Goal: Feedback & Contribution: Contribute content

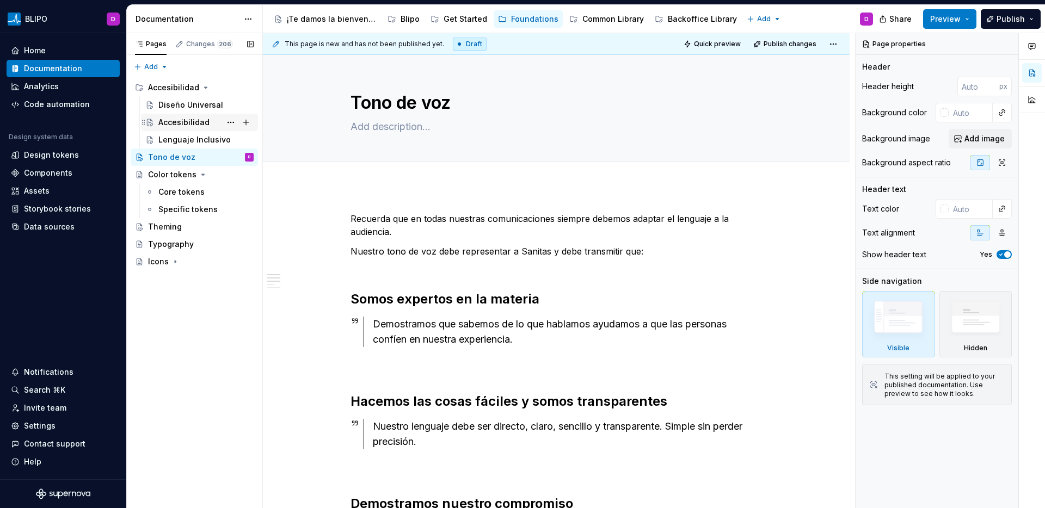
click at [180, 125] on div "Accesibilidad" at bounding box center [183, 122] width 51 height 11
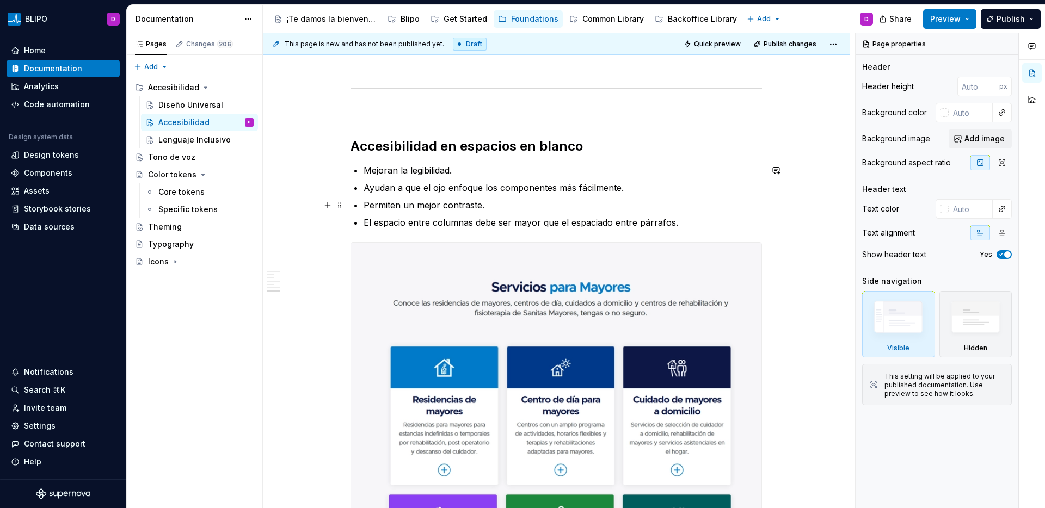
scroll to position [2017, 0]
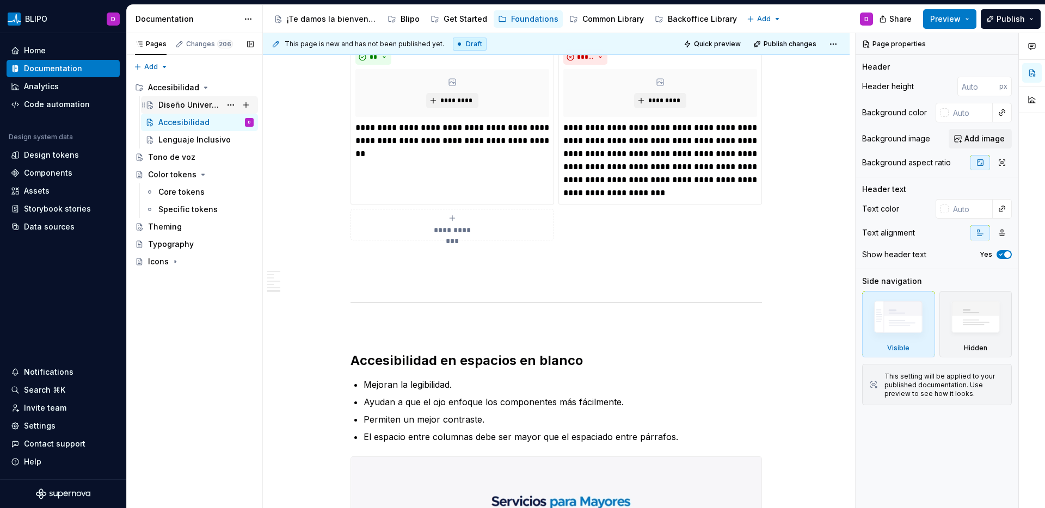
click at [191, 102] on div "Diseño Universal" at bounding box center [189, 105] width 63 height 11
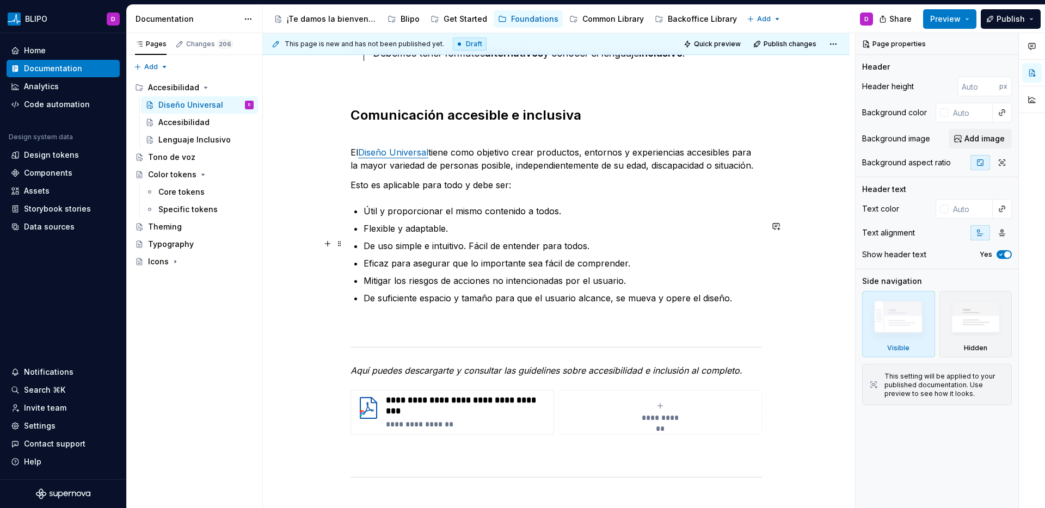
scroll to position [221, 0]
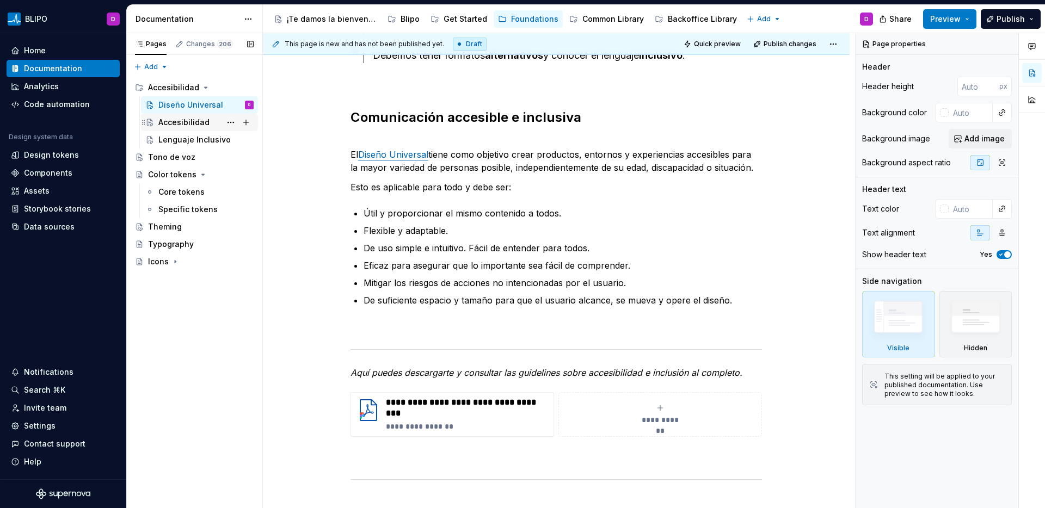
click at [202, 125] on div "Accesibilidad" at bounding box center [183, 122] width 51 height 11
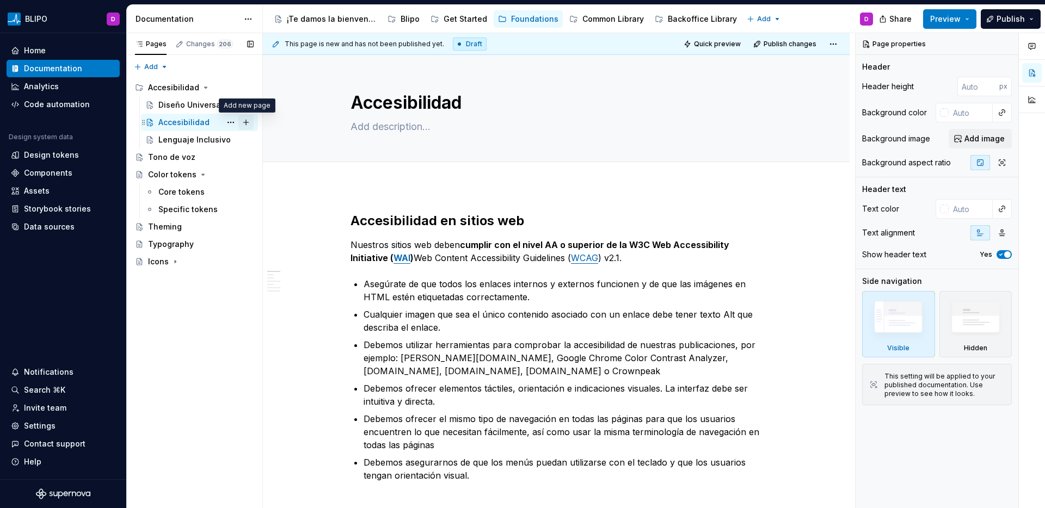
click at [246, 121] on button "Page tree" at bounding box center [245, 122] width 15 height 15
type textarea "*"
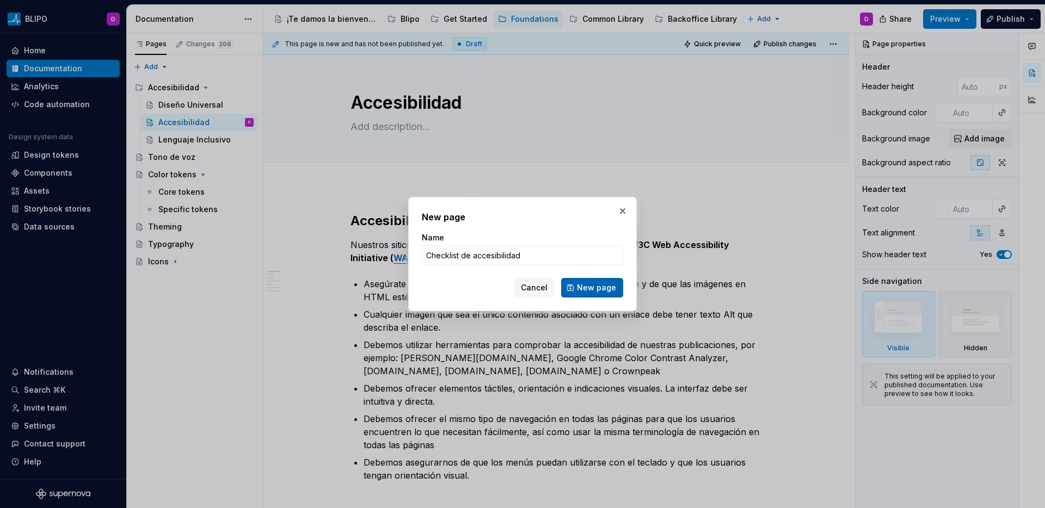
type input "Checklist de accesibilidad"
click at [601, 288] on span "New page" at bounding box center [596, 288] width 39 height 11
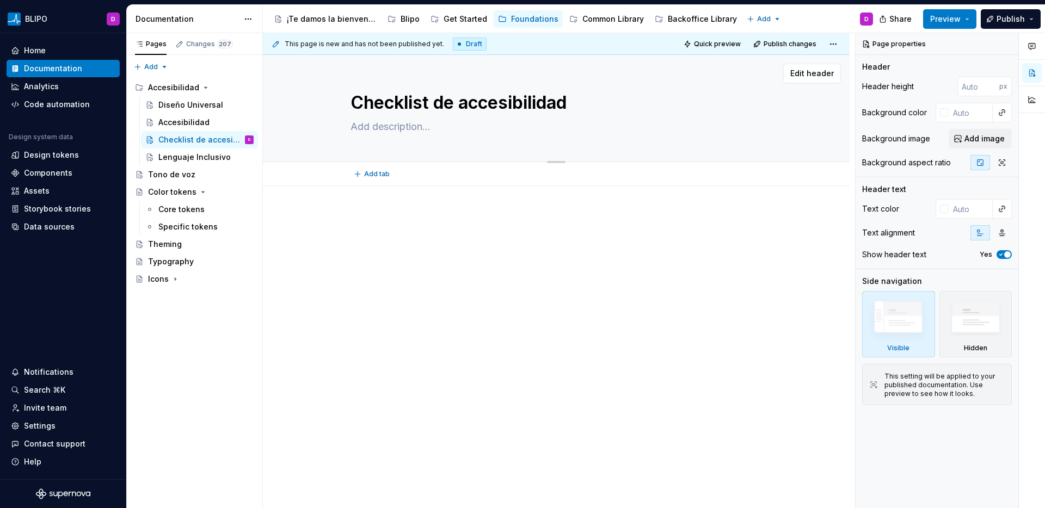
click at [410, 131] on textarea at bounding box center [554, 126] width 412 height 17
type textarea "*"
click at [382, 171] on span "Add tab" at bounding box center [377, 174] width 26 height 9
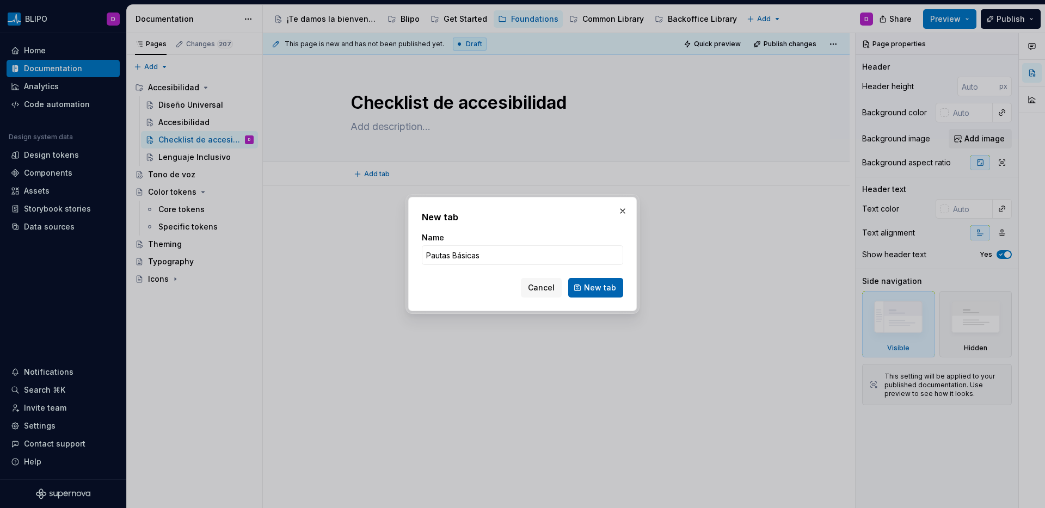
type input "Pautas Básicas"
click at [607, 293] on button "New tab" at bounding box center [595, 288] width 55 height 20
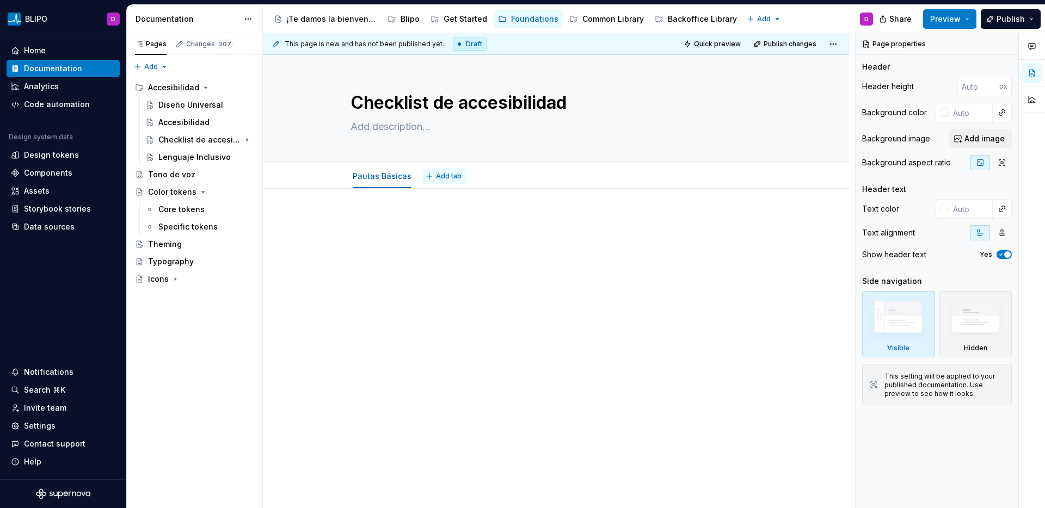
click at [438, 174] on span "Add tab" at bounding box center [449, 176] width 26 height 9
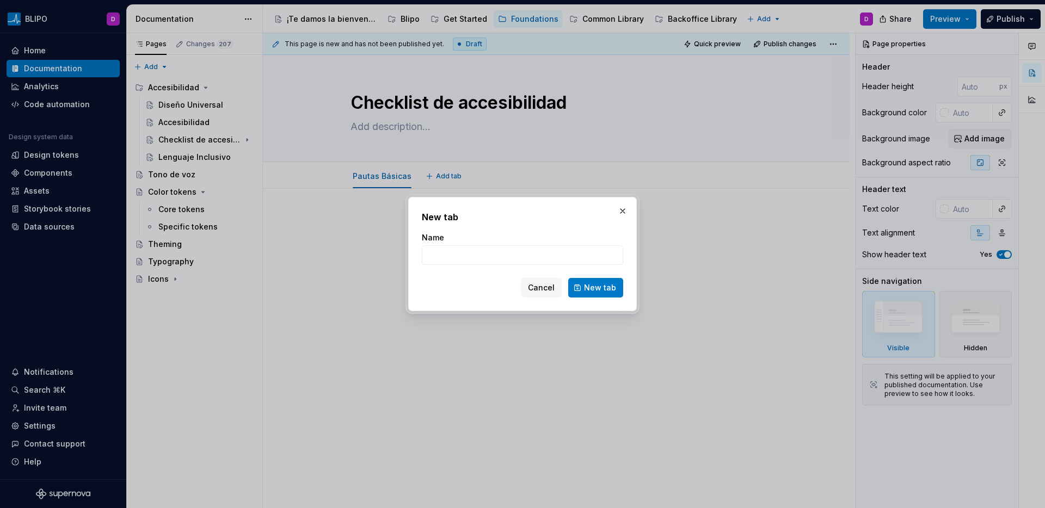
type textarea "*"
type input "Checklist"
click at [613, 292] on span "New tab" at bounding box center [600, 288] width 32 height 11
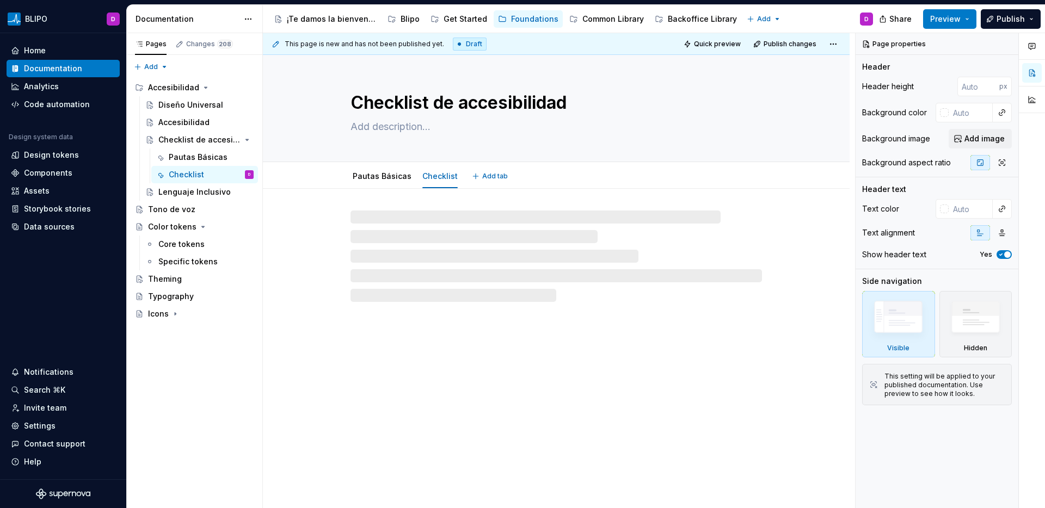
click at [403, 132] on textarea at bounding box center [554, 126] width 412 height 17
click at [404, 127] on textarea at bounding box center [554, 126] width 412 height 17
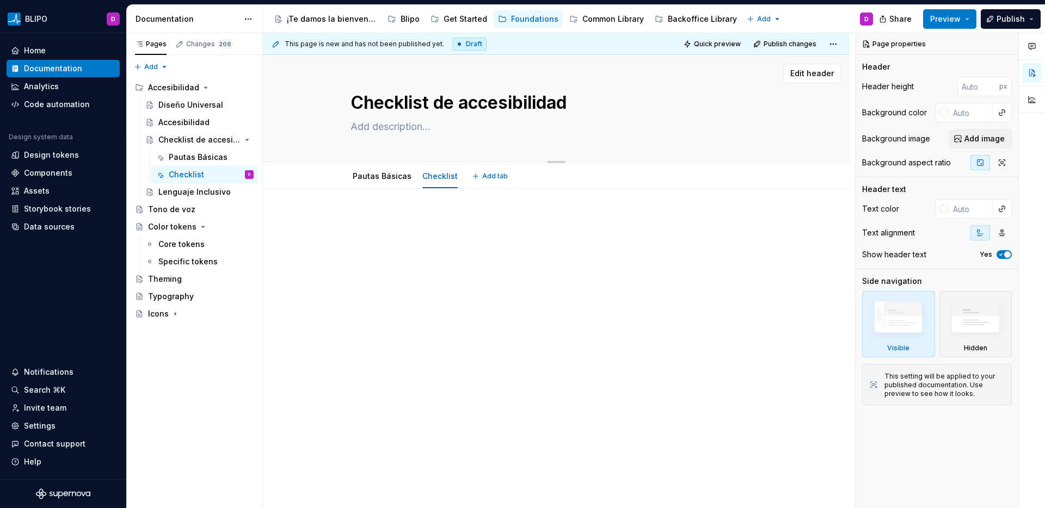
click at [365, 126] on textarea at bounding box center [554, 126] width 412 height 17
type textarea "*"
type textarea "P"
type textarea "*"
type textarea "Pa"
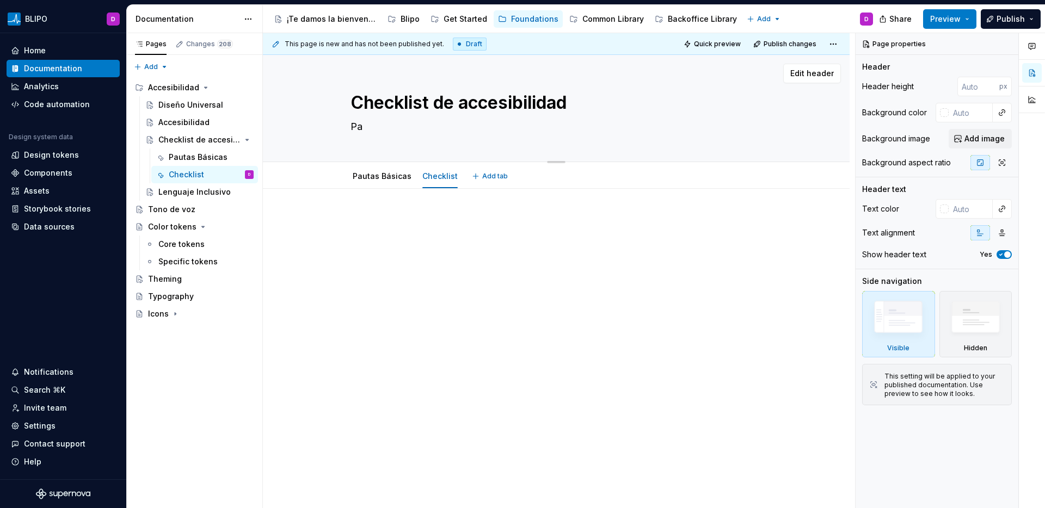
type textarea "*"
type textarea "Para"
type textarea "*"
type textarea "Para"
type textarea "*"
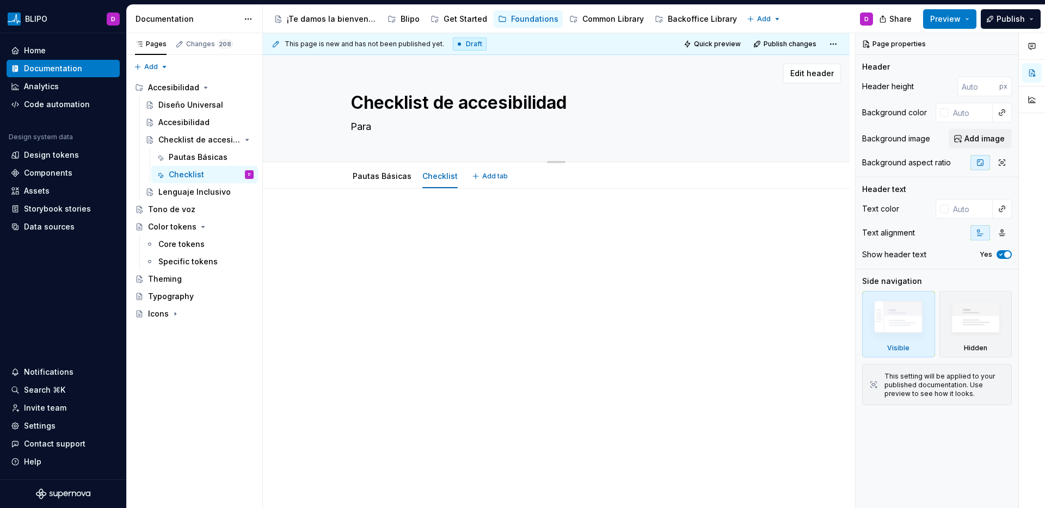
type textarea "Para"
type textarea "*"
type textarea "Par"
type textarea "*"
type textarea "Pa"
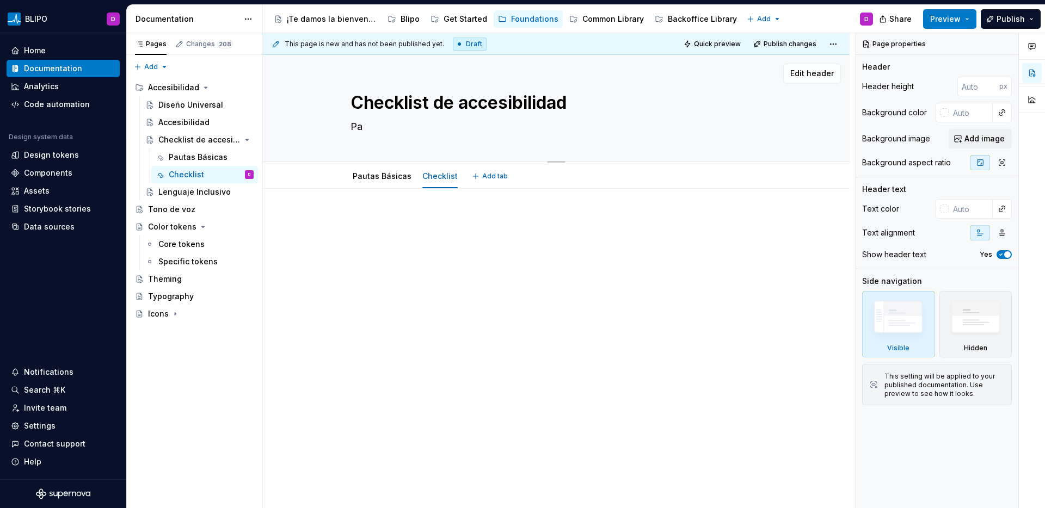
type textarea "*"
type textarea "P"
type textarea "*"
type textarea "U"
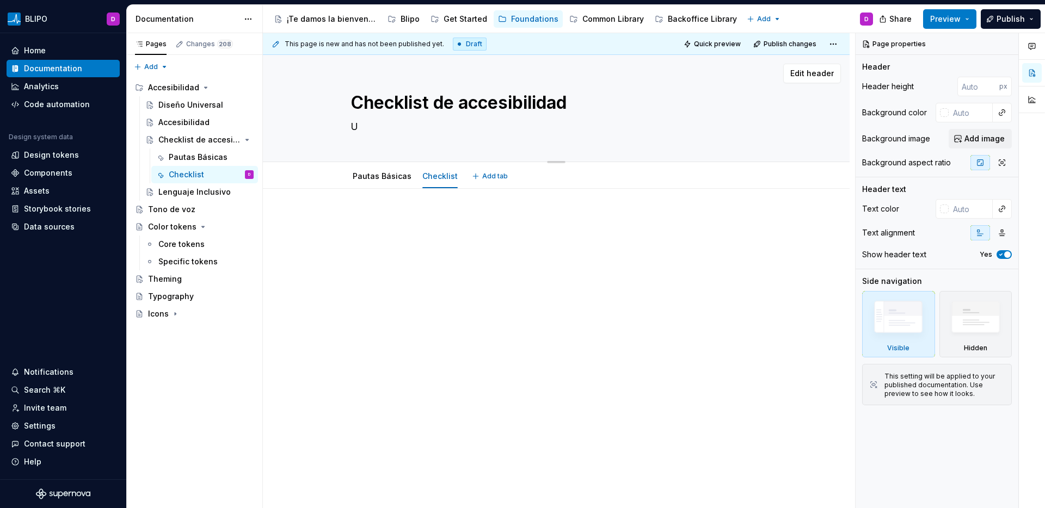
type textarea "*"
type textarea "Us"
type textarea "*"
type textarea "Usa"
type textarea "*"
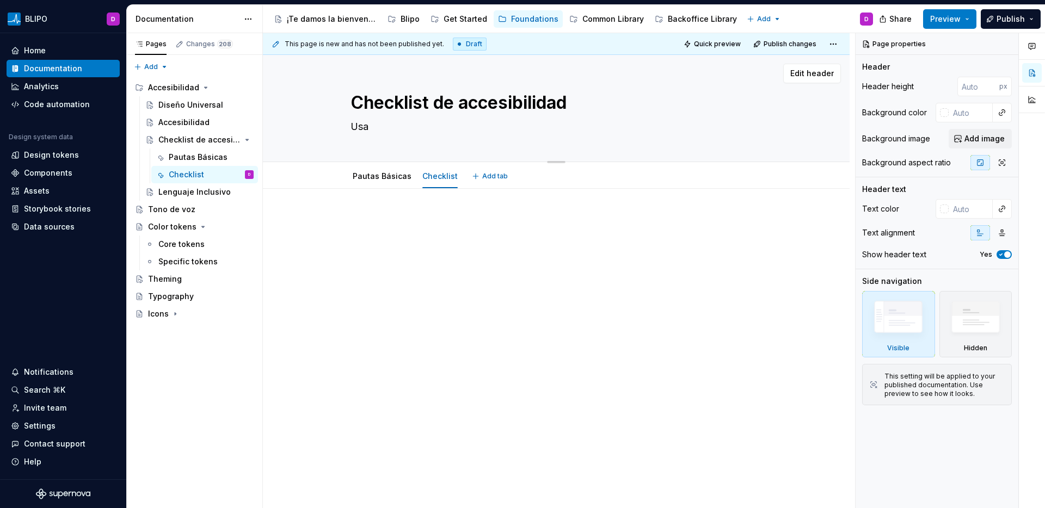
type textarea "Usa"
type textarea "*"
type textarea "Usa e"
type textarea "*"
type textarea "Usa es"
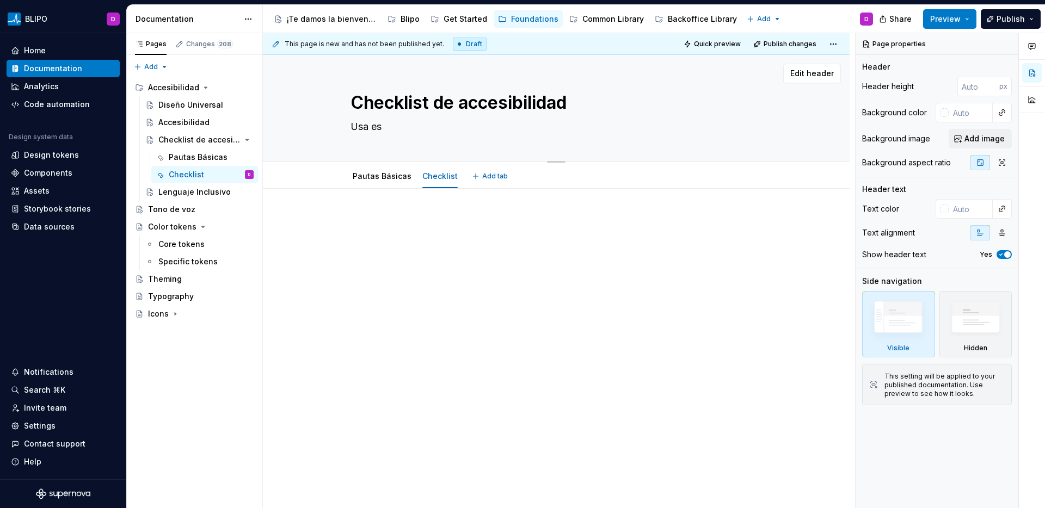
type textarea "*"
type textarea "Usa est"
type textarea "*"
type textarea "Usa esta"
type textarea "*"
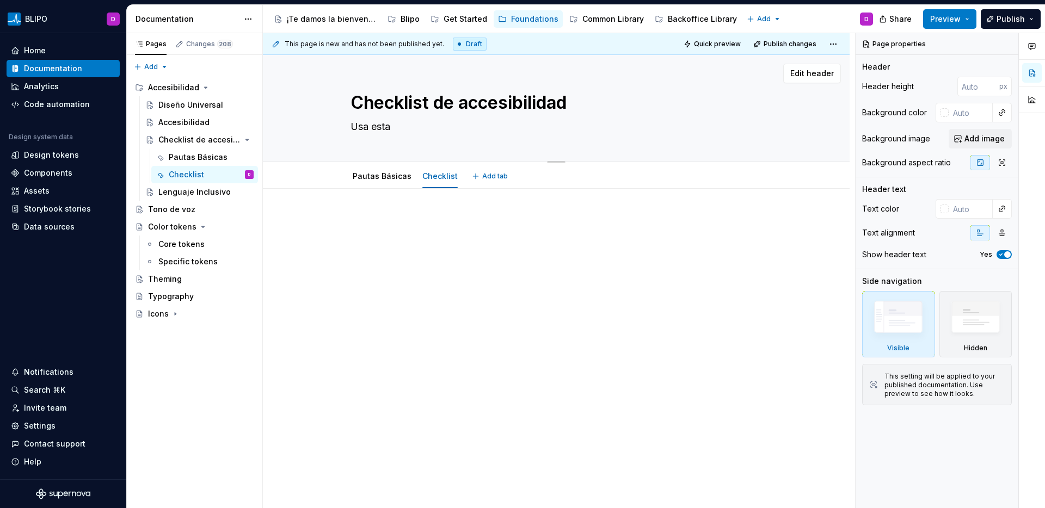
type textarea "Usa esta"
type textarea "*"
type textarea "Usa esta g"
type textarea "*"
type textarea "Usa esta gu"
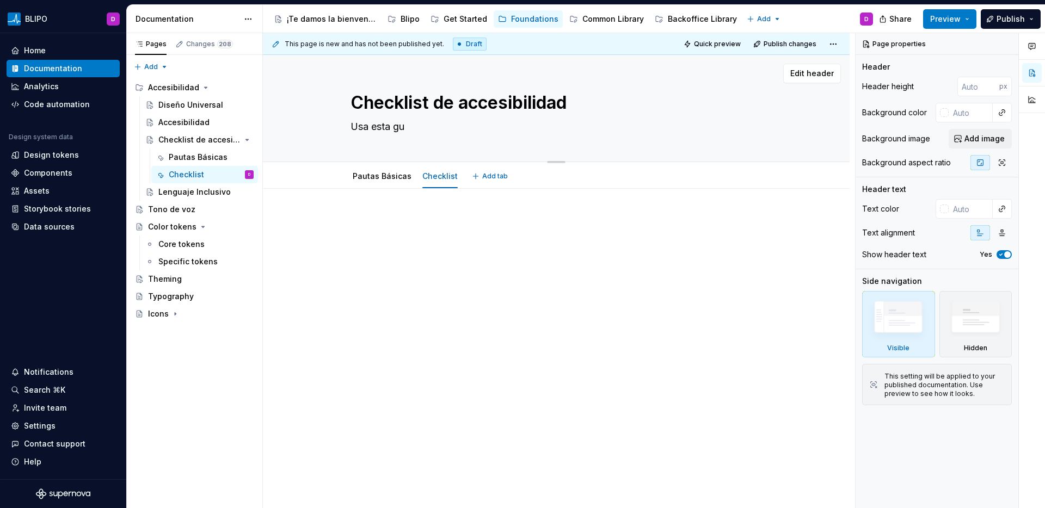
type textarea "*"
type textarea "Usa esta gu´"
type textarea "*"
type textarea "Usa esta guí"
type textarea "*"
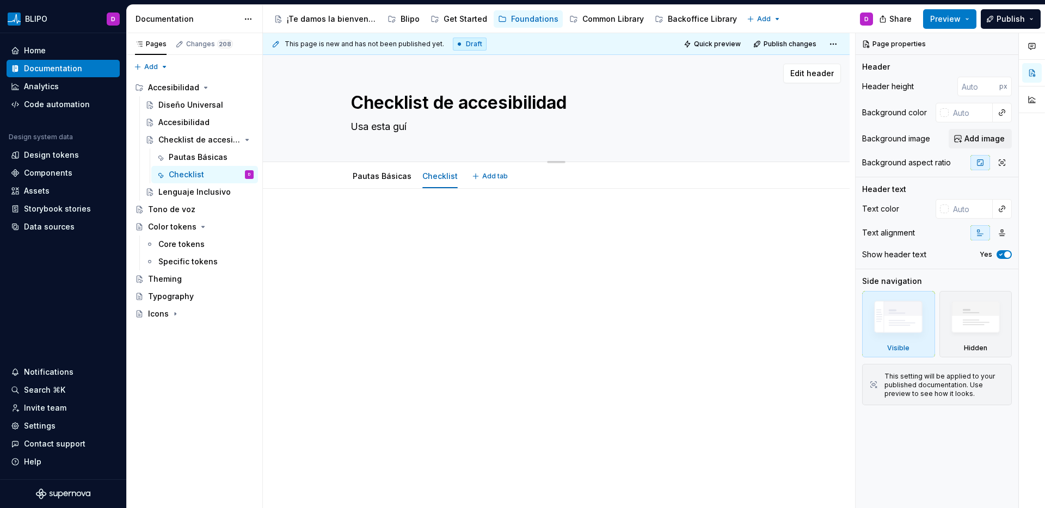
type textarea "Usa esta guía"
type textarea "*"
type textarea "Usa esta guía"
type textarea "*"
type textarea "Usa esta guía r"
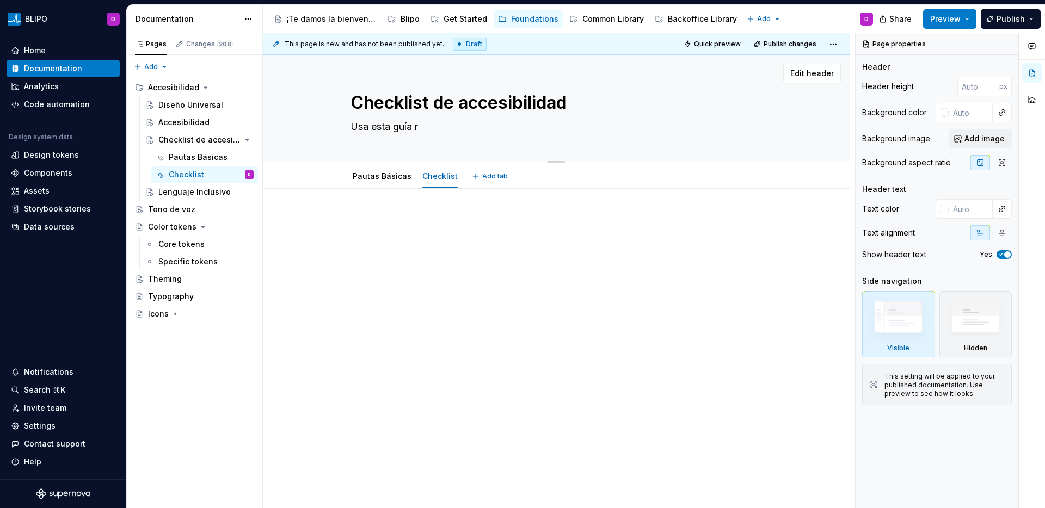
type textarea "*"
type textarea "Usa esta guía r´"
type textarea "*"
type textarea "Usa esta guía rá"
type textarea "*"
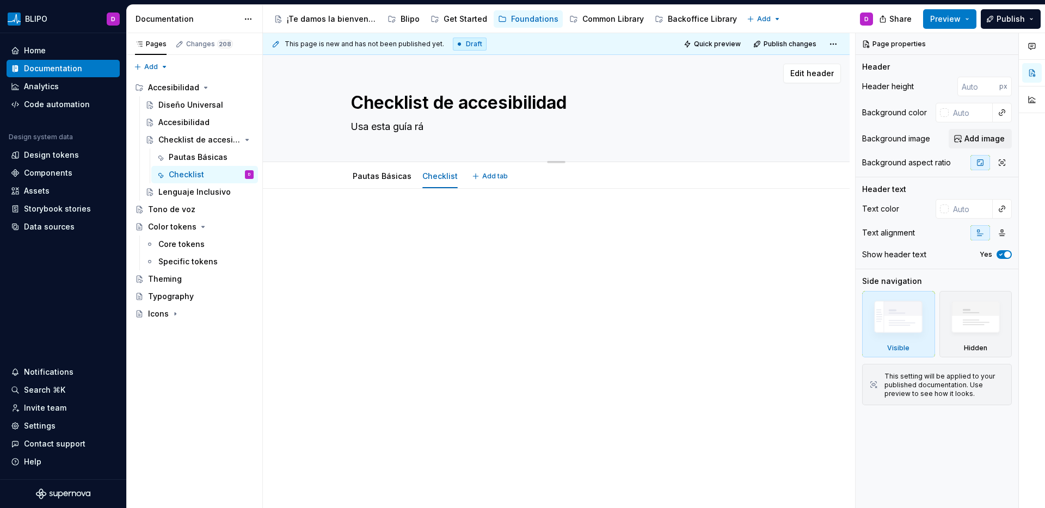
type textarea "Usa esta guía ráp"
type textarea "*"
type textarea "Usa esta guía rápi"
type textarea "*"
type textarea "Usa esta guía rápid"
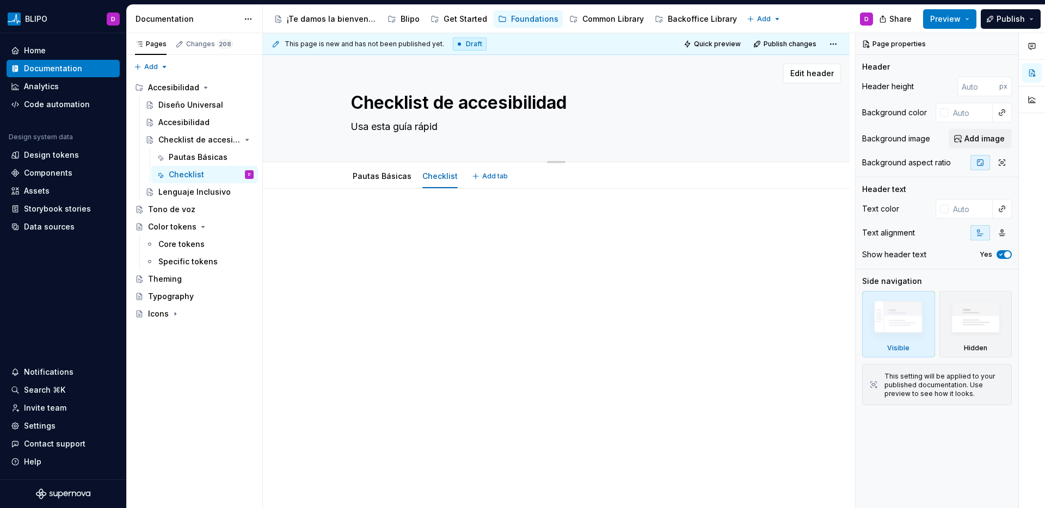
type textarea "*"
type textarea "Usa esta guía rápida"
type textarea "*"
type textarea "Usa esta guía rápida"
type textarea "*"
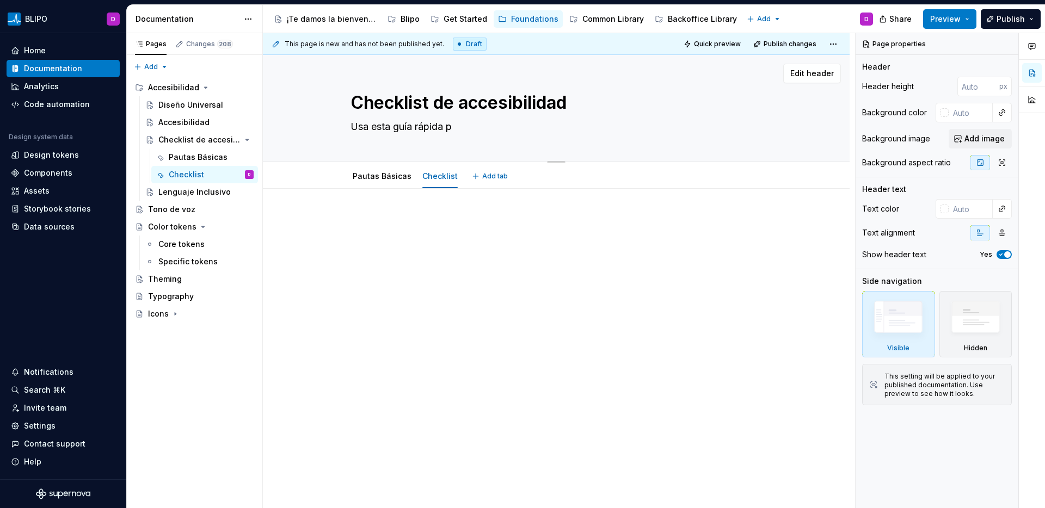
type textarea "Usa esta guía rápida pa"
type textarea "*"
type textarea "Usa esta guía rápida par"
type textarea "*"
type textarea "Usa esta guía rápida para"
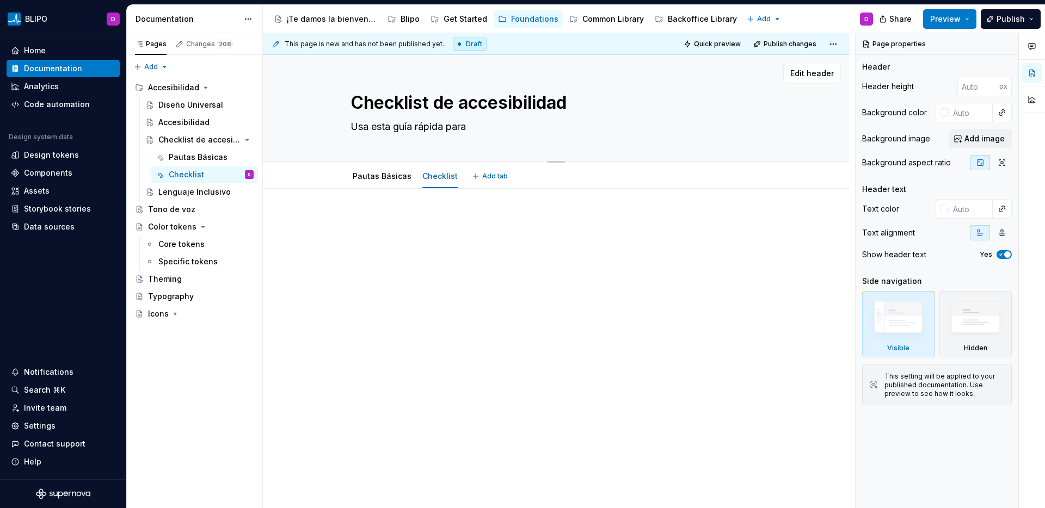
type textarea "*"
type textarea "Usa esta guía rápida para"
type textarea "*"
type textarea "Usa esta guía rápida para s"
type textarea "*"
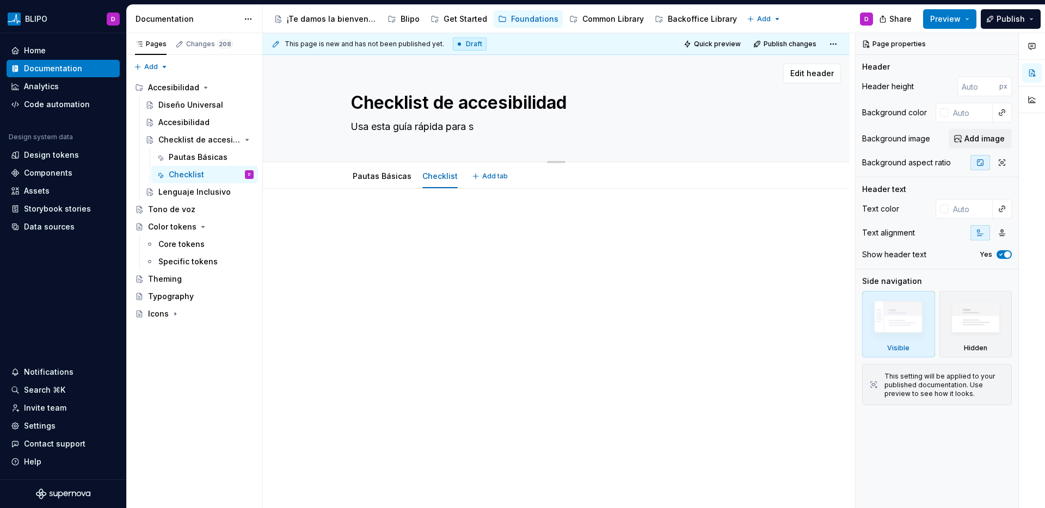
type textarea "Usa esta guía rápida para sa"
type textarea "*"
type textarea "Usa esta guía rápida para sab"
type textarea "*"
type textarea "Usa esta guía rápida para sabe"
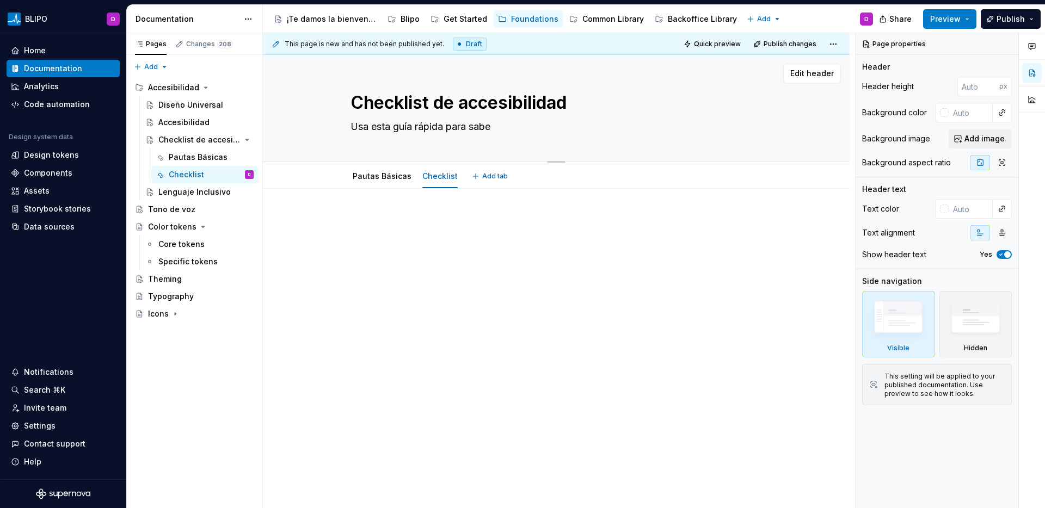
type textarea "*"
type textarea "Usa esta guía rápida para saber"
type textarea "*"
type textarea "Usa esta guía rápida para saber"
type textarea "*"
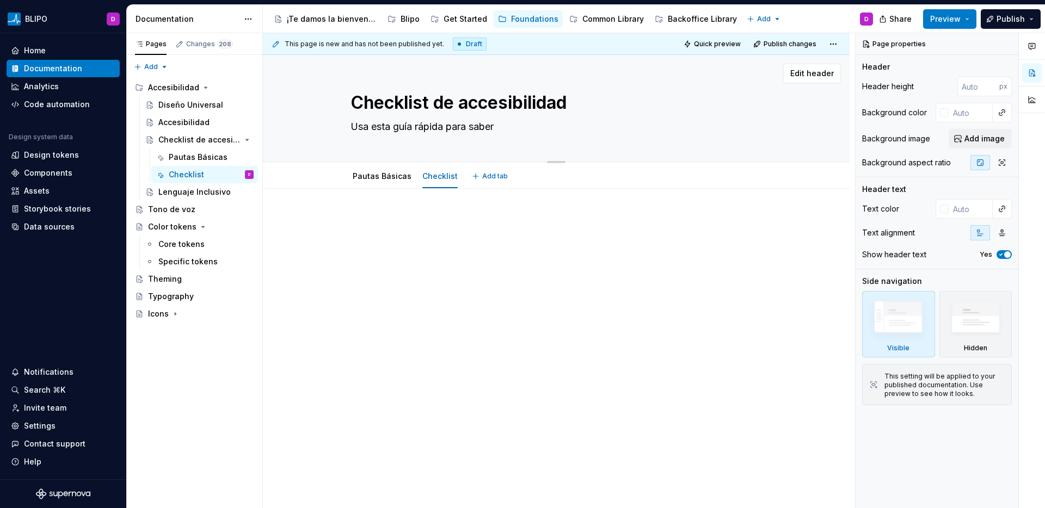
type textarea "Usa esta guía rápida para saber s"
type textarea "*"
type textarea "Usa esta guía rápida para saber si"
type textarea "*"
type textarea "Usa esta guía rápida para saber si"
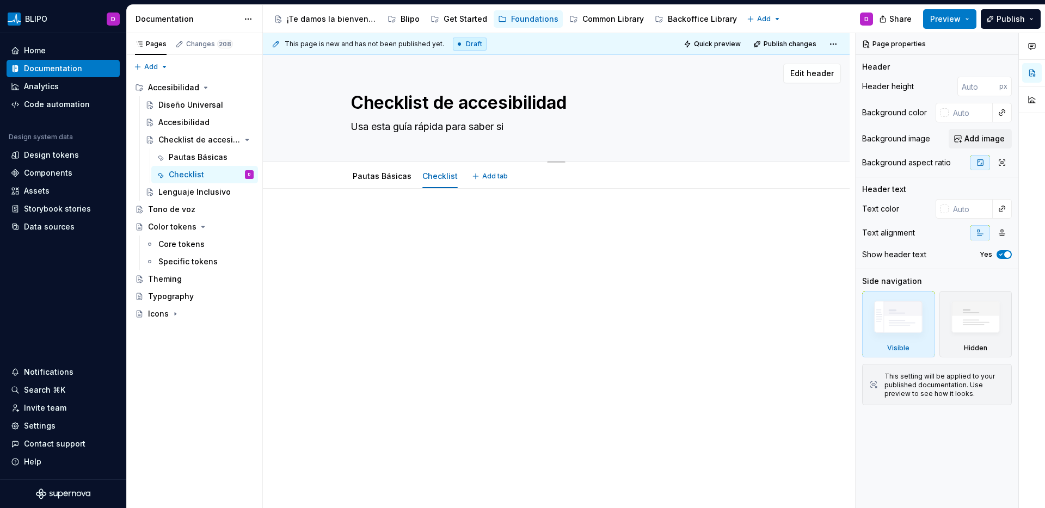
type textarea "*"
type textarea "Usa esta guía rápida para saber si t"
type textarea "*"
type textarea "Usa esta guía rápida para saber si tu"
type textarea "*"
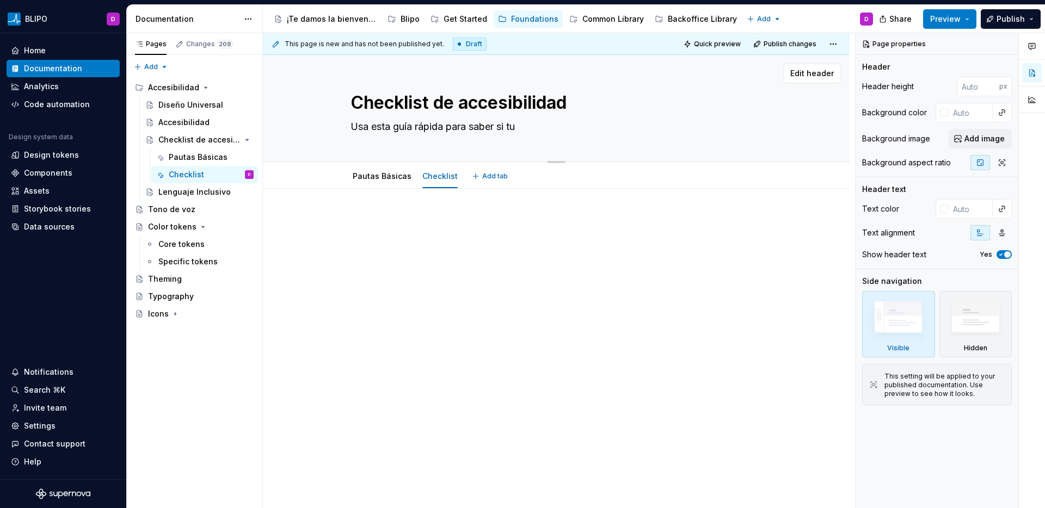
type textarea "Usa esta guía rápida para saber si tu"
type textarea "*"
type textarea "Usa esta guía rápida para saber si tu"
type textarea "*"
type textarea "Usa esta guía rápida para saber si tus"
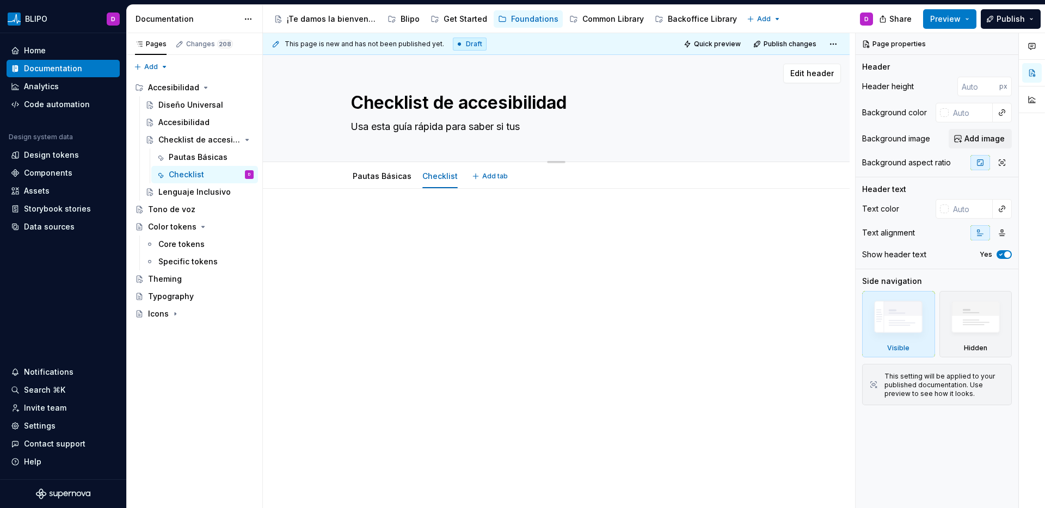
type textarea "*"
type textarea "Usa esta guía rápida para saber si tus"
type textarea "*"
type textarea "Usa esta guía rápida para saber si tus d"
type textarea "*"
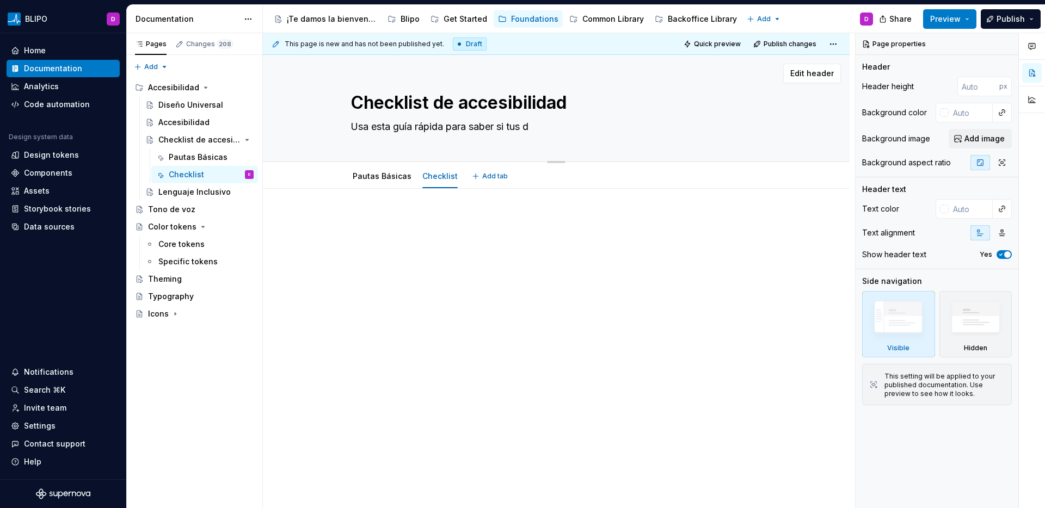
type textarea "Usa esta guía rápida para saber si tus di"
type textarea "*"
type textarea "Usa esta guía rápida para saber si tus dis"
type textarea "*"
type textarea "Usa esta guía rápida para saber si tus dise"
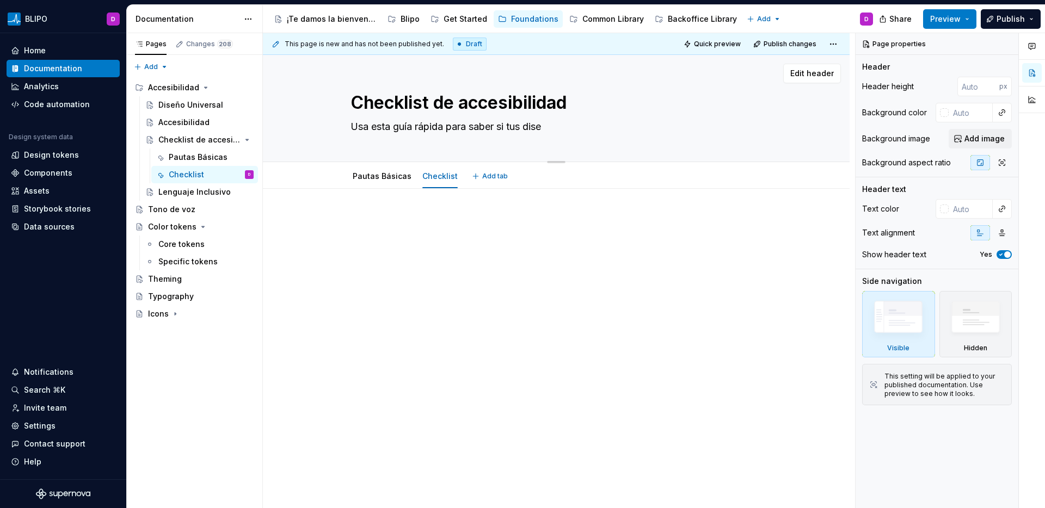
type textarea "*"
type textarea "Usa esta guía rápida para saber si tus diseñ"
type textarea "*"
type textarea "Usa esta guía rápida para saber si tus diseño"
type textarea "*"
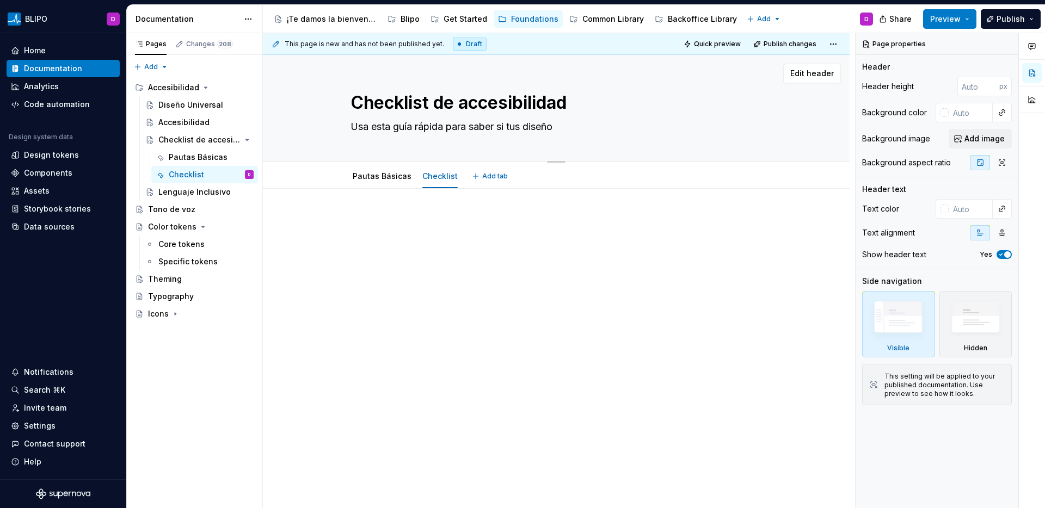
type textarea "Usa esta guía rápida para saber si tus diseños"
type textarea "*"
type textarea "Usa esta guía rápida para saber si tus diseños"
type textarea "*"
type textarea "Usa esta guía rápida para saber si tus diseños c"
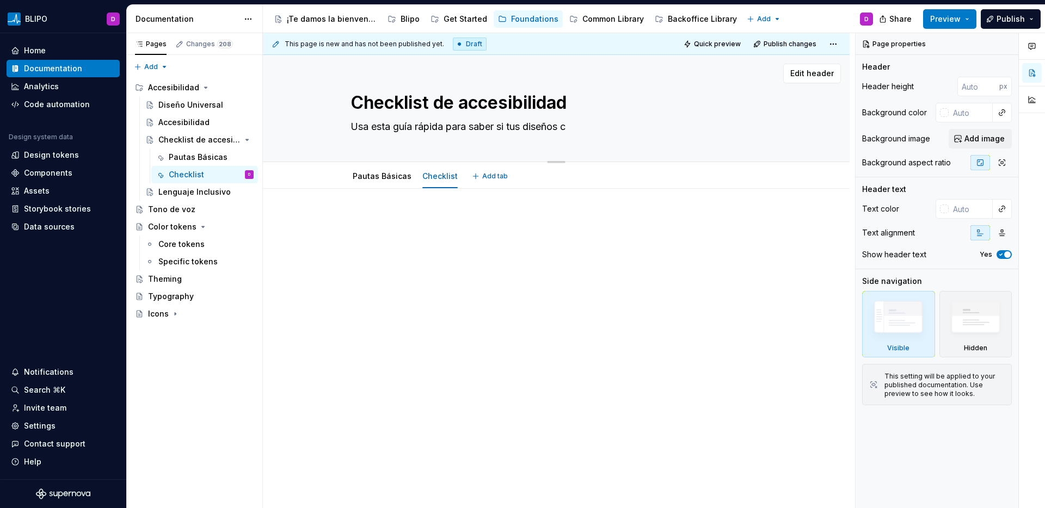
type textarea "*"
type textarea "Usa esta guía rápida para saber si tus diseños cu"
type textarea "*"
type textarea "Usa esta guía rápida para saber si tus diseños cum"
type textarea "*"
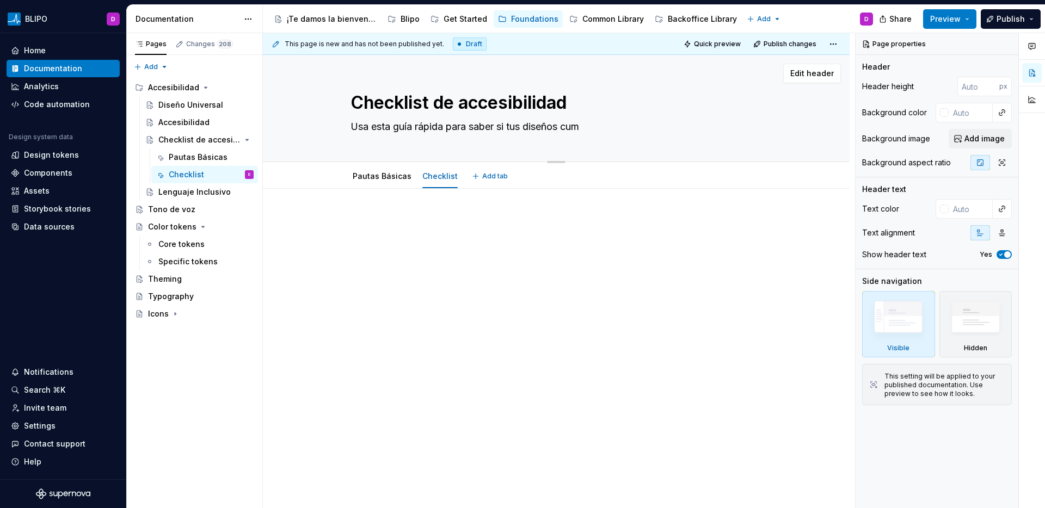
type textarea "Usa esta guía rápida para saber si tus diseños cump"
type textarea "*"
type textarea "Usa esta guía rápida para saber si tus diseños cumpl"
type textarea "*"
type textarea "Usa esta guía rápida para saber si tus diseños cumple"
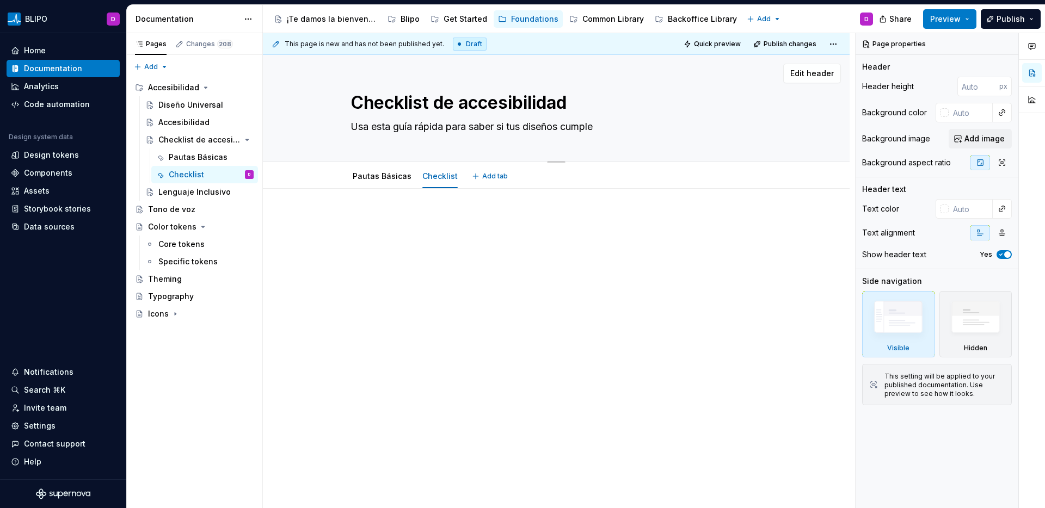
type textarea "*"
type textarea "Usa esta guía rápida para saber si tus diseños cumplen"
type textarea "*"
type textarea "Usa esta guía rápida para saber si tus diseños cumplen"
type textarea "*"
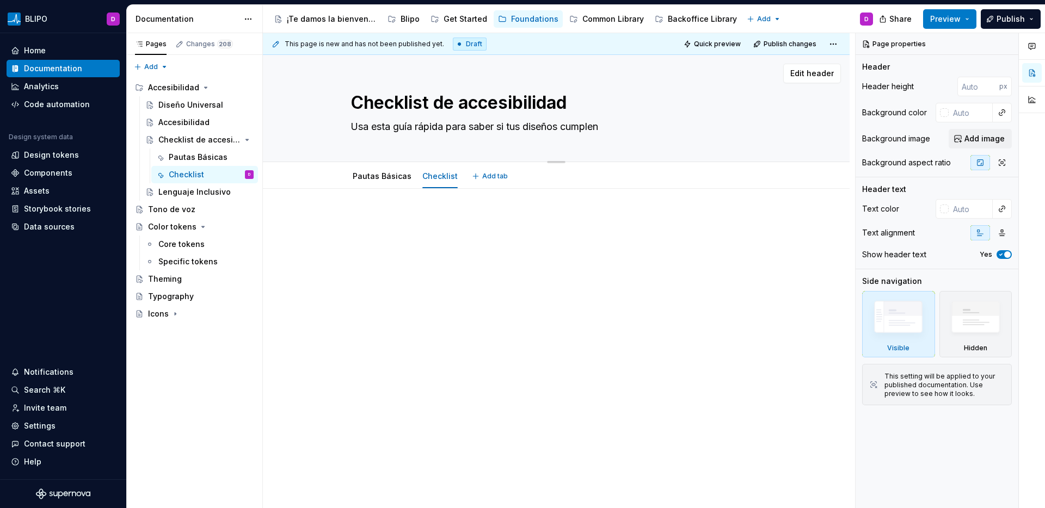
type textarea "Usa esta guía rápida para saber si tus diseños cumplen c"
type textarea "*"
type textarea "Usa esta guía rápida para saber si tus diseños cumplen co"
type textarea "*"
type textarea "Usa esta guía rápida para saber si tus diseños cumplen con"
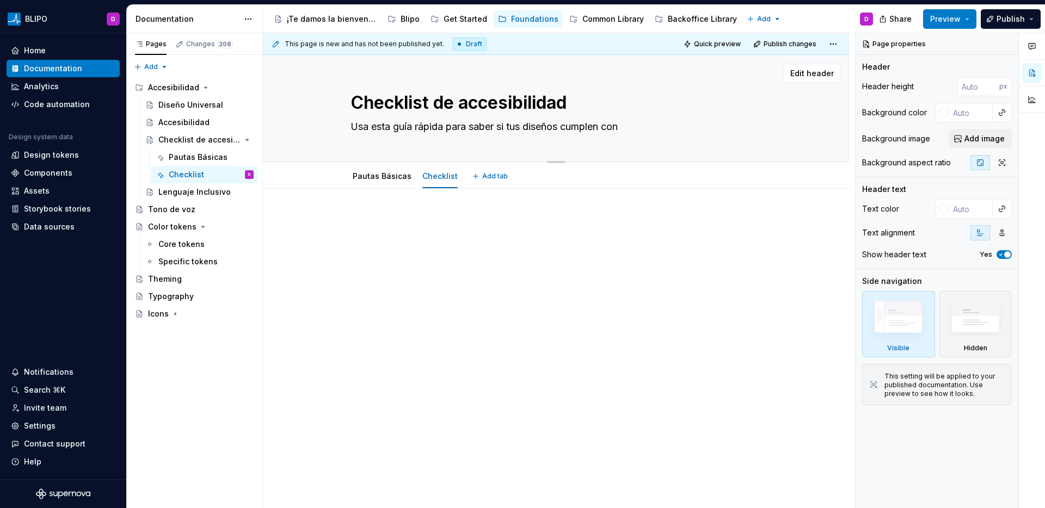
type textarea "*"
type textarea "Usa esta guía rápida para saber si tus diseños cumplen con"
type textarea "*"
type textarea "Usa esta guía rápida para saber si tus diseños cumplen con l"
type textarea "*"
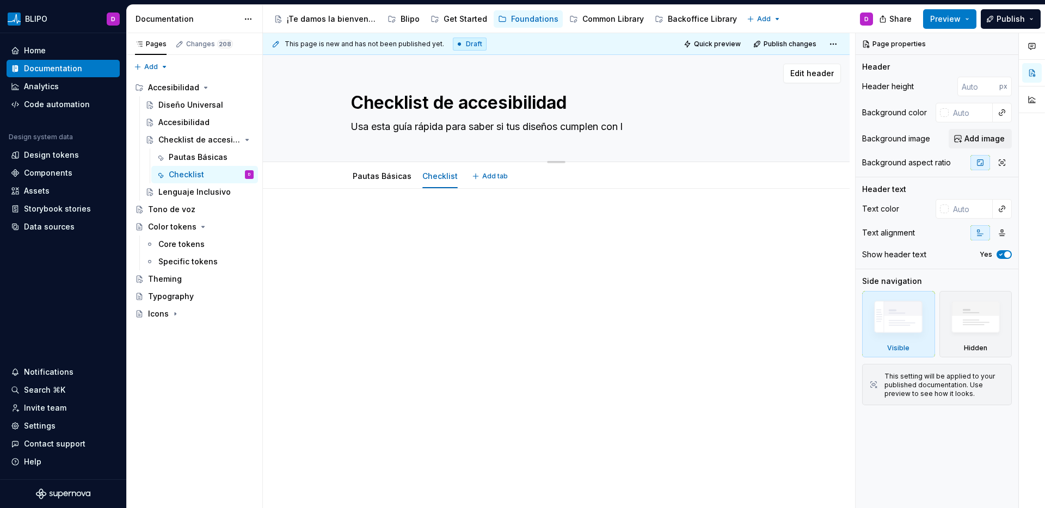
type textarea "Usa esta guía rápida para saber si tus diseños cumplen con lo"
type textarea "*"
type textarea "Usa esta guía rápida para saber si tus diseños cumplen con lo"
type textarea "*"
type textarea "Usa esta guía rápida para saber si tus diseños cumplen con lo b"
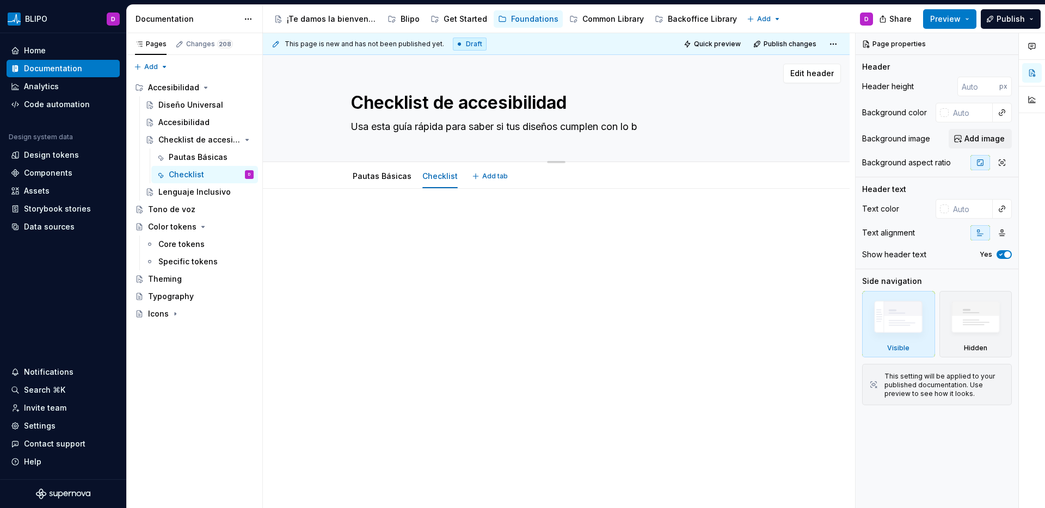
type textarea "*"
type textarea "Usa esta guía rápida para saber si tus diseños cumplen con lo b´"
type textarea "*"
type textarea "Usa esta guía rápida para saber si tus diseños cumplen con lo bá"
type textarea "*"
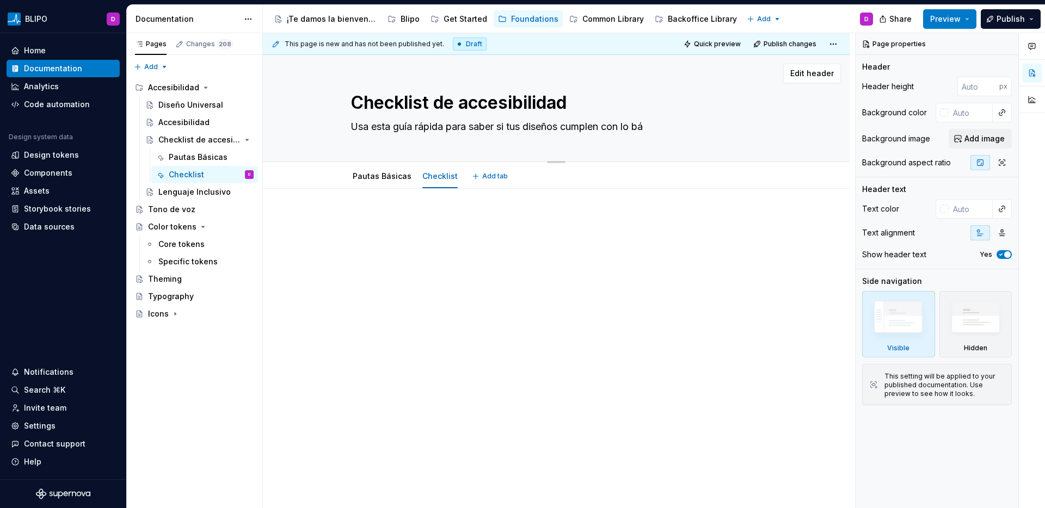
type textarea "Usa esta guía rápida para saber si tus diseños cumplen con lo bás"
type textarea "*"
type textarea "Usa esta guía rápida para saber si tus diseños cumplen con lo básic"
type textarea "*"
type textarea "Usa esta guía rápida para saber si tus diseños cumplen con lo básico"
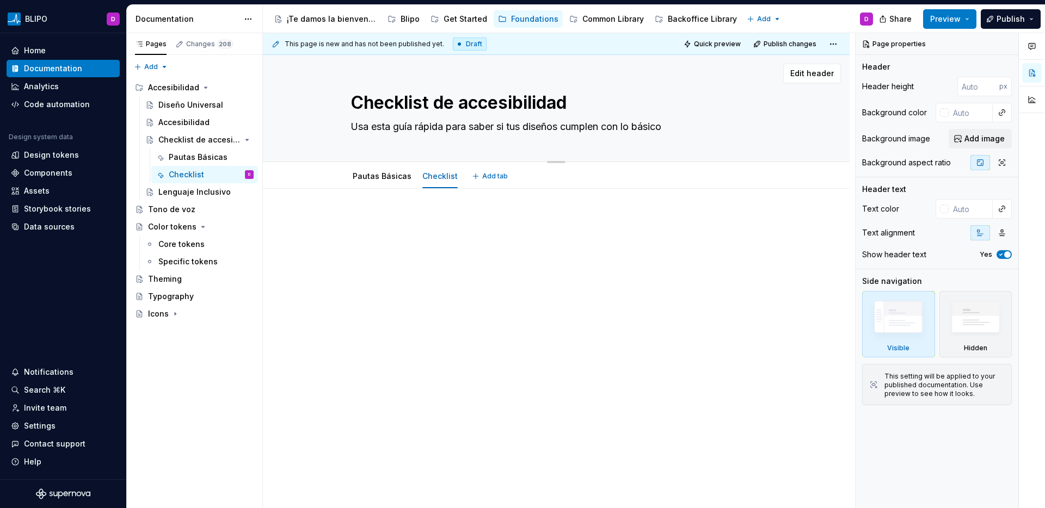
type textarea "*"
type textarea "Usa esta guía rápida para saber si tus diseños cumplen con lo básico"
type textarea "*"
type textarea "Usa esta guía rápida para saber si tus diseños cumplen con lo básico e"
type textarea "*"
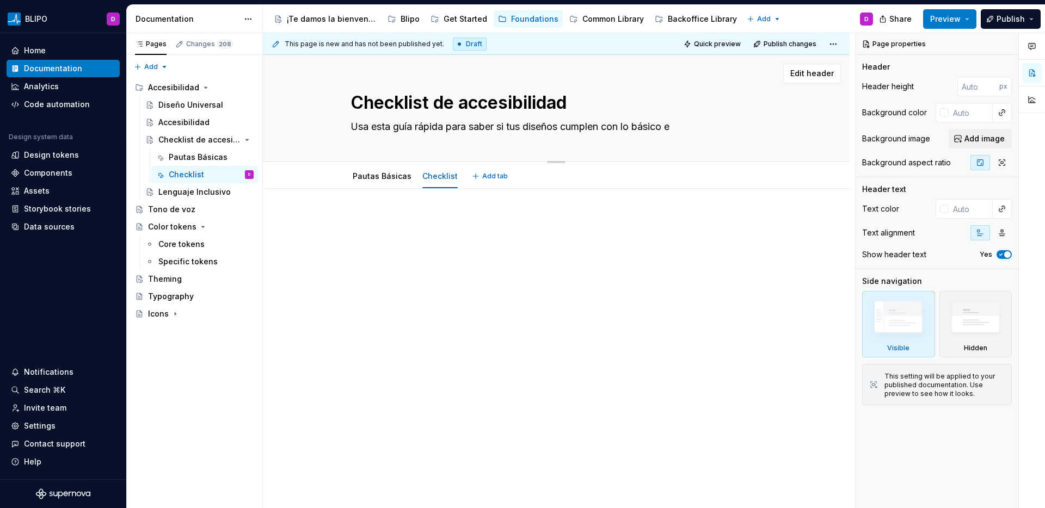
type textarea "Usa esta guía rápida para saber si tus diseños cumplen con lo básico en"
type textarea "*"
type textarea "Usa esta guía rápida para saber si tus diseños cumplen con lo básico en"
type textarea "*"
type textarea "Usa esta guía rápida para saber si tus diseños cumplen con lo básico en a"
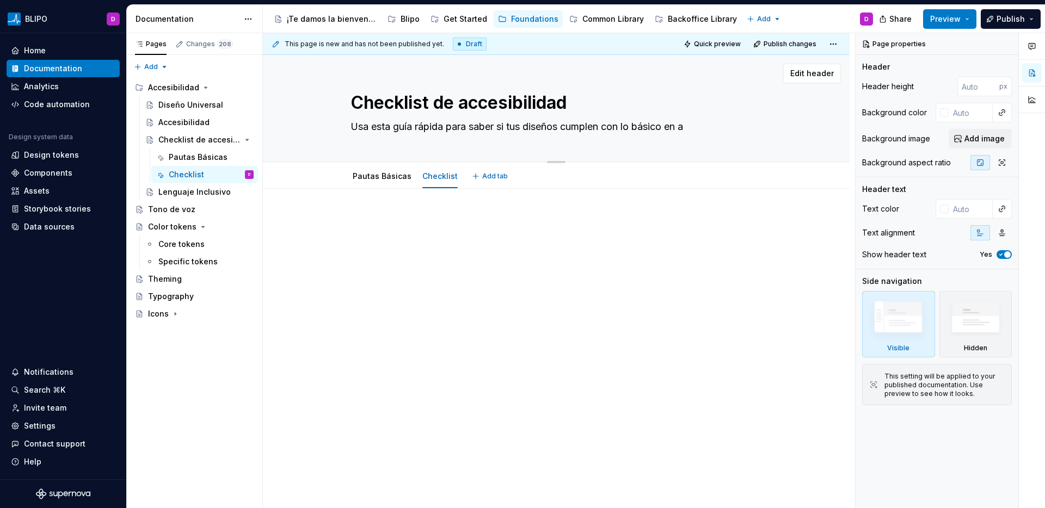
type textarea "*"
type textarea "Usa esta guía rápida para saber si tus diseños cumplen con lo básico en ac"
type textarea "*"
type textarea "Usa esta guía rápida para saber si tus diseños cumplen con lo básico en acc"
type textarea "*"
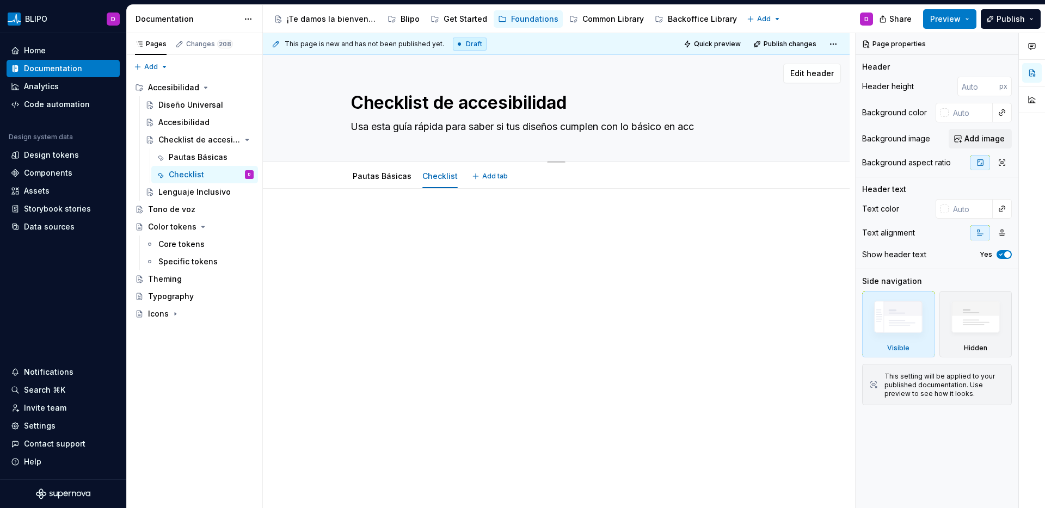
type textarea "Usa esta guía rápida para saber si tus diseños cumplen con lo básico en acce"
type textarea "*"
type textarea "Usa esta guía rápida para saber si tus diseños cumplen con lo básico en acces"
type textarea "*"
type textarea "Usa esta guía rápida para saber si tus diseños cumplen con lo básico en accesi"
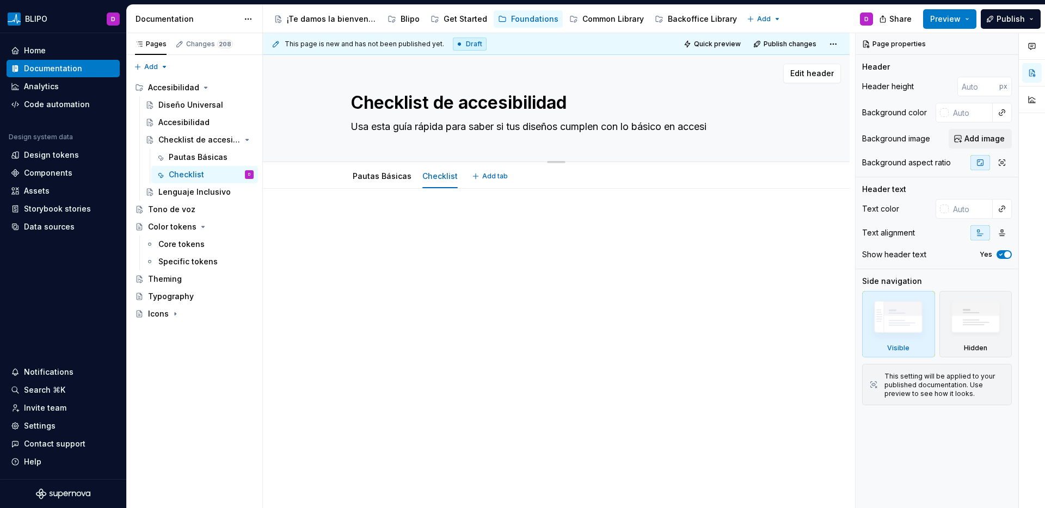
type textarea "*"
type textarea "Usa esta guía rápida para saber si tus diseños cumplen con lo básico en accesib"
type textarea "*"
type textarea "Usa esta guía rápida para saber si tus diseños cumplen con lo básico en accesibi"
type textarea "*"
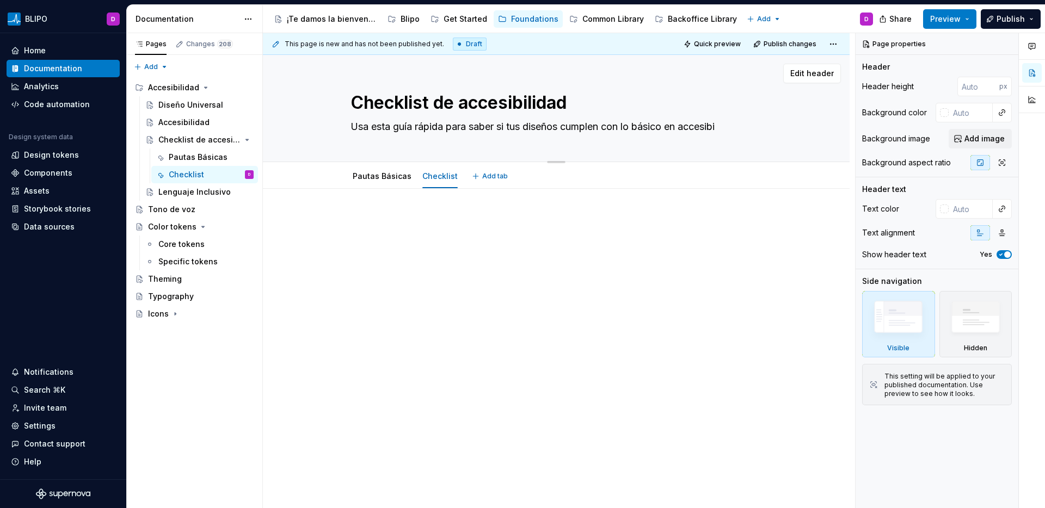
type textarea "Usa esta guía rápida para saber si tus diseños cumplen con lo básico en accesib…"
type textarea "*"
type textarea "Usa esta guía rápida para saber si tus diseños cumplen con lo básico en accesib…"
type textarea "*"
type textarea "Usa esta guía rápida para saber si tus diseños cumplen con lo básico en accesib…"
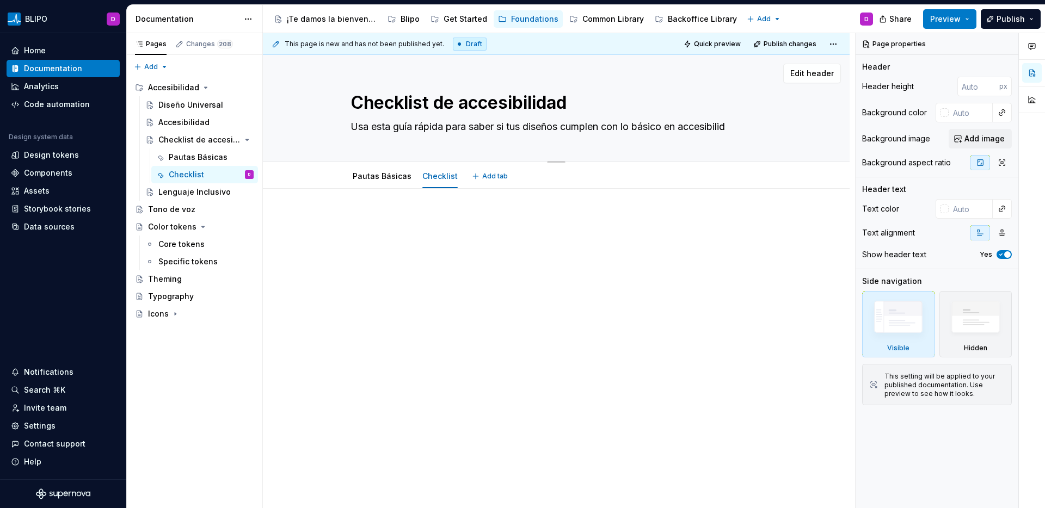
type textarea "*"
type textarea "Usa esta guía rápida para saber si tus diseños cumplen con lo básico en accesib…"
type textarea "*"
type textarea "Usa esta guía rápida para saber si tus diseños cumplen con lo básico en accesib…"
click at [687, 128] on textarea "Usa esta guía rápida para saber si tus diseños cumplen con lo básico en accesib…" at bounding box center [554, 126] width 412 height 17
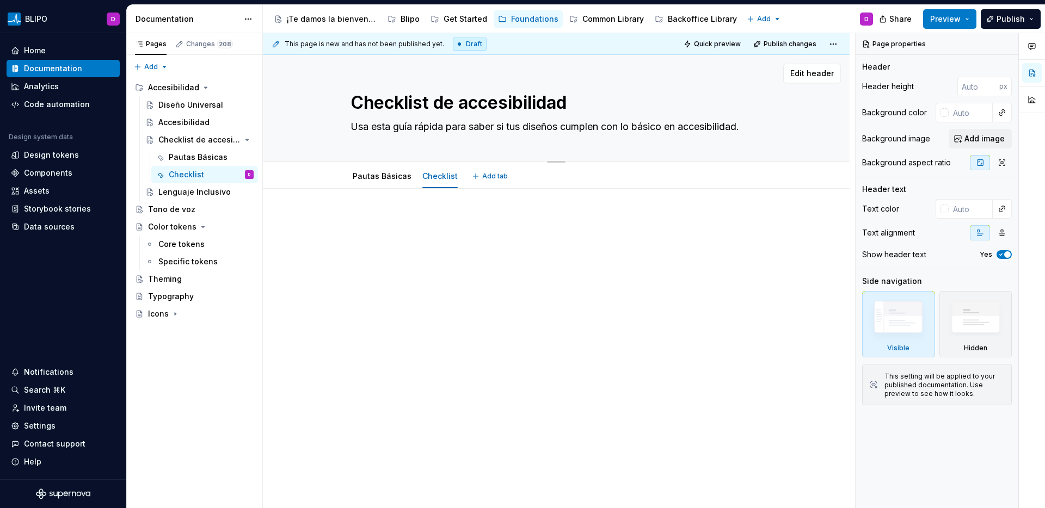
drag, startPoint x: 685, startPoint y: 127, endPoint x: 635, endPoint y: 130, distance: 50.1
click at [635, 130] on textarea "Usa esta guía rápida para saber si tus diseños cumplen con lo básico en accesib…" at bounding box center [554, 126] width 412 height 17
click at [526, 238] on p at bounding box center [557, 234] width 412 height 13
click at [368, 191] on link "Pautas Básicas" at bounding box center [382, 189] width 59 height 9
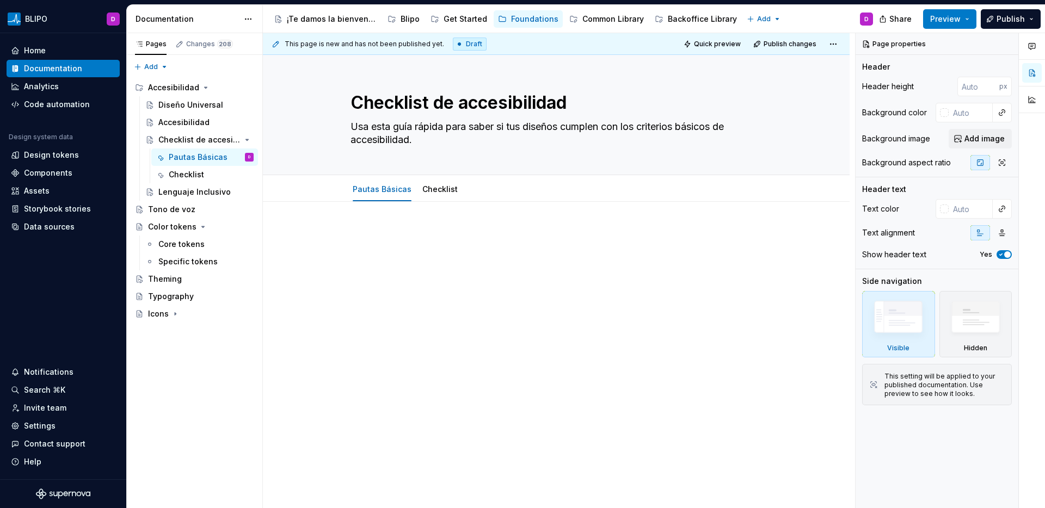
click at [378, 227] on div at bounding box center [556, 318] width 587 height 233
paste div
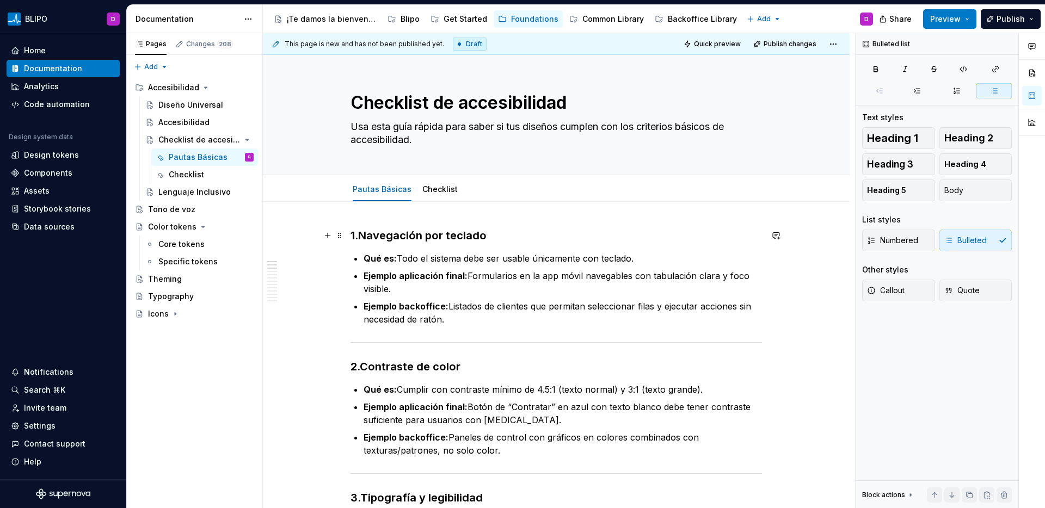
click at [362, 236] on strong "Navegación por teclado" at bounding box center [422, 235] width 128 height 13
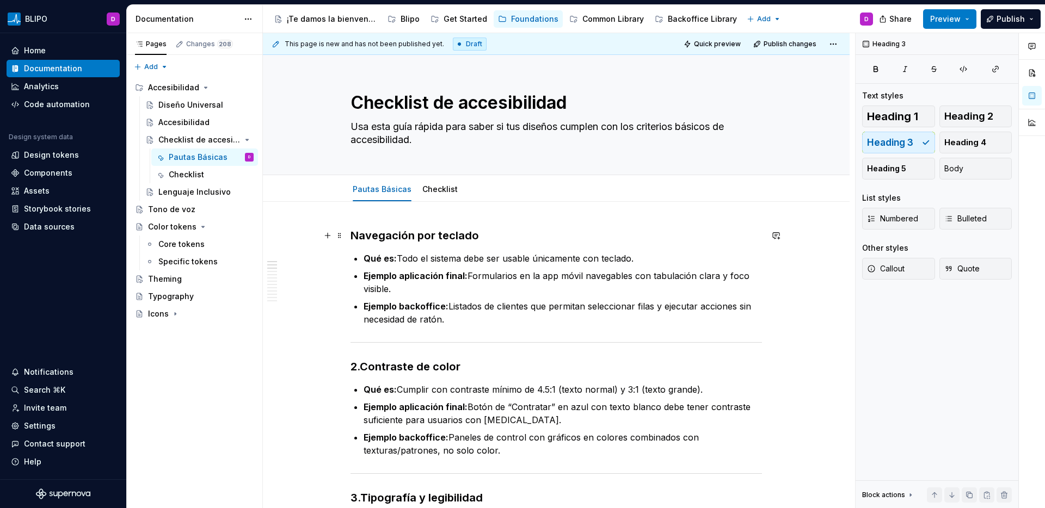
click at [391, 236] on strong "Navegación por teclado" at bounding box center [415, 235] width 128 height 13
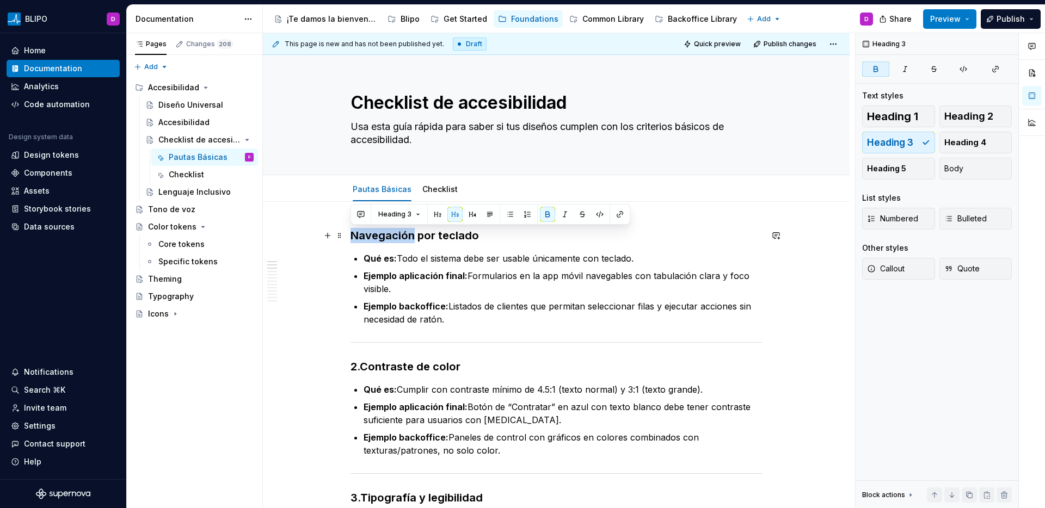
click at [391, 236] on strong "Navegación por teclado" at bounding box center [415, 235] width 128 height 13
click at [990, 115] on span "Heading 2" at bounding box center [968, 116] width 49 height 11
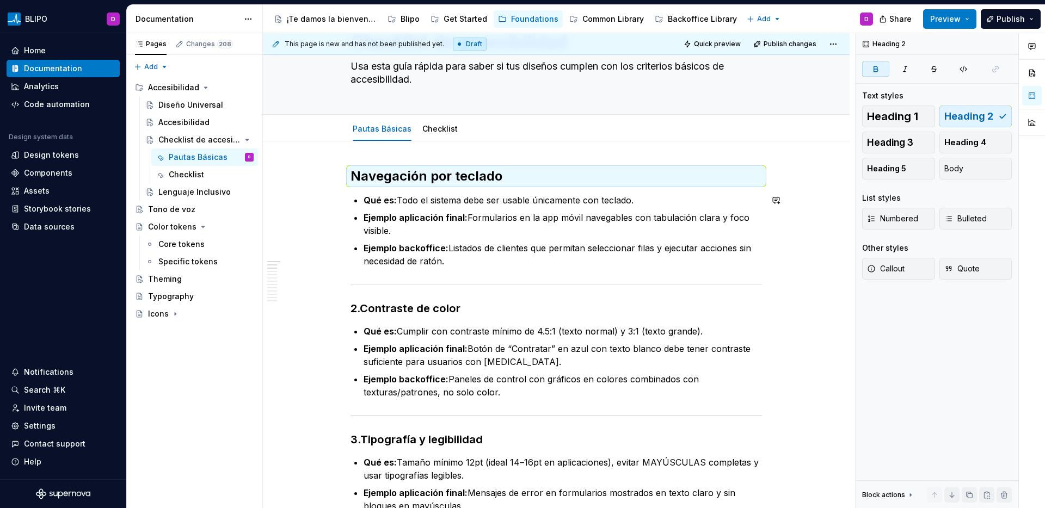
scroll to position [77, 0]
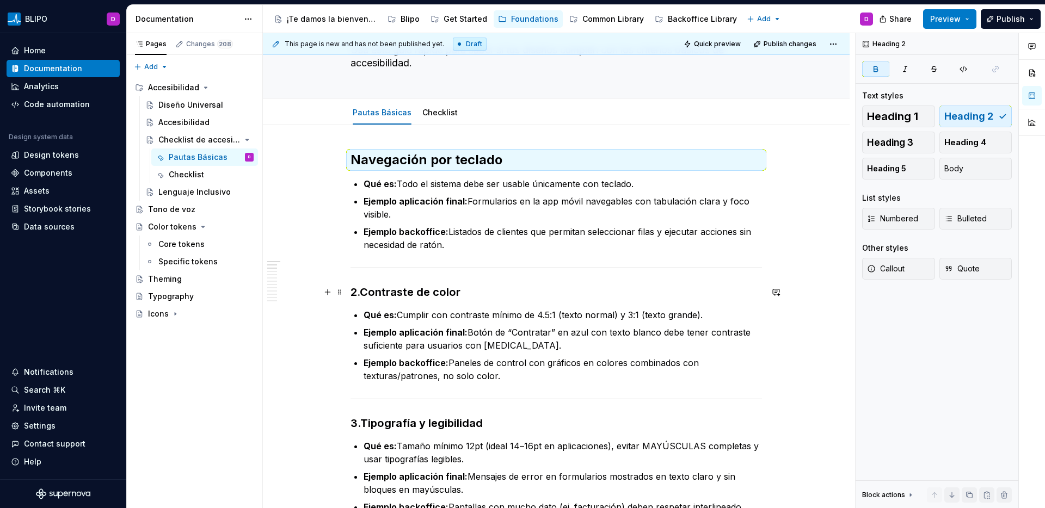
click at [364, 292] on strong "Contraste de color" at bounding box center [410, 292] width 101 height 13
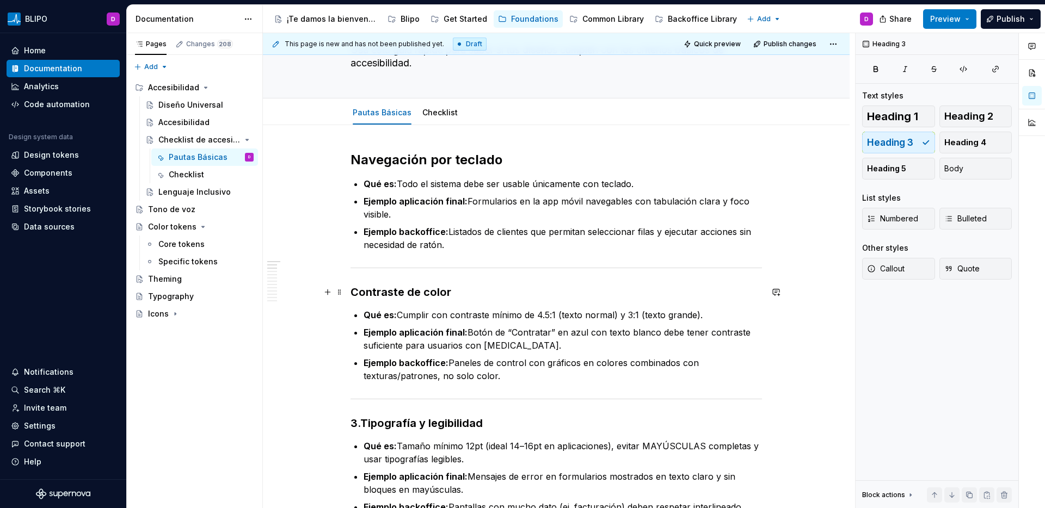
click at [382, 293] on strong "Contraste de color" at bounding box center [401, 292] width 101 height 13
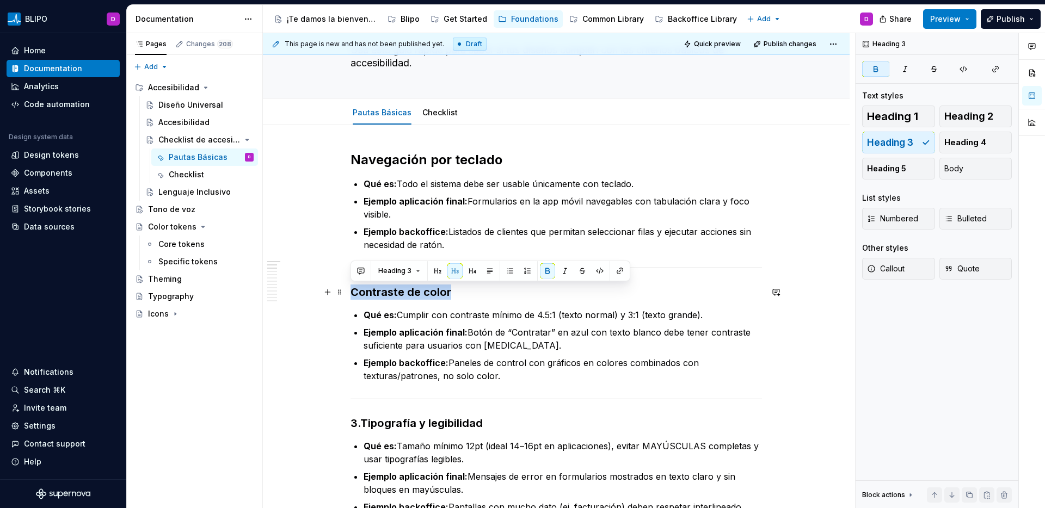
click at [382, 293] on strong "Contraste de color" at bounding box center [401, 292] width 101 height 13
click at [435, 272] on button "button" at bounding box center [437, 270] width 15 height 15
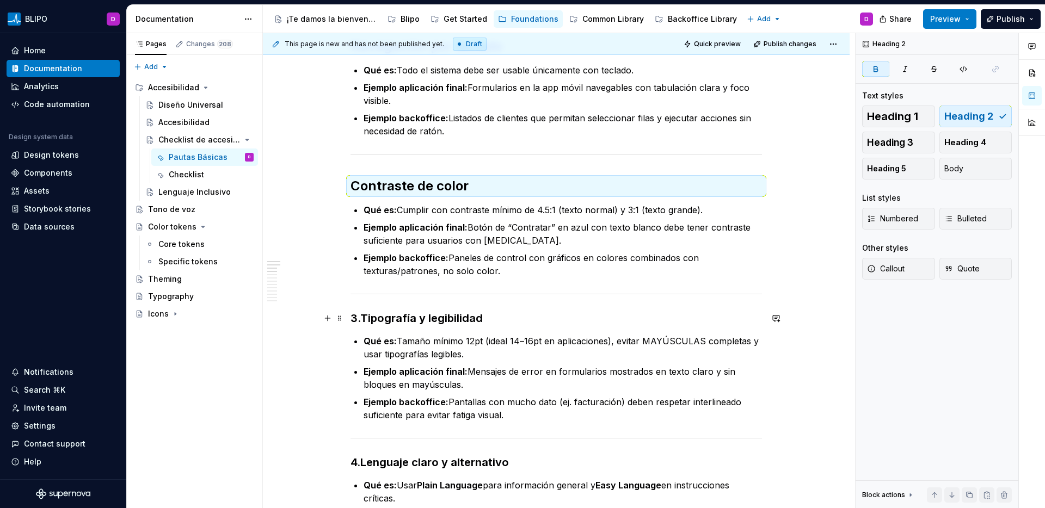
scroll to position [201, 0]
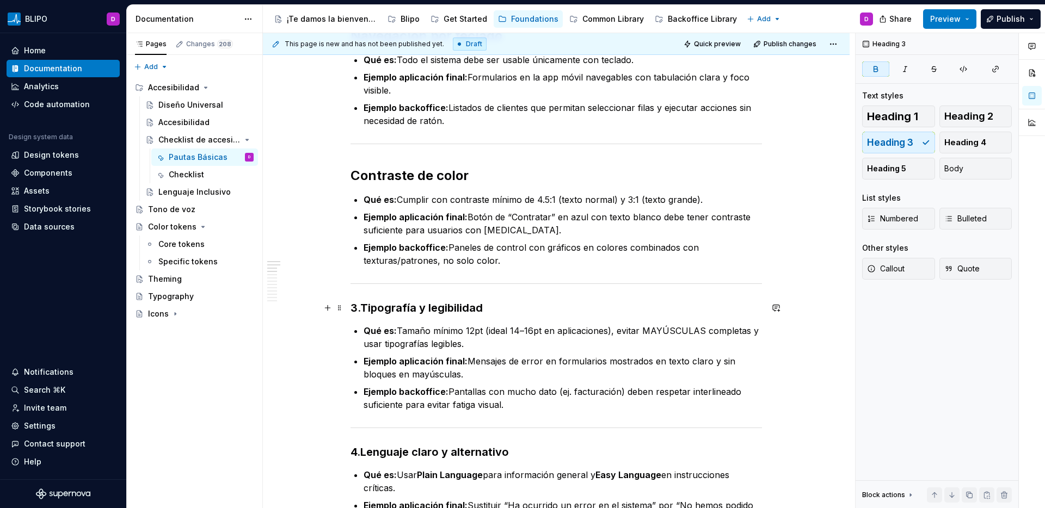
click at [389, 306] on strong "Tipografía y legibilidad" at bounding box center [421, 308] width 122 height 13
click at [364, 308] on strong "Tipografía y legibilidad" at bounding box center [421, 308] width 122 height 13
click at [388, 309] on strong "Tipografía y legibilidad" at bounding box center [412, 308] width 122 height 13
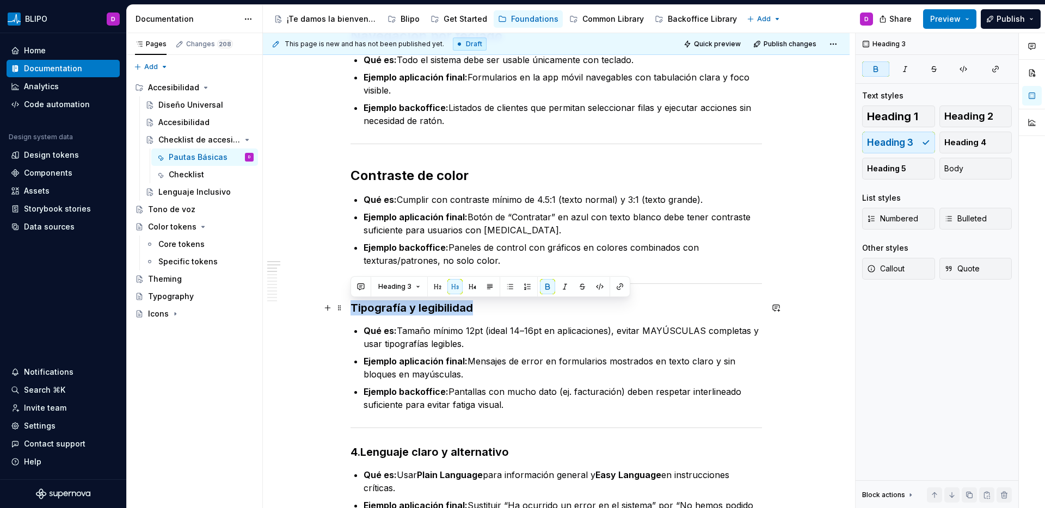
click at [388, 309] on strong "Tipografía y legibilidad" at bounding box center [412, 308] width 122 height 13
click at [436, 287] on button "button" at bounding box center [437, 286] width 15 height 15
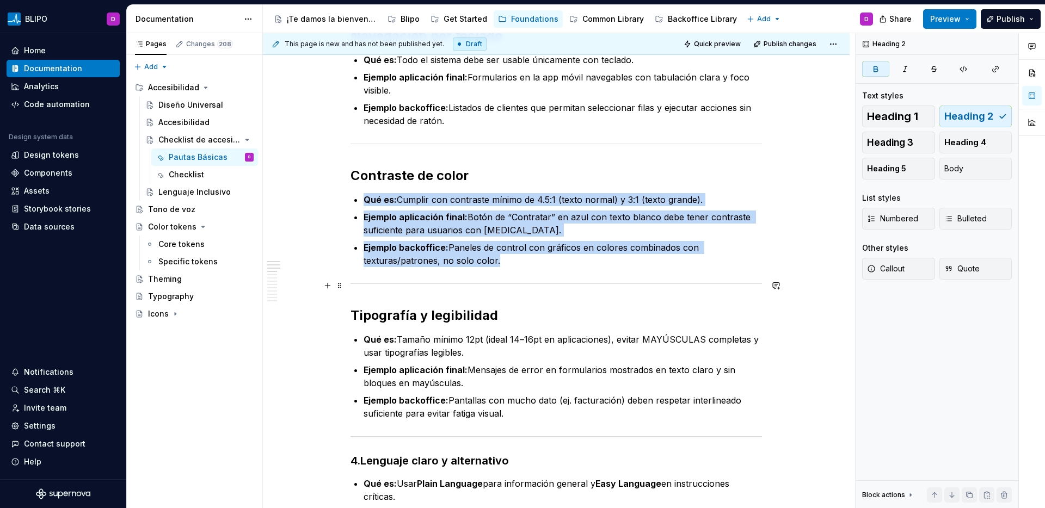
click at [352, 284] on hr at bounding box center [557, 284] width 412 height 1
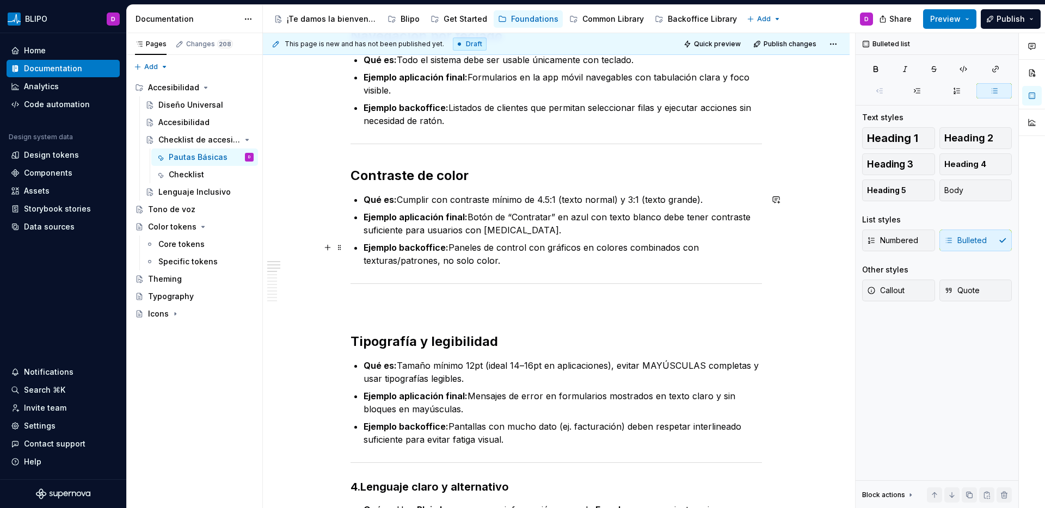
click at [509, 267] on p "Ejemplo backoffice: Paneles de control con gráficos en colores combinados con t…" at bounding box center [563, 254] width 398 height 26
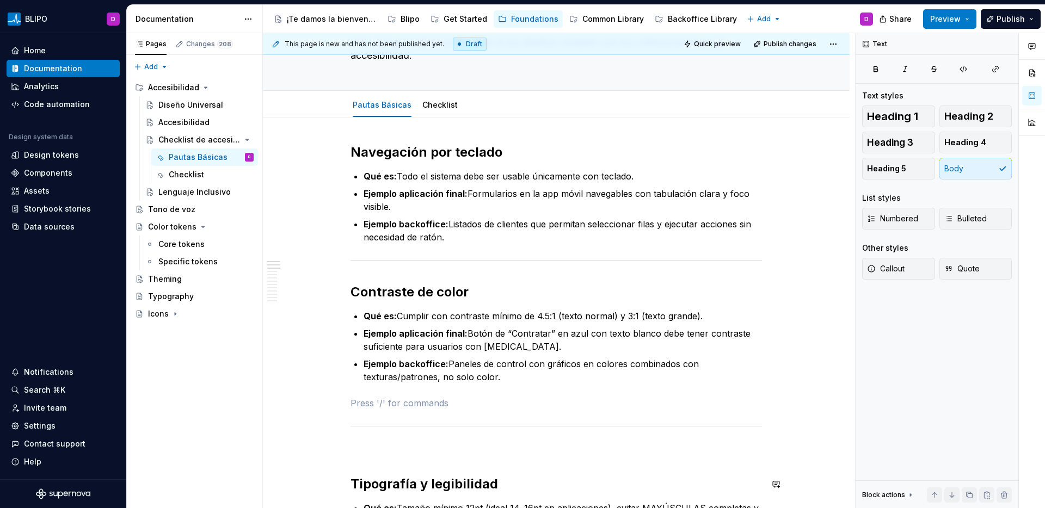
scroll to position [79, 0]
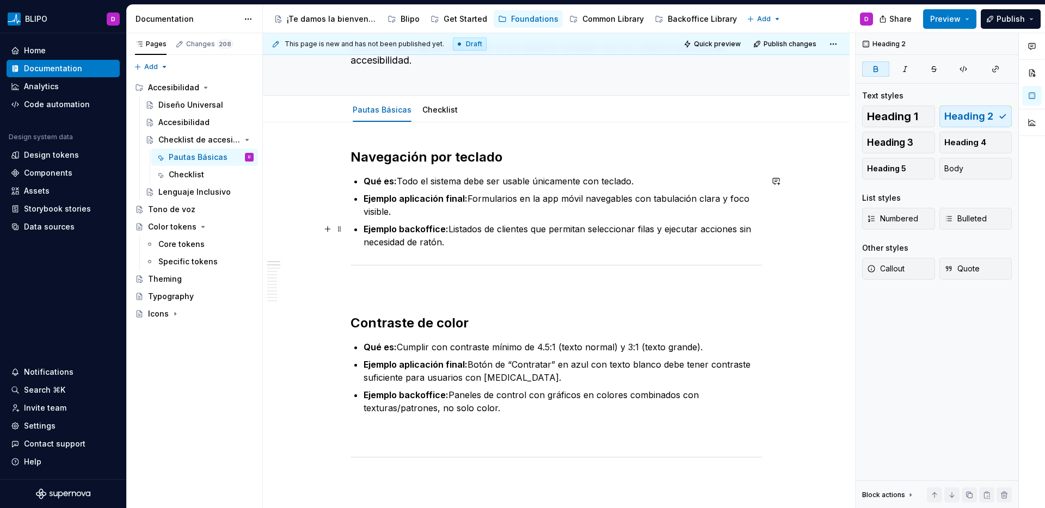
click at [465, 243] on p "Ejemplo backoffice: Listados de clientes que permitan seleccionar filas y ejecu…" at bounding box center [563, 236] width 398 height 26
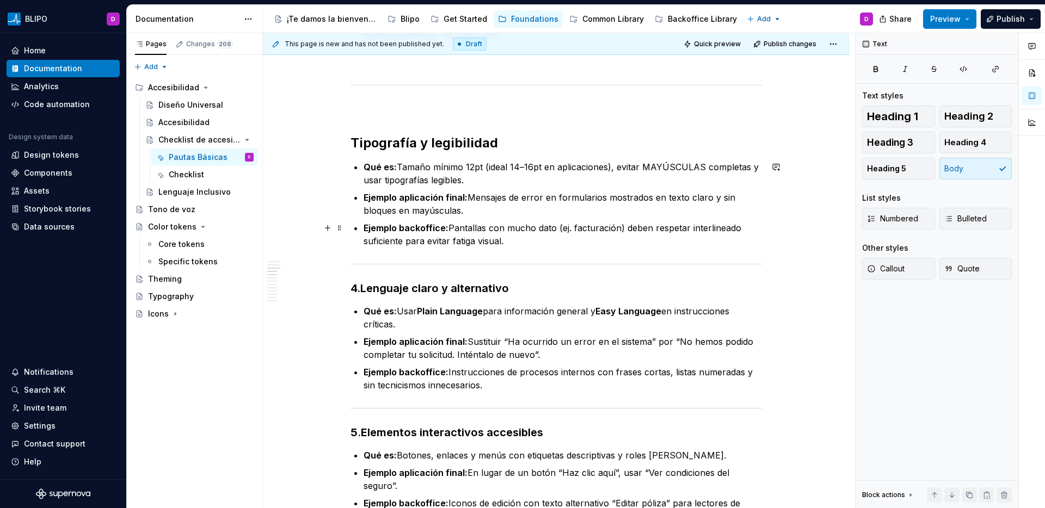
scroll to position [487, 0]
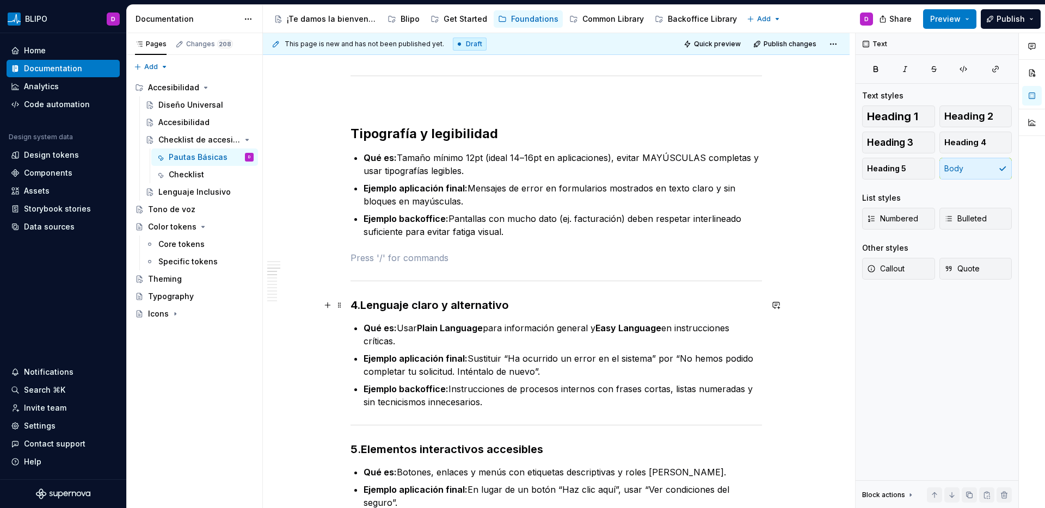
click at [364, 306] on strong "Lenguaje claro y alternativo" at bounding box center [434, 305] width 149 height 13
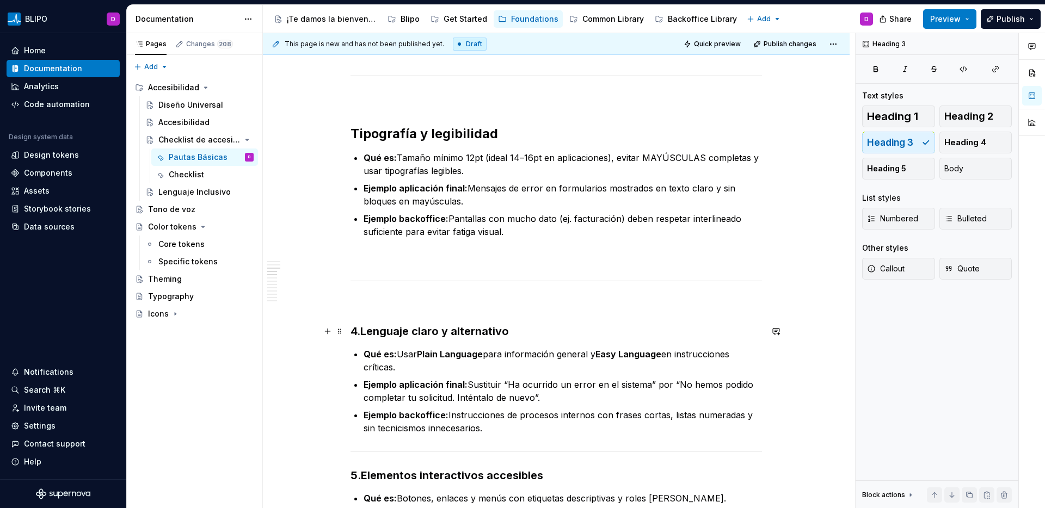
click at [360, 332] on h3 "4. Lenguaje claro y alternativo" at bounding box center [557, 331] width 412 height 15
click at [364, 332] on strong "Lenguaje claro y alternativo" at bounding box center [434, 331] width 149 height 13
click at [385, 332] on strong "Lenguaje claro y alternativo" at bounding box center [425, 331] width 149 height 13
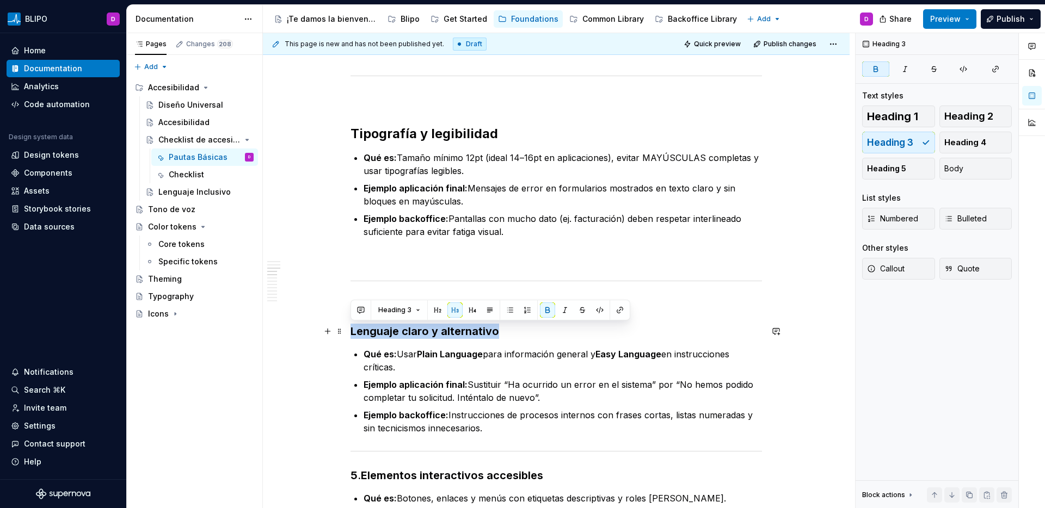
click at [385, 332] on strong "Lenguaje claro y alternativo" at bounding box center [425, 331] width 149 height 13
click at [438, 312] on button "button" at bounding box center [437, 310] width 15 height 15
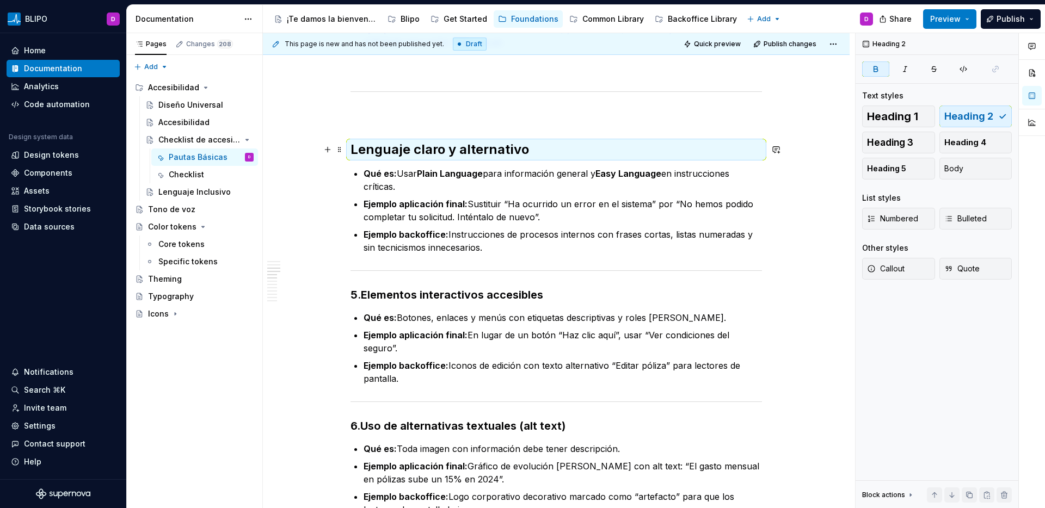
scroll to position [696, 0]
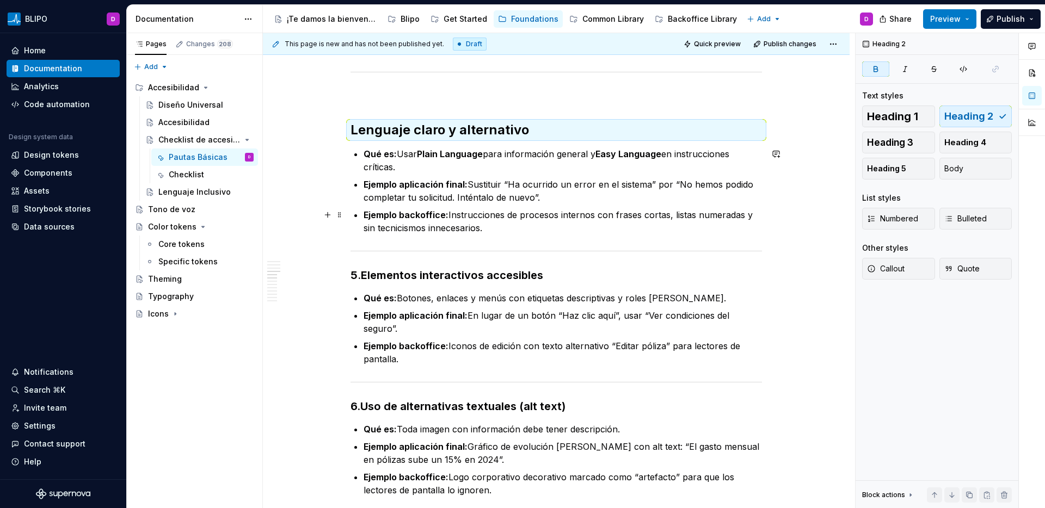
click at [520, 231] on p "Ejemplo backoffice: Instrucciones de procesos internos con frases cortas, lista…" at bounding box center [563, 221] width 398 height 26
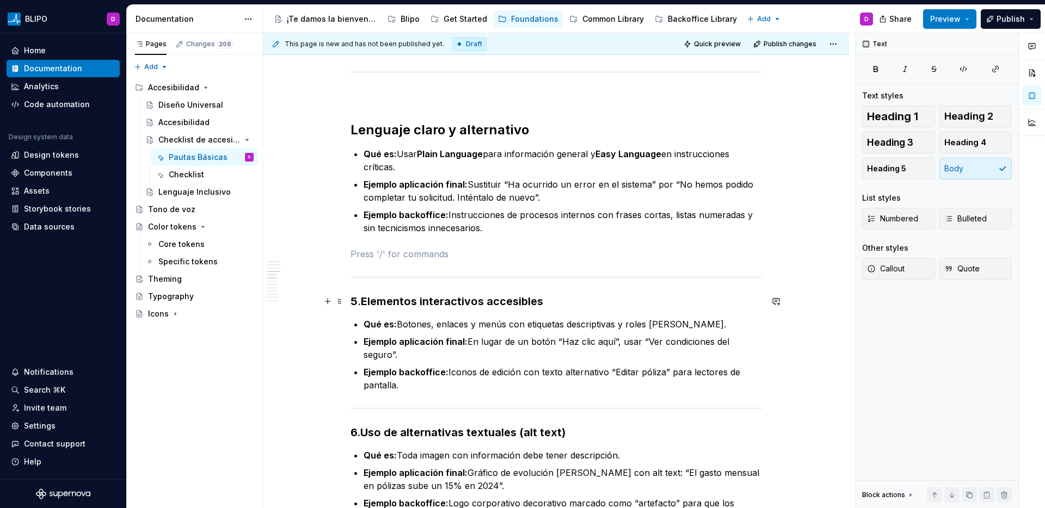
click at [361, 304] on h3 "5. Elementos interactivos accesibles" at bounding box center [557, 301] width 412 height 15
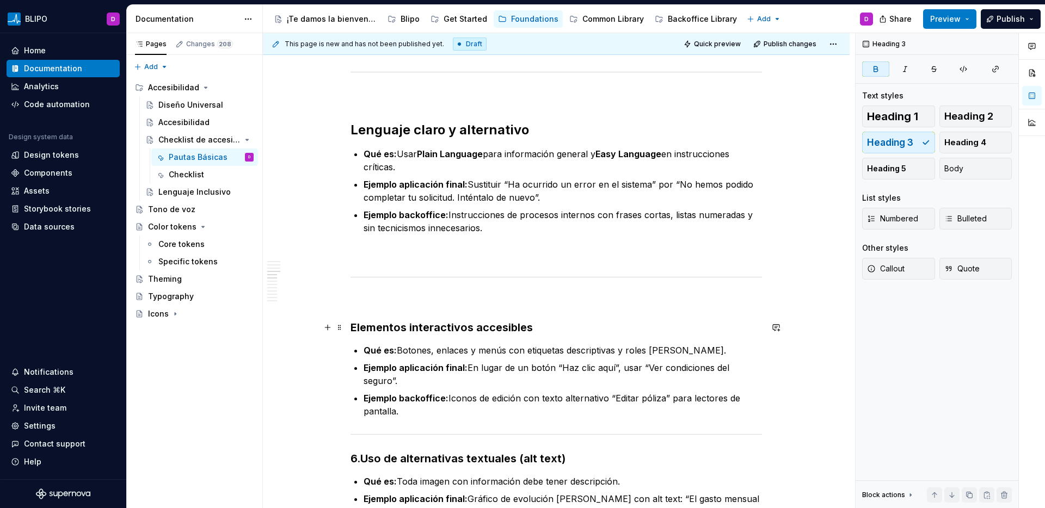
click at [383, 326] on strong "Elementos interactivos accesibles" at bounding box center [442, 327] width 182 height 13
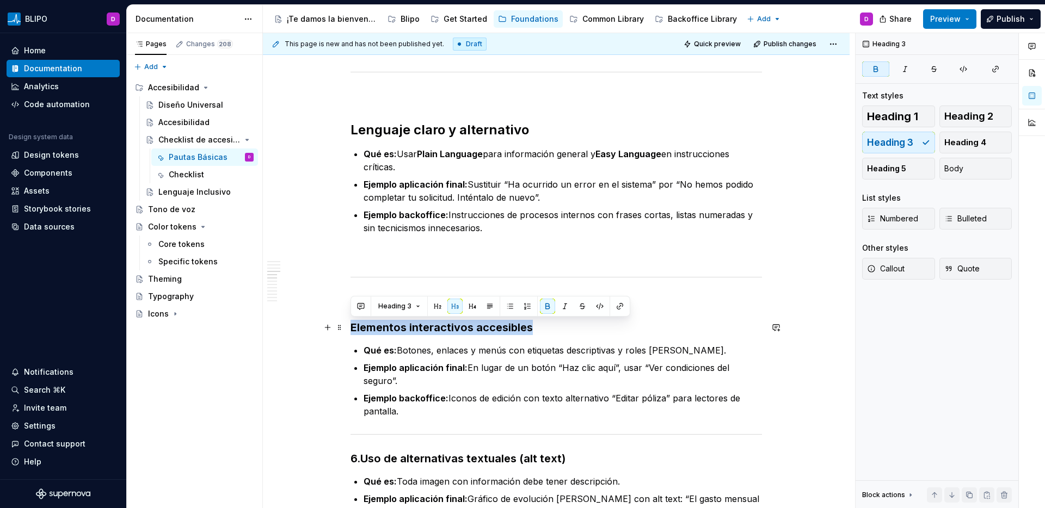
click at [383, 326] on strong "Elementos interactivos accesibles" at bounding box center [442, 327] width 182 height 13
click at [439, 307] on button "button" at bounding box center [437, 306] width 15 height 15
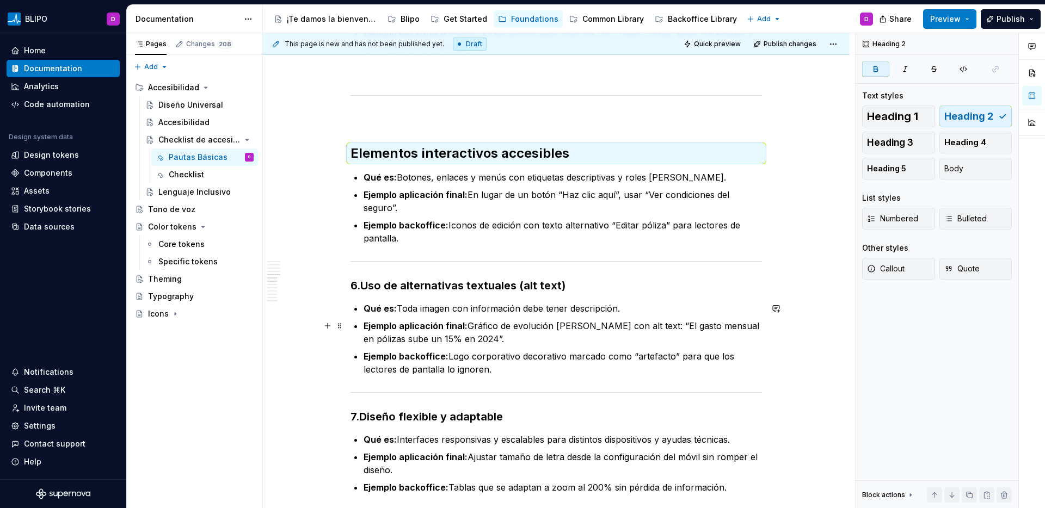
scroll to position [887, 0]
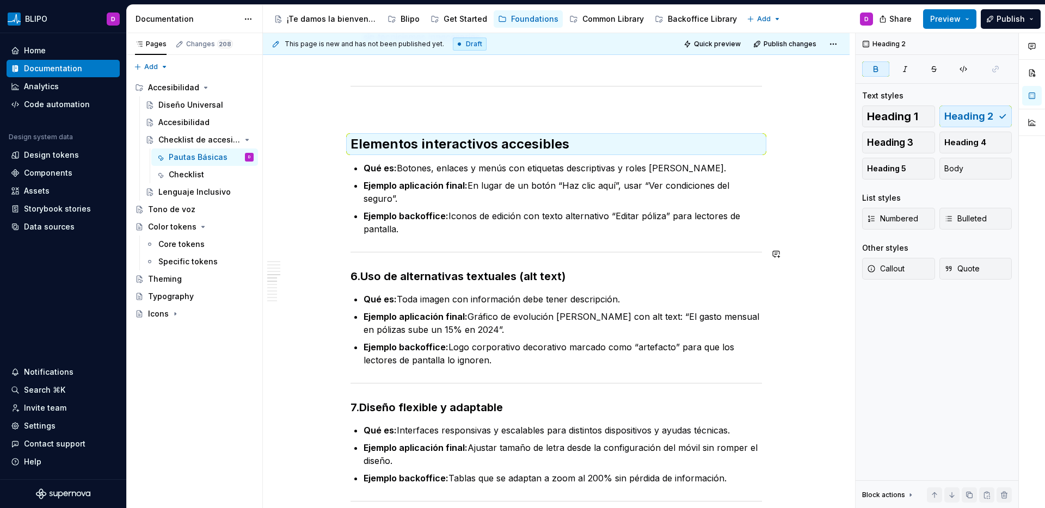
click at [414, 232] on p "Ejemplo backoffice: Iconos de edición con texto alternativo “Editar póliza” par…" at bounding box center [563, 223] width 398 height 26
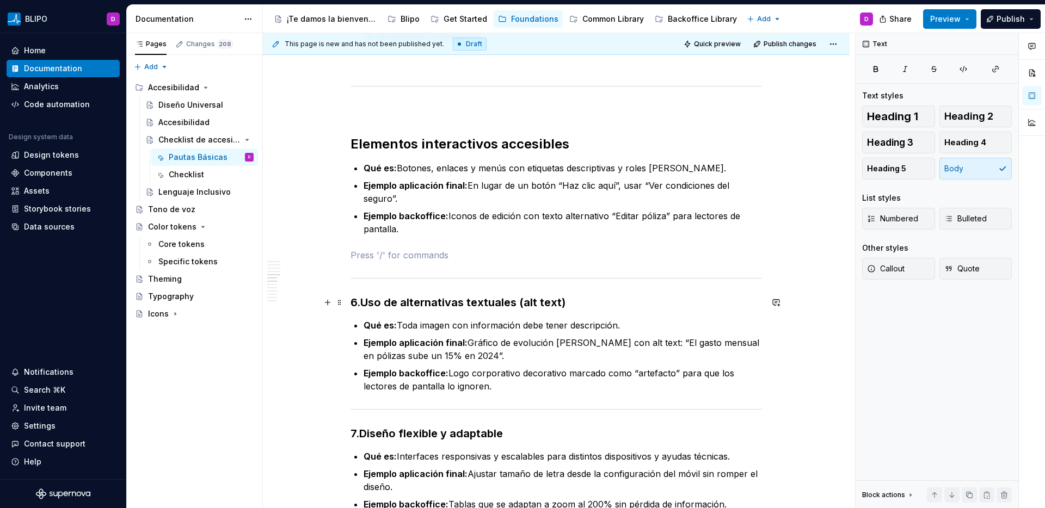
click at [364, 304] on strong "Uso de alternativas textuales (alt text)" at bounding box center [462, 302] width 205 height 13
click at [382, 305] on strong "Uso de alternativas textuales (alt text)" at bounding box center [453, 302] width 205 height 13
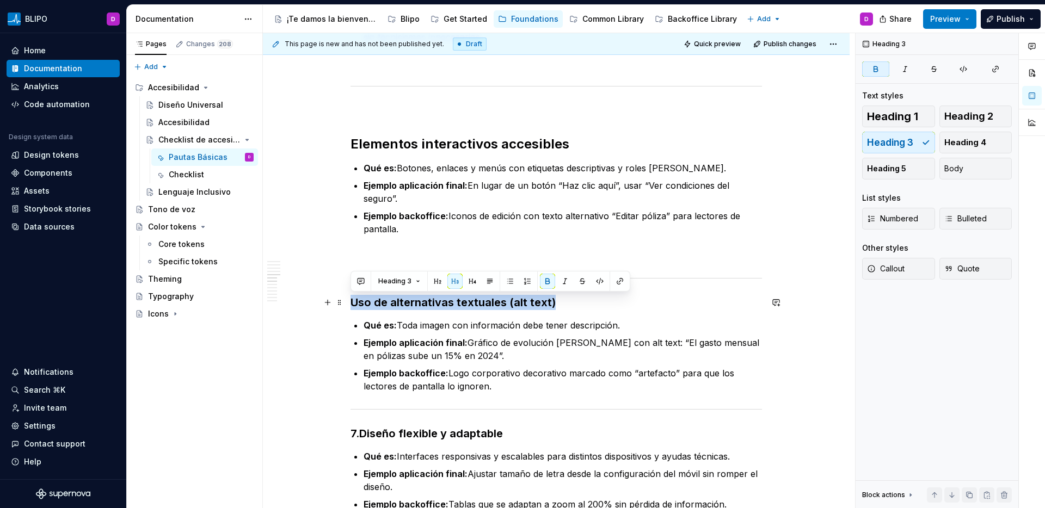
click at [382, 305] on strong "Uso de alternativas textuales (alt text)" at bounding box center [453, 302] width 205 height 13
click at [435, 286] on button "button" at bounding box center [437, 281] width 15 height 15
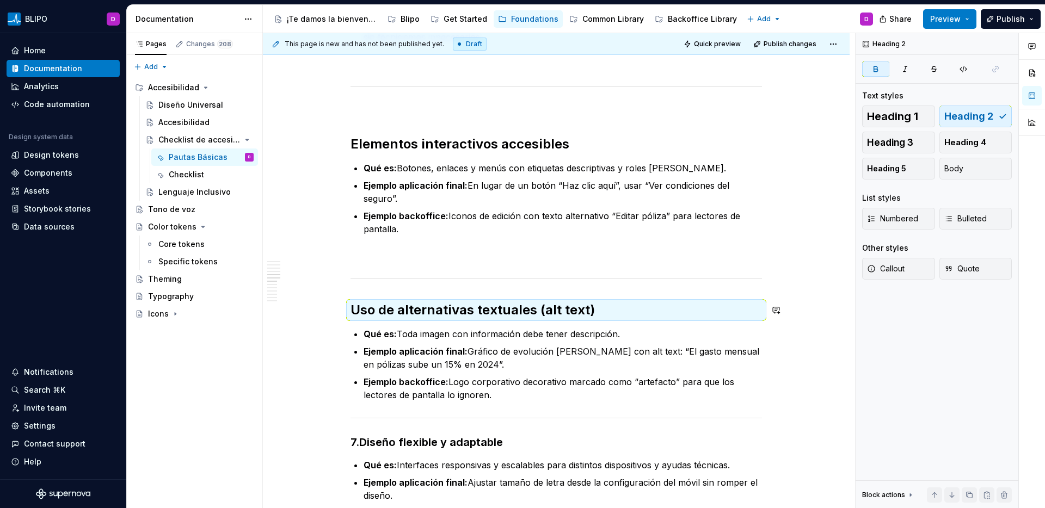
click at [360, 287] on div "Navegación por teclado Qué es: Todo el sistema debe ser usable únicamente con t…" at bounding box center [557, 252] width 412 height 1822
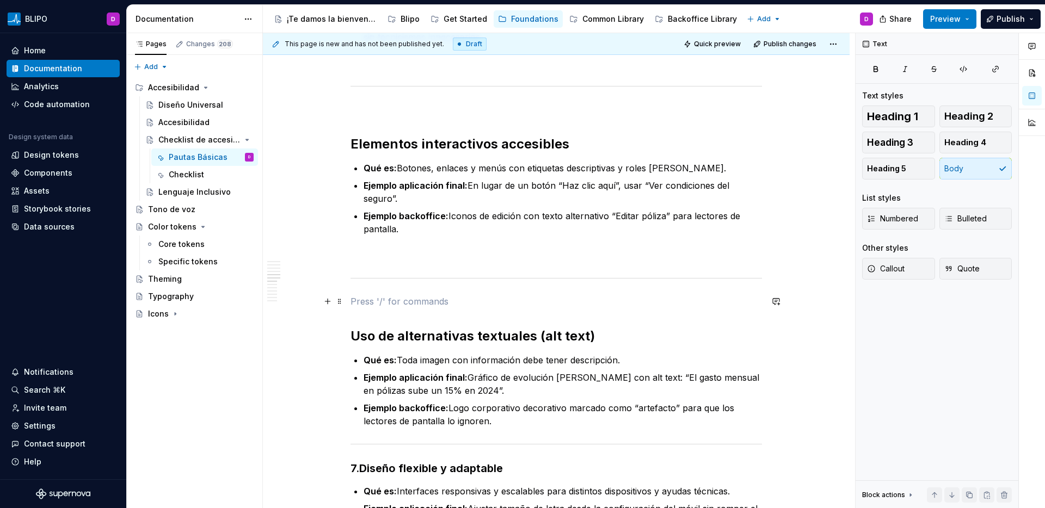
click at [365, 298] on p at bounding box center [557, 301] width 412 height 13
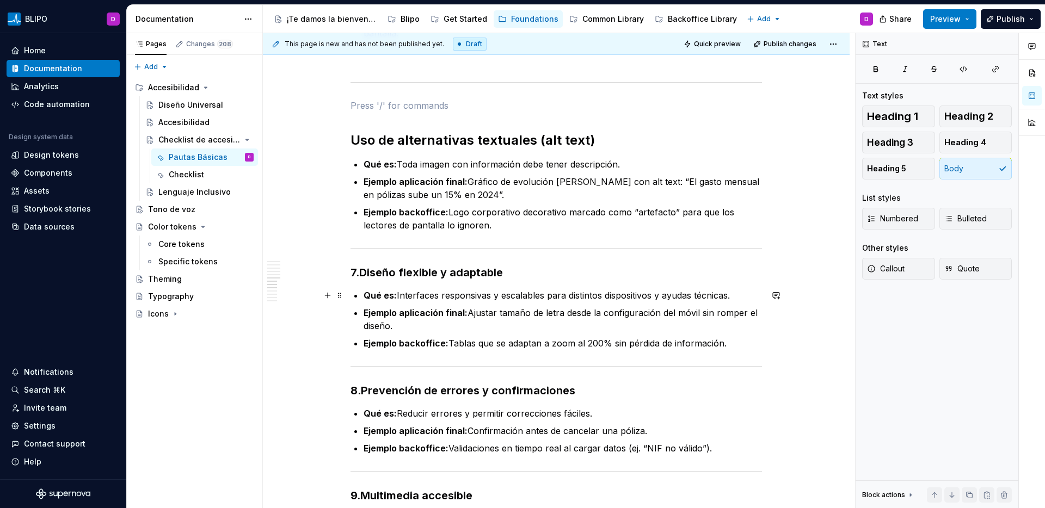
scroll to position [1084, 0]
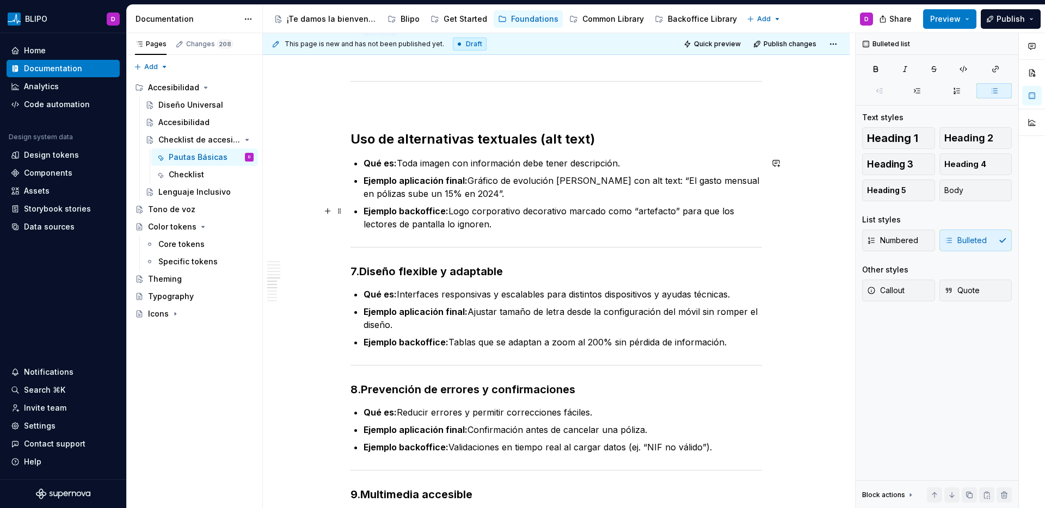
click at [516, 226] on p "Ejemplo backoffice: Logo corporativo decorativo marcado como “artefacto” para q…" at bounding box center [563, 218] width 398 height 26
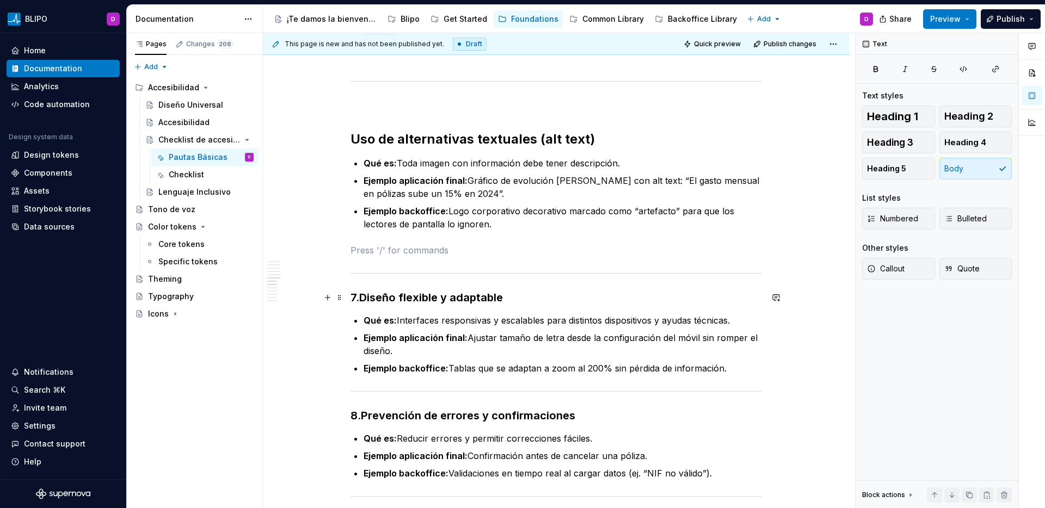
click at [361, 299] on strong "Diseño flexible y adaptable" at bounding box center [431, 297] width 144 height 13
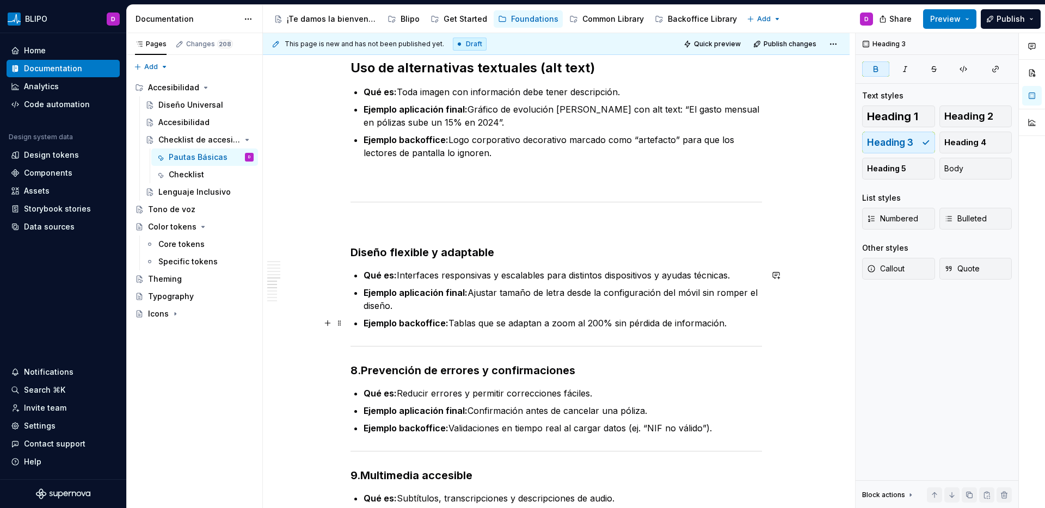
scroll to position [1173, 0]
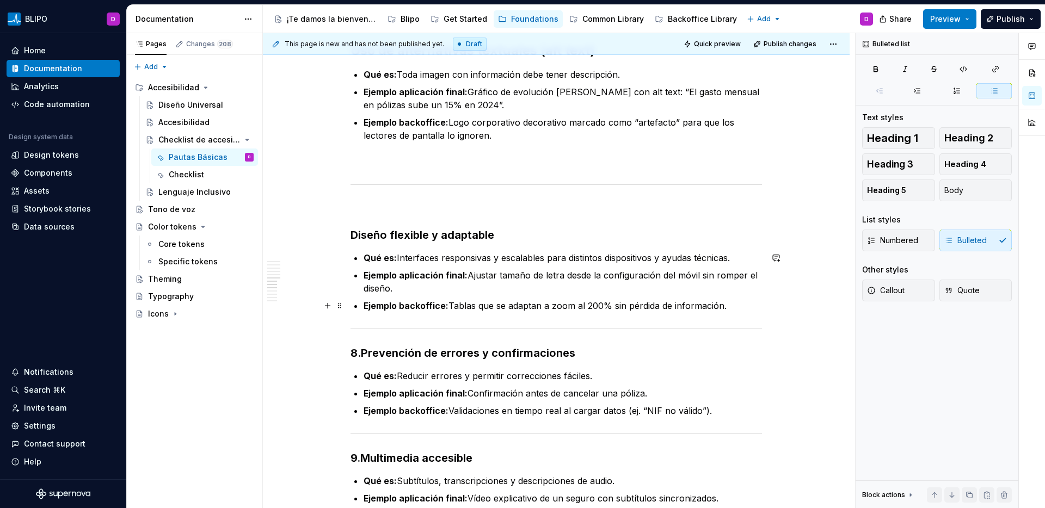
click at [739, 308] on p "Ejemplo backoffice: Tablas que se adaptan a zoom al 200% sin pérdida de informa…" at bounding box center [563, 305] width 398 height 13
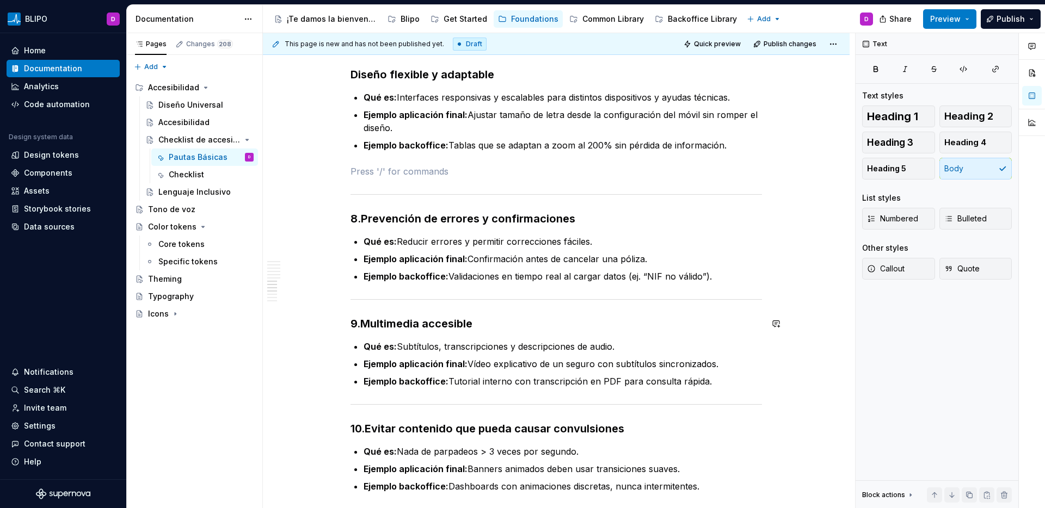
scroll to position [1357, 0]
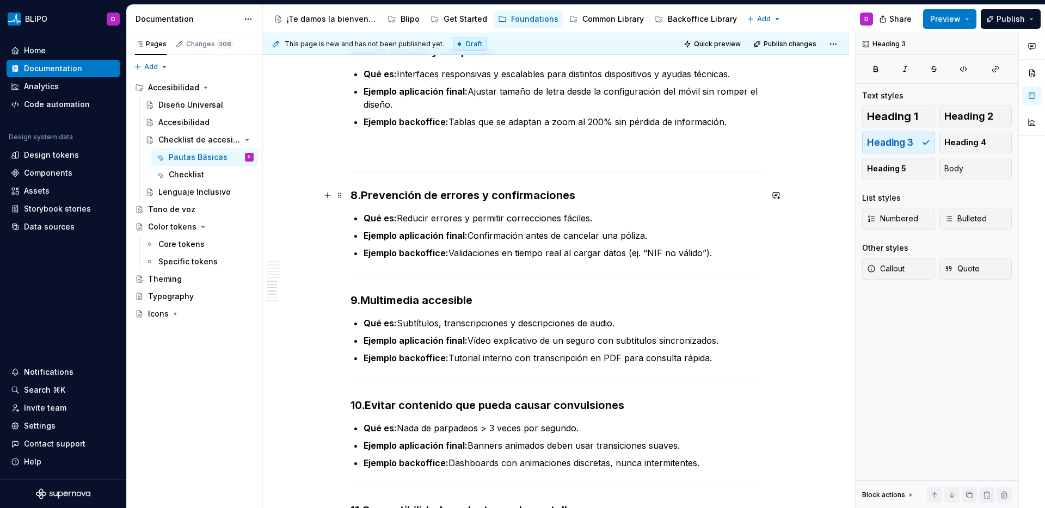
click at [364, 193] on strong "Prevención de errores y confirmaciones" at bounding box center [468, 195] width 214 height 13
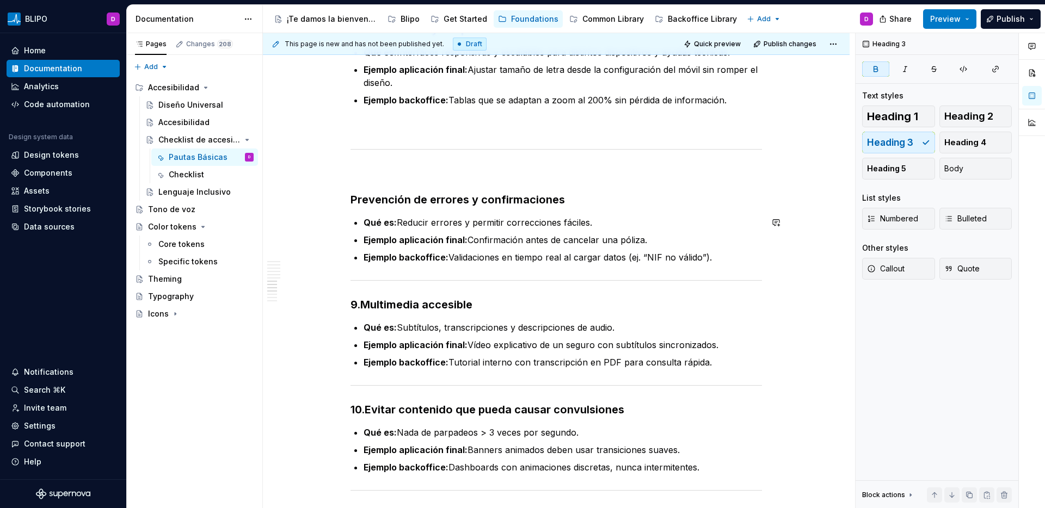
scroll to position [1379, 0]
click at [728, 256] on p "Ejemplo backoffice: Validaciones en tiempo real al cargar datos (ej. “NIF no vá…" at bounding box center [563, 256] width 398 height 13
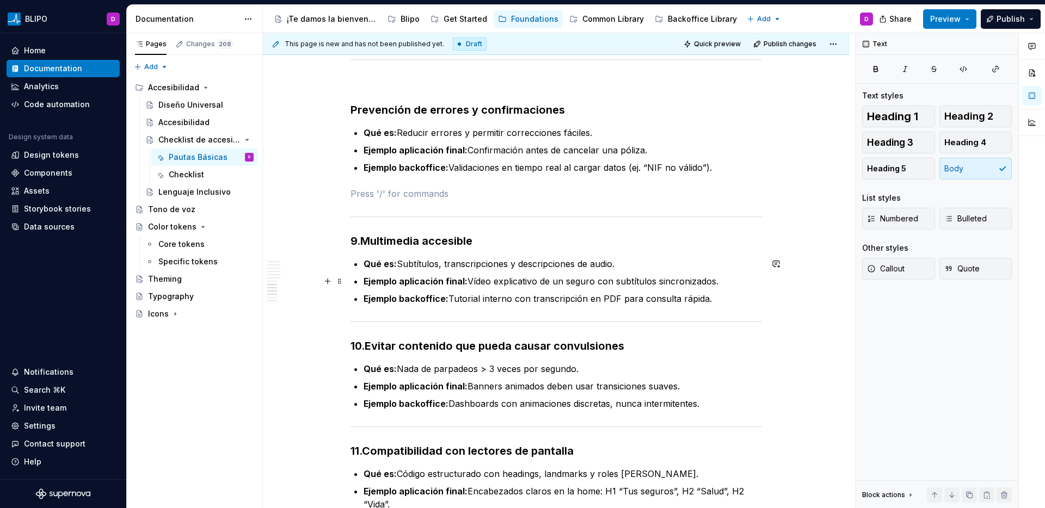
scroll to position [1469, 0]
click at [365, 242] on strong "Multimedia accesible" at bounding box center [416, 240] width 112 height 13
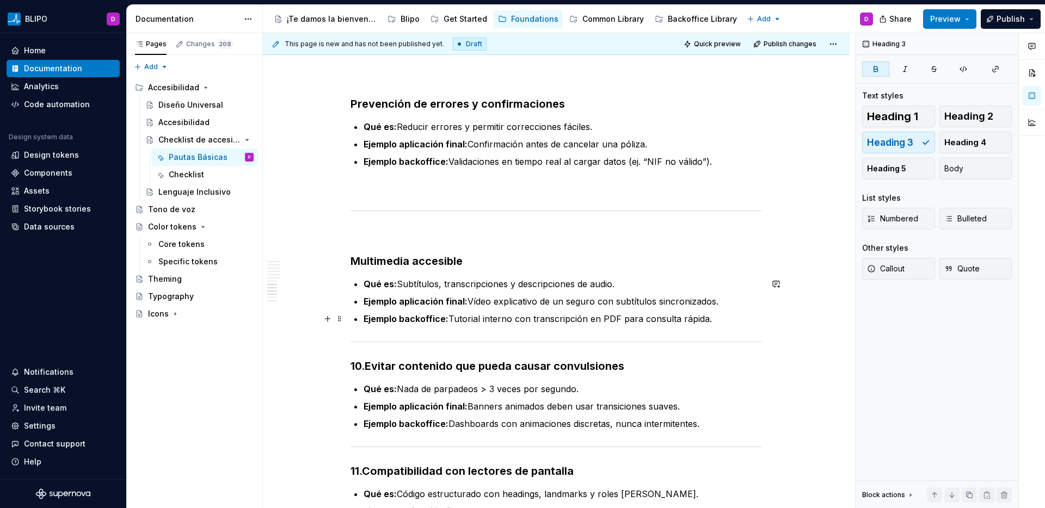
scroll to position [1485, 0]
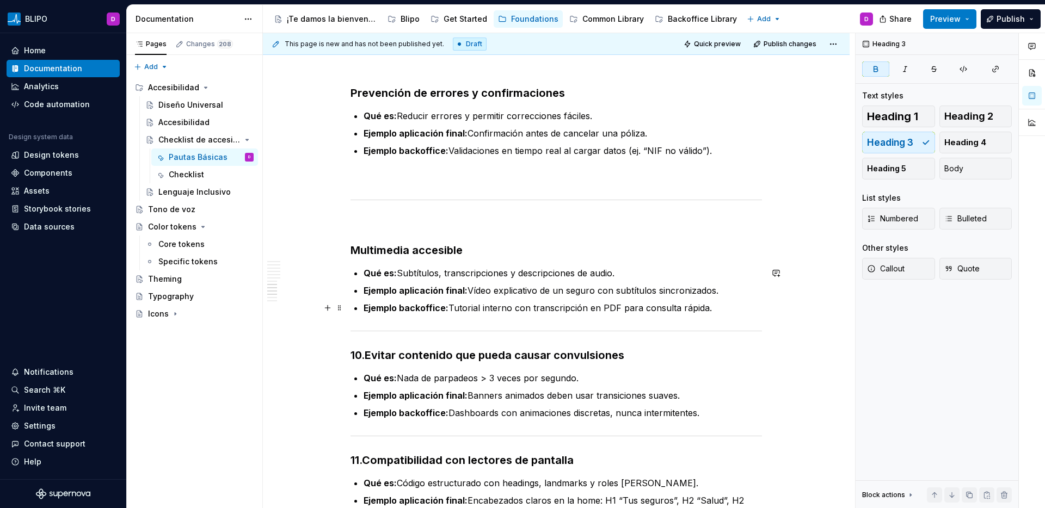
click at [713, 308] on p "Ejemplo backoffice: Tutorial interno con transcripción en PDF para consulta ráp…" at bounding box center [563, 308] width 398 height 13
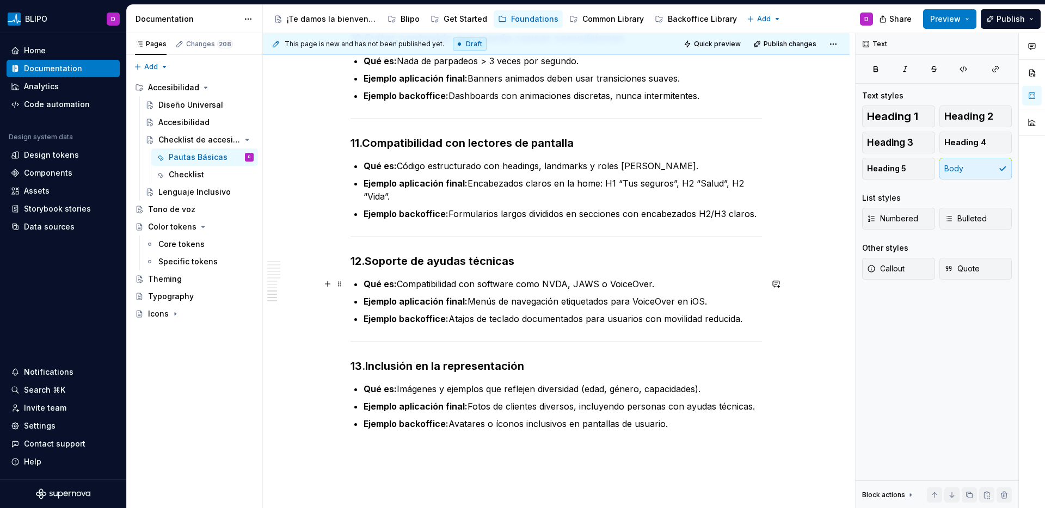
scroll to position [1829, 0]
click at [367, 146] on strong "Compatibilidad con lectores de pantalla" at bounding box center [468, 142] width 212 height 13
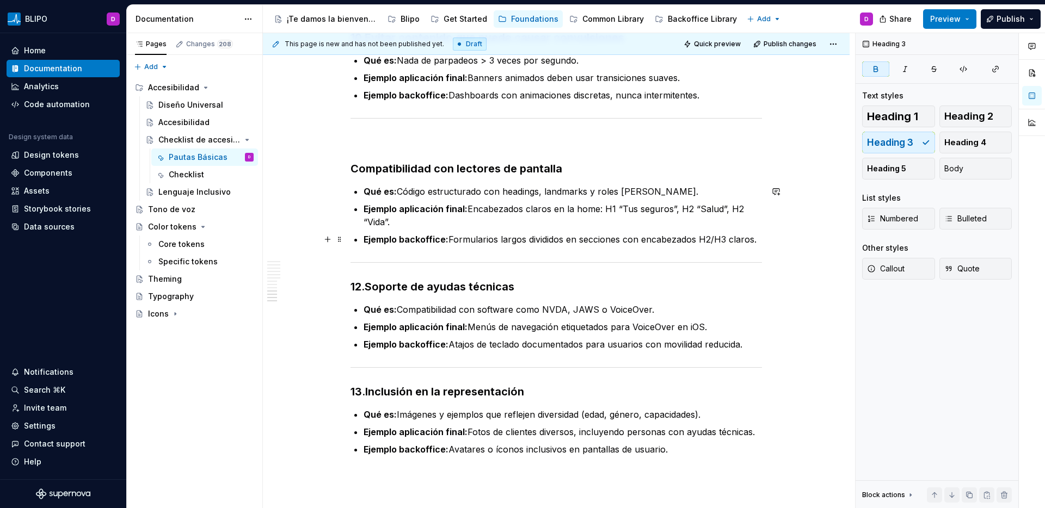
click at [751, 239] on p "Ejemplo backoffice: Formularios largos divididos en secciones con encabezados H…" at bounding box center [563, 239] width 398 height 13
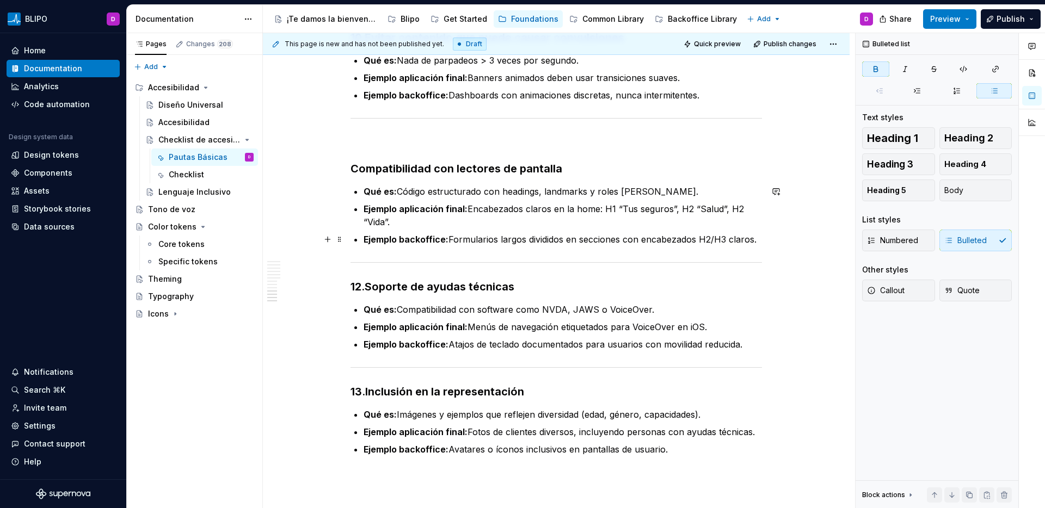
click at [756, 242] on p "Ejemplo backoffice: Formularios largos divididos en secciones con encabezados H…" at bounding box center [563, 239] width 398 height 13
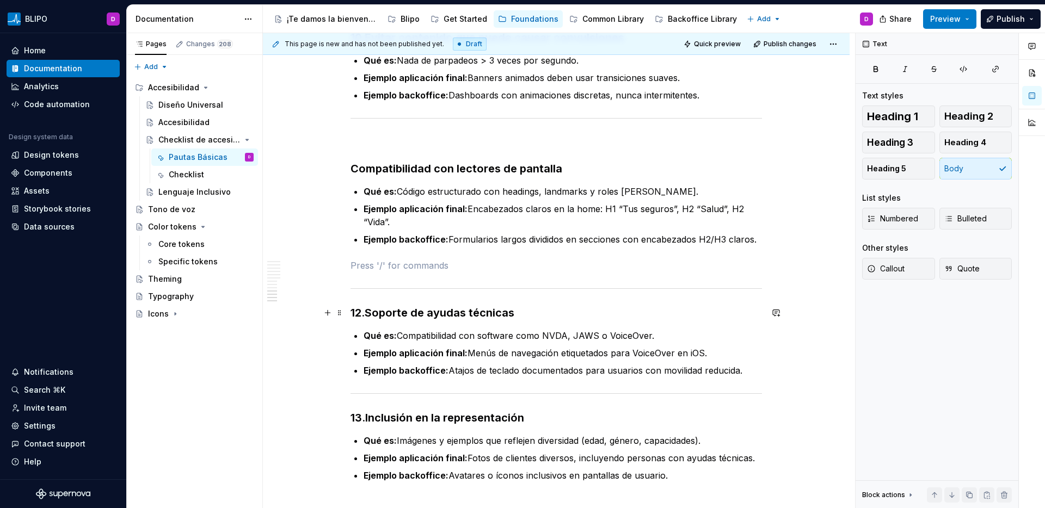
click at [367, 314] on strong "Soporte de ayudas técnicas" at bounding box center [440, 312] width 150 height 13
drag, startPoint x: 366, startPoint y: 314, endPoint x: 342, endPoint y: 314, distance: 24.5
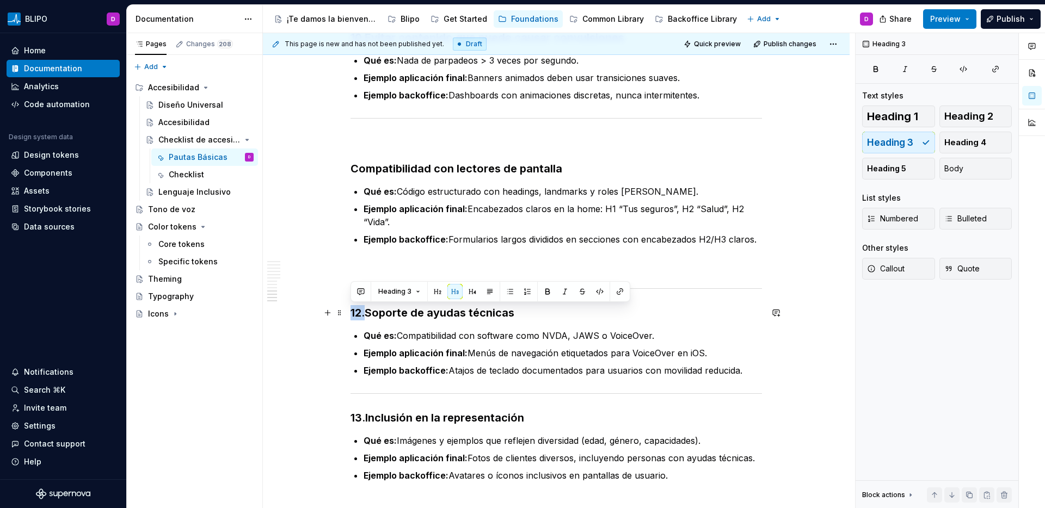
drag, startPoint x: 366, startPoint y: 316, endPoint x: 348, endPoint y: 316, distance: 17.4
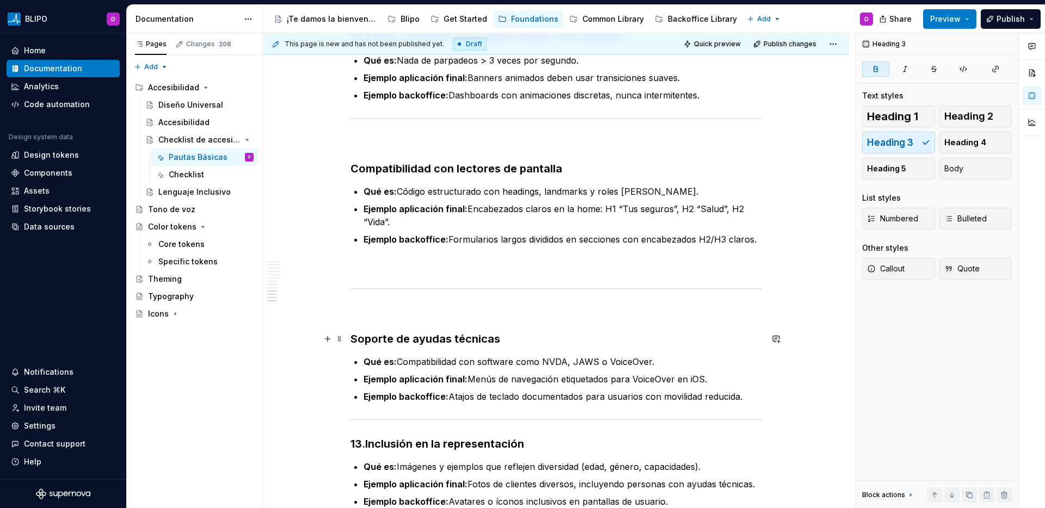
click at [388, 340] on strong "Soporte de ayudas técnicas" at bounding box center [426, 339] width 150 height 13
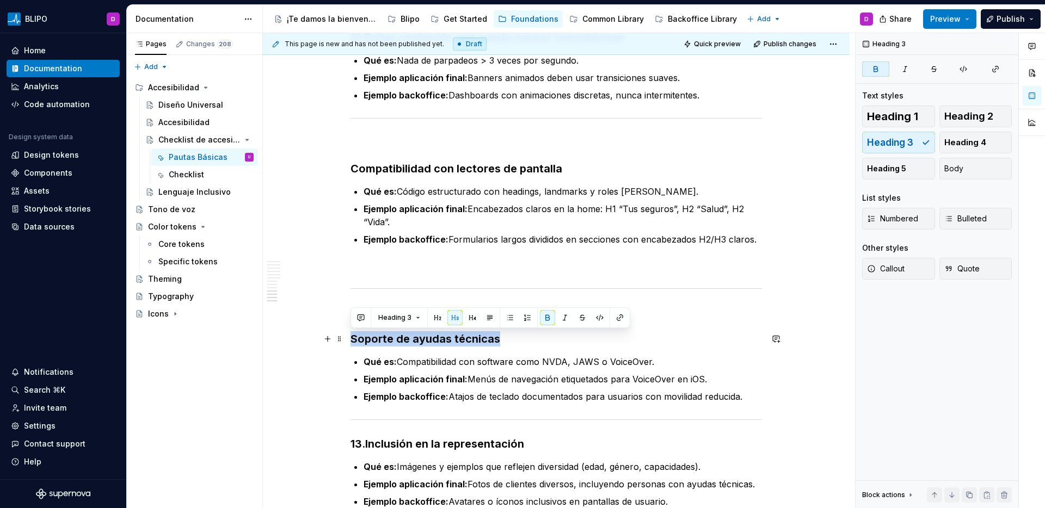
click at [388, 340] on strong "Soporte de ayudas técnicas" at bounding box center [426, 339] width 150 height 13
click at [433, 318] on button "button" at bounding box center [437, 317] width 15 height 15
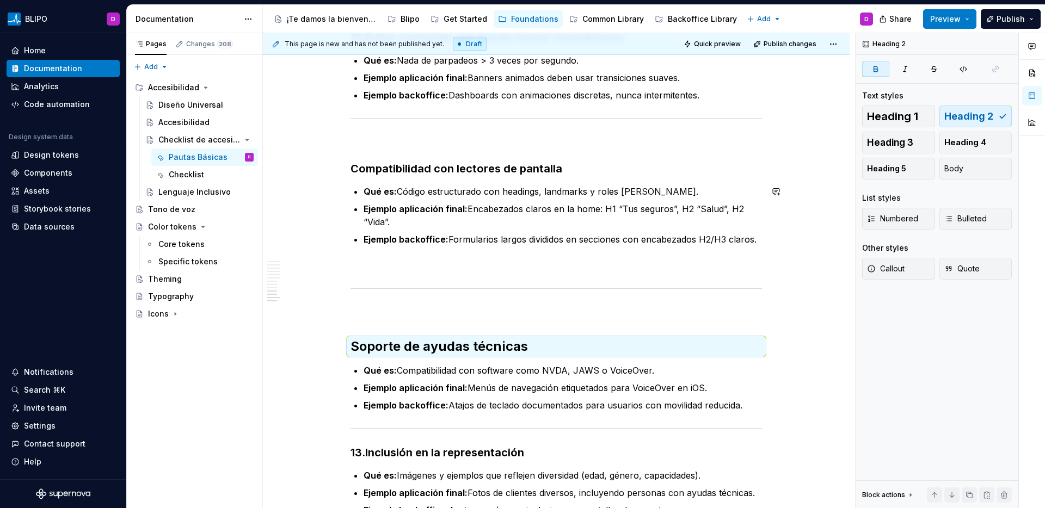
click at [428, 171] on strong "Compatibilidad con lectores de pantalla" at bounding box center [457, 168] width 212 height 13
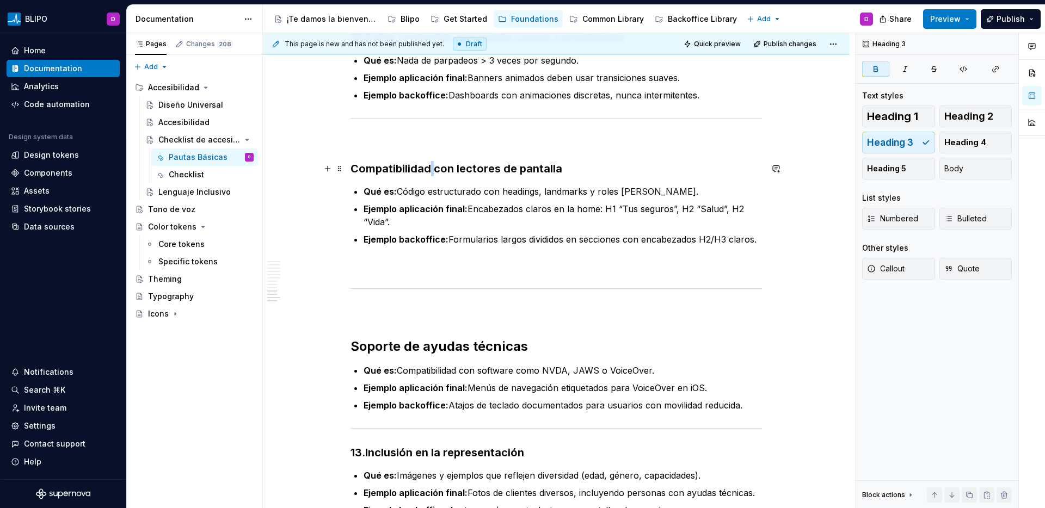
click at [428, 171] on strong "Compatibilidad con lectores de pantalla" at bounding box center [457, 168] width 212 height 13
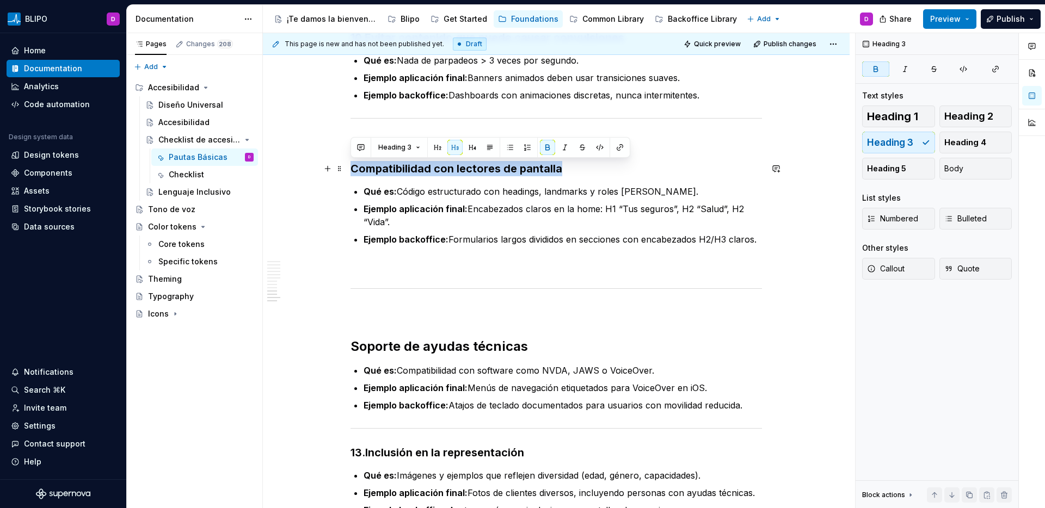
click at [428, 171] on strong "Compatibilidad con lectores de pantalla" at bounding box center [457, 168] width 212 height 13
click at [437, 150] on button "button" at bounding box center [437, 147] width 15 height 15
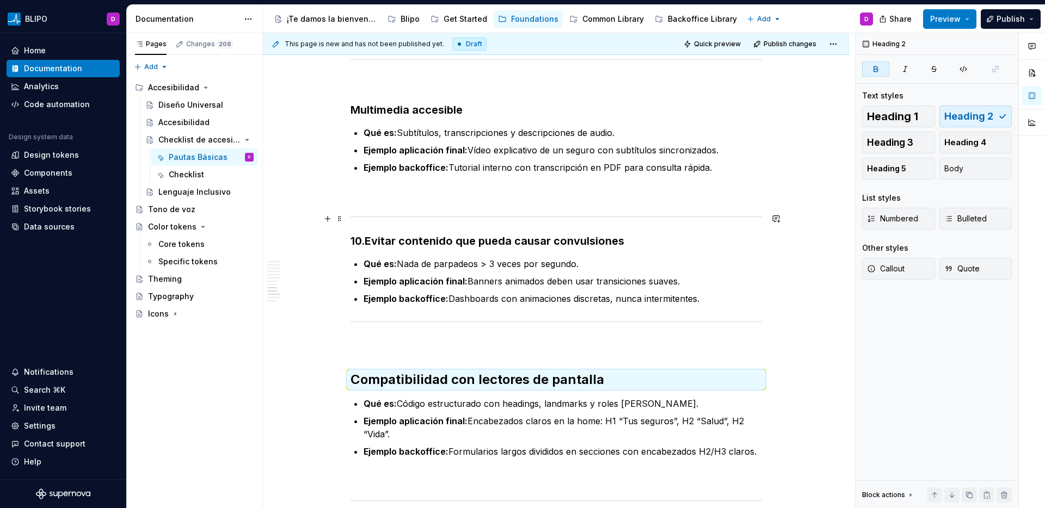
scroll to position [1625, 0]
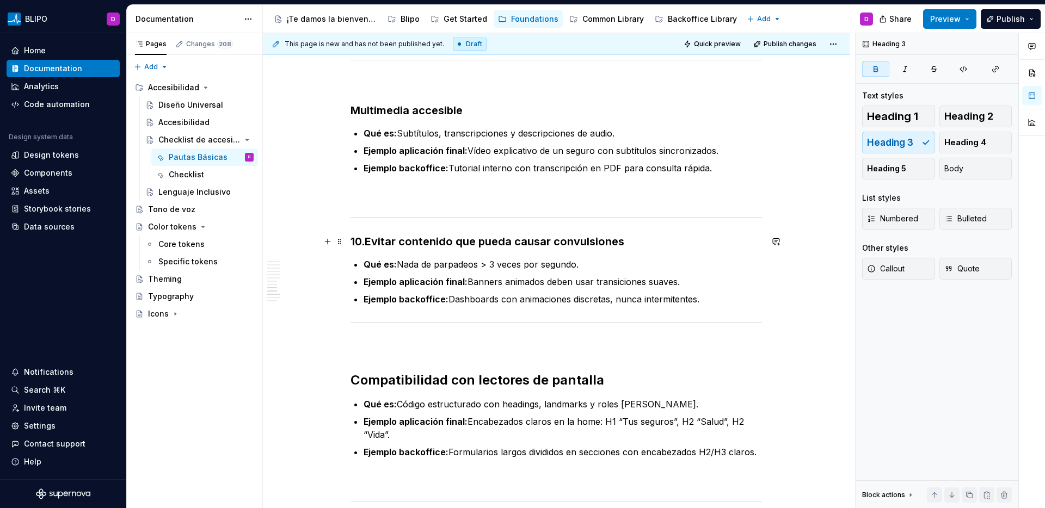
click at [418, 241] on strong "Evitar contenido que pueda causar convulsiones" at bounding box center [495, 241] width 260 height 13
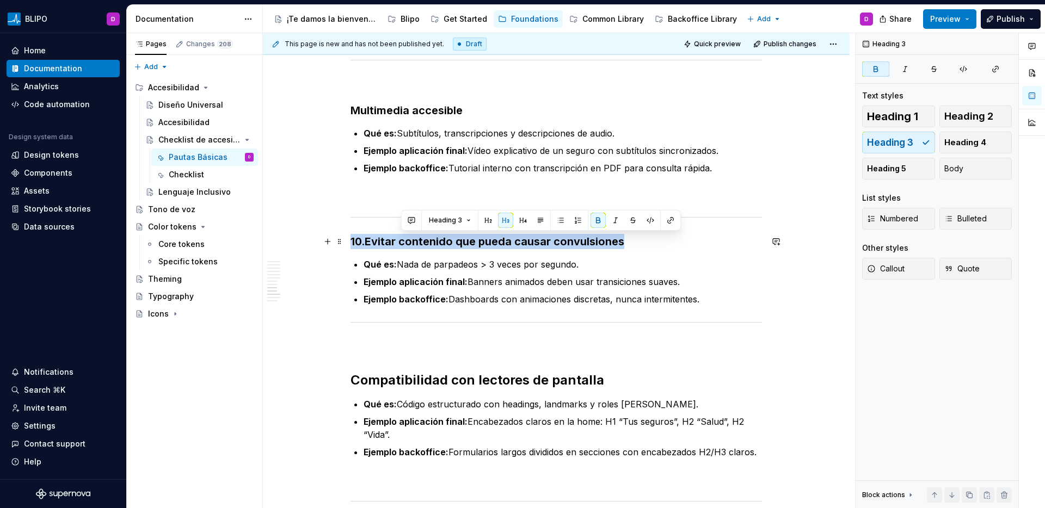
click at [418, 241] on strong "Evitar contenido que pueda causar convulsiones" at bounding box center [495, 241] width 260 height 13
click at [435, 222] on button "button" at bounding box center [437, 220] width 15 height 15
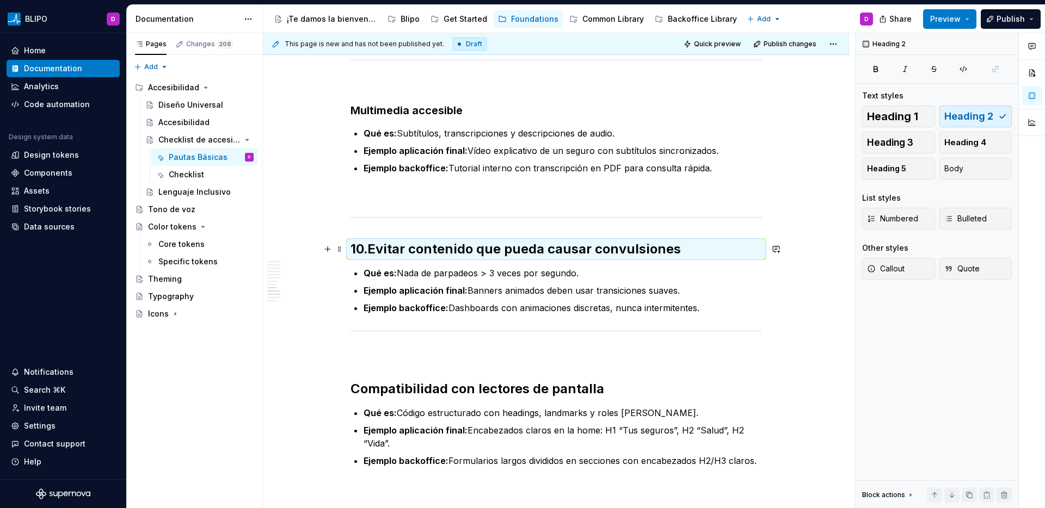
click at [376, 250] on strong "Evitar contenido que pueda causar convulsiones" at bounding box center [524, 249] width 314 height 16
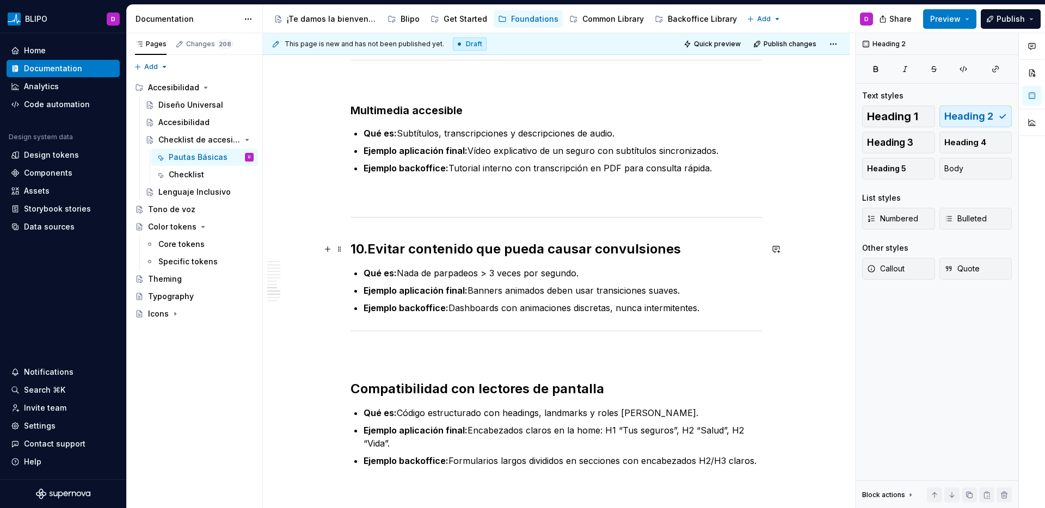
click at [374, 253] on strong "Evitar contenido que pueda causar convulsiones" at bounding box center [524, 249] width 314 height 16
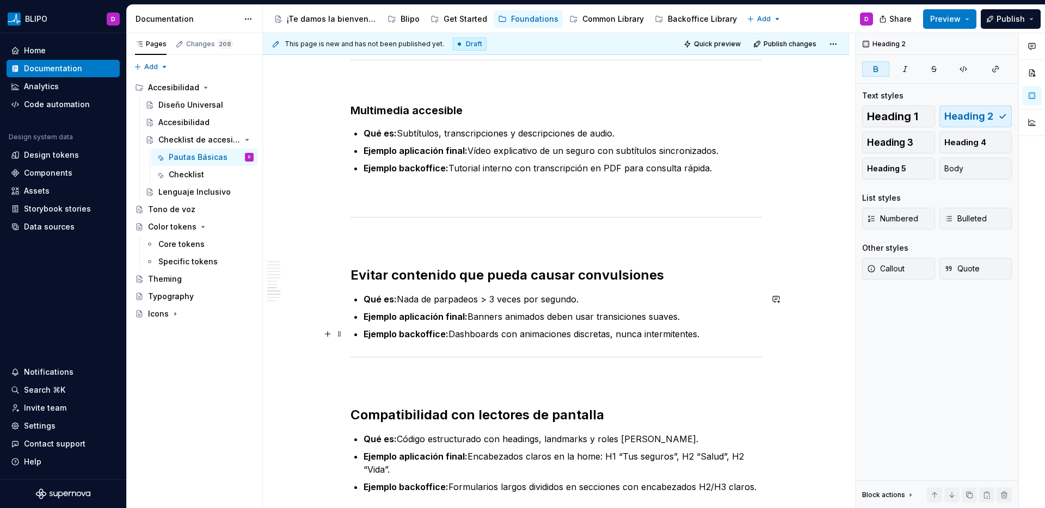
click at [719, 338] on p "Ejemplo backoffice: Dashboards con animaciones discretas, nunca intermitentes." at bounding box center [563, 334] width 398 height 13
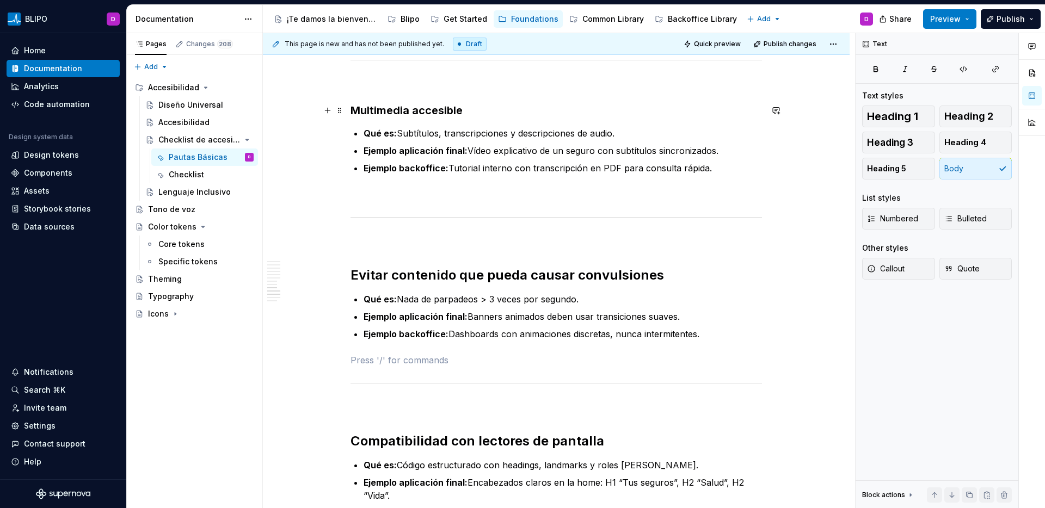
click at [373, 112] on strong "Multimedia accesible" at bounding box center [407, 110] width 112 height 13
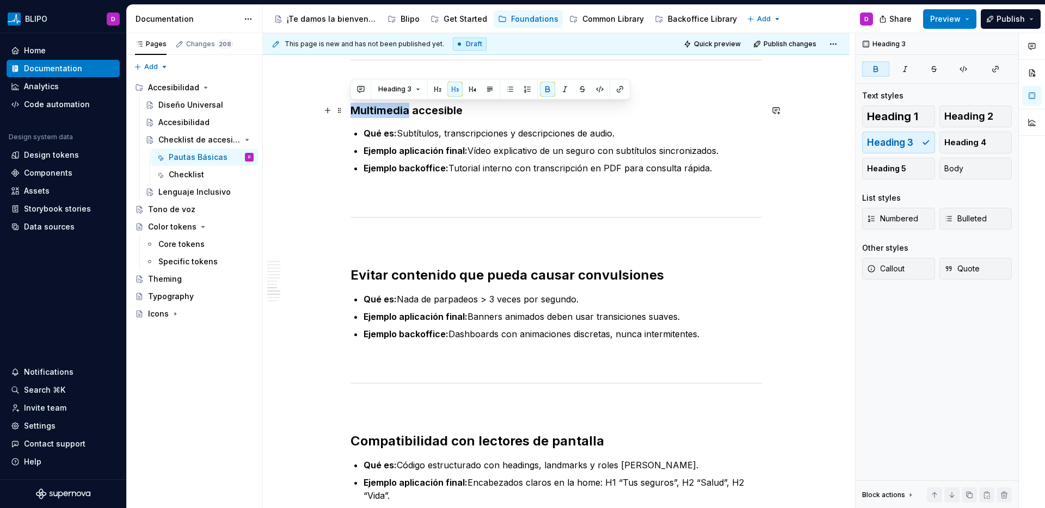
click at [373, 112] on strong "Multimedia accesible" at bounding box center [407, 110] width 112 height 13
click at [437, 91] on button "button" at bounding box center [437, 89] width 15 height 15
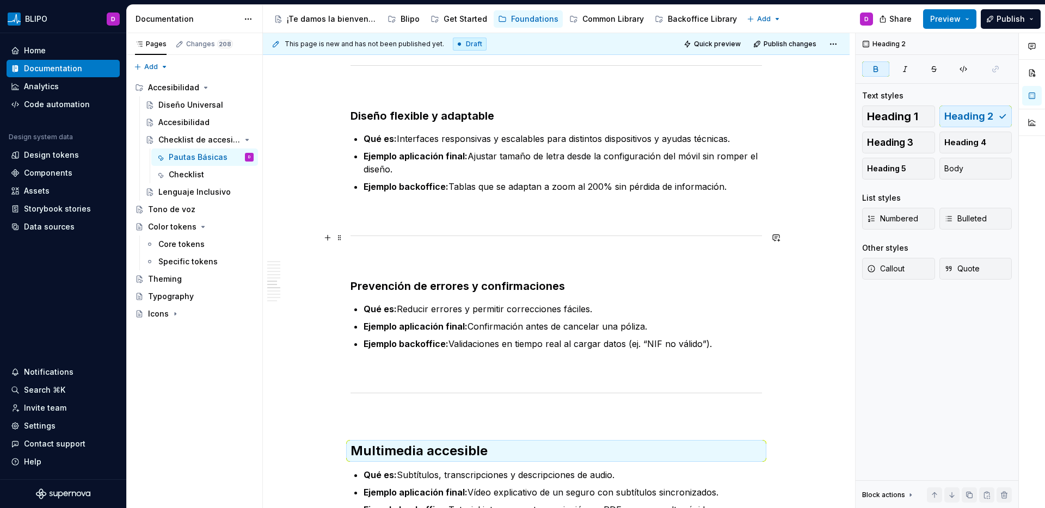
scroll to position [1292, 0]
click at [414, 287] on strong "Prevención de errores y confirmaciones" at bounding box center [458, 286] width 214 height 13
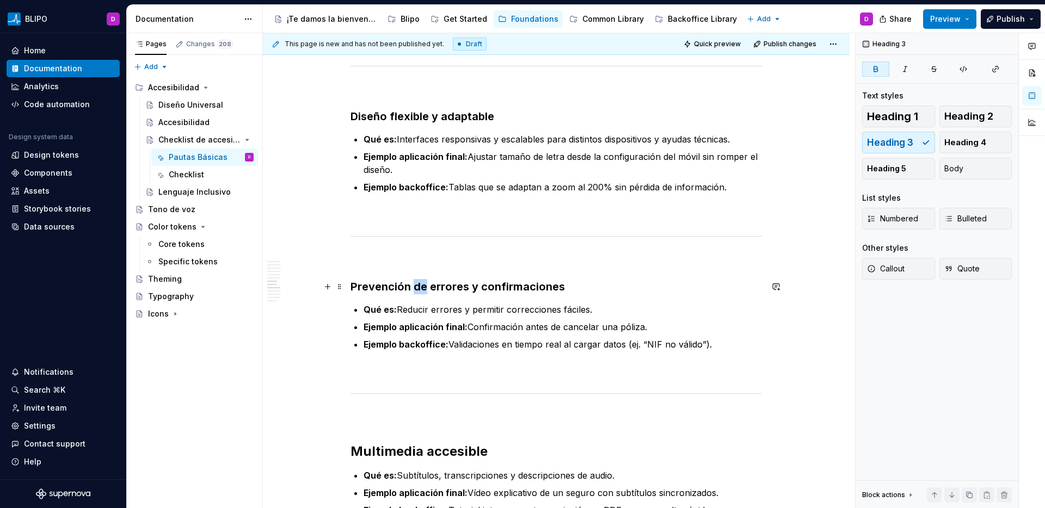
click at [414, 287] on strong "Prevención de errores y confirmaciones" at bounding box center [458, 286] width 214 height 13
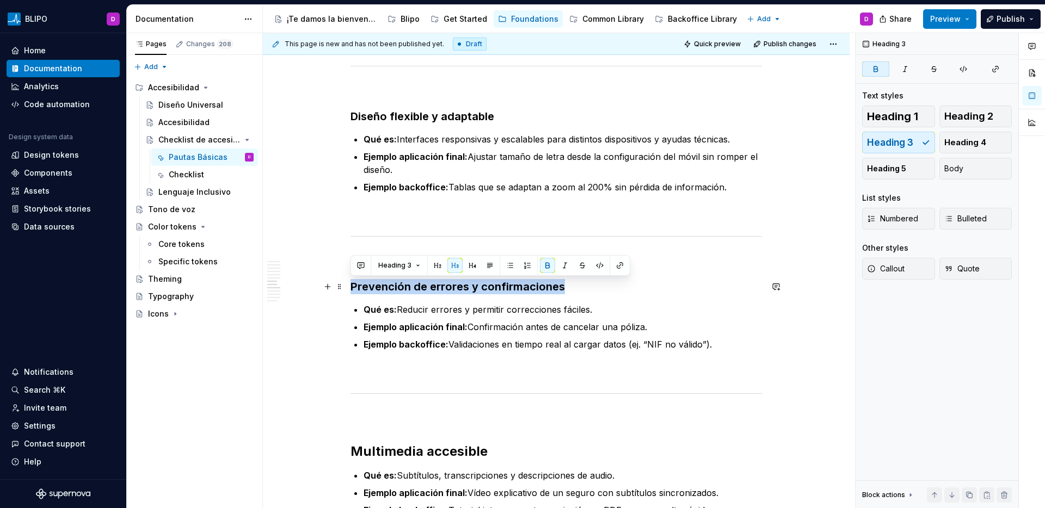
click at [414, 287] on strong "Prevención de errores y confirmaciones" at bounding box center [458, 286] width 214 height 13
click at [441, 267] on button "button" at bounding box center [437, 265] width 15 height 15
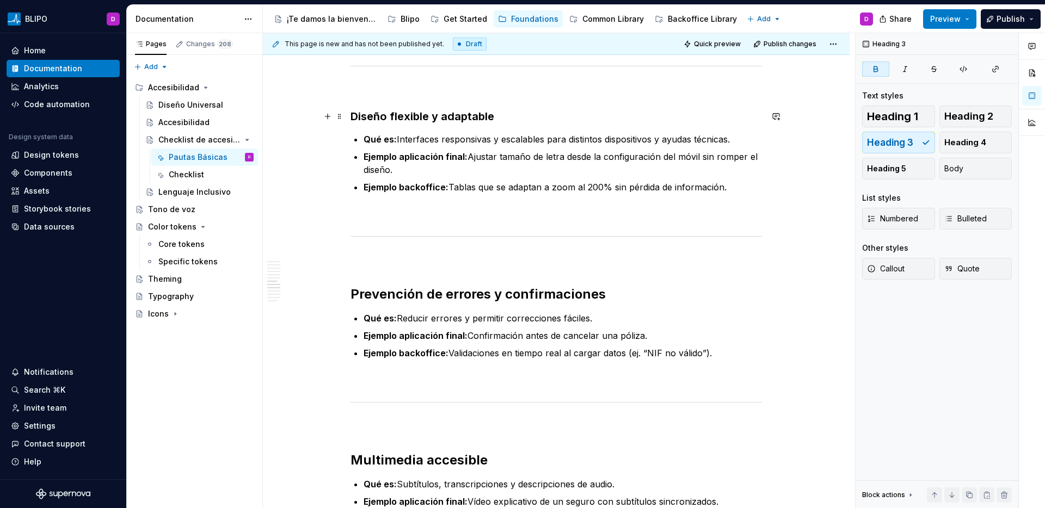
click at [375, 120] on strong "Diseño flexible y adaptable" at bounding box center [423, 116] width 144 height 13
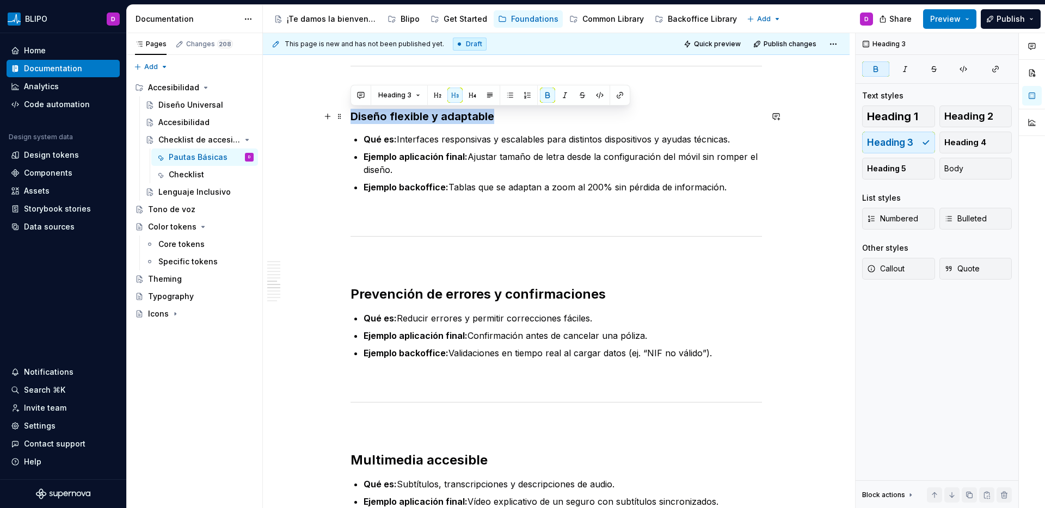
click at [375, 120] on strong "Diseño flexible y adaptable" at bounding box center [423, 116] width 144 height 13
click at [432, 100] on button "button" at bounding box center [437, 95] width 15 height 15
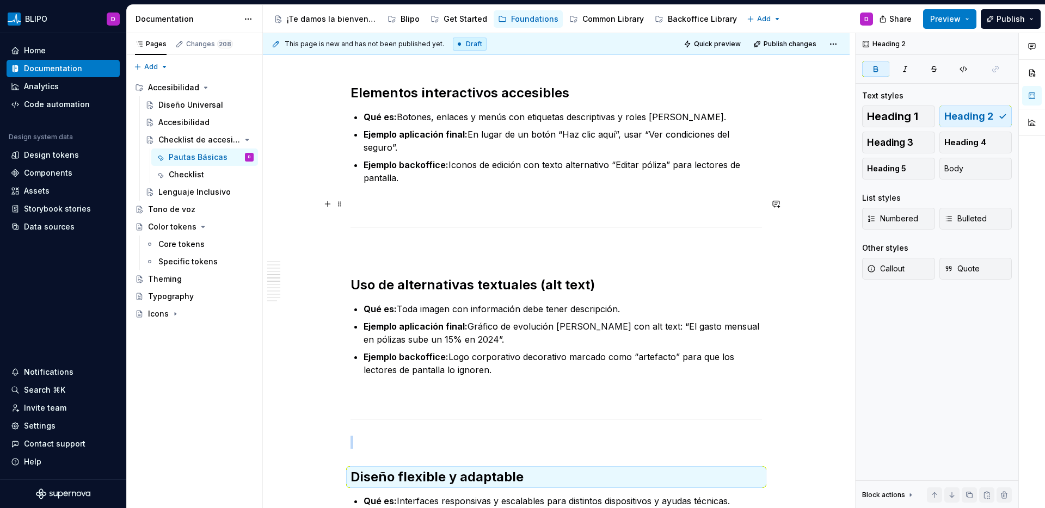
scroll to position [938, 0]
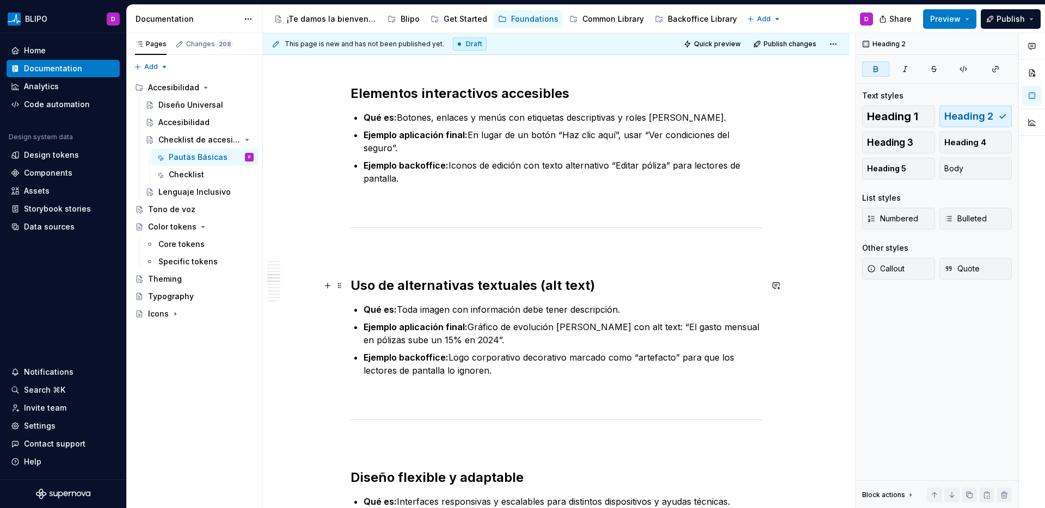
click at [396, 287] on strong "Uso de alternativas textuales (alt text)" at bounding box center [473, 286] width 244 height 16
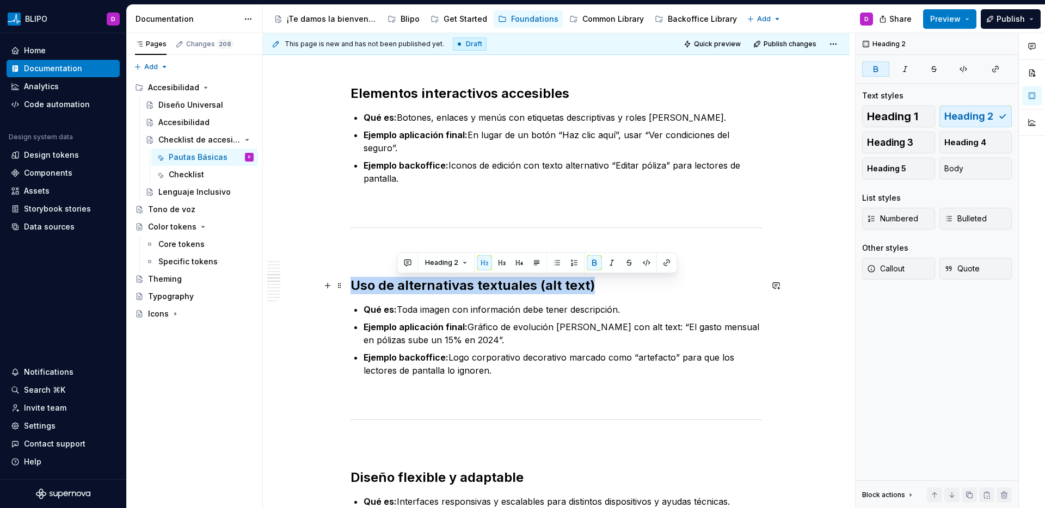
click at [396, 287] on strong "Uso de alternativas textuales (alt text)" at bounding box center [473, 286] width 244 height 16
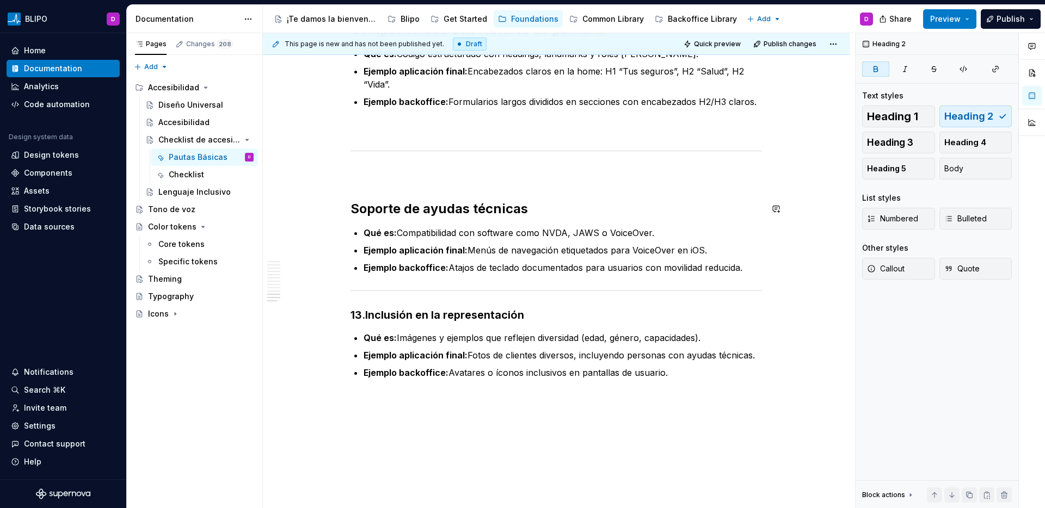
scroll to position [2084, 0]
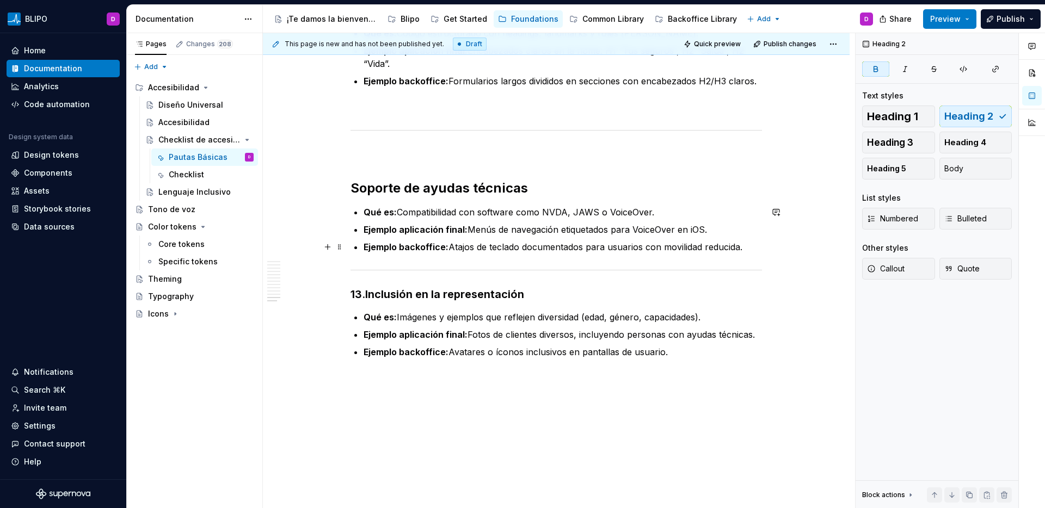
click at [759, 248] on p "Ejemplo backoffice: Atajos de teclado documentados para usuarios con movilidad …" at bounding box center [563, 247] width 398 height 13
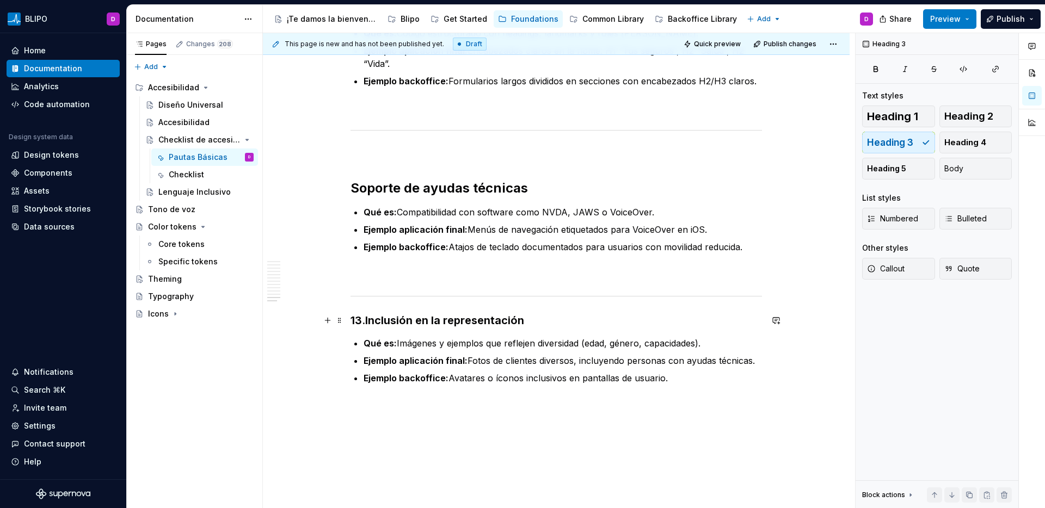
click at [366, 322] on h3 "13. Inclusión en la representación" at bounding box center [557, 320] width 412 height 15
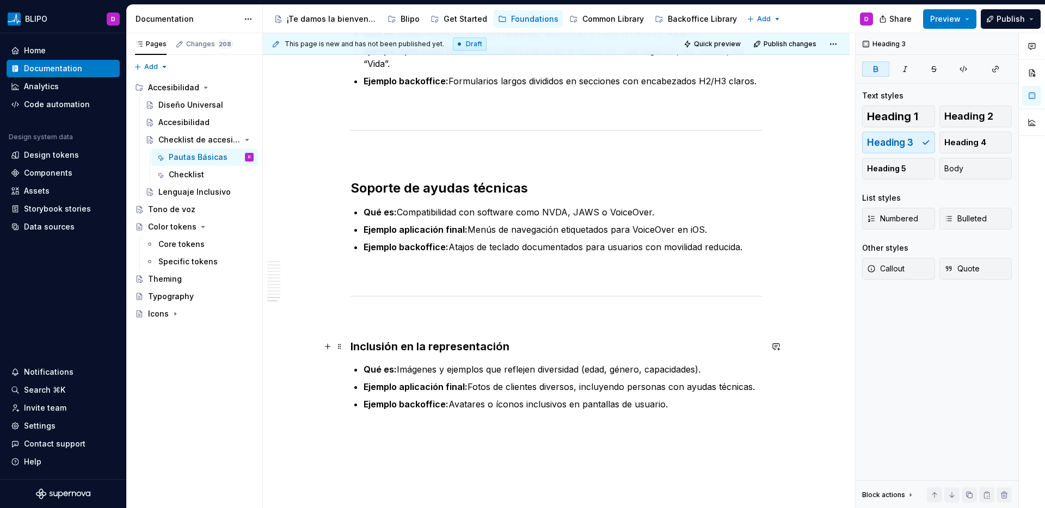
click at [385, 347] on strong "Inclusión en la representación" at bounding box center [430, 346] width 159 height 13
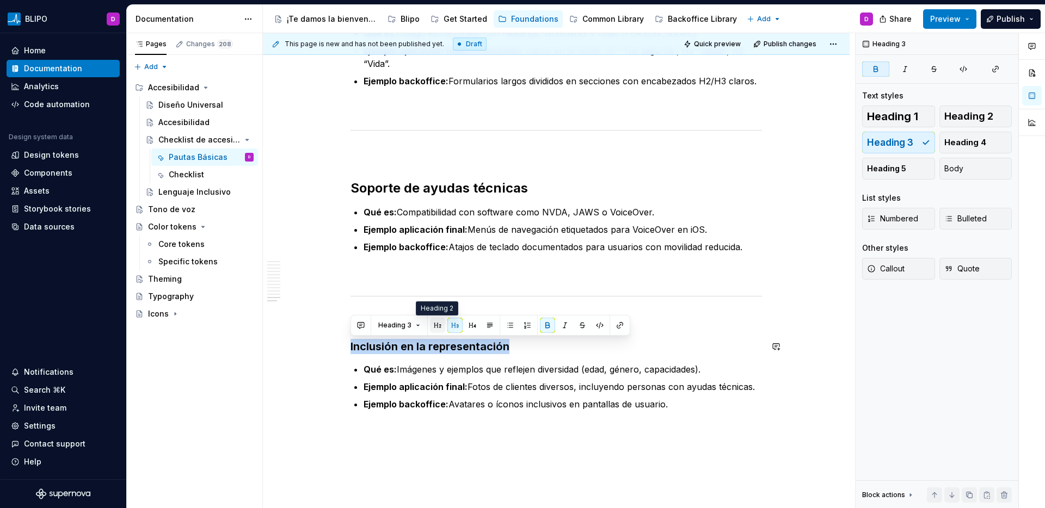
click at [440, 324] on button "button" at bounding box center [437, 325] width 15 height 15
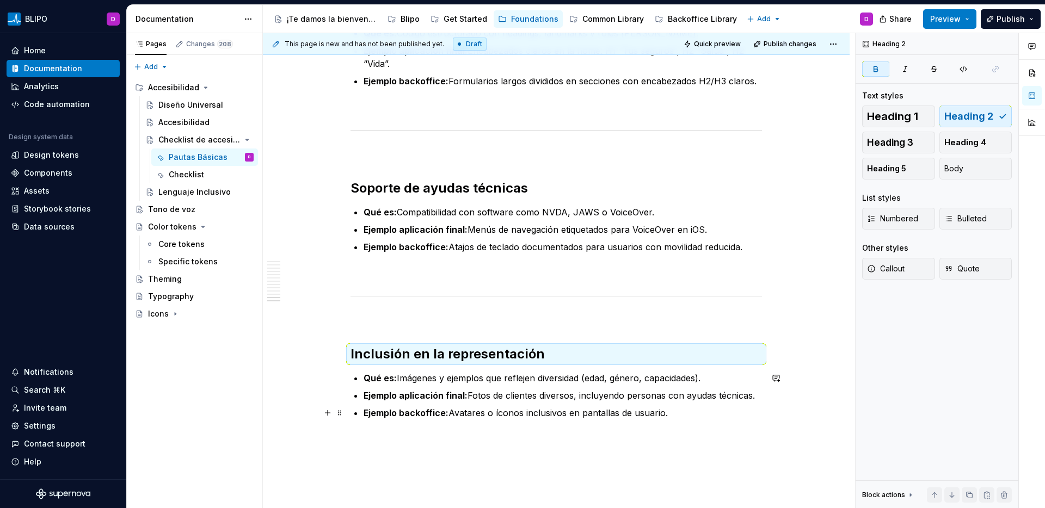
click at [689, 412] on p "Ejemplo backoffice: Avatares o íconos inclusivos en pantallas de usuario." at bounding box center [563, 413] width 398 height 13
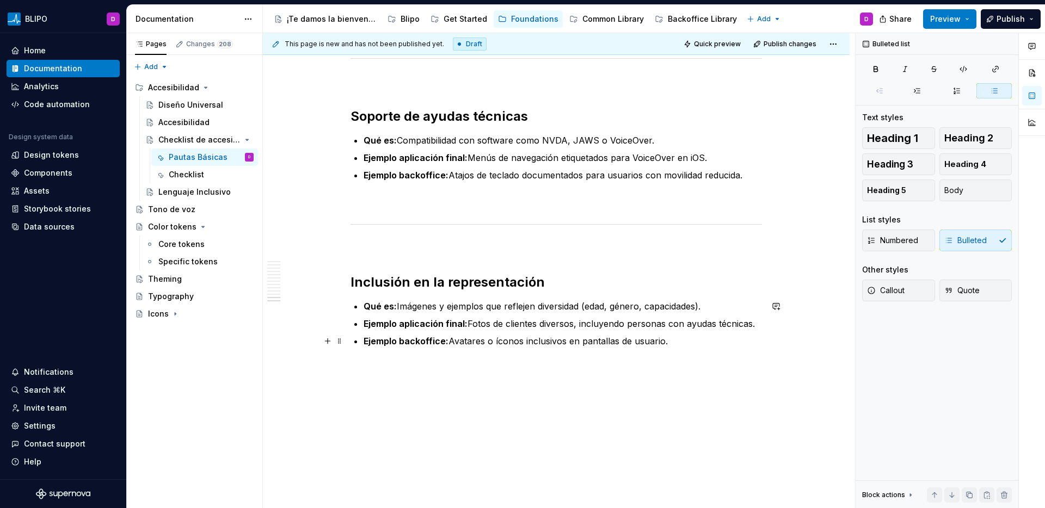
scroll to position [2160, 0]
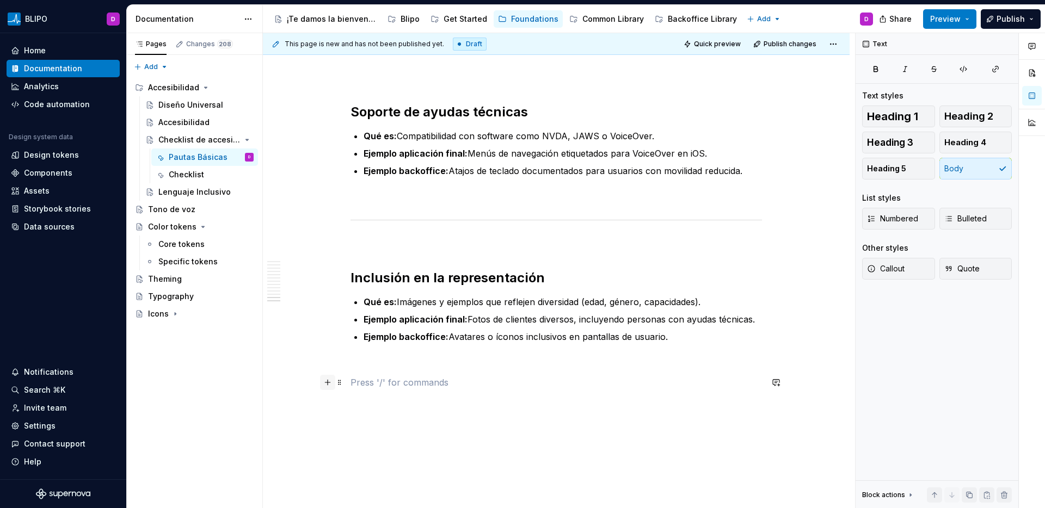
click at [326, 384] on button "button" at bounding box center [327, 382] width 15 height 15
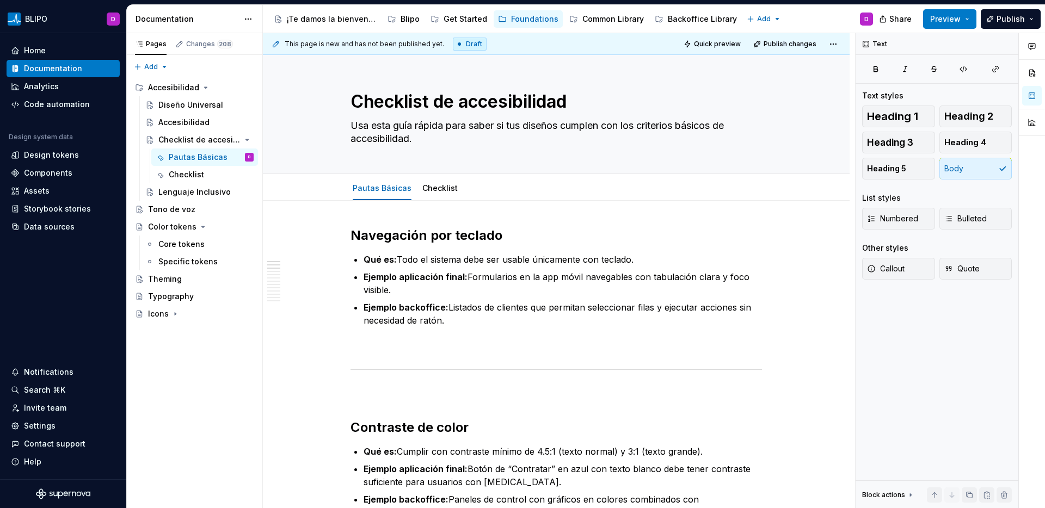
scroll to position [0, 0]
click at [440, 191] on link "Checklist" at bounding box center [439, 189] width 35 height 9
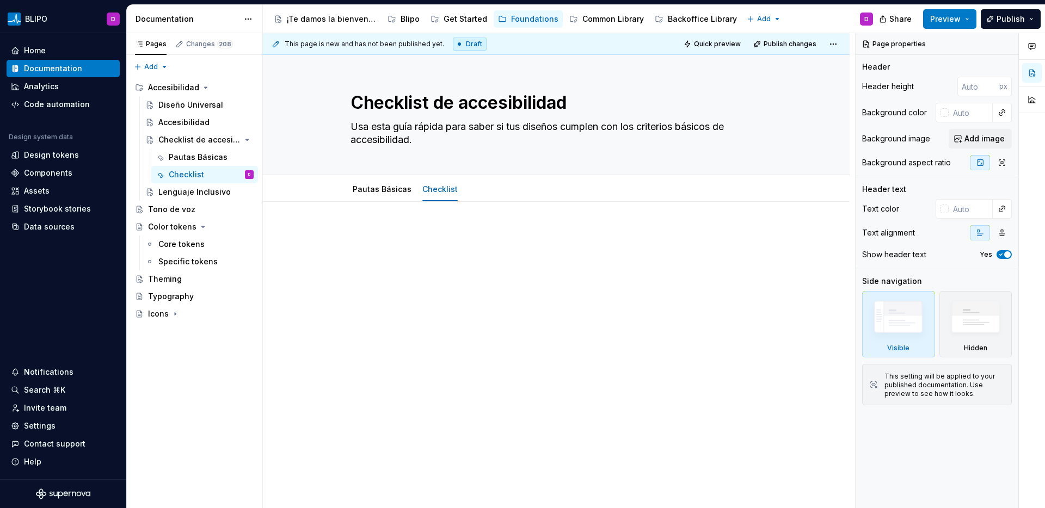
click at [442, 228] on p at bounding box center [557, 234] width 412 height 13
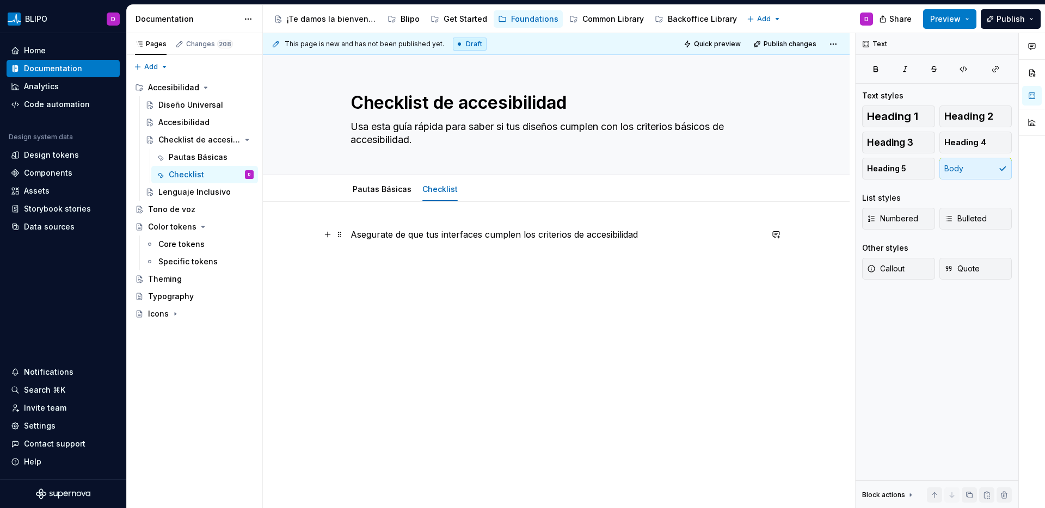
click at [573, 237] on p "Asegurate de que tus interfaces cumplen los criterios de accesibilidad" at bounding box center [557, 234] width 412 height 13
click at [672, 241] on div "Asegurate de que tus interfaces cumplen los criterios básicos de accesibilidad" at bounding box center [557, 248] width 412 height 41
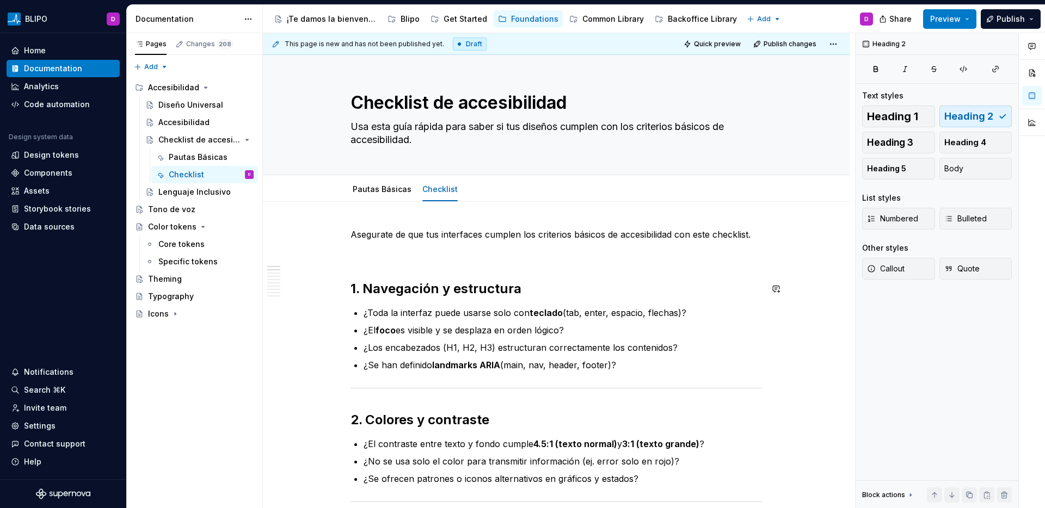
click at [366, 256] on p at bounding box center [557, 254] width 412 height 13
click at [400, 291] on h2 "1. Navegación y estructura" at bounding box center [557, 288] width 412 height 17
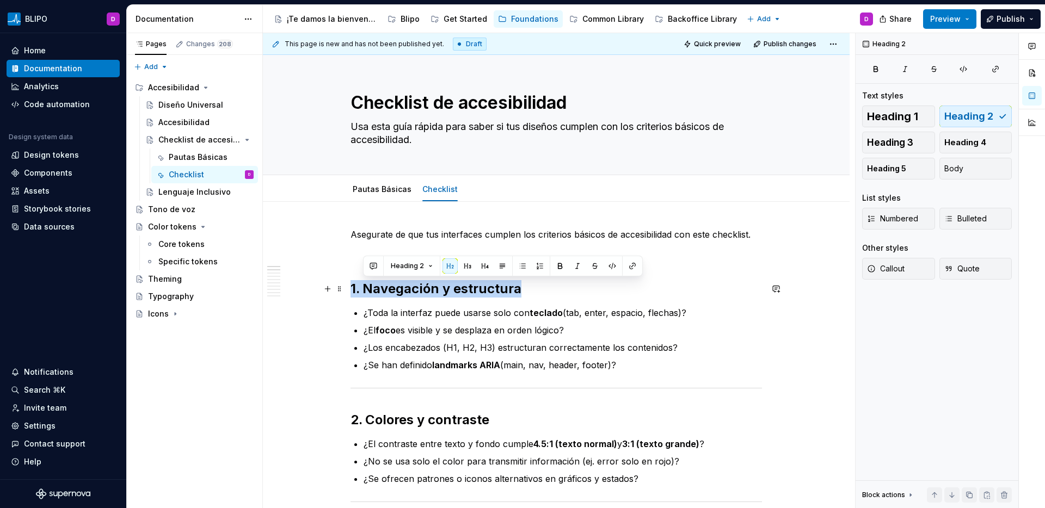
click at [400, 291] on h2 "1. Navegación y estructura" at bounding box center [557, 288] width 412 height 17
click at [756, 236] on p "Asegurate de que tus interfaces cumplen los criterios básicos de accesibilidad …" at bounding box center [557, 234] width 412 height 13
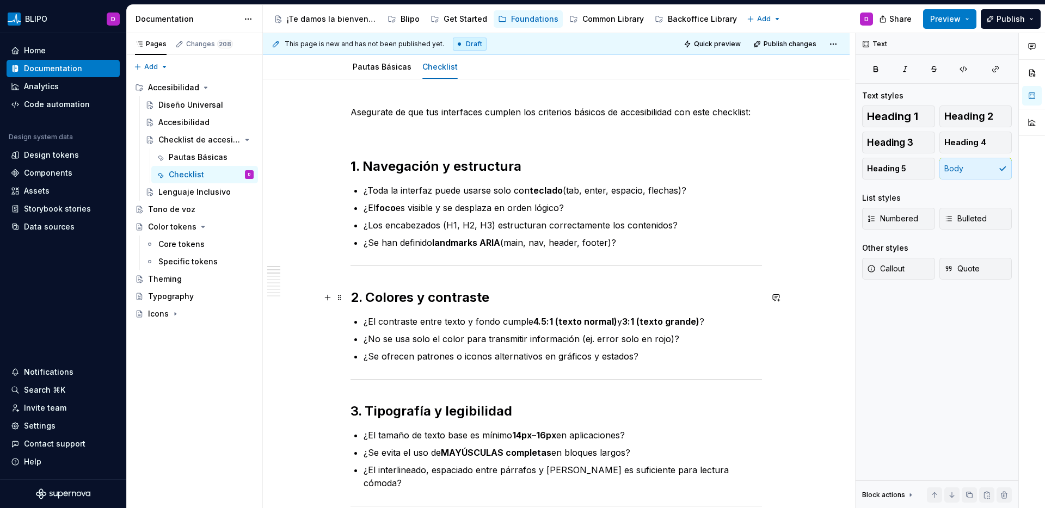
scroll to position [120, 0]
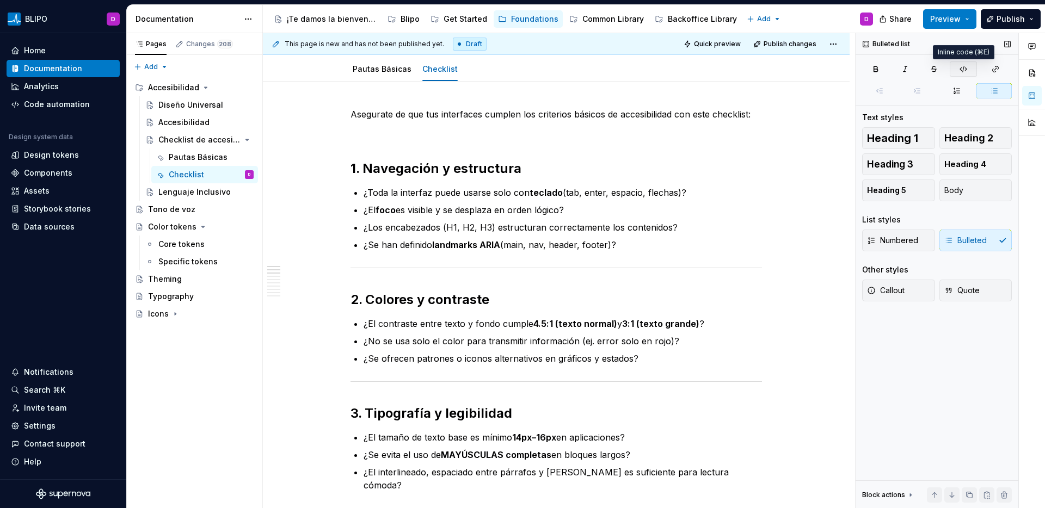
click at [965, 71] on icon "button" at bounding box center [963, 69] width 9 height 9
click at [961, 69] on icon "button" at bounding box center [963, 69] width 7 height 6
click at [364, 195] on p "¿Toda la interfaz puede usarse solo con teclado (tab, enter, espacio, flechas)?" at bounding box center [563, 192] width 398 height 13
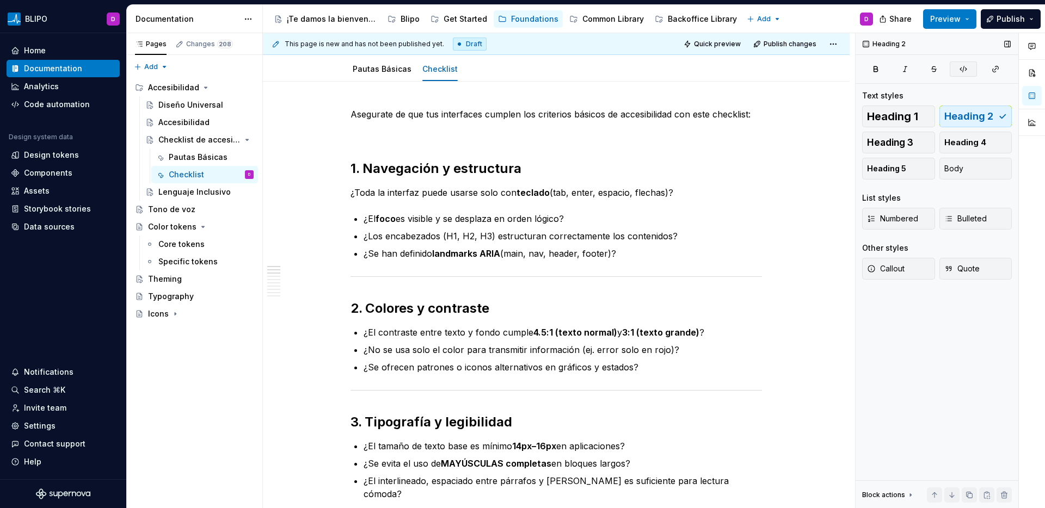
click at [963, 69] on icon "button" at bounding box center [963, 69] width 9 height 9
click at [968, 71] on button "button" at bounding box center [963, 69] width 27 height 15
click at [387, 196] on p "¿Toda la interfaz puede usarse solo con teclado (tab, enter, espacio, flechas)?" at bounding box center [557, 192] width 412 height 13
click at [370, 195] on p "¿Toda la interfaz puede usarse solo con teclado (tab, enter, espacio, flechas)?" at bounding box center [557, 192] width 412 height 13
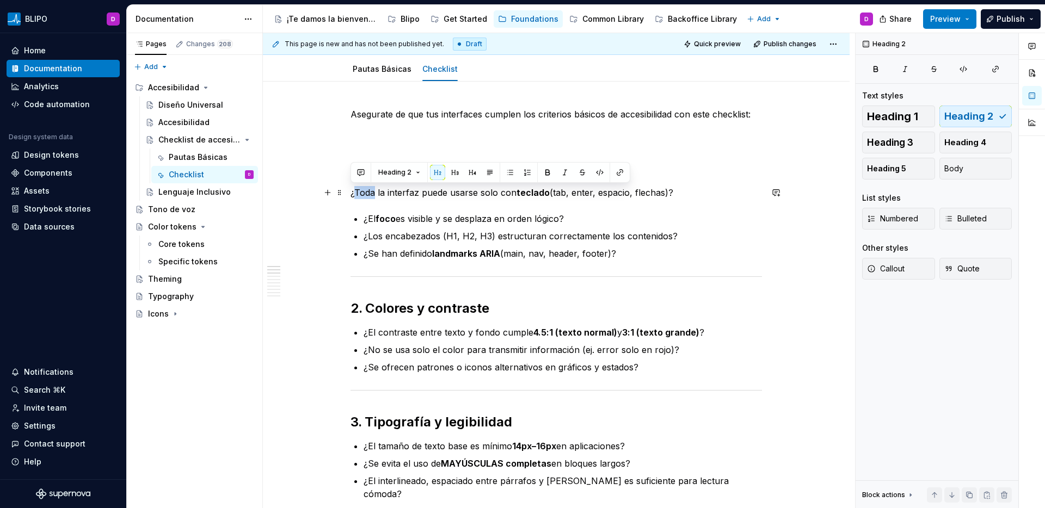
click at [370, 195] on p "¿Toda la interfaz puede usarse solo con teclado (tab, enter, espacio, flechas)?" at bounding box center [557, 192] width 412 height 13
click at [967, 169] on button "Body" at bounding box center [976, 169] width 73 height 22
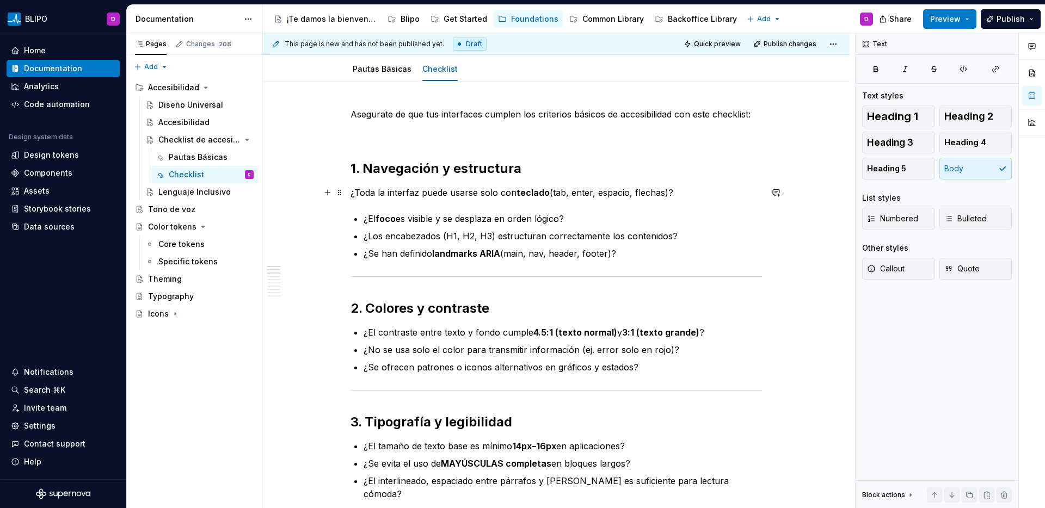
click at [351, 192] on p "¿Toda la interfaz puede usarse solo con teclado (tab, enter, espacio, flechas)?" at bounding box center [557, 192] width 412 height 13
click at [961, 70] on icon "button" at bounding box center [963, 69] width 7 height 6
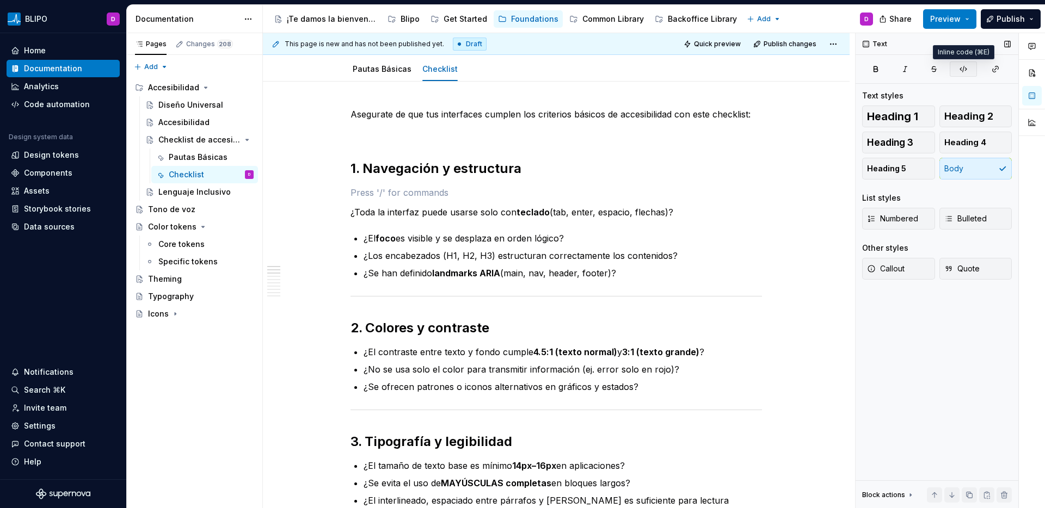
click at [968, 66] on button "button" at bounding box center [963, 69] width 27 height 15
click at [959, 70] on icon "button" at bounding box center [963, 69] width 9 height 9
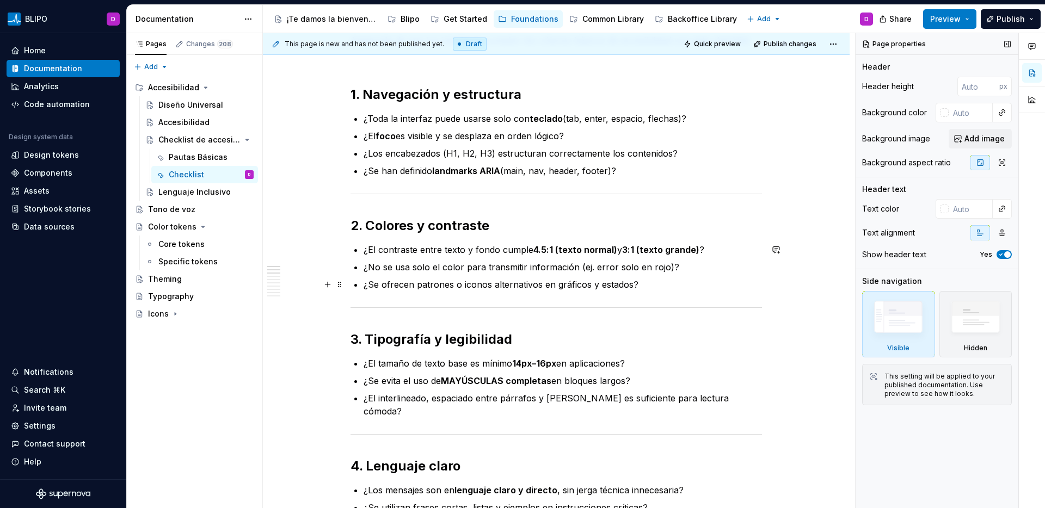
scroll to position [51, 0]
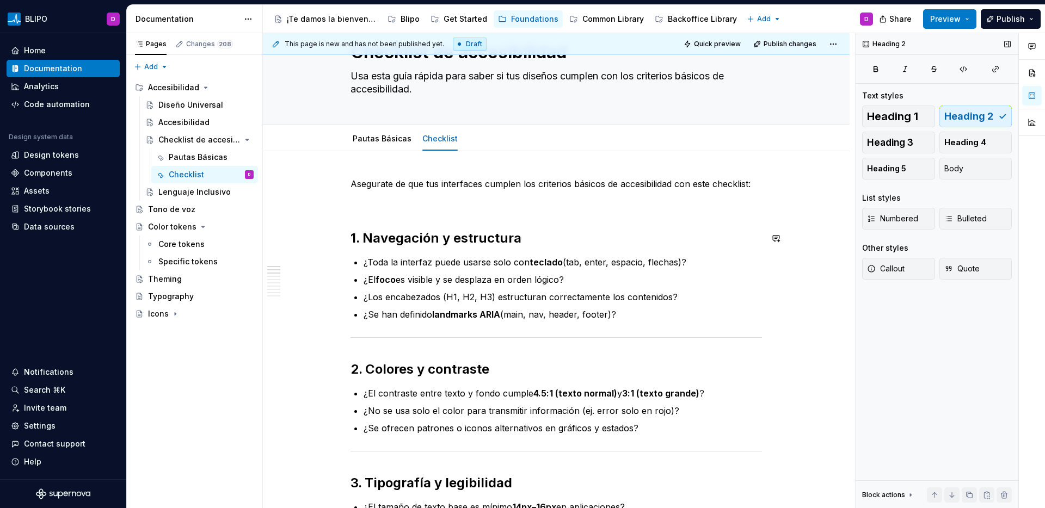
click at [390, 201] on p at bounding box center [557, 203] width 412 height 13
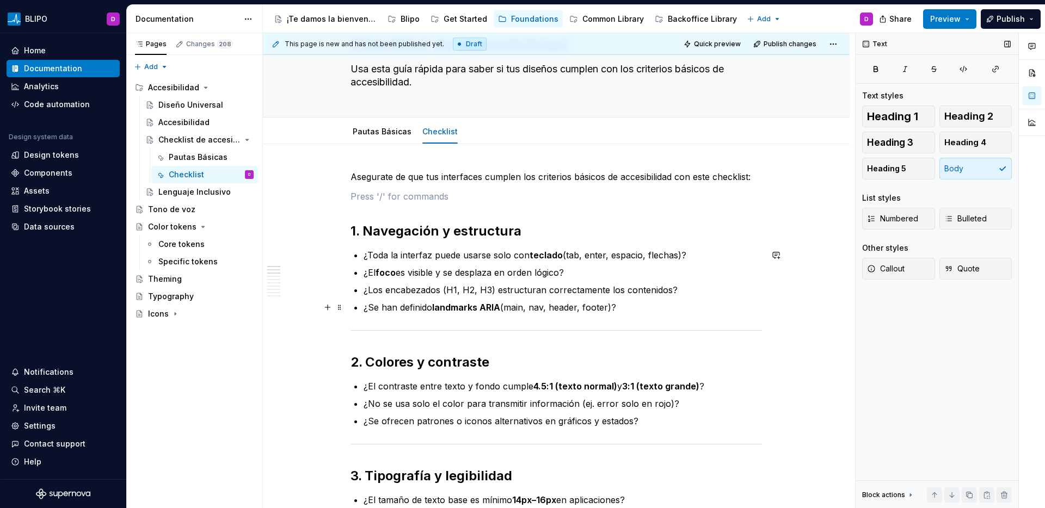
scroll to position [60, 0]
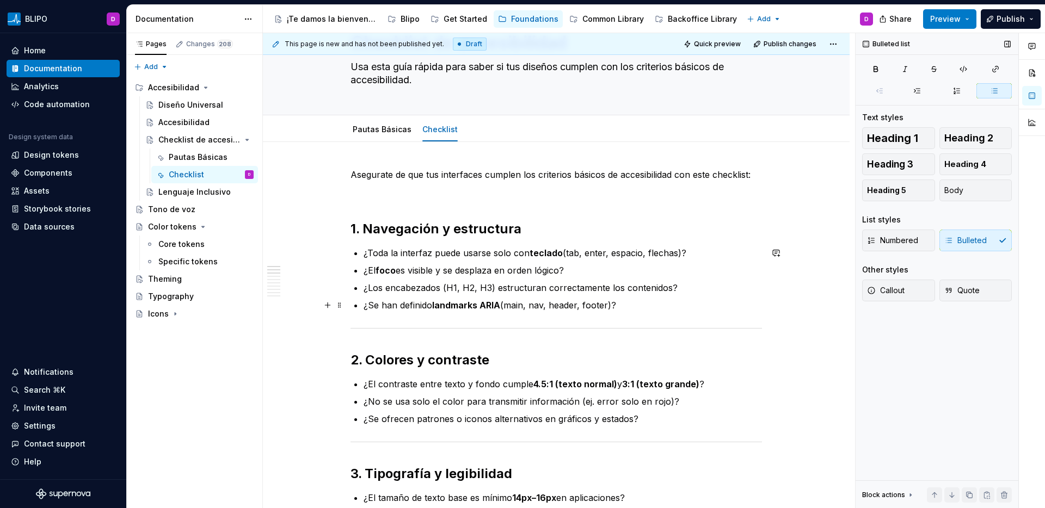
click at [638, 304] on p "¿Se han definido landmarks ARIA (main, nav, header, footer)?" at bounding box center [563, 305] width 398 height 13
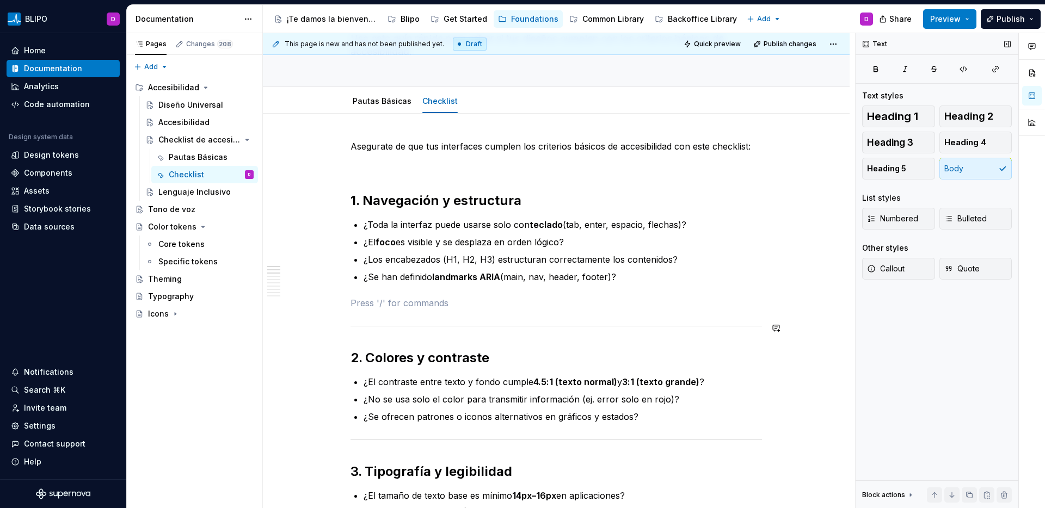
scroll to position [91, 0]
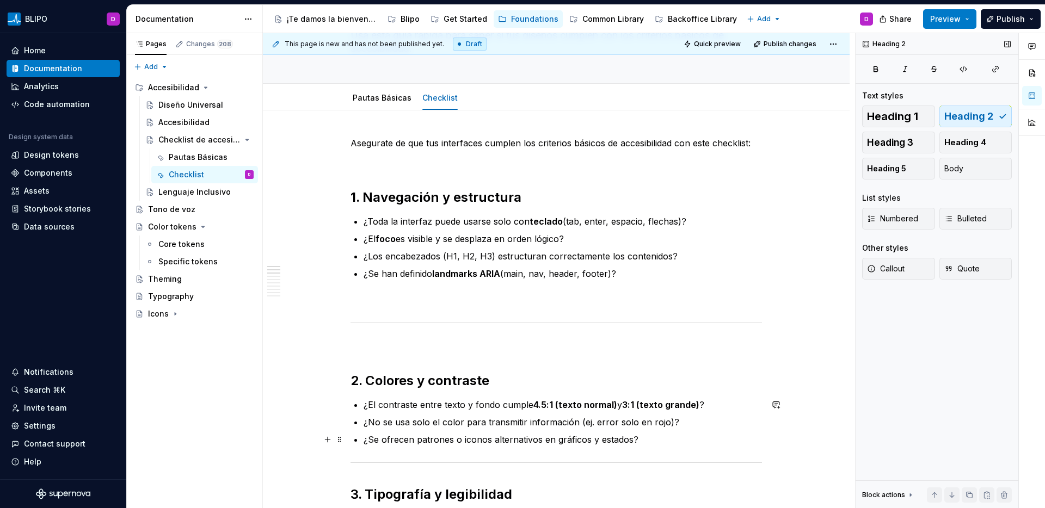
click at [648, 439] on p "¿Se ofrecen patrones o iconos alternativos en gráficos y estados?" at bounding box center [563, 439] width 398 height 13
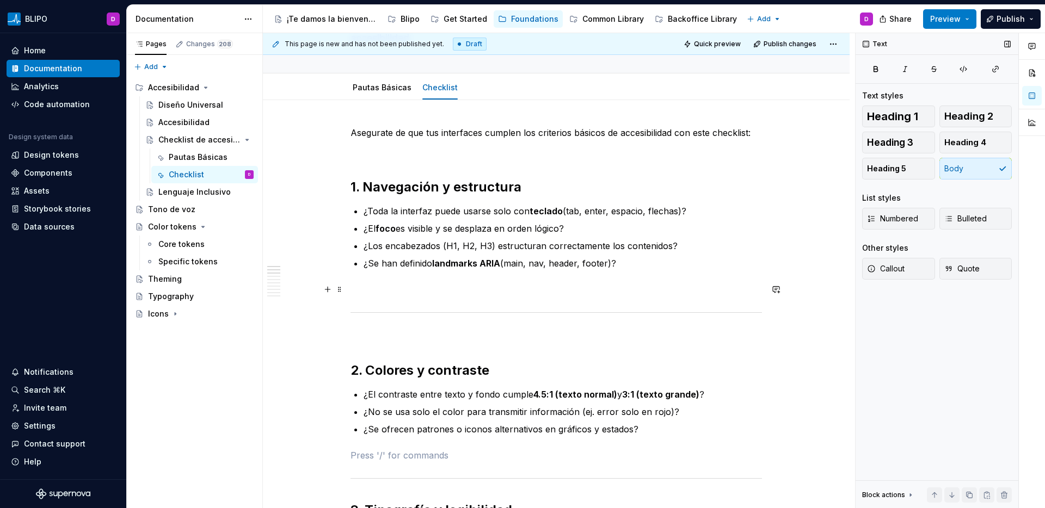
scroll to position [104, 0]
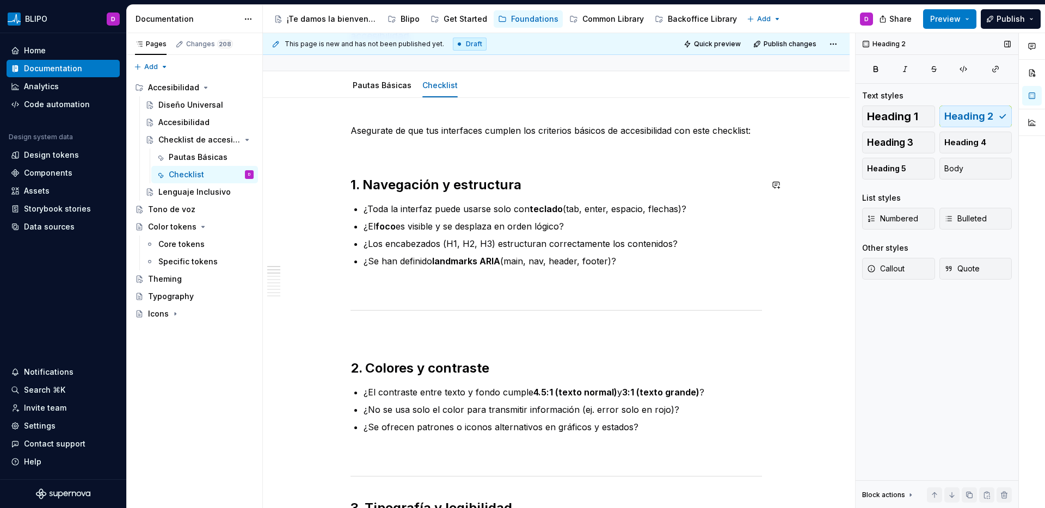
click at [356, 154] on p at bounding box center [557, 150] width 412 height 13
click at [330, 151] on button "button" at bounding box center [327, 150] width 15 height 15
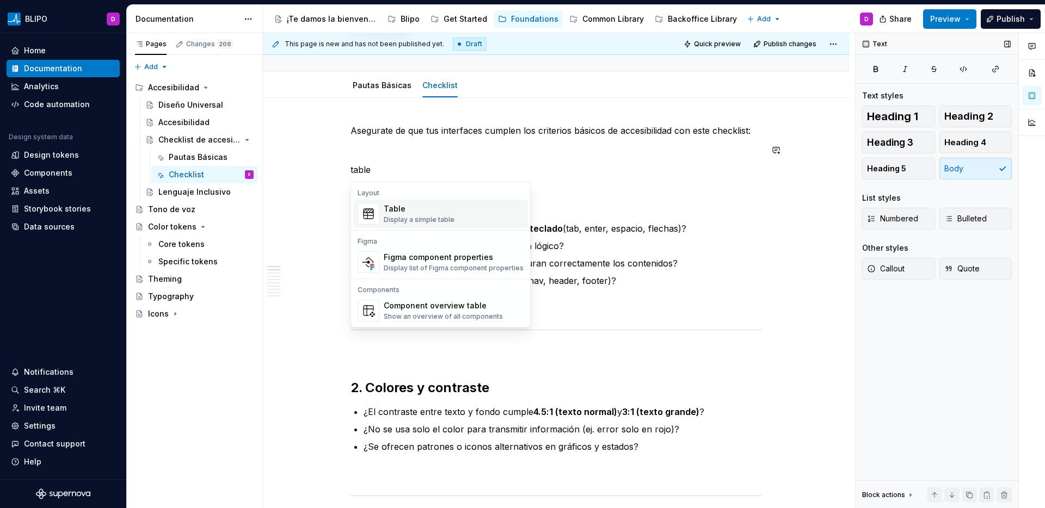
click at [438, 218] on div "Display a simple table" at bounding box center [419, 220] width 71 height 9
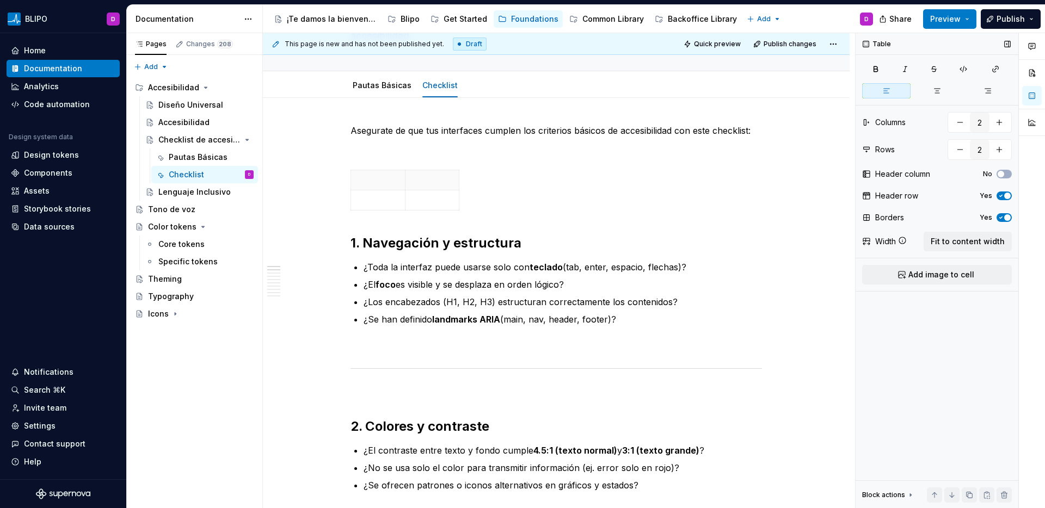
click at [1006, 197] on span "button" at bounding box center [1007, 196] width 7 height 7
click at [1002, 121] on button "button" at bounding box center [1000, 123] width 20 height 20
click at [961, 123] on button "button" at bounding box center [960, 123] width 20 height 20
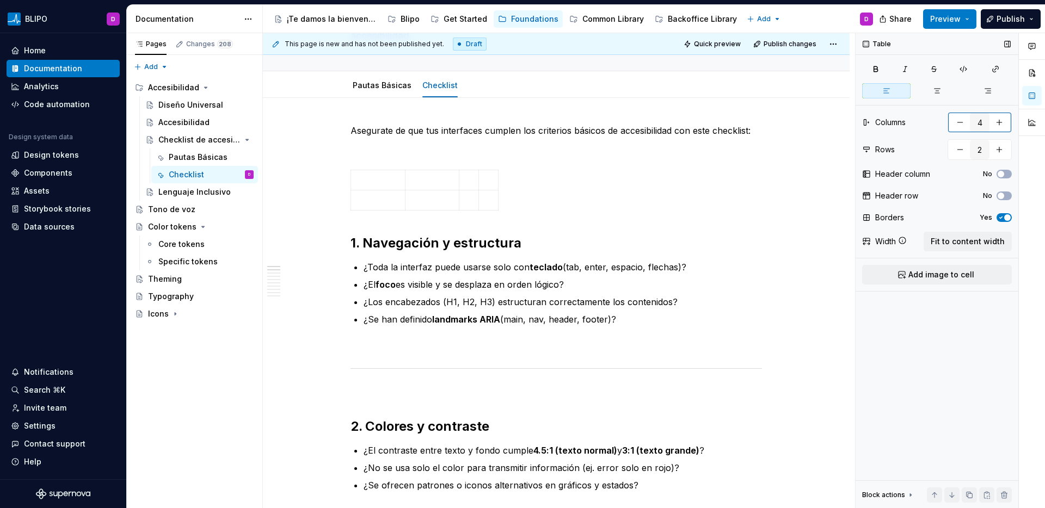
click at [961, 123] on button "button" at bounding box center [960, 123] width 20 height 20
click at [960, 123] on button "button" at bounding box center [960, 123] width 20 height 20
click at [997, 124] on button "button" at bounding box center [1000, 123] width 20 height 20
click at [943, 240] on span "Fit to content width" at bounding box center [968, 241] width 74 height 11
click at [1004, 152] on button "button" at bounding box center [1000, 150] width 20 height 20
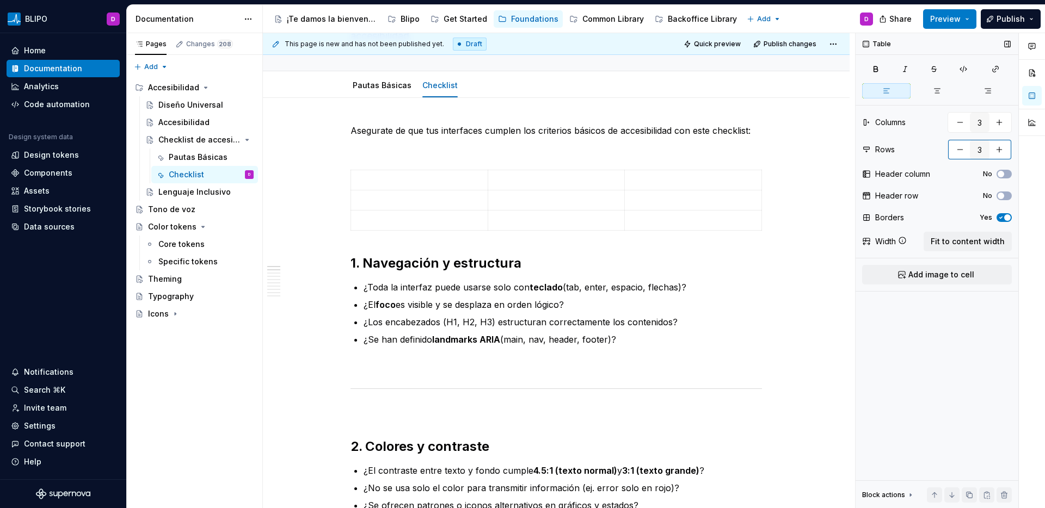
click at [1004, 152] on button "button" at bounding box center [1000, 150] width 20 height 20
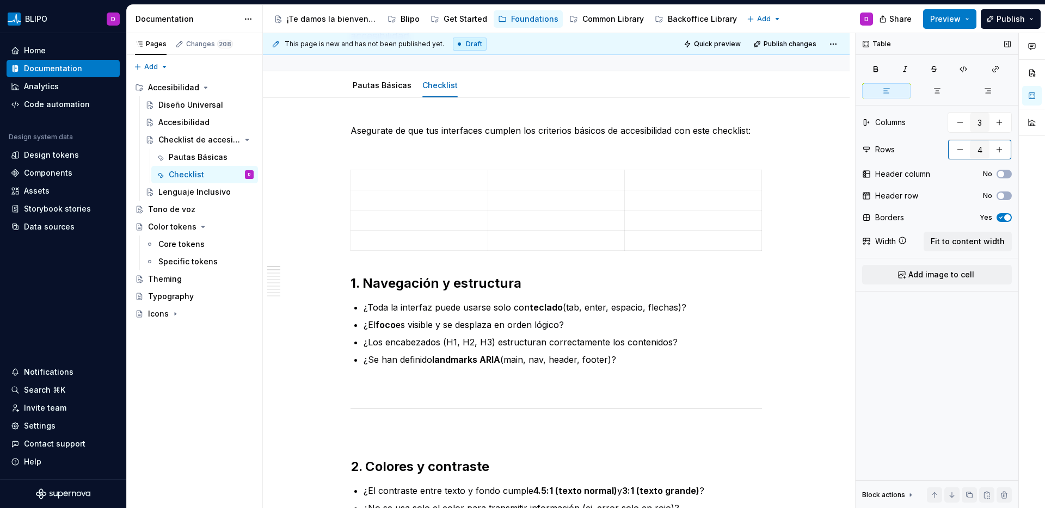
click at [1004, 152] on button "button" at bounding box center [1000, 150] width 20 height 20
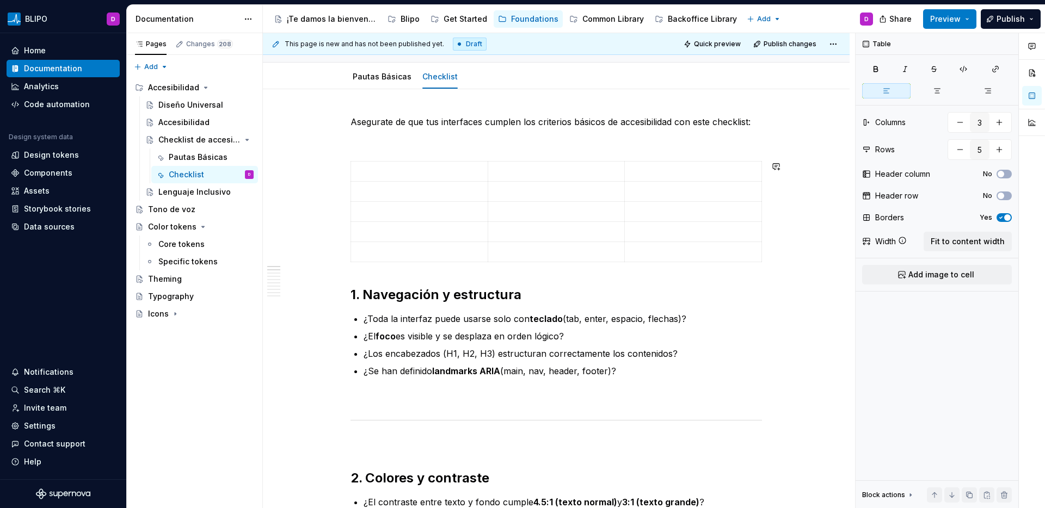
scroll to position [114, 0]
click at [959, 123] on button "button" at bounding box center [960, 123] width 20 height 20
click at [978, 244] on span "Fit to content width" at bounding box center [968, 241] width 74 height 11
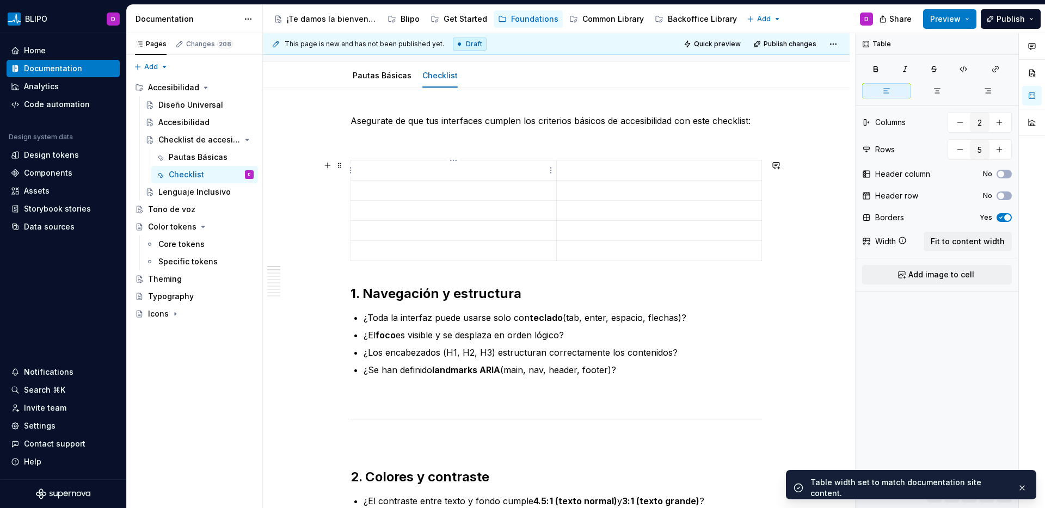
click at [429, 176] on td at bounding box center [454, 171] width 206 height 20
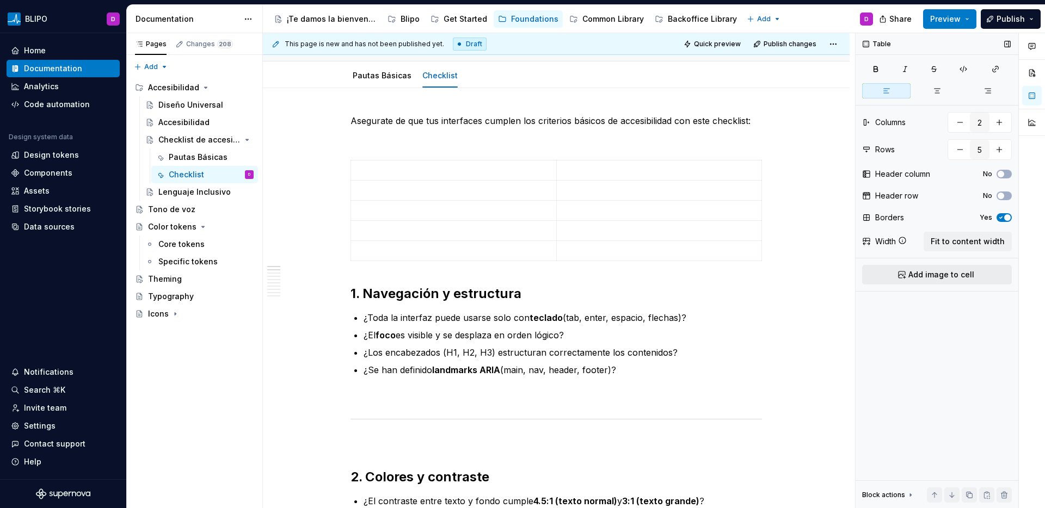
click at [974, 278] on button "Add image to cell" at bounding box center [937, 275] width 150 height 20
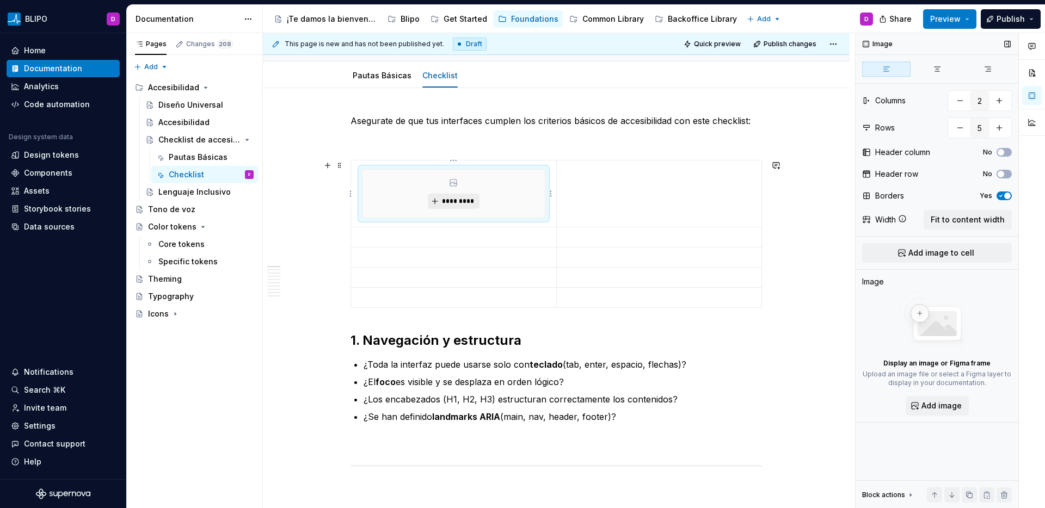
click at [449, 204] on span "*********" at bounding box center [457, 201] width 33 height 9
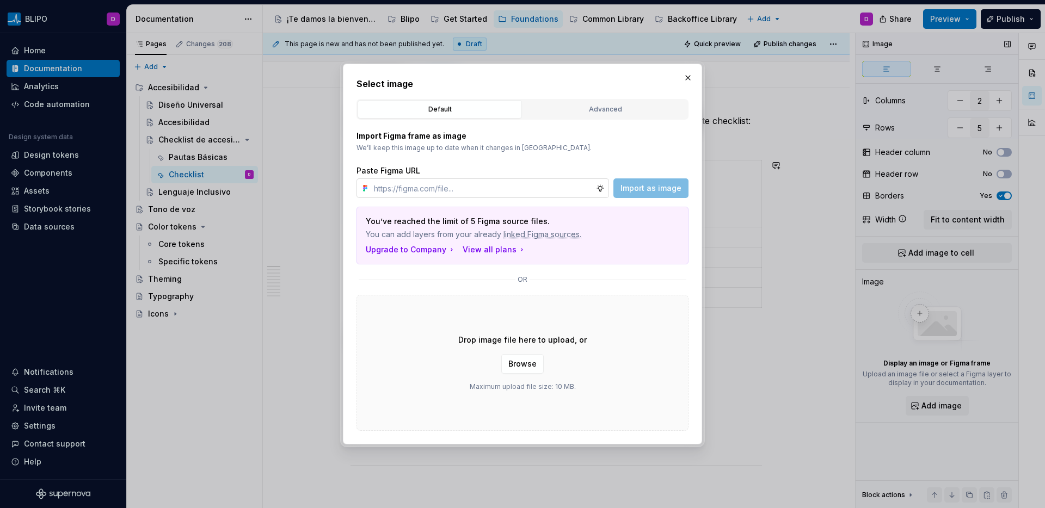
click at [466, 195] on input "text" at bounding box center [483, 189] width 226 height 20
click at [634, 193] on span "Import as image" at bounding box center [651, 188] width 61 height 11
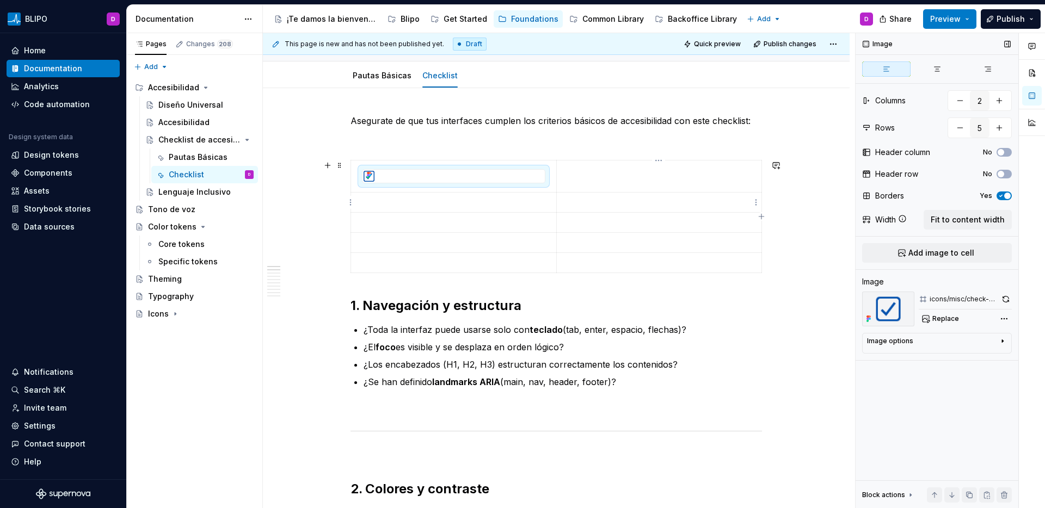
click at [593, 218] on p at bounding box center [659, 222] width 192 height 11
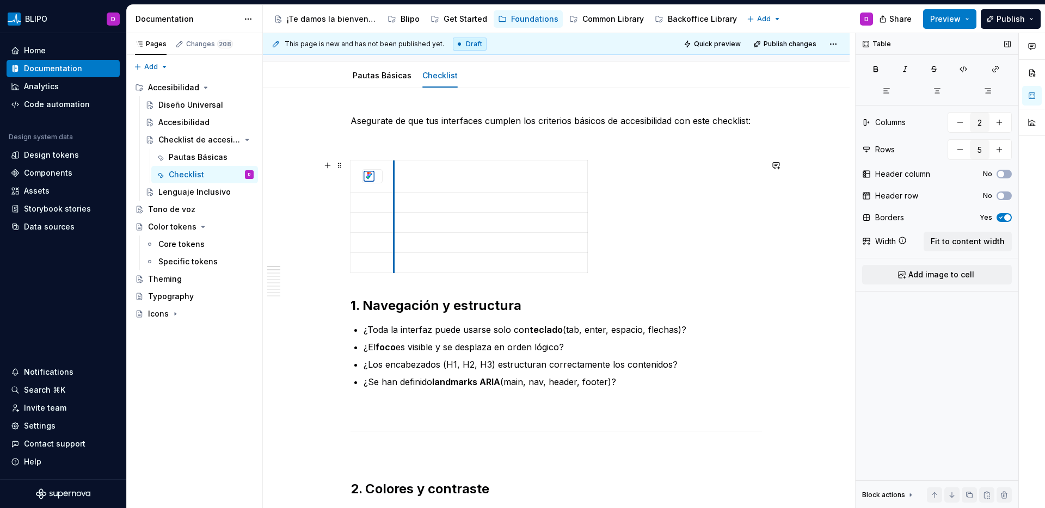
drag, startPoint x: 557, startPoint y: 181, endPoint x: 383, endPoint y: 183, distance: 174.2
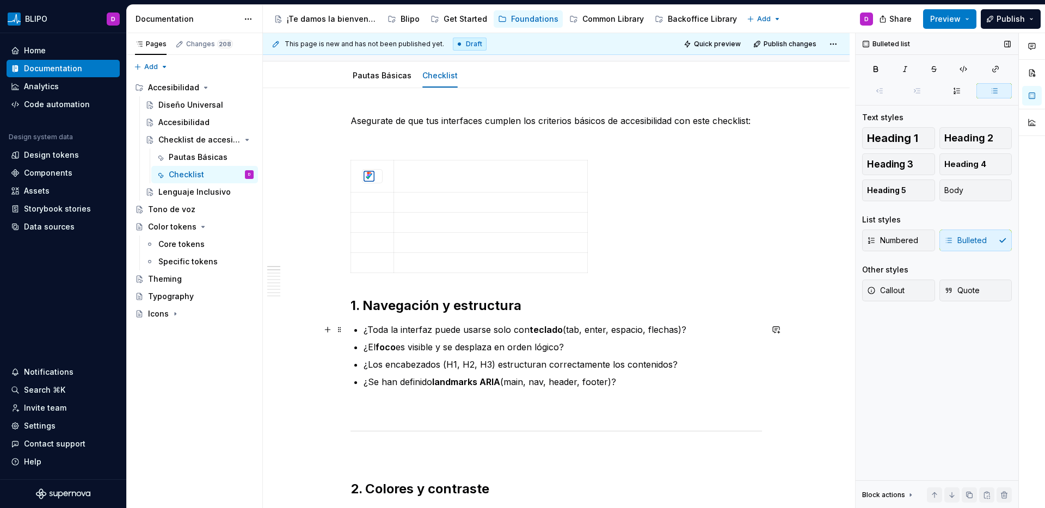
click at [427, 331] on p "¿Toda la interfaz puede usarse solo con teclado (tab, enter, espacio, flechas)?" at bounding box center [563, 329] width 398 height 13
copy p "¿Toda la interfaz puede usarse solo con teclado (tab, enter, espacio, flechas)?"
click at [459, 182] on td at bounding box center [491, 177] width 194 height 32
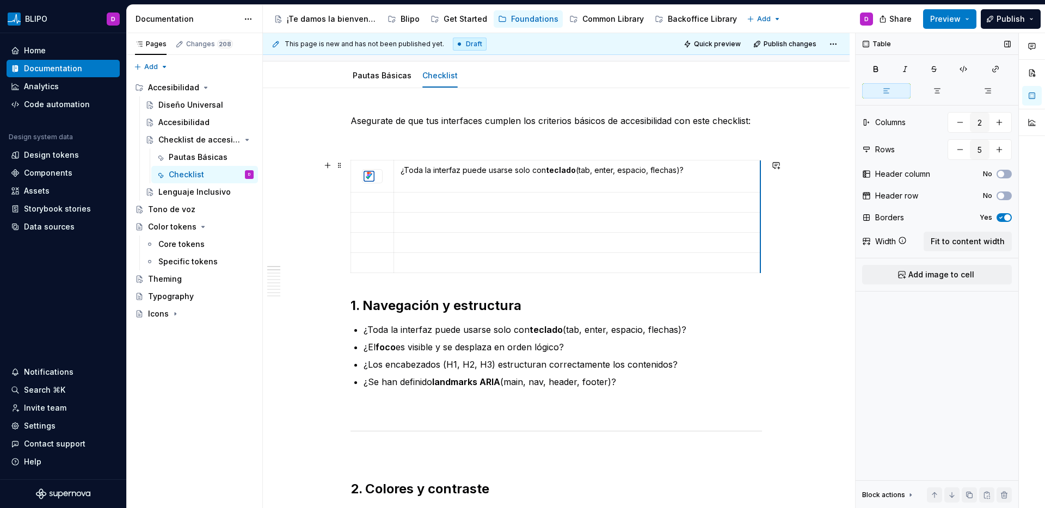
drag, startPoint x: 586, startPoint y: 198, endPoint x: 759, endPoint y: 194, distance: 173.1
click at [976, 242] on span "Fit to content width" at bounding box center [968, 241] width 74 height 11
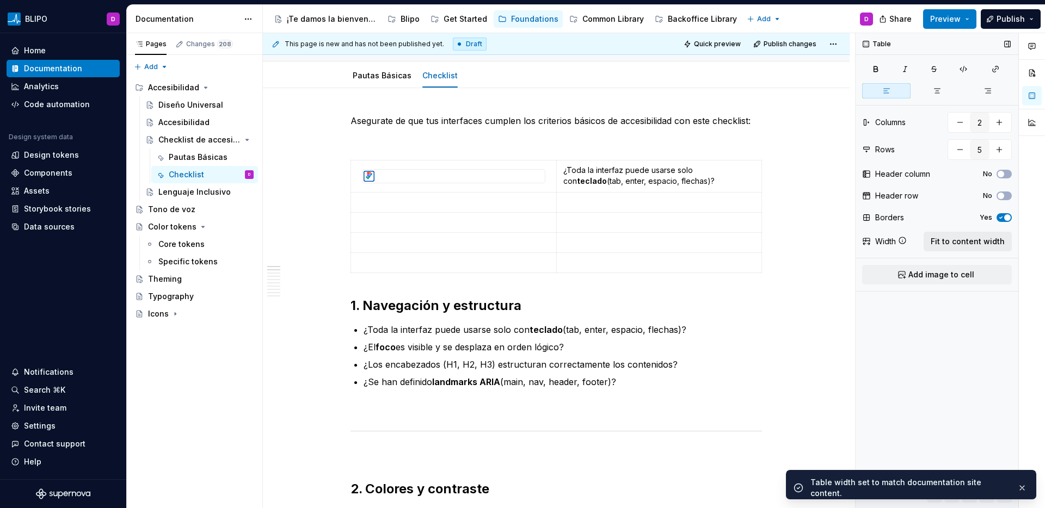
click at [976, 242] on span "Fit to content width" at bounding box center [968, 241] width 74 height 11
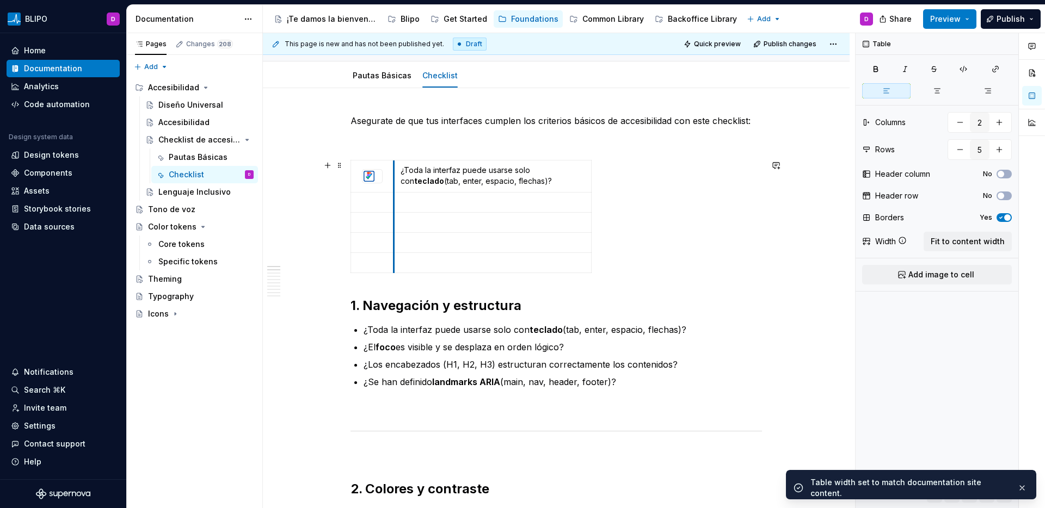
drag, startPoint x: 556, startPoint y: 183, endPoint x: 385, endPoint y: 185, distance: 170.9
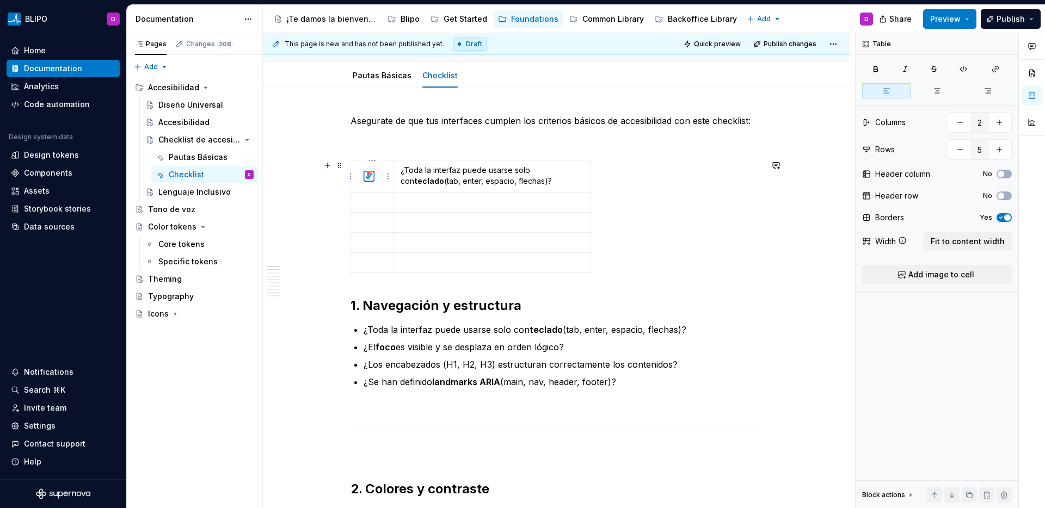
click at [377, 179] on div at bounding box center [373, 176] width 20 height 13
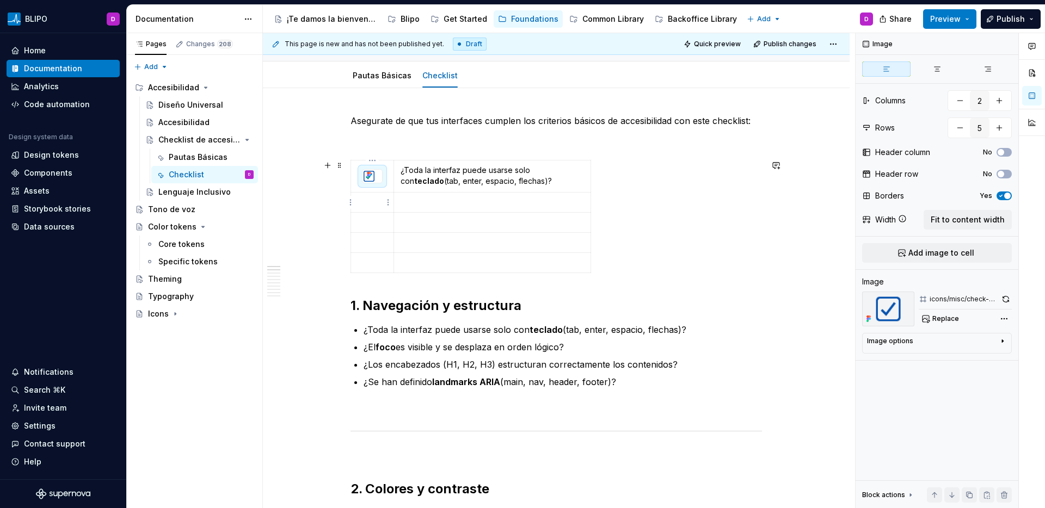
click at [377, 203] on p at bounding box center [372, 202] width 29 height 11
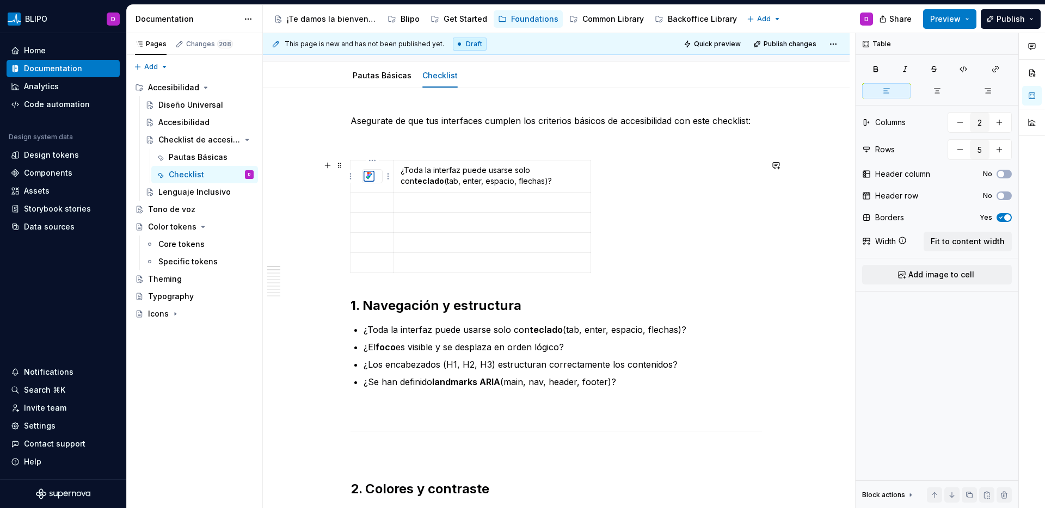
click at [372, 180] on img at bounding box center [369, 176] width 13 height 13
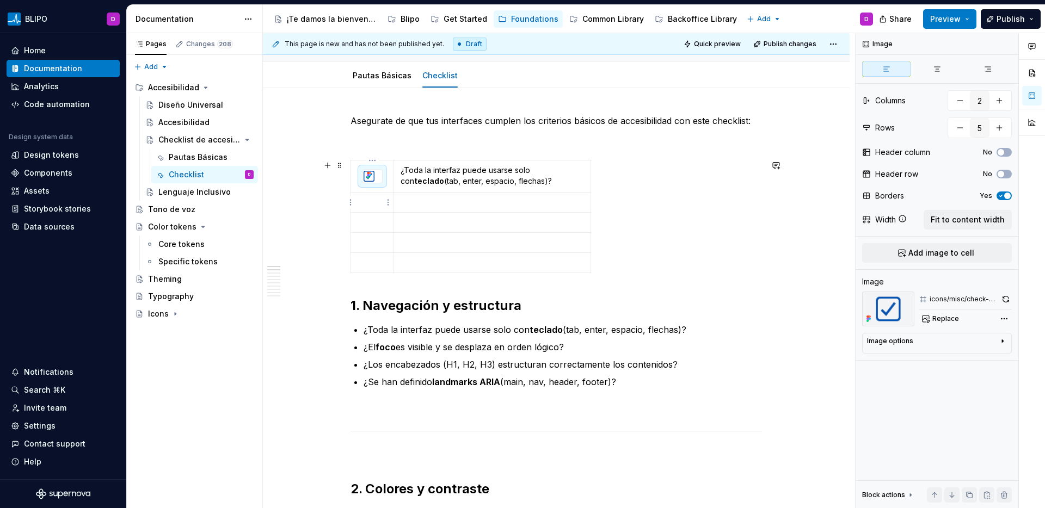
click at [377, 205] on p at bounding box center [372, 202] width 29 height 11
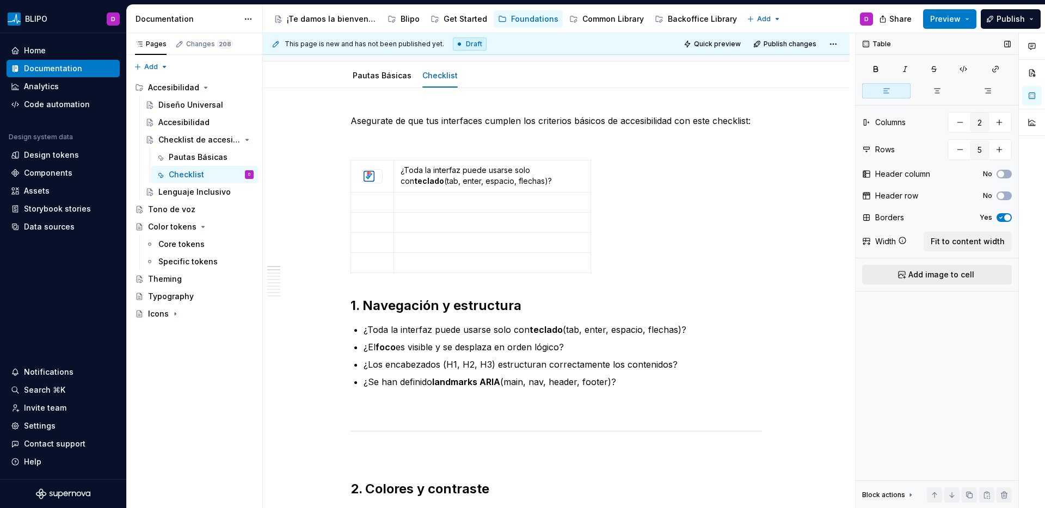
click at [928, 272] on span "Add image to cell" at bounding box center [941, 274] width 66 height 11
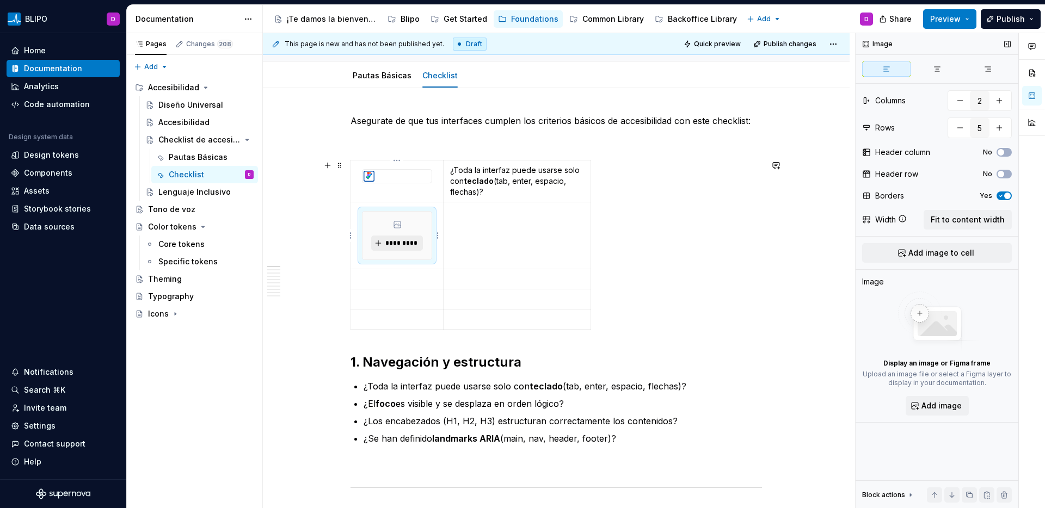
click at [398, 241] on span "*********" at bounding box center [401, 243] width 33 height 9
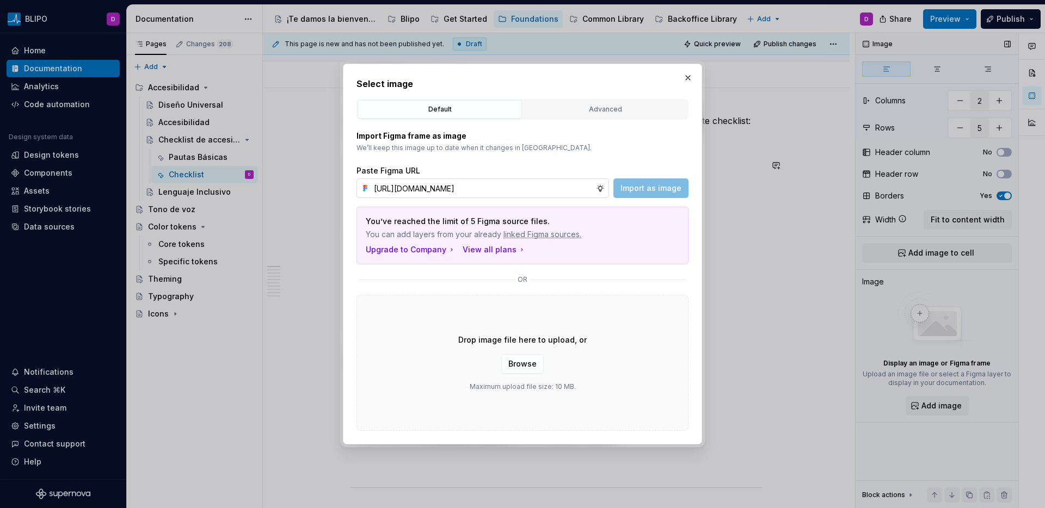
scroll to position [0, 212]
click at [644, 192] on span "Import as image" at bounding box center [651, 188] width 61 height 11
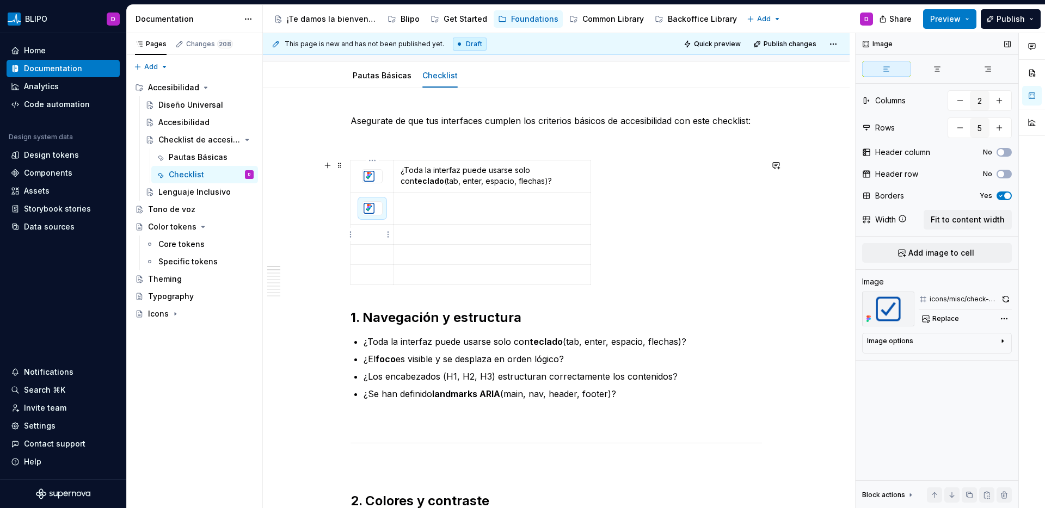
click at [374, 237] on p at bounding box center [372, 234] width 29 height 11
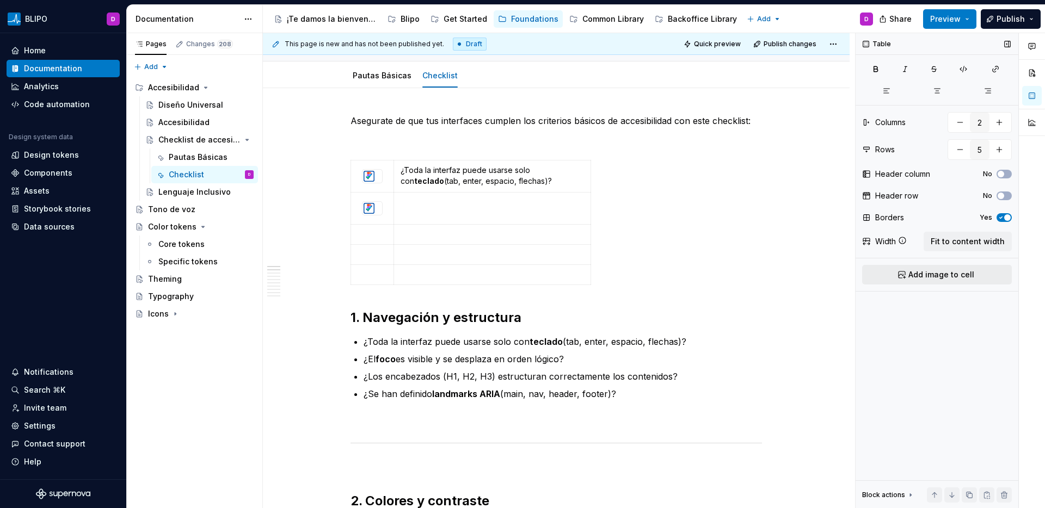
click at [943, 270] on span "Add image to cell" at bounding box center [941, 274] width 66 height 11
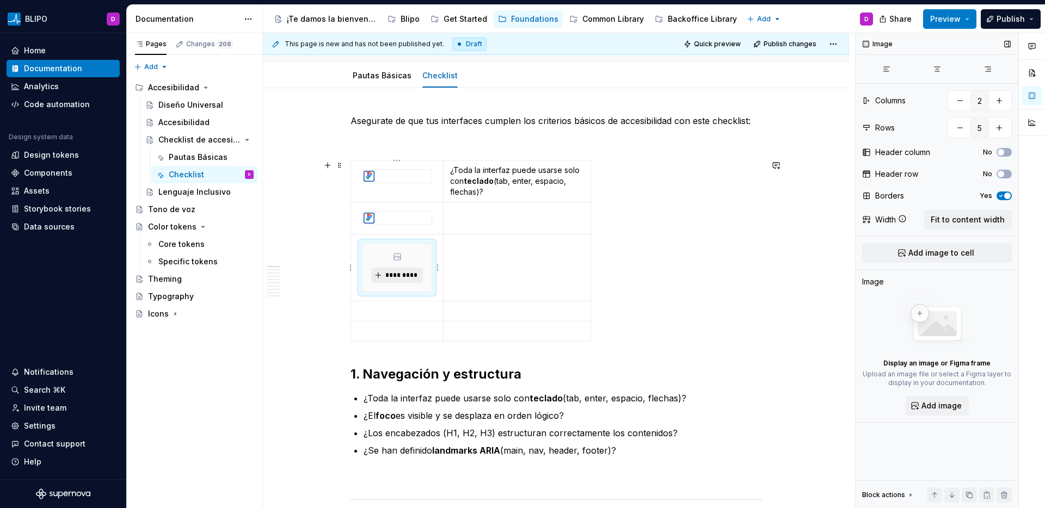
click at [400, 275] on span "*********" at bounding box center [401, 275] width 33 height 9
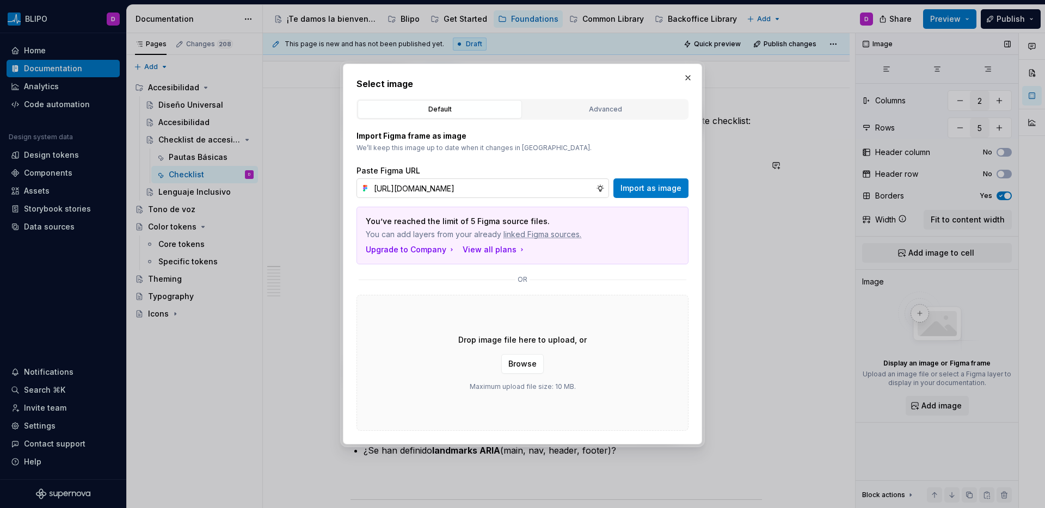
scroll to position [0, 212]
click at [641, 193] on span "Import as image" at bounding box center [651, 188] width 61 height 11
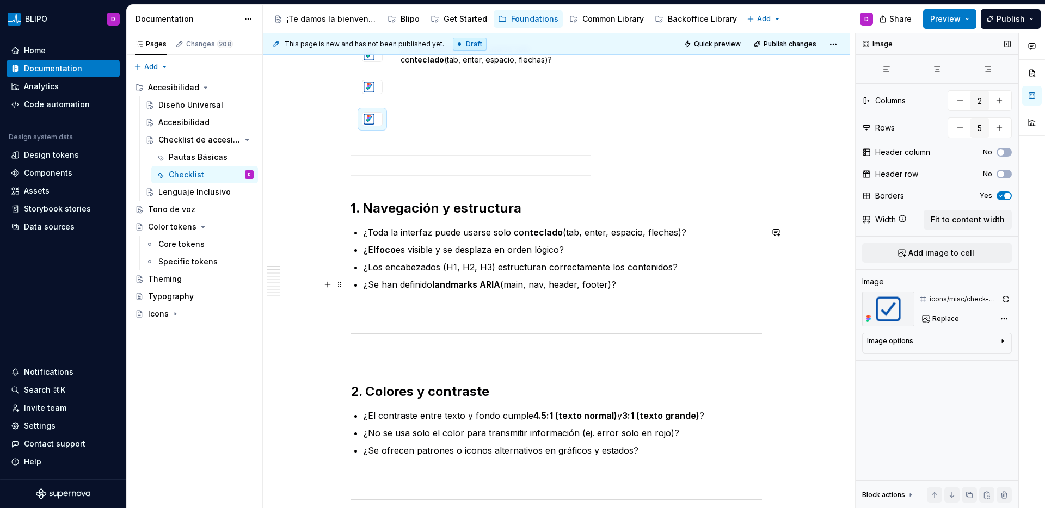
scroll to position [239, 0]
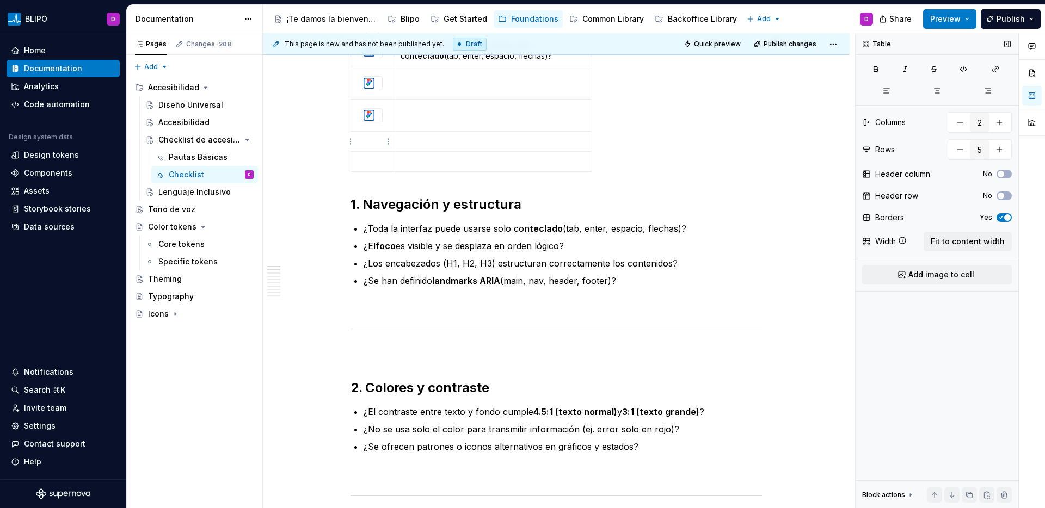
click at [371, 145] on p at bounding box center [372, 141] width 29 height 11
click at [906, 276] on button "Add image to cell" at bounding box center [937, 275] width 150 height 20
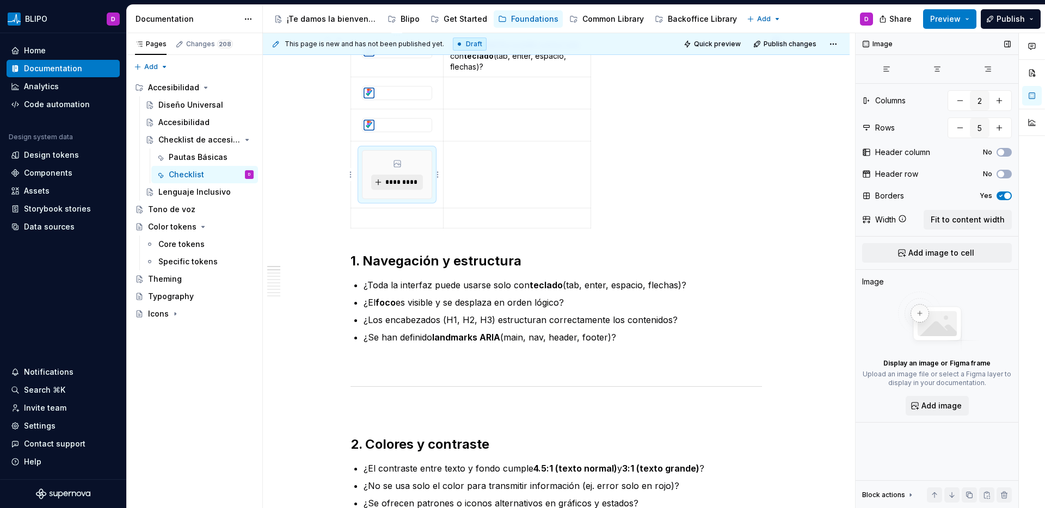
click at [401, 178] on span "*********" at bounding box center [401, 182] width 33 height 9
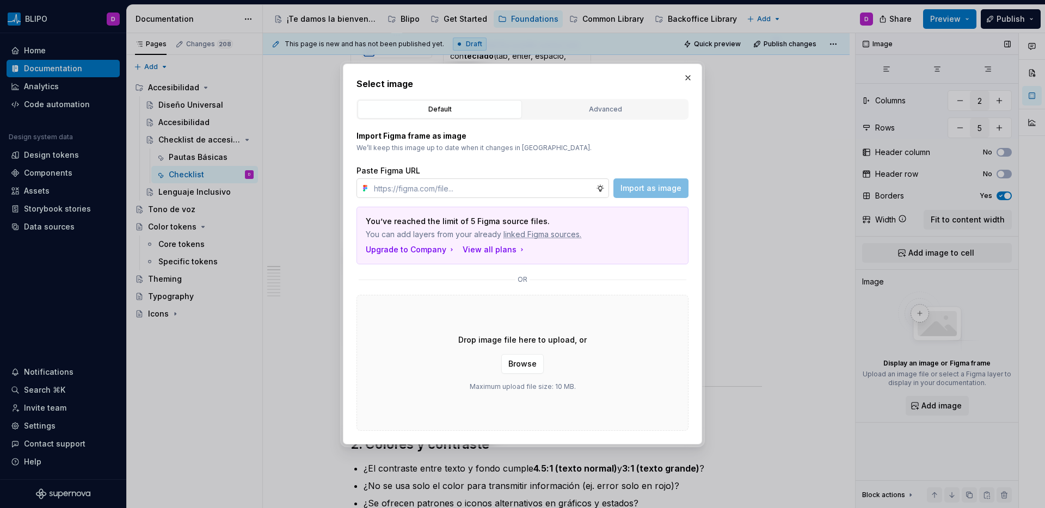
click at [576, 183] on input "text" at bounding box center [483, 189] width 226 height 20
click at [671, 187] on span "Import as image" at bounding box center [651, 188] width 61 height 11
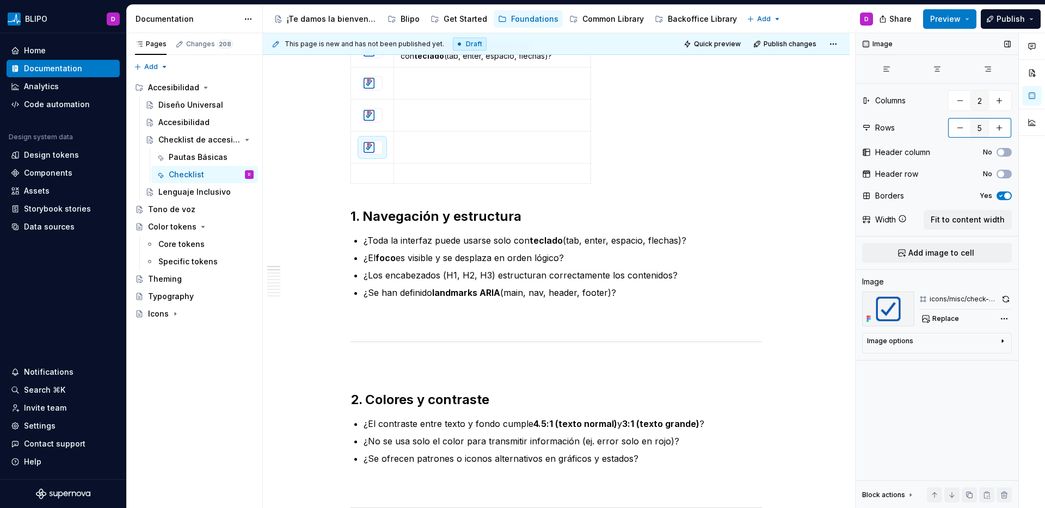
click at [965, 129] on button "button" at bounding box center [960, 128] width 20 height 20
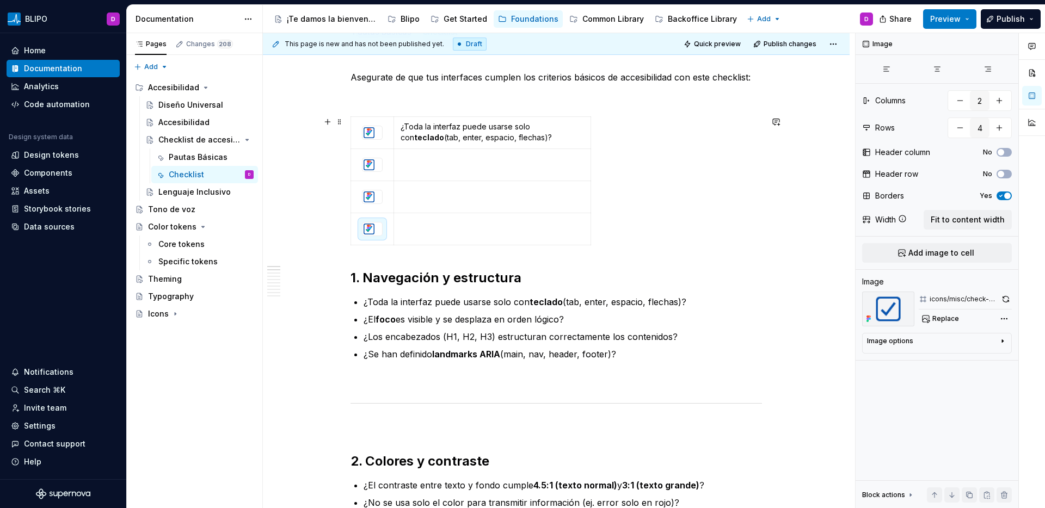
scroll to position [157, 0]
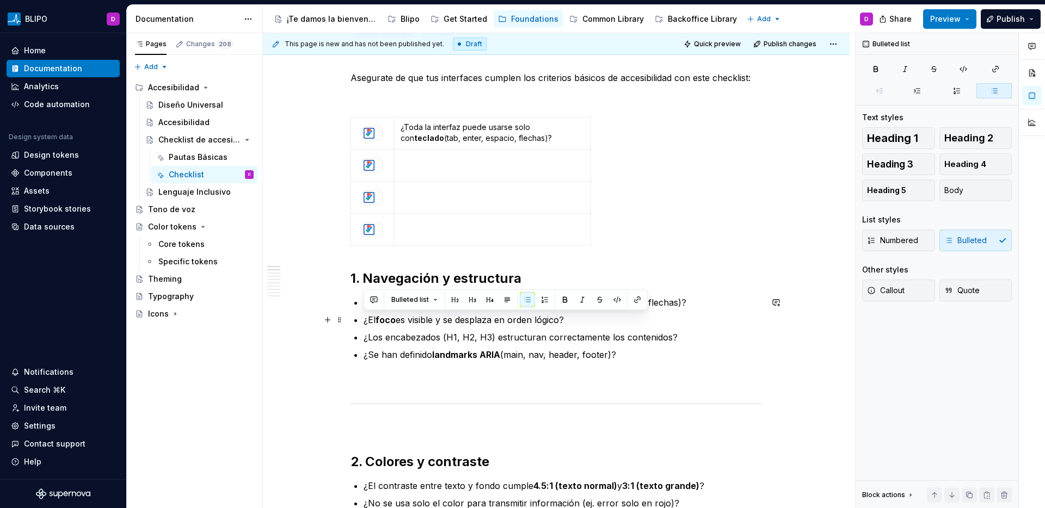
drag, startPoint x: 578, startPoint y: 322, endPoint x: 362, endPoint y: 322, distance: 215.6
copy p "¿El foco es visible y se desplaza en orden lógico?"
click at [457, 174] on td at bounding box center [492, 166] width 197 height 32
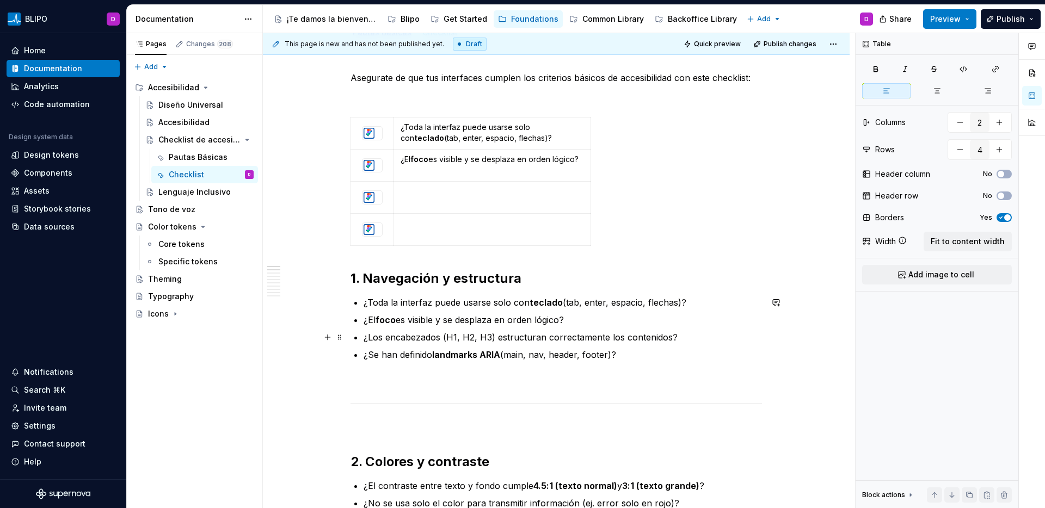
click at [560, 339] on p "¿Los encabezados (H1, H2, H3) estructuran correctamente los contenidos?" at bounding box center [563, 337] width 398 height 13
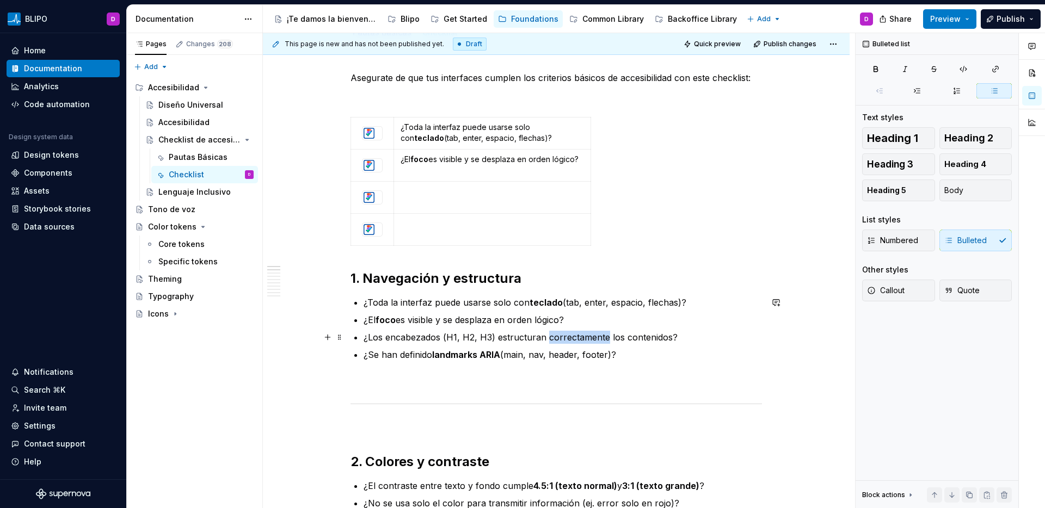
click at [560, 339] on p "¿Los encabezados (H1, H2, H3) estructuran correctamente los contenidos?" at bounding box center [563, 337] width 398 height 13
click at [715, 344] on ul "¿Toda la interfaz puede usarse solo con teclado (tab, enter, espacio, flechas)?…" at bounding box center [563, 328] width 398 height 65
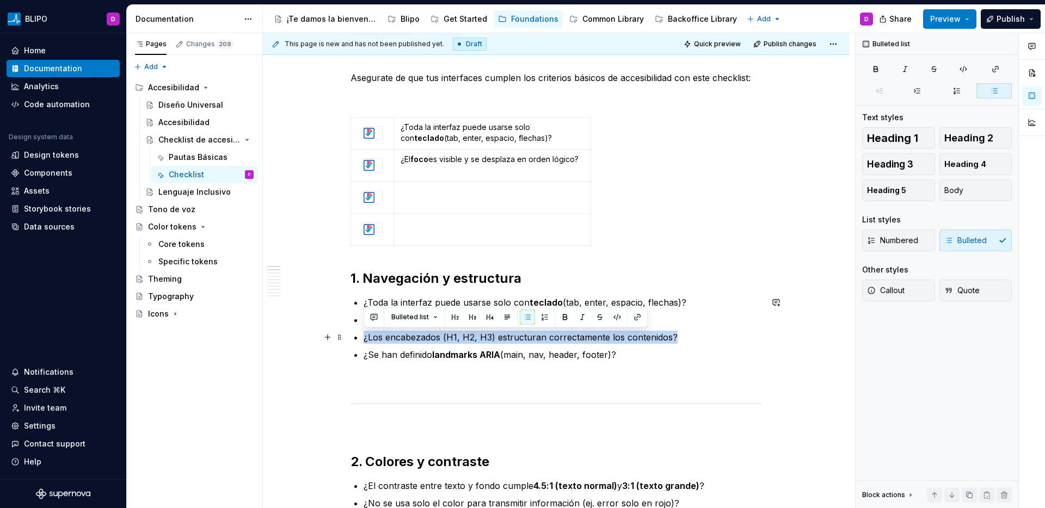
drag, startPoint x: 674, startPoint y: 341, endPoint x: 363, endPoint y: 340, distance: 311.4
click at [364, 340] on p "¿Los encabezados (H1, H2, H3) estructuran correctamente los contenidos?" at bounding box center [563, 337] width 398 height 13
copy p "¿Los encabezados (H1, H2, H3) estructuran correctamente los contenidos?"
click at [445, 202] on td at bounding box center [492, 198] width 197 height 32
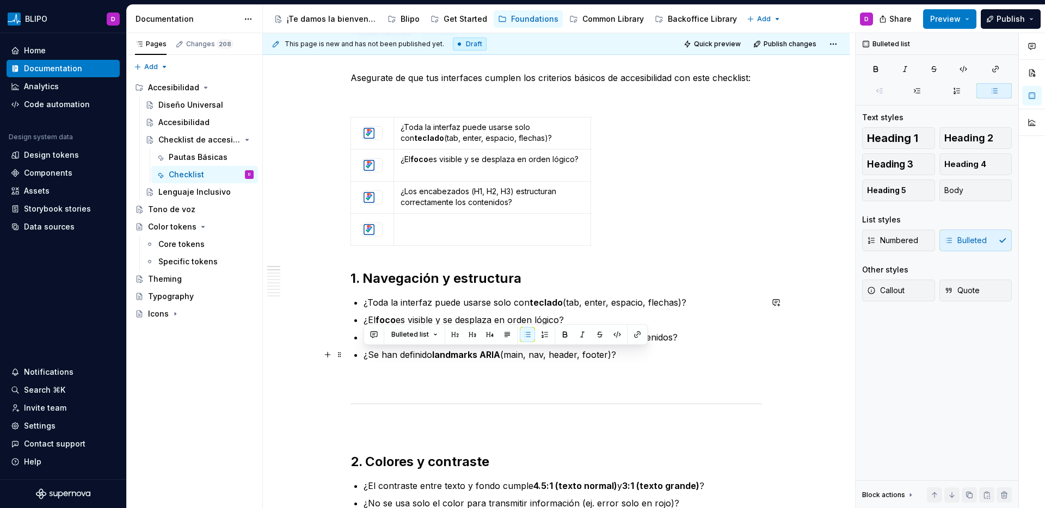
drag, startPoint x: 624, startPoint y: 355, endPoint x: 364, endPoint y: 357, distance: 260.2
click at [364, 357] on p "¿Se han definido landmarks ARIA (main, nav, header, footer)?" at bounding box center [563, 354] width 398 height 13
copy p "¿Se han definido landmarks ARIA (main, nav, header, footer)?"
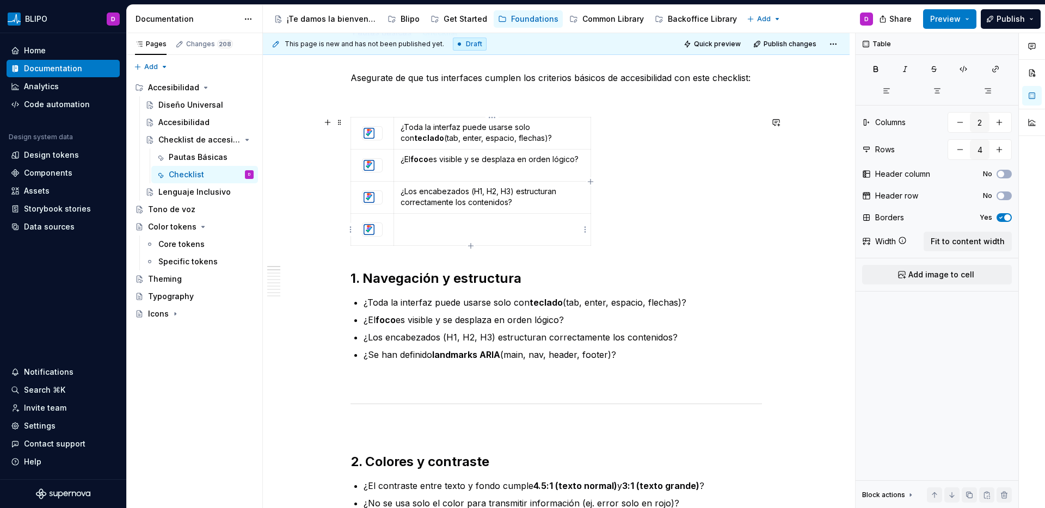
click at [470, 229] on td at bounding box center [492, 230] width 197 height 32
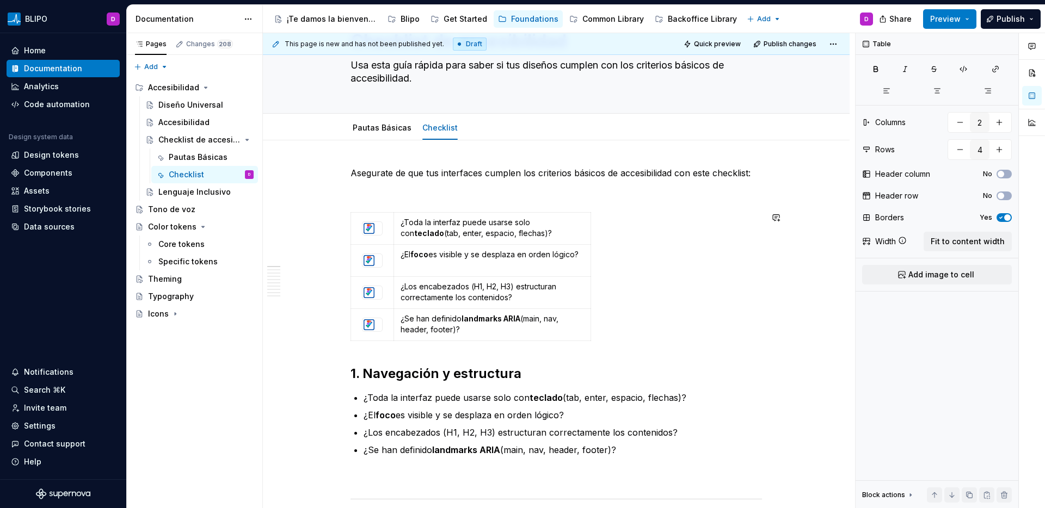
scroll to position [60, 0]
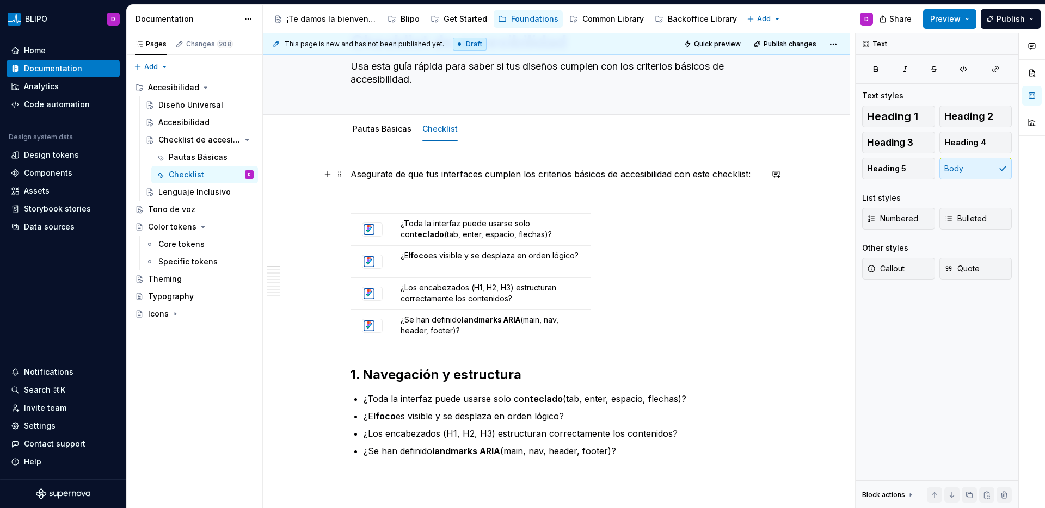
click at [457, 175] on p "Asegurate de que tus interfaces cumplen los criterios básicos de accesibilidad …" at bounding box center [557, 174] width 412 height 13
click at [487, 175] on p "Asegurate de que tus interfaces cumplen los criterios básicos de accesibilidad …" at bounding box center [557, 174] width 412 height 13
click at [435, 177] on p "Asegurate de que tus interfaces cumplen los criterios básicos de accesibilidad …" at bounding box center [557, 174] width 412 height 13
click at [483, 177] on p "Asegurate de que las interfaces cumplen los criterios básicos de accesibilidad …" at bounding box center [557, 174] width 412 height 13
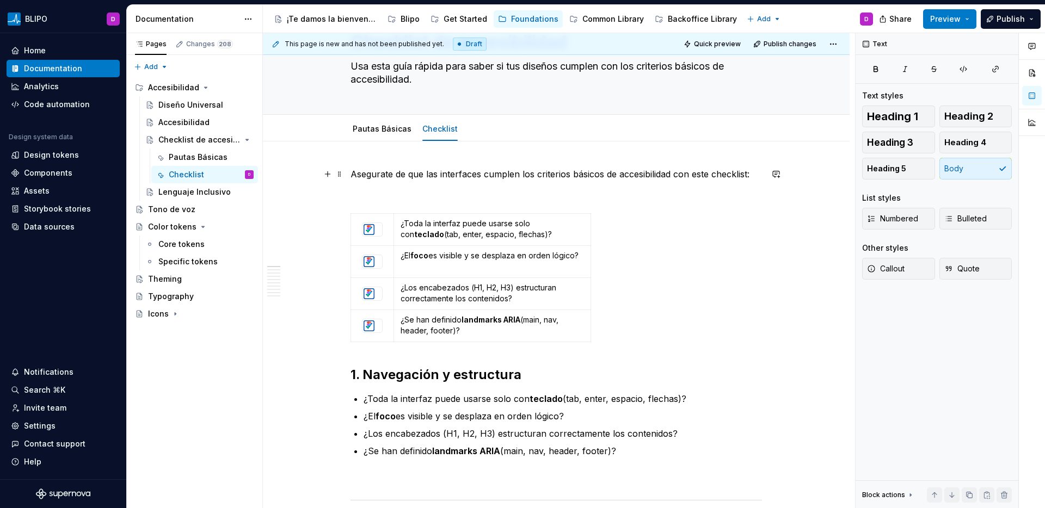
click at [673, 179] on p "Asegurate de que las interfaces cumplen los criterios básicos de accesibilidad …" at bounding box center [557, 174] width 412 height 13
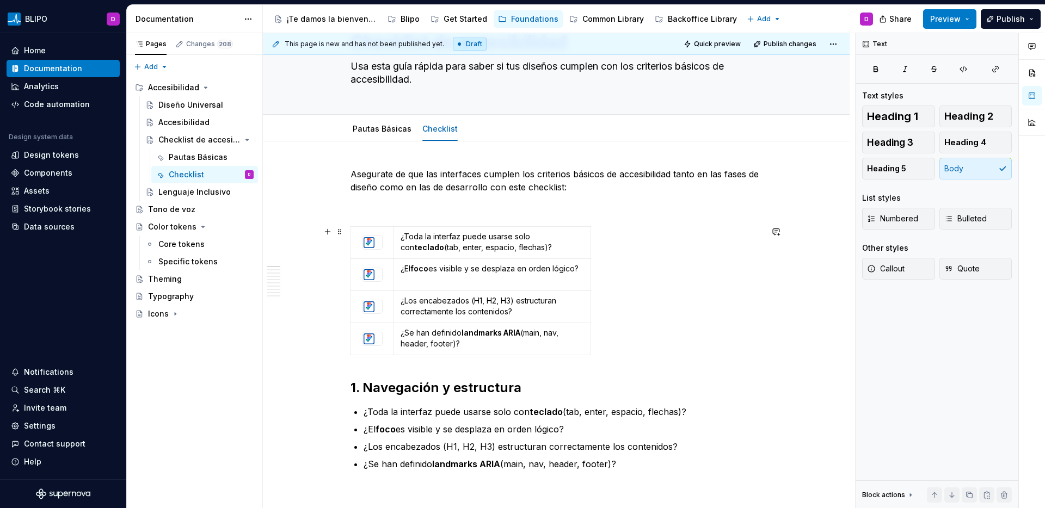
click at [724, 258] on div "¿Toda la interfaz puede usarse solo con teclado (tab, enter, espacio, flechas)?…" at bounding box center [557, 292] width 412 height 133
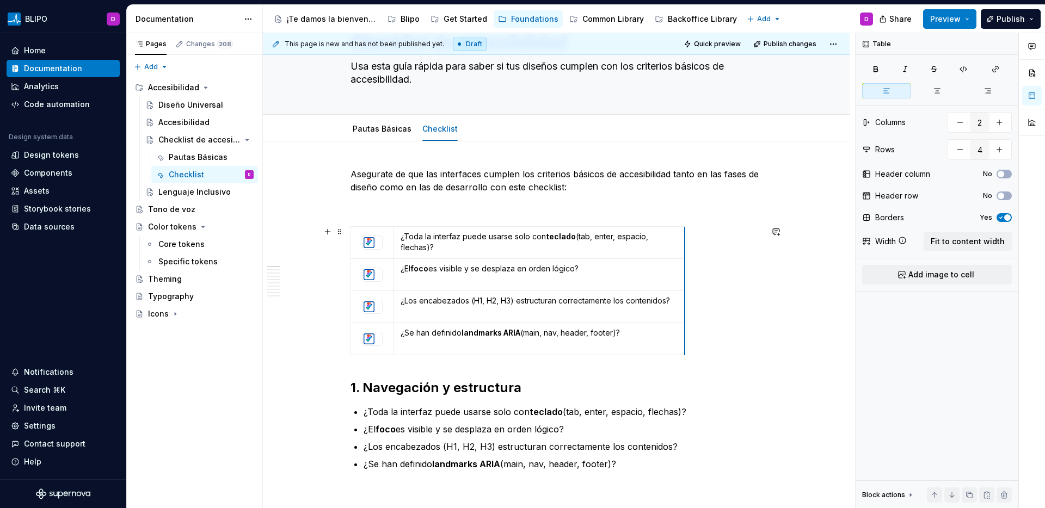
drag, startPoint x: 590, startPoint y: 258, endPoint x: 684, endPoint y: 259, distance: 94.2
drag, startPoint x: 683, startPoint y: 269, endPoint x: 695, endPoint y: 269, distance: 11.4
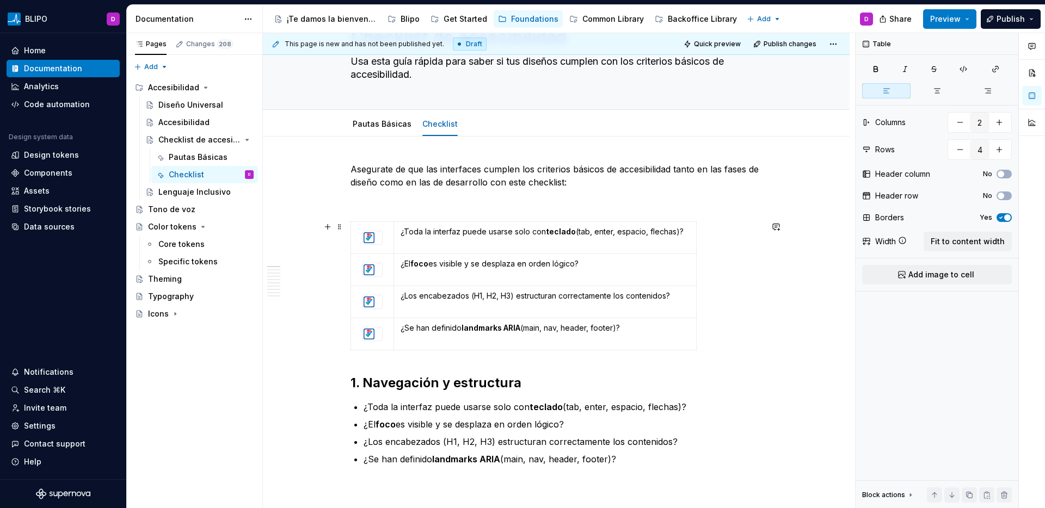
scroll to position [105, 0]
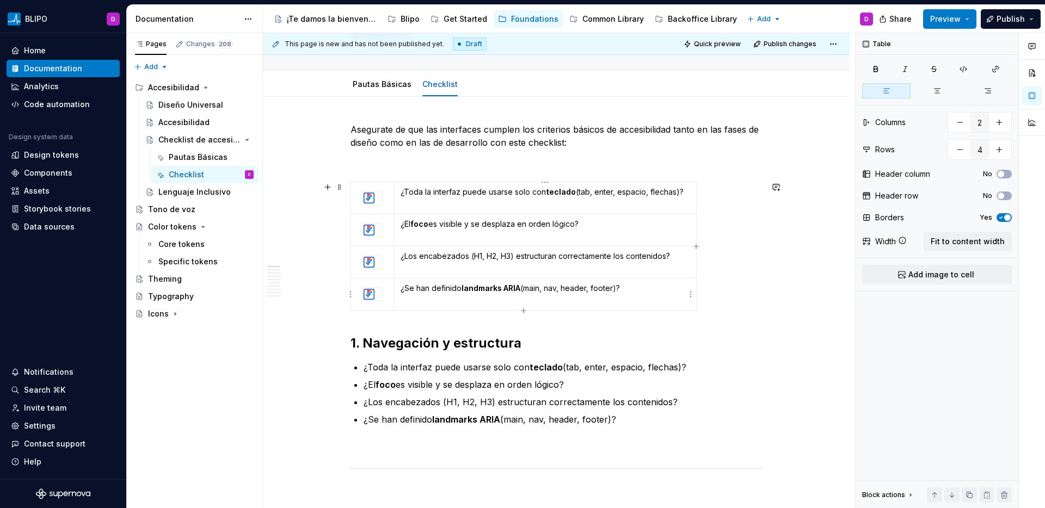
click at [403, 291] on p "¿Se han definido landmarks ARIA (main, nav, header, footer)?" at bounding box center [545, 288] width 289 height 11
click at [401, 293] on p "¿Se han definido landmarks ARIA (main, nav, header, footer)?" at bounding box center [545, 288] width 289 height 11
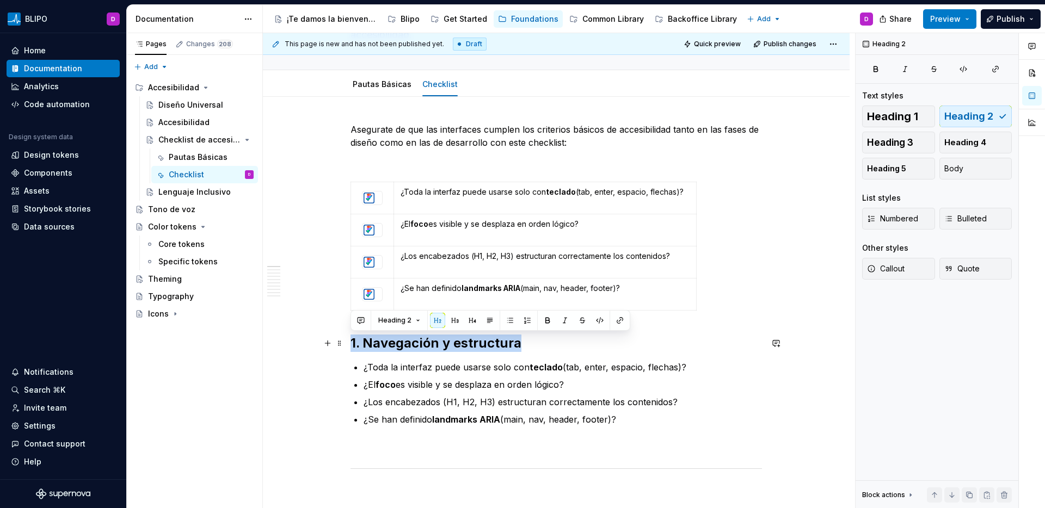
drag, startPoint x: 518, startPoint y: 347, endPoint x: 351, endPoint y: 346, distance: 167.1
click at [351, 346] on h2 "1. Navegación y estructura" at bounding box center [557, 343] width 412 height 17
copy h2 "1. Navegación y estructura"
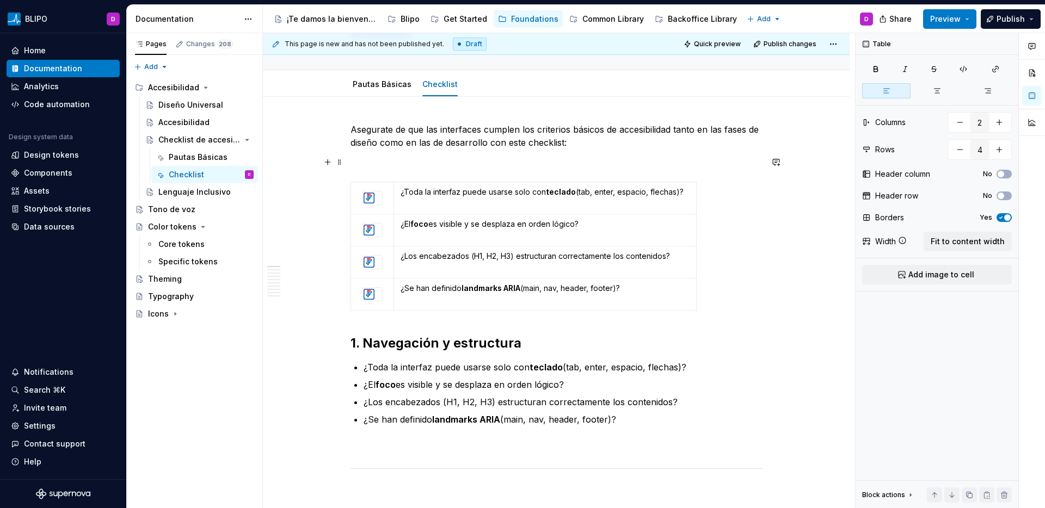
click at [370, 167] on p at bounding box center [557, 162] width 412 height 13
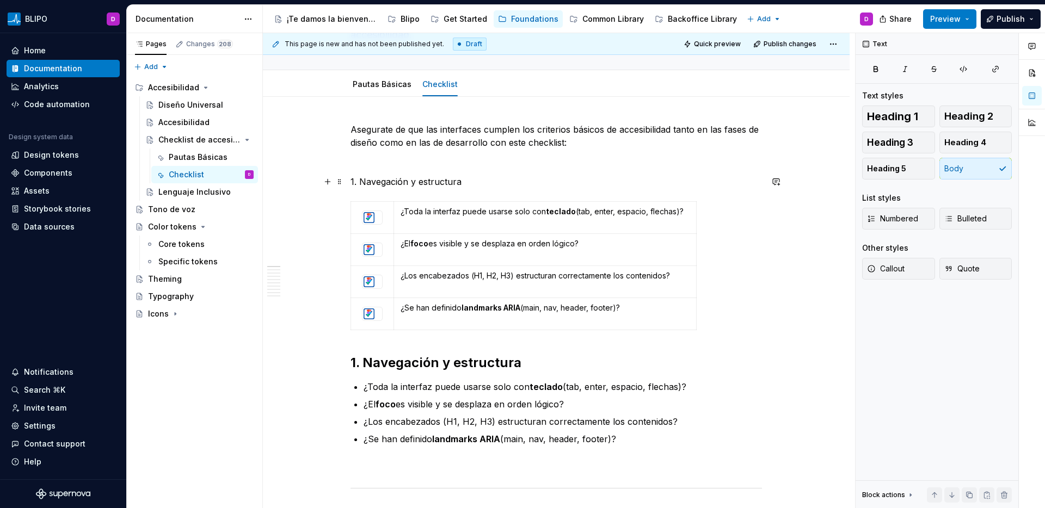
click at [446, 187] on p "1. Navegación y estructura" at bounding box center [557, 181] width 412 height 13
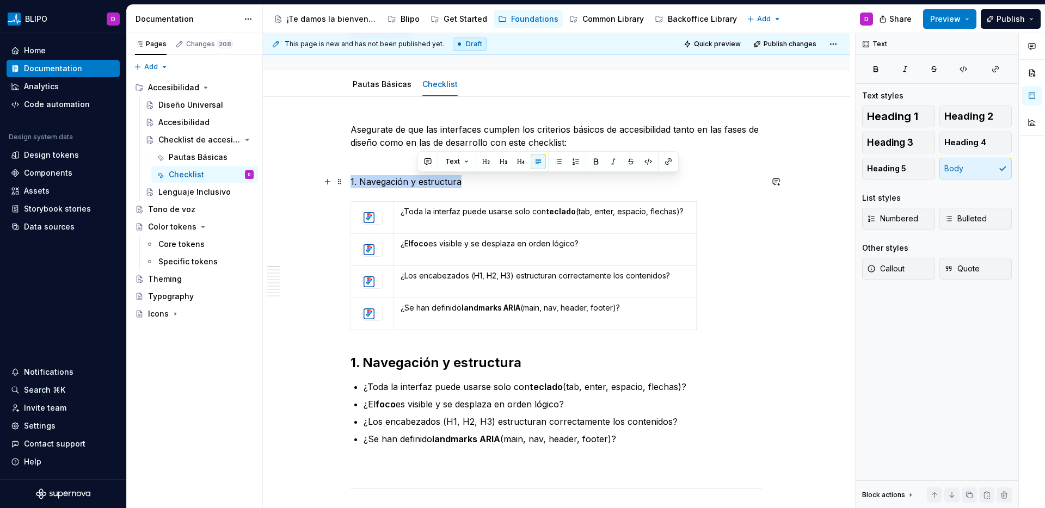
click at [446, 187] on p "1. Navegación y estructura" at bounding box center [557, 181] width 412 height 13
click at [419, 165] on button "button" at bounding box center [419, 161] width 15 height 15
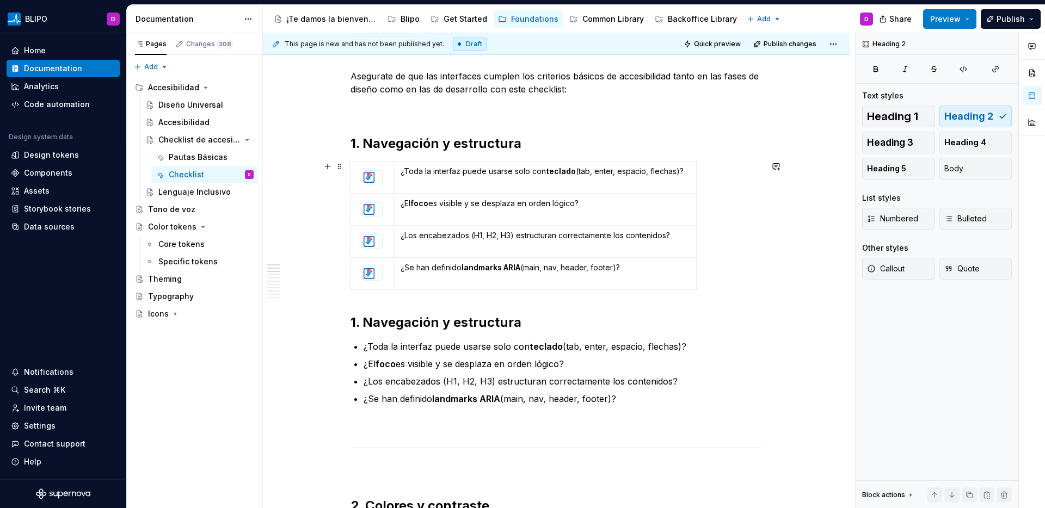
scroll to position [170, 0]
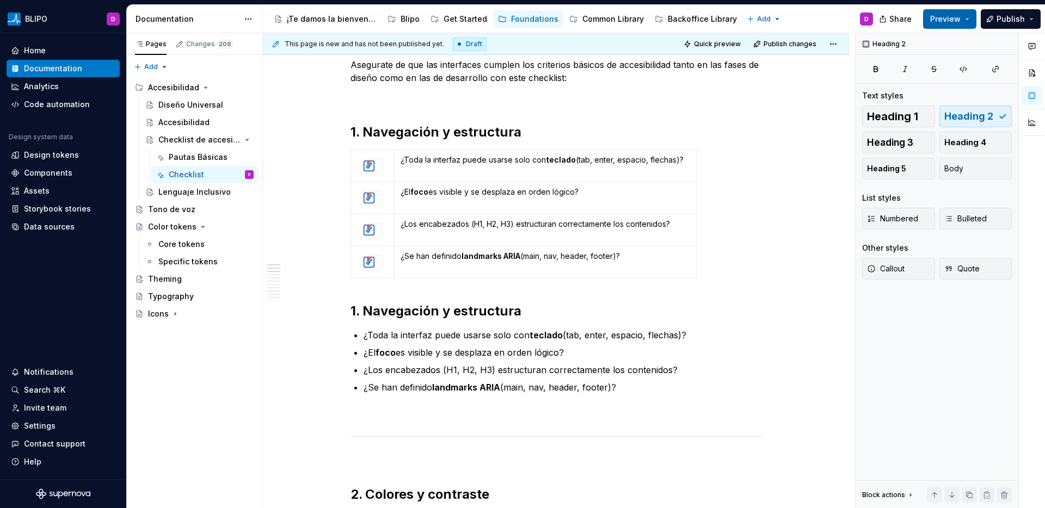
click at [954, 20] on span "Preview" at bounding box center [945, 19] width 30 height 11
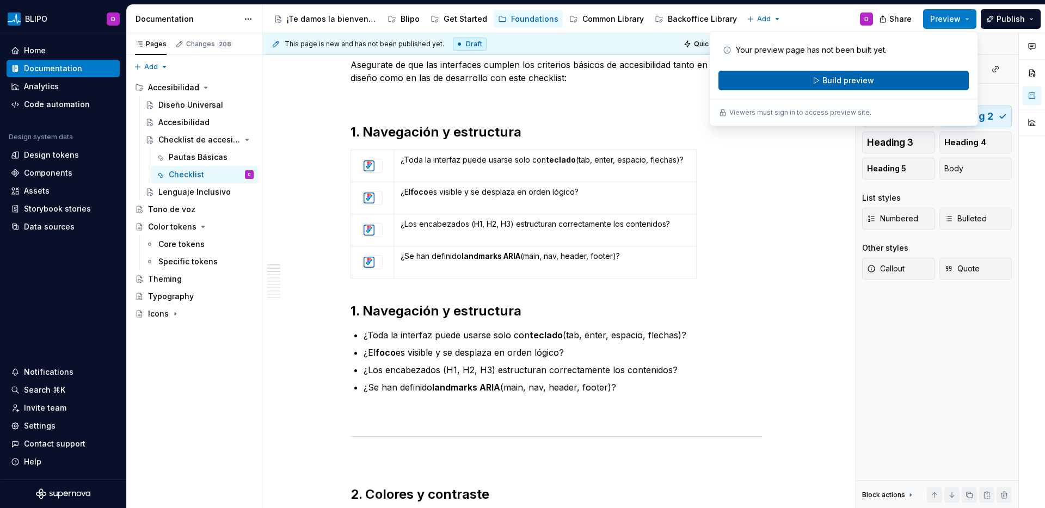
click at [911, 80] on button "Build preview" at bounding box center [844, 81] width 250 height 20
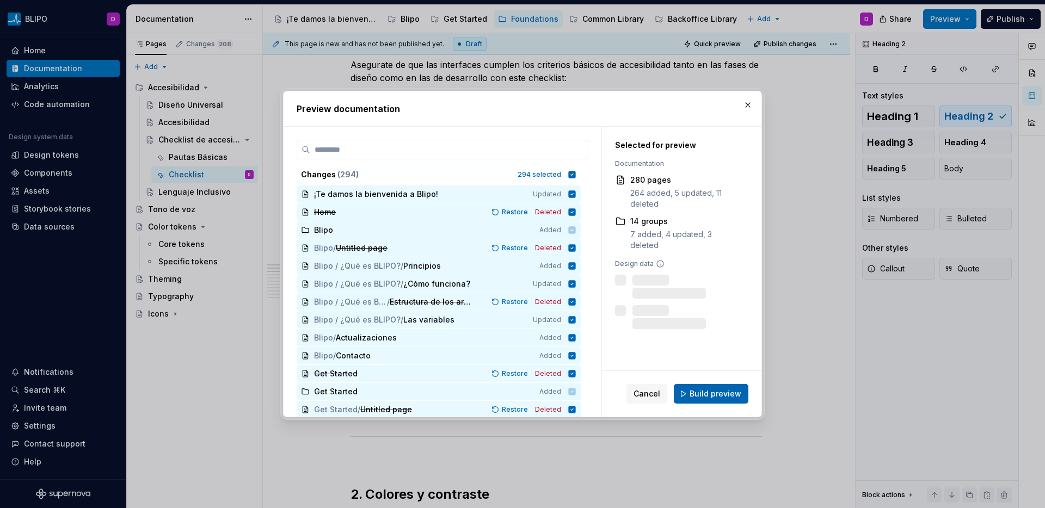
click at [693, 398] on span "Build preview" at bounding box center [716, 394] width 52 height 11
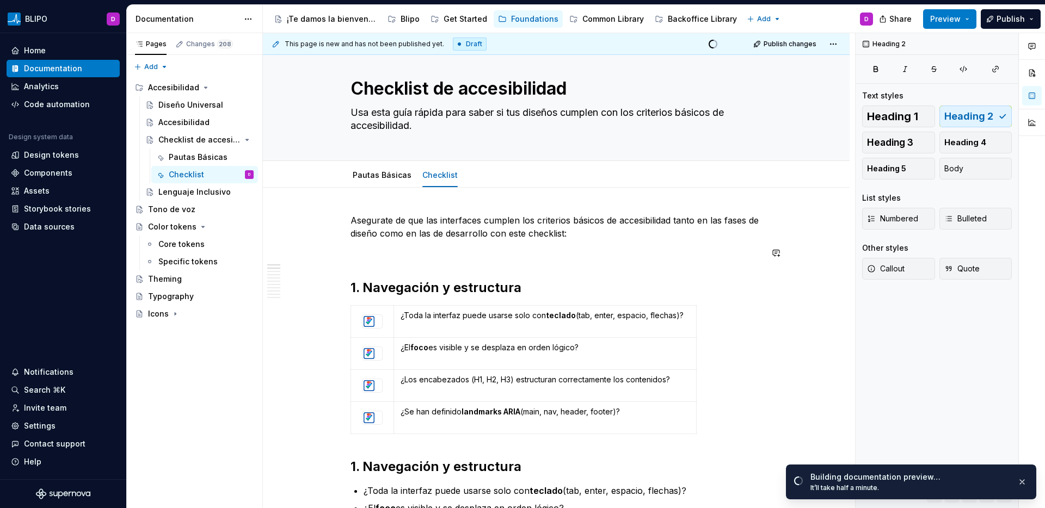
scroll to position [15, 0]
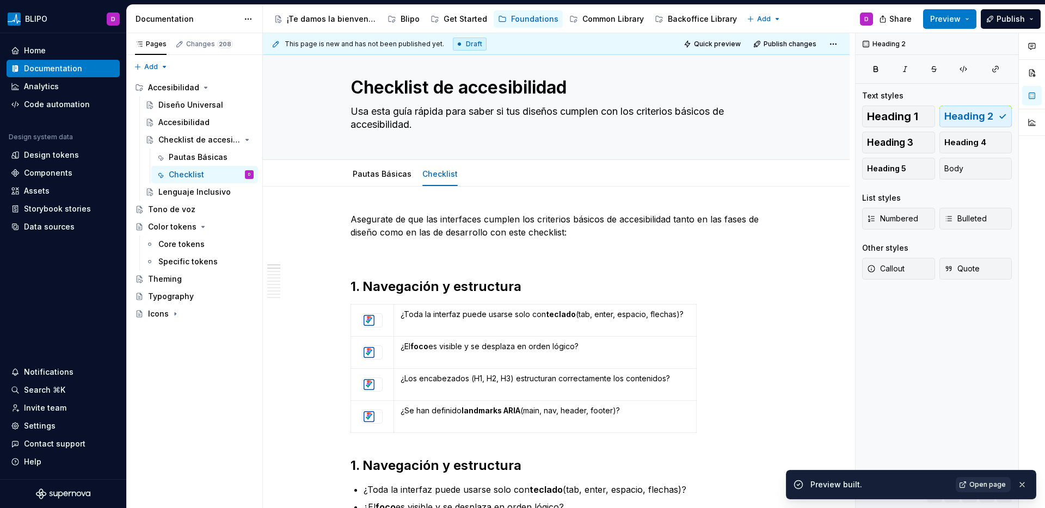
click at [992, 483] on span "Open page" at bounding box center [987, 485] width 36 height 9
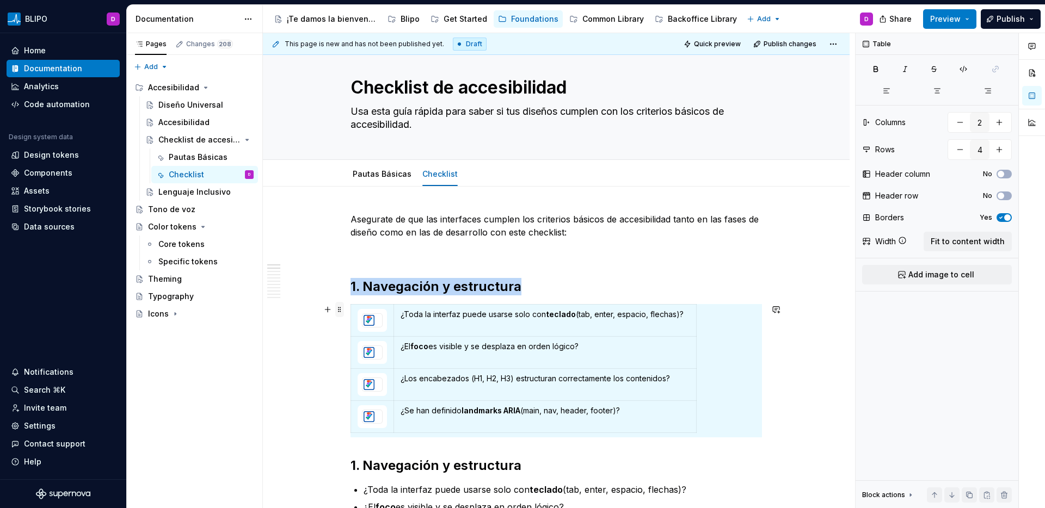
click at [340, 310] on span at bounding box center [339, 309] width 9 height 15
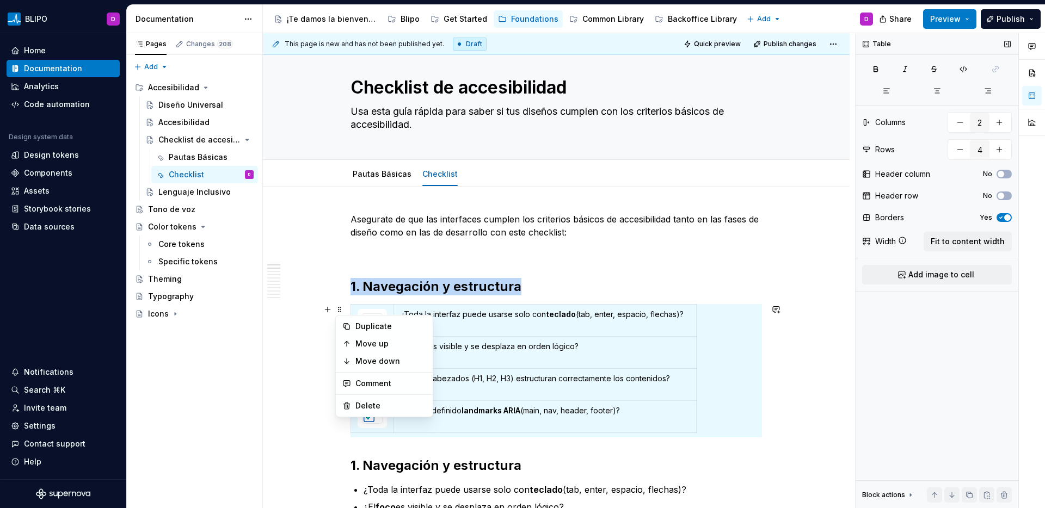
click at [1004, 217] on span "button" at bounding box center [1007, 217] width 7 height 7
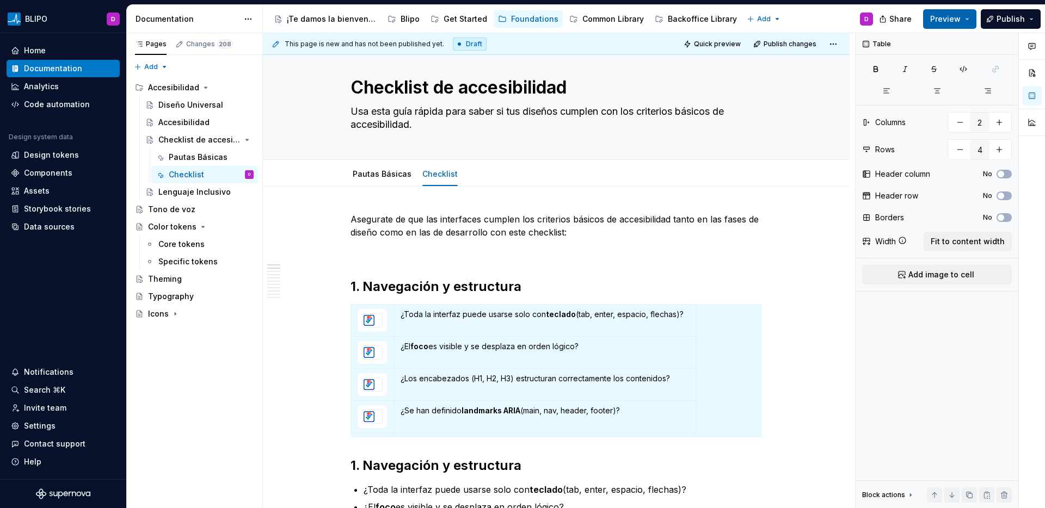
click at [953, 18] on span "Preview" at bounding box center [945, 19] width 30 height 11
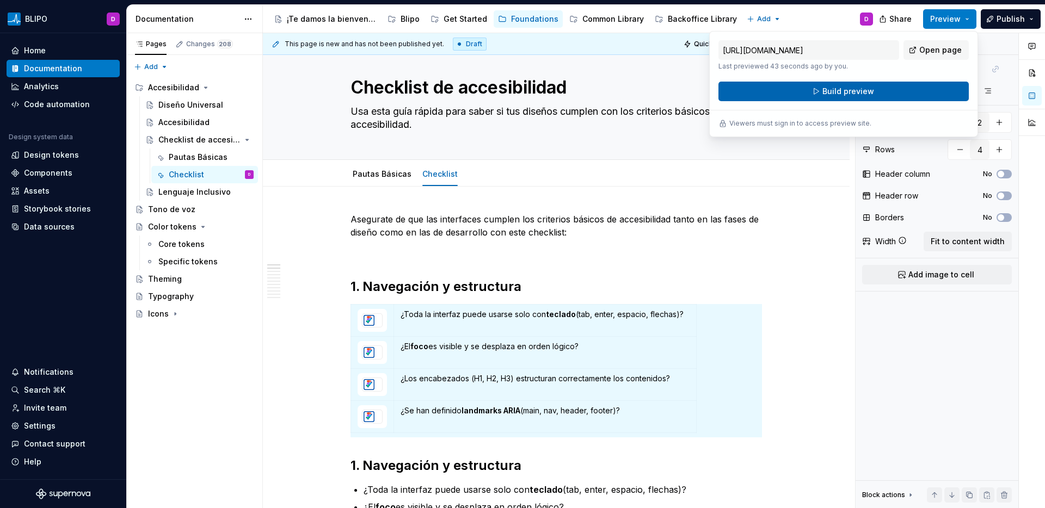
click at [899, 93] on button "Build preview" at bounding box center [844, 92] width 250 height 20
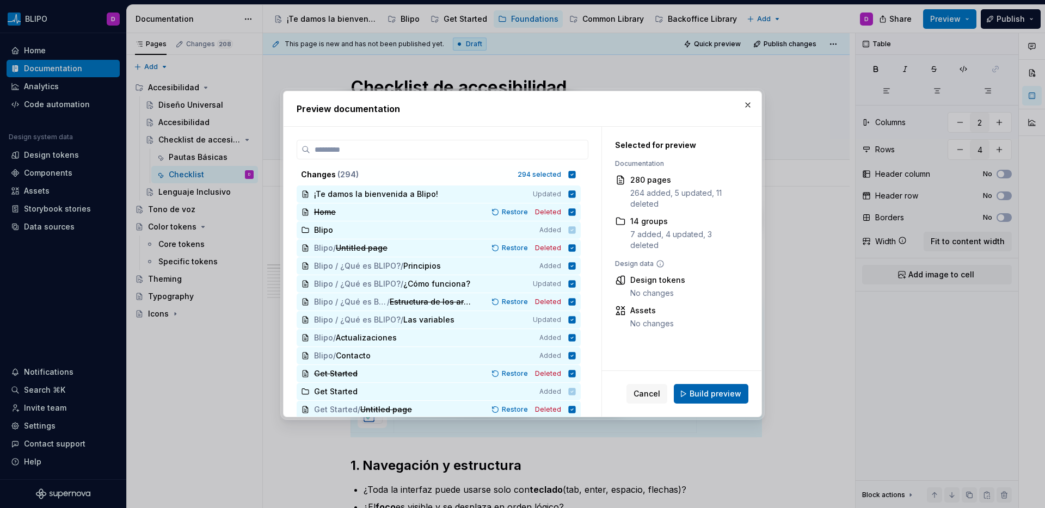
click at [717, 394] on span "Build preview" at bounding box center [716, 394] width 52 height 11
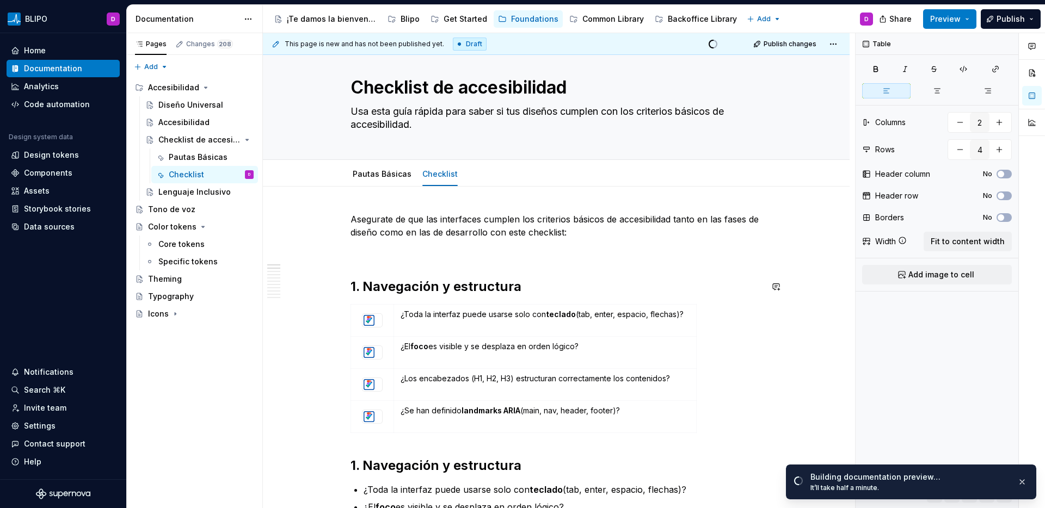
click at [362, 314] on div at bounding box center [372, 321] width 21 height 14
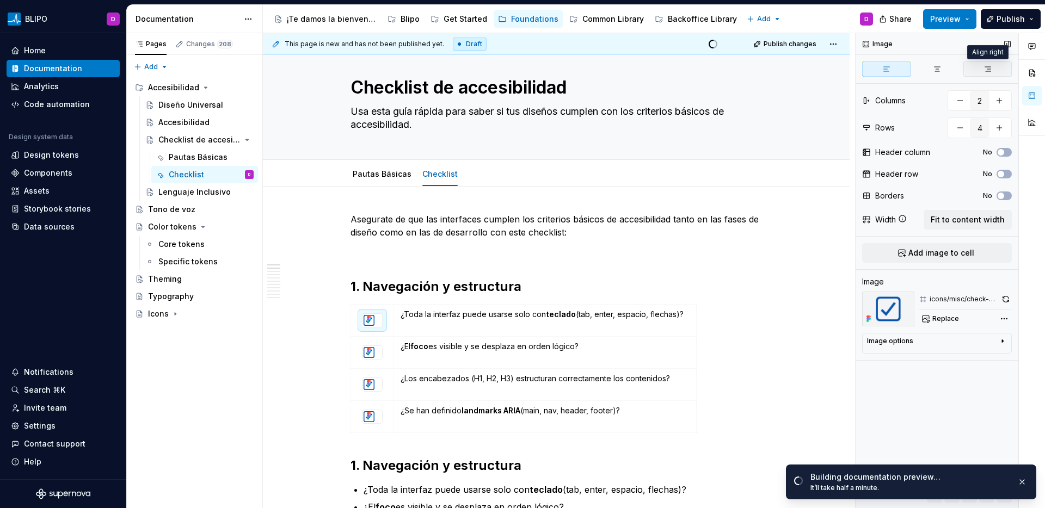
click at [991, 72] on icon "button" at bounding box center [988, 69] width 9 height 9
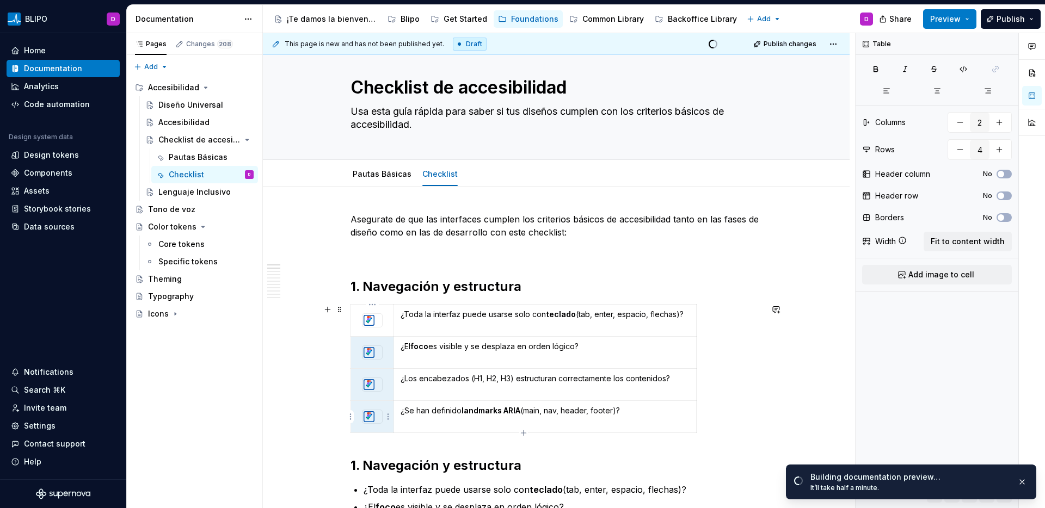
drag, startPoint x: 357, startPoint y: 355, endPoint x: 369, endPoint y: 419, distance: 64.8
click at [369, 419] on tbody "¿Toda la interfaz puede usarse solo con teclado (tab, enter, espacio, flechas)?…" at bounding box center [524, 369] width 346 height 128
click at [991, 91] on icon "button" at bounding box center [988, 91] width 9 height 9
click at [447, 317] on p "¿Toda la interfaz puede usarse solo con teclado (tab, enter, espacio, flechas)?" at bounding box center [545, 314] width 289 height 11
click at [376, 314] on div at bounding box center [372, 321] width 21 height 14
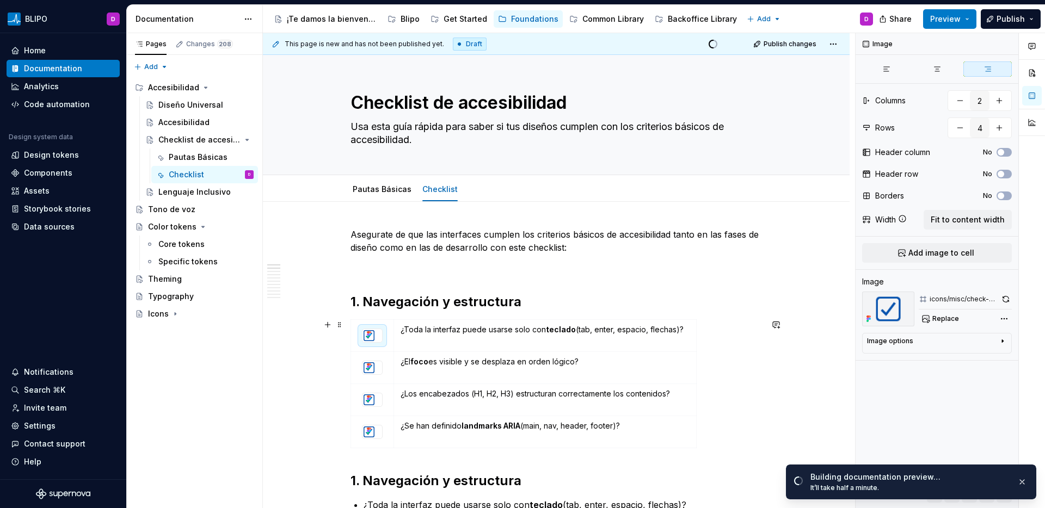
scroll to position [2, 0]
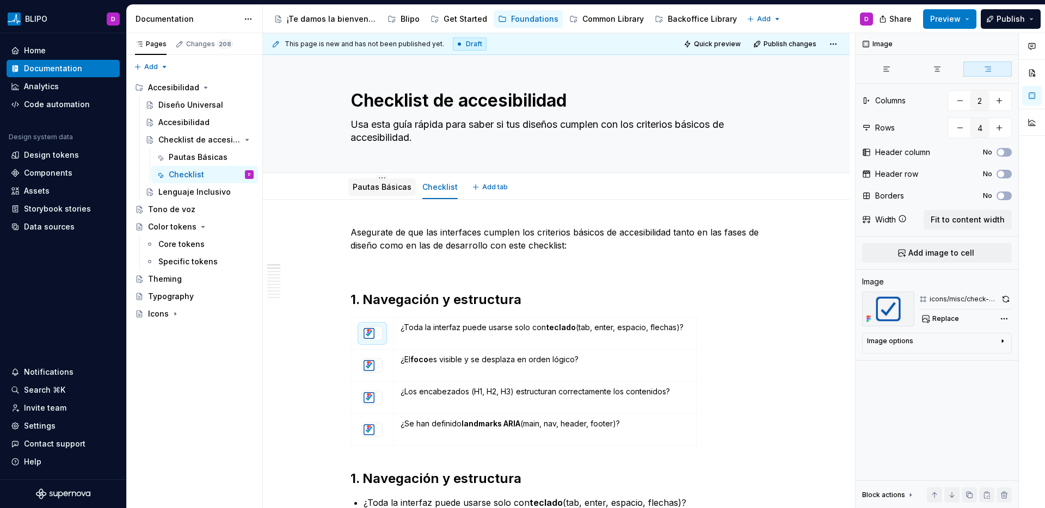
click at [378, 192] on div "Pautas Básicas" at bounding box center [382, 187] width 59 height 11
click at [383, 186] on link "Pautas Básicas" at bounding box center [382, 186] width 59 height 9
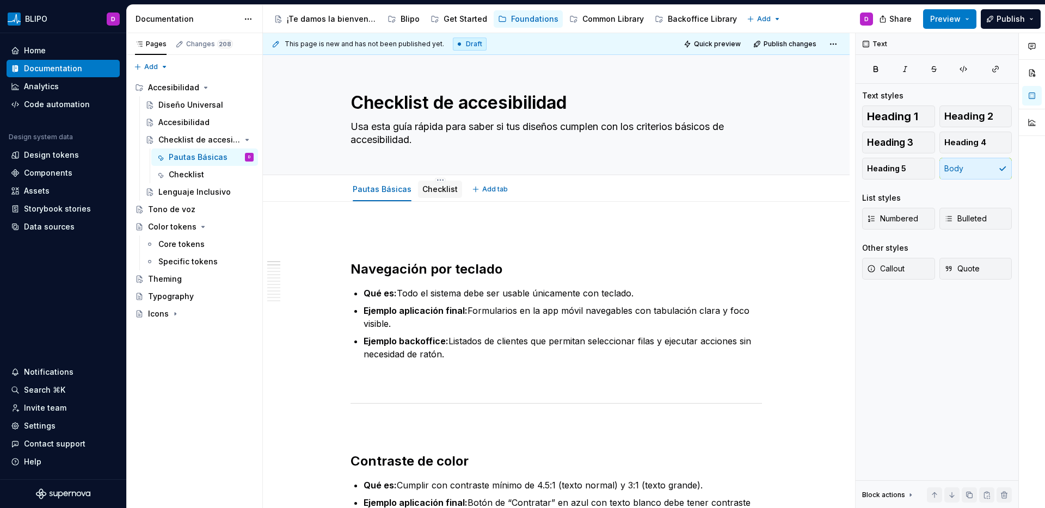
click at [427, 193] on link "Checklist" at bounding box center [439, 189] width 35 height 9
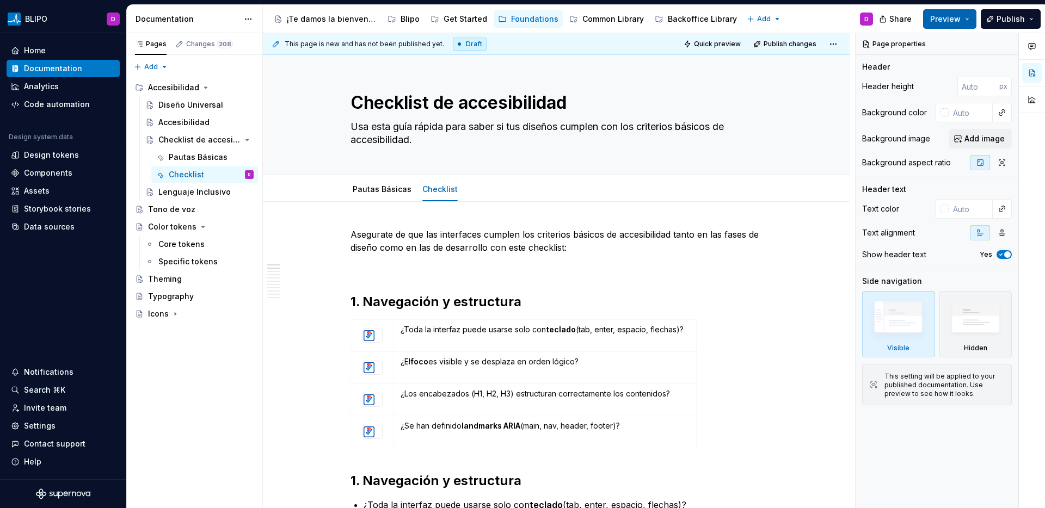
click at [967, 19] on button "Preview" at bounding box center [949, 19] width 53 height 20
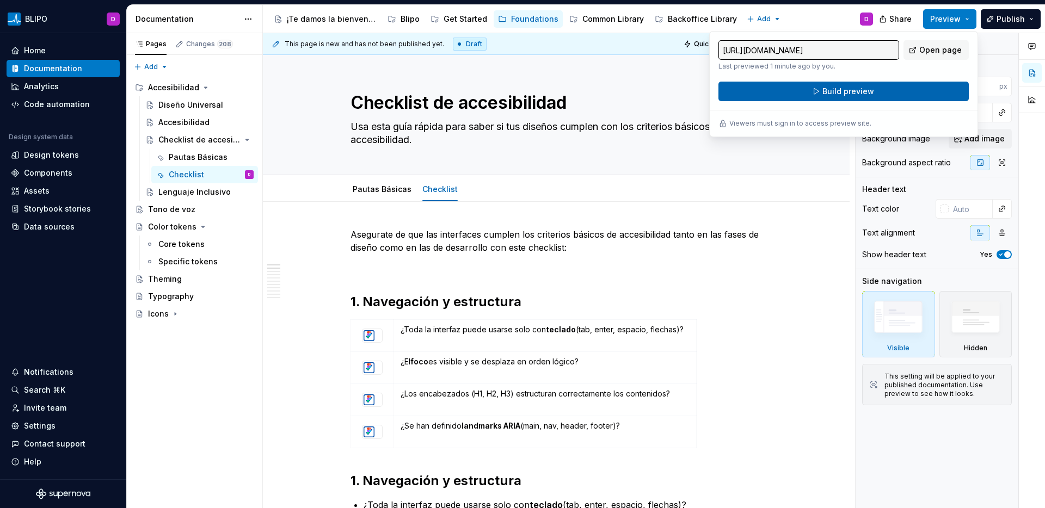
click at [811, 95] on button "Build preview" at bounding box center [844, 92] width 250 height 20
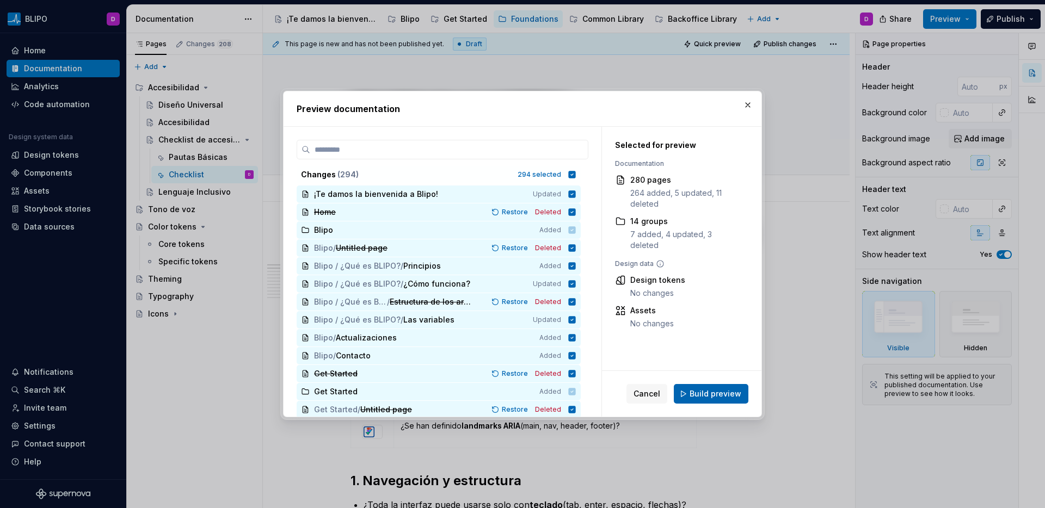
click at [702, 396] on span "Build preview" at bounding box center [716, 394] width 52 height 11
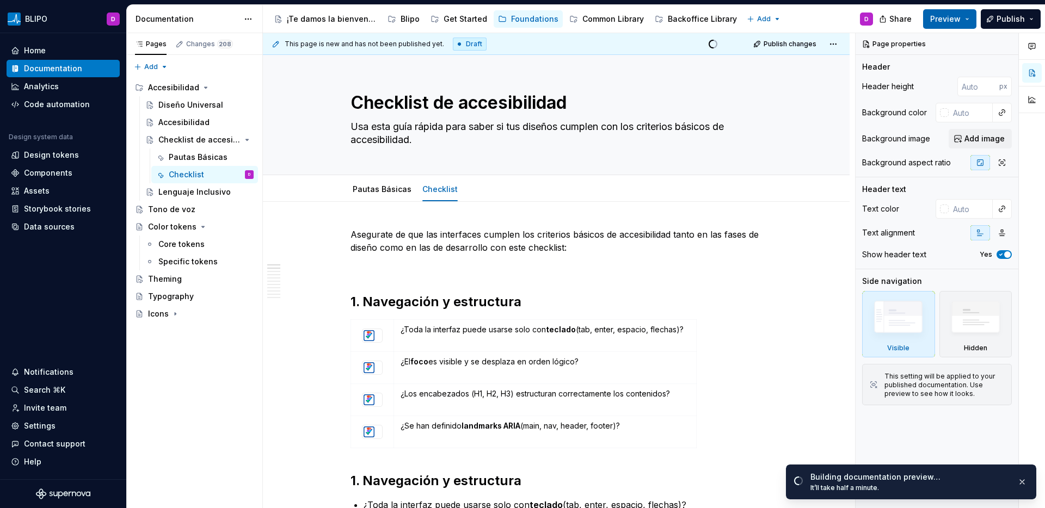
click at [960, 13] on button "Preview" at bounding box center [949, 19] width 53 height 20
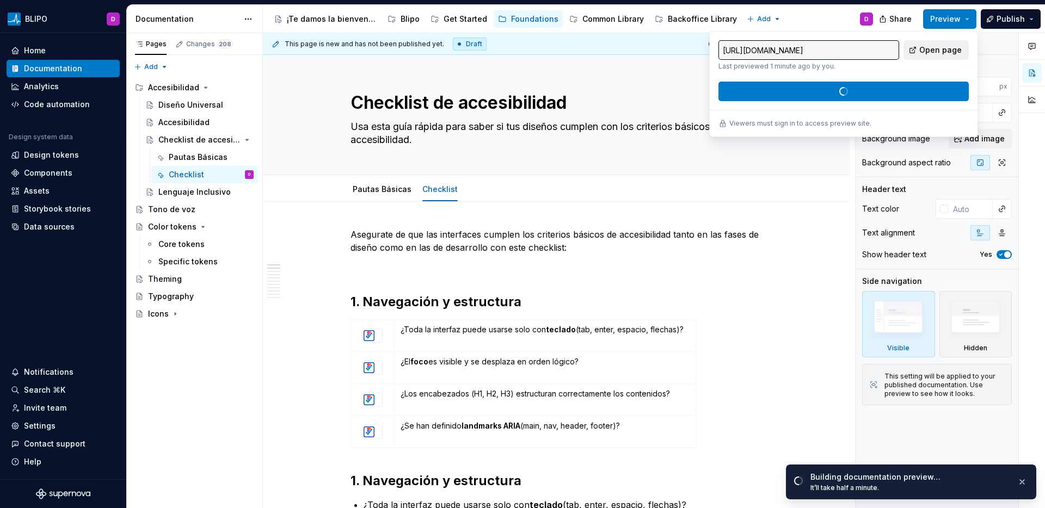
click at [952, 55] on span "Open page" at bounding box center [940, 50] width 42 height 11
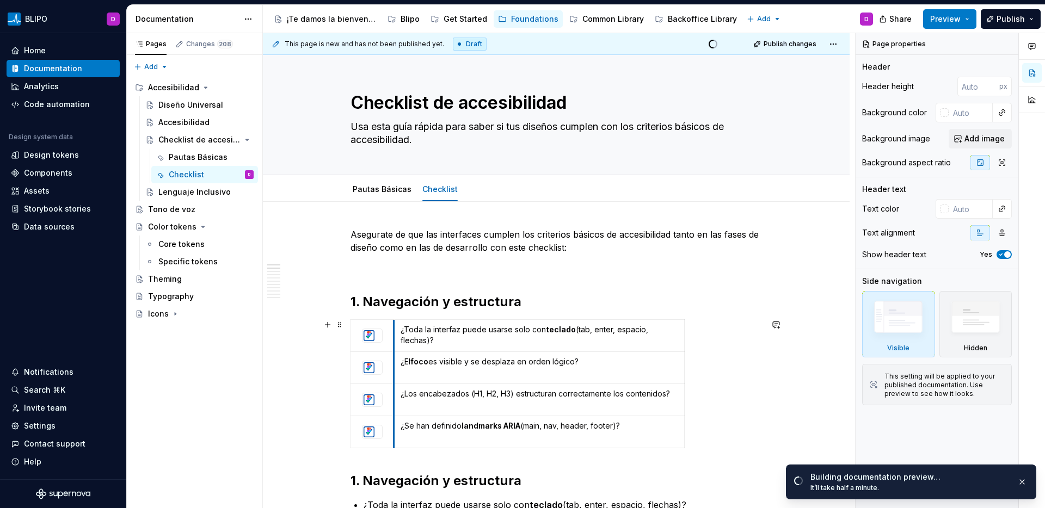
drag, startPoint x: 392, startPoint y: 341, endPoint x: 377, endPoint y: 340, distance: 15.3
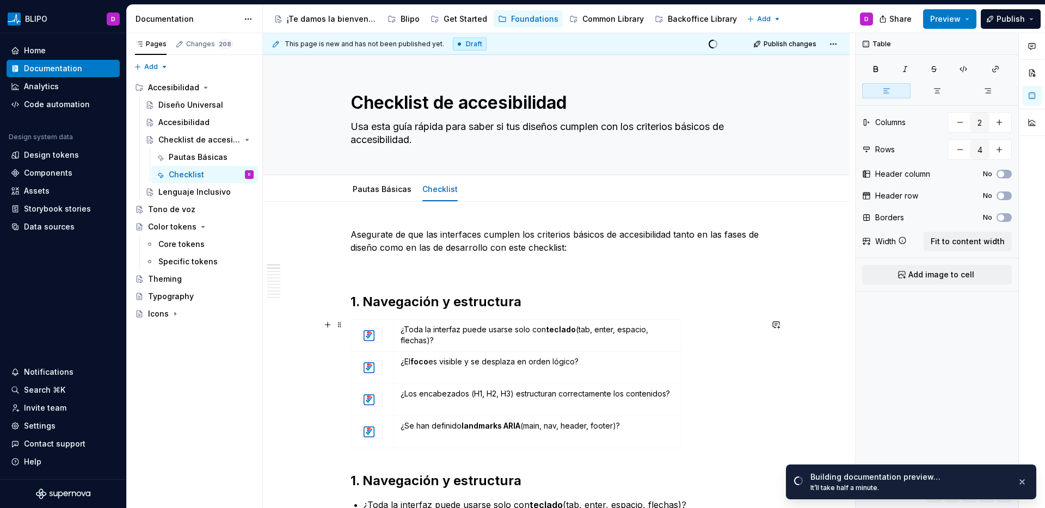
click at [687, 354] on div "¿Toda la interfaz puede usarse solo con teclado (tab, enter, espacio, flechas)?…" at bounding box center [557, 386] width 412 height 133
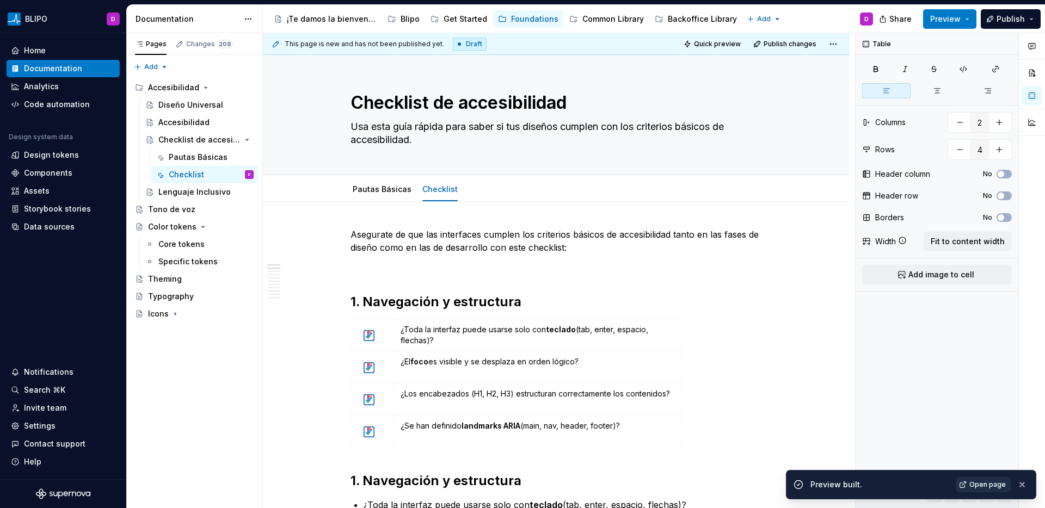
click at [978, 486] on span "Open page" at bounding box center [987, 485] width 36 height 9
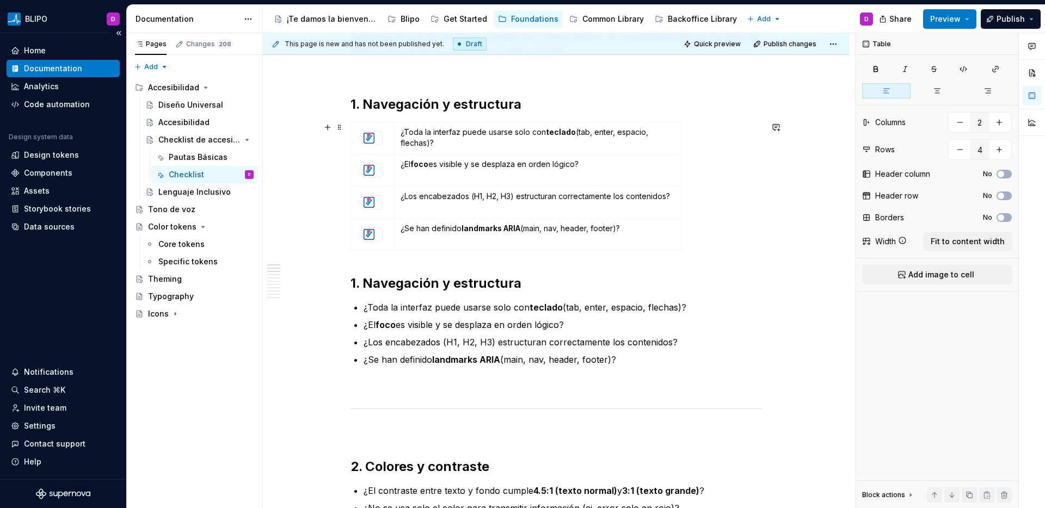
scroll to position [216, 0]
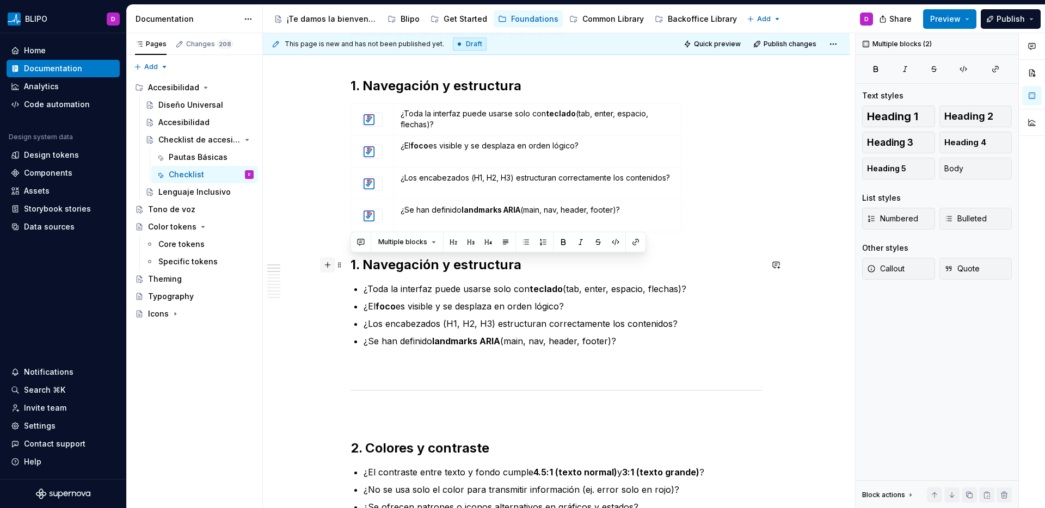
drag, startPoint x: 630, startPoint y: 346, endPoint x: 322, endPoint y: 257, distance: 320.8
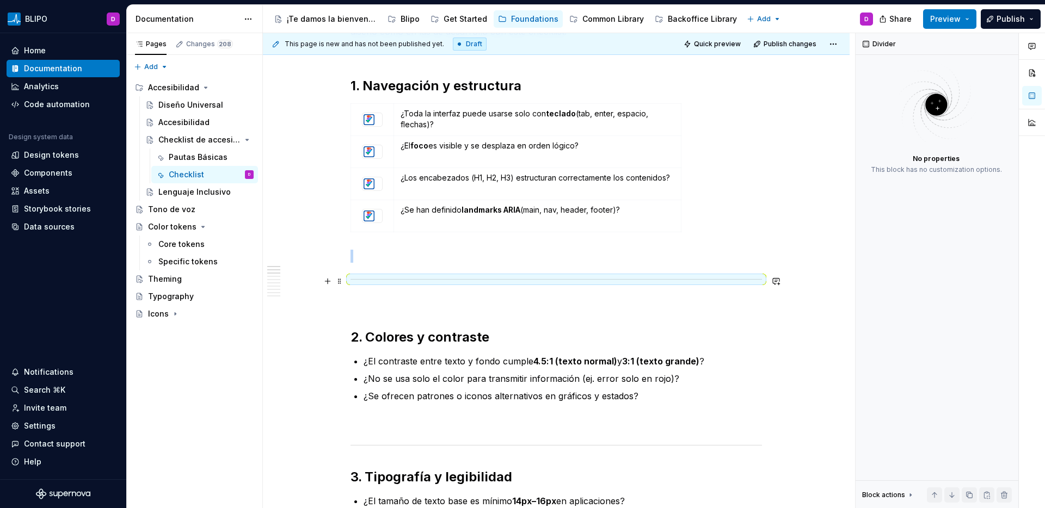
click at [366, 278] on div at bounding box center [557, 279] width 412 height 7
click at [339, 283] on span at bounding box center [339, 281] width 9 height 15
click at [392, 375] on div "Delete" at bounding box center [390, 377] width 71 height 11
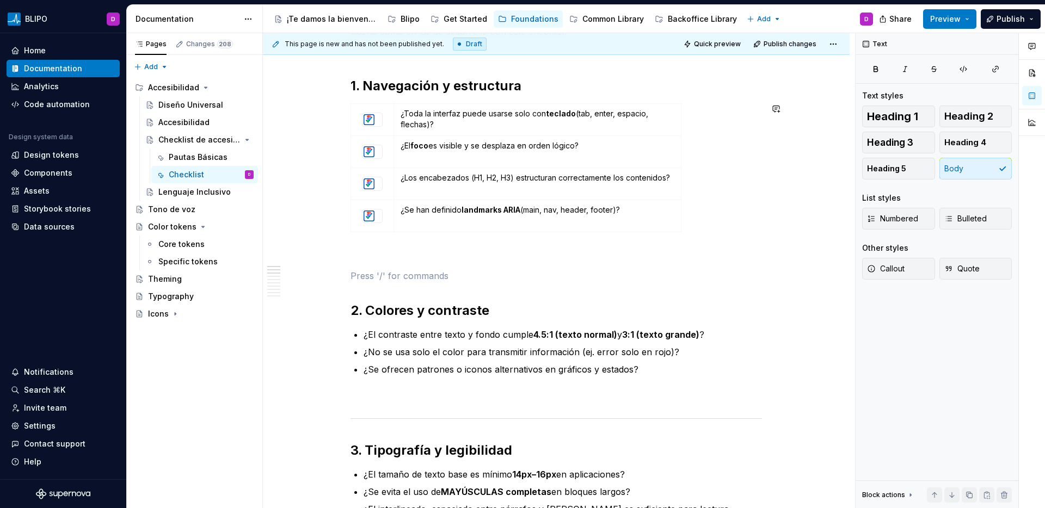
click at [371, 250] on p at bounding box center [557, 256] width 412 height 13
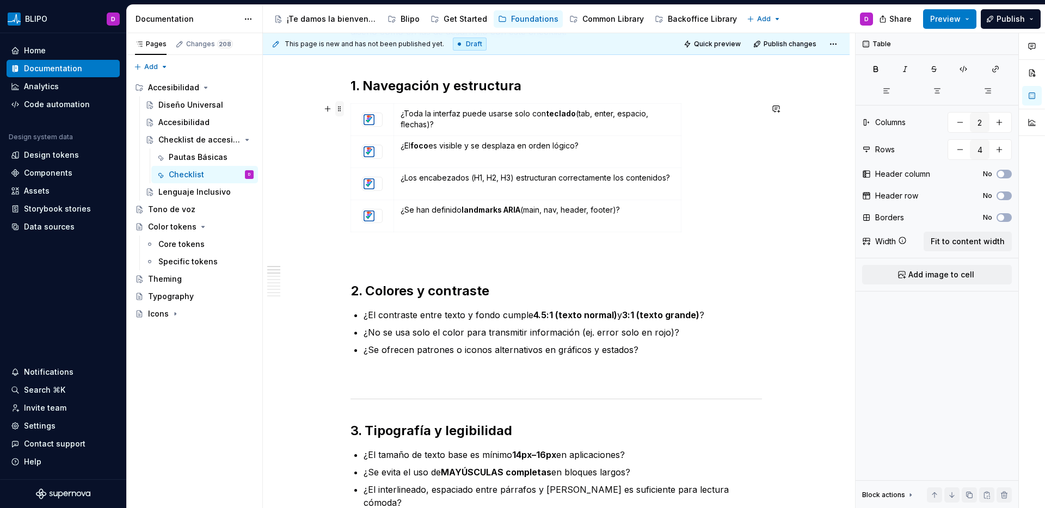
click at [339, 111] on span at bounding box center [339, 108] width 9 height 15
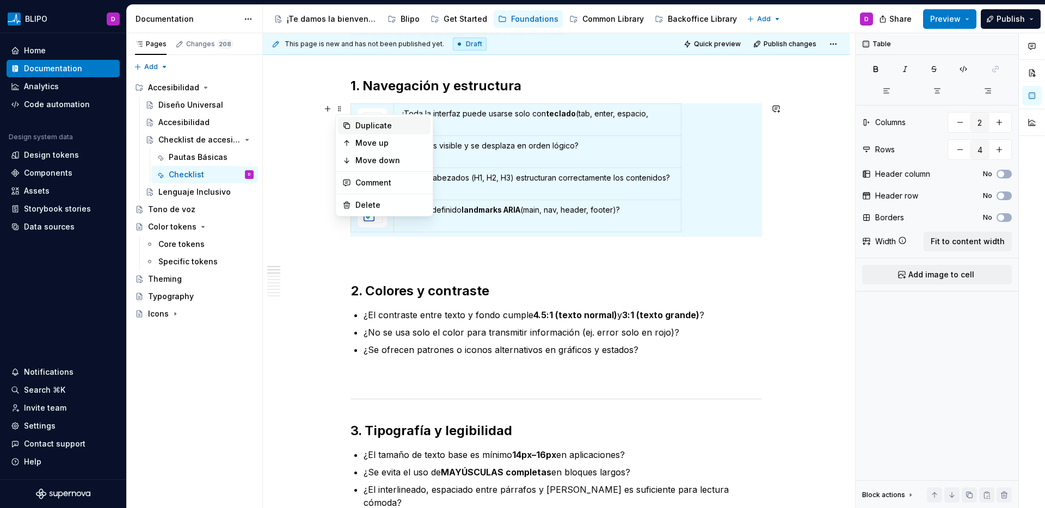
click at [370, 125] on div "Duplicate" at bounding box center [390, 125] width 71 height 11
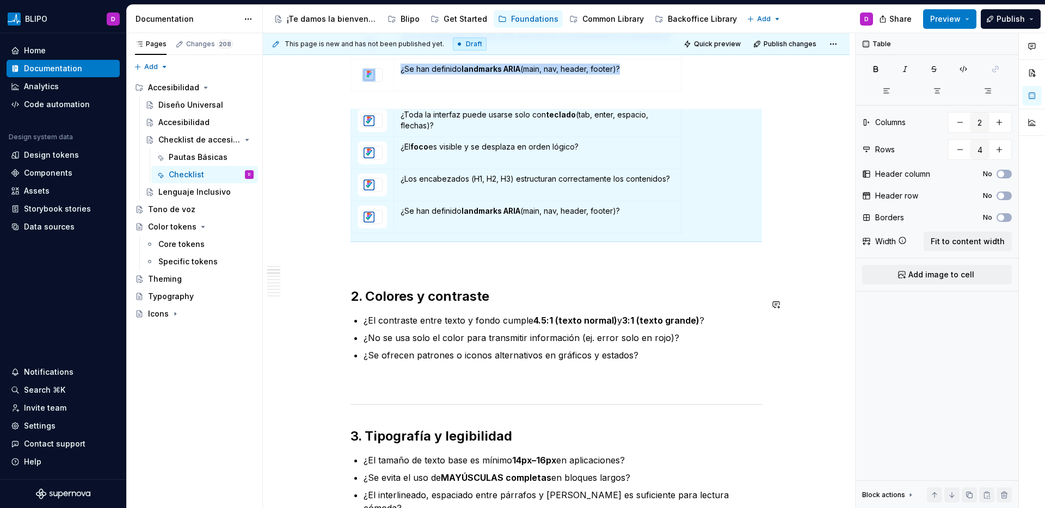
scroll to position [373, 0]
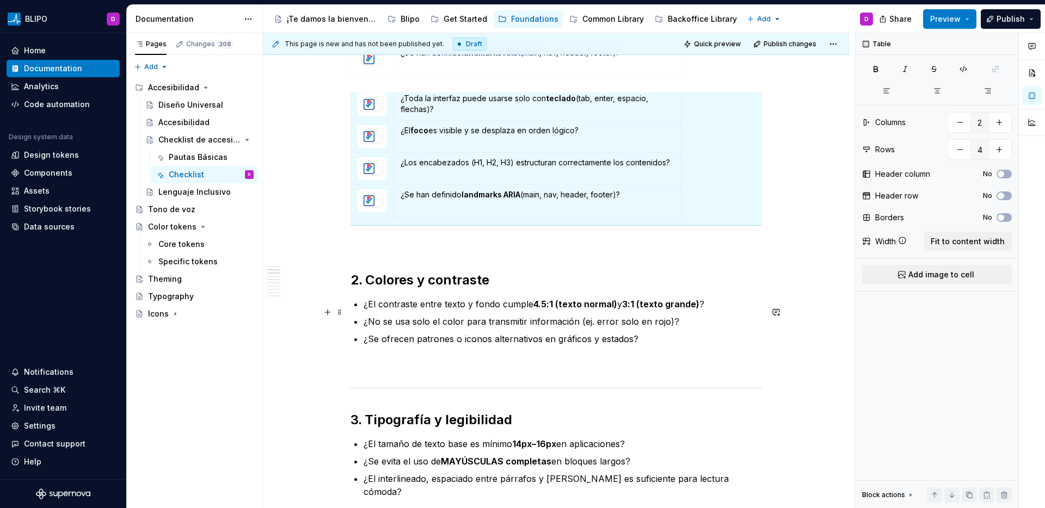
click at [410, 318] on ul "¿El contraste entre texto y fondo cumple 4.5:1 (texto normal) y 3:1 (texto gran…" at bounding box center [563, 322] width 398 height 48
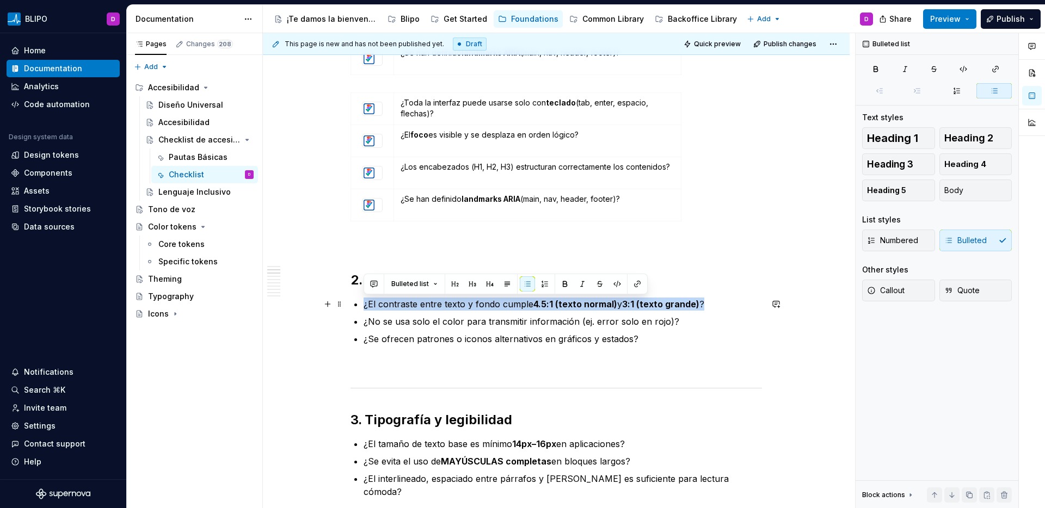
drag, startPoint x: 708, startPoint y: 303, endPoint x: 365, endPoint y: 304, distance: 343.5
click at [365, 304] on p "¿El contraste entre texto y fondo cumple 4.5:1 (texto normal) y 3:1 (texto gran…" at bounding box center [563, 304] width 398 height 13
copy p "¿El contraste entre texto y fondo cumple 4.5:1 (texto normal) y 3:1 (texto gran…"
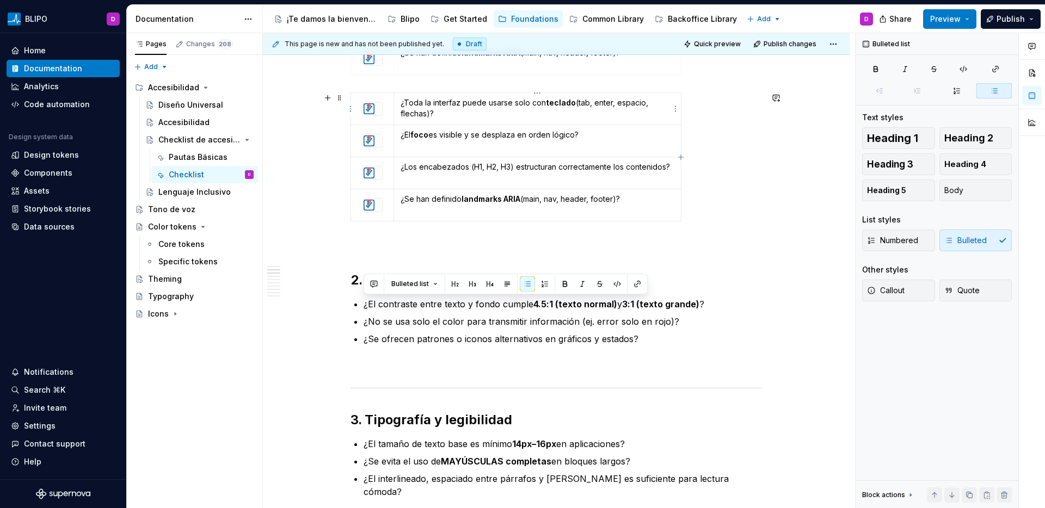
click at [440, 108] on p "¿Toda la interfaz puede usarse solo con teclado (tab, enter, espacio, flechas)?" at bounding box center [538, 108] width 274 height 22
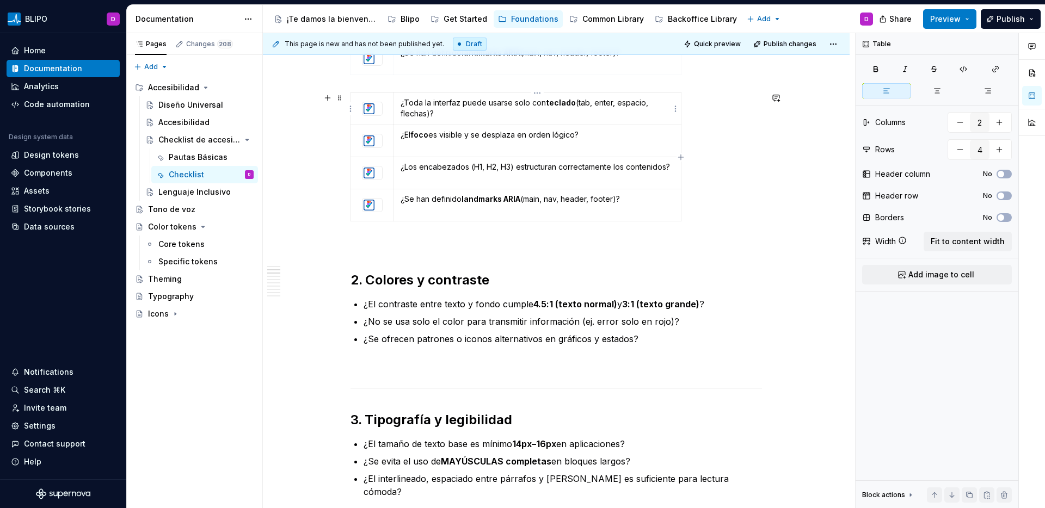
click at [440, 108] on p "¿Toda la interfaz puede usarse solo con teclado (tab, enter, espacio, flechas)?" at bounding box center [538, 108] width 274 height 22
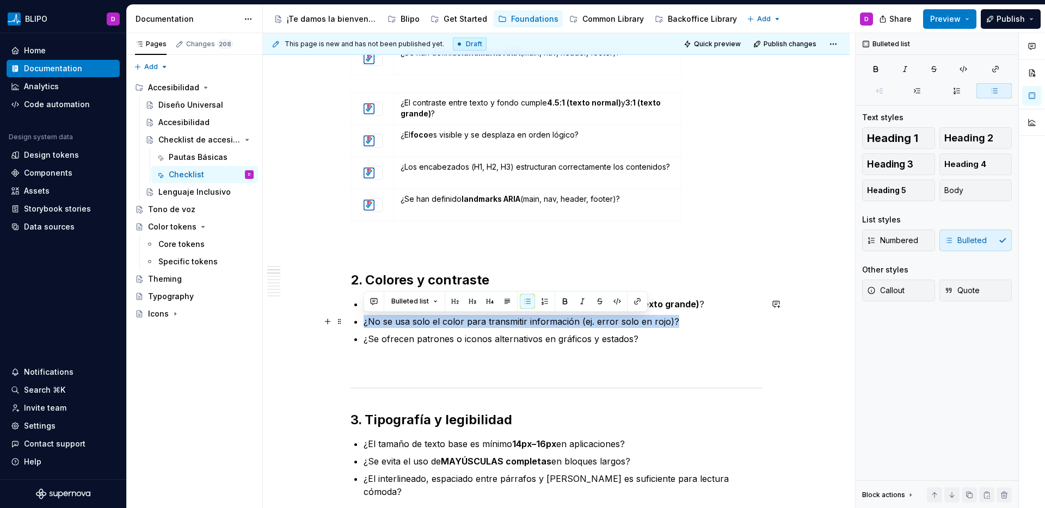
drag, startPoint x: 659, startPoint y: 323, endPoint x: 364, endPoint y: 323, distance: 294.5
click at [364, 323] on p "¿No se usa solo el color para transmitir información (ej. error solo en rojo)?" at bounding box center [563, 321] width 398 height 13
copy p "¿No se usa solo el color para transmitir información (ej. error solo en rojo)?"
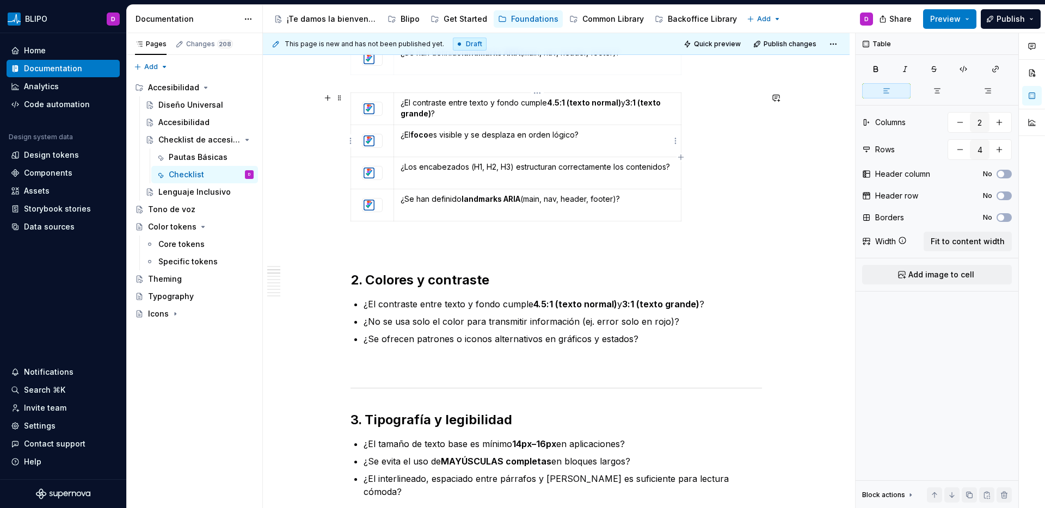
click at [462, 139] on p "¿El foco es visible y se desplaza en orden lógico?" at bounding box center [538, 135] width 274 height 11
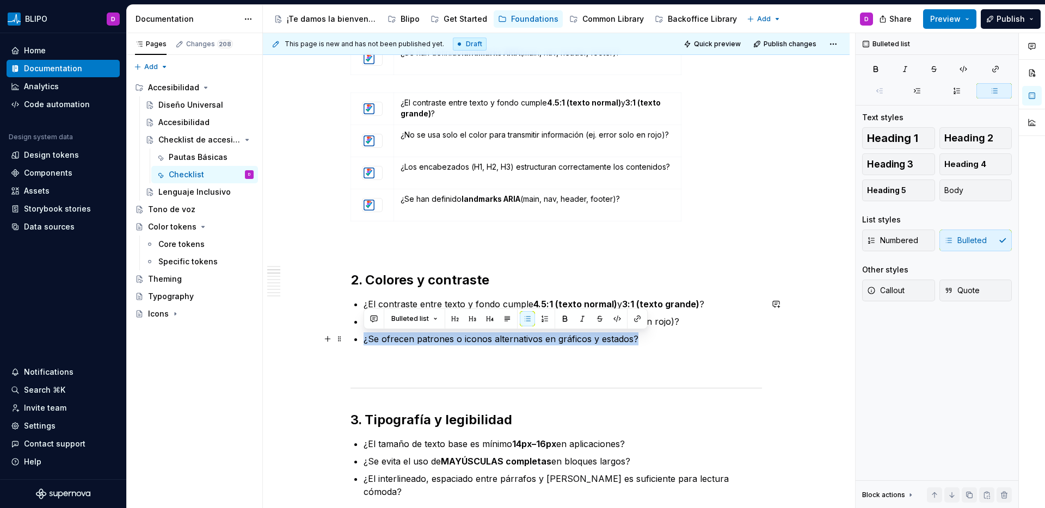
drag, startPoint x: 638, startPoint y: 340, endPoint x: 363, endPoint y: 340, distance: 274.9
click at [364, 340] on p "¿Se ofrecen patrones o iconos alternativos en gráficos y estados?" at bounding box center [563, 339] width 398 height 13
copy p "¿Se ofrecen patrones o iconos alternativos en gráficos y estados?"
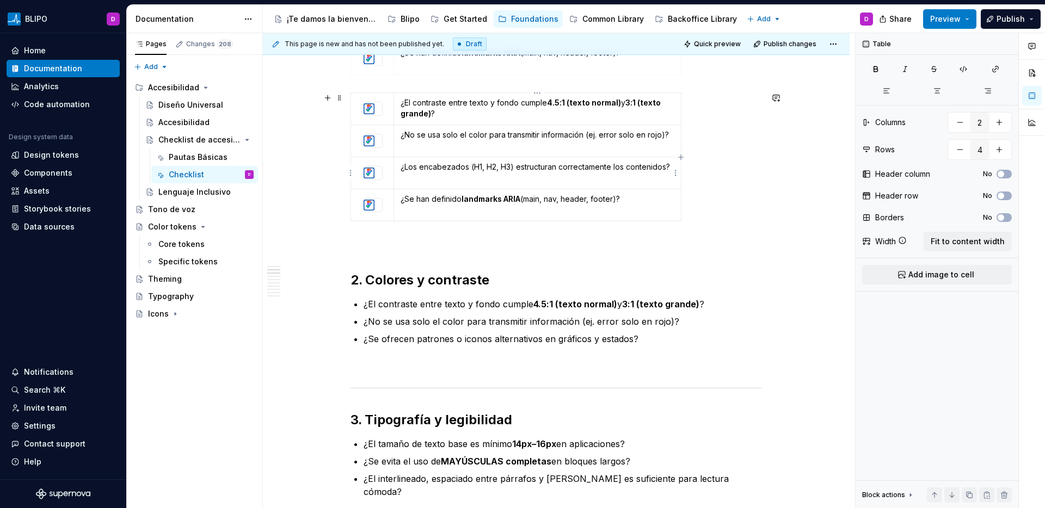
click at [473, 173] on td "¿Los encabezados (H1, H2, H3) estructuran correctamente los contenidos?" at bounding box center [537, 173] width 287 height 32
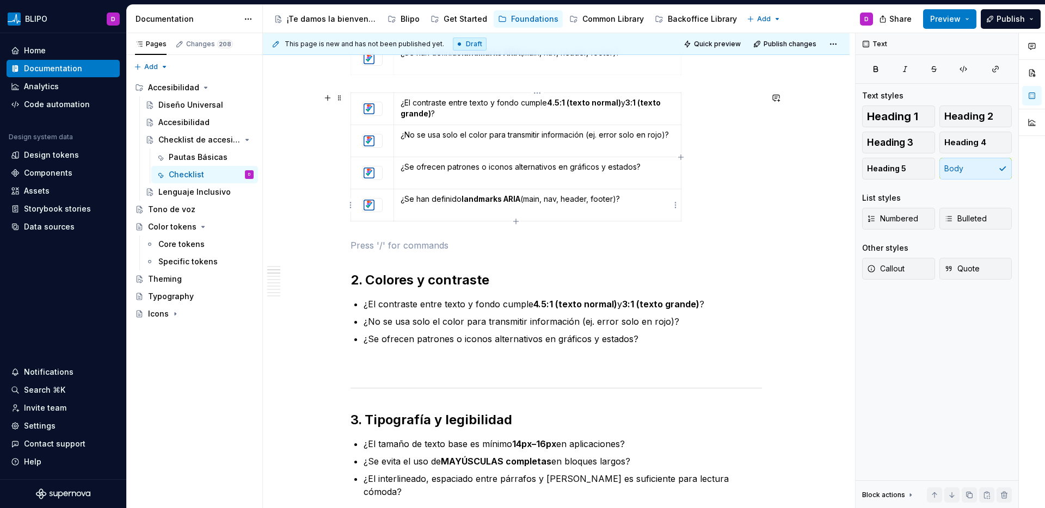
click at [644, 203] on p "¿Se han definido landmarks ARIA (main, nav, header, footer)?" at bounding box center [538, 199] width 274 height 11
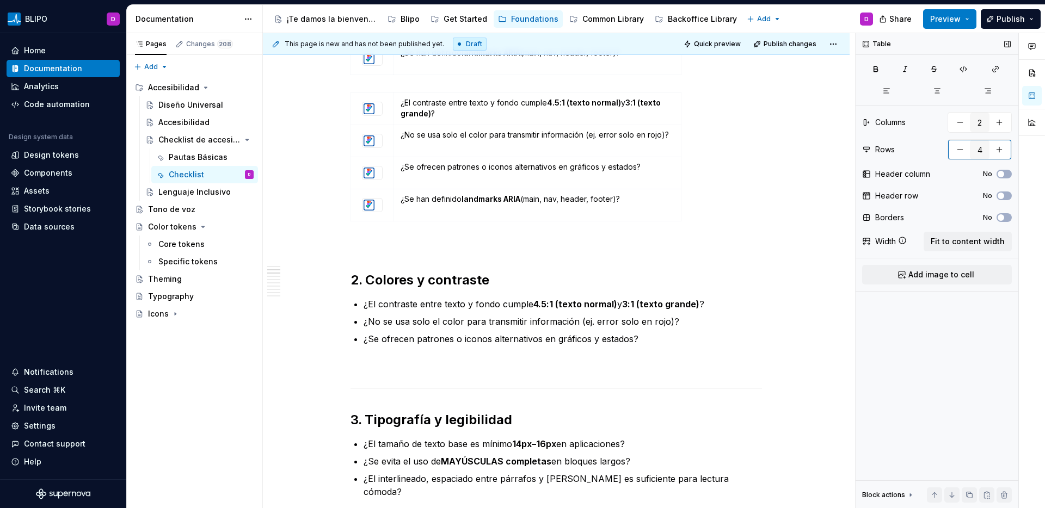
click at [962, 152] on button "button" at bounding box center [960, 150] width 20 height 20
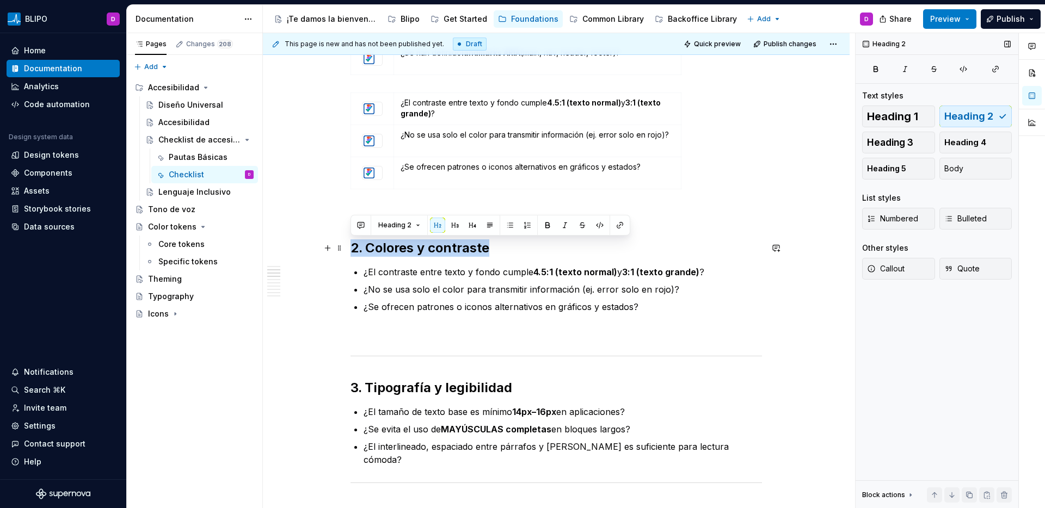
drag, startPoint x: 501, startPoint y: 249, endPoint x: 349, endPoint y: 250, distance: 151.9
copy h2 "2. Colores y contraste"
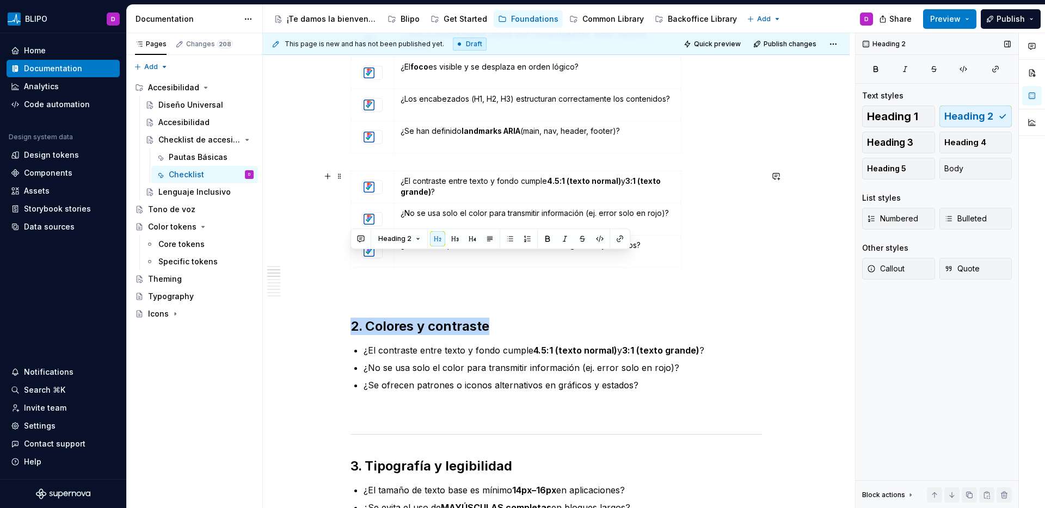
scroll to position [285, 0]
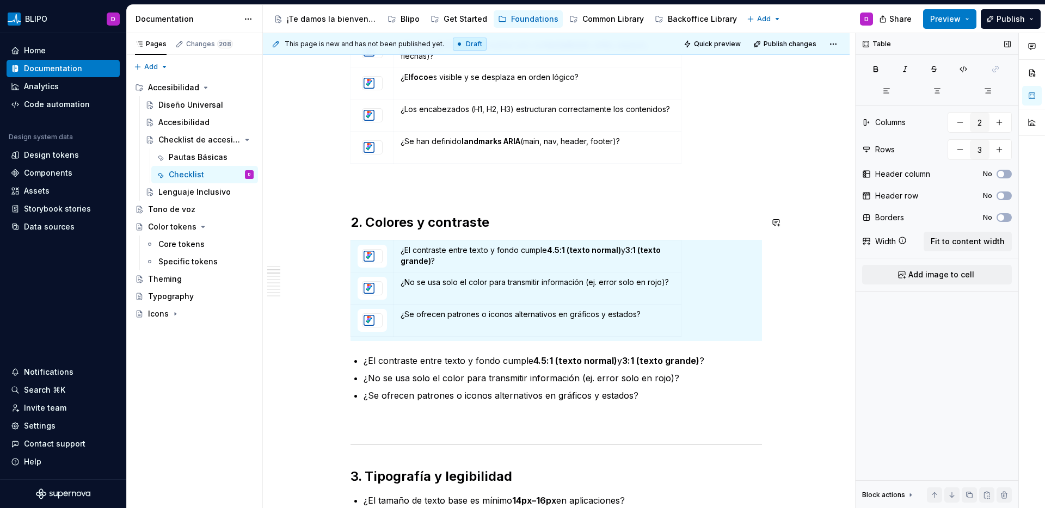
click at [366, 194] on p at bounding box center [557, 187] width 412 height 13
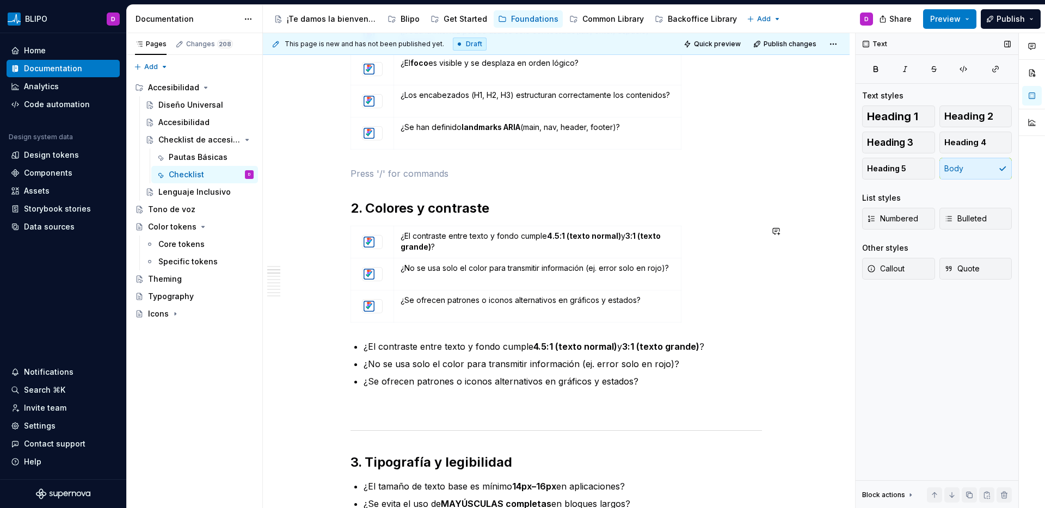
scroll to position [365, 0]
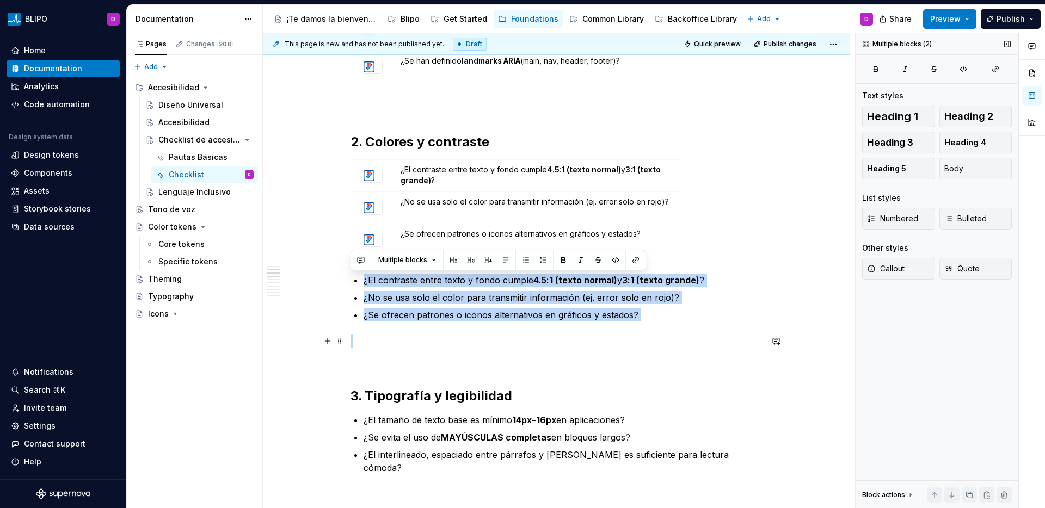
drag, startPoint x: 356, startPoint y: 269, endPoint x: 565, endPoint y: 343, distance: 221.6
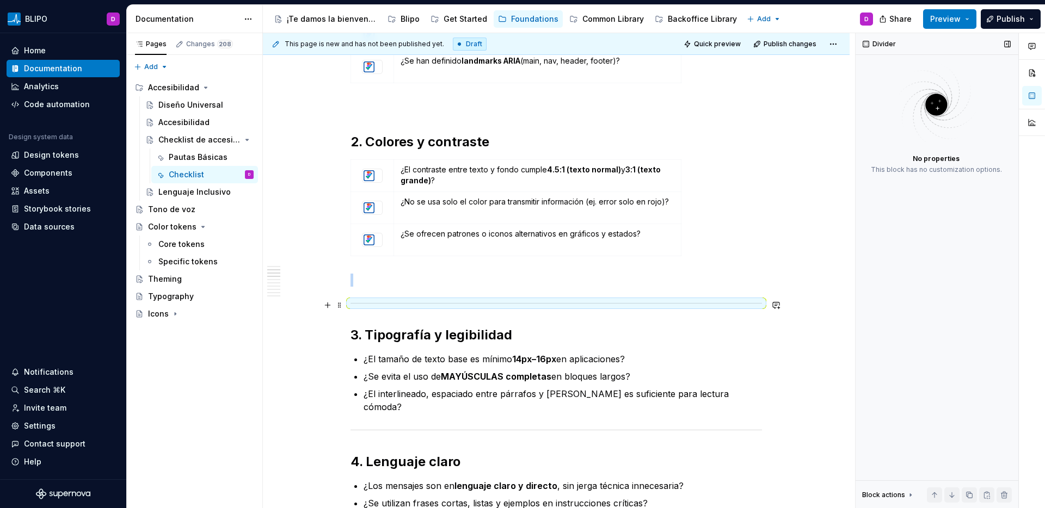
click at [427, 306] on div at bounding box center [557, 303] width 412 height 7
click at [340, 309] on span at bounding box center [339, 305] width 9 height 15
click at [372, 400] on div "Delete" at bounding box center [390, 401] width 71 height 11
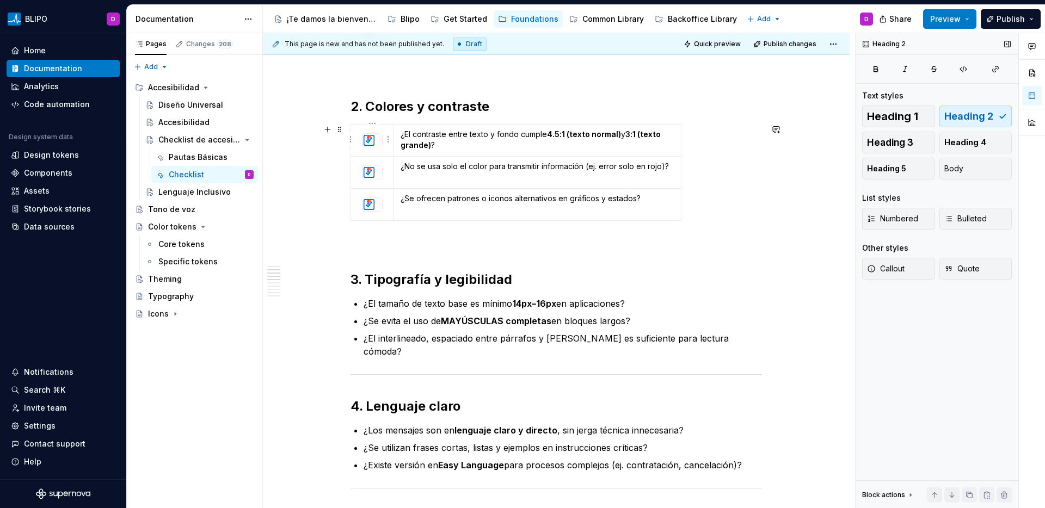
scroll to position [402, 0]
click at [340, 130] on span at bounding box center [339, 128] width 9 height 15
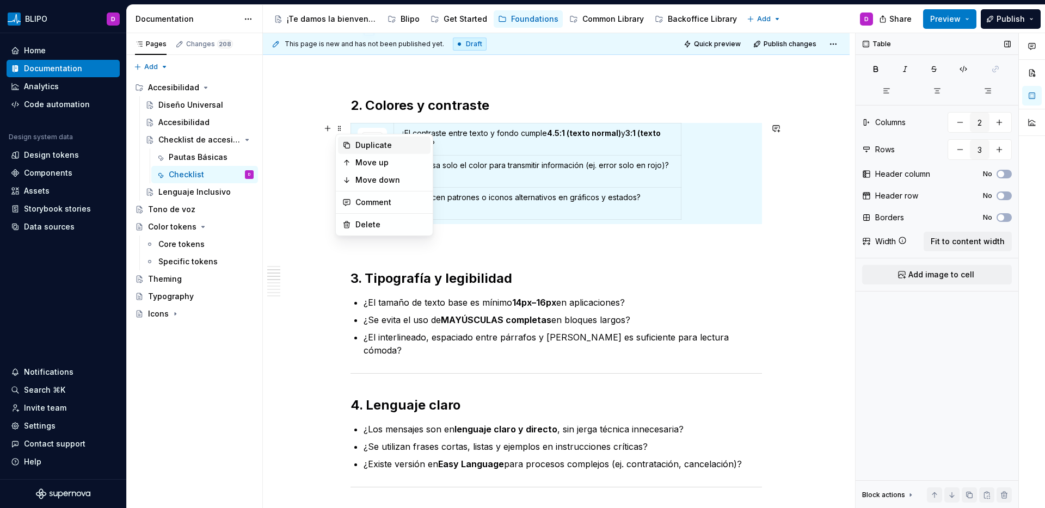
click at [371, 145] on div "Duplicate" at bounding box center [390, 145] width 71 height 11
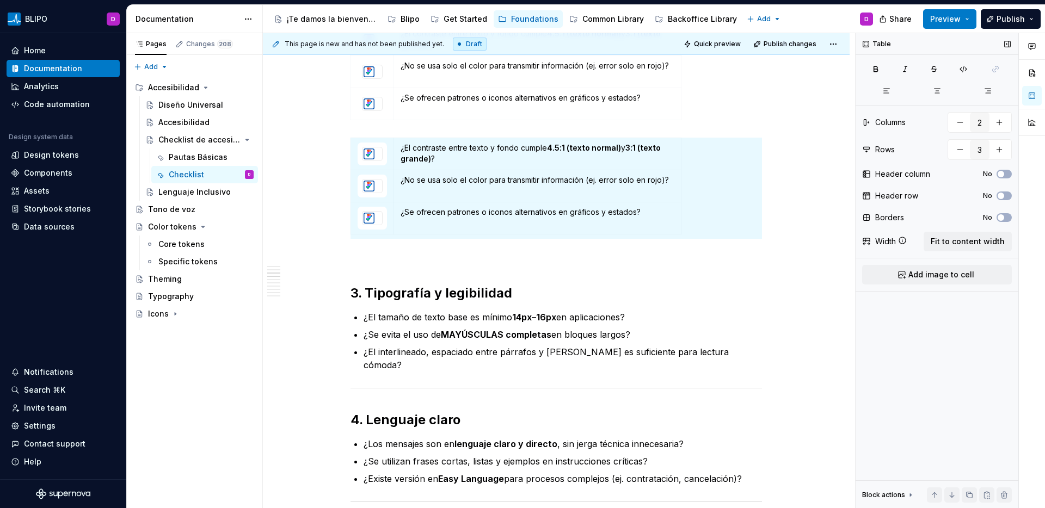
scroll to position [498, 0]
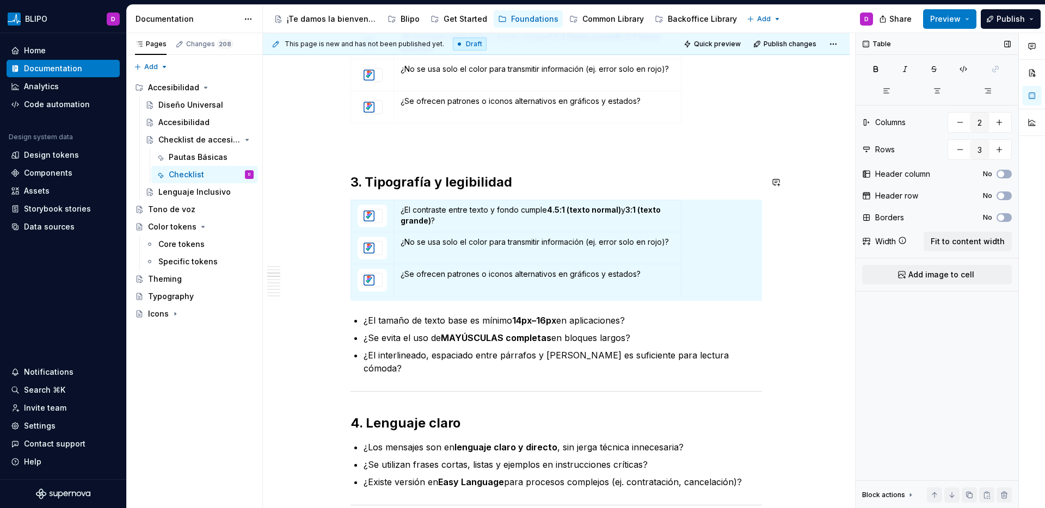
click at [490, 159] on div "Asegurate de que las interfaces cumplen los criterios básicos de accesibilidad …" at bounding box center [557, 479] width 412 height 1498
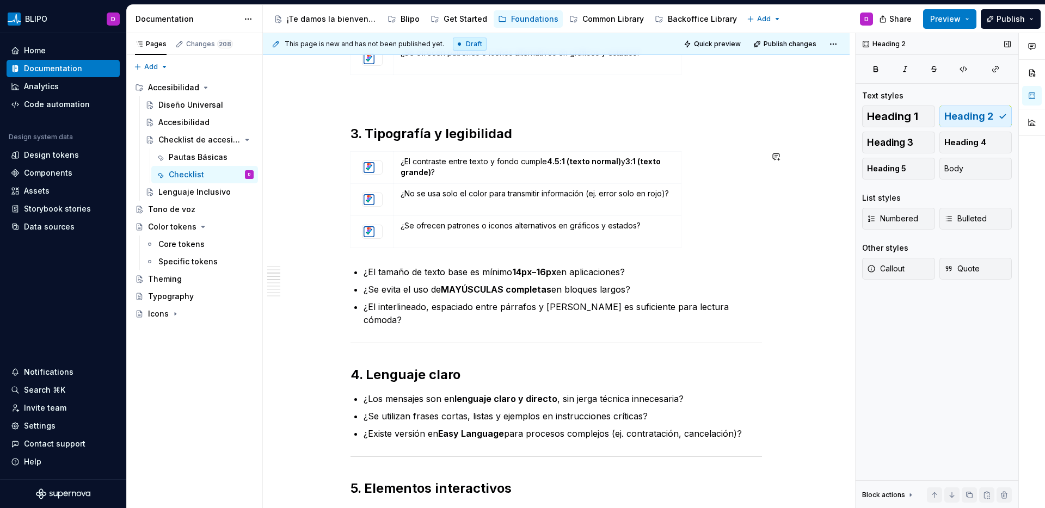
scroll to position [548, 0]
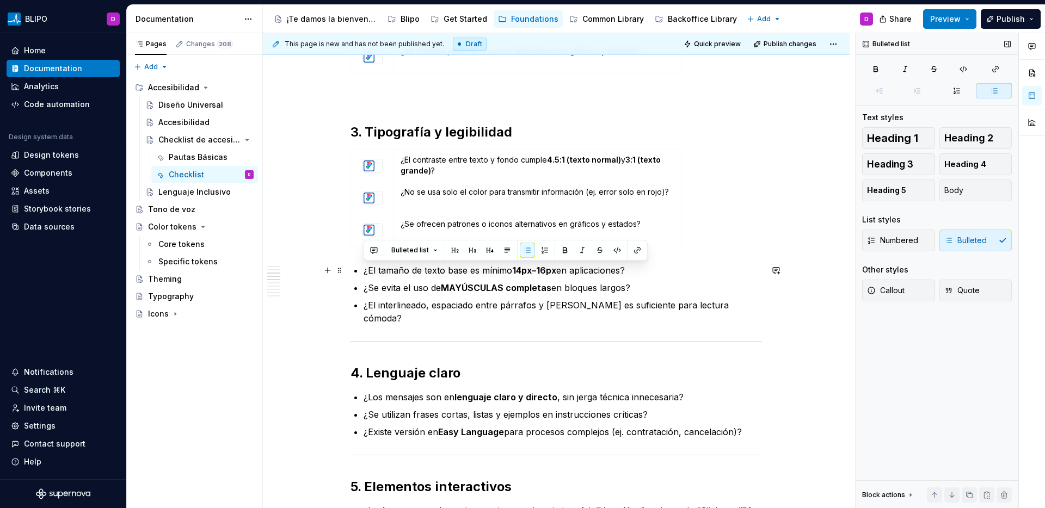
drag, startPoint x: 629, startPoint y: 269, endPoint x: 362, endPoint y: 274, distance: 266.8
click at [362, 274] on div "Asegurate de que las interfaces cumplen los criterios básicos de accesibilidad …" at bounding box center [557, 429] width 412 height 1498
copy p "¿El tamaño de texto base es mínimo 14px–16px en aplicaciones?"
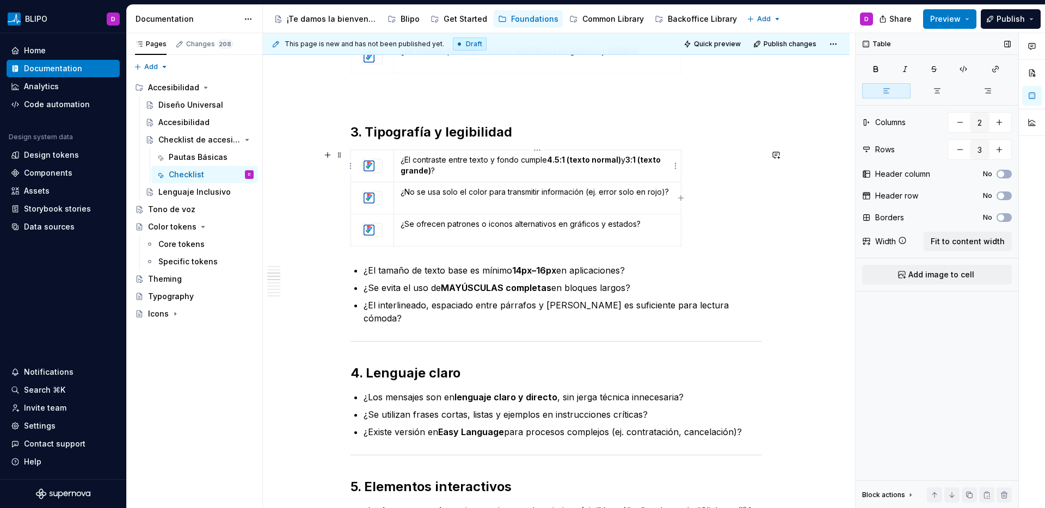
click at [480, 163] on p "¿El contraste entre texto y fondo cumple 4.5:1 (texto normal) y 3:1 (texto gran…" at bounding box center [538, 166] width 274 height 22
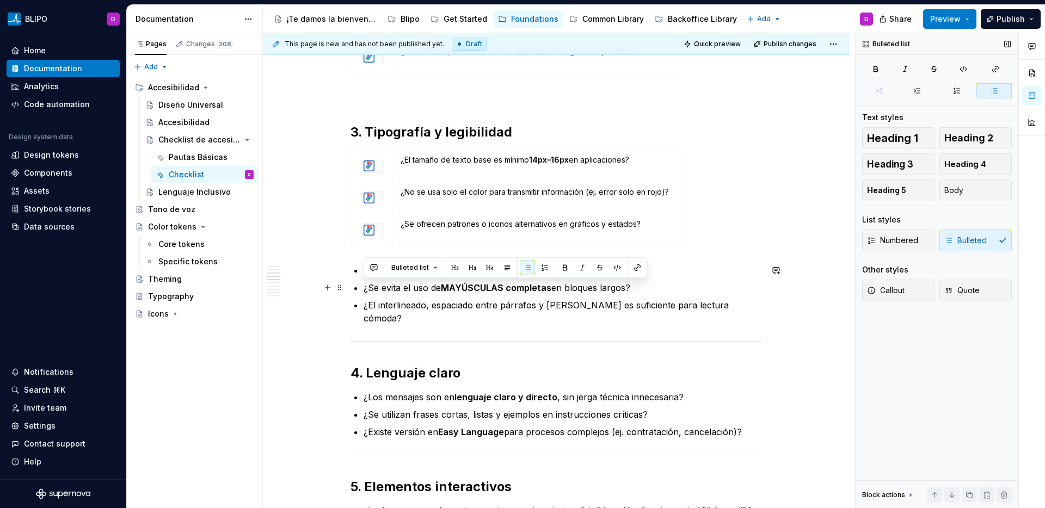
drag, startPoint x: 635, startPoint y: 289, endPoint x: 362, endPoint y: 288, distance: 272.7
click at [362, 288] on div "Asegurate de que las interfaces cumplen los criterios básicos de accesibilidad …" at bounding box center [557, 429] width 412 height 1498
click at [501, 192] on p "¿No se usa solo el color para transmitir información (ej. error solo en rojo)?" at bounding box center [538, 192] width 274 height 11
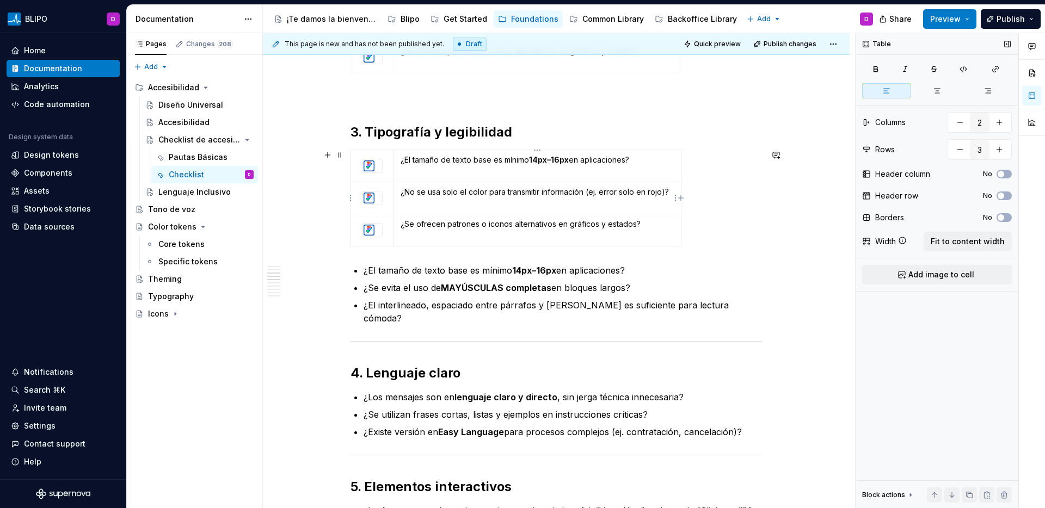
click at [501, 192] on p "¿No se usa solo el color para transmitir información (ej. error solo en rojo)?" at bounding box center [538, 192] width 274 height 11
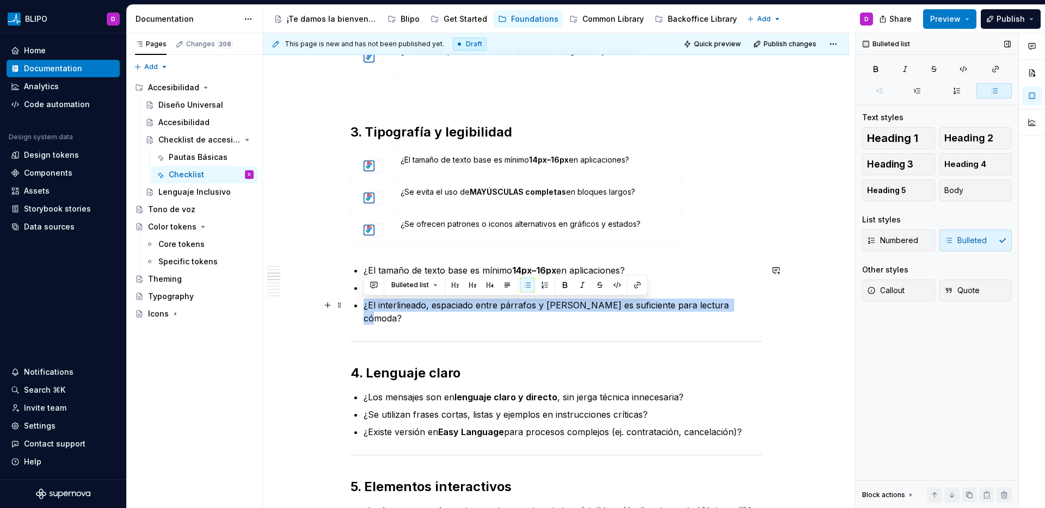
drag, startPoint x: 734, startPoint y: 304, endPoint x: 359, endPoint y: 310, distance: 375.1
click at [359, 310] on div "Asegurate de que las interfaces cumplen los criterios básicos de accesibilidad …" at bounding box center [557, 429] width 412 height 1498
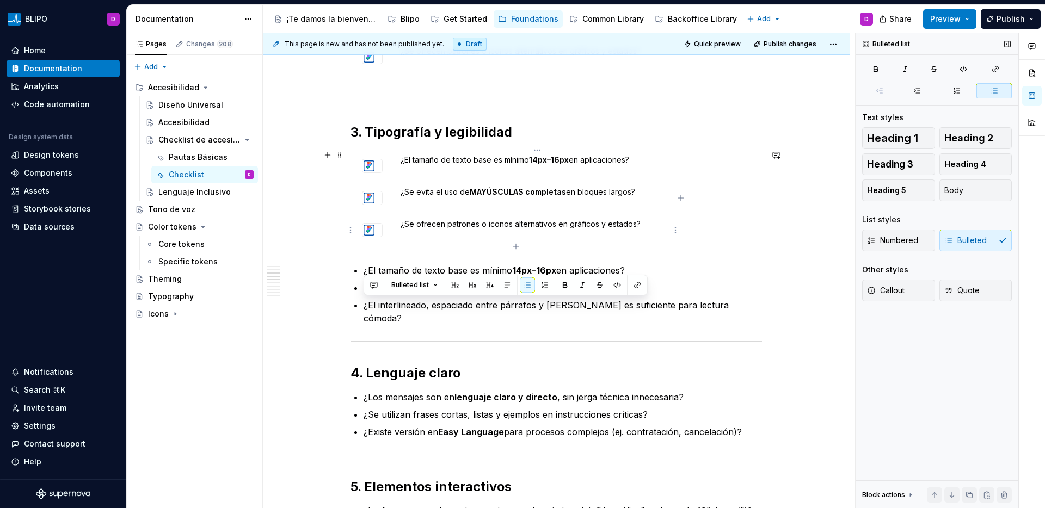
click at [475, 228] on p "¿Se ofrecen patrones o iconos alternativos en gráficos y estados?" at bounding box center [538, 224] width 274 height 11
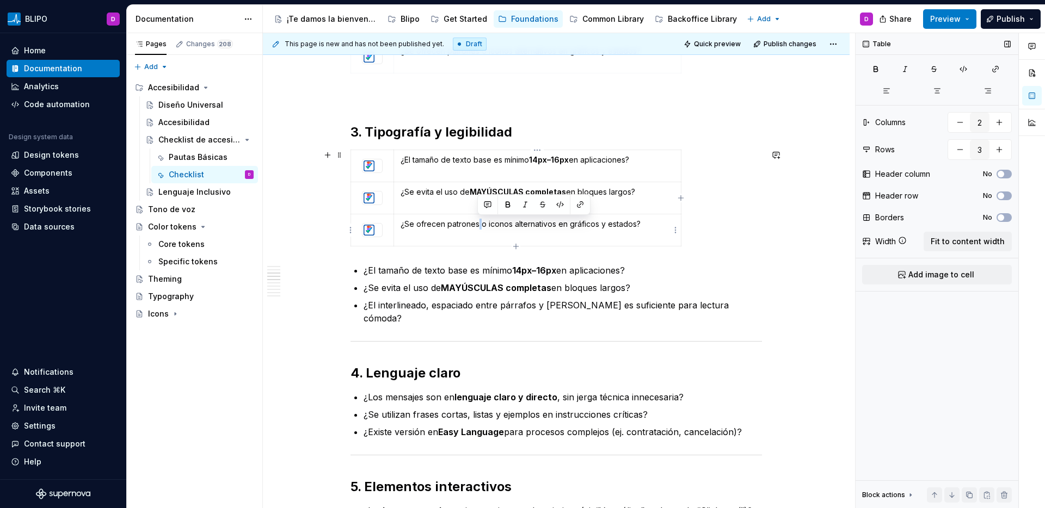
click at [475, 228] on p "¿Se ofrecen patrones o iconos alternativos en gráficos y estados?" at bounding box center [538, 224] width 274 height 11
click at [764, 266] on div "Asegurate de que las interfaces cumplen los criterios básicos de accesibilidad …" at bounding box center [556, 499] width 587 height 1690
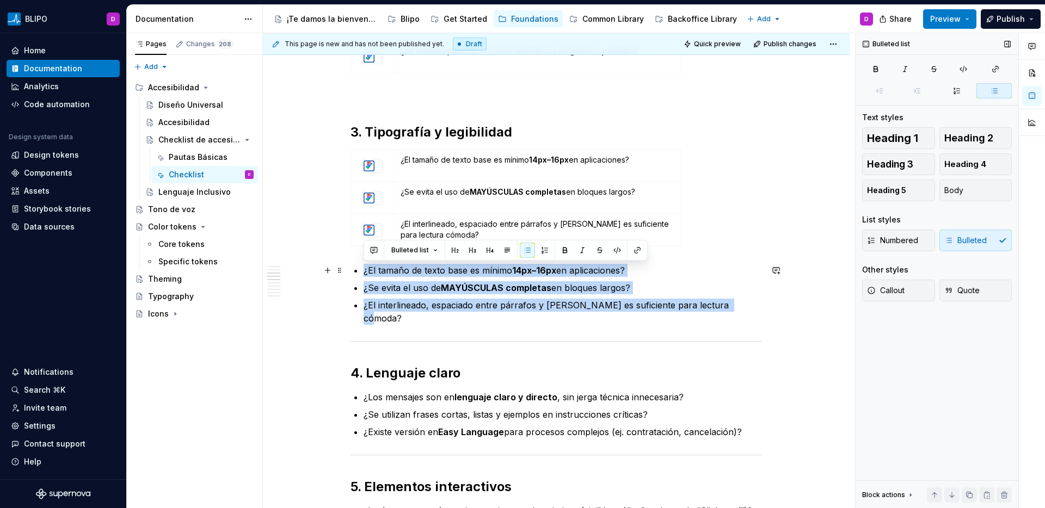
drag, startPoint x: 736, startPoint y: 304, endPoint x: 353, endPoint y: 268, distance: 384.9
click at [364, 268] on ul "¿El tamaño de texto base es mínimo 14px–16px en aplicaciones? ¿Se evita el uso …" at bounding box center [563, 294] width 398 height 61
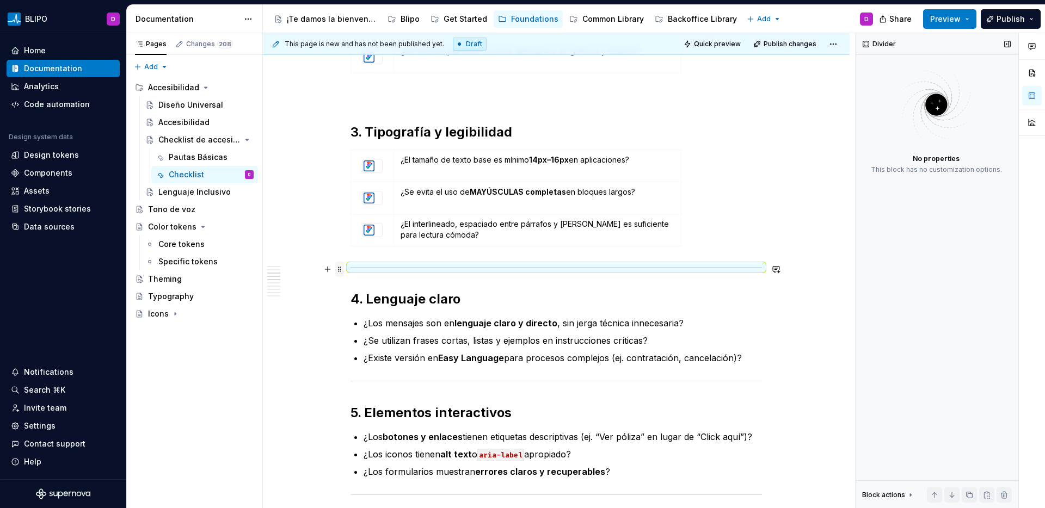
click at [339, 271] on span at bounding box center [339, 269] width 9 height 15
click at [373, 366] on div "Delete" at bounding box center [390, 365] width 71 height 11
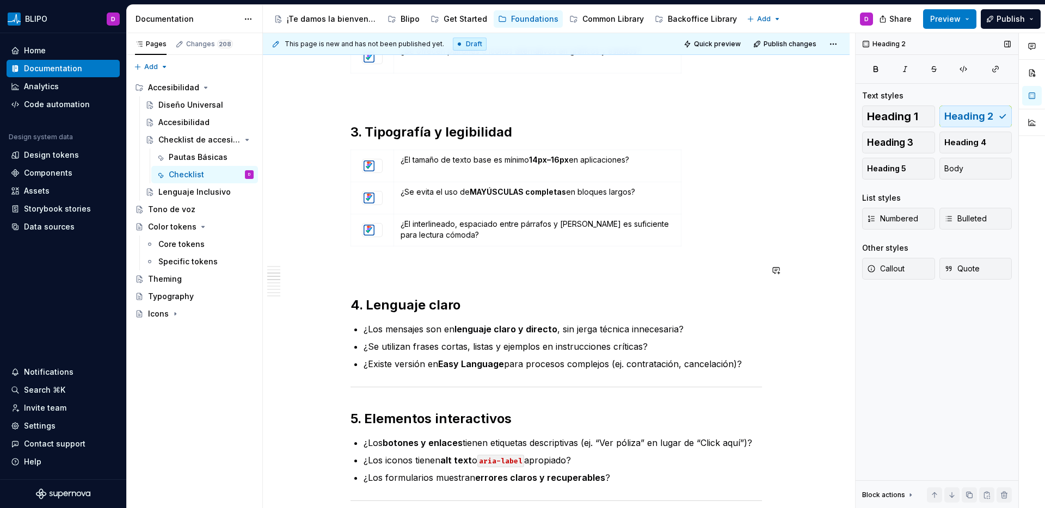
click at [401, 285] on div "Asegurate de que las interfaces cumplen los criterios básicos de accesibilidad …" at bounding box center [557, 395] width 412 height 1430
click at [339, 156] on span at bounding box center [339, 155] width 9 height 15
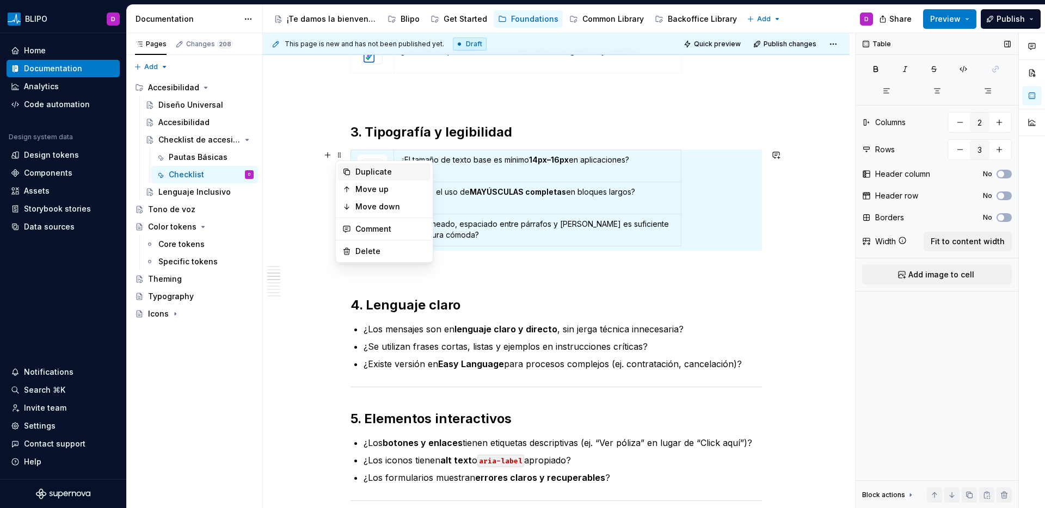
click at [362, 169] on div "Duplicate" at bounding box center [390, 172] width 71 height 11
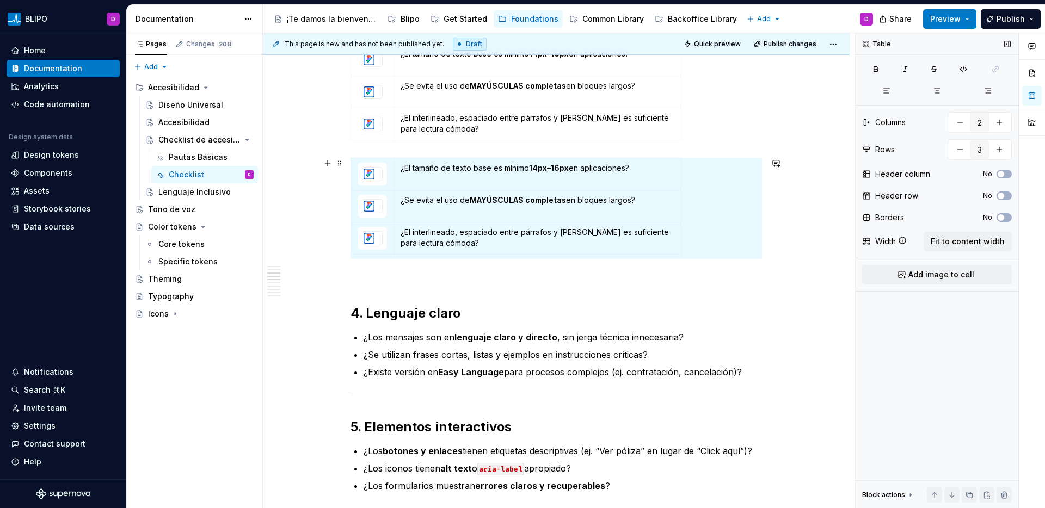
scroll to position [713, 0]
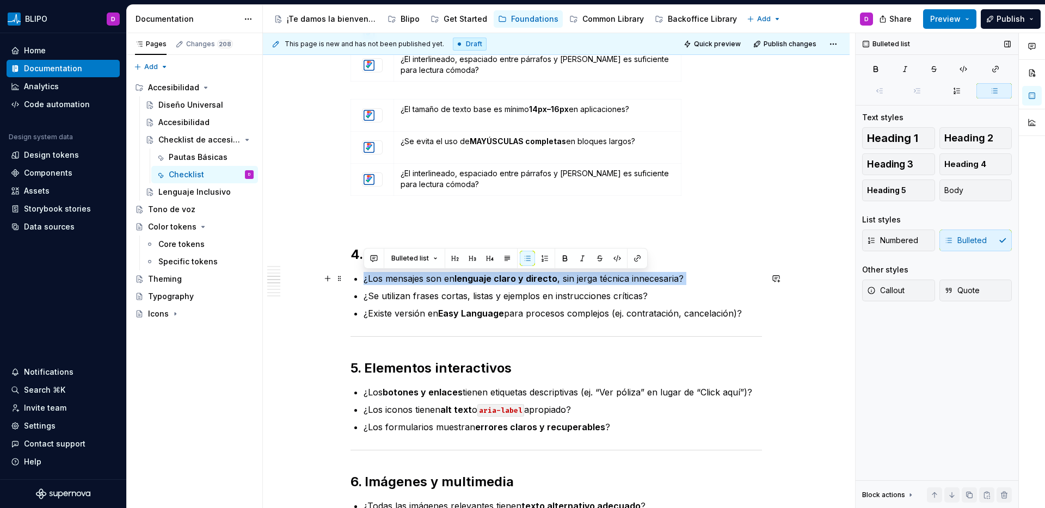
drag, startPoint x: 686, startPoint y: 286, endPoint x: 364, endPoint y: 275, distance: 322.4
click at [364, 275] on p "¿Los mensajes son en lenguaje claro y directo , sin jerga técnica innecesaria?" at bounding box center [563, 278] width 398 height 13
click at [447, 111] on p "¿El tamaño de texto base es mínimo 14px–16px en aplicaciones?" at bounding box center [538, 109] width 274 height 11
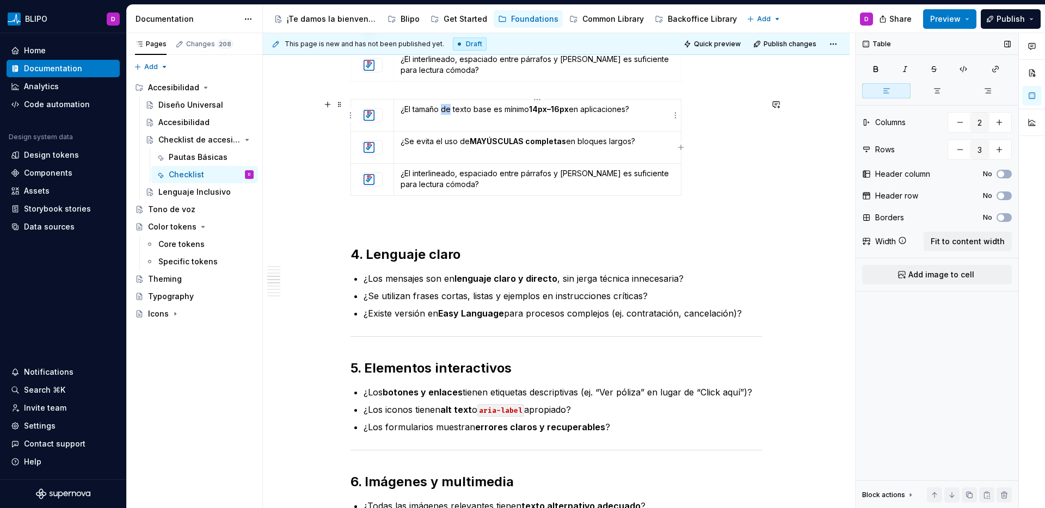
click at [447, 111] on p "¿El tamaño de texto base es mínimo 14px–16px en aplicaciones?" at bounding box center [538, 109] width 274 height 11
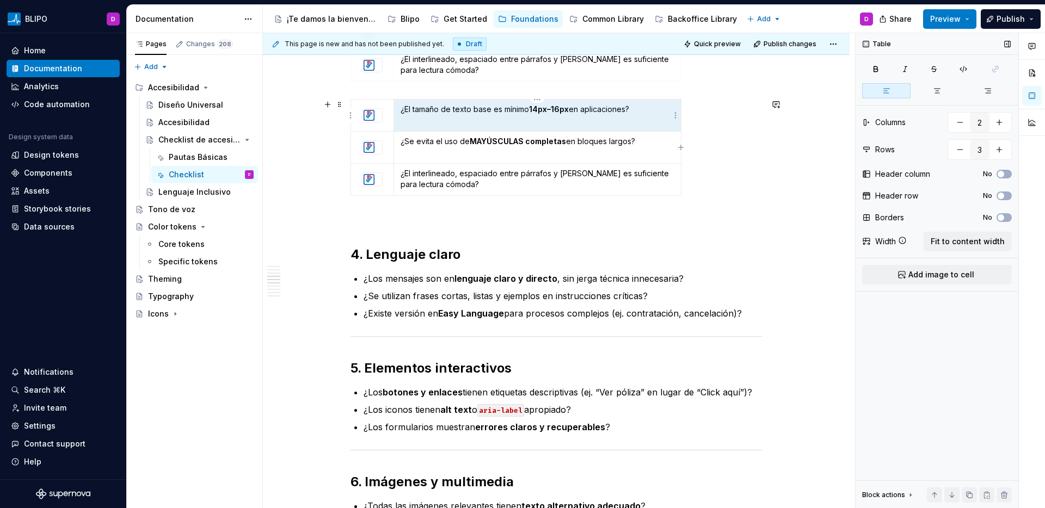
click at [447, 111] on p "¿El tamaño de texto base es mínimo 14px–16px en aplicaciones?" at bounding box center [538, 109] width 274 height 11
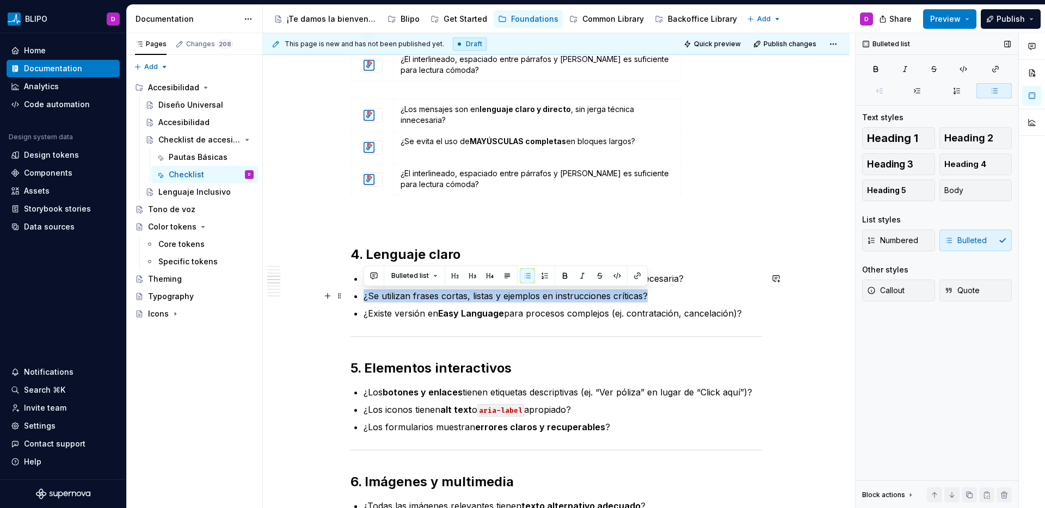
drag, startPoint x: 648, startPoint y: 297, endPoint x: 359, endPoint y: 295, distance: 289.0
click at [359, 295] on div "Asegurate de que las interfaces cumplen los criterios básicos de accesibilidad …" at bounding box center [557, 287] width 412 height 1544
click at [435, 143] on p "¿Se evita el uso de MAYÚSCULAS completas en bloques largos?" at bounding box center [538, 141] width 274 height 11
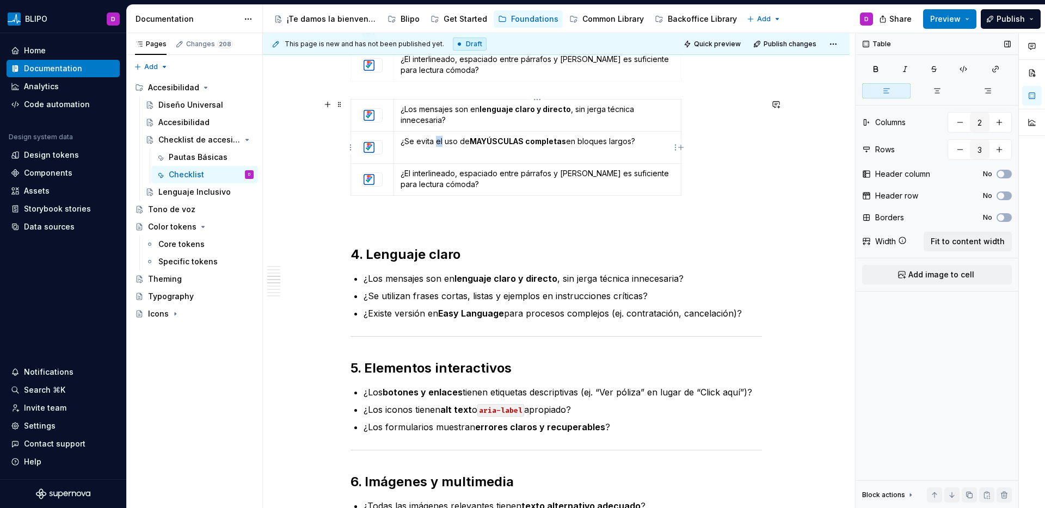
click at [435, 143] on p "¿Se evita el uso de MAYÚSCULAS completas en bloques largos?" at bounding box center [538, 141] width 274 height 11
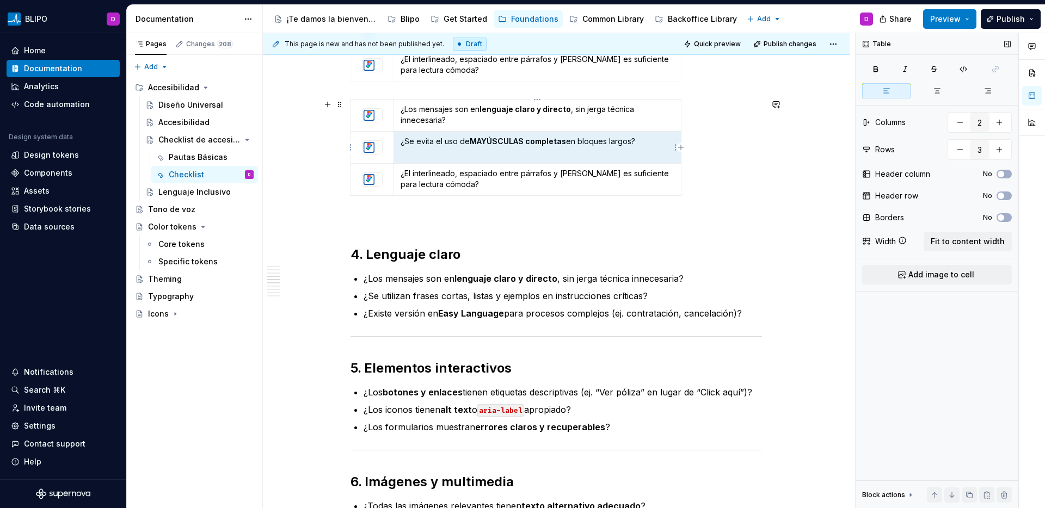
click at [435, 143] on p "¿Se evita el uso de MAYÚSCULAS completas en bloques largos?" at bounding box center [538, 141] width 274 height 11
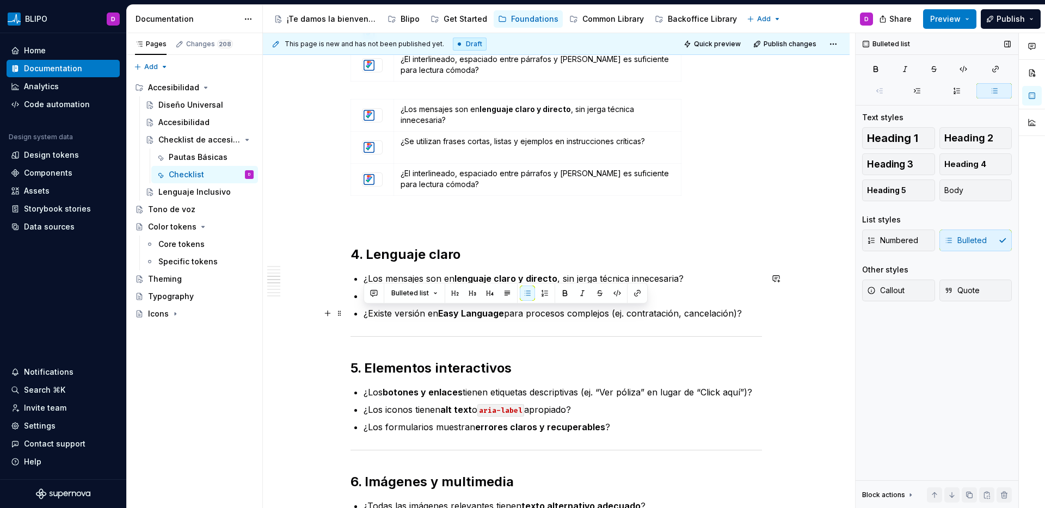
drag, startPoint x: 743, startPoint y: 313, endPoint x: 364, endPoint y: 314, distance: 379.4
click at [364, 314] on p "¿Existe versión en Easy Language para procesos complejos (ej. contratación, can…" at bounding box center [563, 313] width 398 height 13
click at [441, 179] on p "¿El interlineado, espaciado entre párrafos y márgenes es suficiente para lectur…" at bounding box center [538, 179] width 274 height 22
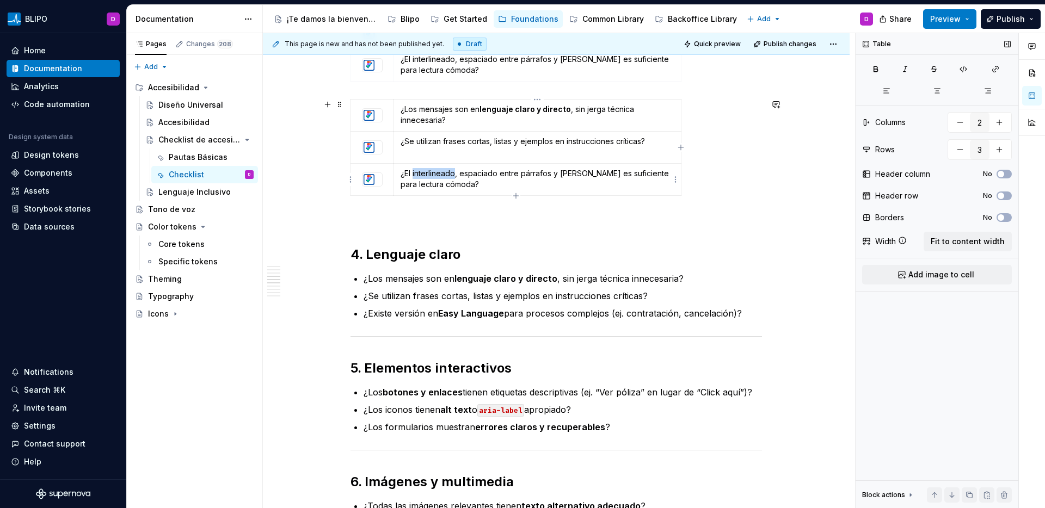
click at [441, 179] on p "¿El interlineado, espaciado entre párrafos y márgenes es suficiente para lectur…" at bounding box center [538, 179] width 274 height 22
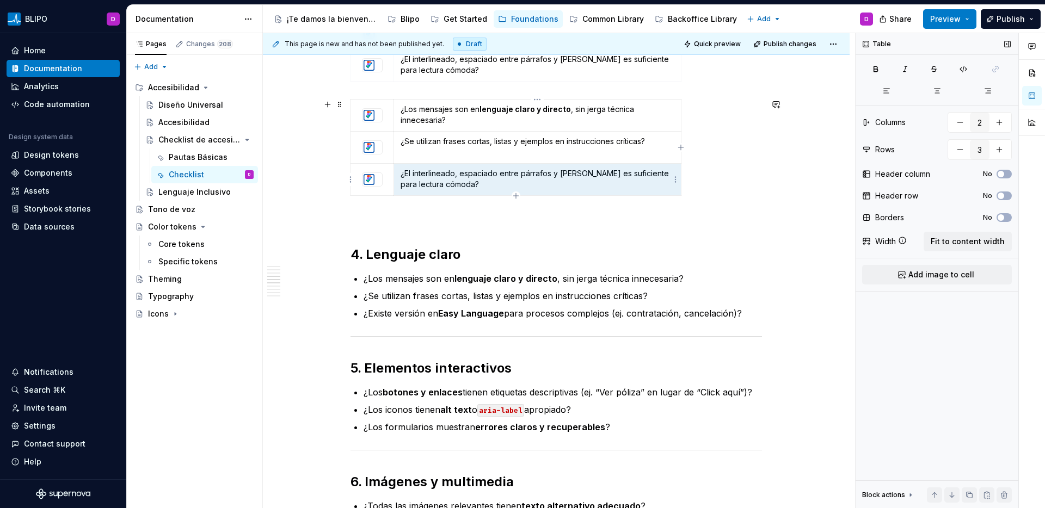
click at [441, 179] on p "¿El interlineado, espaciado entre párrafos y márgenes es suficiente para lectur…" at bounding box center [538, 179] width 274 height 22
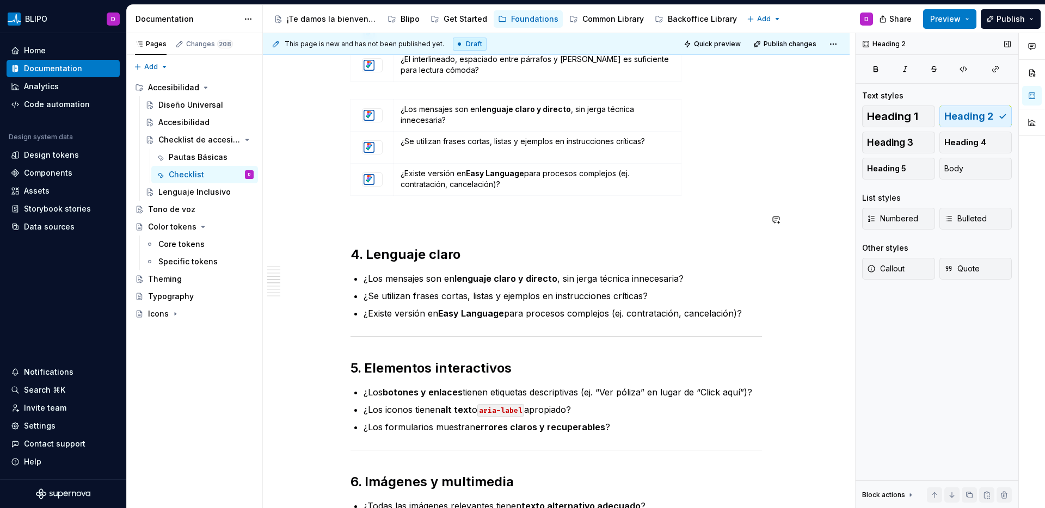
click at [648, 231] on div "Asegurate de que las interfaces cumplen los criterios básicos de accesibilidad …" at bounding box center [557, 287] width 412 height 1544
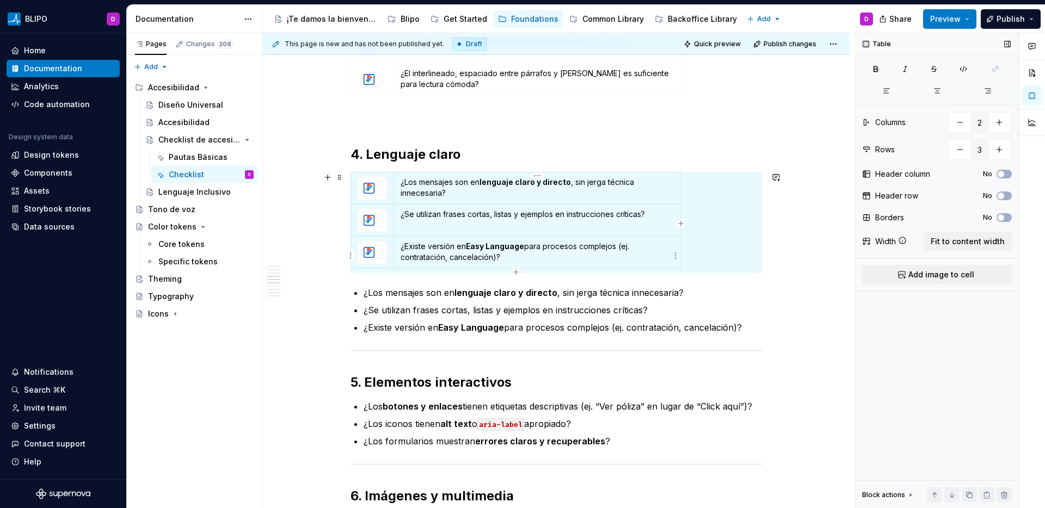
scroll to position [699, 0]
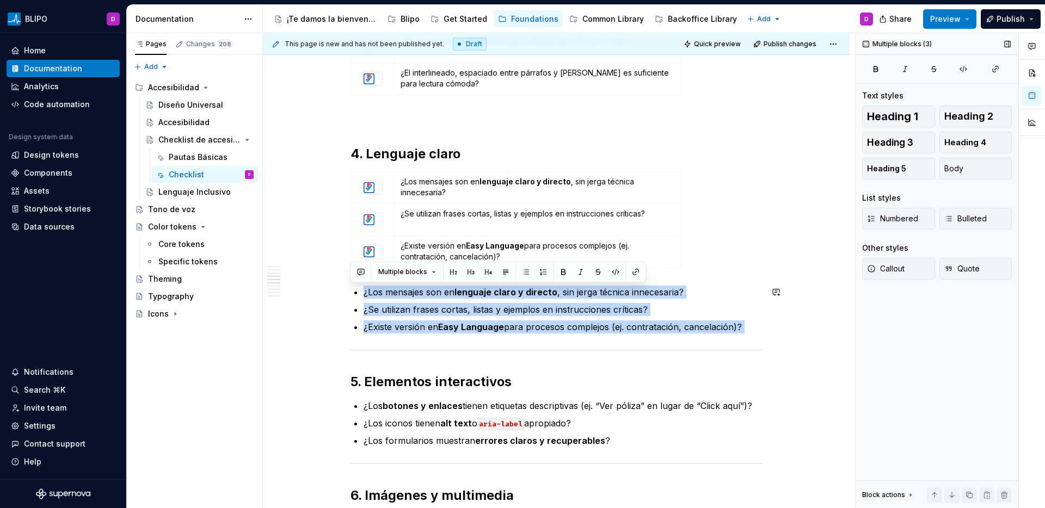
drag, startPoint x: 361, startPoint y: 294, endPoint x: 753, endPoint y: 342, distance: 394.3
click at [753, 342] on div "Asegurate de que las interfaces cumplen los criterios básicos de accesibilidad …" at bounding box center [557, 301] width 412 height 1544
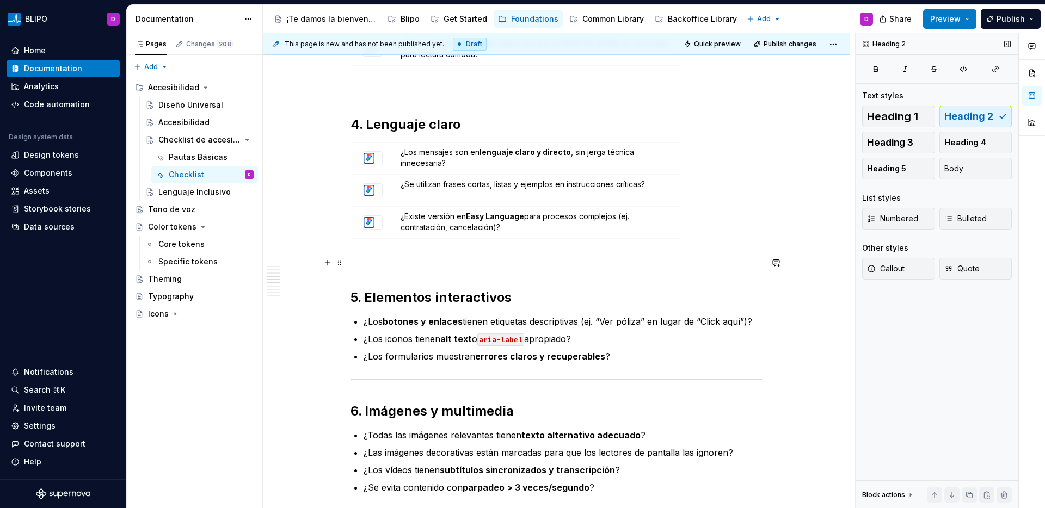
scroll to position [739, 0]
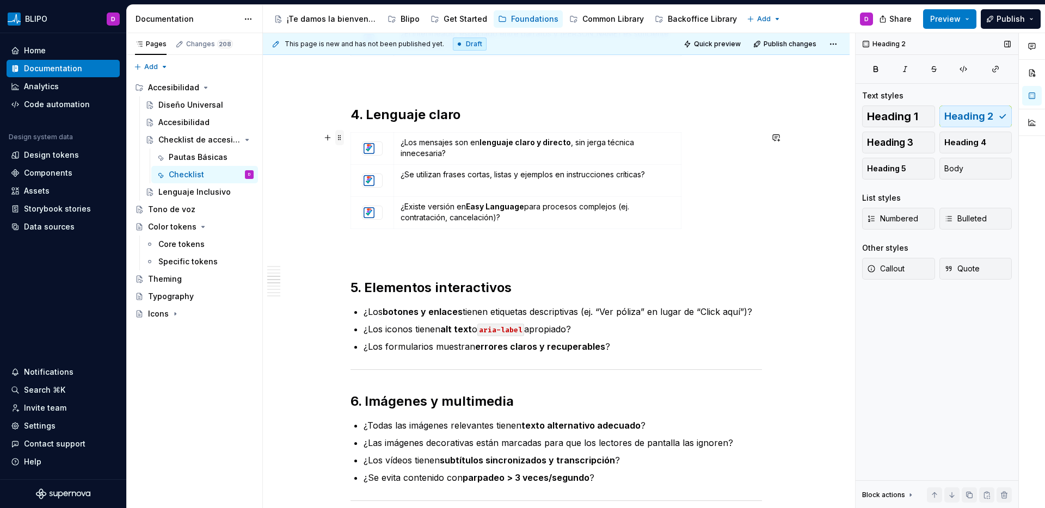
click at [337, 140] on span at bounding box center [339, 137] width 9 height 15
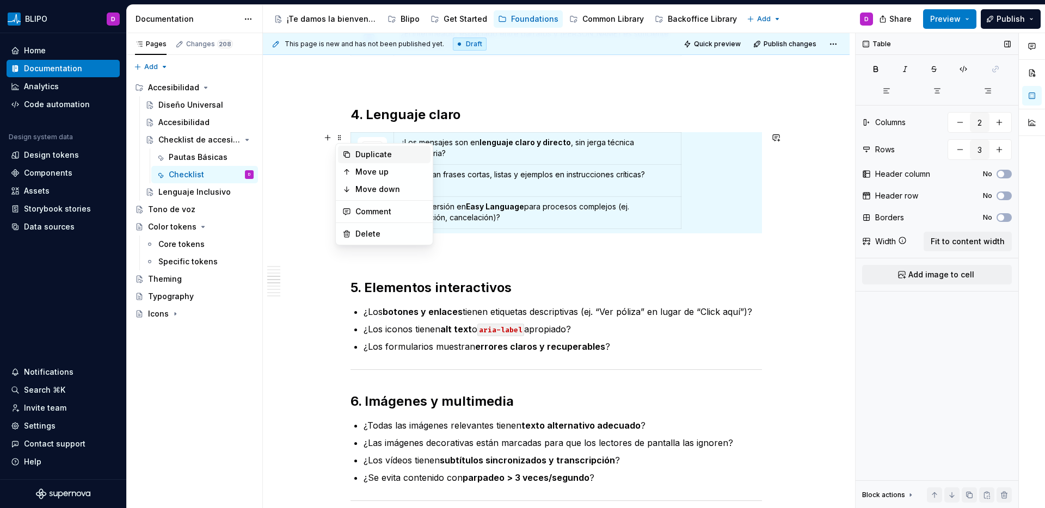
click at [379, 155] on div "Duplicate" at bounding box center [390, 154] width 71 height 11
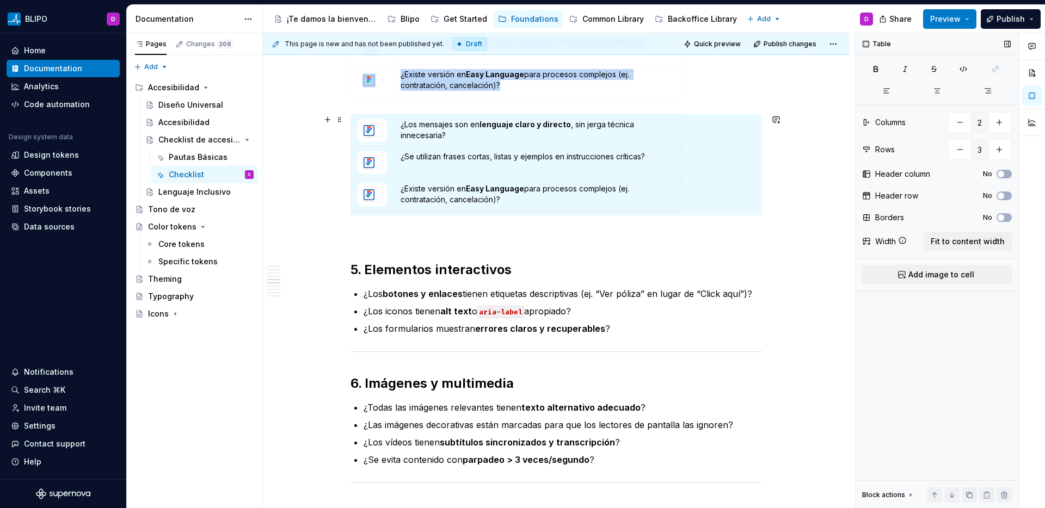
scroll to position [873, 0]
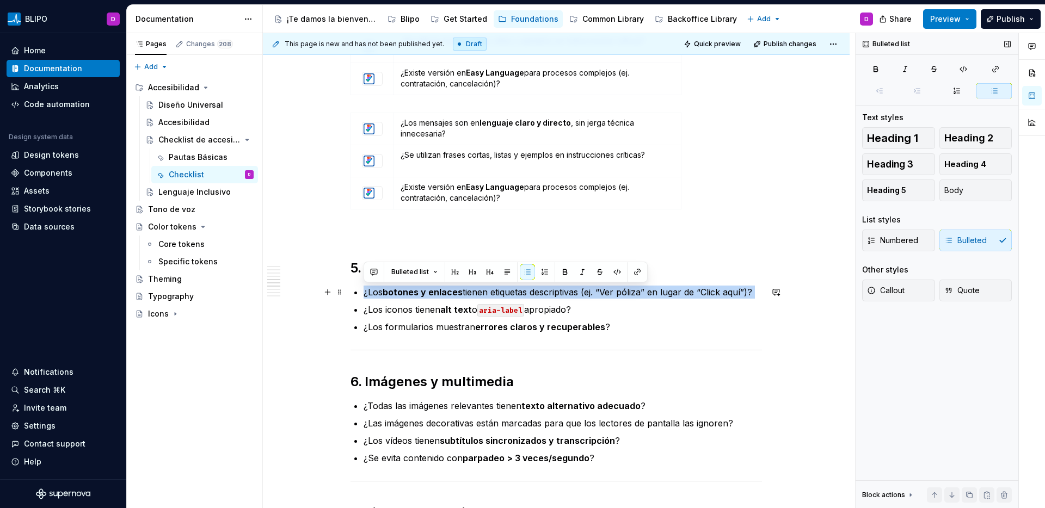
drag, startPoint x: 757, startPoint y: 299, endPoint x: 365, endPoint y: 293, distance: 391.4
click at [365, 293] on p "¿Los botones y enlaces tienen etiquetas descriptivas (ej. “Ver póliza” en lugar…" at bounding box center [563, 292] width 398 height 13
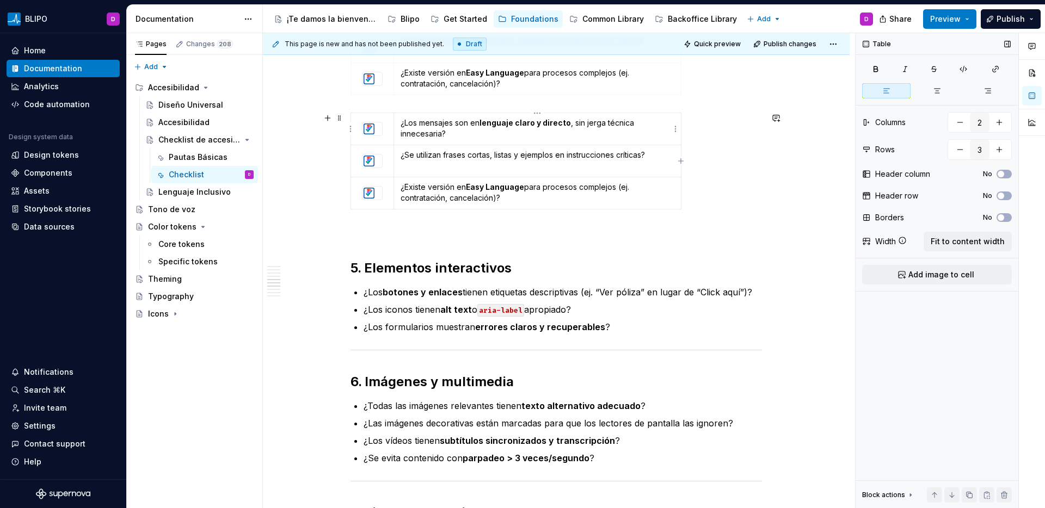
click at [454, 127] on p "¿Los mensajes son en lenguaje claro y directo , sin jerga técnica innecesaria?" at bounding box center [538, 129] width 274 height 22
click at [453, 127] on p "¿Los mensajes son en lenguaje claro y directo , sin jerga técnica innecesaria?" at bounding box center [538, 129] width 274 height 22
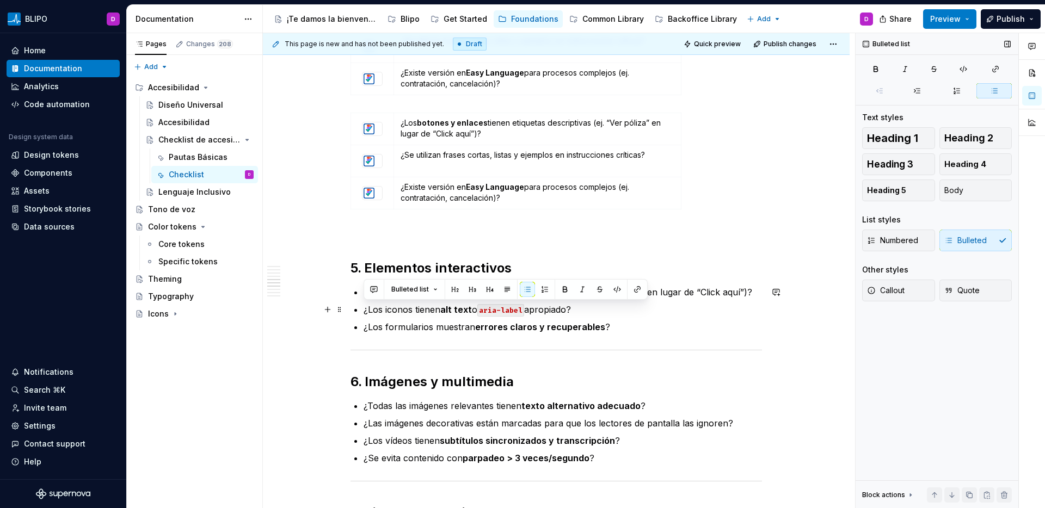
drag, startPoint x: 583, startPoint y: 310, endPoint x: 363, endPoint y: 313, distance: 220.5
click at [364, 313] on p "¿Los iconos tienen alt text o aria-label apropiado?" at bounding box center [563, 309] width 398 height 13
click at [464, 147] on td "¿Se utilizan frases cortas, listas y ejemplos en instrucciones críticas?" at bounding box center [537, 161] width 287 height 32
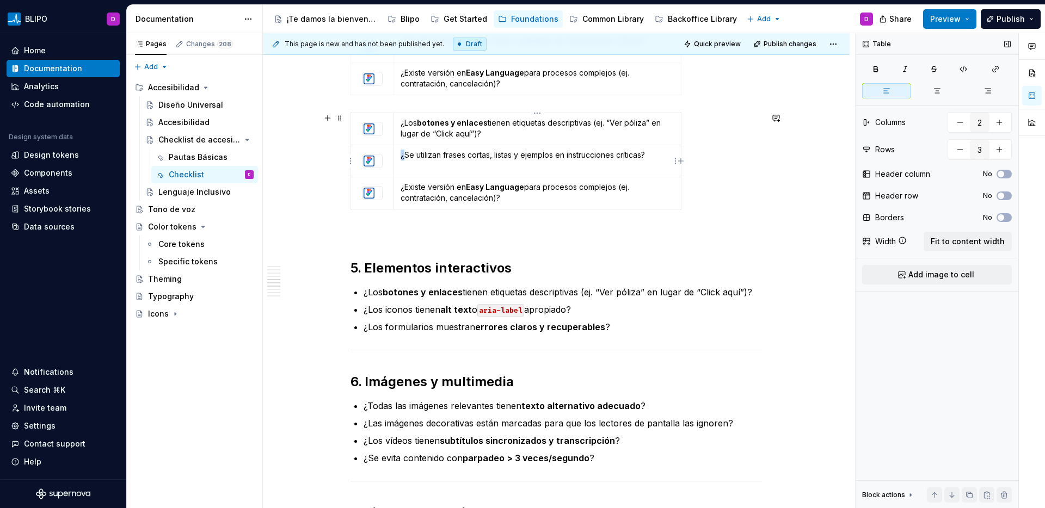
click at [464, 147] on td "¿Se utilizan frases cortas, listas y ejemplos en instrucciones críticas?" at bounding box center [537, 161] width 287 height 32
click at [461, 162] on td "¿Se utilizan frases cortas, listas y ejemplos en instrucciones críticas?" at bounding box center [537, 161] width 287 height 32
click at [461, 158] on p "¿Se utilizan frases cortas, listas y ejemplos en instrucciones críticas?" at bounding box center [538, 155] width 274 height 11
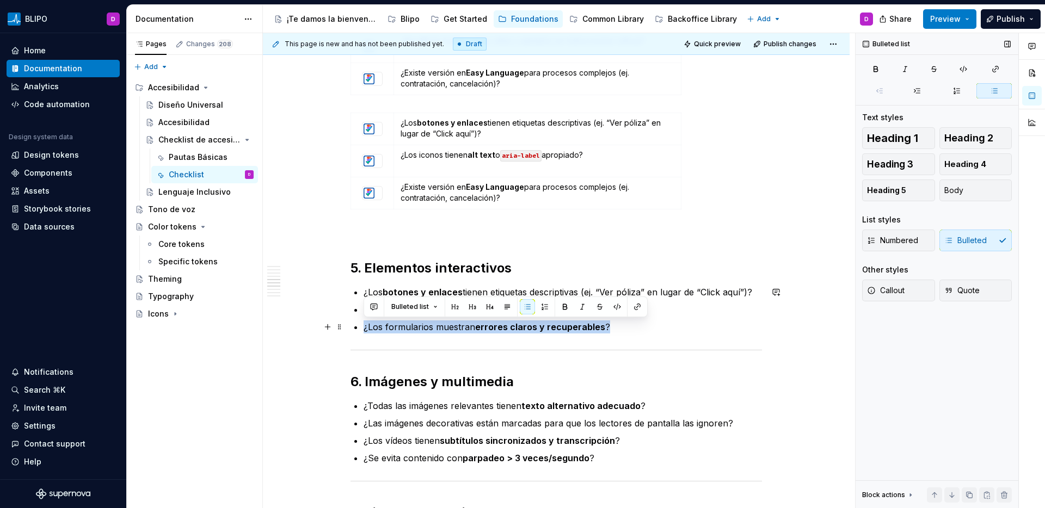
drag, startPoint x: 564, startPoint y: 324, endPoint x: 359, endPoint y: 323, distance: 205.2
click at [359, 323] on div "Asegurate de que las interfaces cumplen los criterios básicos de accesibilidad …" at bounding box center [557, 158] width 412 height 1604
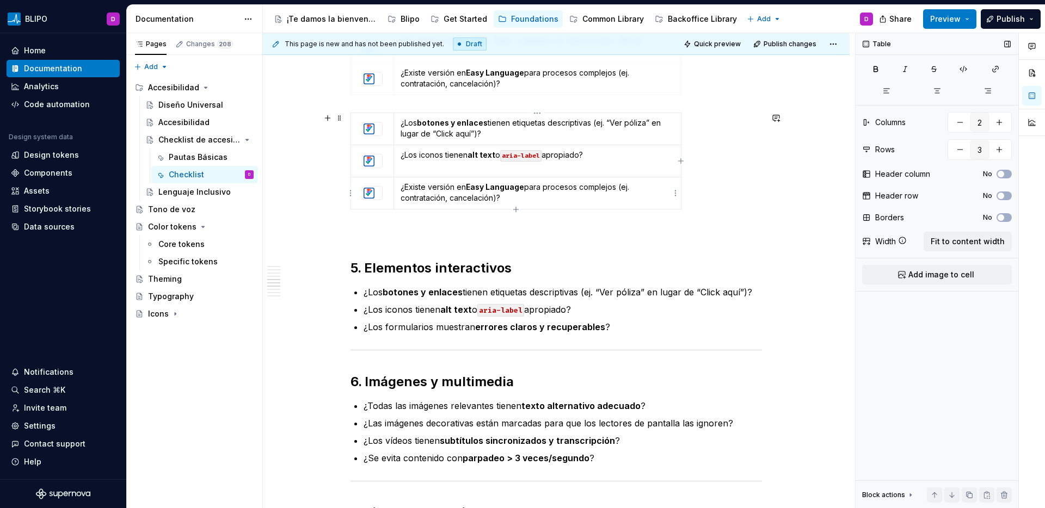
click at [450, 187] on p "¿Existe versión en Easy Language para procesos complejos (ej. contratación, can…" at bounding box center [538, 193] width 274 height 22
click at [425, 232] on p at bounding box center [557, 233] width 412 height 13
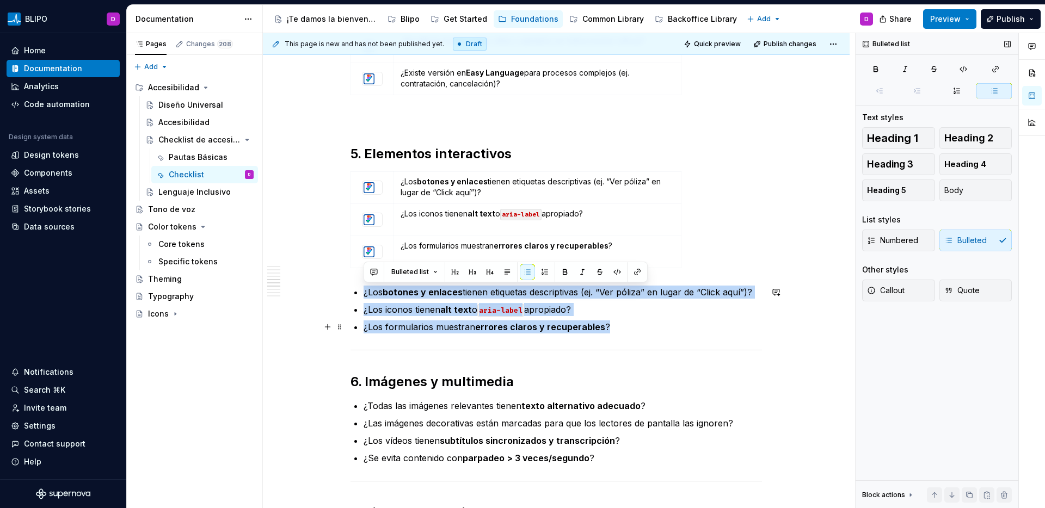
drag, startPoint x: 362, startPoint y: 300, endPoint x: 648, endPoint y: 324, distance: 286.8
click at [648, 324] on div "Asegurate de que las interfaces cumplen los criterios básicos de accesibilidad …" at bounding box center [557, 158] width 412 height 1604
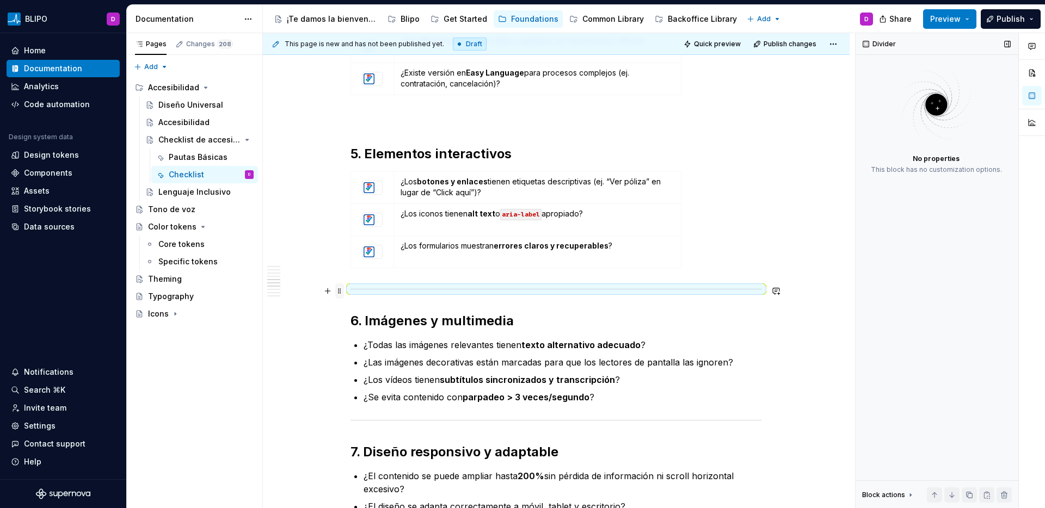
click at [340, 292] on span at bounding box center [339, 291] width 9 height 15
click at [380, 384] on div "Delete" at bounding box center [390, 387] width 71 height 11
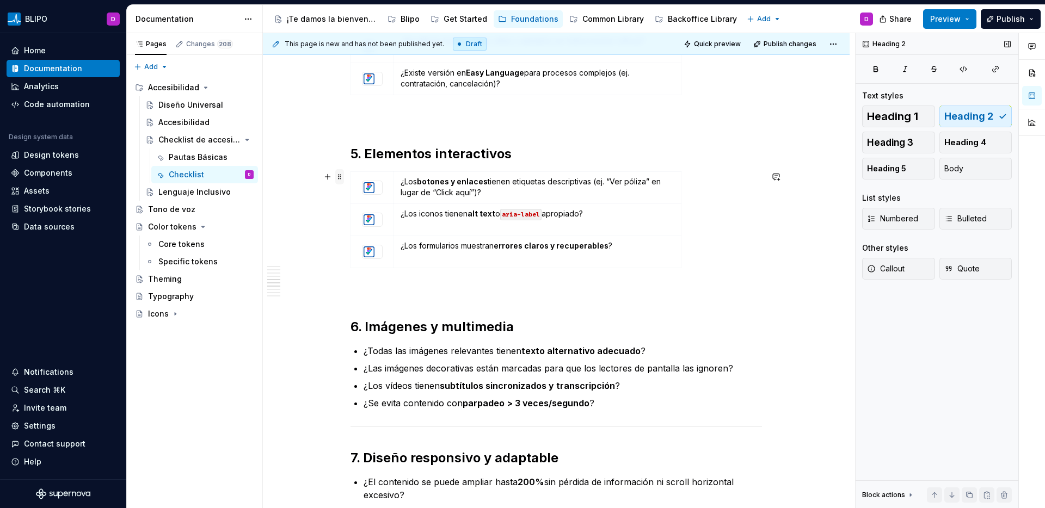
click at [341, 180] on span at bounding box center [339, 176] width 9 height 15
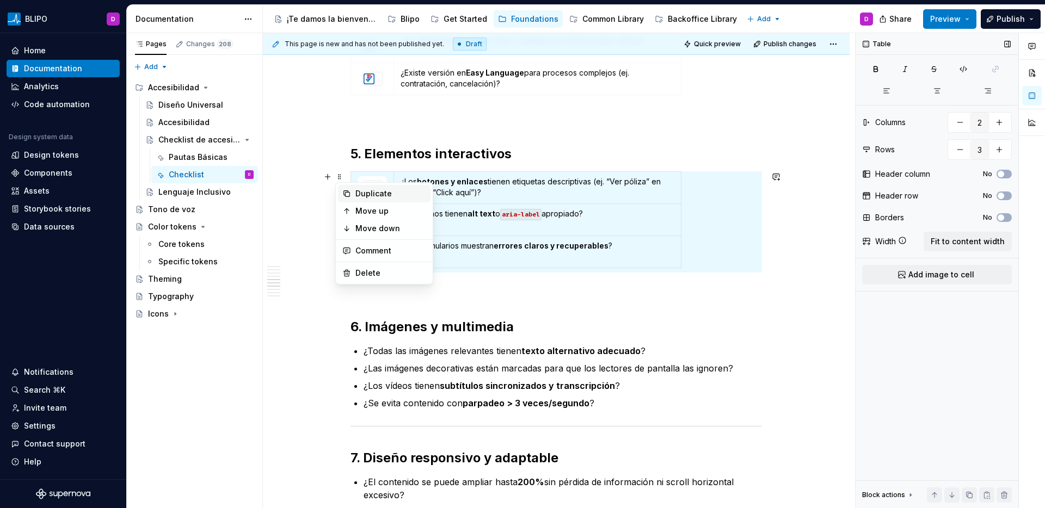
click at [375, 192] on div "Duplicate" at bounding box center [390, 193] width 71 height 11
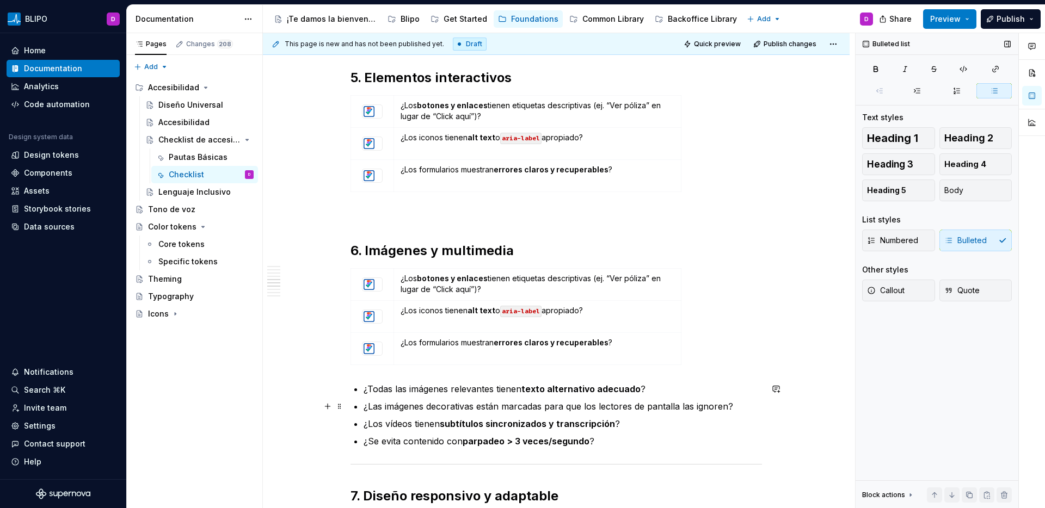
scroll to position [0, 0]
drag, startPoint x: 646, startPoint y: 398, endPoint x: 401, endPoint y: 397, distance: 245.5
click at [401, 397] on ul "¿Todas las imágenes relevantes tienen texto alternativo adecuado ? ¿Las imágene…" at bounding box center [563, 415] width 398 height 65
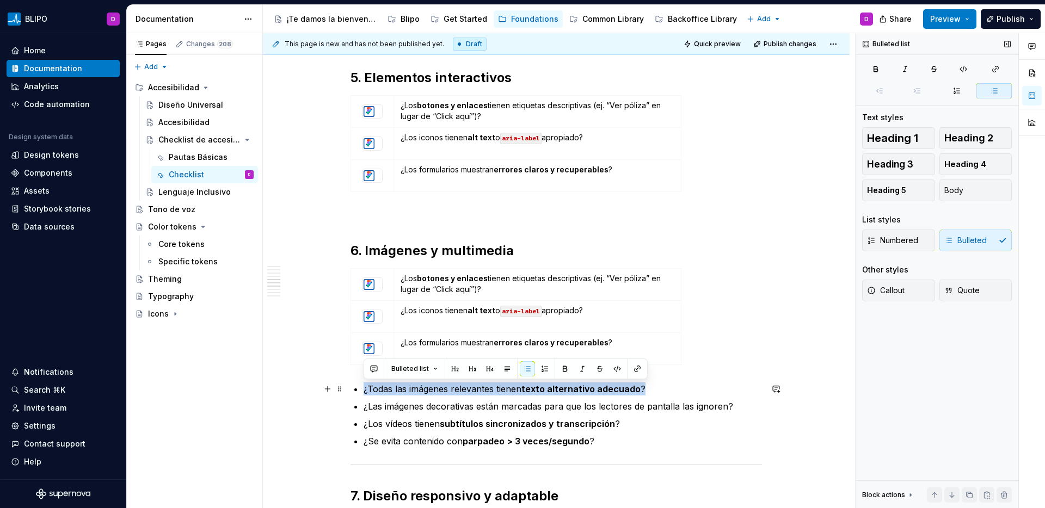
drag, startPoint x: 647, startPoint y: 388, endPoint x: 353, endPoint y: 392, distance: 293.4
click at [364, 392] on li "¿Todas las imágenes relevantes tienen texto alternativo adecuado ?" at bounding box center [563, 389] width 398 height 13
click at [459, 286] on p "¿Los botones y enlaces tienen etiquetas descriptivas (ej. “Ver póliza” en lugar…" at bounding box center [538, 284] width 274 height 22
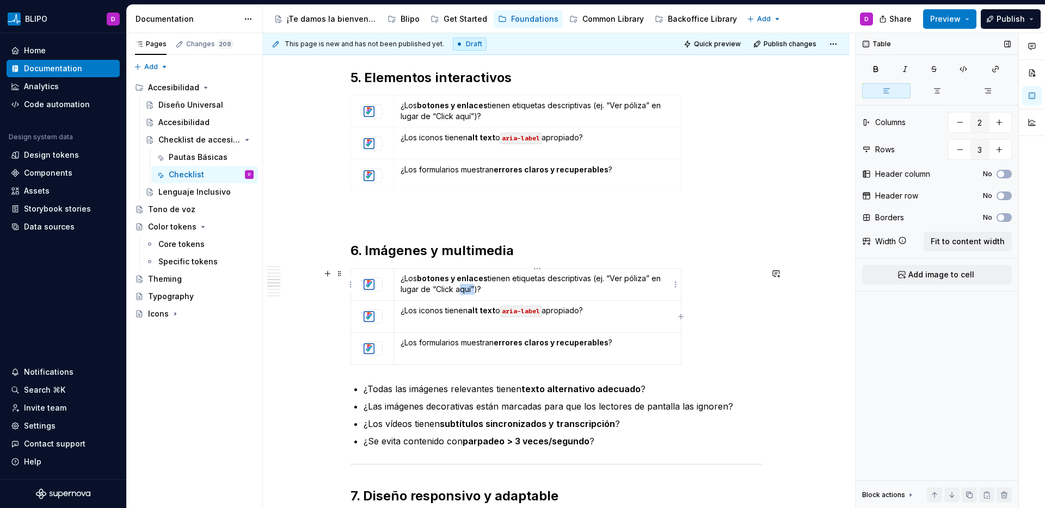
click at [459, 286] on p "¿Los botones y enlaces tienen etiquetas descriptivas (ej. “Ver póliza” en lugar…" at bounding box center [538, 284] width 274 height 22
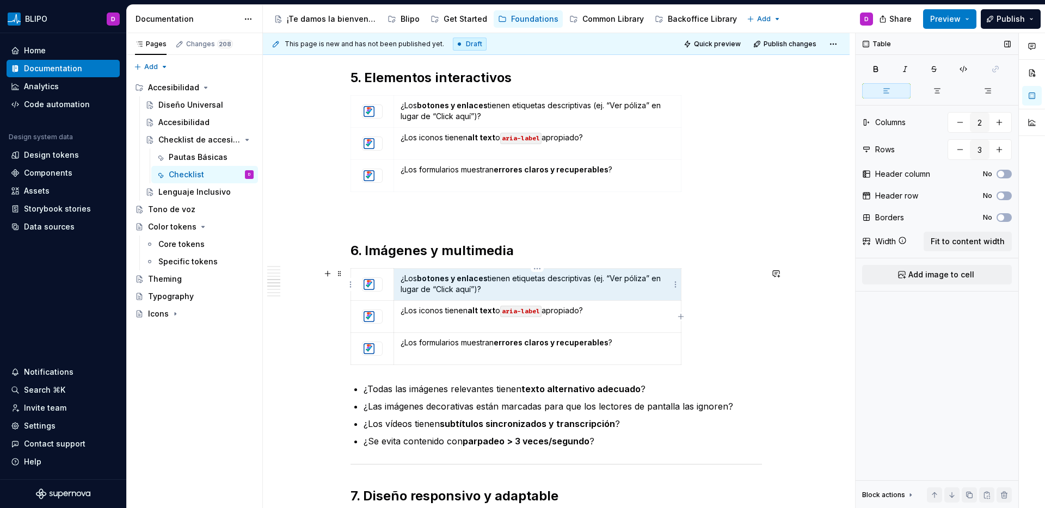
click at [459, 286] on p "¿Los botones y enlaces tienen etiquetas descriptivas (ej. “Ver póliza” en lugar…" at bounding box center [538, 284] width 274 height 22
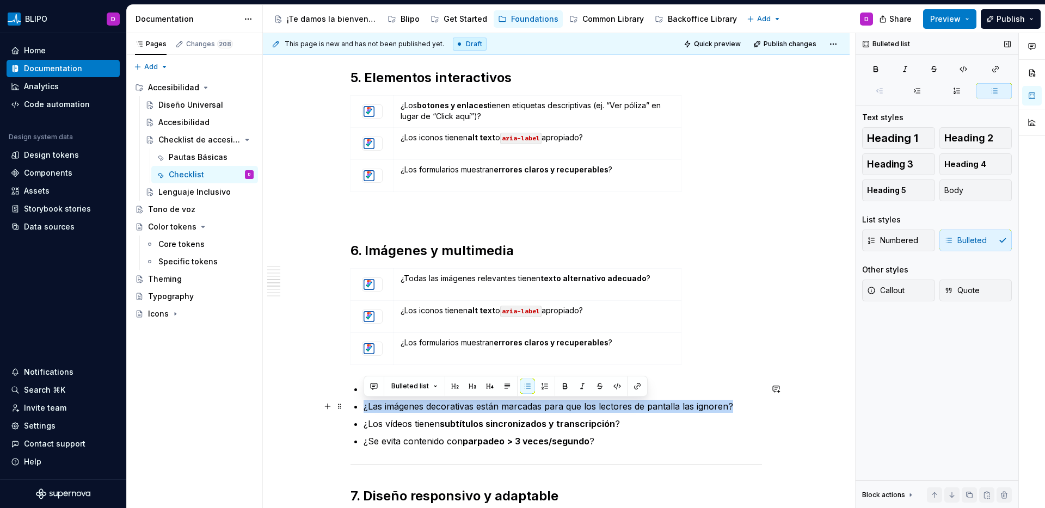
drag, startPoint x: 736, startPoint y: 407, endPoint x: 361, endPoint y: 402, distance: 375.1
click at [361, 402] on div "Asegurate de que las interfaces cumplen los criterios básicos de accesibilidad …" at bounding box center [557, 110] width 412 height 1663
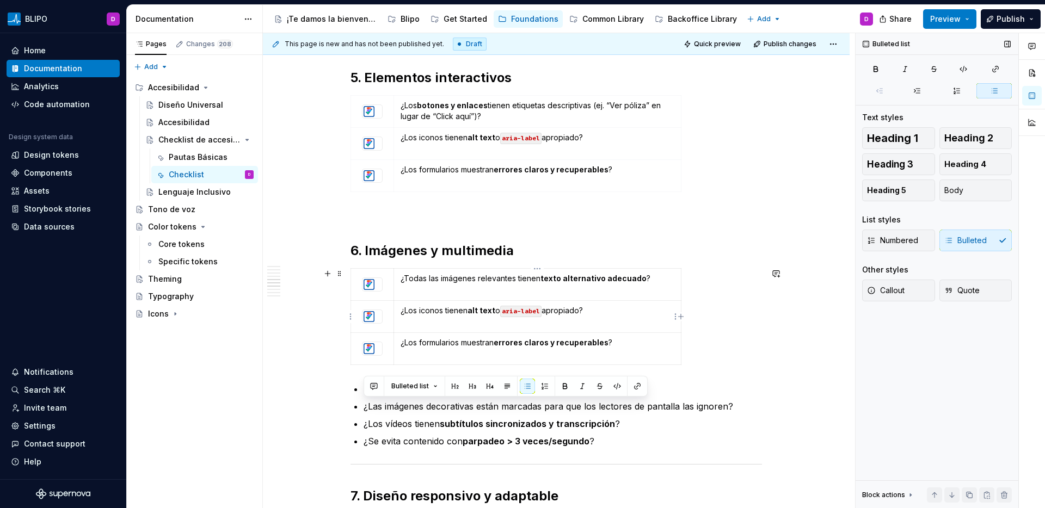
click at [434, 316] on p "¿Los iconos tienen alt text o aria-label apropiado?" at bounding box center [538, 310] width 274 height 11
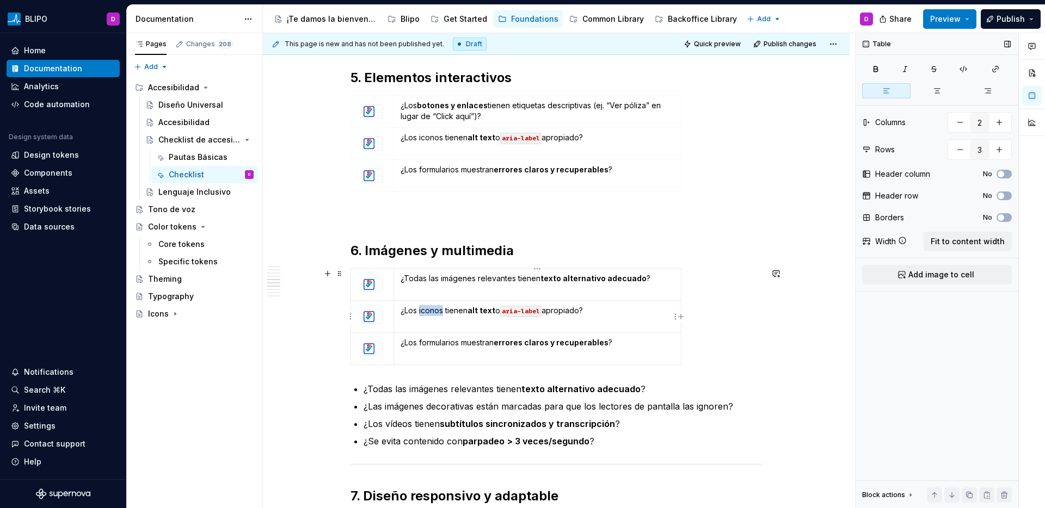
click at [434, 316] on p "¿Los iconos tienen alt text o aria-label apropiado?" at bounding box center [538, 310] width 274 height 11
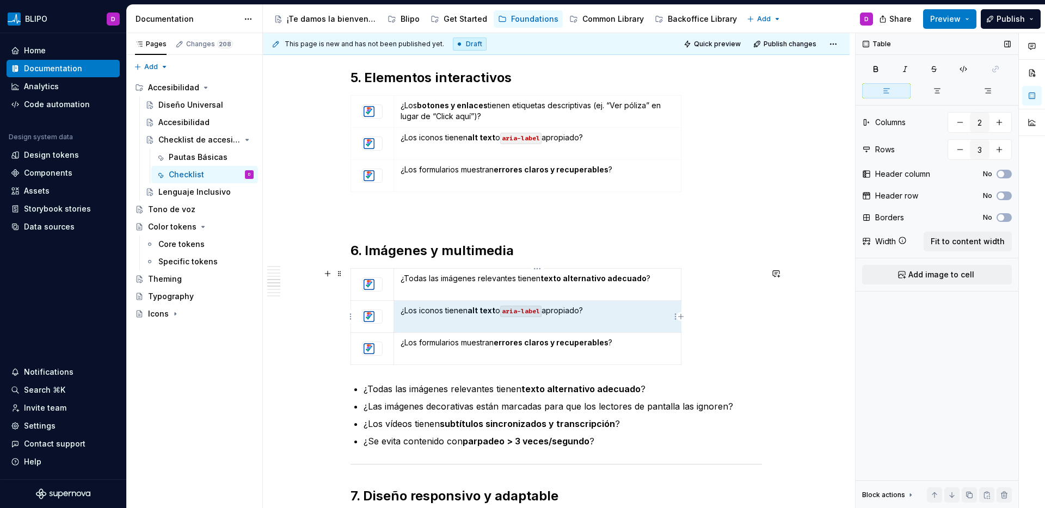
click at [434, 316] on p "¿Los iconos tienen alt text o aria-label apropiado?" at bounding box center [538, 310] width 274 height 11
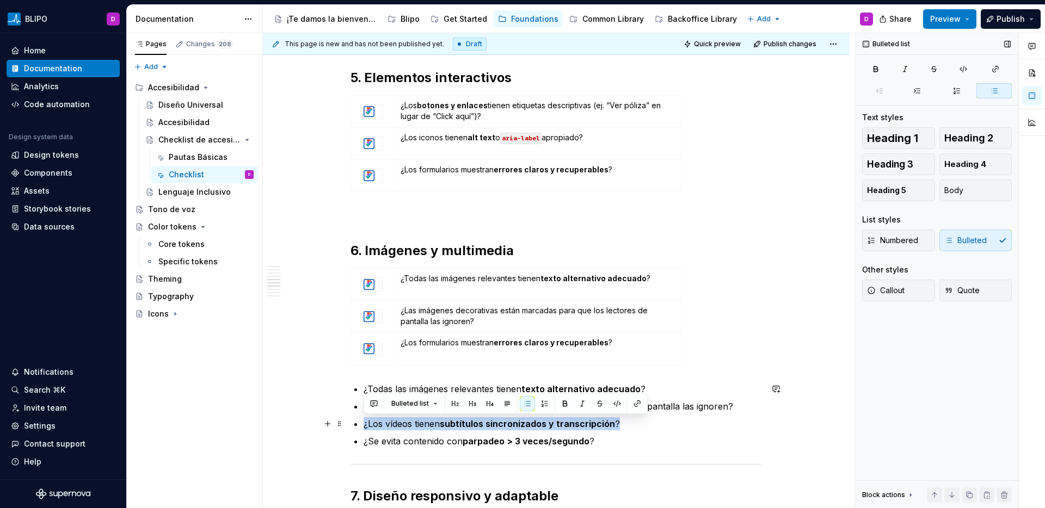
drag, startPoint x: 627, startPoint y: 423, endPoint x: 365, endPoint y: 421, distance: 261.8
click at [365, 421] on p "¿Los vídeos tienen subtítulos sincronizados y transcripción ?" at bounding box center [563, 423] width 398 height 13
click at [444, 347] on p "¿Los formularios muestran errores claros y recuperables ?" at bounding box center [538, 342] width 274 height 11
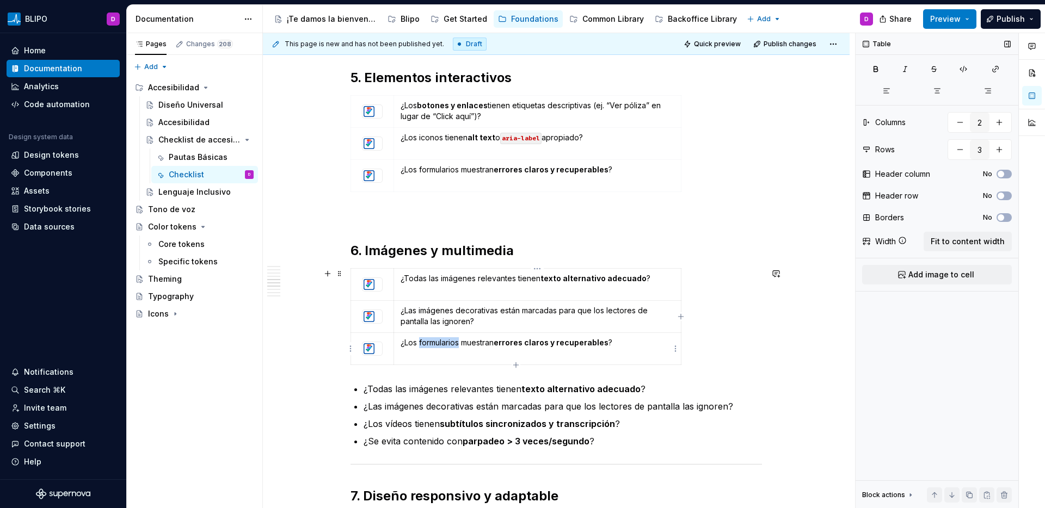
click at [444, 347] on p "¿Los formularios muestran errores claros y recuperables ?" at bounding box center [538, 342] width 274 height 11
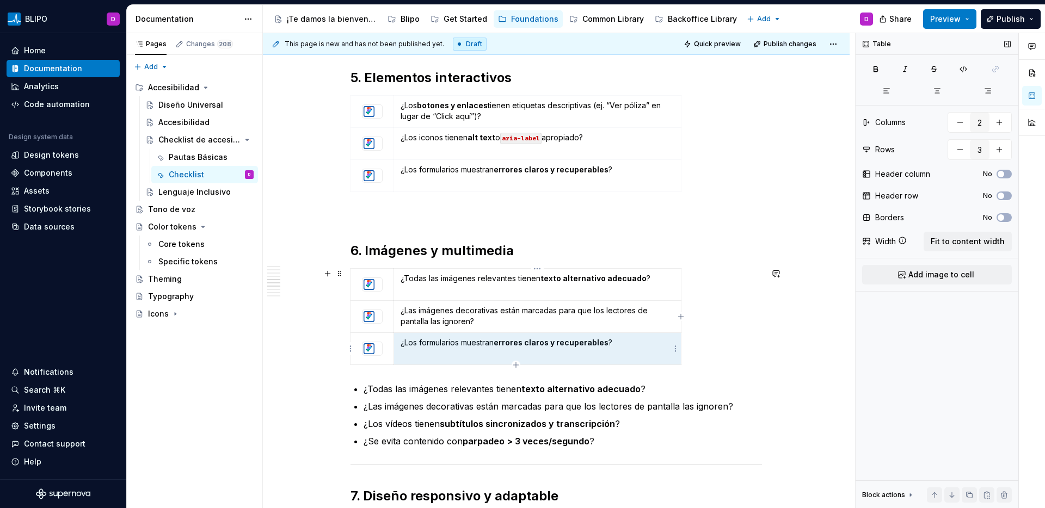
click at [444, 347] on p "¿Los formularios muestran errores claros y recuperables ?" at bounding box center [538, 342] width 274 height 11
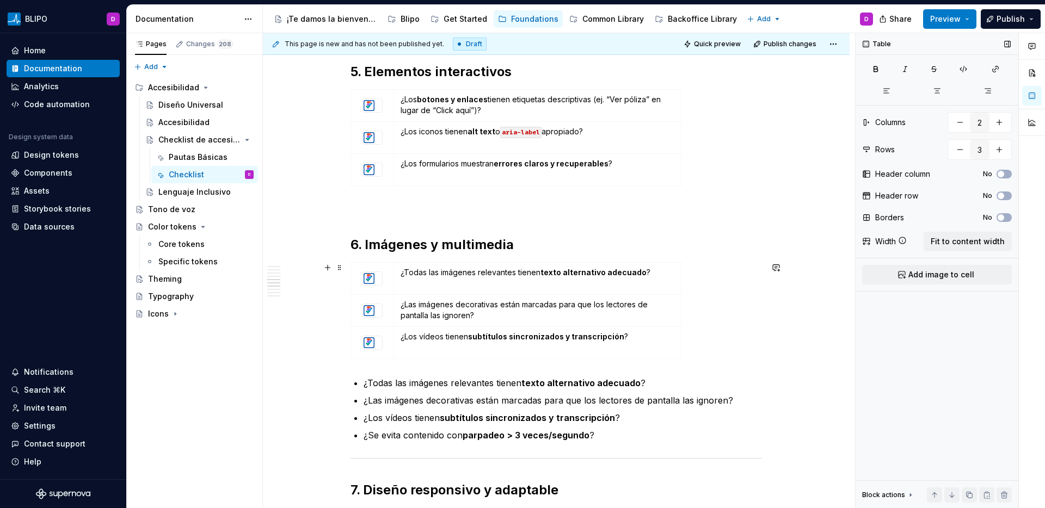
scroll to position [965, 0]
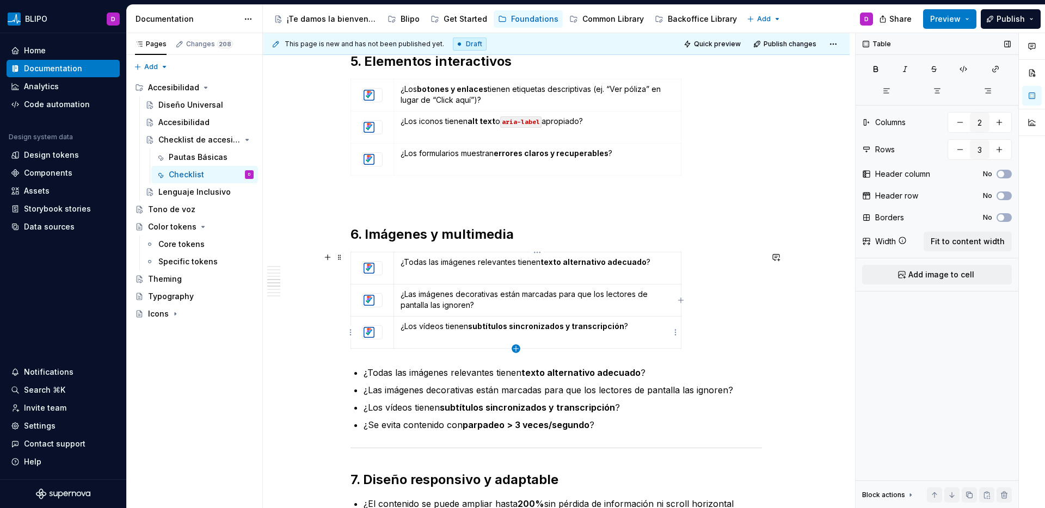
click at [515, 347] on icon "button" at bounding box center [516, 349] width 9 height 9
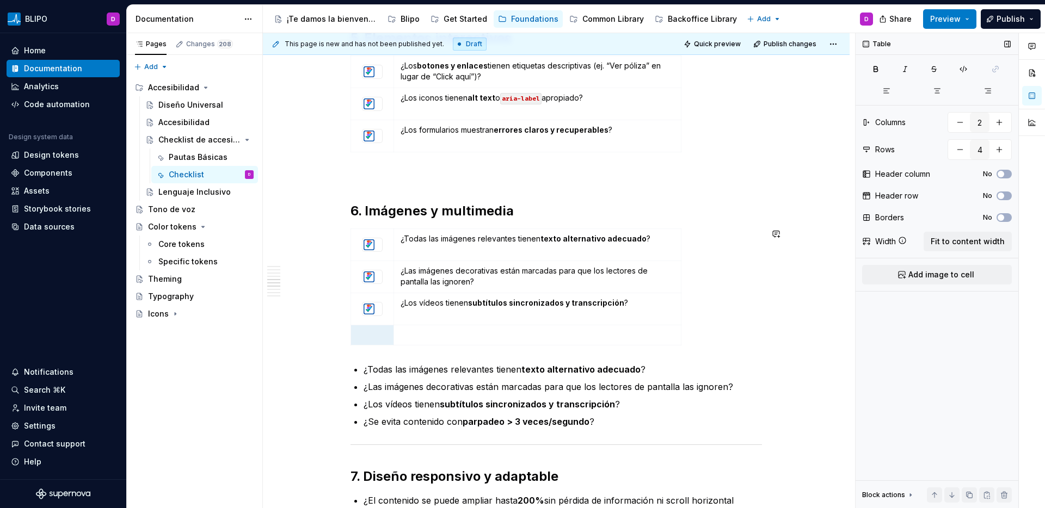
scroll to position [1036, 0]
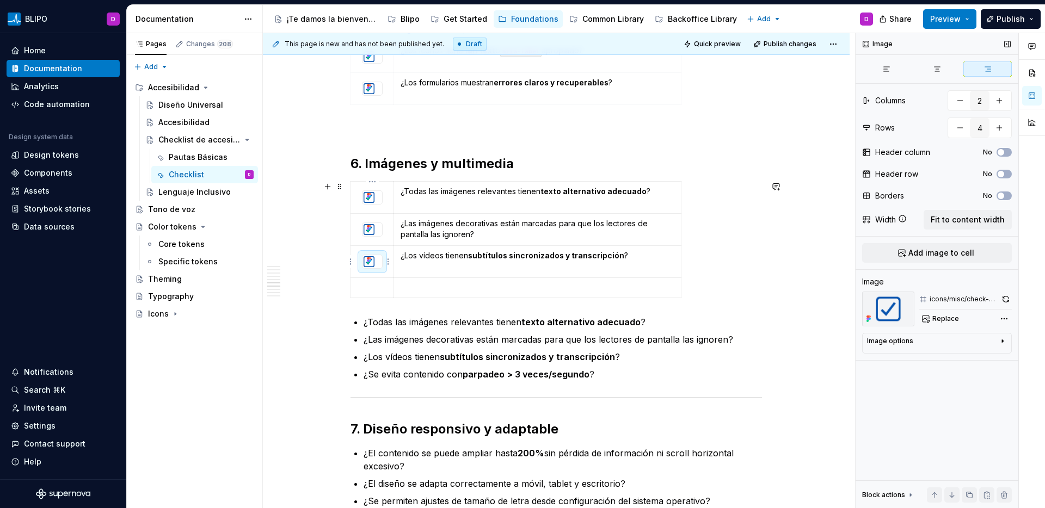
click at [372, 264] on icon at bounding box center [369, 260] width 9 height 9
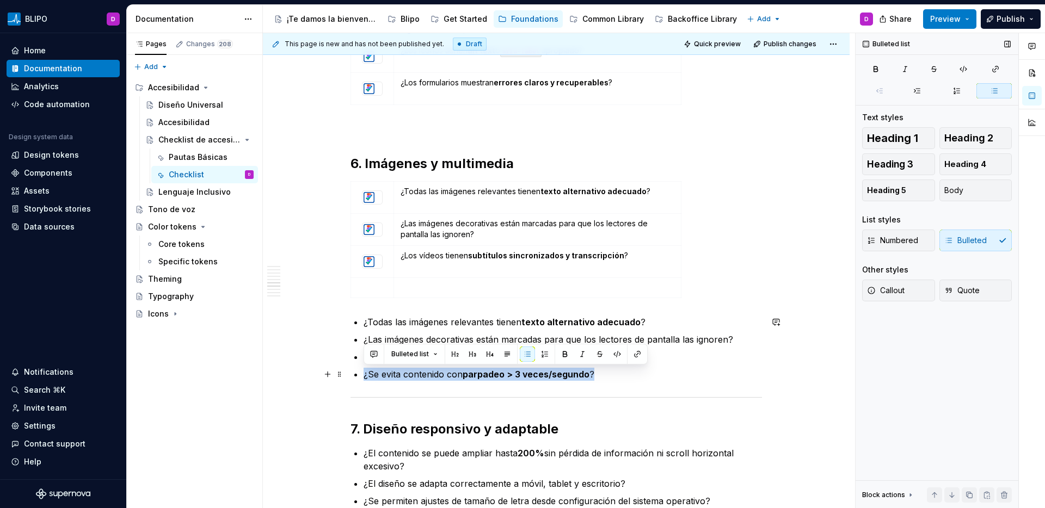
drag, startPoint x: 595, startPoint y: 376, endPoint x: 365, endPoint y: 377, distance: 230.3
click at [364, 377] on p "¿Se evita contenido con parpadeo > 3 veces/segundo ?" at bounding box center [563, 374] width 398 height 13
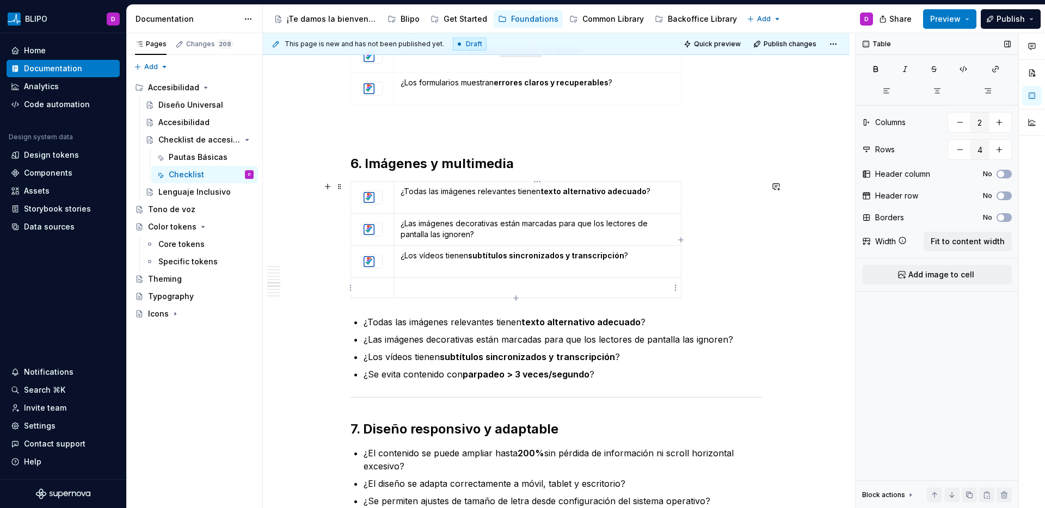
click at [464, 290] on p at bounding box center [538, 288] width 274 height 11
click at [369, 291] on p at bounding box center [372, 288] width 29 height 11
click at [958, 276] on span "Add image to cell" at bounding box center [941, 274] width 66 height 11
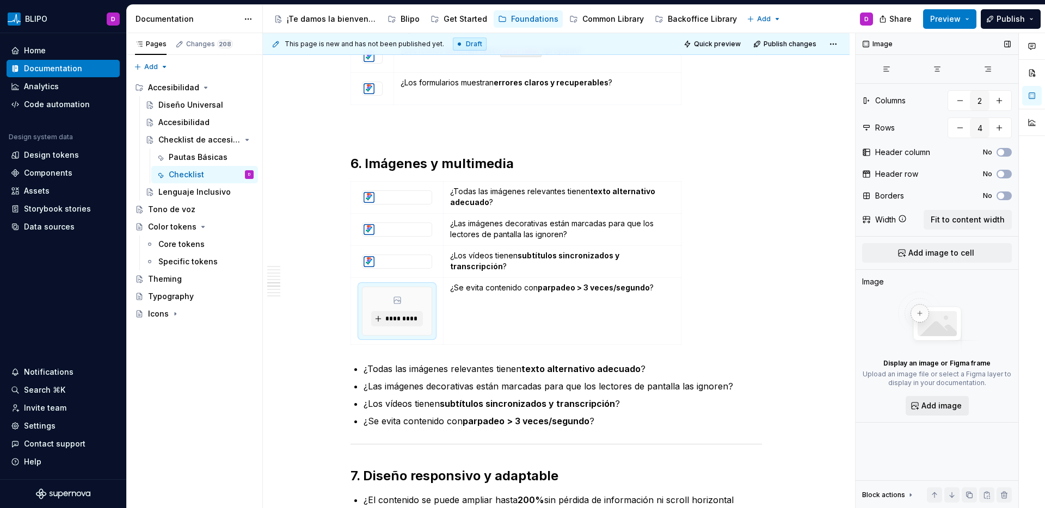
click at [950, 402] on span "Add image" at bounding box center [942, 406] width 40 height 11
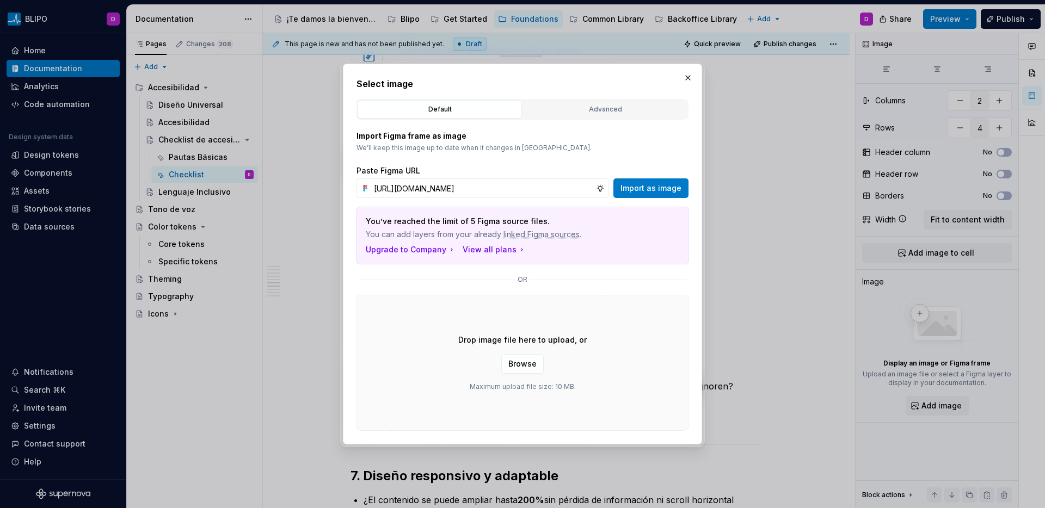
scroll to position [0, 212]
click at [659, 186] on span "Import as image" at bounding box center [651, 188] width 61 height 11
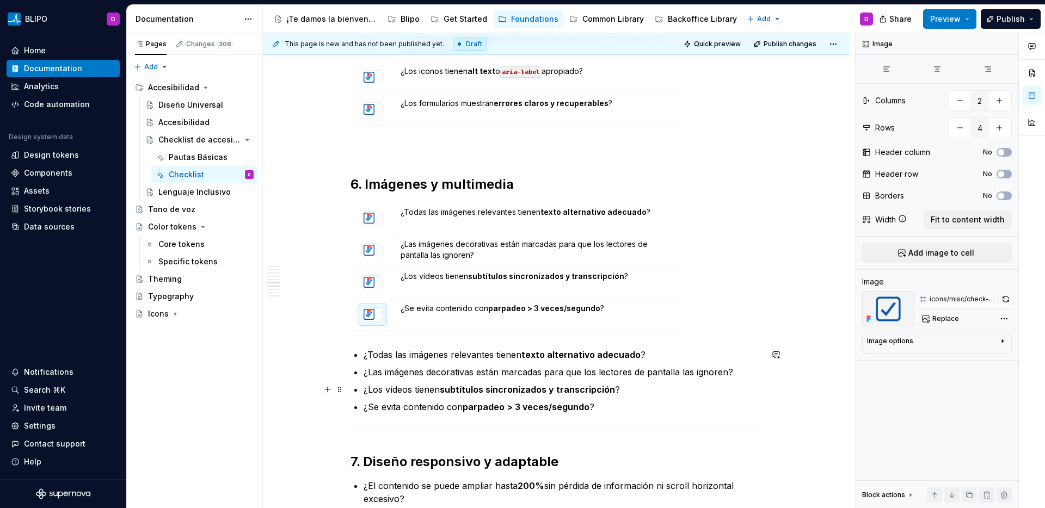
scroll to position [1025, 0]
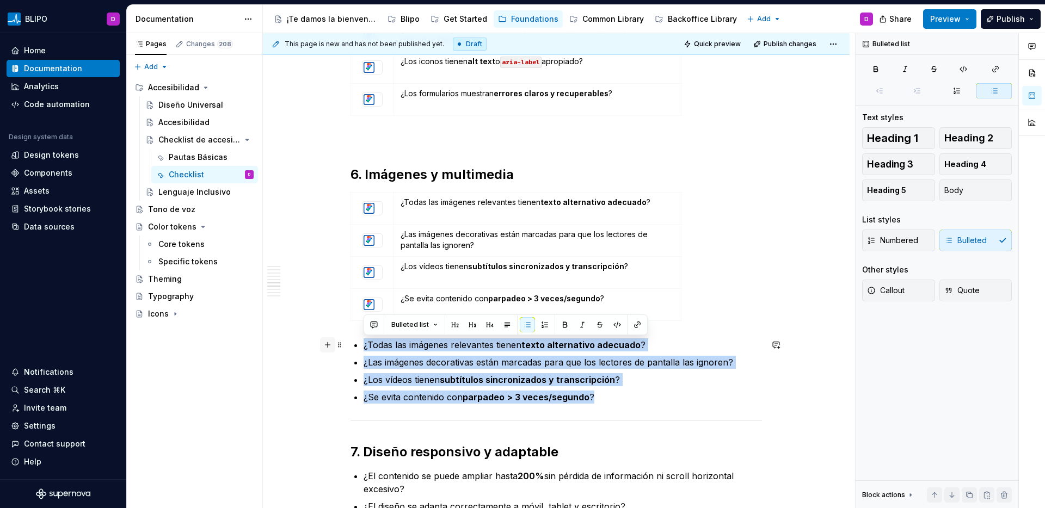
drag, startPoint x: 608, startPoint y: 397, endPoint x: 331, endPoint y: 343, distance: 282.2
click at [351, 343] on div "Asegurate de que las interfaces cumplen los criterios básicos de accesibilidad …" at bounding box center [557, 57] width 412 height 1708
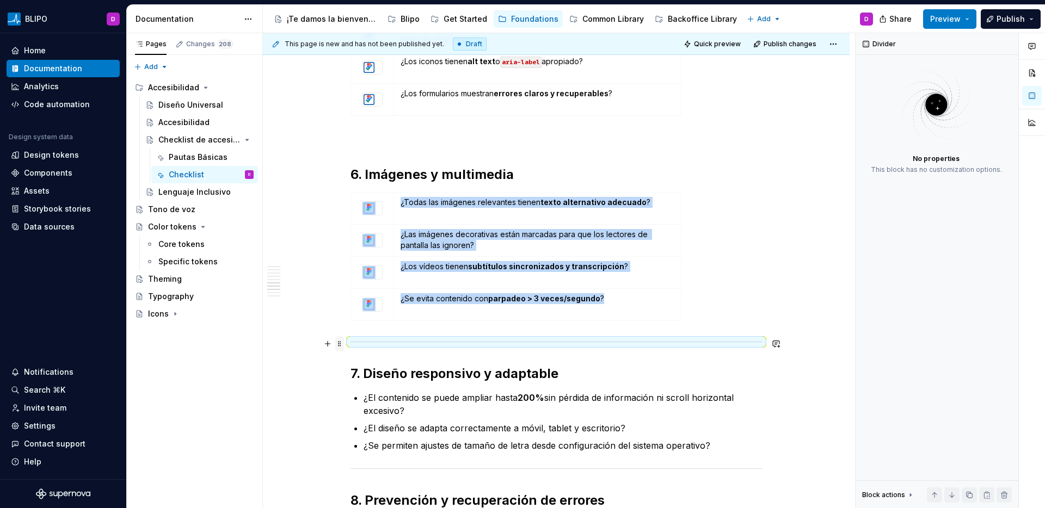
click at [342, 346] on span at bounding box center [339, 343] width 9 height 15
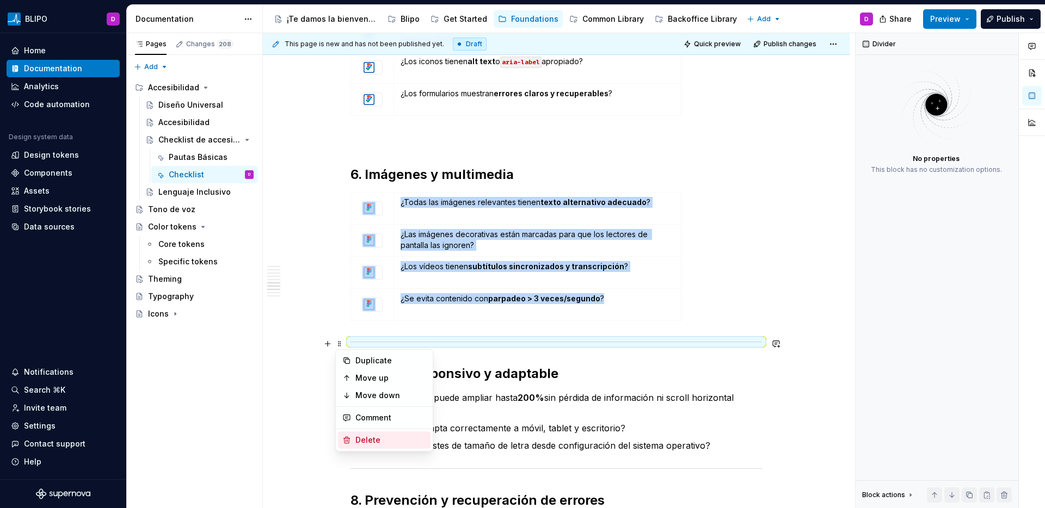
click at [376, 444] on div "Delete" at bounding box center [390, 440] width 71 height 11
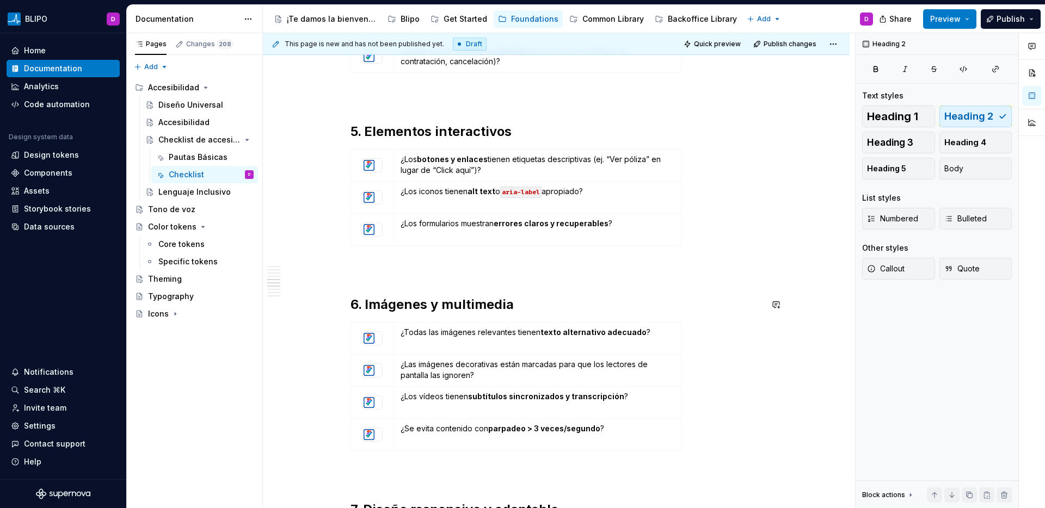
scroll to position [895, 0]
click at [340, 329] on span at bounding box center [339, 327] width 9 height 15
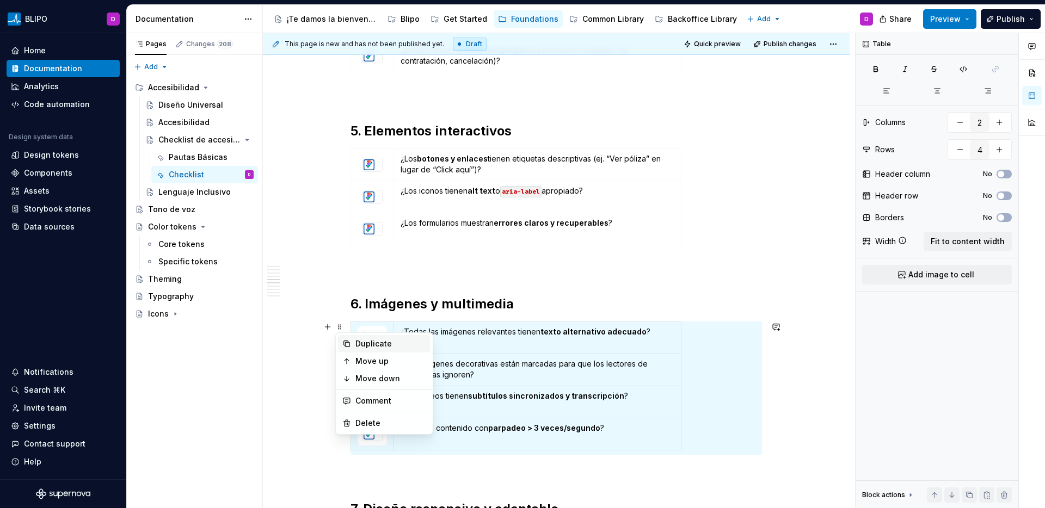
click at [363, 342] on div "Duplicate" at bounding box center [390, 344] width 71 height 11
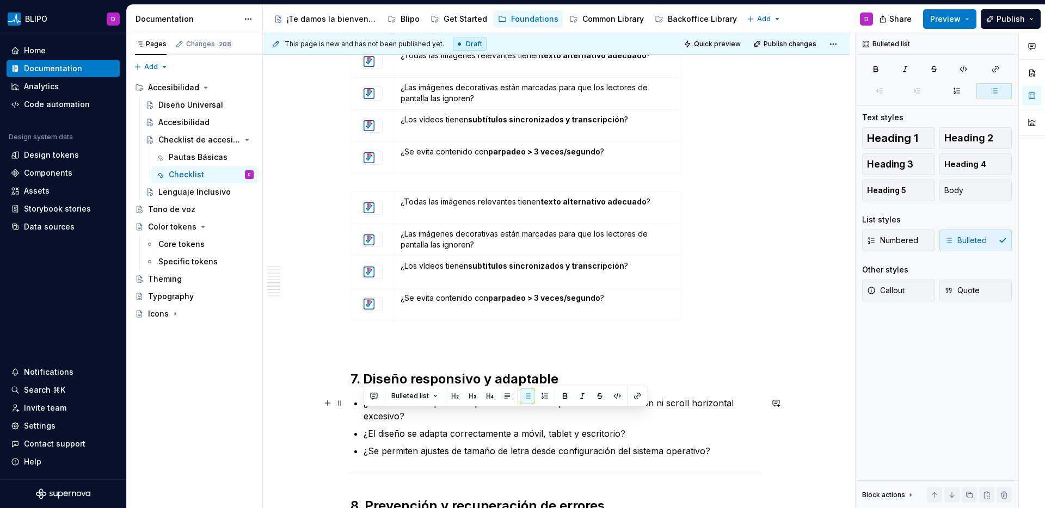
scroll to position [0, 0]
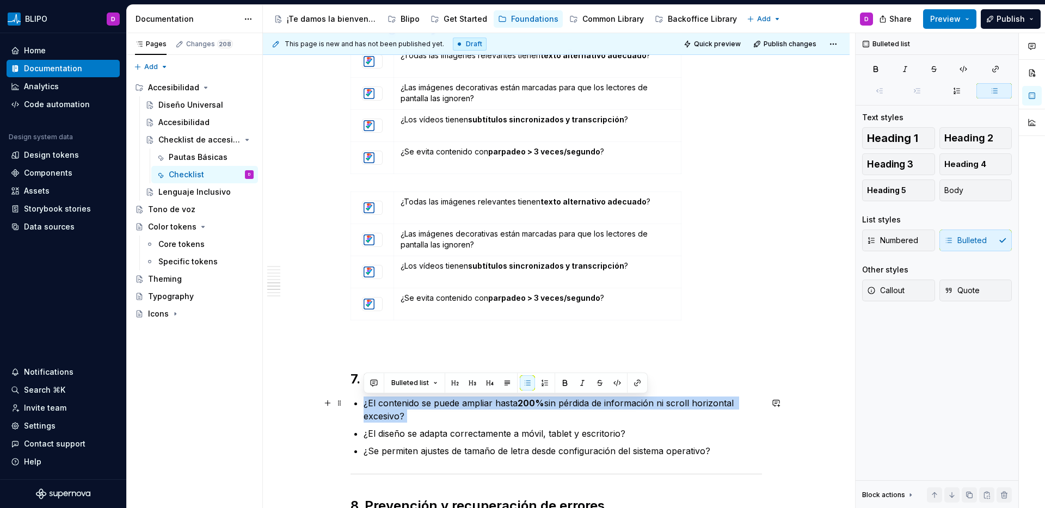
drag, startPoint x: 411, startPoint y: 424, endPoint x: 362, endPoint y: 405, distance: 52.6
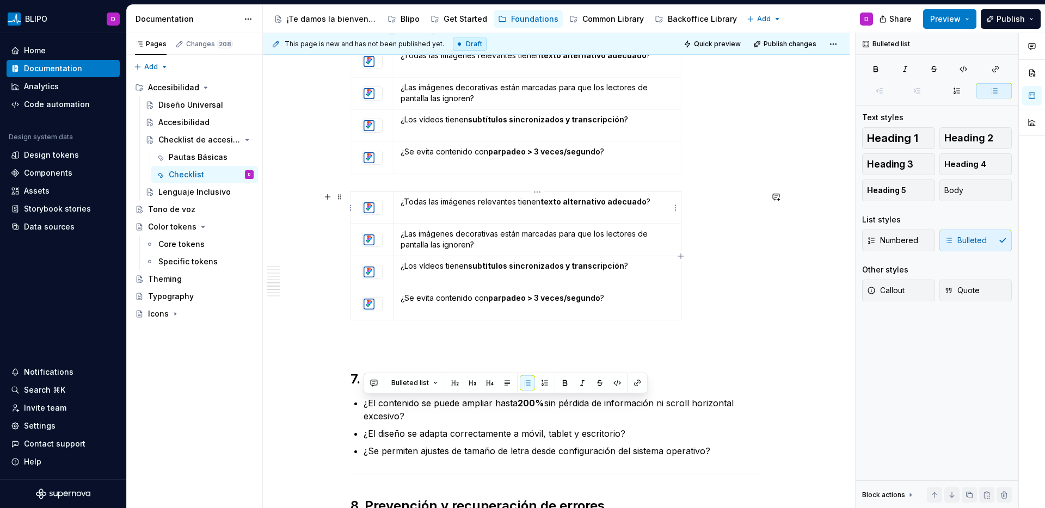
click at [464, 206] on p "¿Todas las imágenes relevantes tienen texto alternativo adecuado ?" at bounding box center [538, 202] width 274 height 11
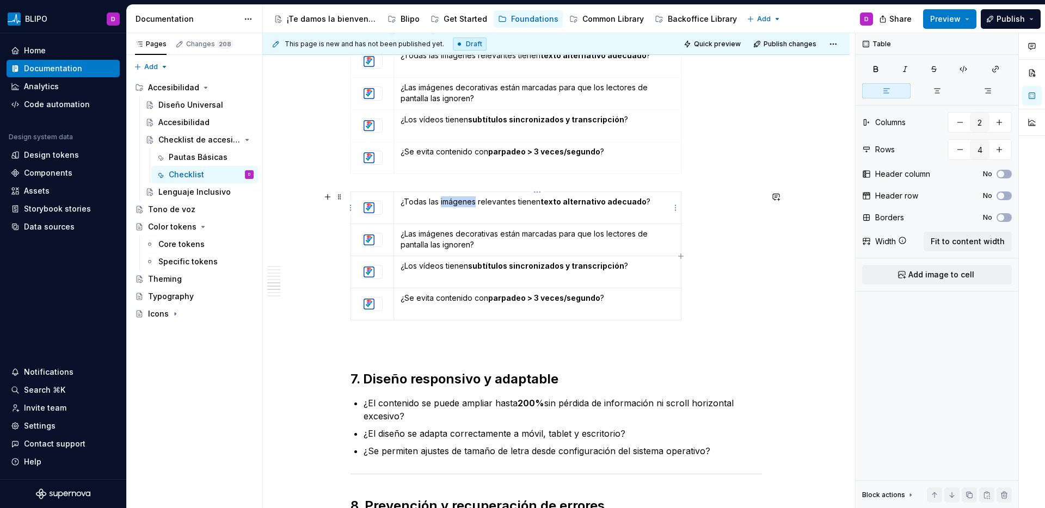
click at [464, 206] on p "¿Todas las imágenes relevantes tienen texto alternativo adecuado ?" at bounding box center [538, 202] width 274 height 11
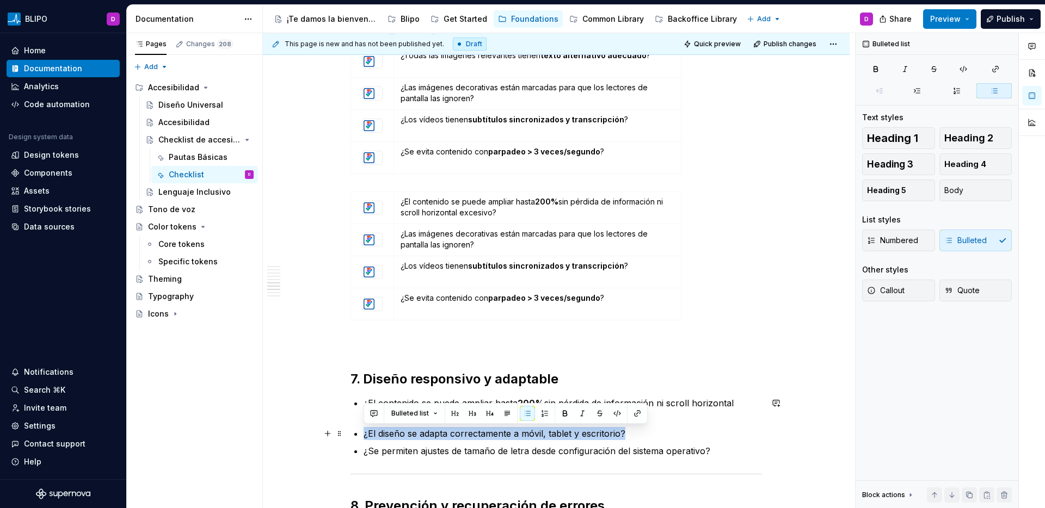
drag, startPoint x: 625, startPoint y: 434, endPoint x: 362, endPoint y: 431, distance: 263.5
click at [448, 235] on p "¿Las imágenes decorativas están marcadas para que los lectores de pantalla las …" at bounding box center [538, 240] width 274 height 22
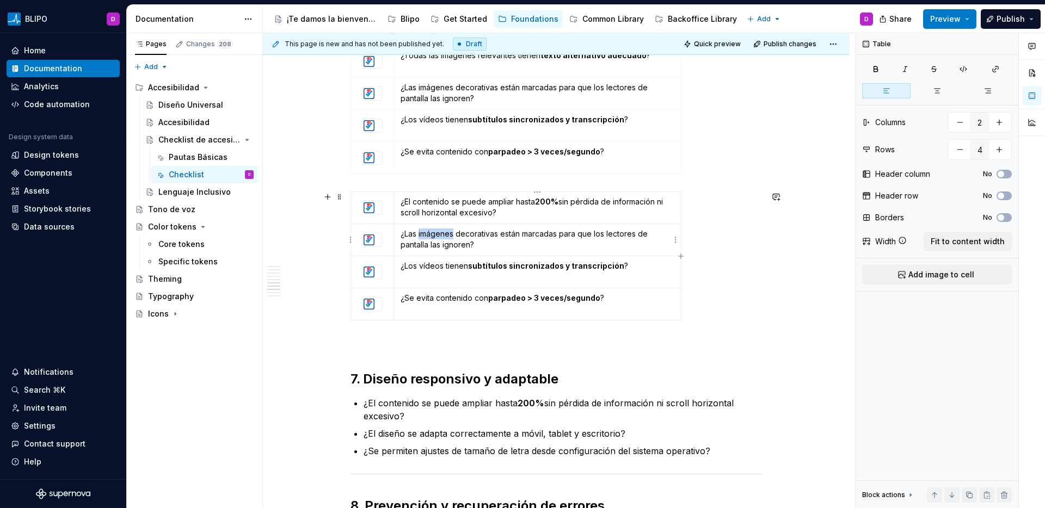
click at [448, 235] on p "¿Las imágenes decorativas están marcadas para que los lectores de pantalla las …" at bounding box center [538, 240] width 274 height 22
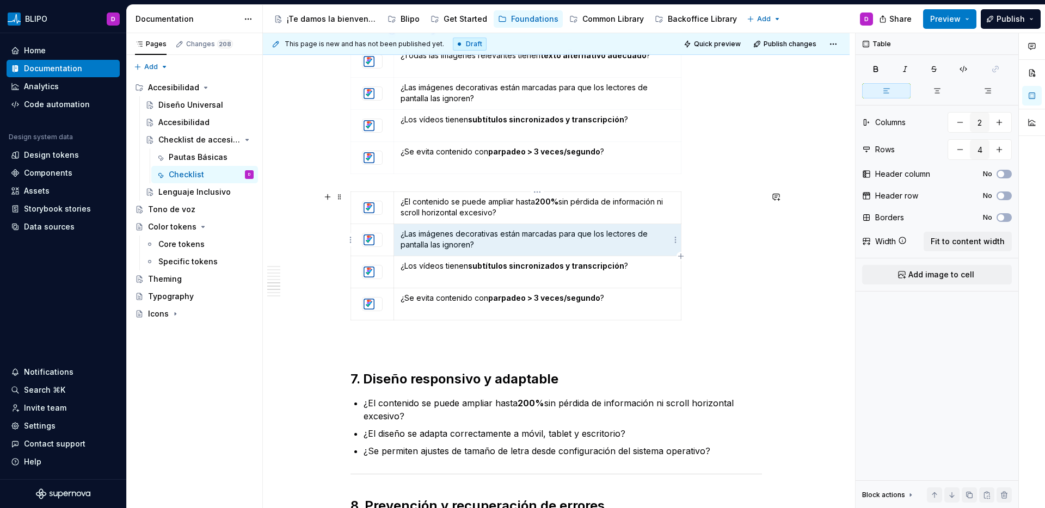
click at [448, 235] on p "¿Las imágenes decorativas están marcadas para que los lectores de pantalla las …" at bounding box center [538, 240] width 274 height 22
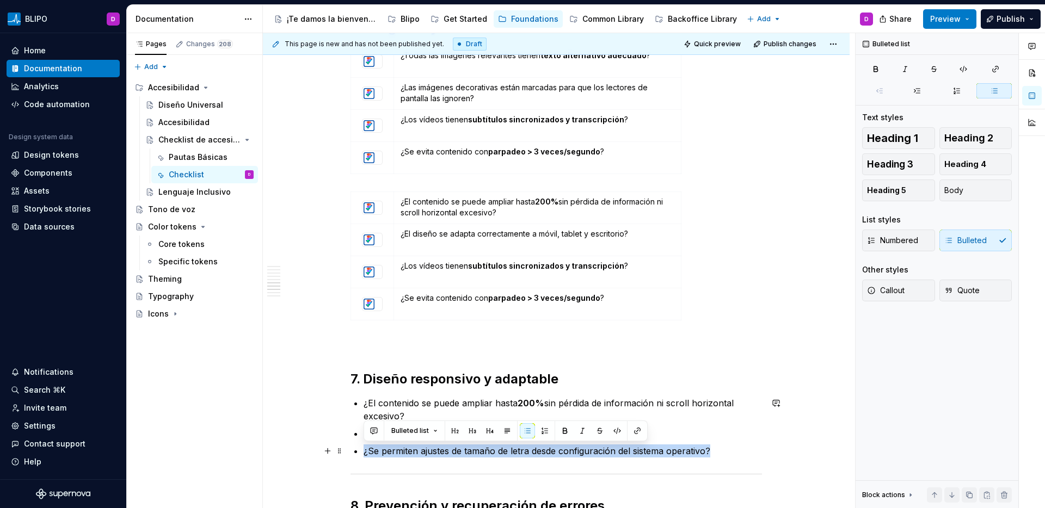
drag, startPoint x: 714, startPoint y: 452, endPoint x: 360, endPoint y: 450, distance: 354.4
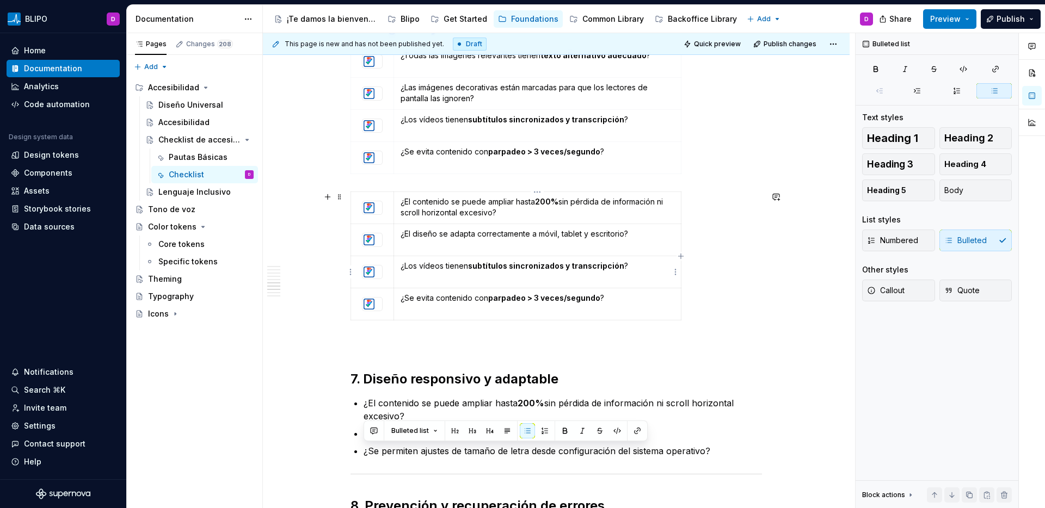
click at [450, 269] on p "¿Los vídeos tienen subtítulos sincronizados y transcripción ?" at bounding box center [538, 266] width 274 height 11
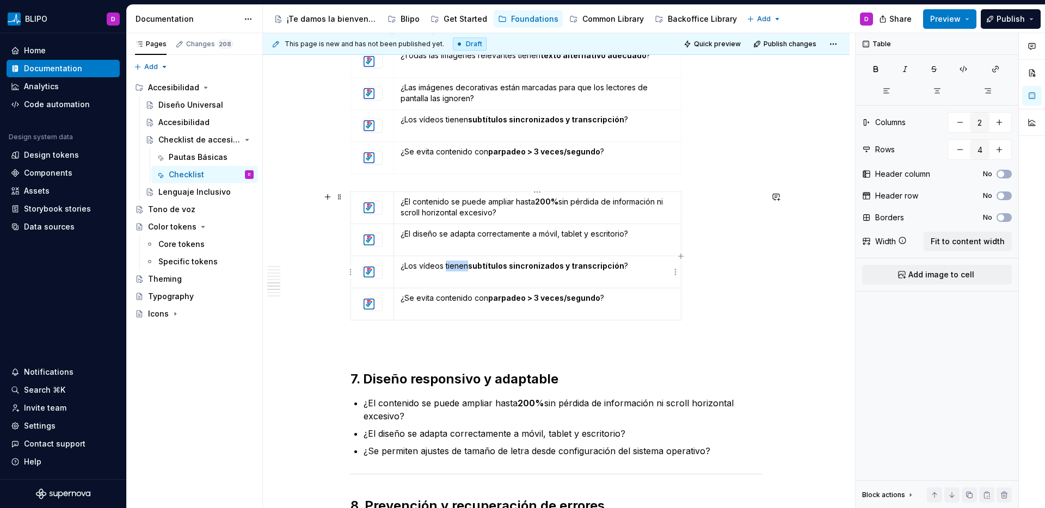
click at [450, 269] on p "¿Los vídeos tienen subtítulos sincronizados y transcripción ?" at bounding box center [538, 266] width 274 height 11
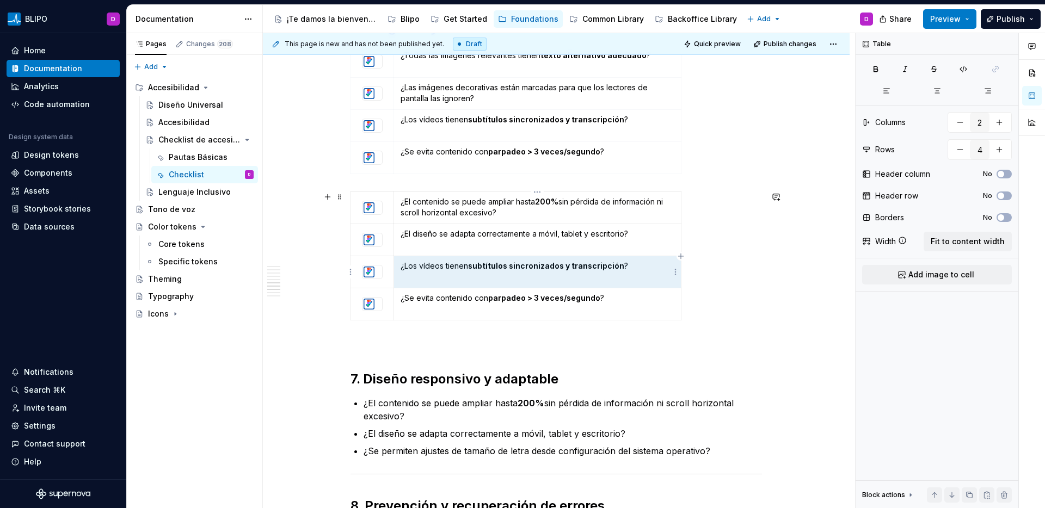
click at [450, 269] on p "¿Los vídeos tienen subtítulos sincronizados y transcripción ?" at bounding box center [538, 266] width 274 height 11
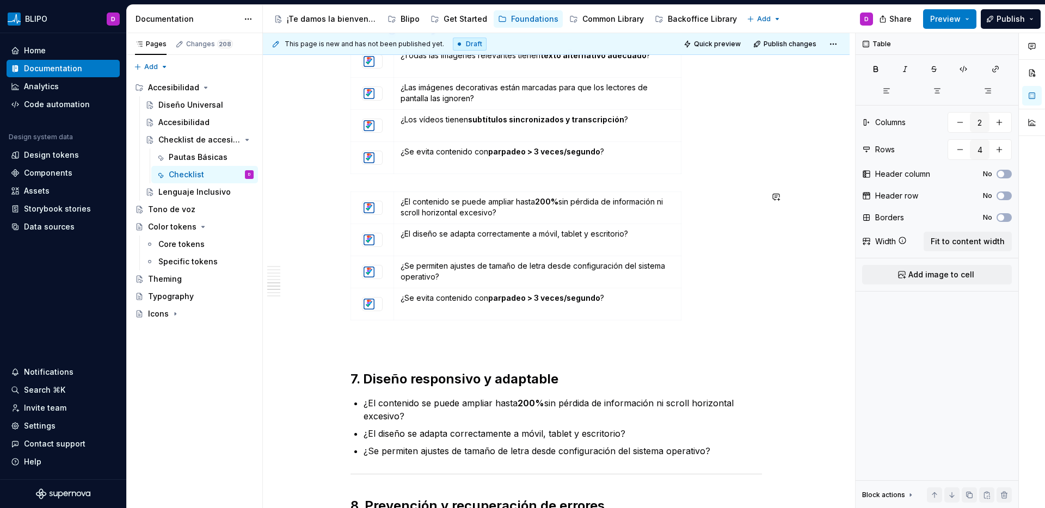
click at [619, 338] on p at bounding box center [557, 344] width 412 height 13
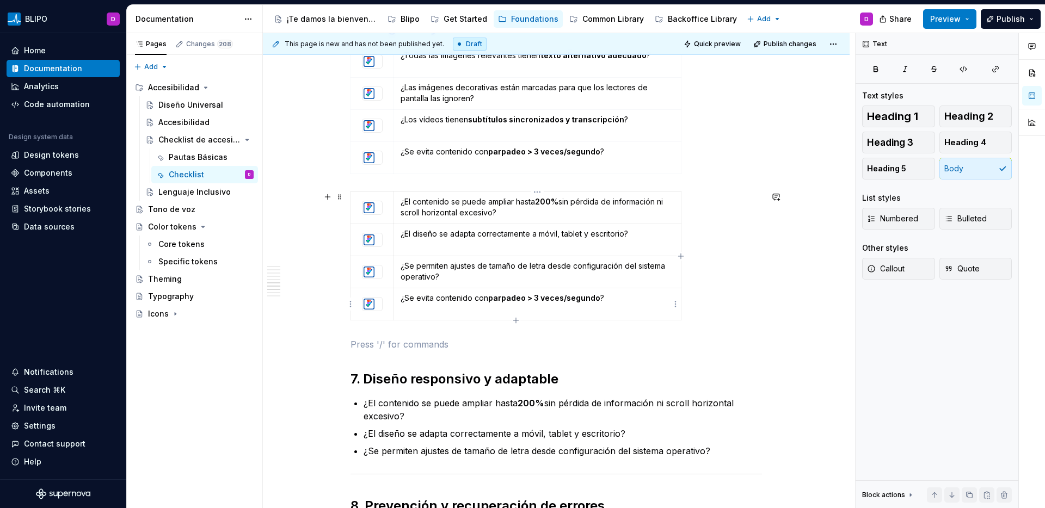
click at [622, 314] on td "¿Se evita contenido con parpadeo > 3 veces/segundo ?" at bounding box center [537, 304] width 287 height 32
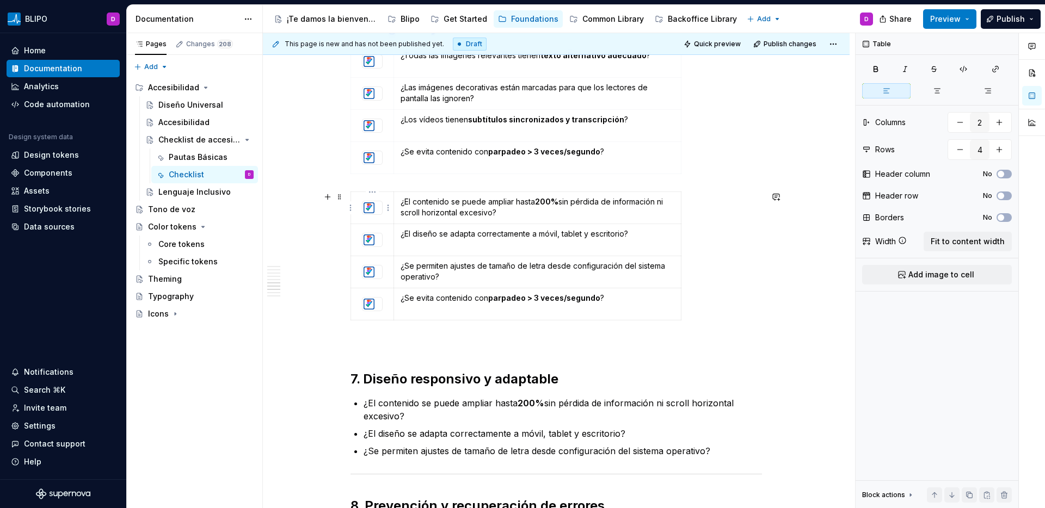
click at [355, 198] on td at bounding box center [372, 208] width 43 height 32
click at [340, 198] on span at bounding box center [339, 196] width 9 height 15
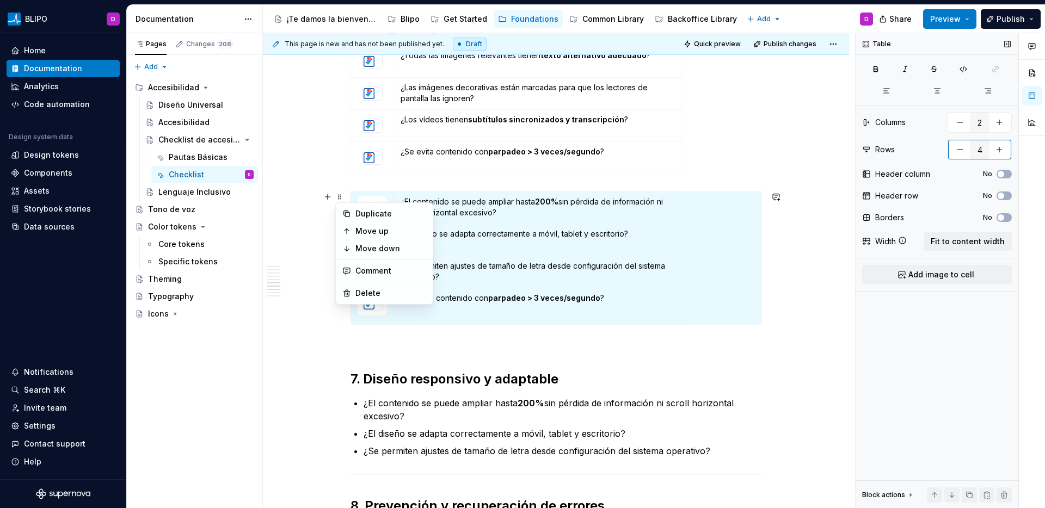
click at [961, 151] on button "button" at bounding box center [960, 150] width 20 height 20
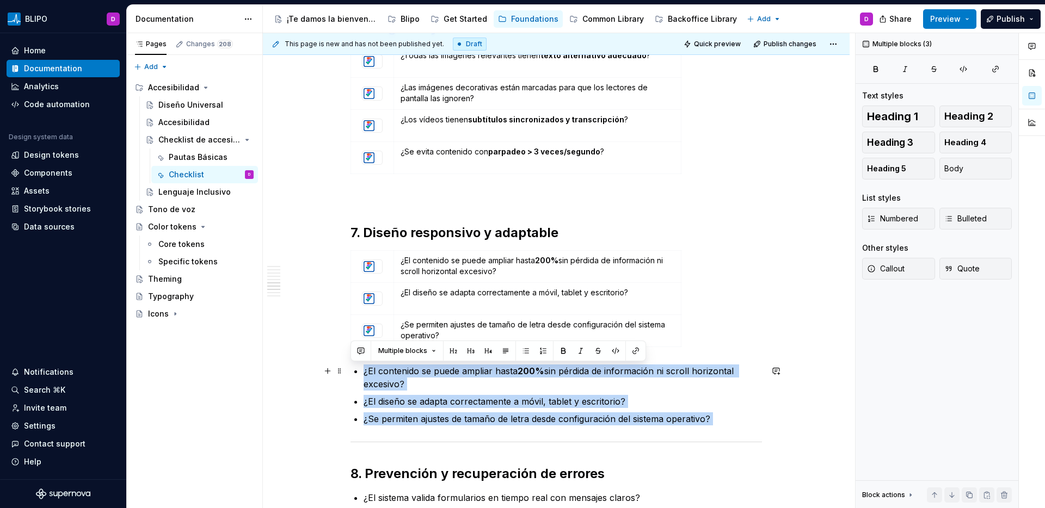
drag, startPoint x: 720, startPoint y: 429, endPoint x: 345, endPoint y: 373, distance: 379.7
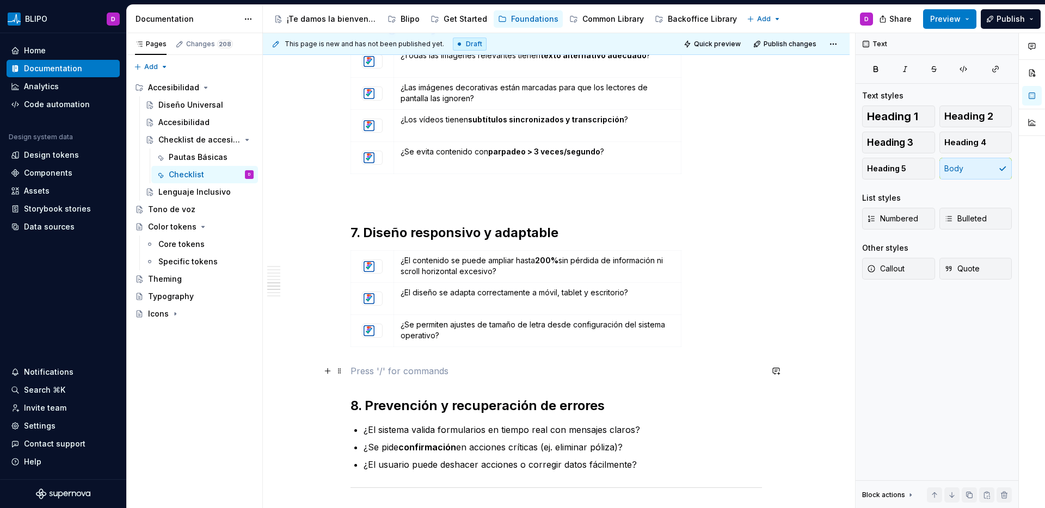
click at [397, 367] on p at bounding box center [557, 371] width 412 height 13
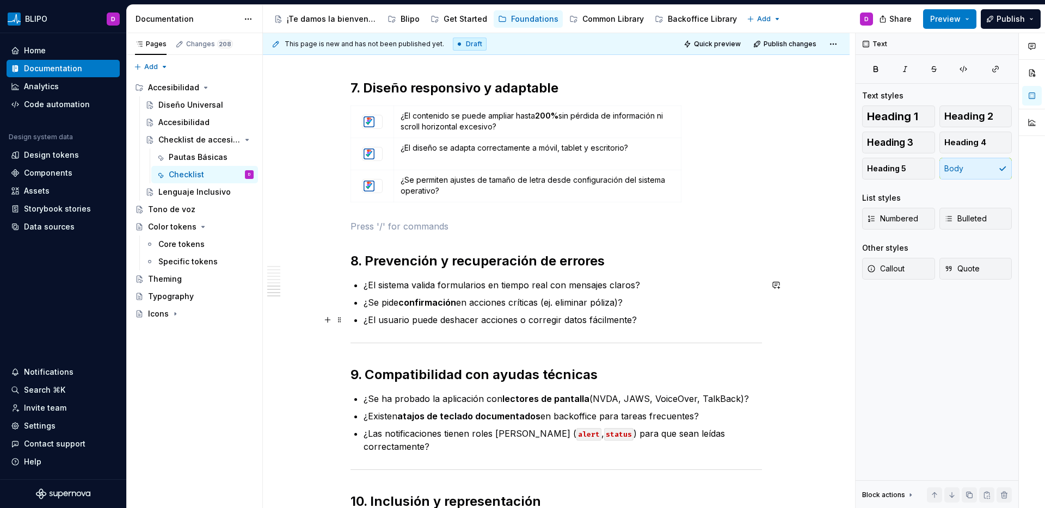
scroll to position [1327, 0]
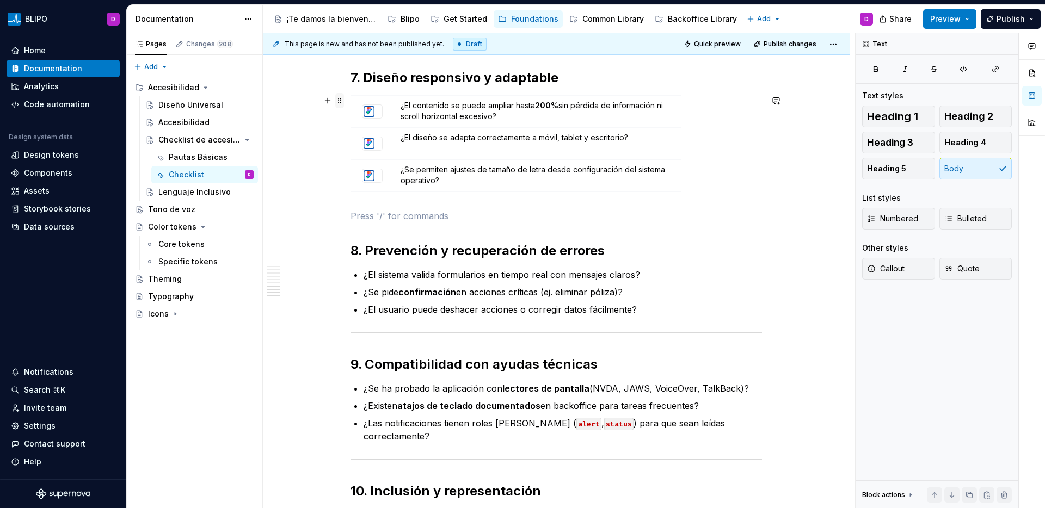
click at [340, 103] on span at bounding box center [339, 100] width 9 height 15
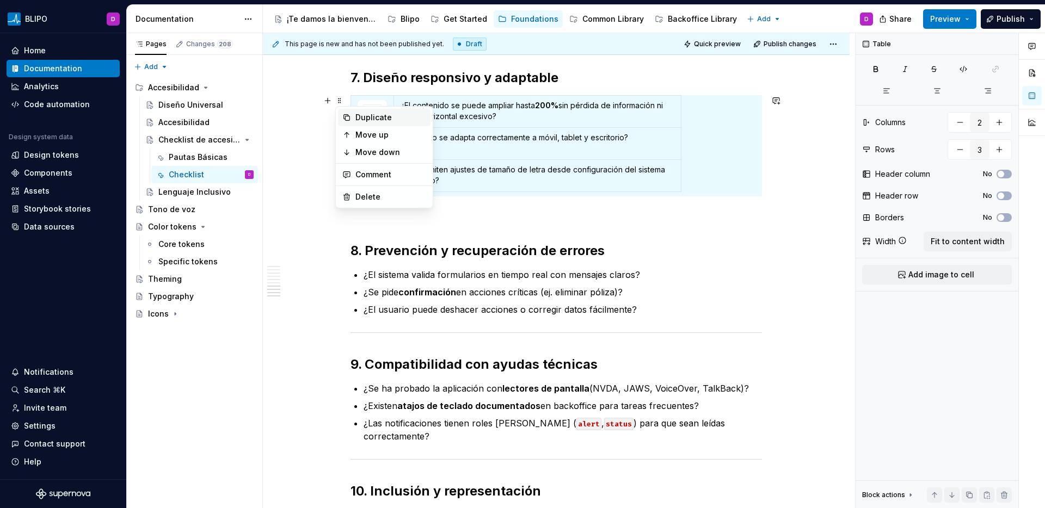
click at [372, 116] on div "Duplicate" at bounding box center [390, 117] width 71 height 11
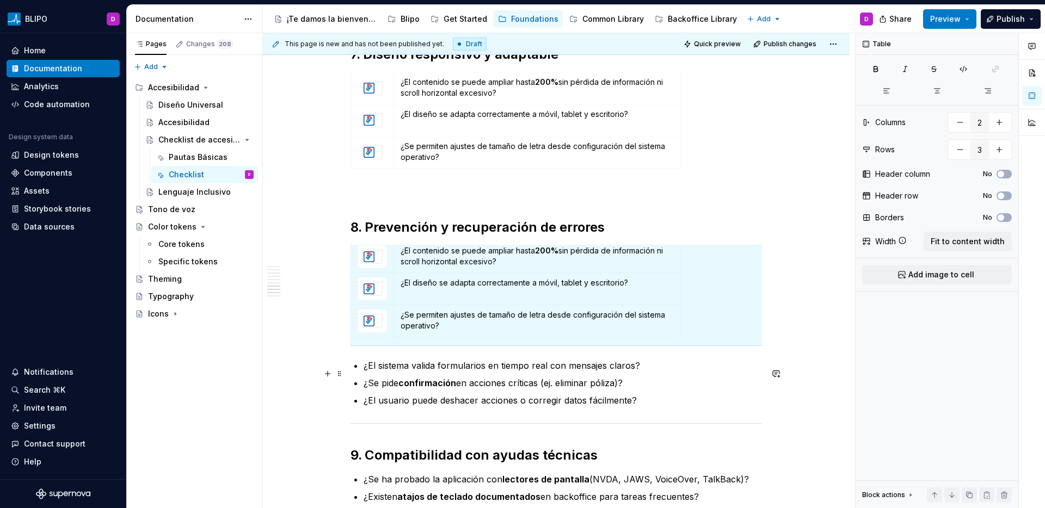
scroll to position [0, 0]
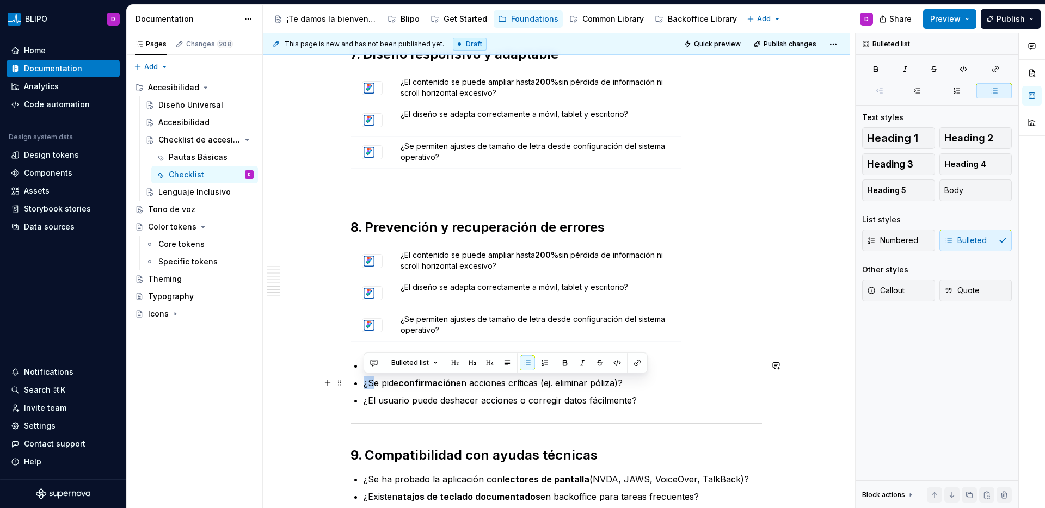
drag, startPoint x: 640, startPoint y: 375, endPoint x: 374, endPoint y: 379, distance: 266.2
click at [374, 379] on ul "¿El sistema valida formularios en tiempo real con mensajes claros? ¿Se pide con…" at bounding box center [563, 383] width 398 height 48
click at [553, 396] on p "¿El usuario puede deshacer acciones o corregir datos fácilmente?" at bounding box center [563, 400] width 398 height 13
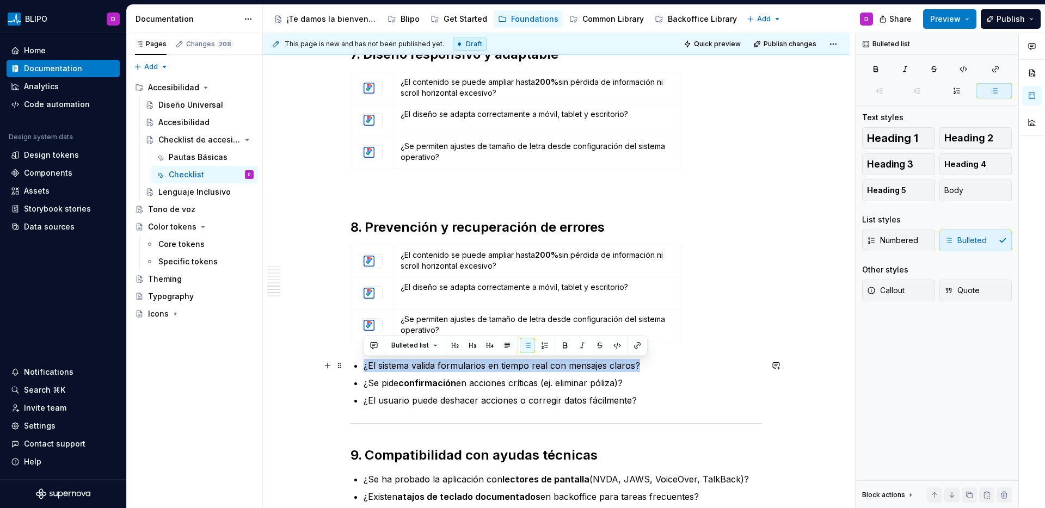
drag, startPoint x: 644, startPoint y: 367, endPoint x: 347, endPoint y: 366, distance: 297.7
click at [511, 260] on p "¿El contenido se puede ampliar hasta 200% sin pérdida de información ni scroll …" at bounding box center [538, 261] width 274 height 22
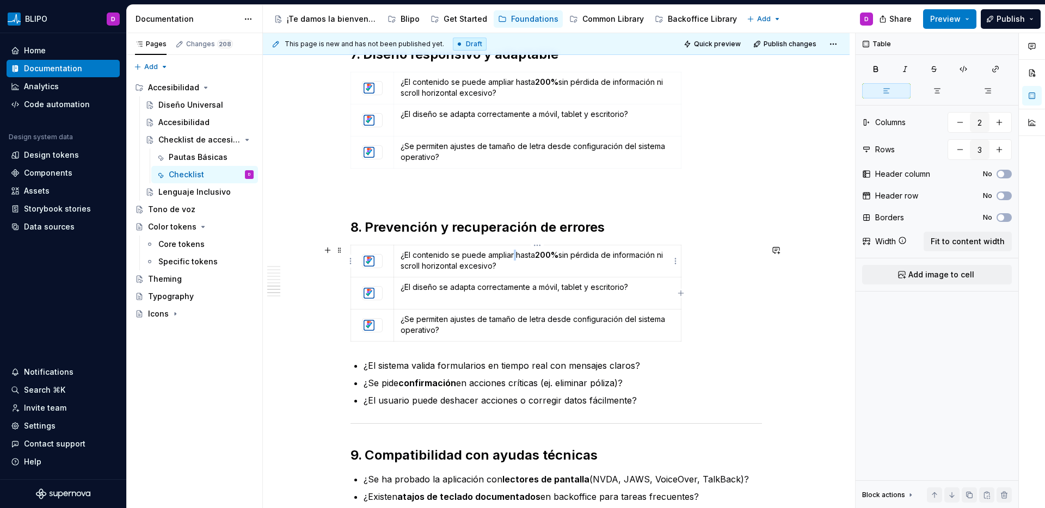
click at [511, 260] on p "¿El contenido se puede ampliar hasta 200% sin pérdida de información ni scroll …" at bounding box center [538, 261] width 274 height 22
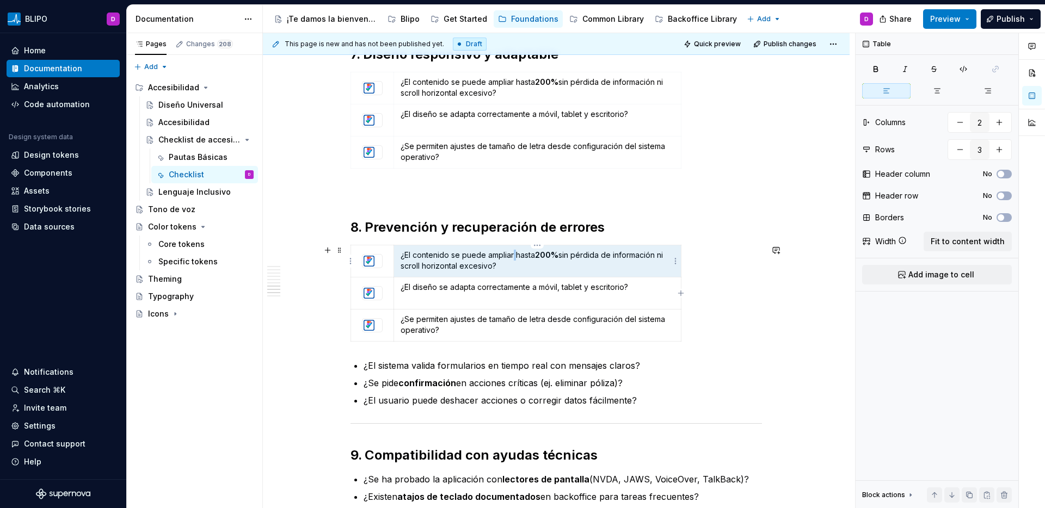
click at [511, 260] on p "¿El contenido se puede ampliar hasta 200% sin pérdida de información ni scroll …" at bounding box center [538, 261] width 274 height 22
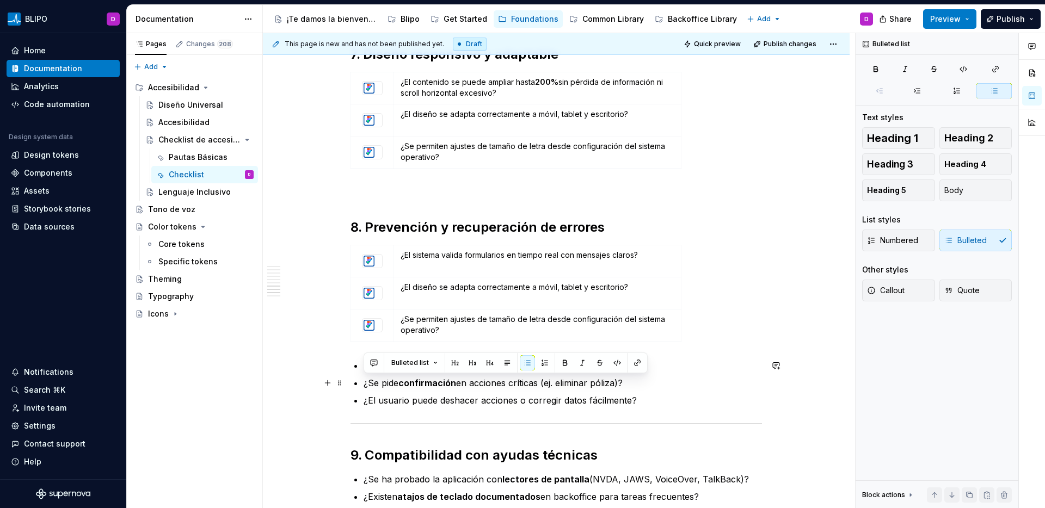
drag, startPoint x: 629, startPoint y: 384, endPoint x: 364, endPoint y: 389, distance: 264.6
click at [364, 389] on p "¿Se pide confirmación en acciones críticas (ej. eliminar póliza)?" at bounding box center [563, 383] width 398 height 13
click at [470, 293] on td "¿El diseño se adapta correctamente a móvil, tablet y escritorio?" at bounding box center [537, 294] width 287 height 32
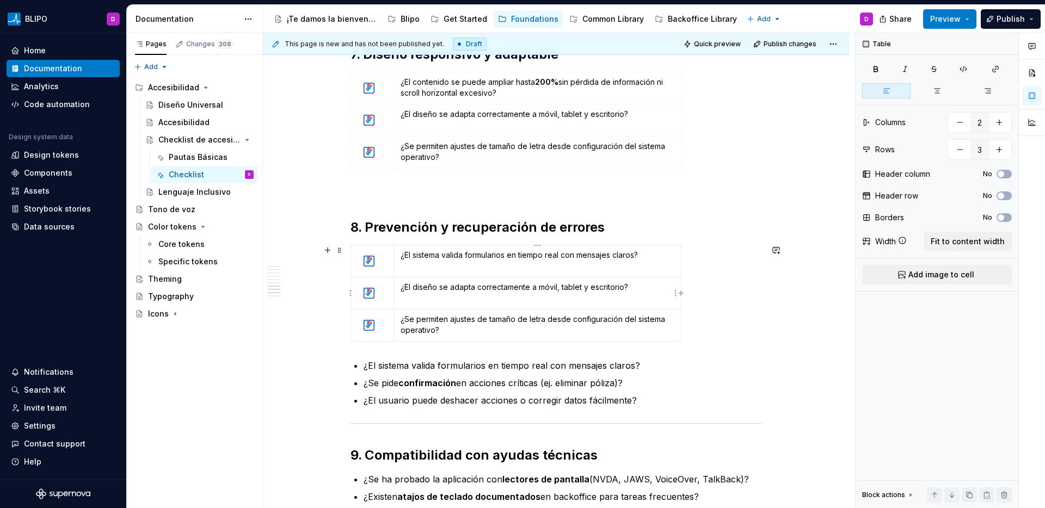
click at [470, 293] on td "¿El diseño se adapta correctamente a móvil, tablet y escritorio?" at bounding box center [537, 294] width 287 height 32
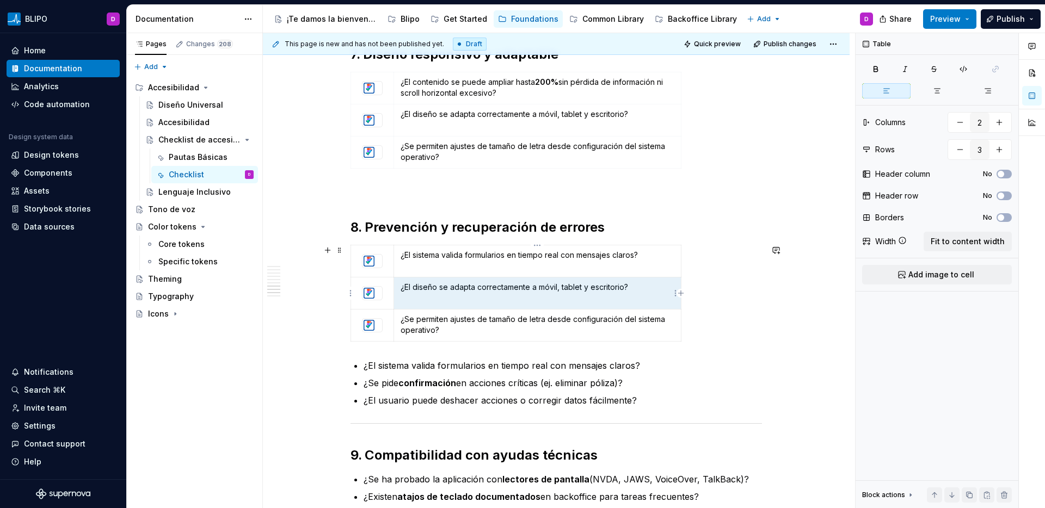
click at [470, 294] on td "¿El diseño se adapta correctamente a móvil, tablet y escritorio?" at bounding box center [537, 294] width 287 height 32
click at [475, 289] on p "¿El diseño se adapta correctamente a móvil, tablet y escritorio?" at bounding box center [538, 287] width 274 height 11
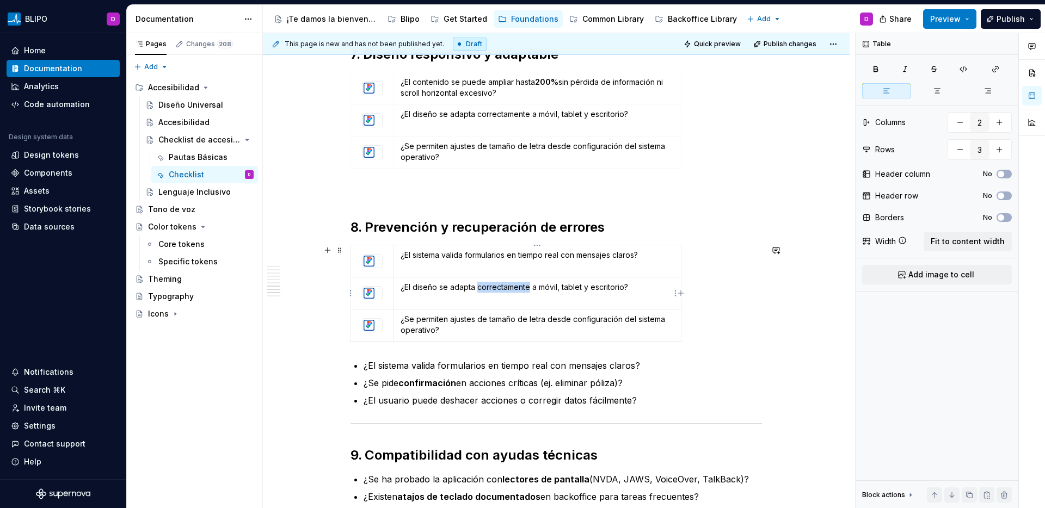
click at [475, 289] on p "¿El diseño se adapta correctamente a móvil, tablet y escritorio?" at bounding box center [538, 287] width 274 height 11
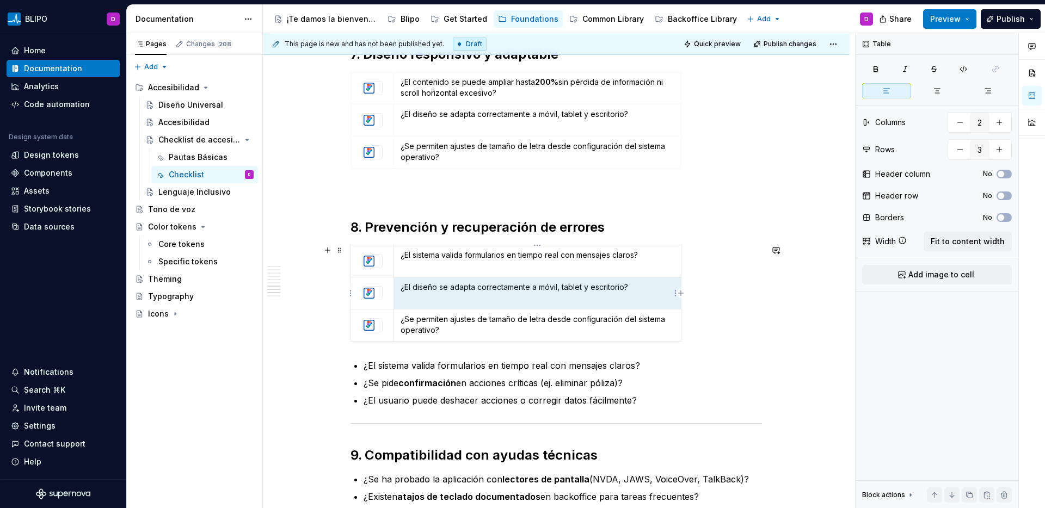
click at [475, 289] on p "¿El diseño se adapta correctamente a móvil, tablet y escritorio?" at bounding box center [538, 287] width 274 height 11
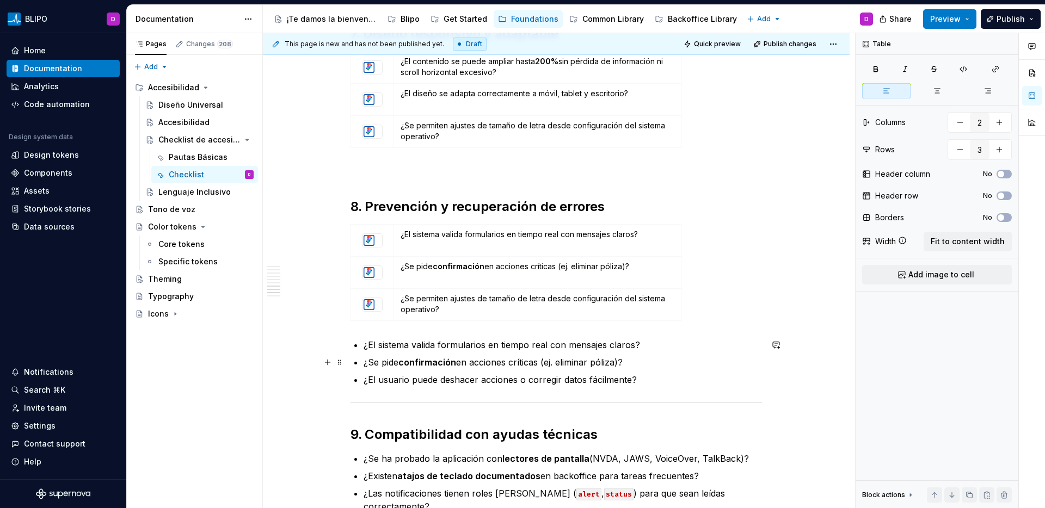
scroll to position [1372, 0]
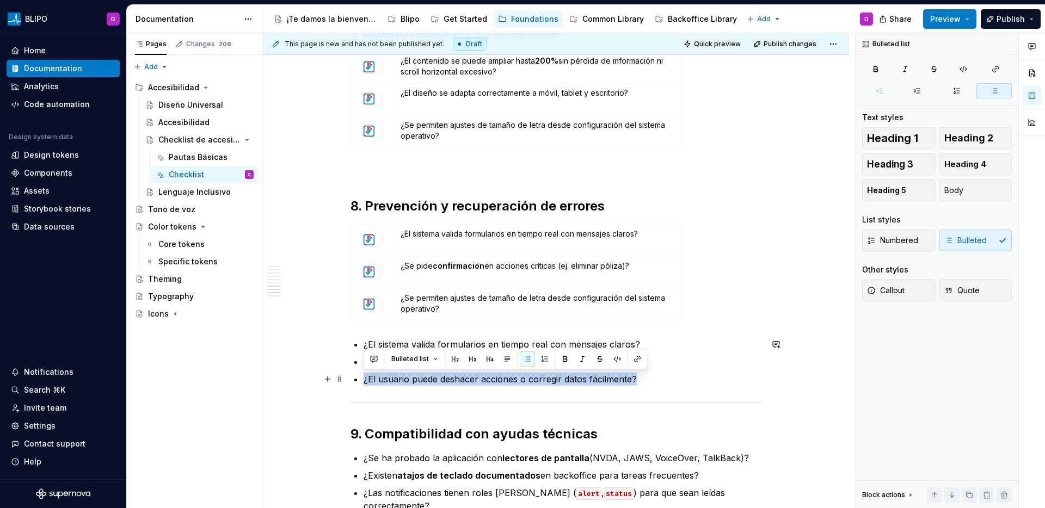
drag, startPoint x: 640, startPoint y: 380, endPoint x: 364, endPoint y: 379, distance: 275.4
click at [364, 379] on p "¿El usuario puede deshacer acciones o corregir datos fácilmente?" at bounding box center [563, 379] width 398 height 13
click at [427, 297] on p "¿Se permiten ajustes de tamaño de letra desde configuración del sistema operati…" at bounding box center [538, 304] width 274 height 22
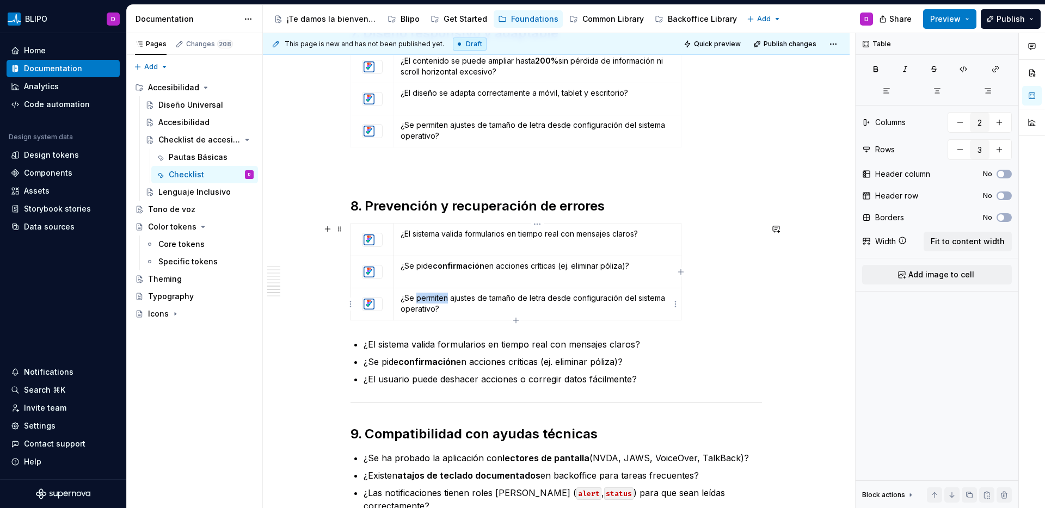
click at [427, 297] on p "¿Se permiten ajustes de tamaño de letra desde configuración del sistema operati…" at bounding box center [538, 304] width 274 height 22
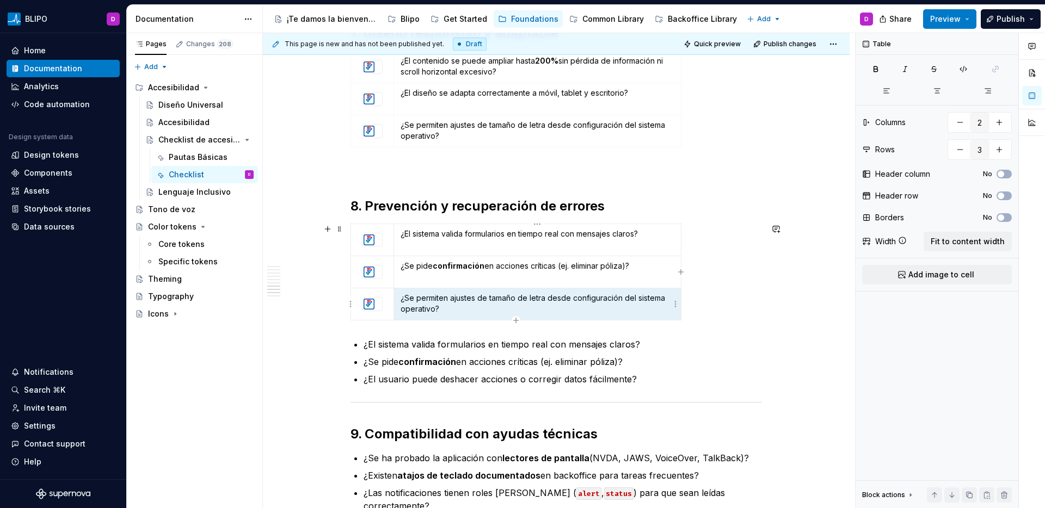
click at [427, 298] on p "¿Se permiten ajustes de tamaño de letra desde configuración del sistema operati…" at bounding box center [538, 304] width 274 height 22
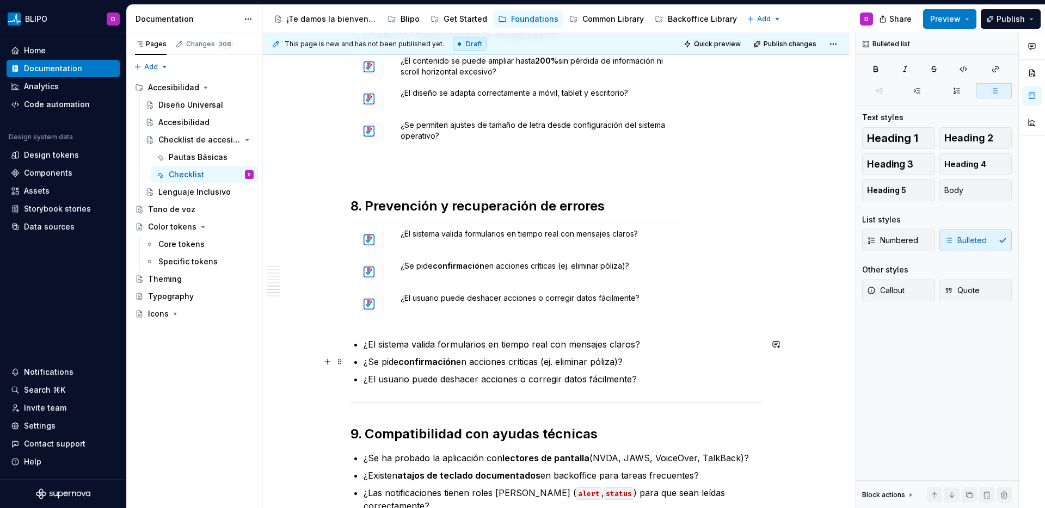
click at [692, 358] on p "¿Se pide confirmación en acciones críticas (ej. eliminar póliza)?" at bounding box center [563, 361] width 398 height 13
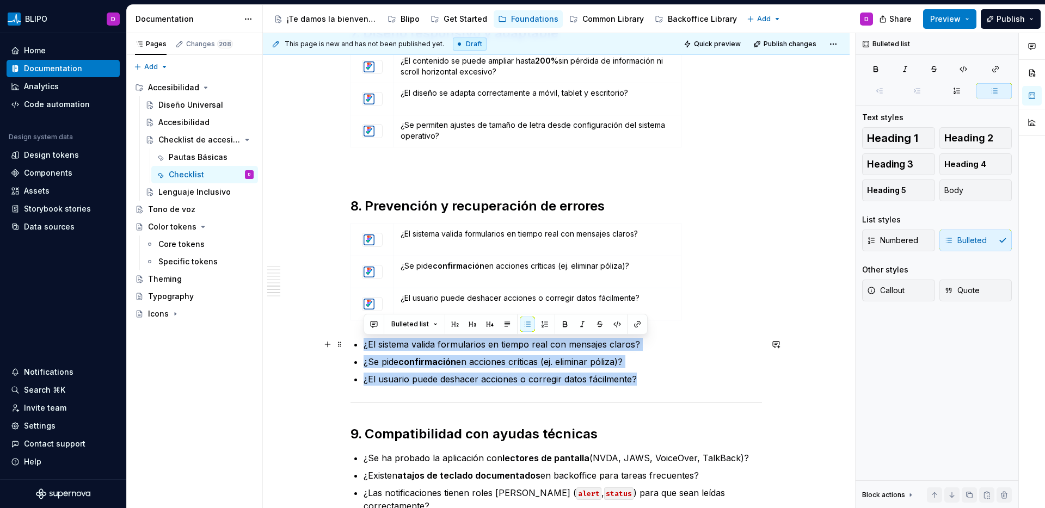
drag, startPoint x: 642, startPoint y: 380, endPoint x: 359, endPoint y: 346, distance: 284.5
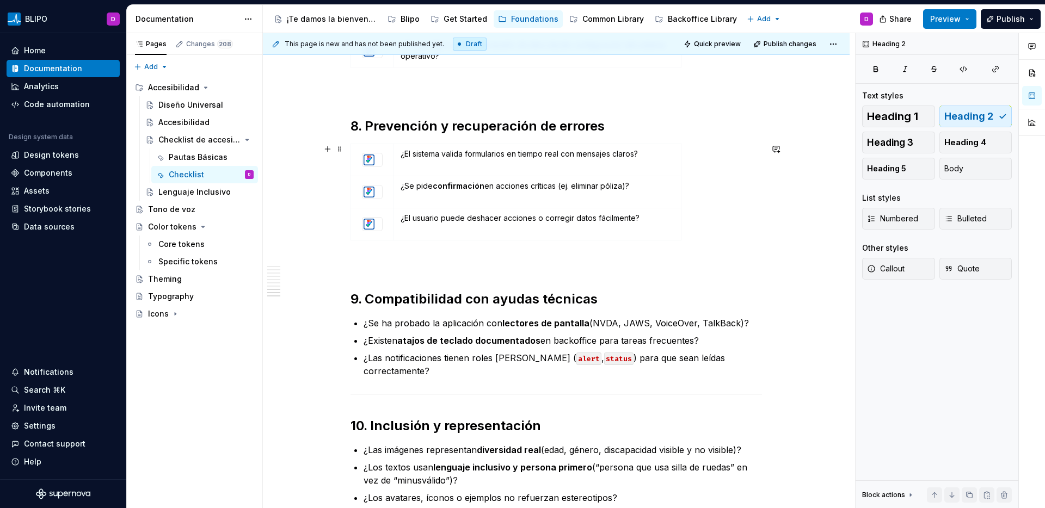
scroll to position [1429, 0]
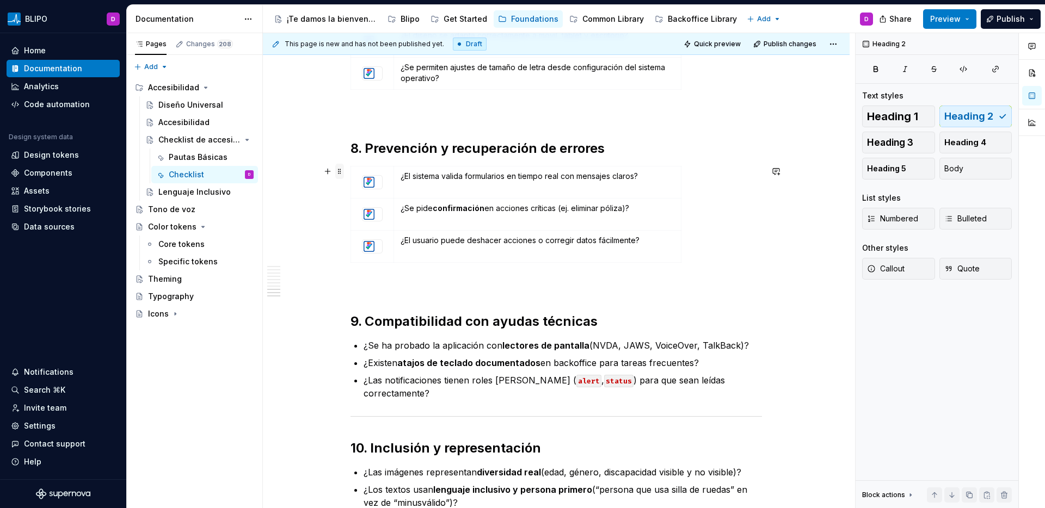
click at [341, 171] on span at bounding box center [339, 171] width 9 height 15
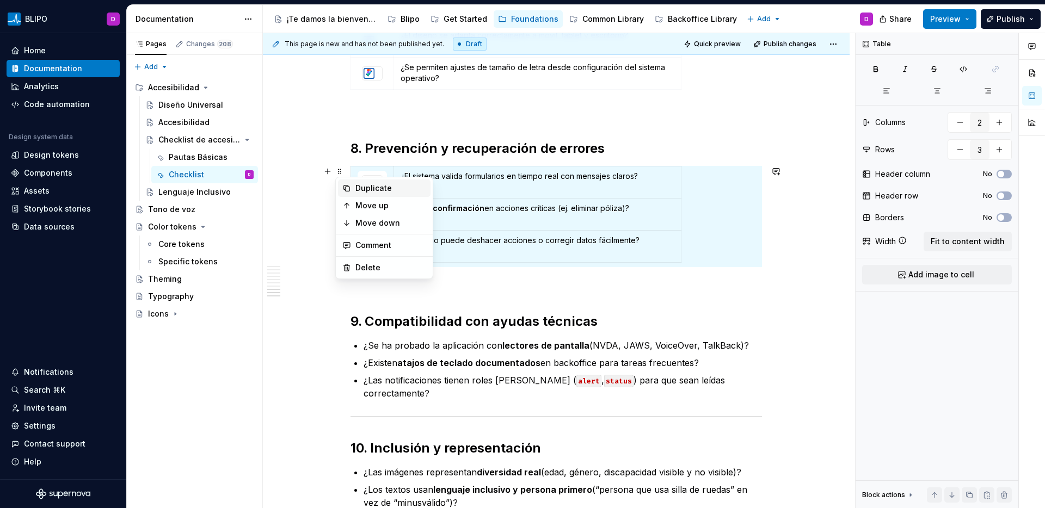
click at [373, 187] on div "Duplicate" at bounding box center [390, 188] width 71 height 11
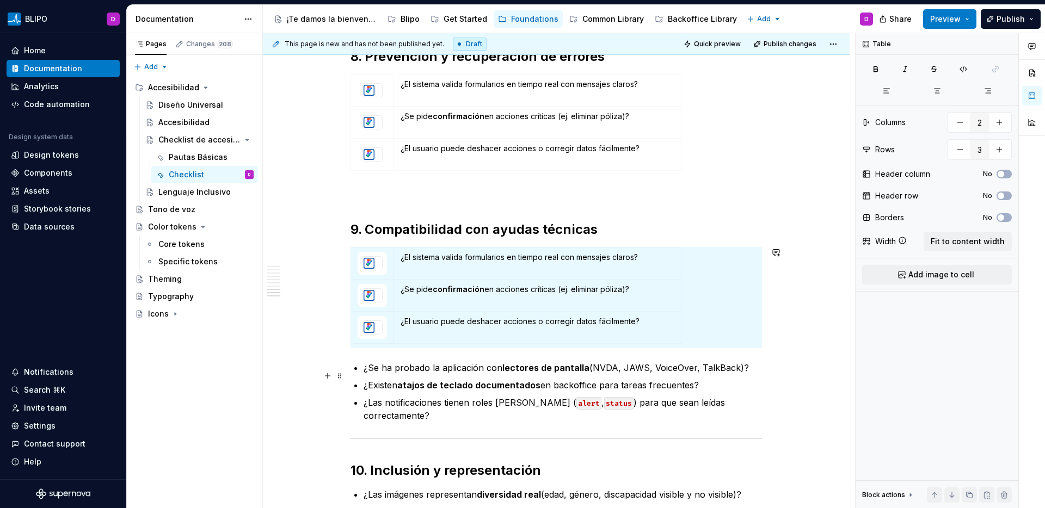
scroll to position [1521, 0]
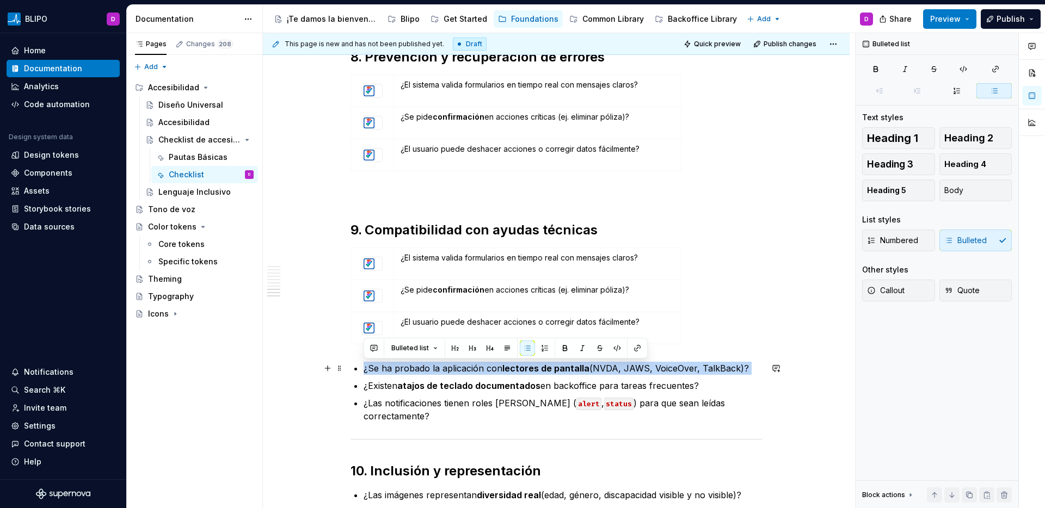
drag, startPoint x: 746, startPoint y: 376, endPoint x: 365, endPoint y: 372, distance: 381.0
click at [365, 372] on p "¿Se ha probado la aplicación con lectores de pantalla (NVDA, JAWS, VoiceOver, T…" at bounding box center [563, 368] width 398 height 13
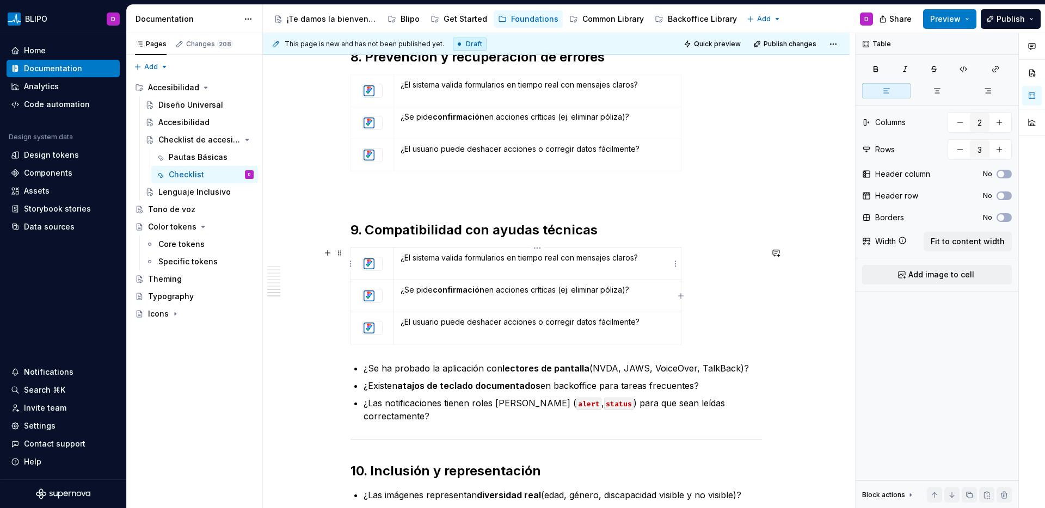
click at [452, 253] on p "¿El sistema valida formularios en tiempo real con mensajes claros?" at bounding box center [538, 258] width 274 height 11
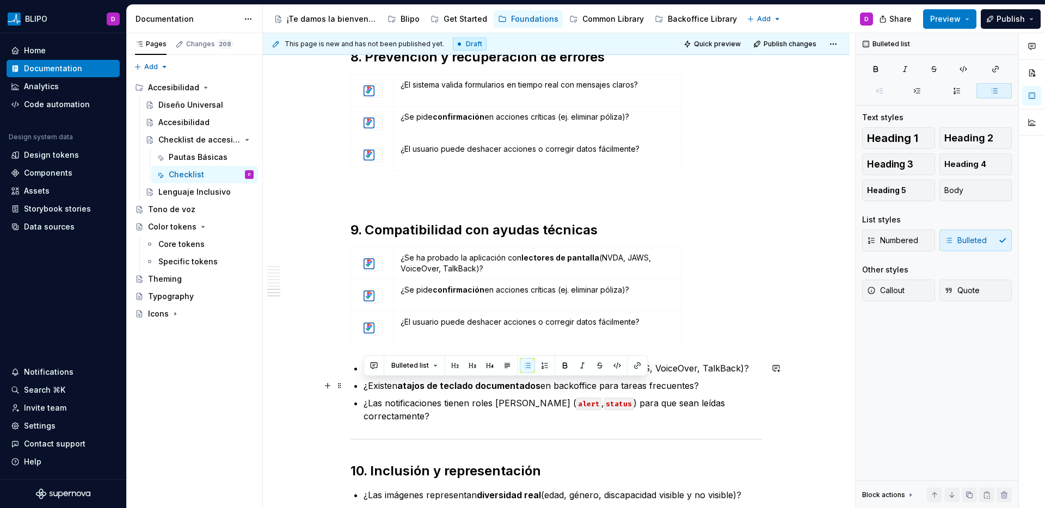
drag, startPoint x: 703, startPoint y: 387, endPoint x: 364, endPoint y: 389, distance: 339.7
click at [364, 389] on p "¿Existen atajos de teclado documentados en backoffice para tareas frecuentes?" at bounding box center [563, 385] width 398 height 13
click at [466, 292] on strong "confirmación" at bounding box center [459, 289] width 52 height 9
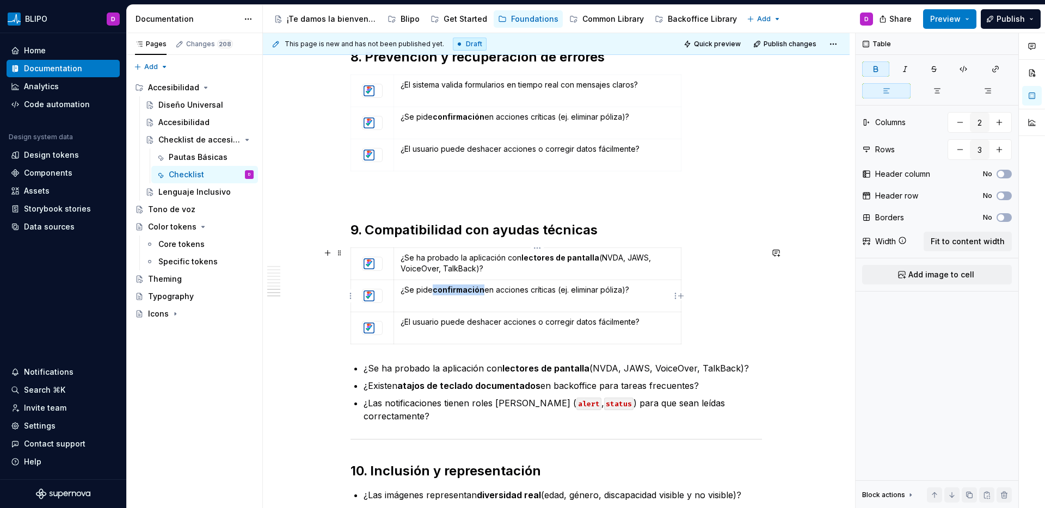
click at [466, 292] on strong "confirmación" at bounding box center [459, 289] width 52 height 9
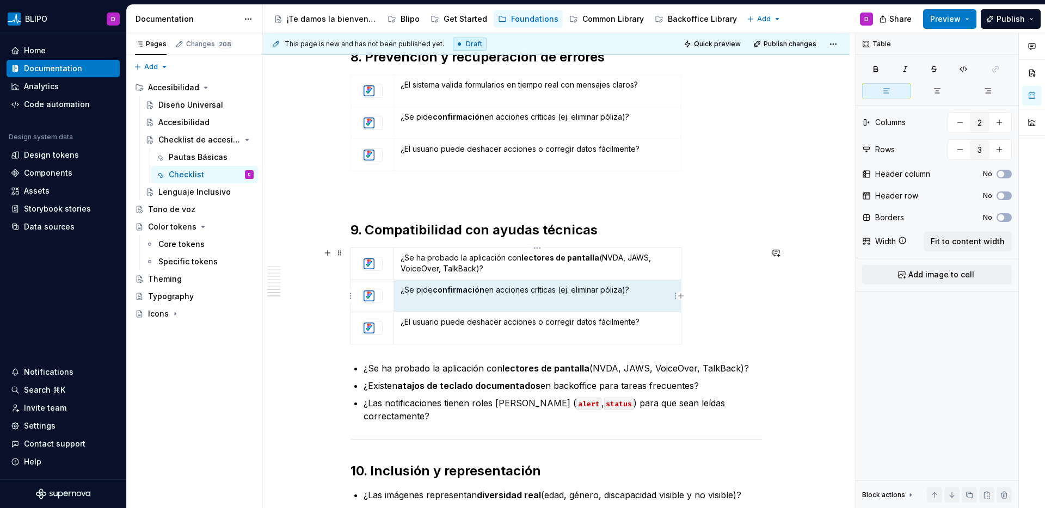
click at [466, 292] on strong "confirmación" at bounding box center [459, 289] width 52 height 9
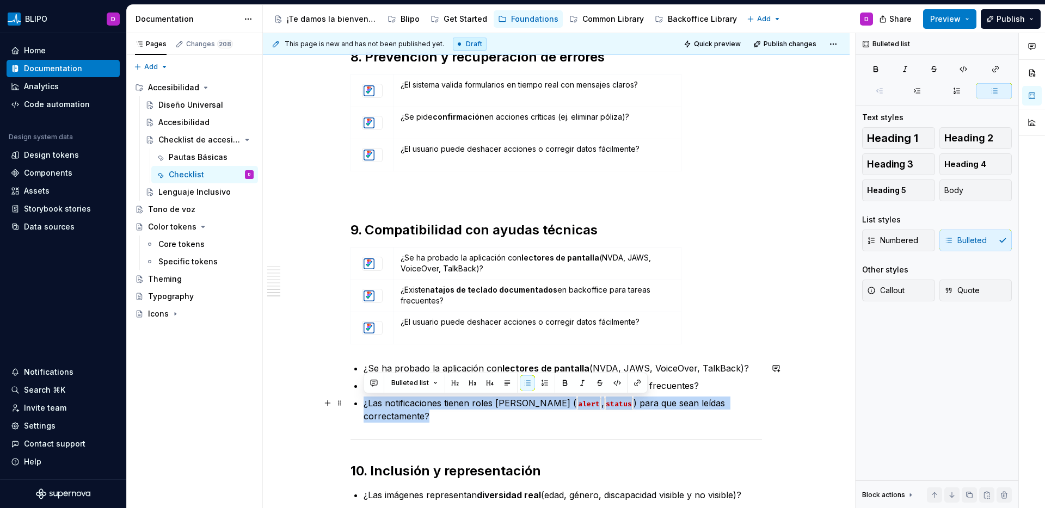
drag, startPoint x: 748, startPoint y: 404, endPoint x: 360, endPoint y: 403, distance: 388.1
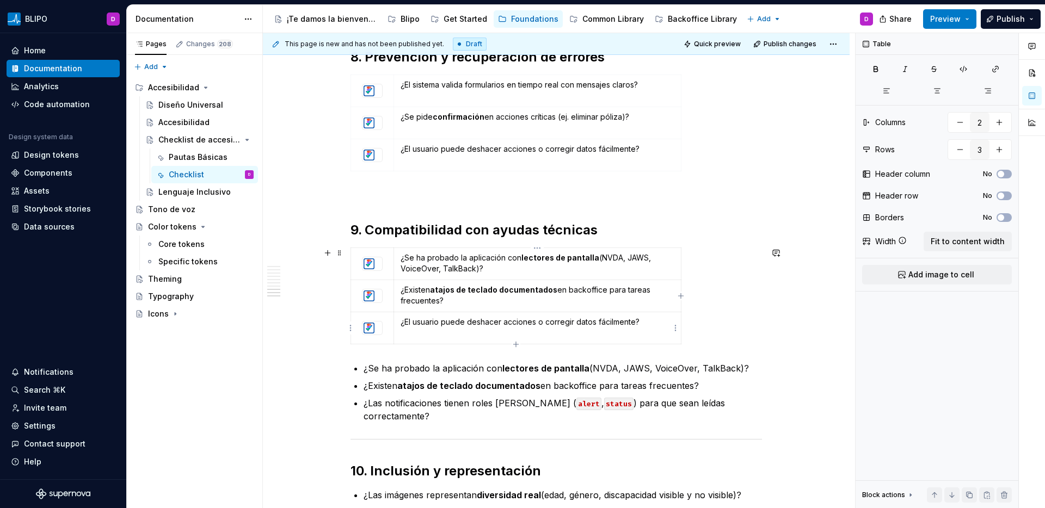
click at [423, 323] on p "¿El usuario puede deshacer acciones o corregir datos fácilmente?" at bounding box center [538, 322] width 274 height 11
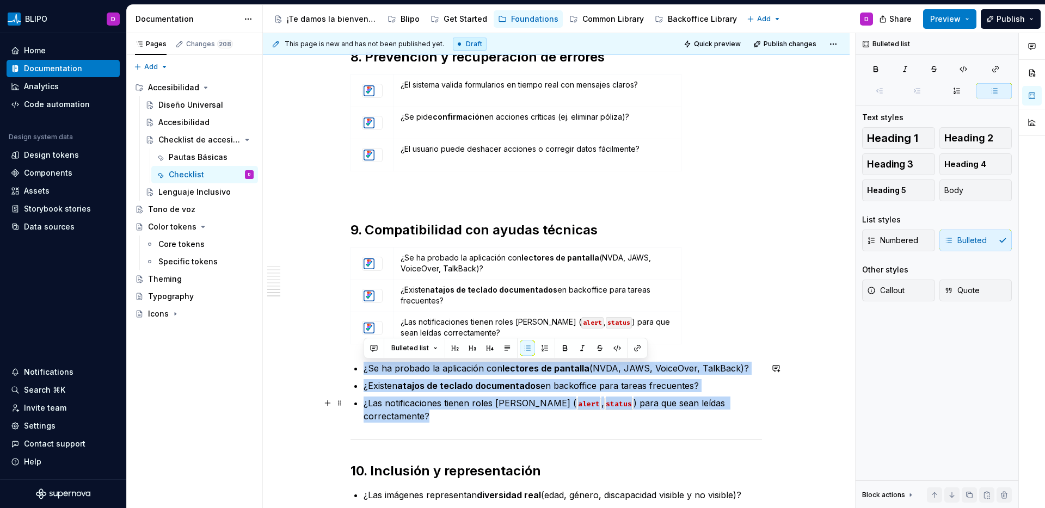
drag, startPoint x: 363, startPoint y: 369, endPoint x: 750, endPoint y: 408, distance: 389.5
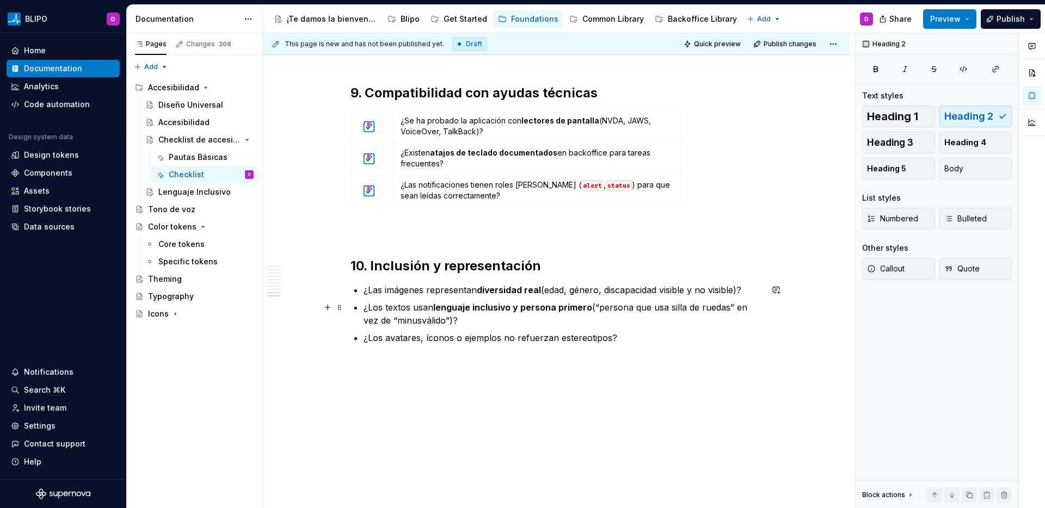
scroll to position [1659, 0]
click at [342, 118] on span at bounding box center [339, 114] width 9 height 15
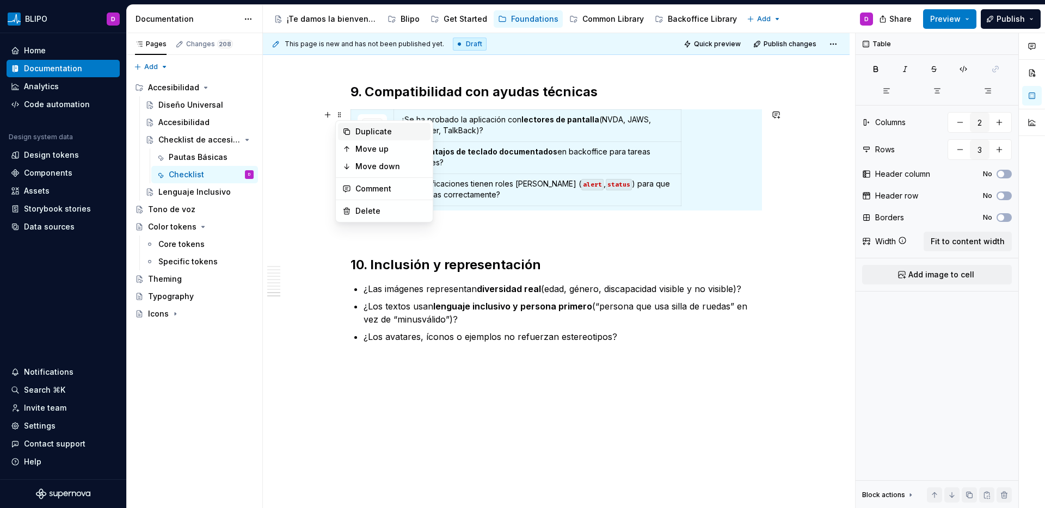
click at [371, 130] on div "Duplicate" at bounding box center [390, 131] width 71 height 11
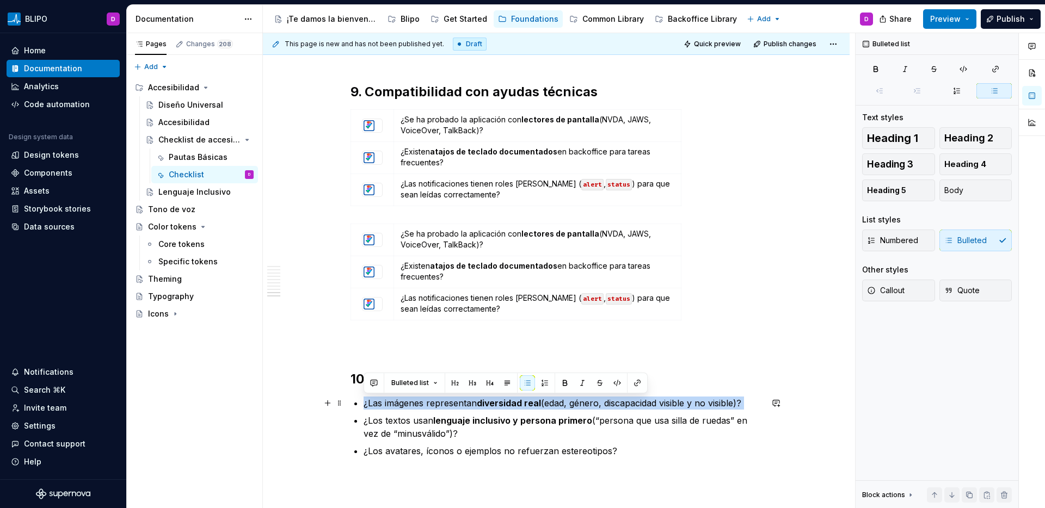
drag, startPoint x: 751, startPoint y: 411, endPoint x: 363, endPoint y: 406, distance: 388.1
click at [364, 406] on p "¿Las imágenes representan diversidad real (edad, género, discapacidad visible y…" at bounding box center [563, 403] width 398 height 13
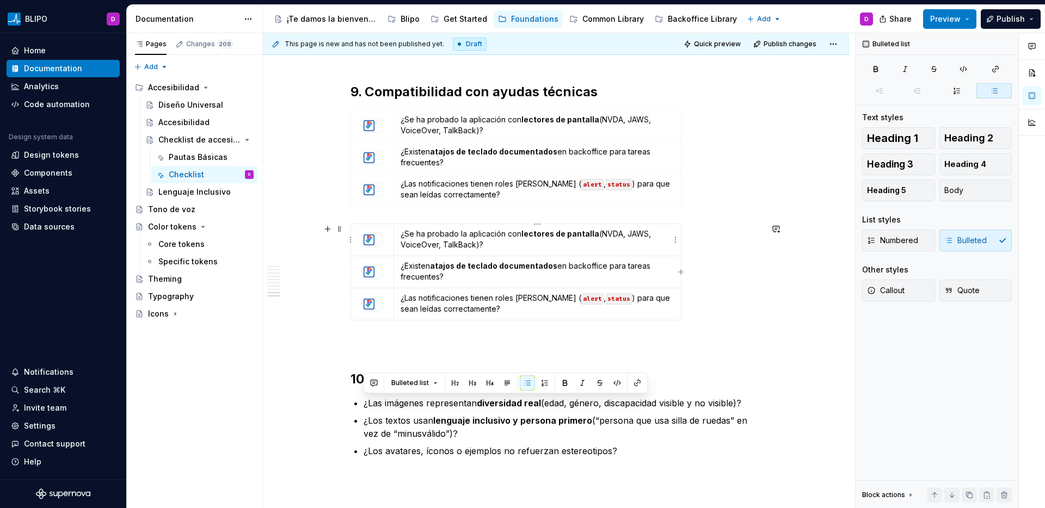
click at [444, 242] on p "¿Se ha probado la aplicación con lectores de pantalla (NVDA, JAWS, VoiceOver, T…" at bounding box center [538, 240] width 274 height 22
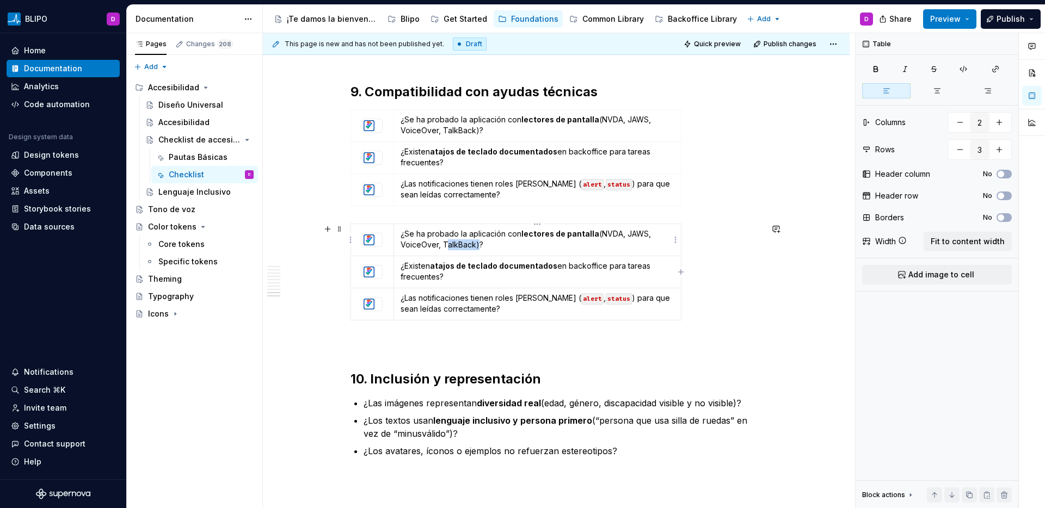
click at [444, 242] on p "¿Se ha probado la aplicación con lectores de pantalla (NVDA, JAWS, VoiceOver, T…" at bounding box center [538, 240] width 274 height 22
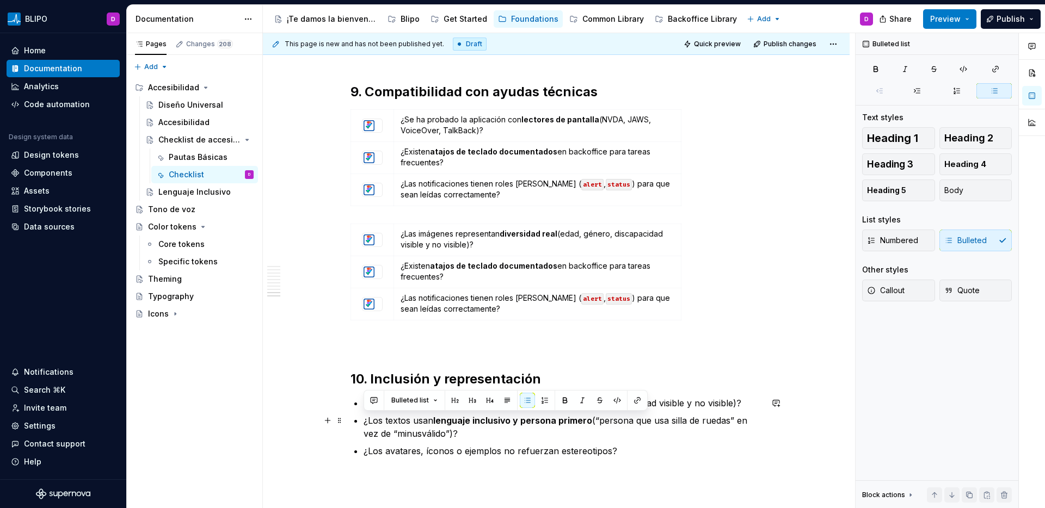
drag, startPoint x: 462, startPoint y: 433, endPoint x: 363, endPoint y: 425, distance: 99.9
click at [364, 425] on p "¿Los textos usan lenguaje inclusivo y persona primero (“persona que usa silla d…" at bounding box center [563, 427] width 398 height 26
click at [503, 275] on p "¿Existen atajos de teclado documentados en backoffice para tareas frecuentes?" at bounding box center [538, 272] width 274 height 22
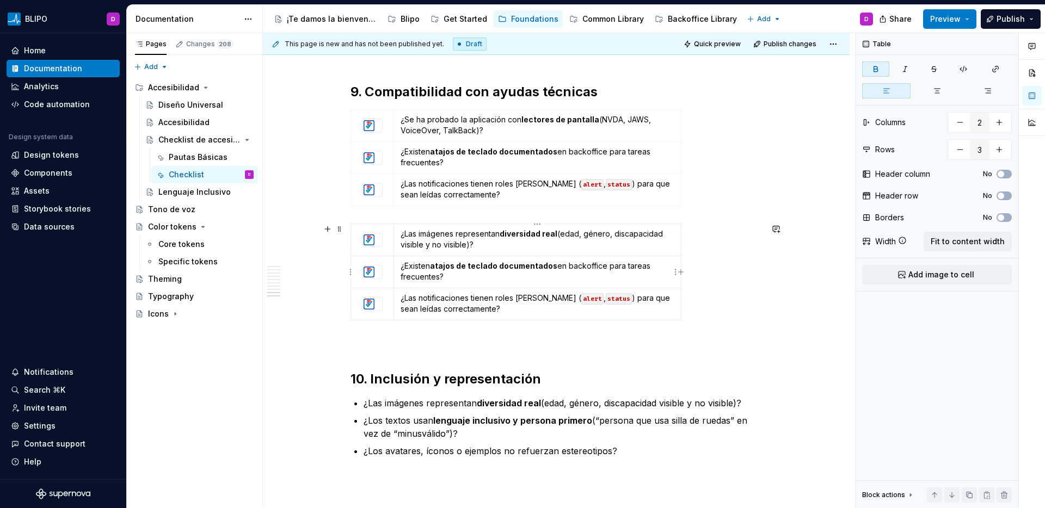
click at [502, 269] on strong "atajos de teclado documentados" at bounding box center [493, 265] width 127 height 9
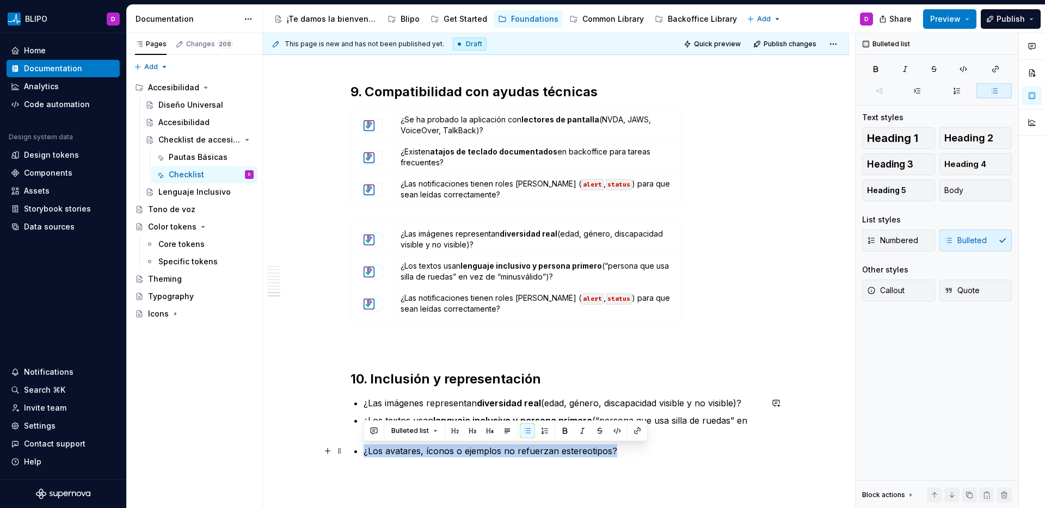
drag, startPoint x: 616, startPoint y: 449, endPoint x: 363, endPoint y: 452, distance: 253.1
click at [364, 452] on p "¿Los avatares, íconos o ejemplos no refuerzan estereotipos?" at bounding box center [563, 451] width 398 height 13
click at [467, 300] on p "¿Las notificaciones tienen roles ARIA ( alert , status ) para que sean leídas c…" at bounding box center [538, 304] width 274 height 22
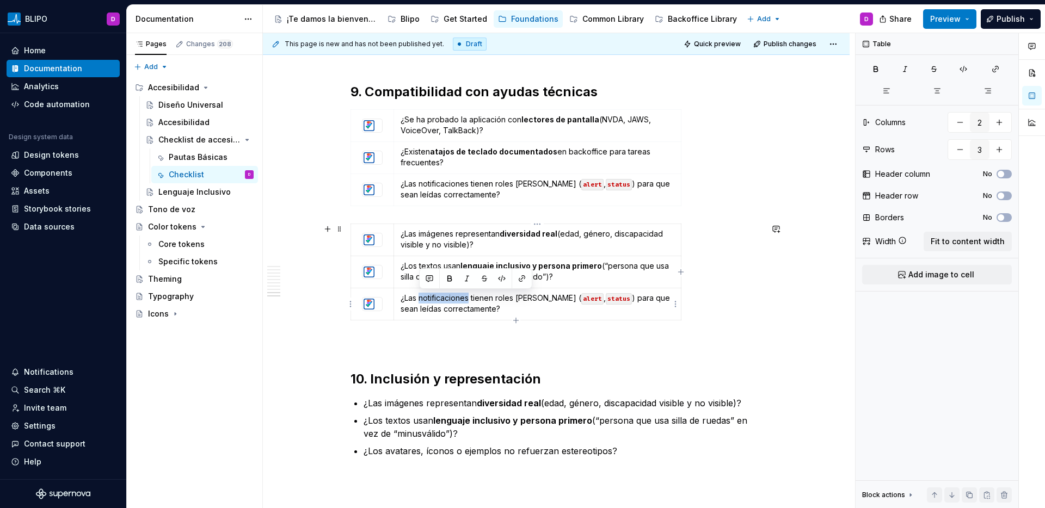
click at [467, 300] on p "¿Las notificaciones tienen roles ARIA ( alert , status ) para que sean leídas c…" at bounding box center [538, 304] width 274 height 22
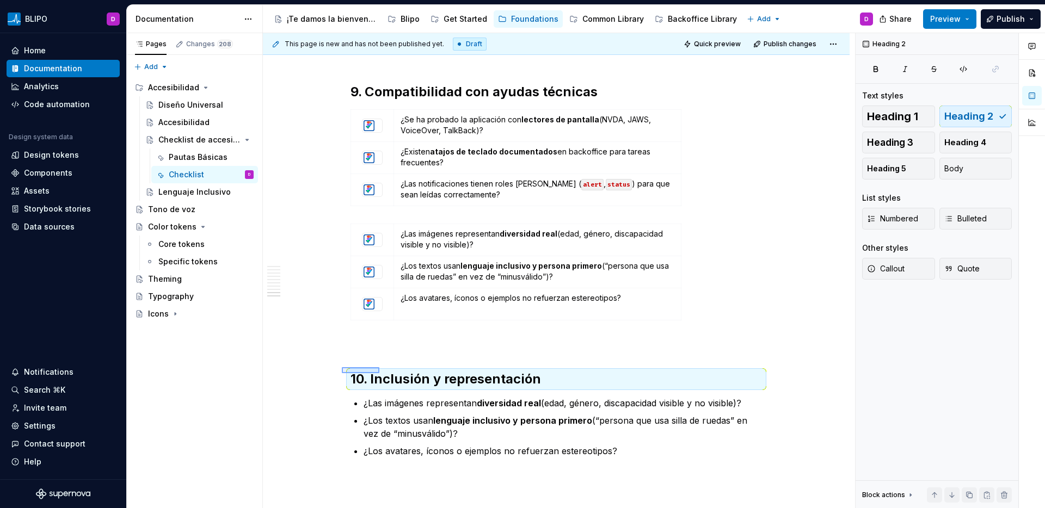
drag, startPoint x: 342, startPoint y: 367, endPoint x: 379, endPoint y: 373, distance: 38.0
click at [379, 373] on div "This page is new and has not been published yet. Draft Quick preview Publish ch…" at bounding box center [559, 271] width 592 height 476
click at [447, 340] on p at bounding box center [557, 344] width 412 height 13
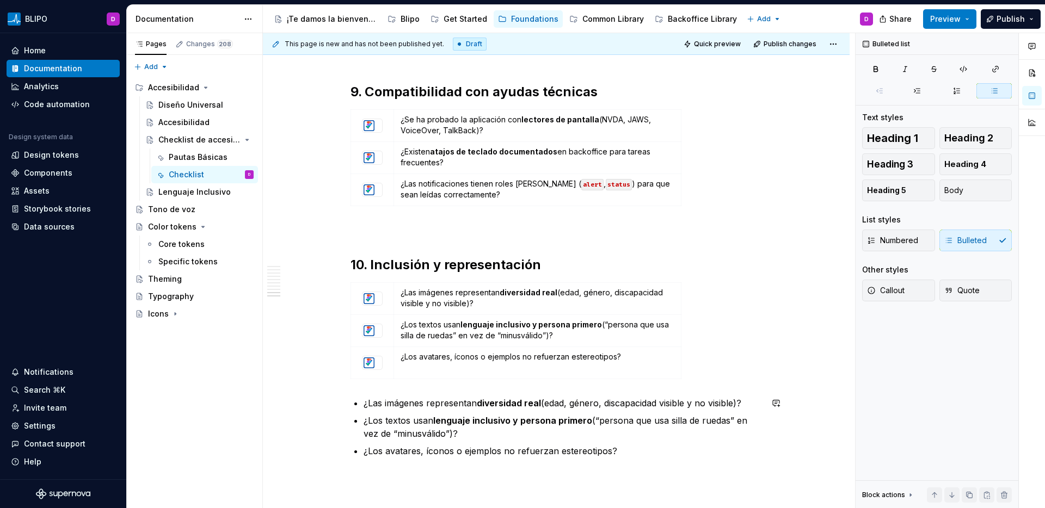
scroll to position [1668, 0]
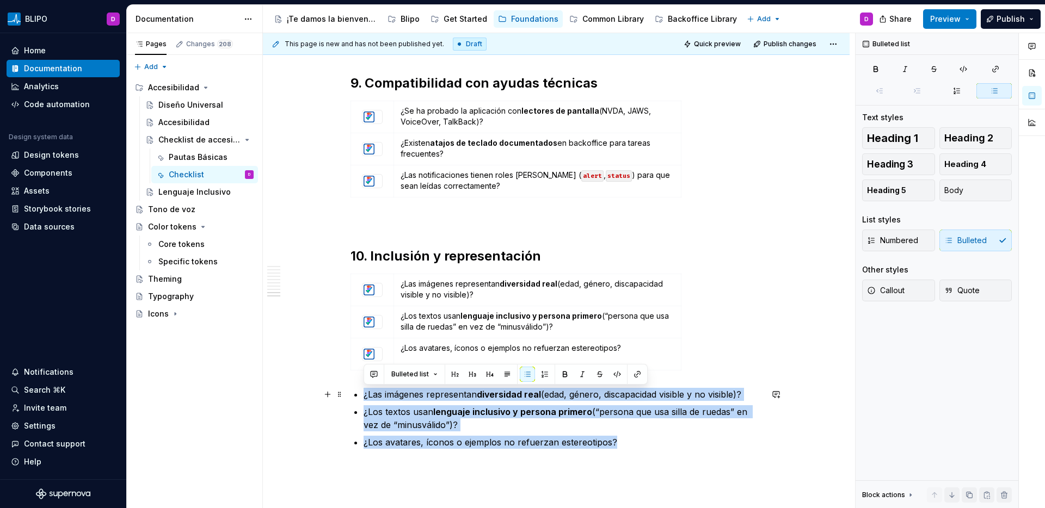
drag, startPoint x: 640, startPoint y: 458, endPoint x: 353, endPoint y: 393, distance: 294.1
click at [364, 393] on ul "¿Las imágenes representan diversidad real (edad, género, discapacidad visible y…" at bounding box center [563, 418] width 398 height 61
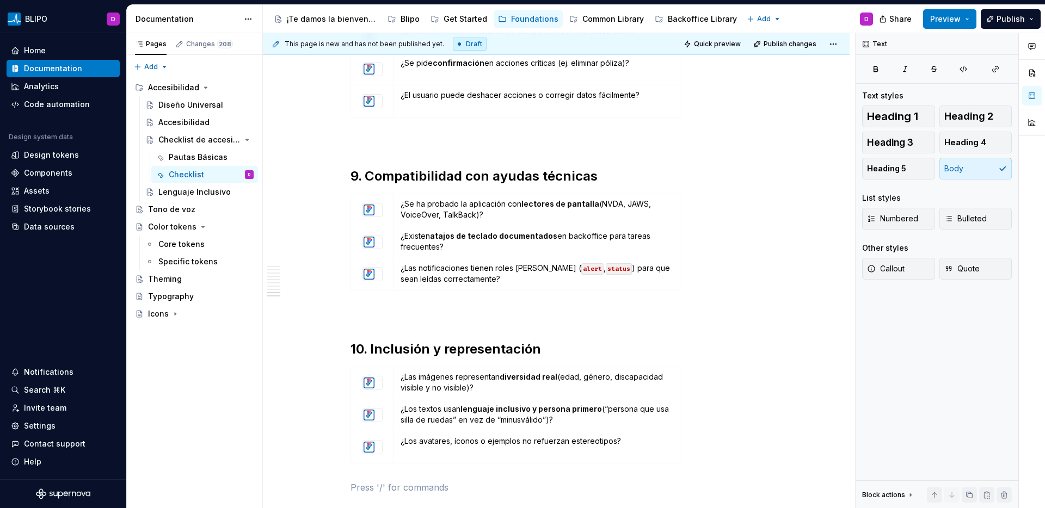
scroll to position [1726, 0]
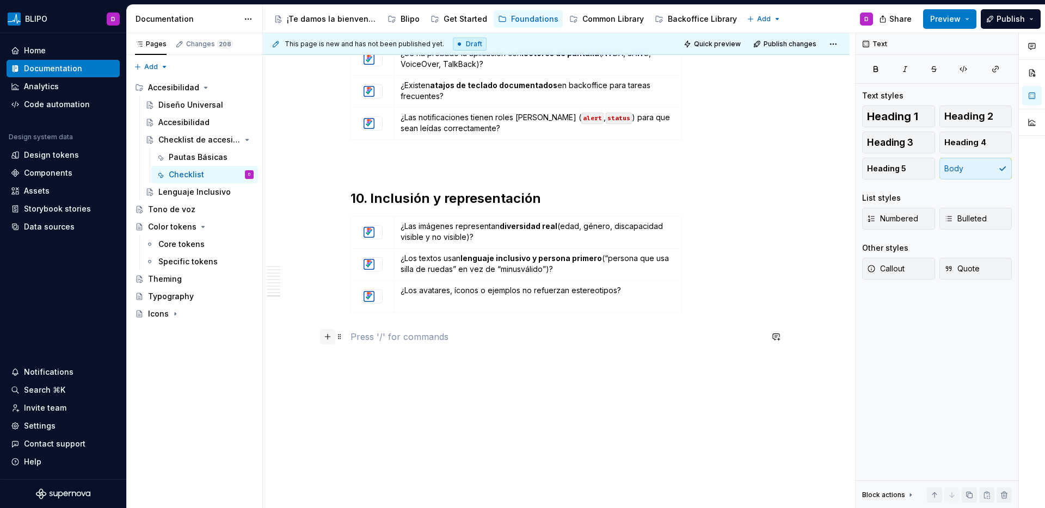
click at [326, 339] on button "button" at bounding box center [327, 336] width 15 height 15
click at [372, 339] on p at bounding box center [557, 336] width 412 height 13
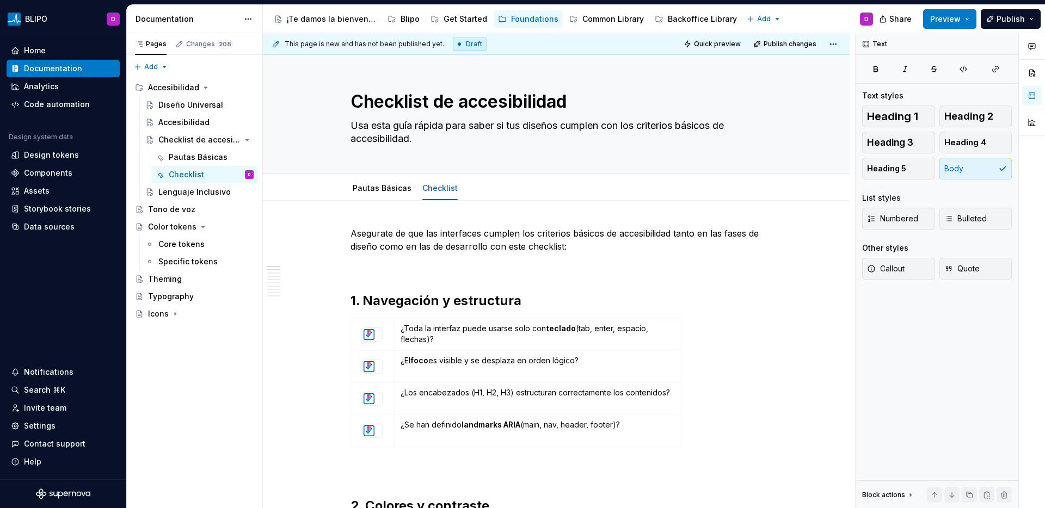
scroll to position [0, 0]
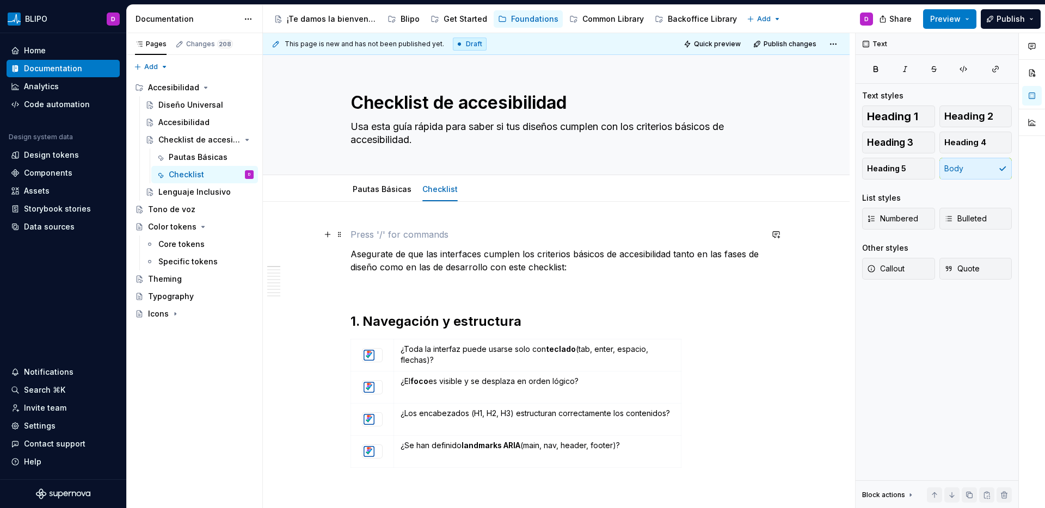
click at [368, 230] on p at bounding box center [557, 234] width 412 height 13
click at [329, 235] on button "button" at bounding box center [327, 234] width 15 height 15
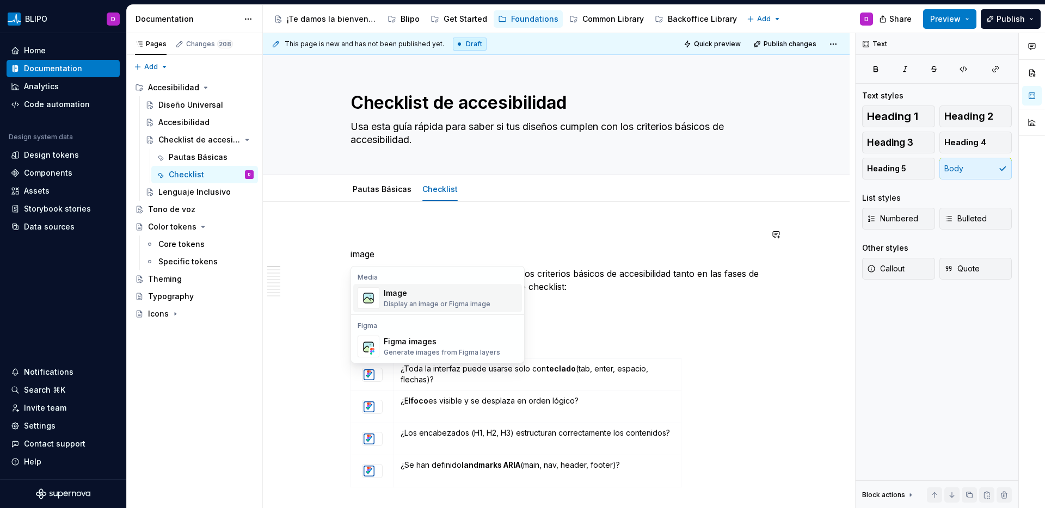
click at [437, 305] on div "Display an image or Figma image" at bounding box center [437, 304] width 107 height 9
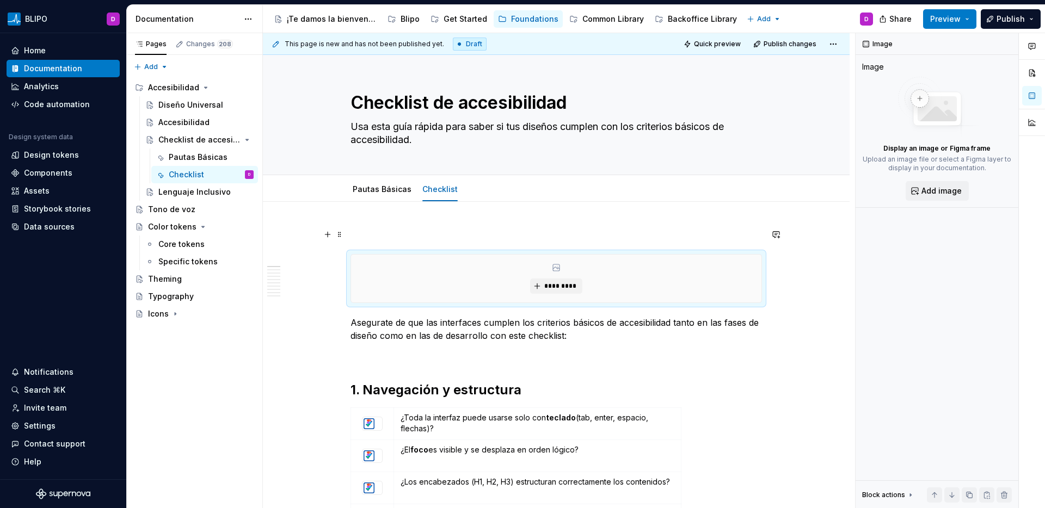
click at [402, 234] on p at bounding box center [557, 234] width 412 height 13
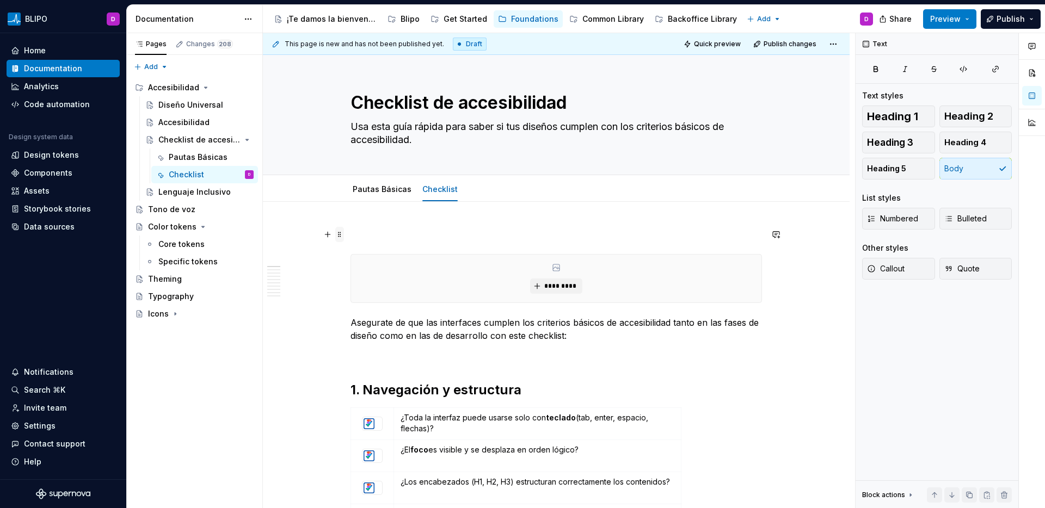
click at [341, 235] on span at bounding box center [339, 234] width 9 height 15
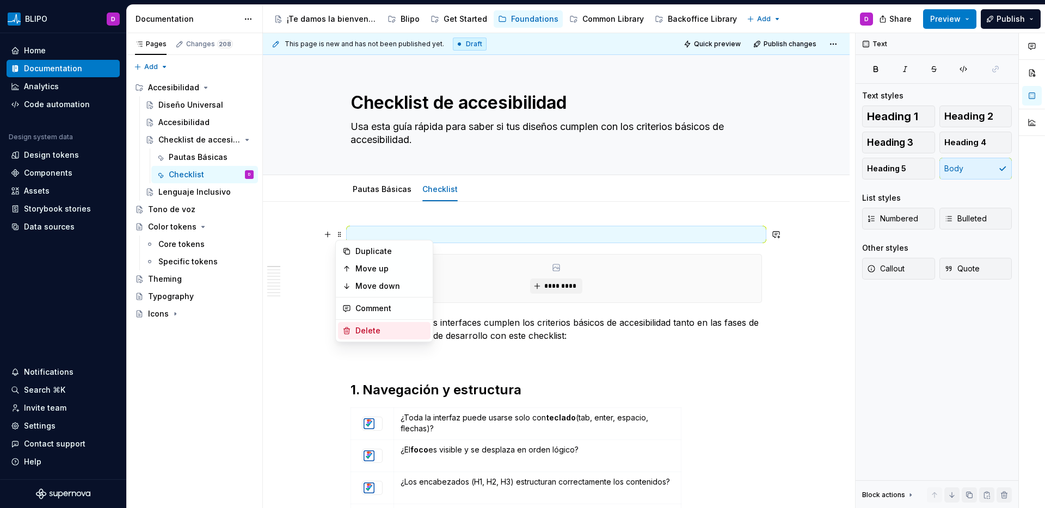
click at [365, 332] on div "Delete" at bounding box center [390, 331] width 71 height 11
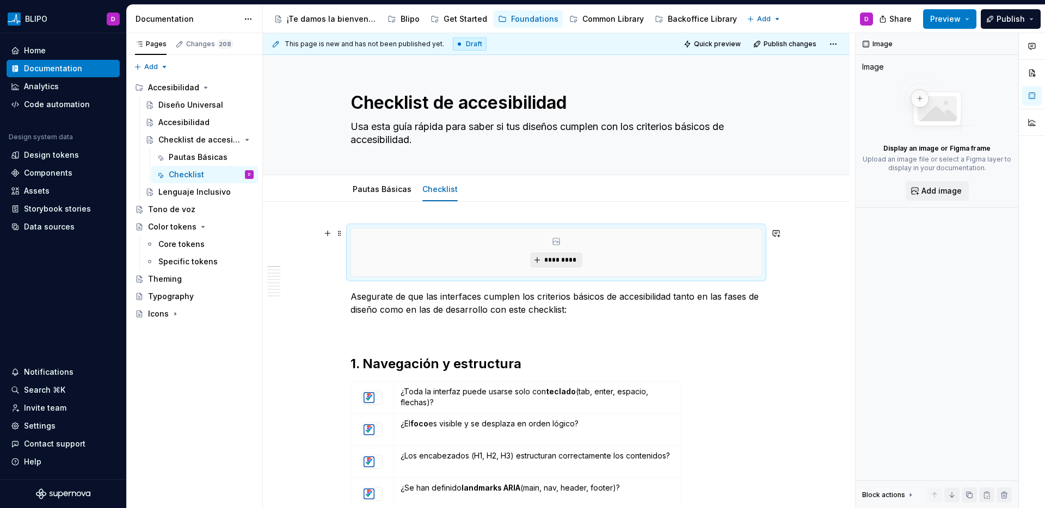
click at [553, 261] on span "*********" at bounding box center [560, 260] width 33 height 9
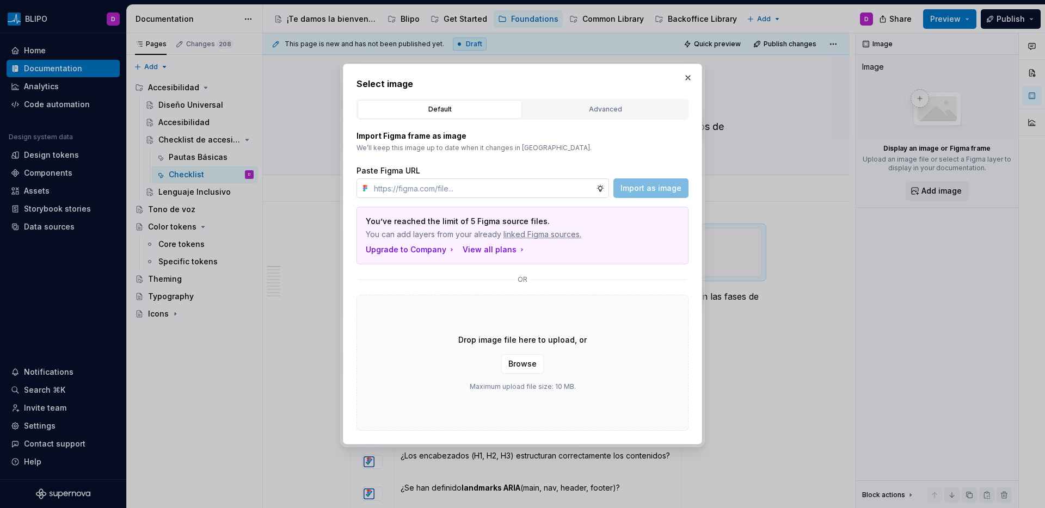
click at [519, 190] on input "text" at bounding box center [483, 189] width 226 height 20
click at [641, 189] on span "Import as image" at bounding box center [651, 188] width 61 height 11
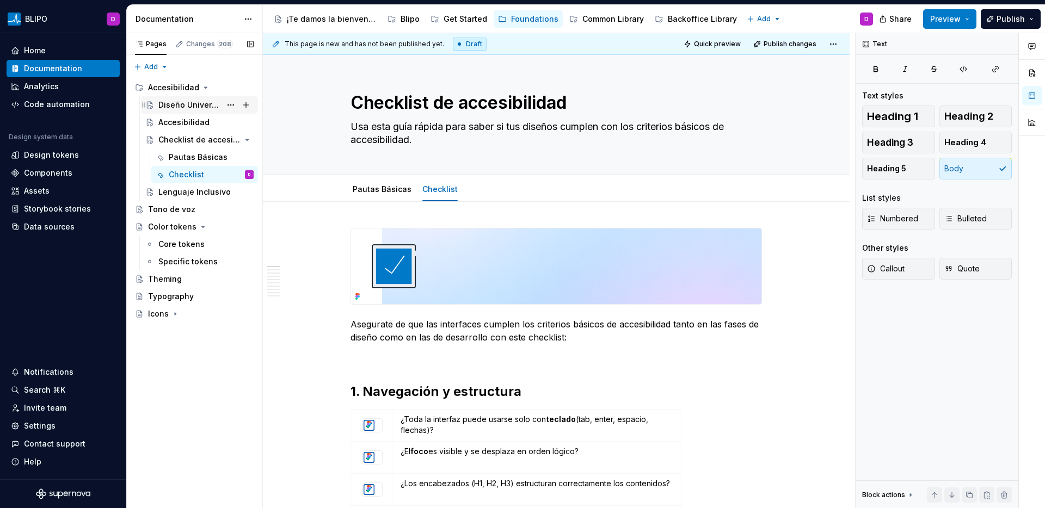
click at [203, 110] on div "Diseño Universal" at bounding box center [189, 105] width 63 height 11
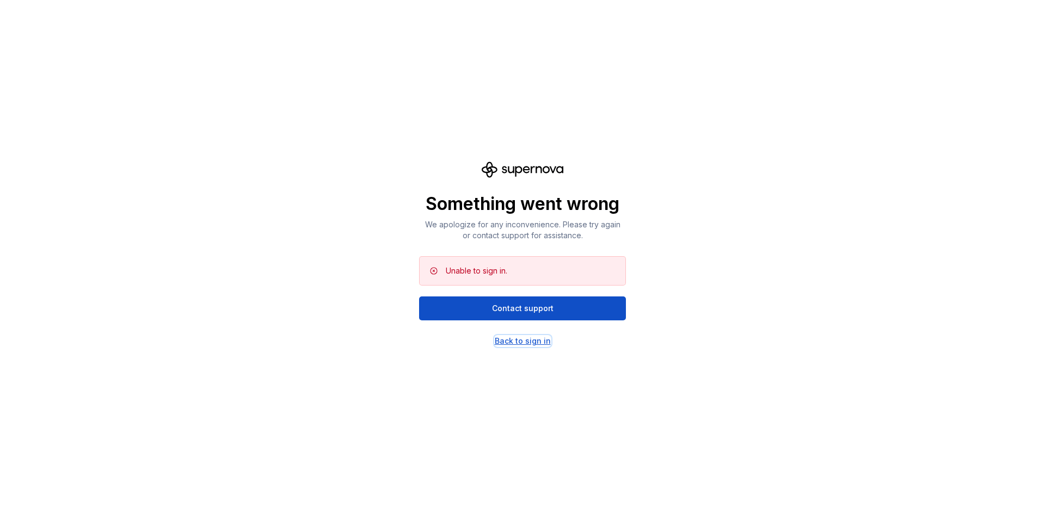
click at [520, 342] on div "Back to sign in" at bounding box center [523, 341] width 56 height 11
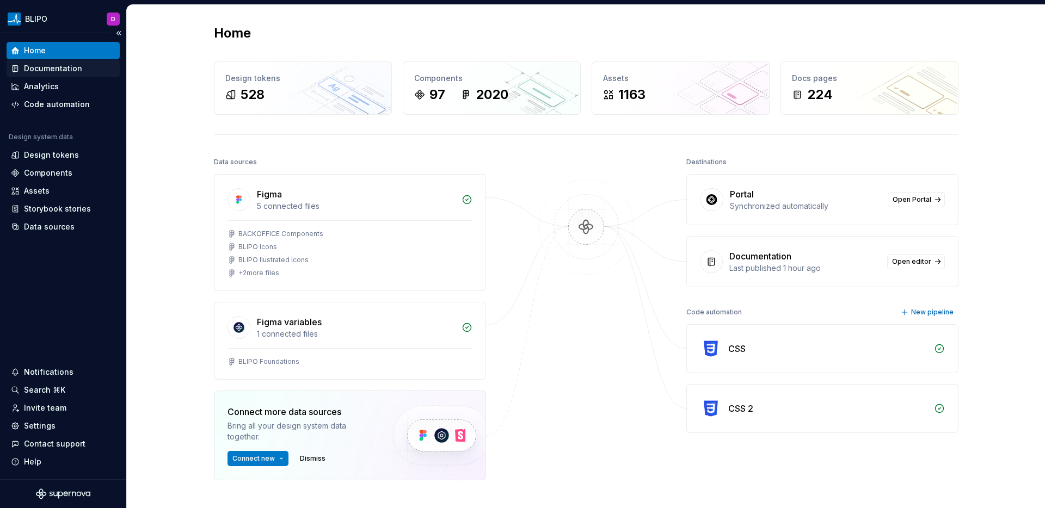
click at [40, 66] on div "Documentation" at bounding box center [53, 68] width 58 height 11
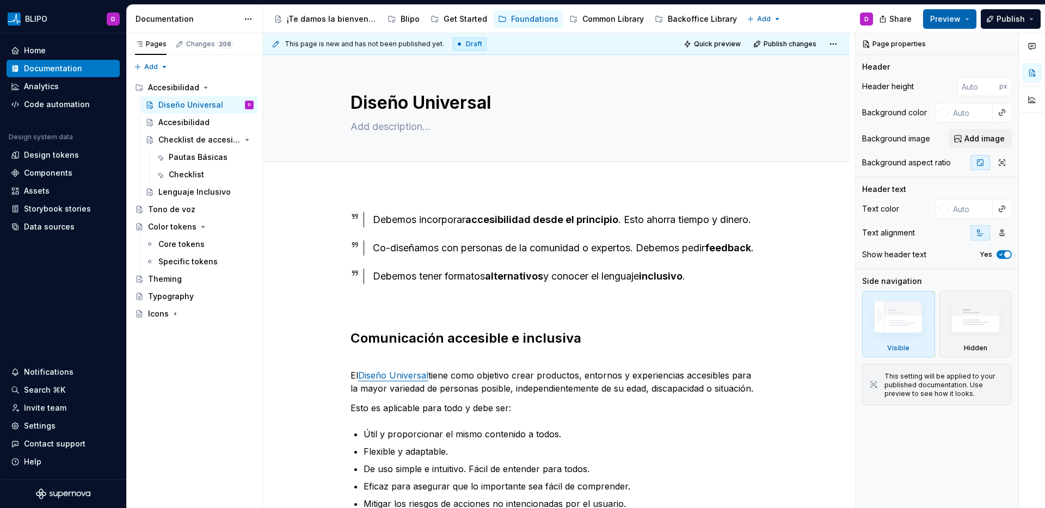
click at [968, 22] on button "Preview" at bounding box center [949, 19] width 53 height 20
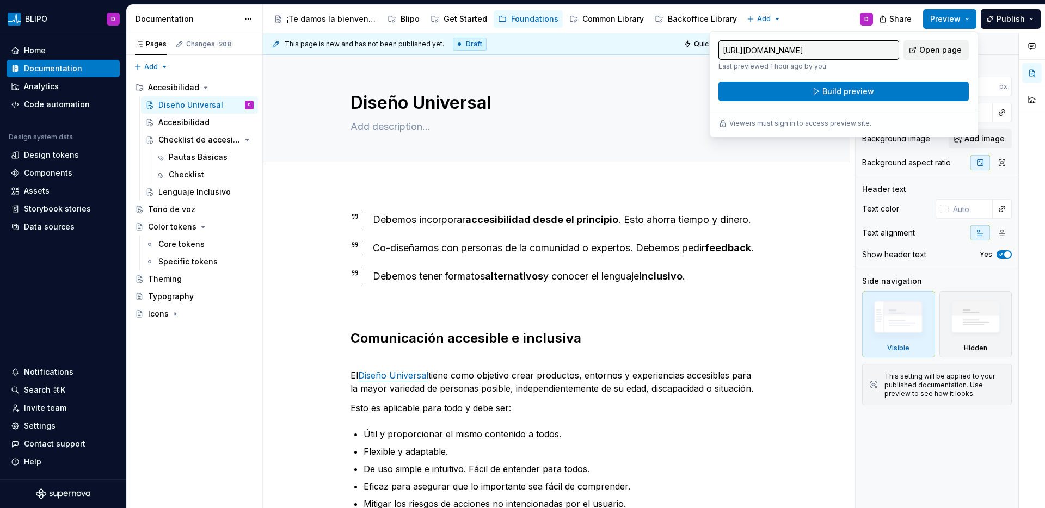
click at [936, 45] on span "Open page" at bounding box center [940, 50] width 42 height 11
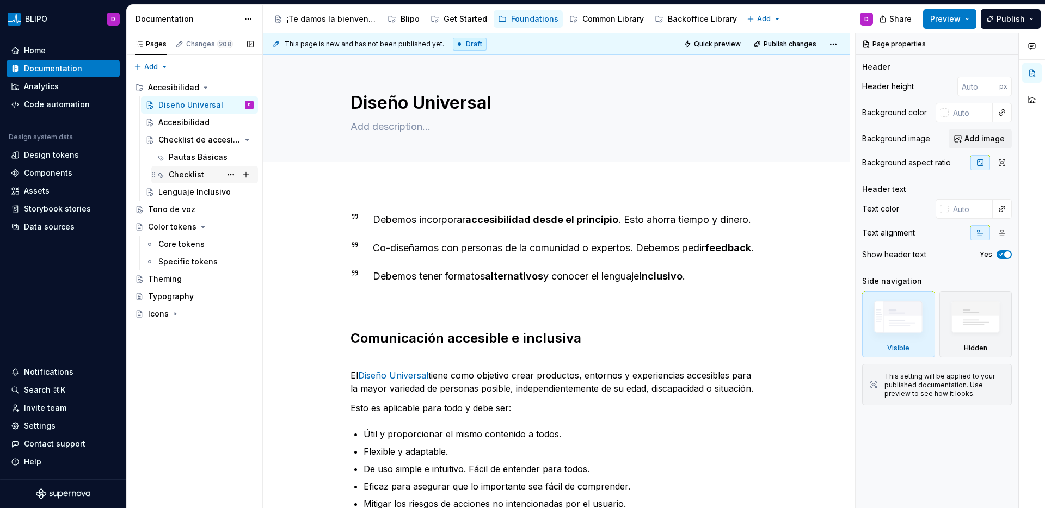
click at [191, 177] on div "Checklist" at bounding box center [186, 174] width 35 height 11
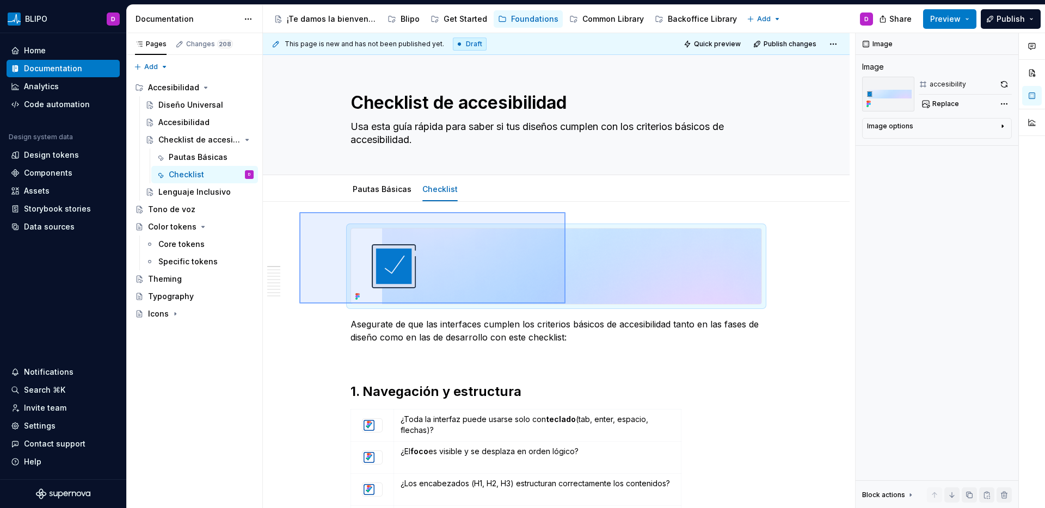
drag, startPoint x: 299, startPoint y: 212, endPoint x: 569, endPoint y: 309, distance: 286.3
click at [569, 309] on div "This page is new and has not been published yet. Draft Quick preview Publish ch…" at bounding box center [559, 271] width 592 height 476
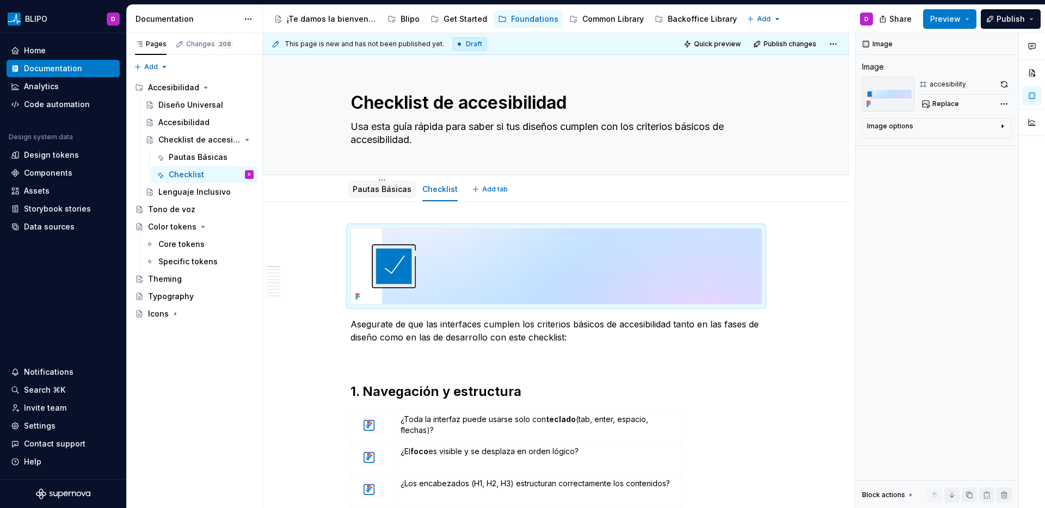
click at [378, 192] on link "Pautas Básicas" at bounding box center [382, 189] width 59 height 9
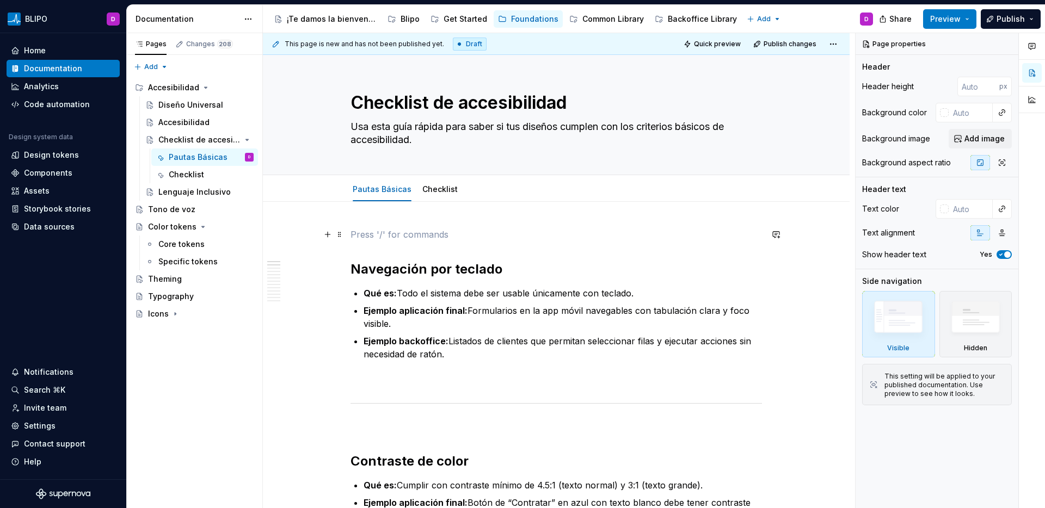
click at [402, 238] on p at bounding box center [557, 234] width 412 height 13
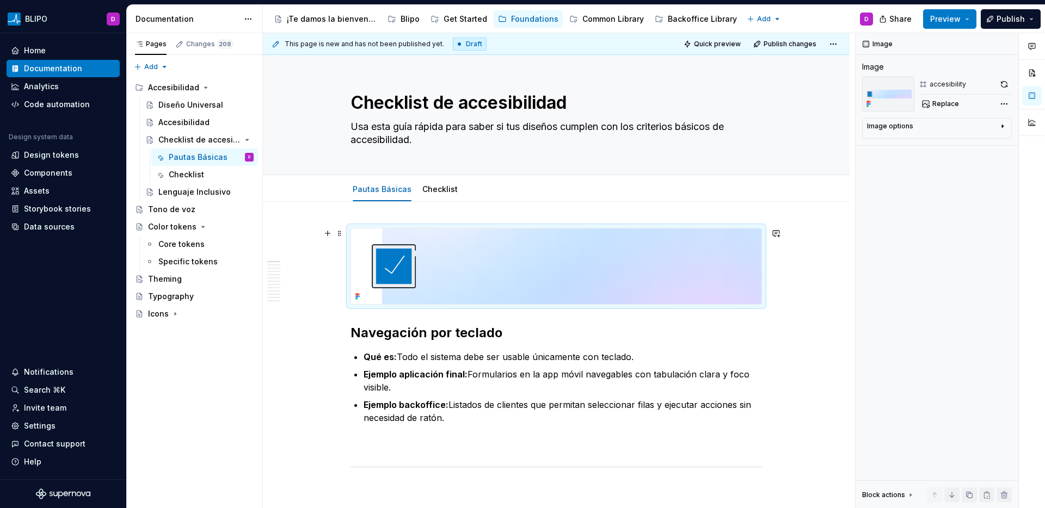
click at [455, 255] on img at bounding box center [556, 267] width 410 height 76
click at [943, 105] on span "Replace" at bounding box center [945, 104] width 27 height 9
type textarea "*"
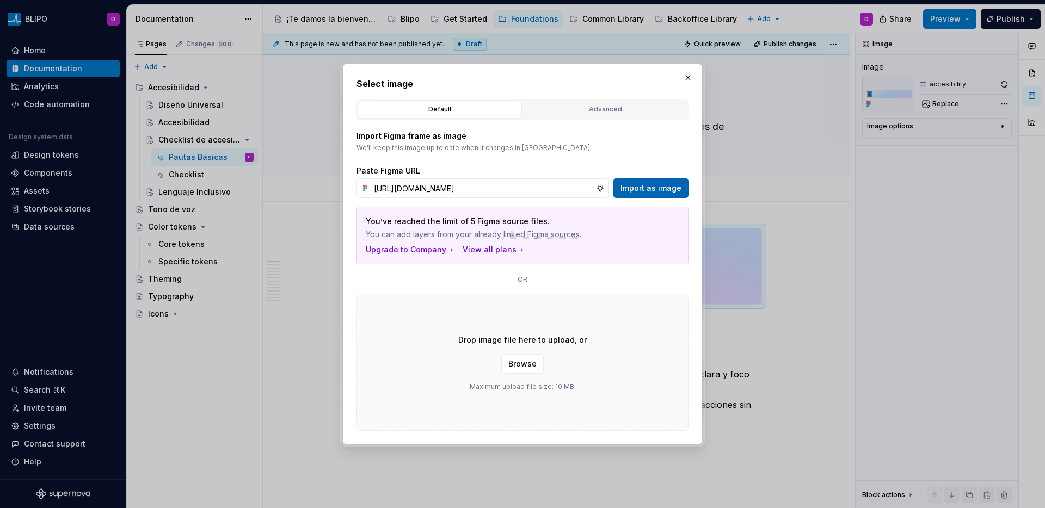
scroll to position [0, 228]
type input "https://www.figma.com/design/Jye4NmEYnlhDjTj1PjMlzk/BLIPO-Foundations?node-id=4…"
click at [659, 183] on span "Import as image" at bounding box center [651, 188] width 61 height 11
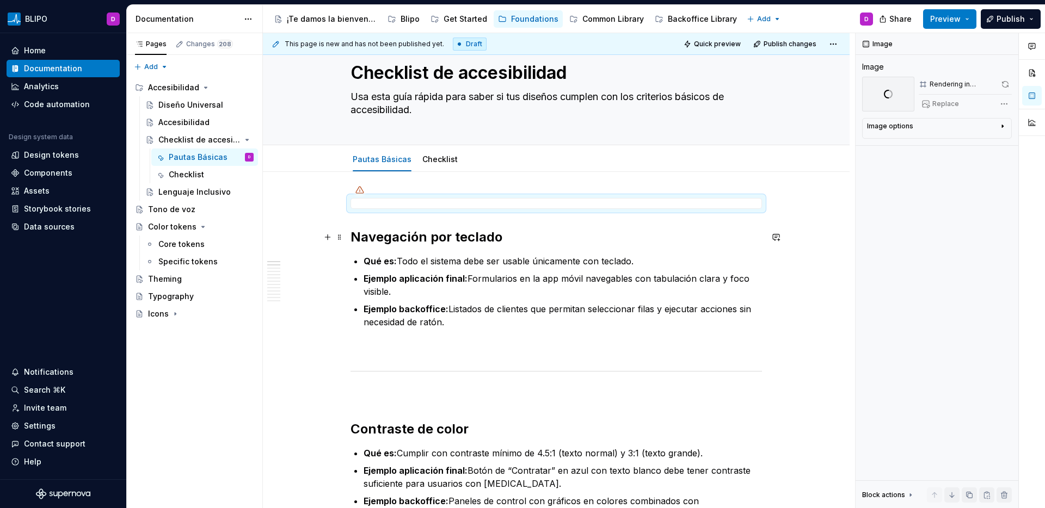
scroll to position [29, 0]
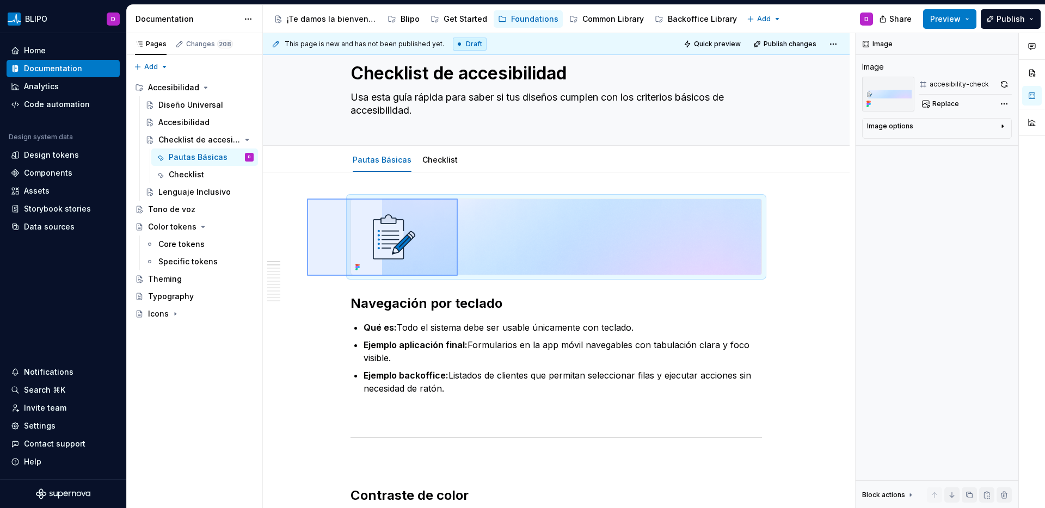
drag, startPoint x: 307, startPoint y: 199, endPoint x: 458, endPoint y: 277, distance: 169.7
click at [458, 277] on div "This page is new and has not been published yet. Draft Quick preview Publish ch…" at bounding box center [559, 271] width 592 height 476
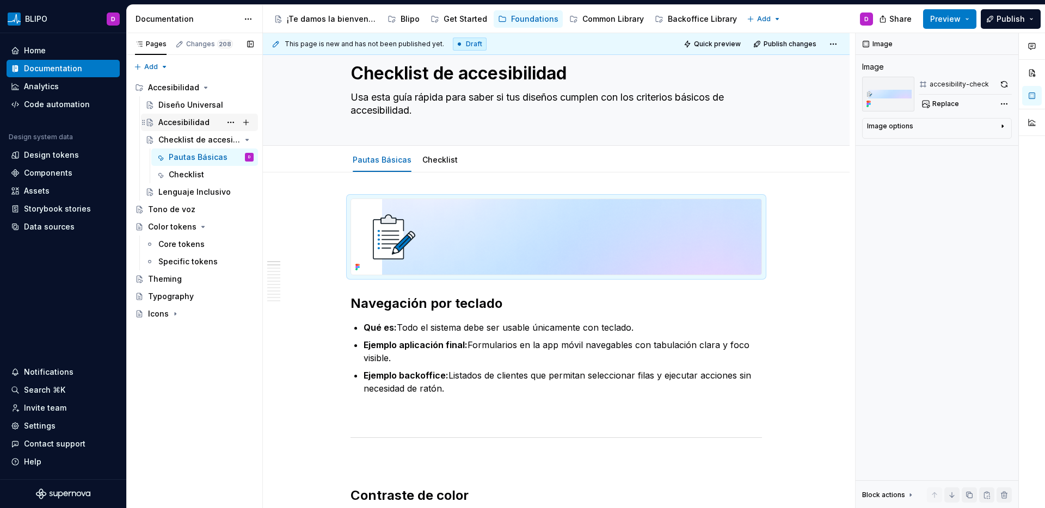
click at [177, 124] on div "Accesibilidad" at bounding box center [183, 122] width 51 height 11
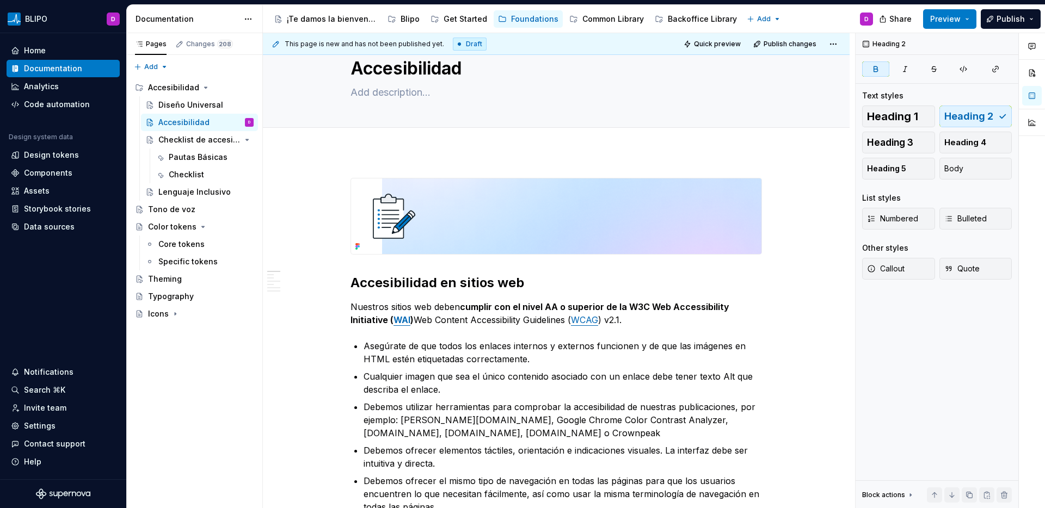
scroll to position [30, 0]
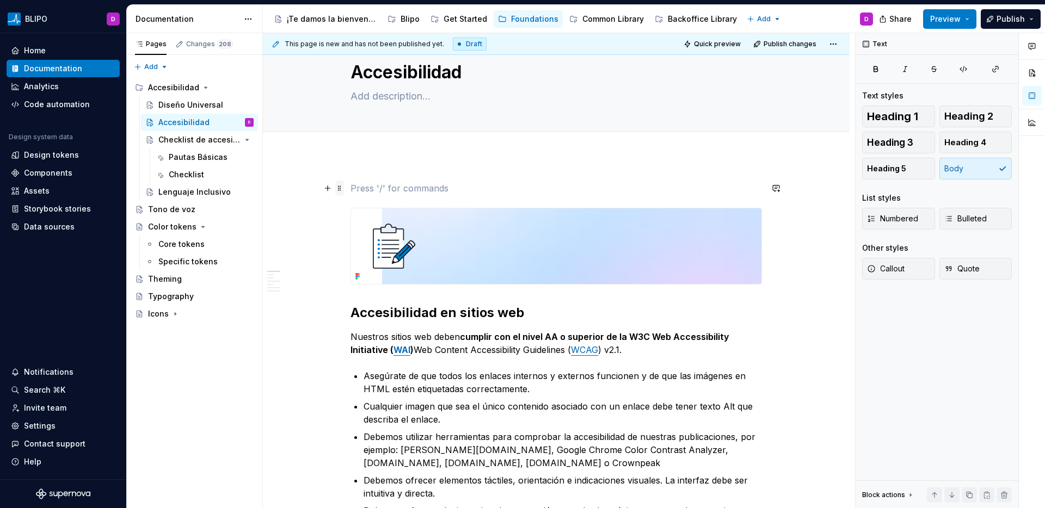
click at [343, 186] on span at bounding box center [339, 188] width 9 height 15
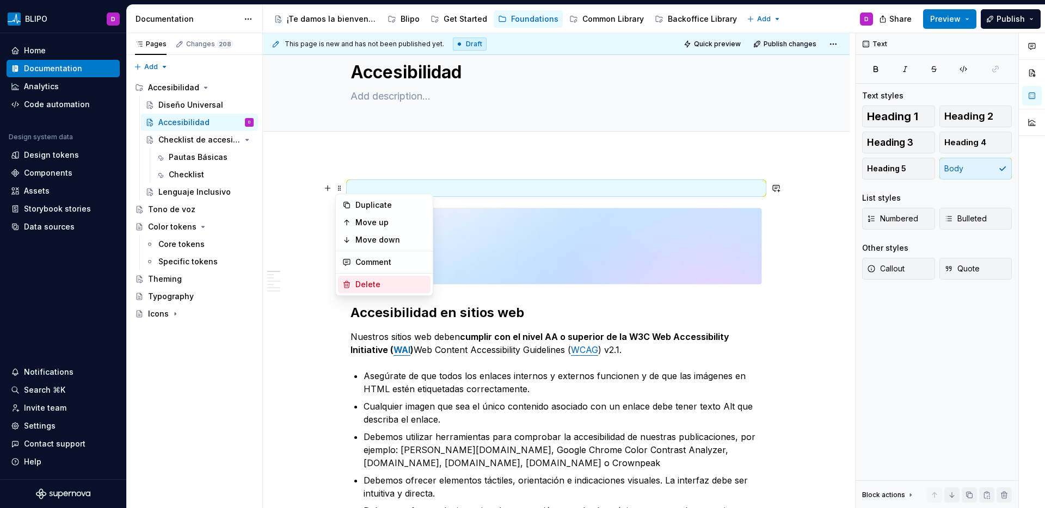
click at [364, 283] on div "Delete" at bounding box center [390, 284] width 71 height 11
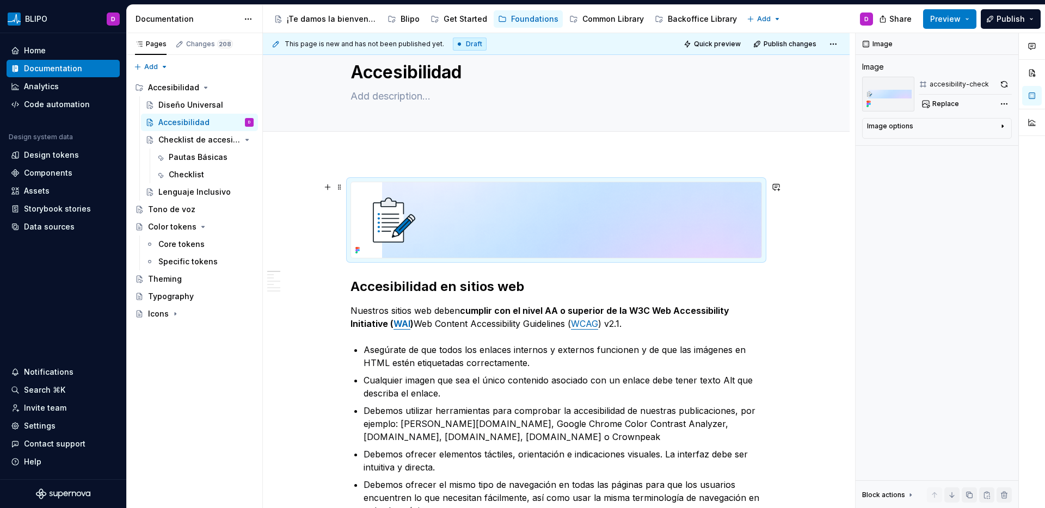
click at [425, 220] on img at bounding box center [556, 220] width 410 height 76
click at [494, 225] on img at bounding box center [556, 220] width 410 height 76
click at [941, 101] on span "Replace" at bounding box center [945, 104] width 27 height 9
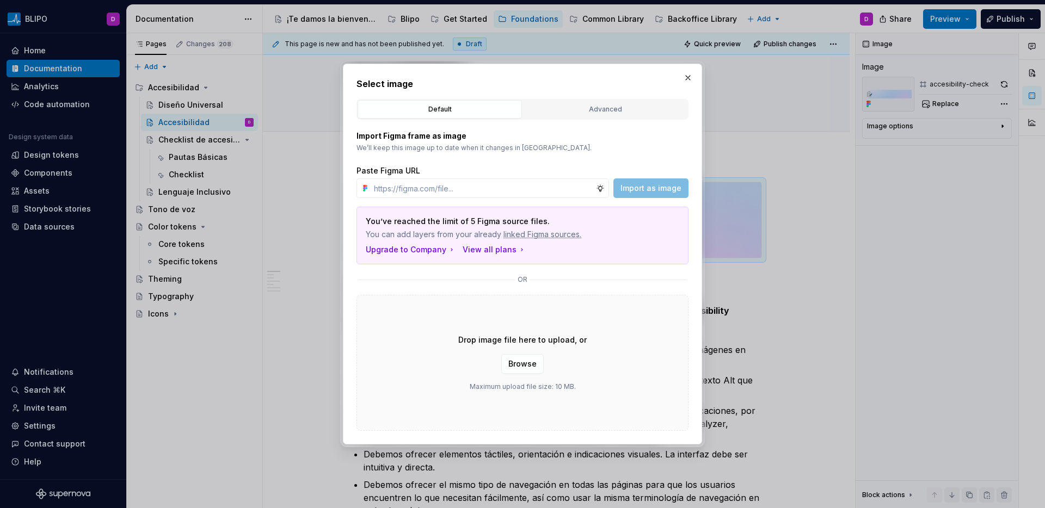
type textarea "*"
type input "https://www.figma.com/design/Jye4NmEYnlhDjTj1PjMlzk/BLIPO-Foundations?node-id=4…"
type textarea "*"
type input "https://www.figma.com/design/Jye4NmEYnlhDjTj1PjMlzk/BLIPO-Foundations?node-id=4…"
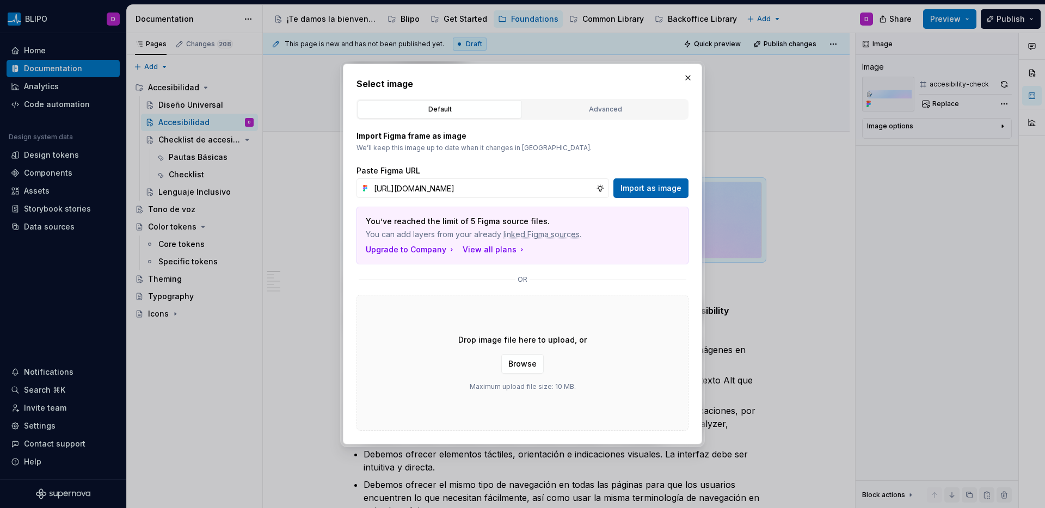
click at [654, 191] on span "Import as image" at bounding box center [651, 188] width 61 height 11
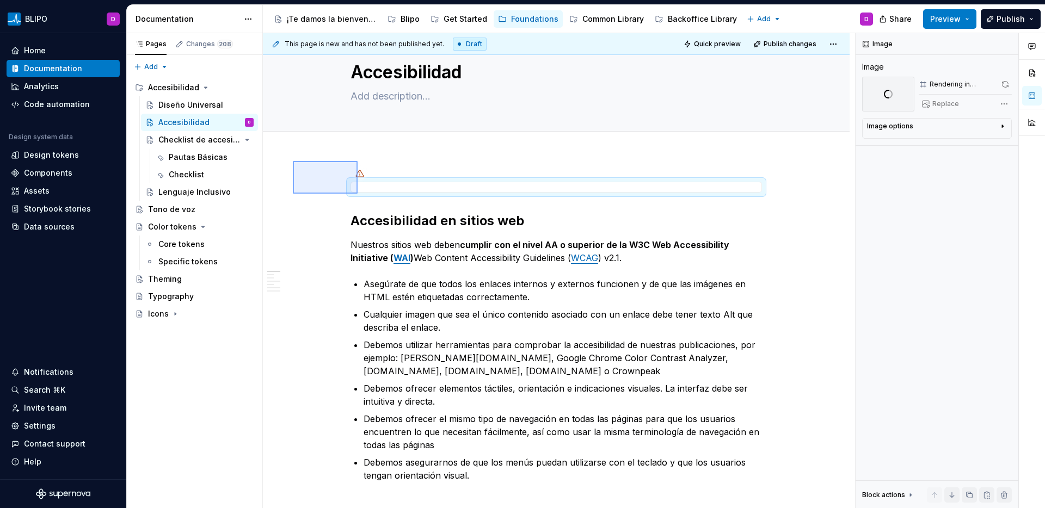
drag, startPoint x: 293, startPoint y: 161, endPoint x: 358, endPoint y: 194, distance: 72.5
click at [358, 194] on div "This page is new and has not been published yet. Draft Quick preview Publish ch…" at bounding box center [559, 271] width 592 height 476
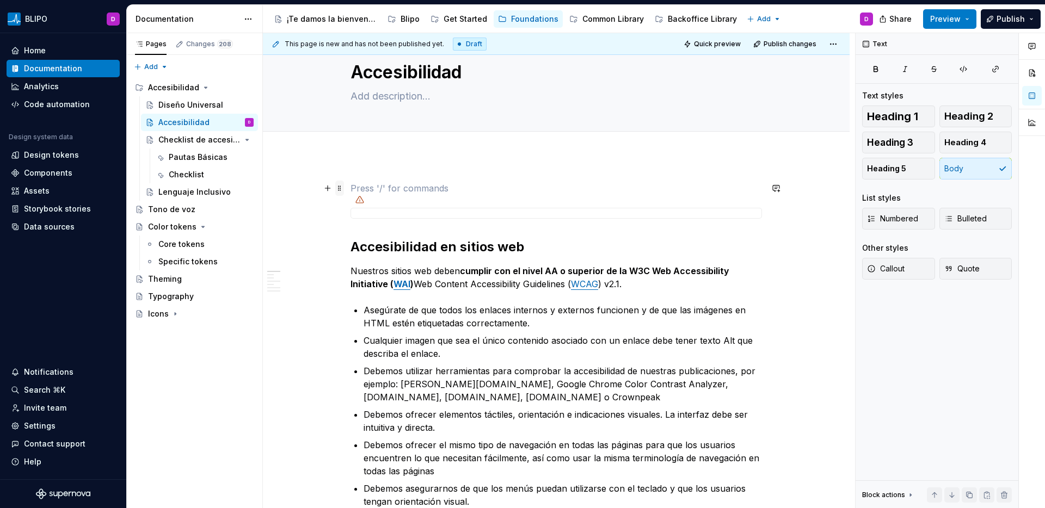
click at [340, 189] on span at bounding box center [339, 188] width 9 height 15
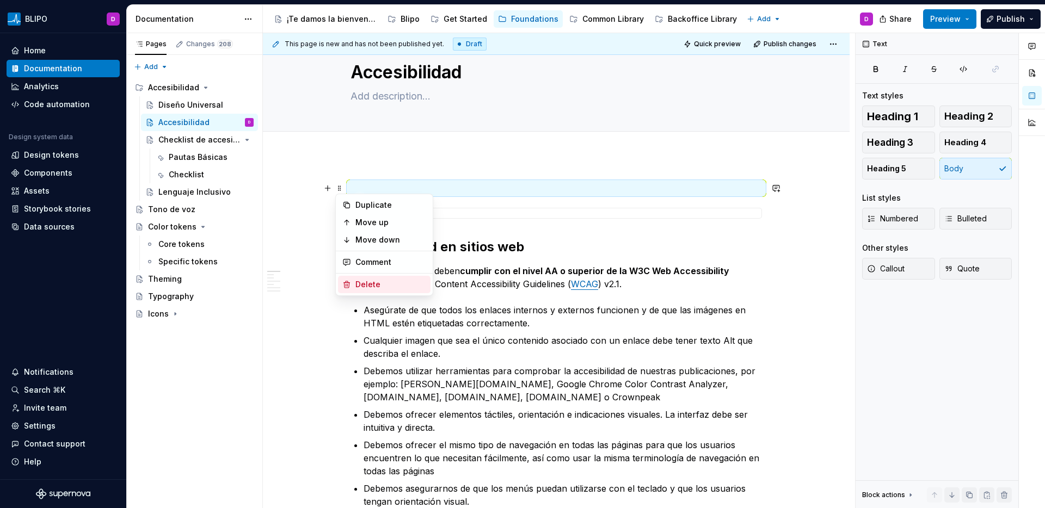
click at [355, 284] on div "Delete" at bounding box center [390, 284] width 71 height 11
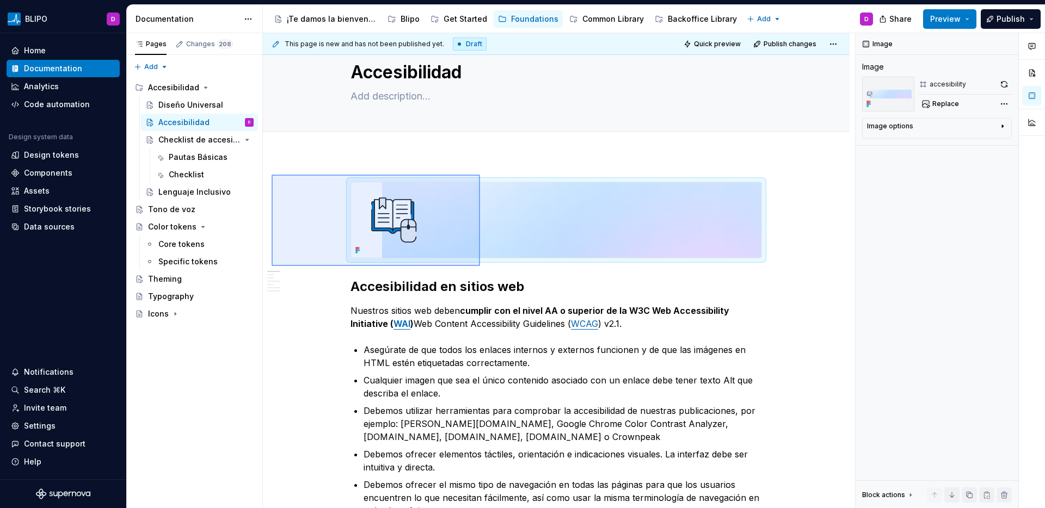
drag, startPoint x: 274, startPoint y: 175, endPoint x: 480, endPoint y: 266, distance: 224.9
click at [480, 266] on div "This page is new and has not been published yet. Draft Quick preview Publish ch…" at bounding box center [559, 271] width 592 height 476
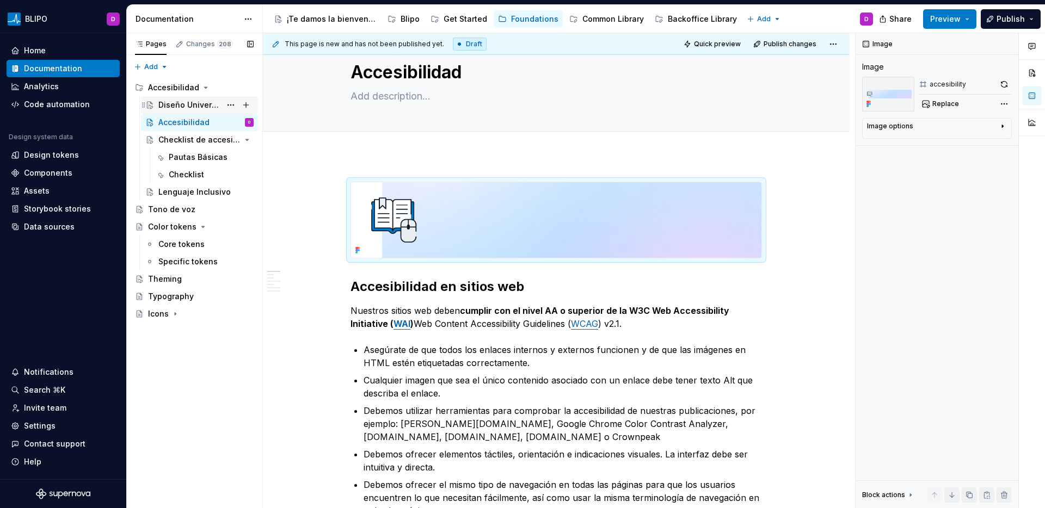
click at [195, 107] on div "Diseño Universal" at bounding box center [189, 105] width 63 height 11
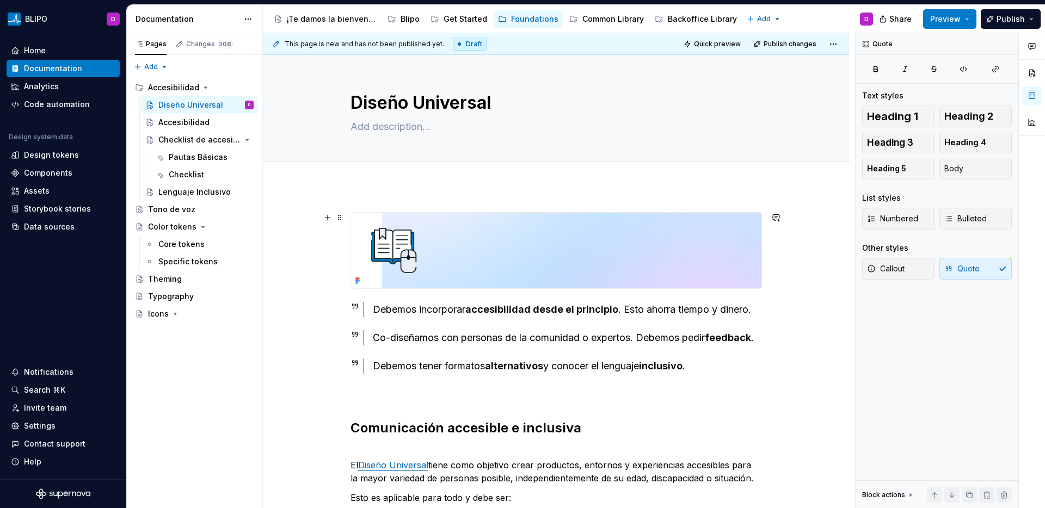
click at [364, 242] on img at bounding box center [556, 251] width 410 height 76
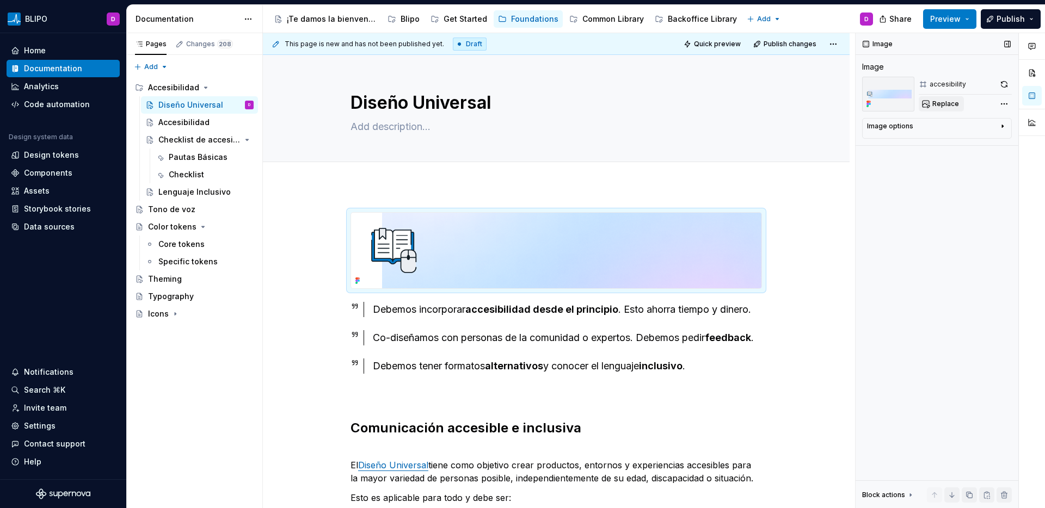
click at [947, 103] on span "Replace" at bounding box center [945, 104] width 27 height 9
type textarea "*"
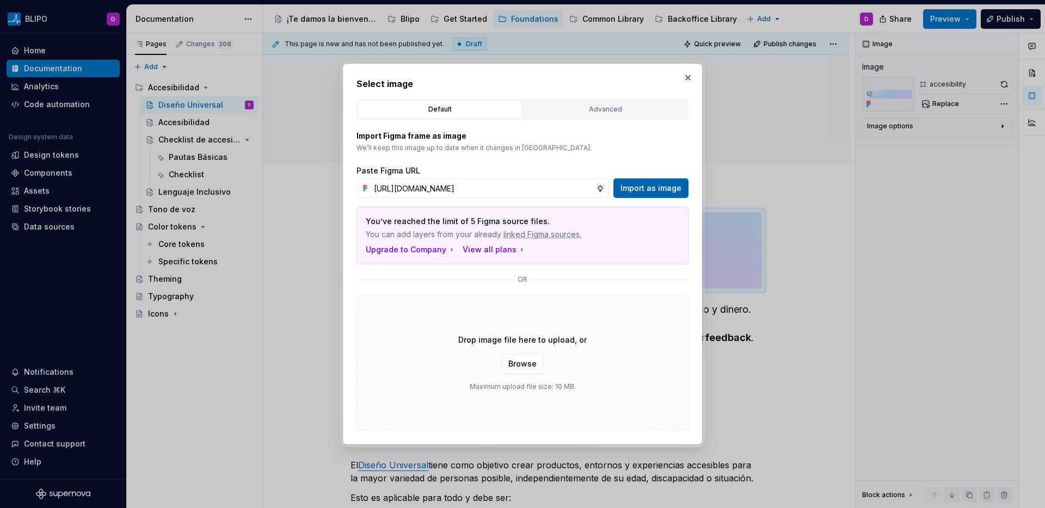
scroll to position [0, 228]
type input "https://www.figma.com/design/Jye4NmEYnlhDjTj1PjMlzk/BLIPO-Foundations?node-id=4…"
click at [646, 193] on span "Import as image" at bounding box center [651, 188] width 61 height 11
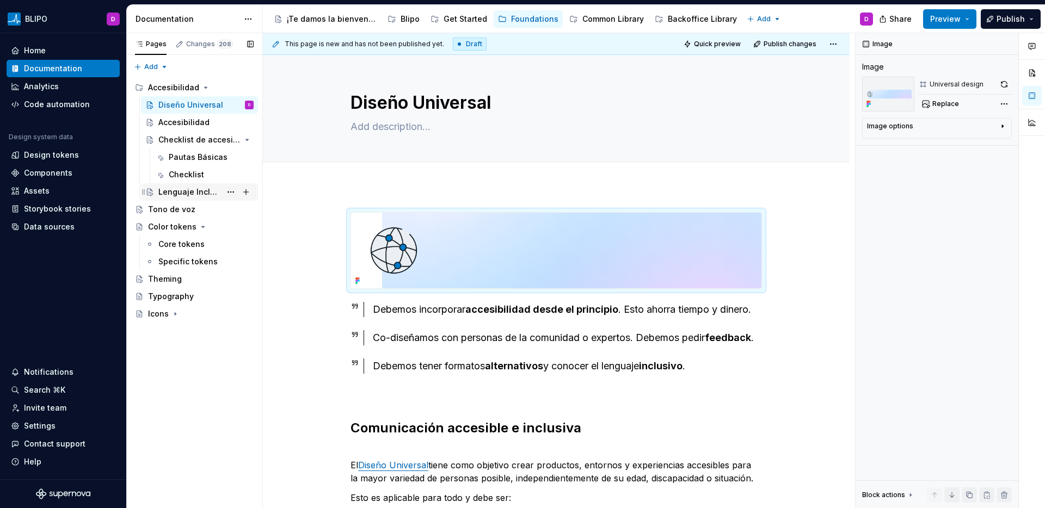
click at [201, 192] on div "Lenguaje Inclusivo" at bounding box center [189, 192] width 63 height 11
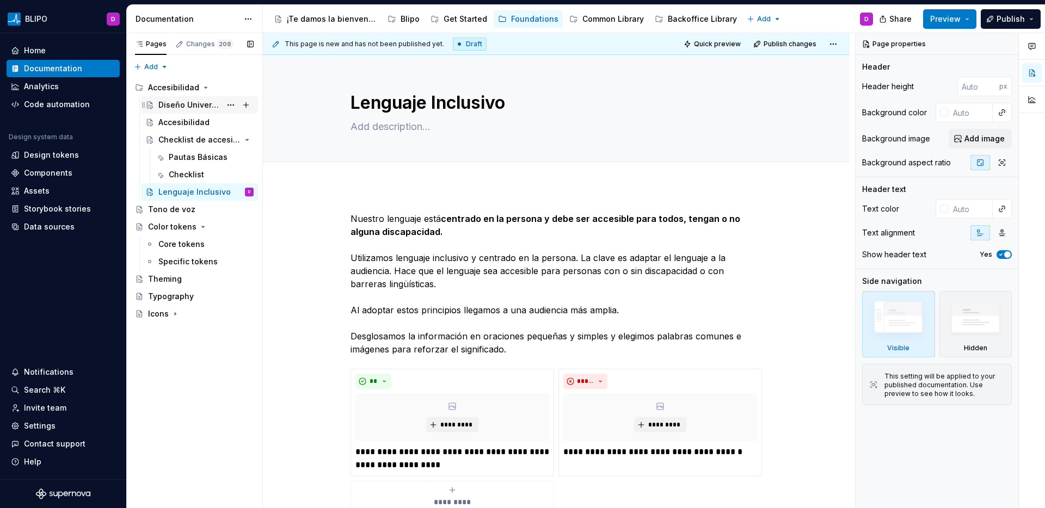
click at [192, 102] on div "Diseño Universal" at bounding box center [189, 105] width 63 height 11
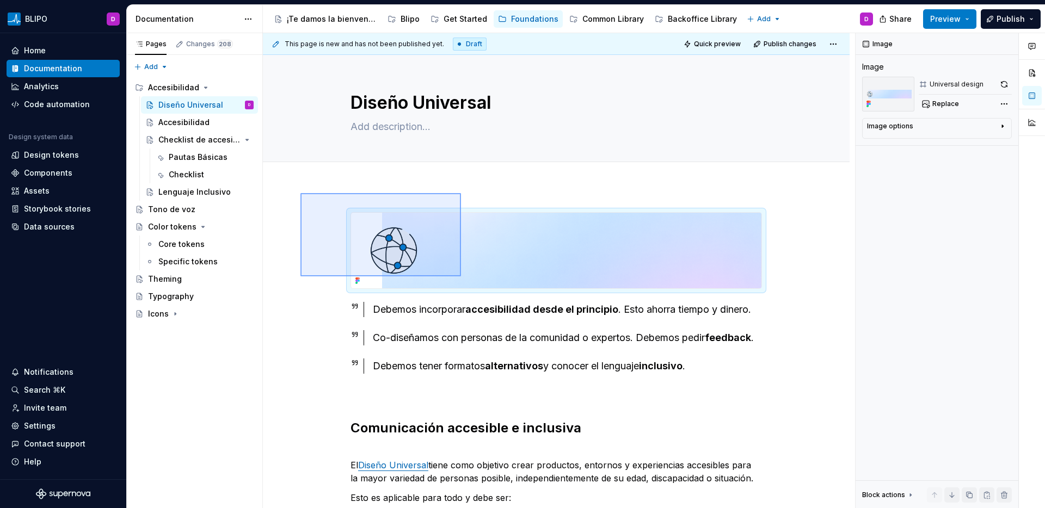
drag, startPoint x: 300, startPoint y: 193, endPoint x: 462, endPoint y: 278, distance: 181.9
click at [462, 278] on div "**********" at bounding box center [559, 271] width 592 height 476
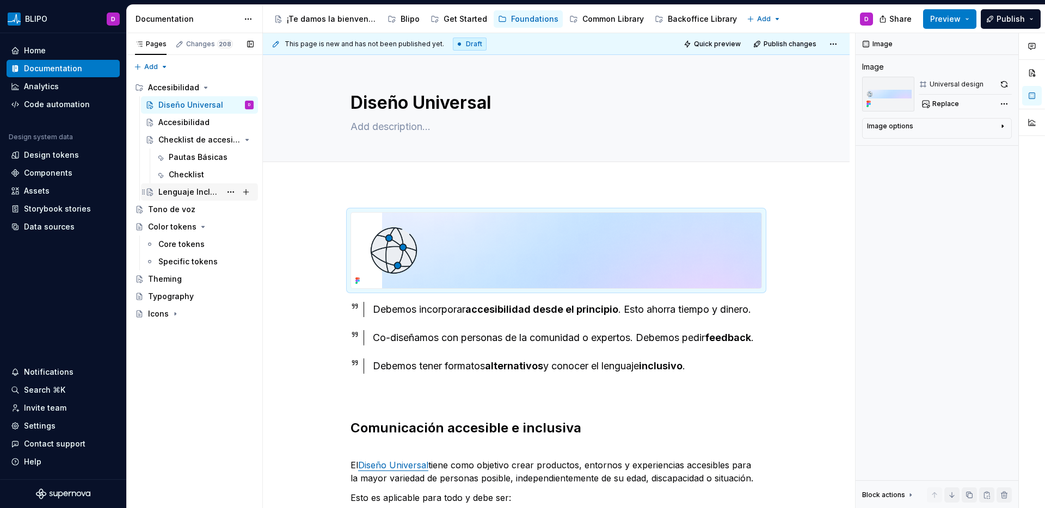
click at [189, 193] on div "Lenguaje Inclusivo" at bounding box center [189, 192] width 63 height 11
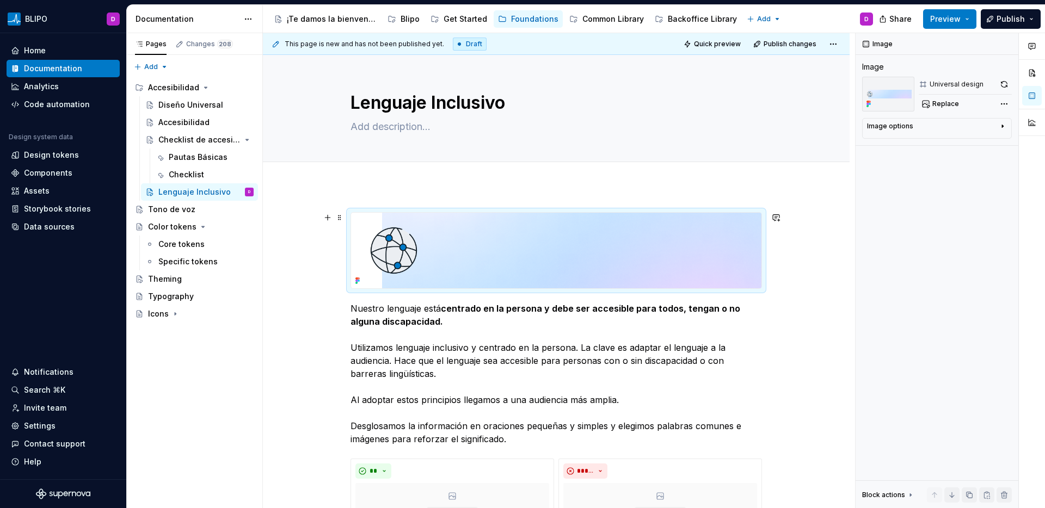
click at [514, 249] on img at bounding box center [556, 251] width 410 height 76
click at [933, 107] on span "Replace" at bounding box center [945, 104] width 27 height 9
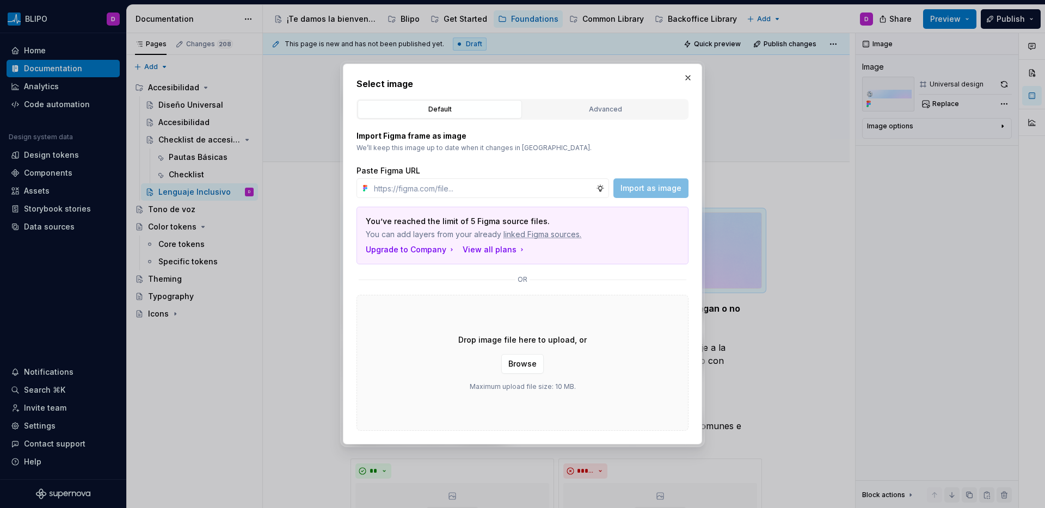
type textarea "*"
type input "https://www.figma.com/design/Jye4NmEYnlhDjTj1PjMlzk/BLIPO-Foundations?node-id=4…"
type textarea "*"
type input "https://www.figma.com/design/Jye4NmEYnlhDjTj1PjMlzk/BLIPO-Foundations?node-id=4…"
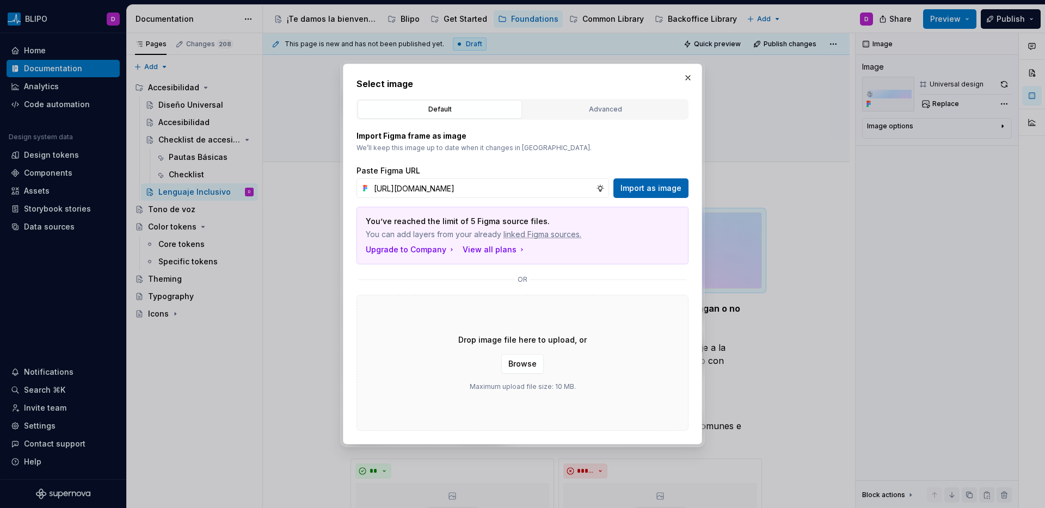
scroll to position [0, 0]
click at [644, 193] on span "Import as image" at bounding box center [651, 188] width 61 height 11
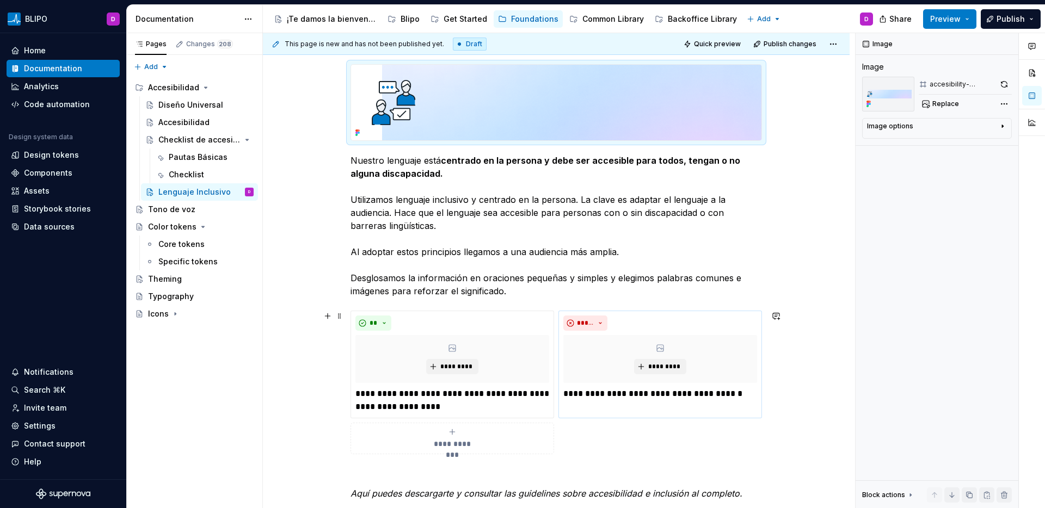
scroll to position [50, 0]
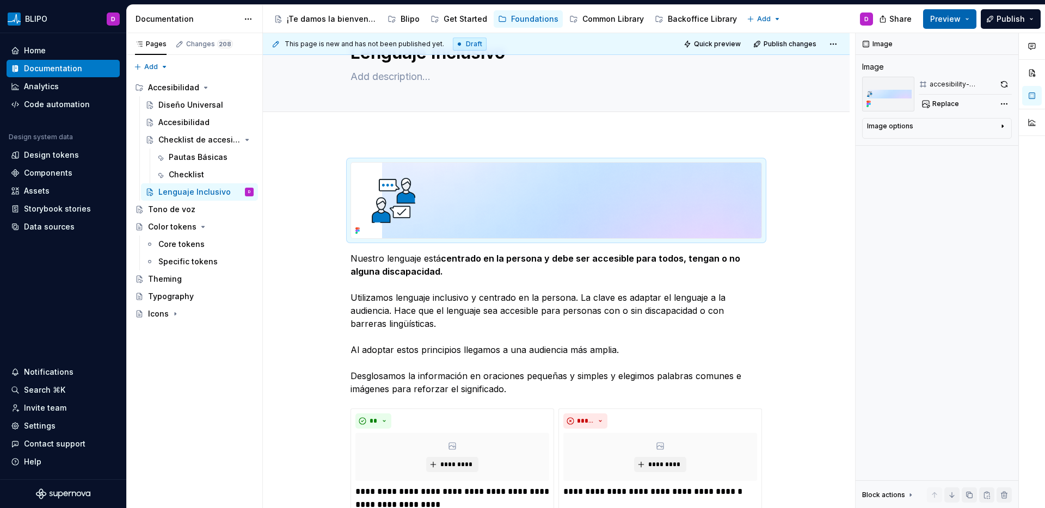
click at [964, 20] on button "Preview" at bounding box center [949, 19] width 53 height 20
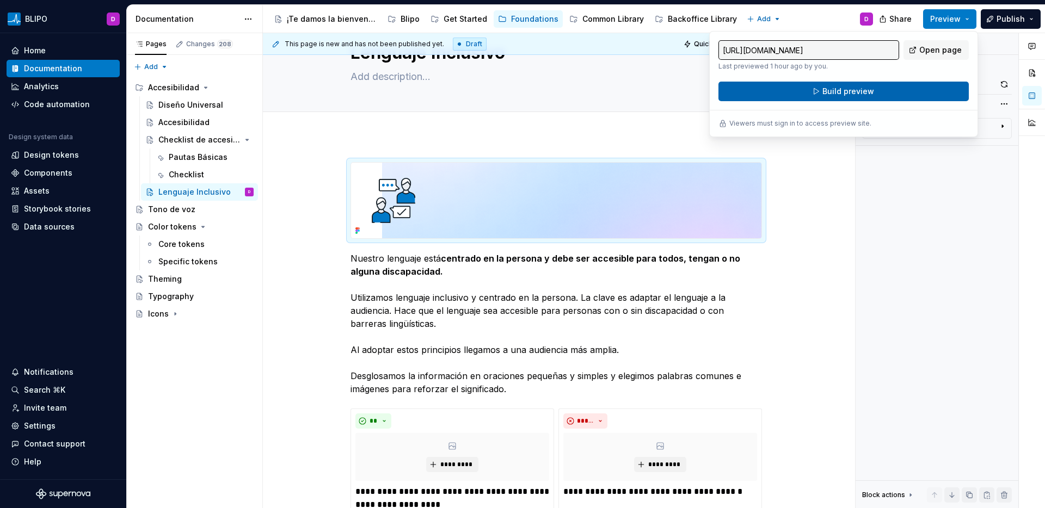
click at [899, 91] on button "Build preview" at bounding box center [844, 92] width 250 height 20
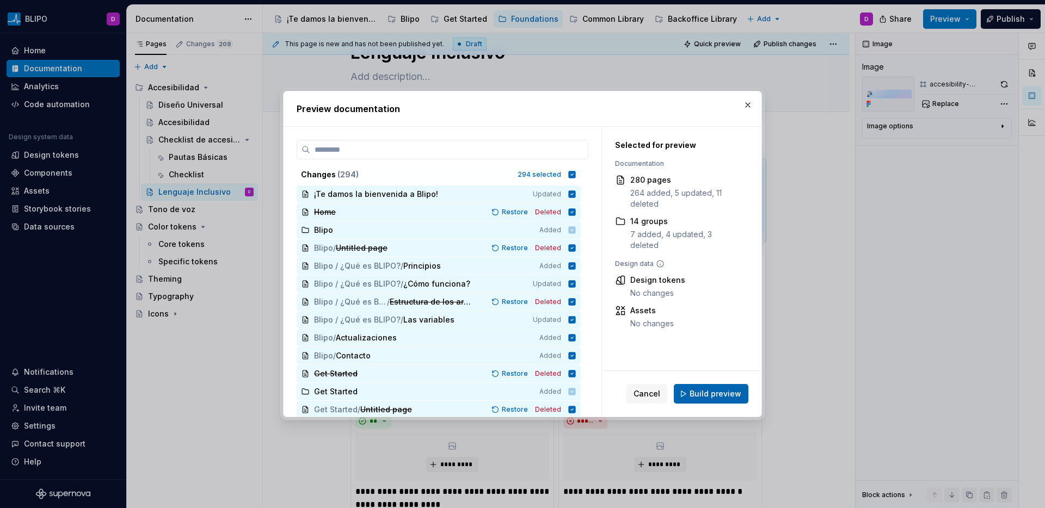
click at [705, 397] on span "Build preview" at bounding box center [716, 394] width 52 height 11
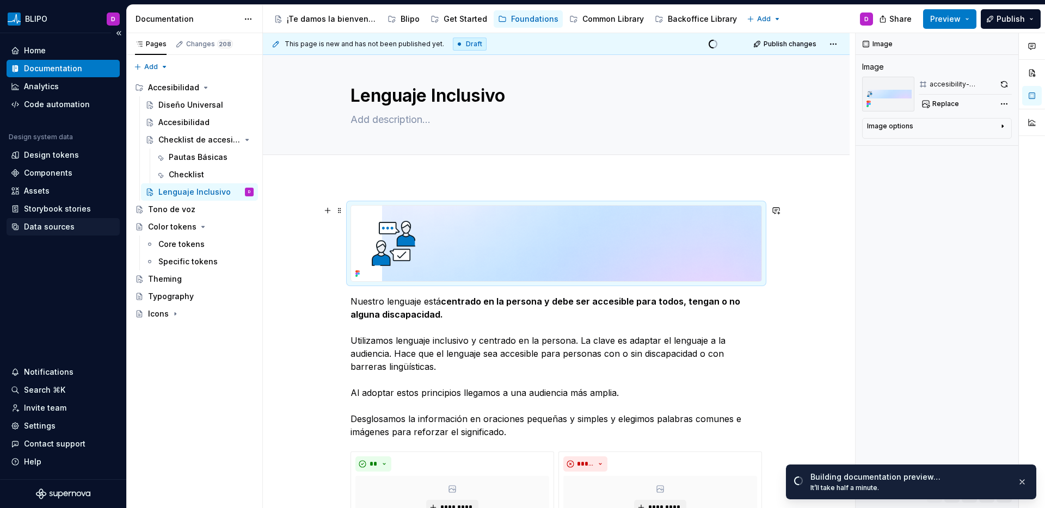
scroll to position [0, 0]
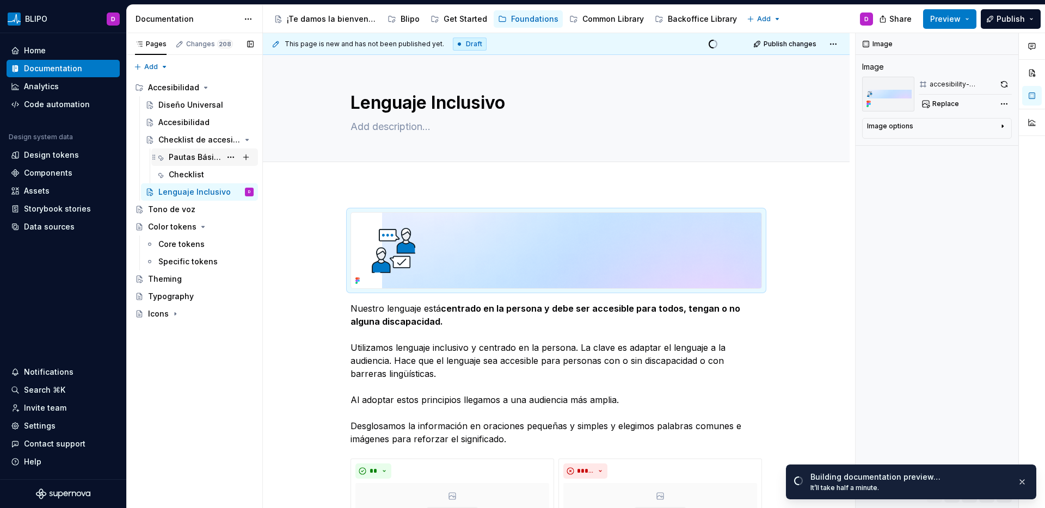
click at [199, 160] on div "Pautas Básicas" at bounding box center [195, 157] width 52 height 11
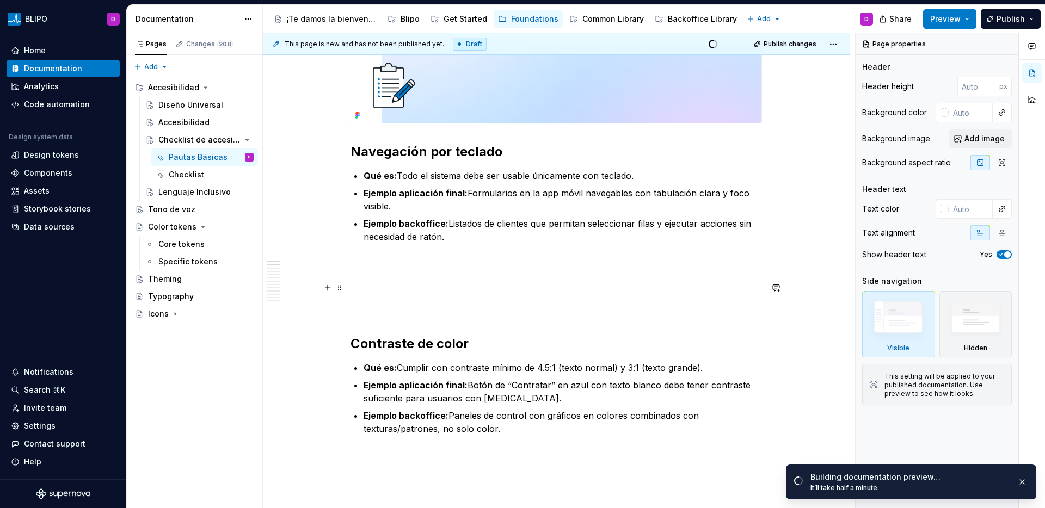
scroll to position [181, 0]
click at [471, 239] on p "Ejemplo backoffice: Listados de clientes que permitan seleccionar filas y ejecu…" at bounding box center [563, 231] width 398 height 26
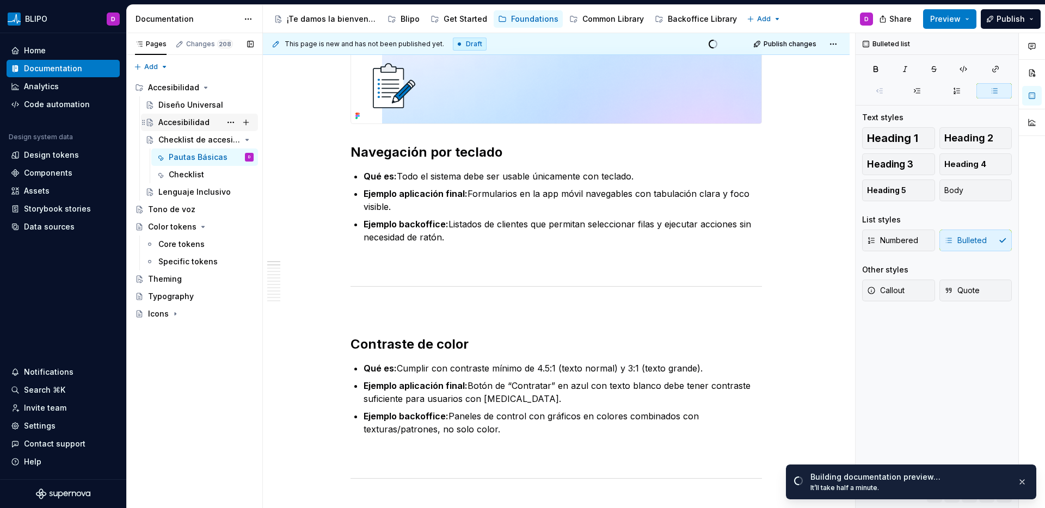
click at [188, 122] on div "Accesibilidad" at bounding box center [183, 122] width 51 height 11
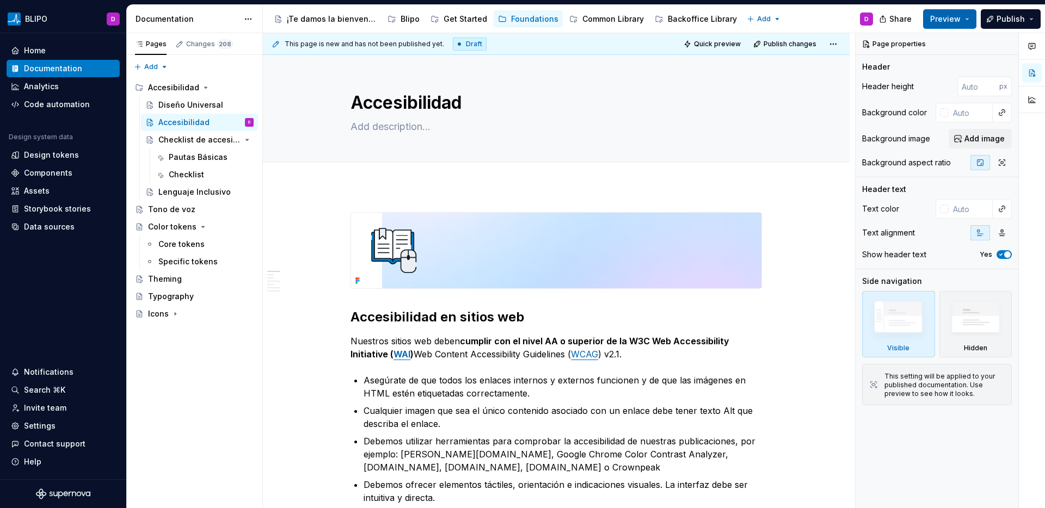
click at [972, 24] on button "Preview" at bounding box center [949, 19] width 53 height 20
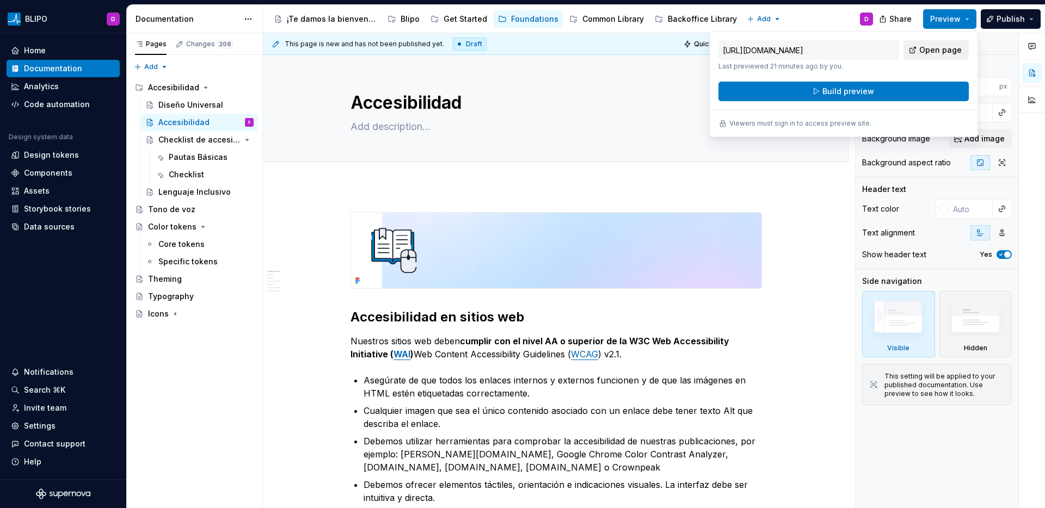
click at [932, 46] on span "Open page" at bounding box center [940, 50] width 42 height 11
click at [195, 103] on div "Diseño Universal" at bounding box center [189, 105] width 63 height 11
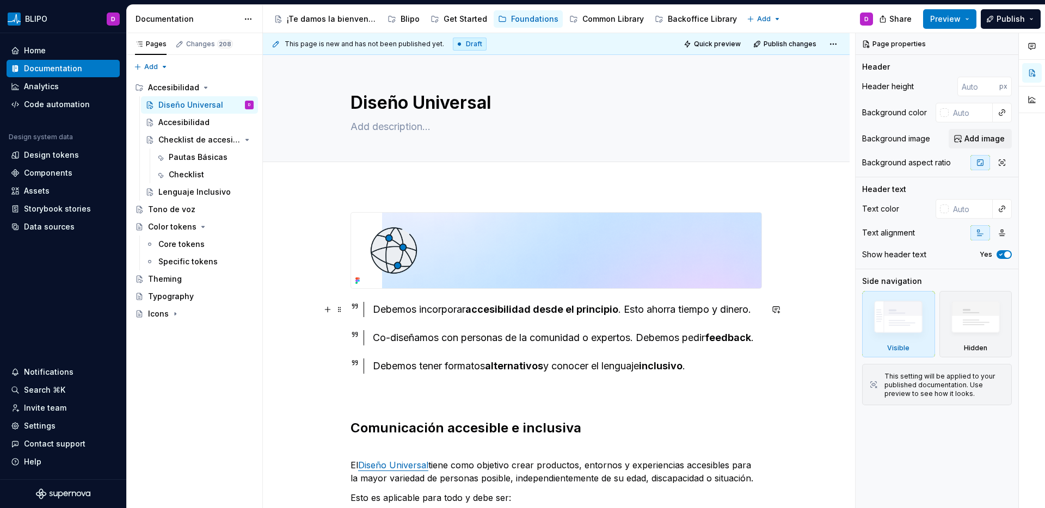
click at [359, 308] on icon at bounding box center [355, 306] width 9 height 9
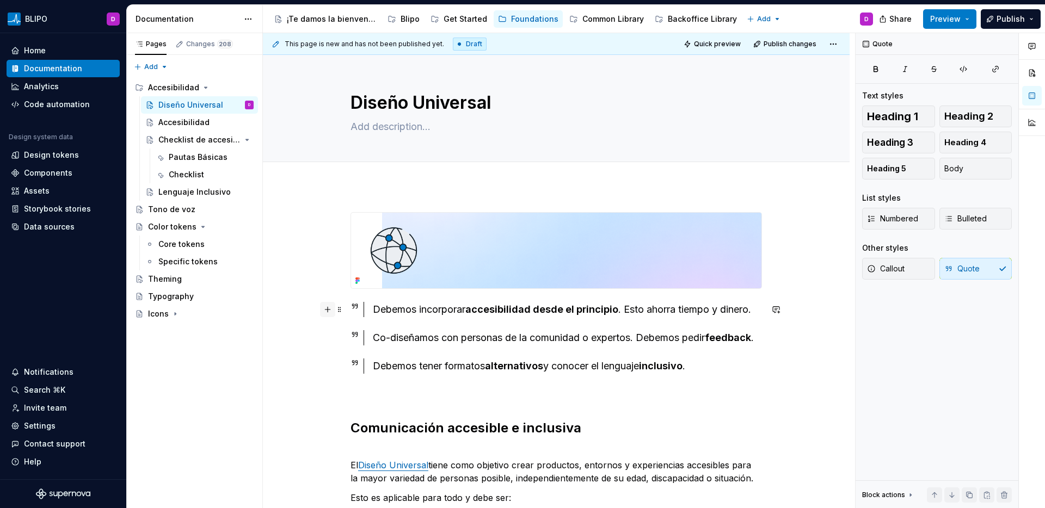
click at [331, 313] on button "button" at bounding box center [327, 309] width 15 height 15
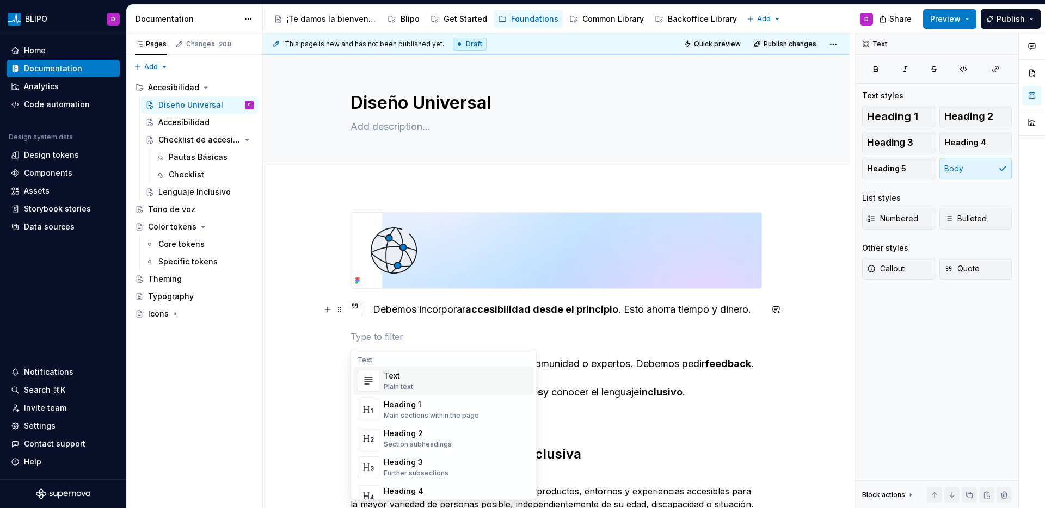
click at [374, 339] on p at bounding box center [557, 336] width 412 height 13
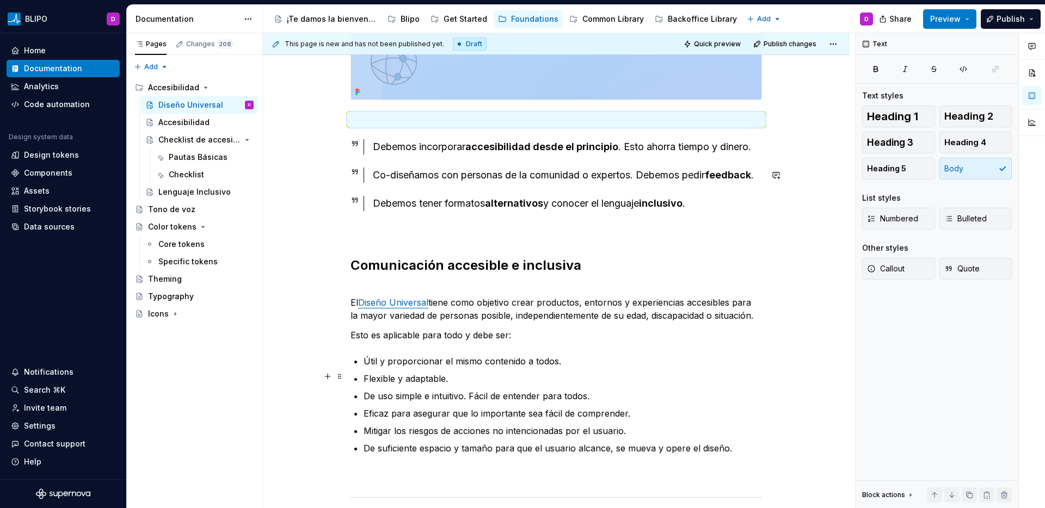
scroll to position [288, 0]
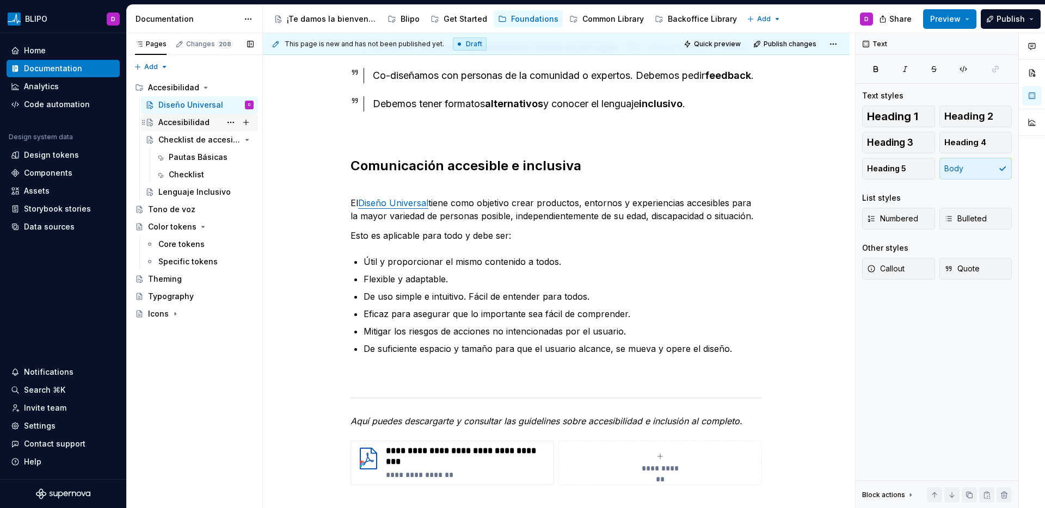
click at [196, 121] on div "Accesibilidad" at bounding box center [183, 122] width 51 height 11
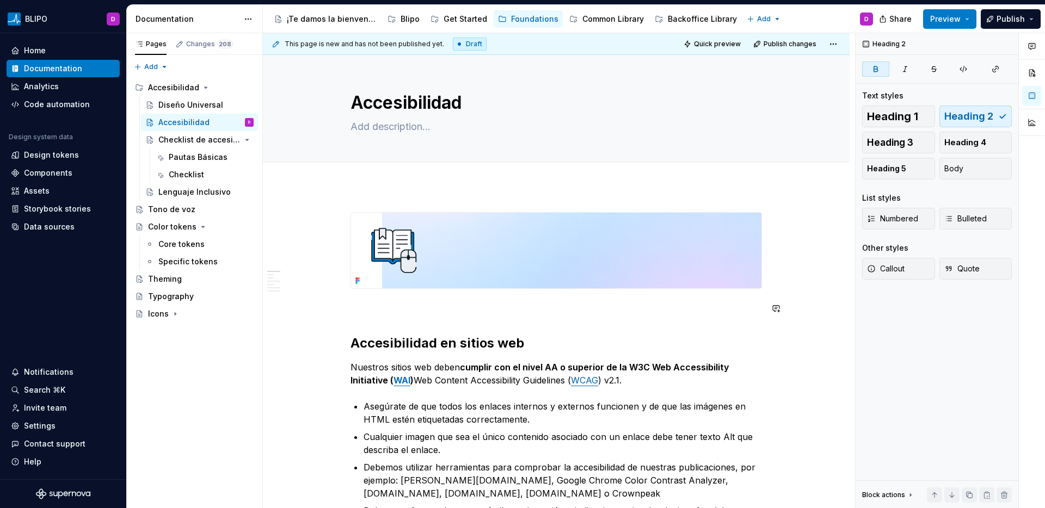
click at [406, 315] on p at bounding box center [557, 308] width 412 height 13
click at [194, 158] on div "Pautas Básicas" at bounding box center [195, 157] width 52 height 11
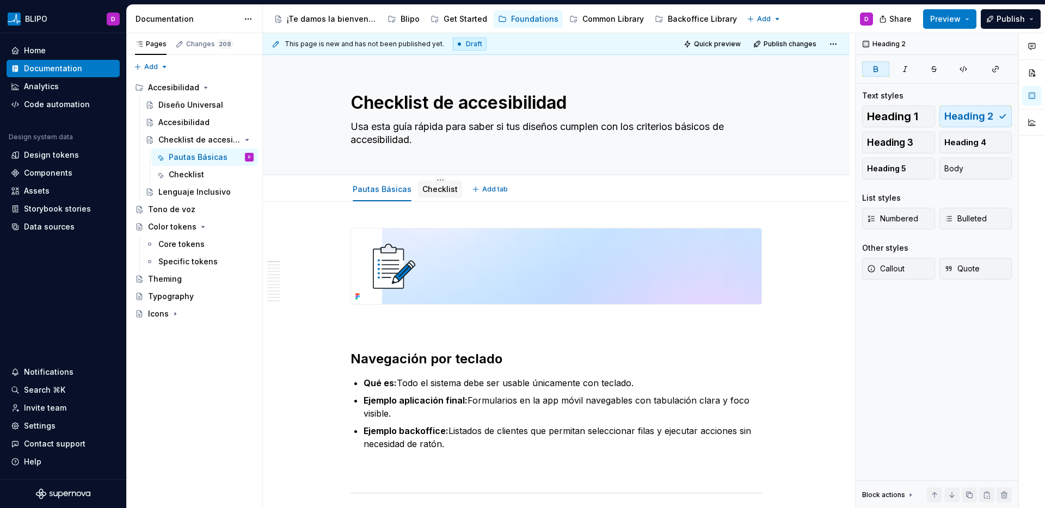
click at [433, 190] on link "Checklist" at bounding box center [439, 189] width 35 height 9
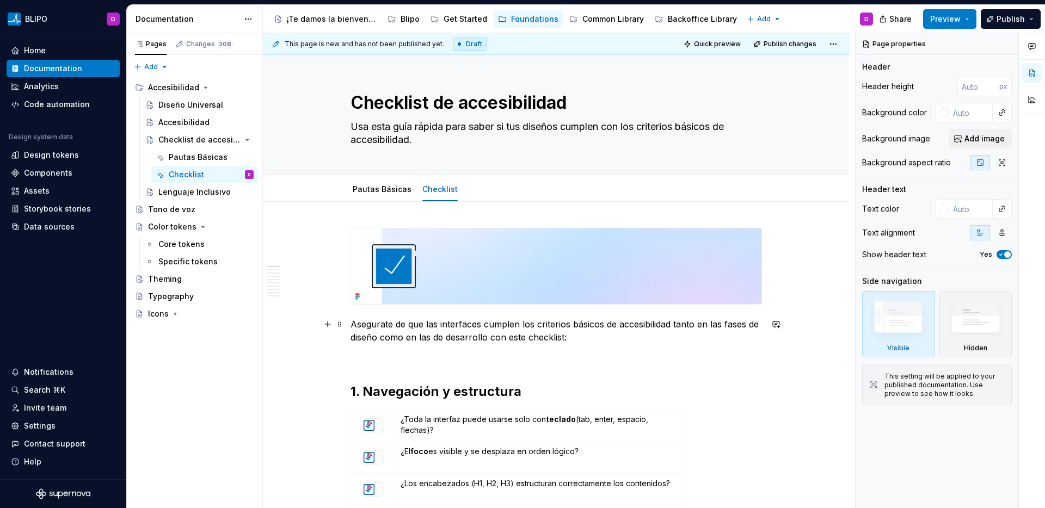
click at [351, 325] on p "Asegurate de que las interfaces cumplen los criterios básicos de accesibilidad …" at bounding box center [557, 331] width 412 height 26
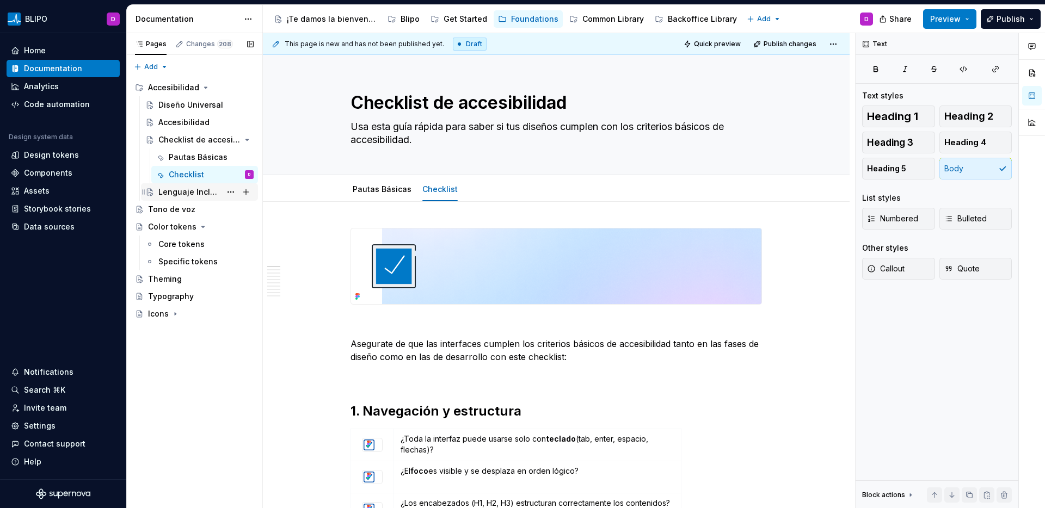
click at [206, 198] on div "Lenguaje Inclusivo" at bounding box center [205, 192] width 95 height 15
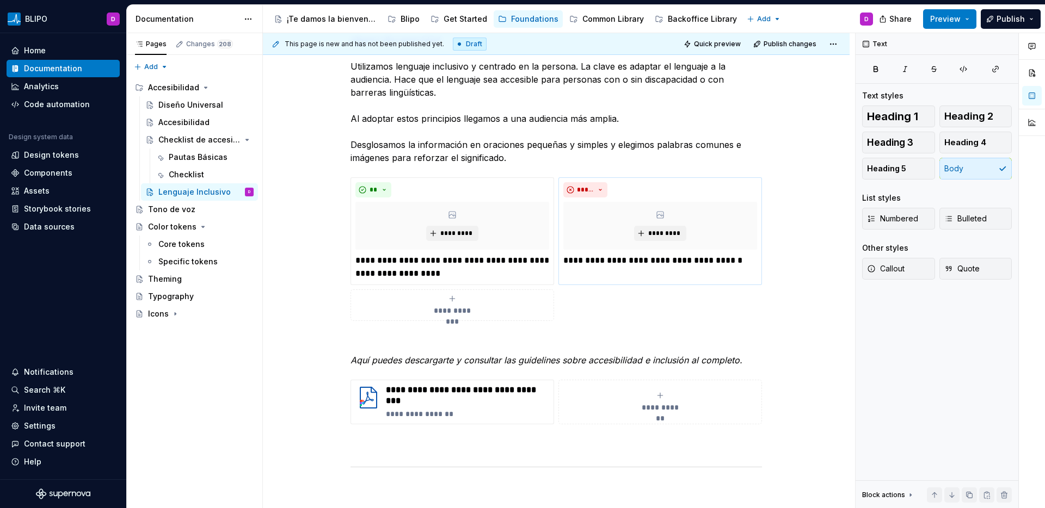
scroll to position [303, 0]
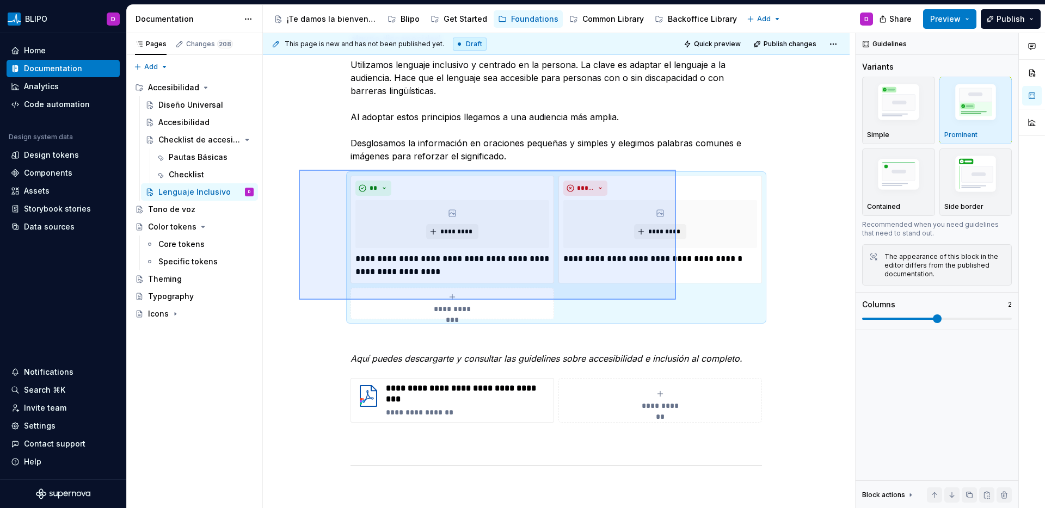
drag, startPoint x: 299, startPoint y: 170, endPoint x: 684, endPoint y: 308, distance: 409.2
click at [684, 308] on div "**********" at bounding box center [559, 271] width 592 height 476
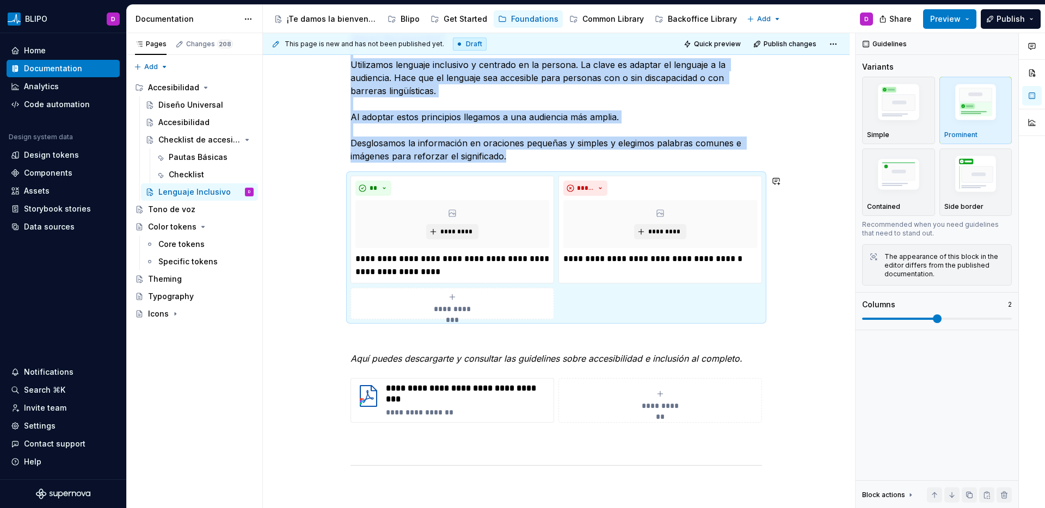
copy p "Nuestro lenguaje está centrado en la persona y debe ser accesible para todos, t…"
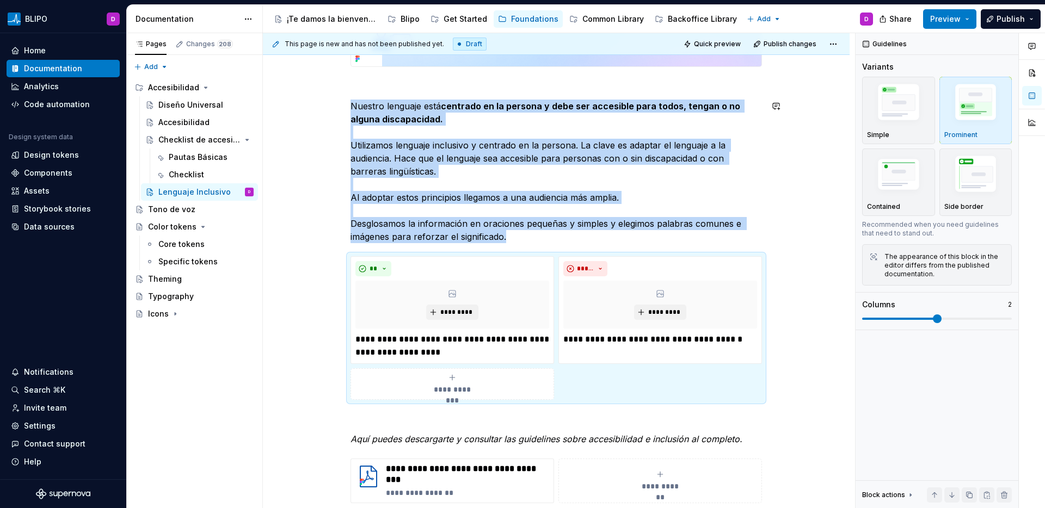
scroll to position [214, 0]
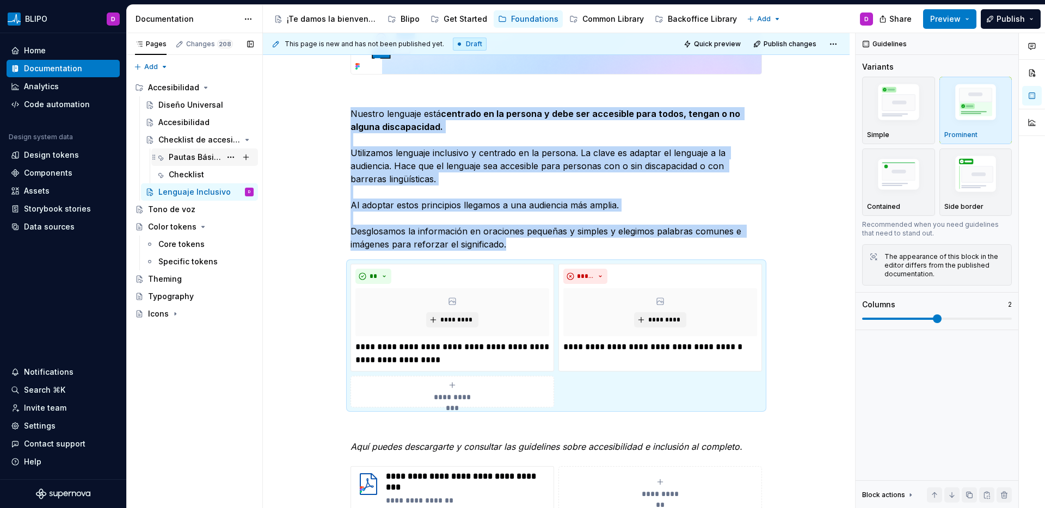
click at [196, 157] on div "Pautas Básicas" at bounding box center [195, 157] width 52 height 11
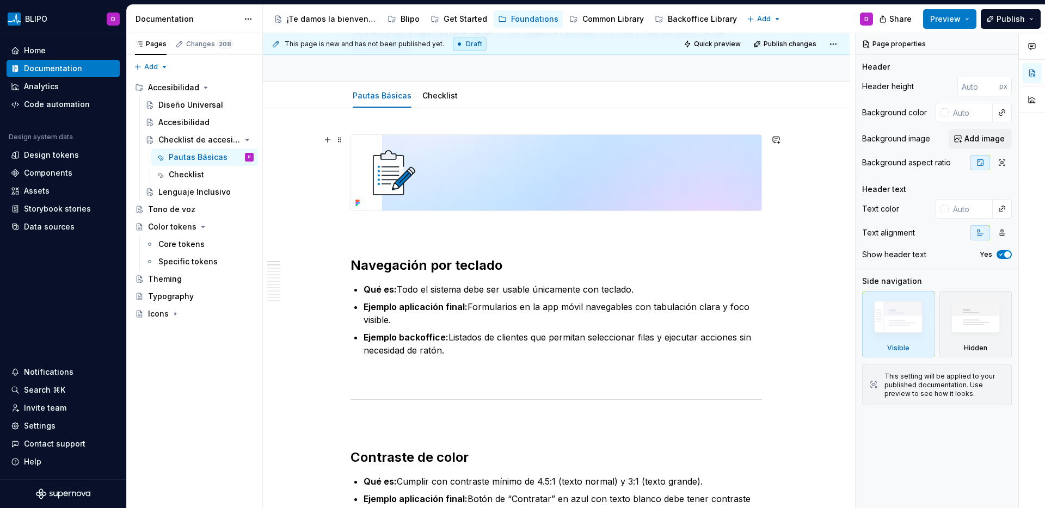
scroll to position [149, 0]
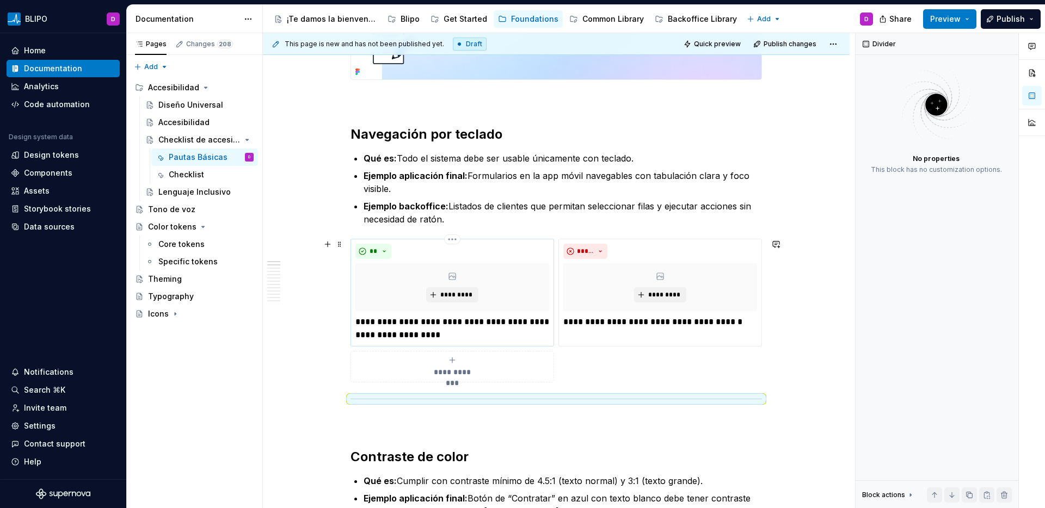
scroll to position [291, 0]
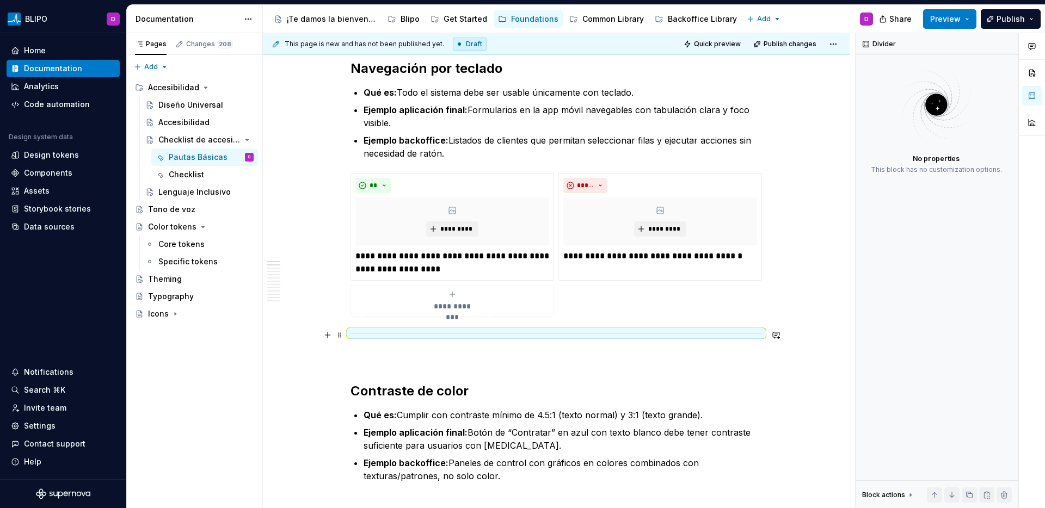
click at [762, 300] on div "**********" at bounding box center [557, 245] width 412 height 144
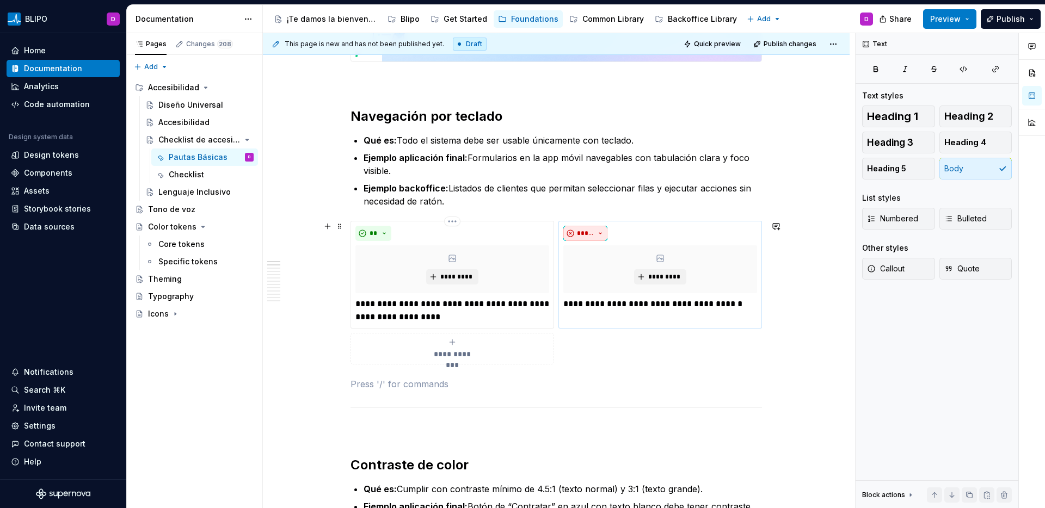
scroll to position [242, 0]
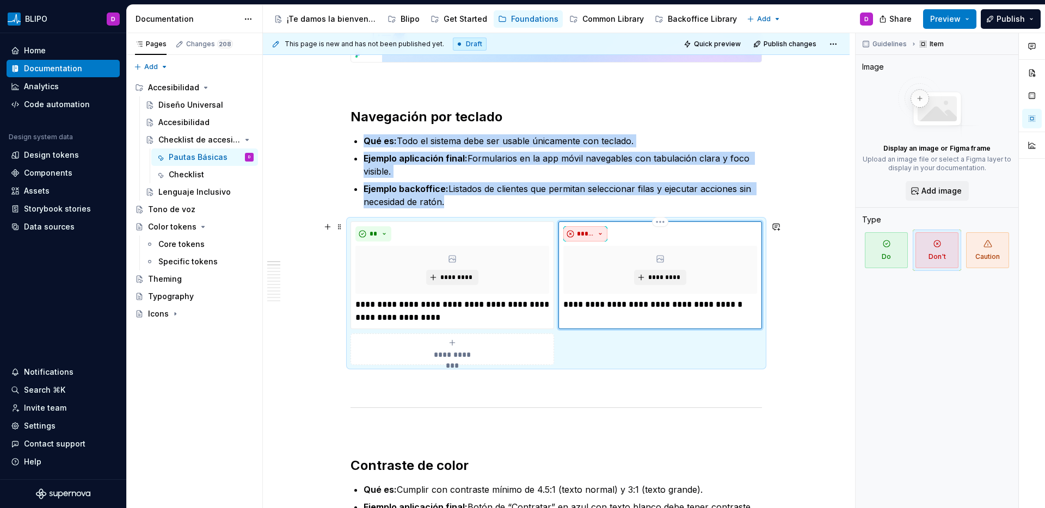
click at [602, 234] on button "*****" at bounding box center [585, 233] width 44 height 15
click at [610, 255] on div "Do" at bounding box center [626, 255] width 58 height 11
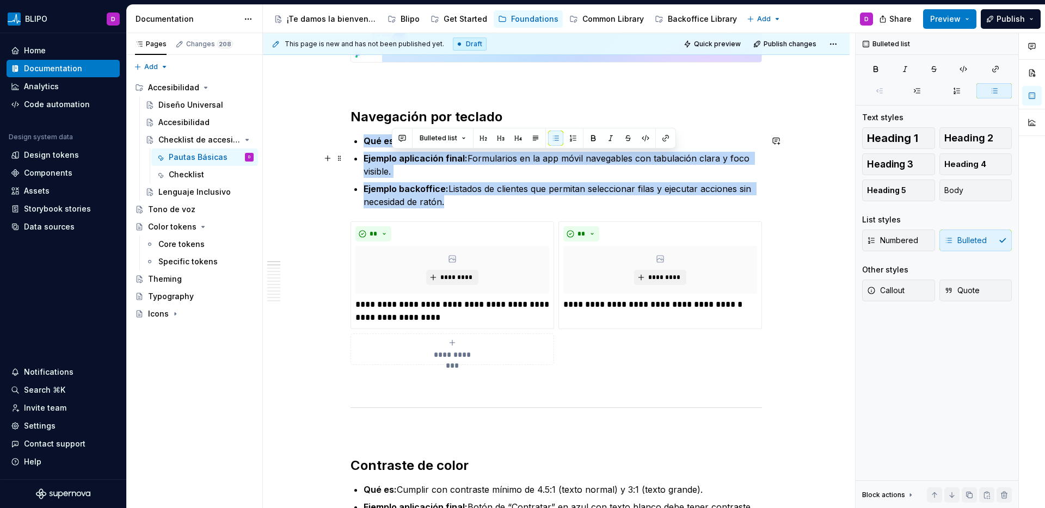
drag, startPoint x: 470, startPoint y: 160, endPoint x: 496, endPoint y: 167, distance: 27.1
click at [496, 167] on p "Ejemplo aplicación final: Formularios en la app móvil navegables con tabulación…" at bounding box center [563, 165] width 398 height 26
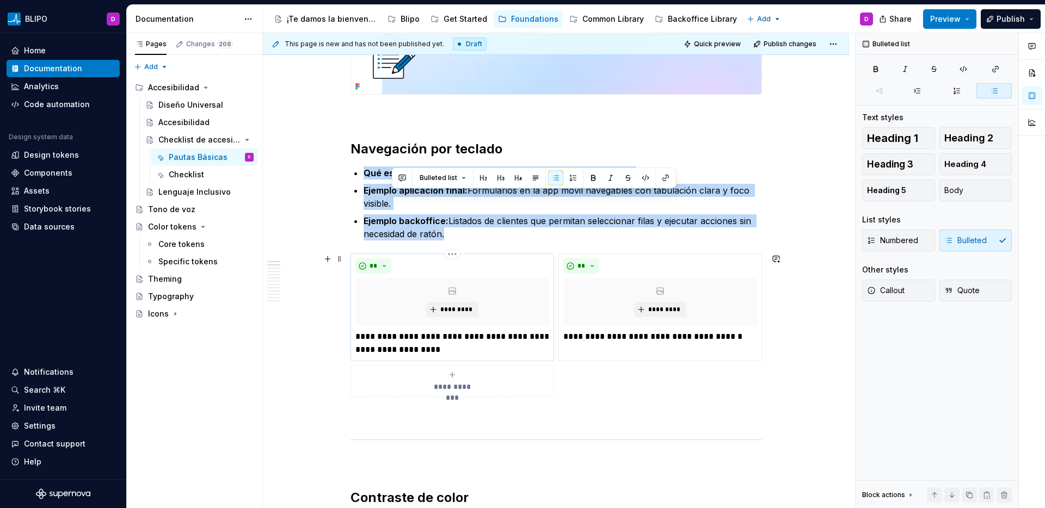
scroll to position [180, 0]
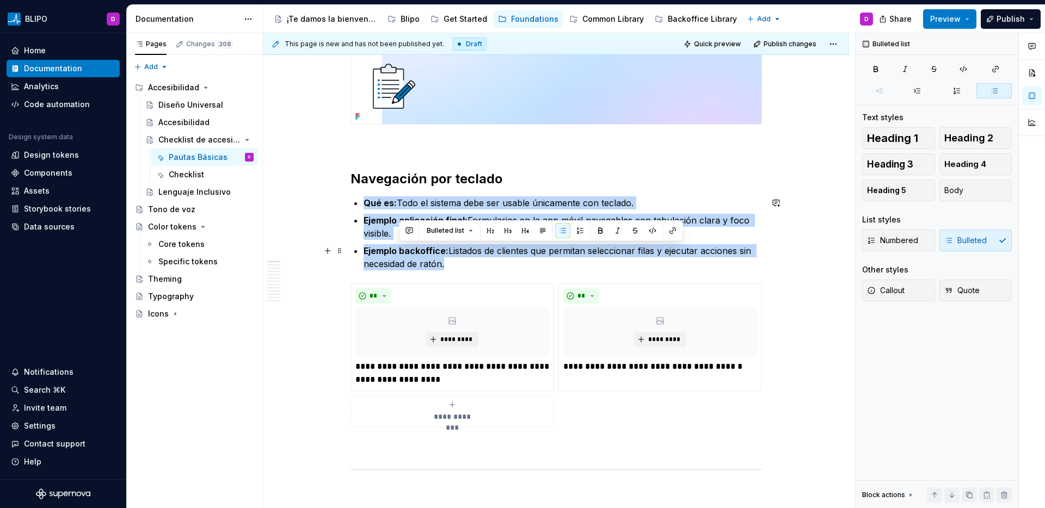
drag, startPoint x: 401, startPoint y: 251, endPoint x: 447, endPoint y: 265, distance: 48.2
click at [447, 265] on p "Ejemplo backoffice: Listados de clientes que permitan seleccionar filas y ejecu…" at bounding box center [563, 257] width 398 height 26
click at [670, 269] on p "Ejemplo backoffice: Listados de clientes que permitan seleccionar filas y ejecu…" at bounding box center [563, 257] width 398 height 26
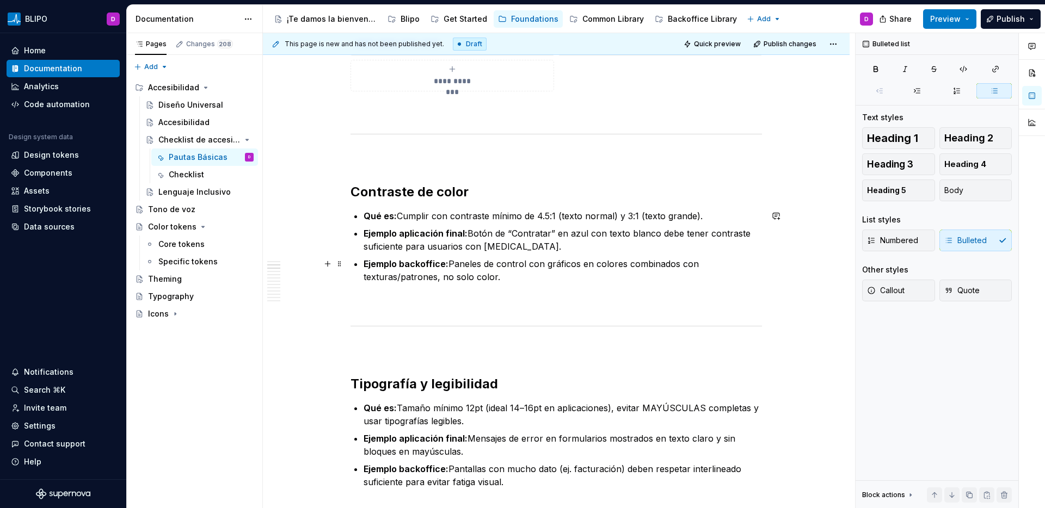
scroll to position [492, 0]
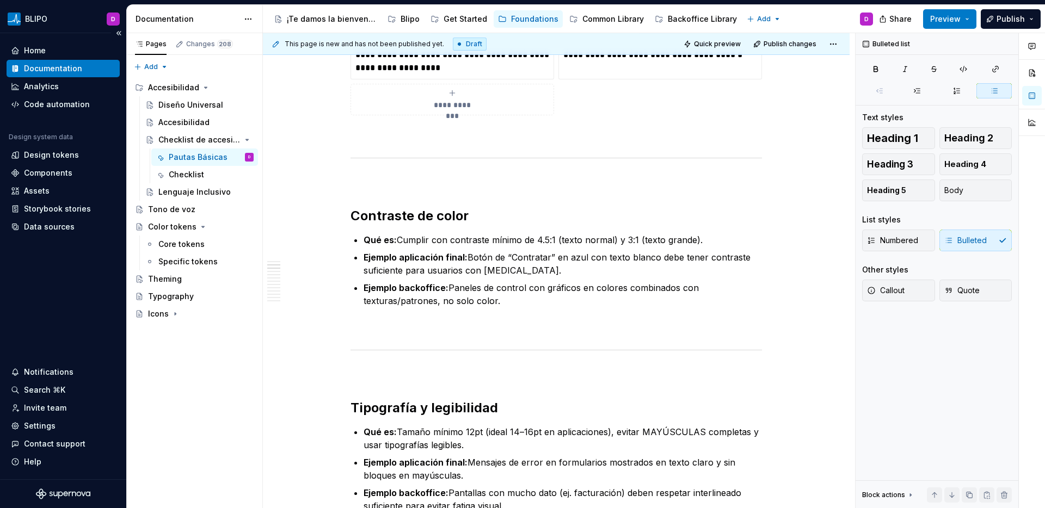
type textarea "*"
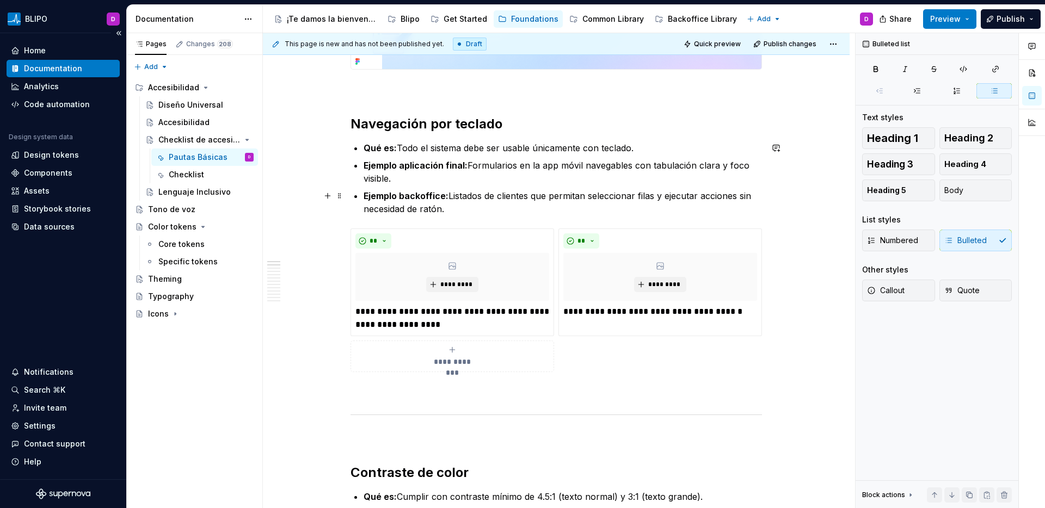
scroll to position [233, 0]
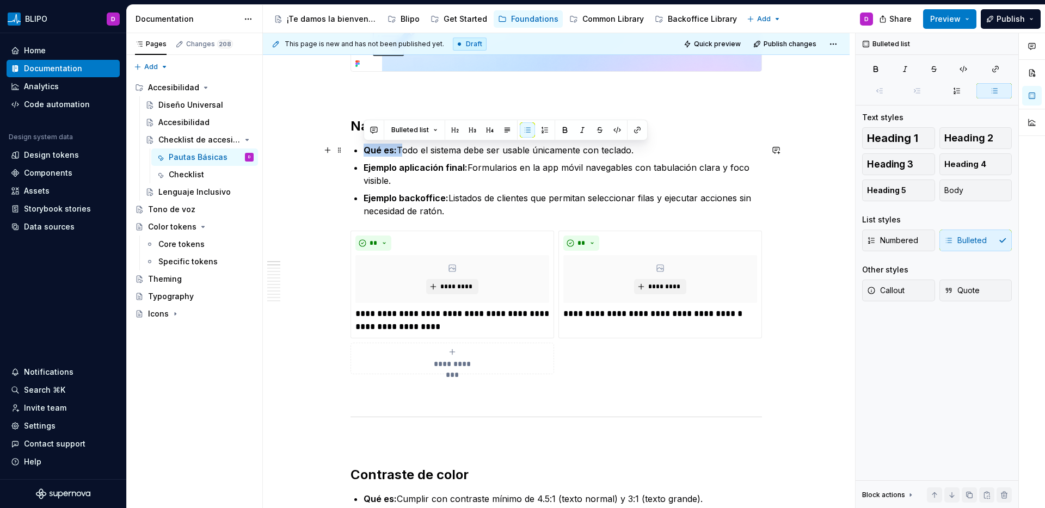
drag, startPoint x: 397, startPoint y: 150, endPoint x: 348, endPoint y: 152, distance: 48.5
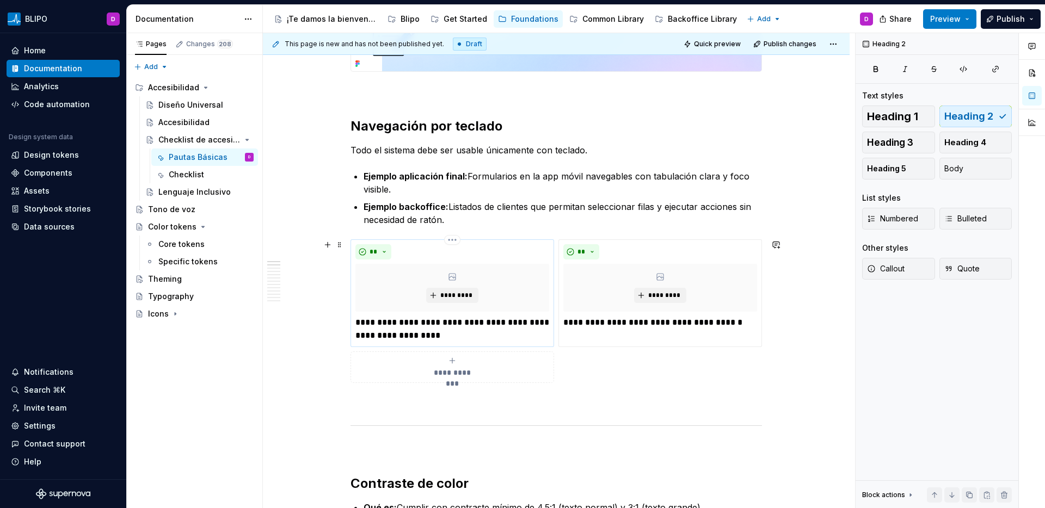
click at [420, 327] on p "**********" at bounding box center [452, 329] width 194 height 26
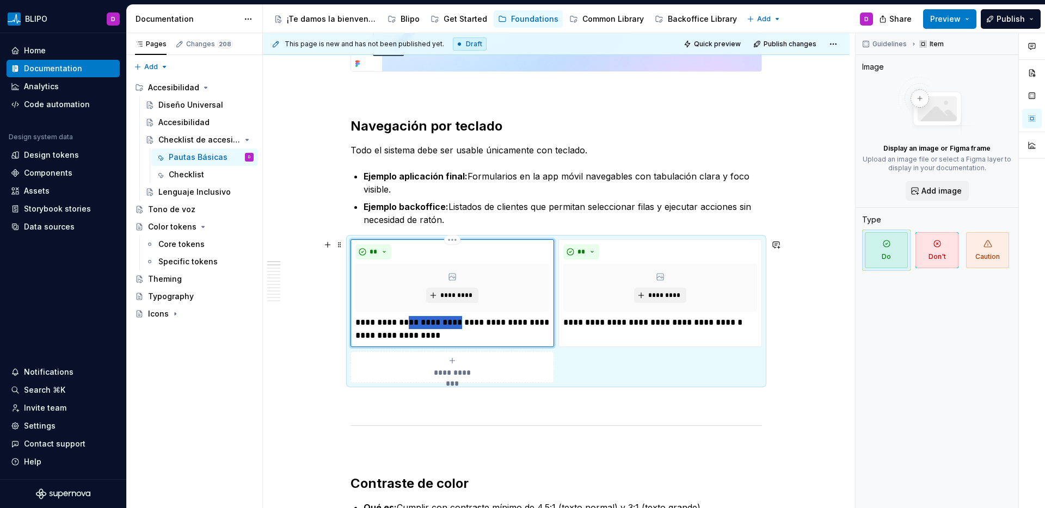
click at [420, 327] on p "**********" at bounding box center [452, 329] width 194 height 26
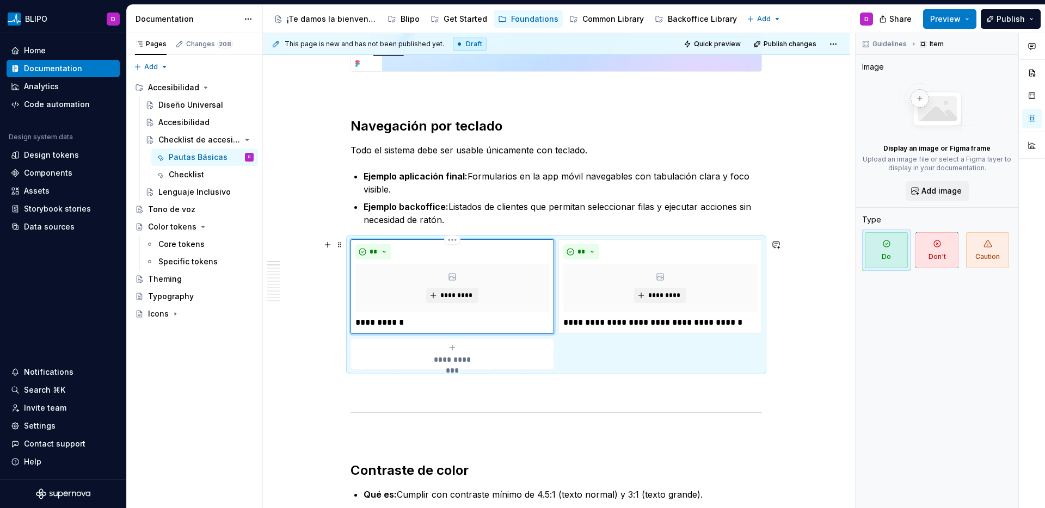
click at [396, 323] on p "**********" at bounding box center [452, 322] width 194 height 13
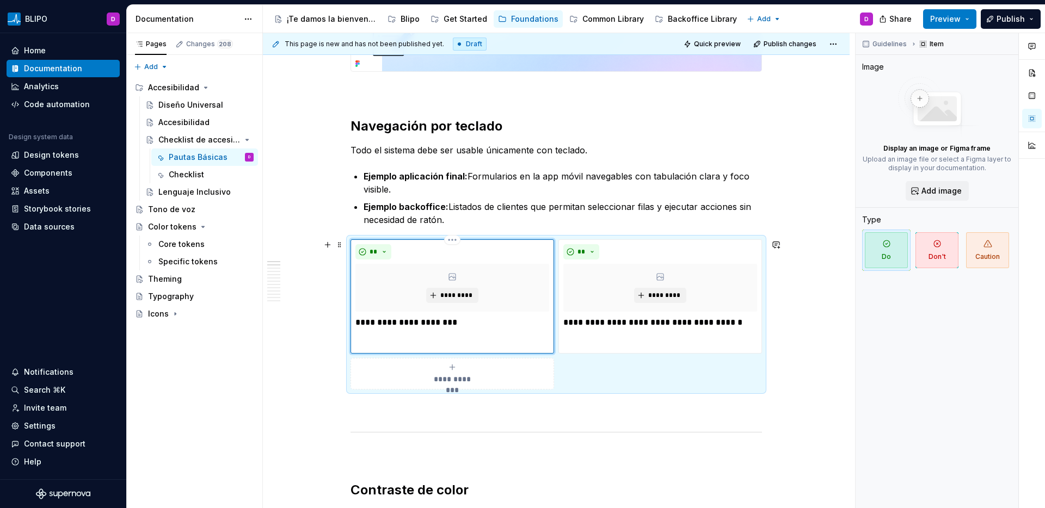
click at [434, 321] on p "**********" at bounding box center [452, 322] width 194 height 13
click at [366, 303] on button "button" at bounding box center [365, 302] width 15 height 15
click at [421, 340] on p at bounding box center [452, 342] width 194 height 13
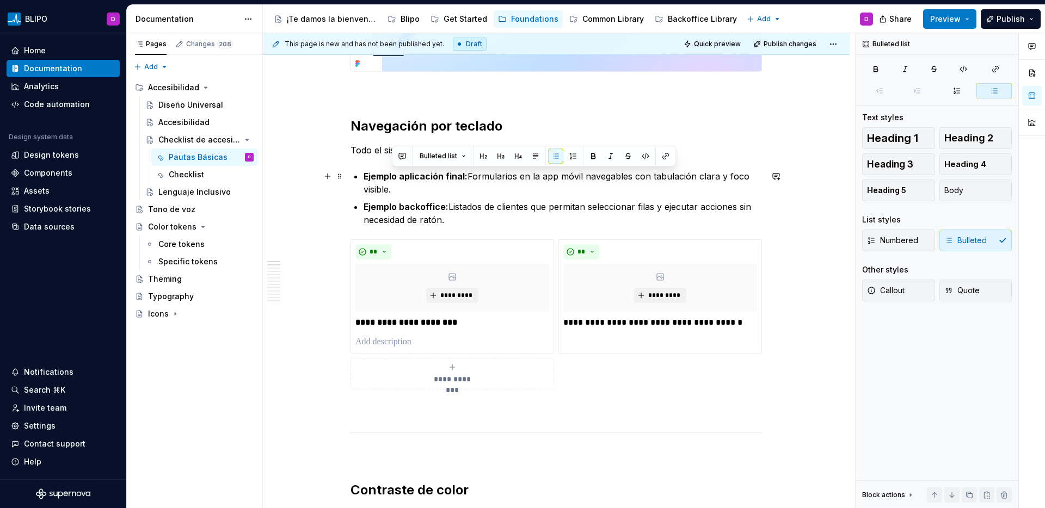
drag, startPoint x: 469, startPoint y: 177, endPoint x: 398, endPoint y: 192, distance: 72.9
click at [398, 192] on p "Ejemplo aplicación final: Formularios en la app móvil navegables con tabulación…" at bounding box center [563, 183] width 398 height 26
copy p "Formularios en la app móvil navegables con tabulación clara y foco visible."
click at [439, 340] on p at bounding box center [452, 342] width 194 height 13
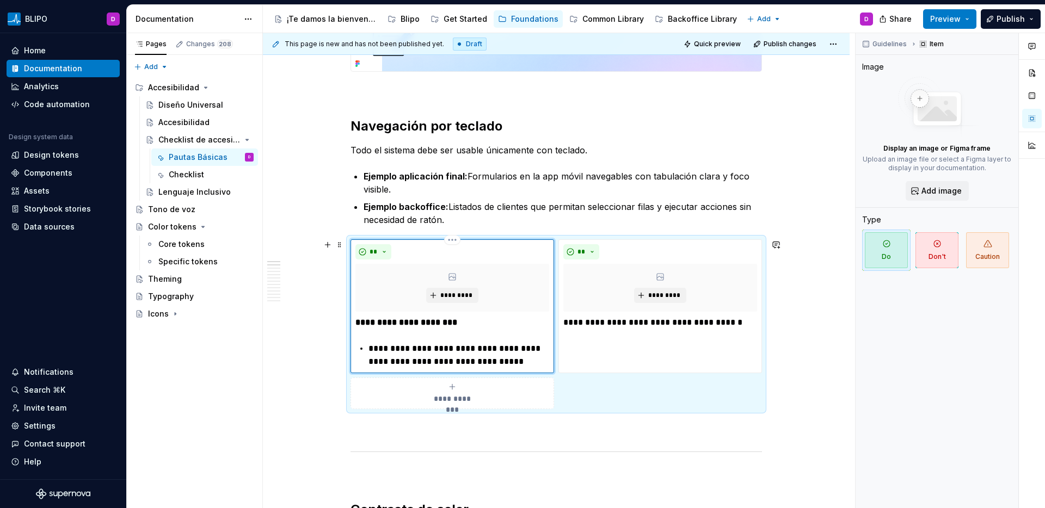
click at [370, 348] on p "**********" at bounding box center [459, 355] width 181 height 26
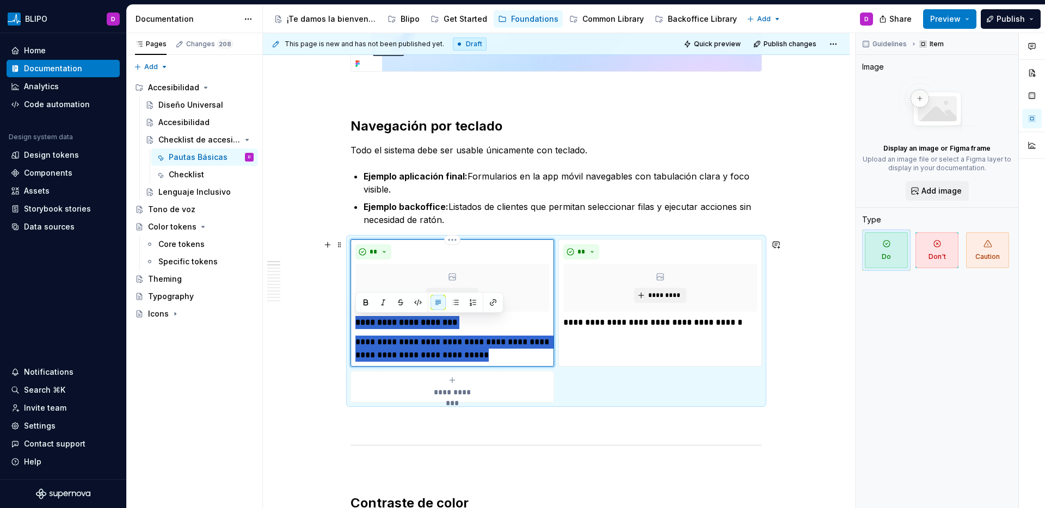
drag, startPoint x: 492, startPoint y: 358, endPoint x: 355, endPoint y: 325, distance: 141.1
click at [355, 325] on div "**********" at bounding box center [452, 339] width 194 height 46
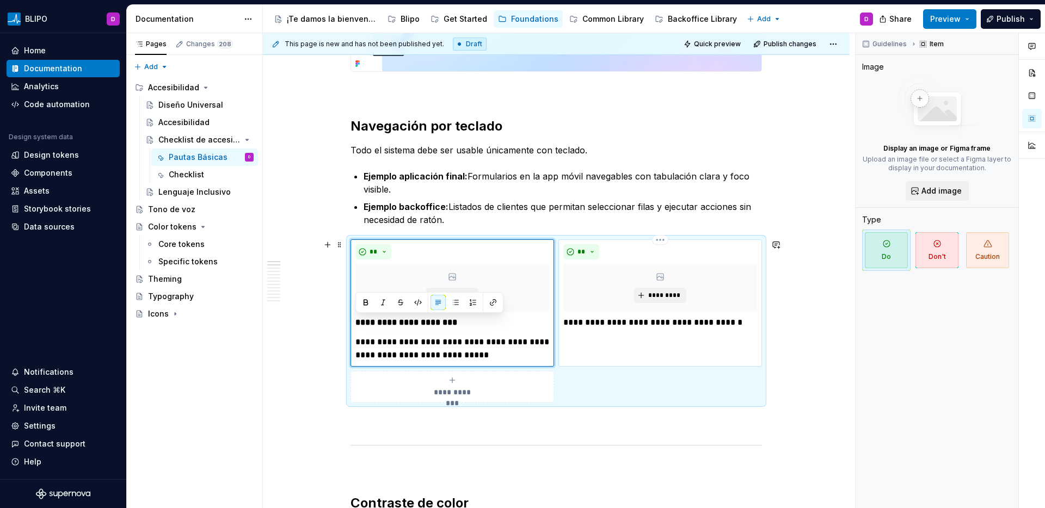
click at [588, 326] on p "**********" at bounding box center [660, 322] width 194 height 13
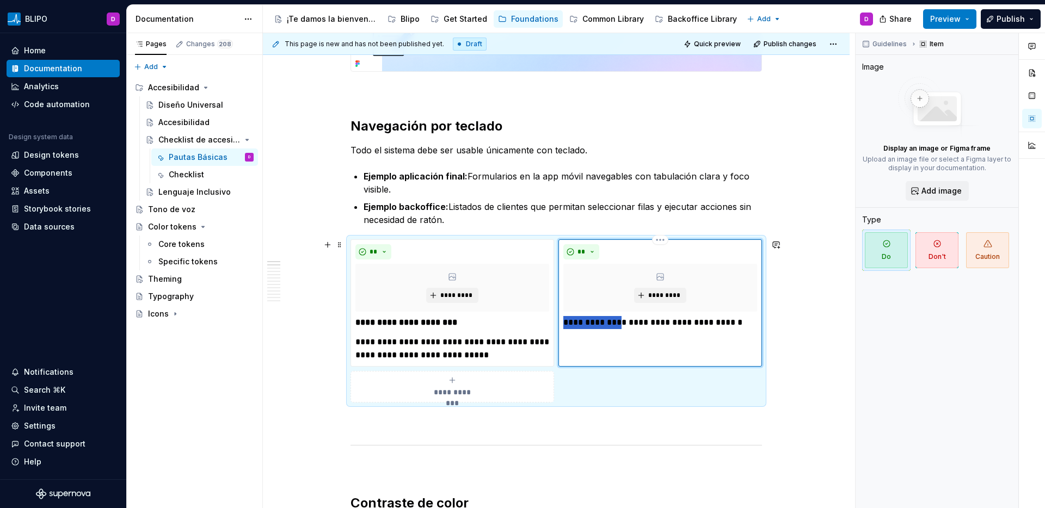
click at [588, 326] on p "**********" at bounding box center [660, 322] width 194 height 13
paste div
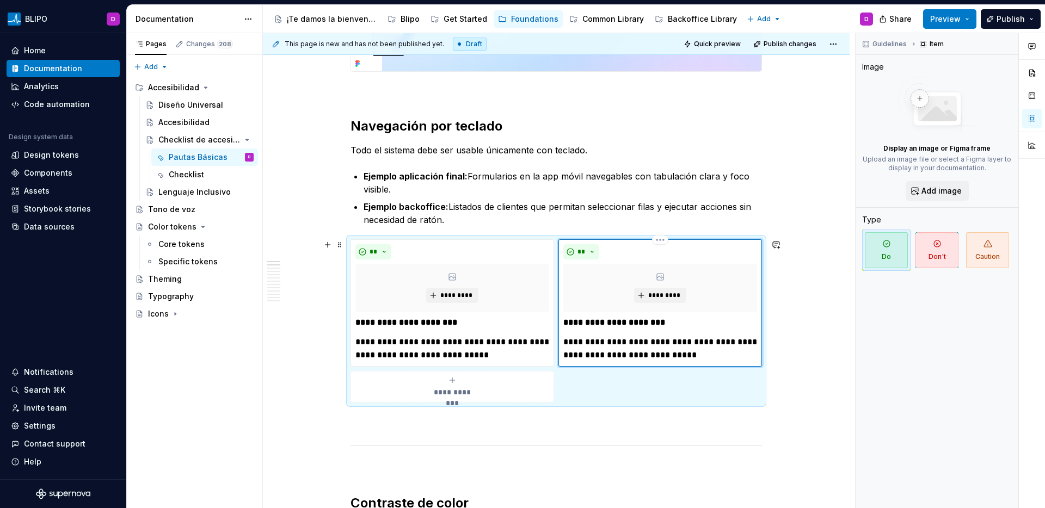
click at [621, 323] on strong "**********" at bounding box center [614, 322] width 102 height 8
click at [638, 345] on p "**********" at bounding box center [660, 349] width 194 height 26
click at [616, 342] on p "**********" at bounding box center [660, 349] width 194 height 26
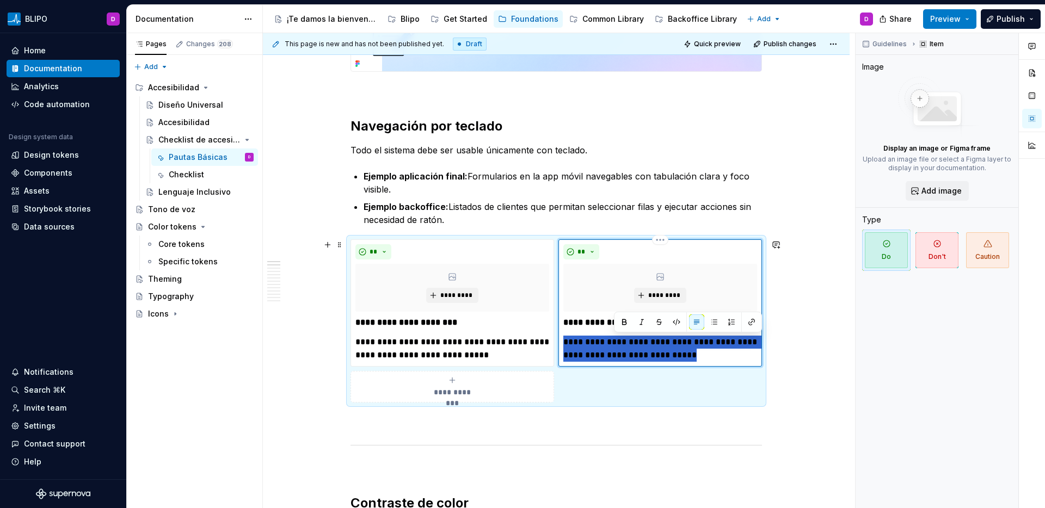
click at [616, 342] on p "**********" at bounding box center [660, 349] width 194 height 26
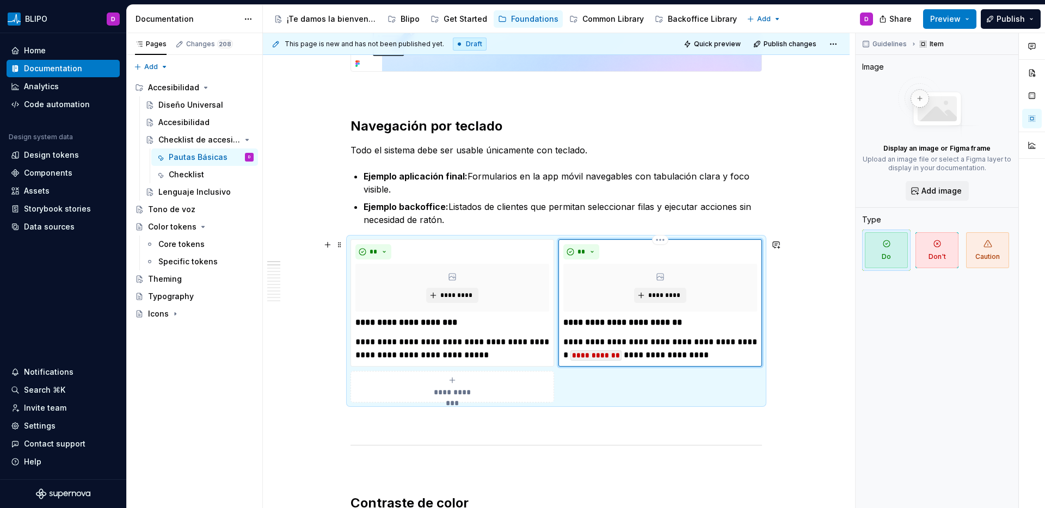
click at [567, 343] on p "**********" at bounding box center [660, 349] width 194 height 26
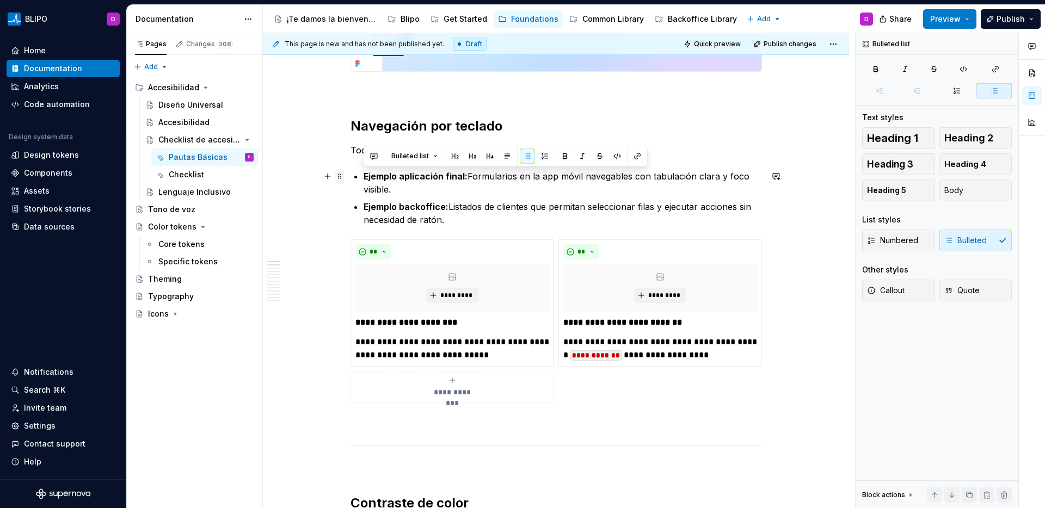
drag, startPoint x: 451, startPoint y: 222, endPoint x: 341, endPoint y: 175, distance: 119.5
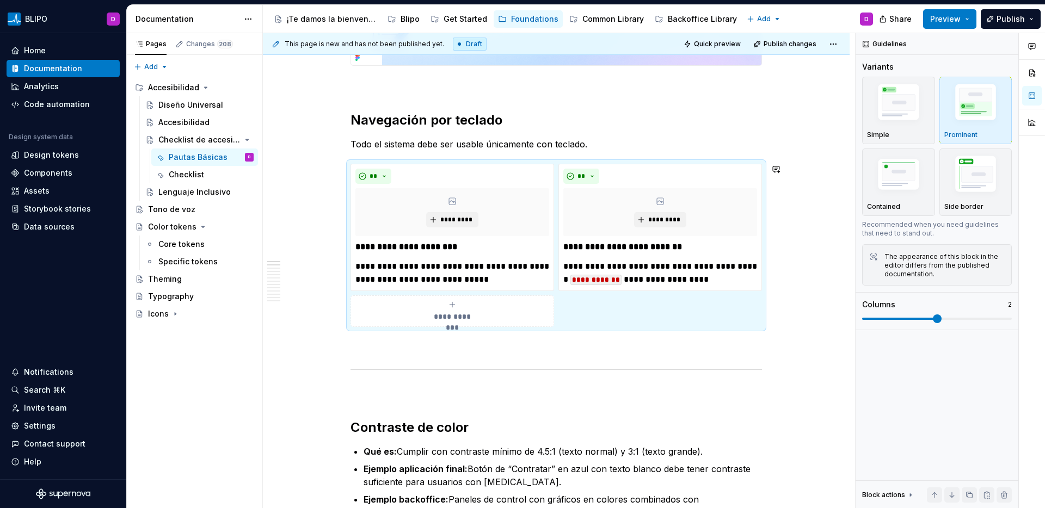
scroll to position [279, 0]
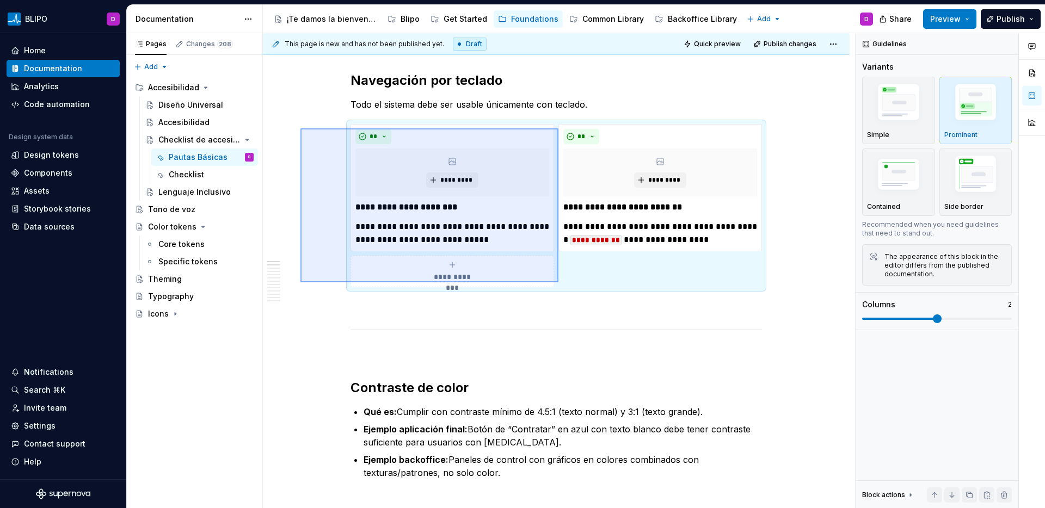
drag, startPoint x: 300, startPoint y: 128, endPoint x: 558, endPoint y: 283, distance: 300.5
click at [558, 283] on div "**********" at bounding box center [559, 271] width 592 height 476
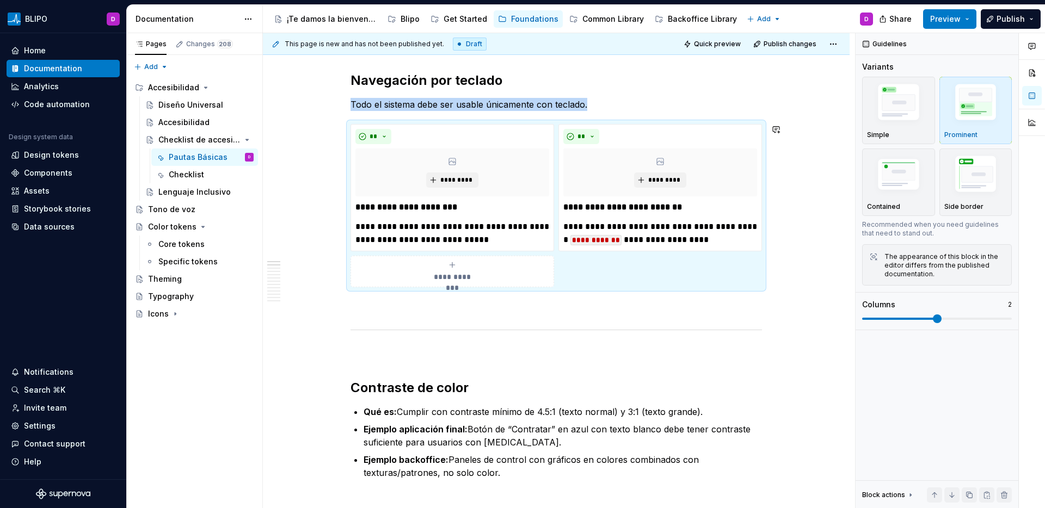
copy p "Todo el sistema debe ser usable únicamente con teclado."
click at [340, 331] on span at bounding box center [339, 331] width 9 height 15
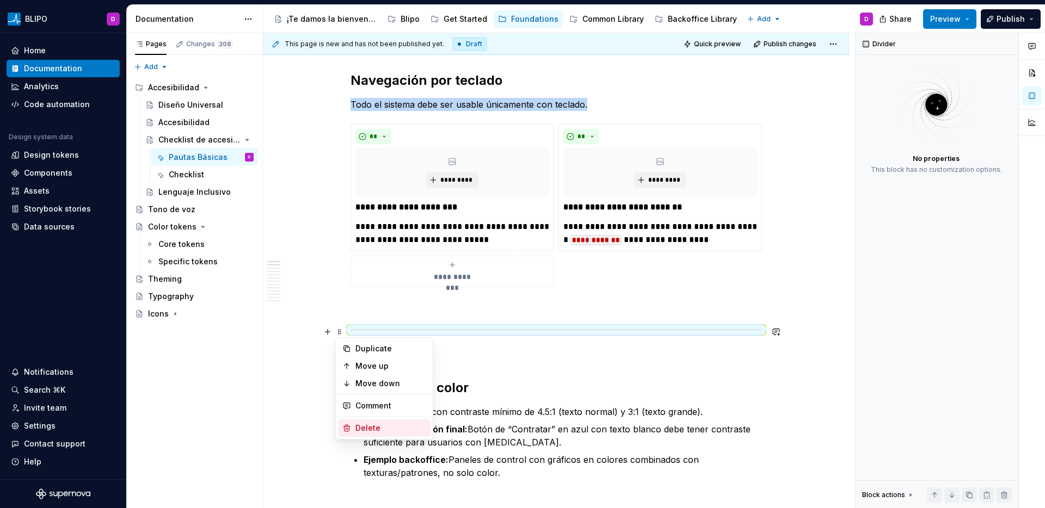
click at [373, 428] on div "Delete" at bounding box center [390, 428] width 71 height 11
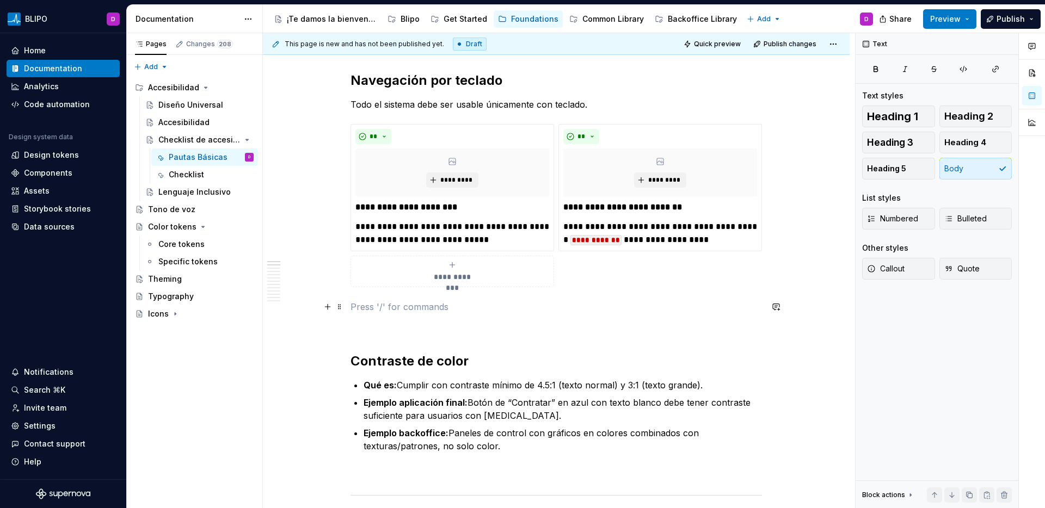
click at [363, 301] on p at bounding box center [557, 306] width 412 height 13
click at [364, 326] on p at bounding box center [557, 326] width 412 height 13
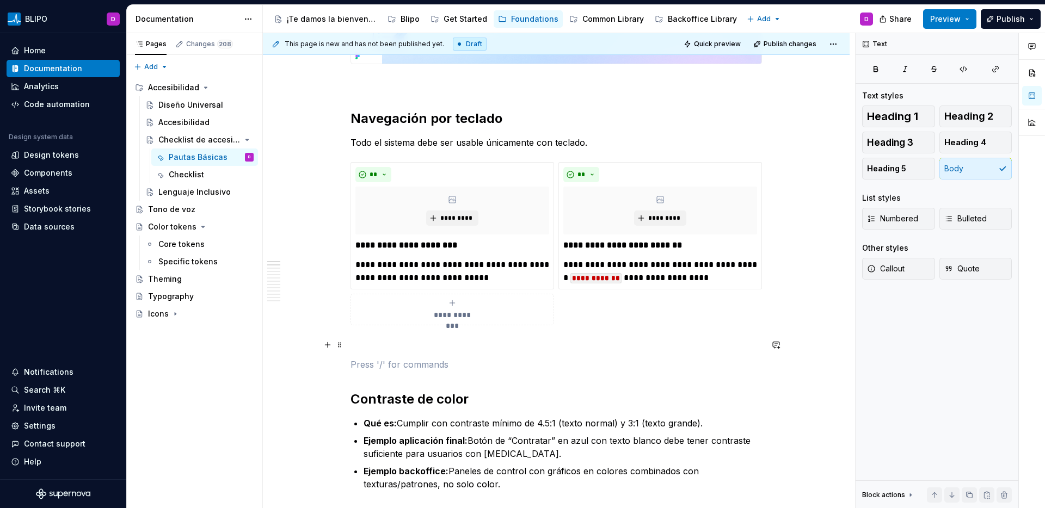
scroll to position [214, 0]
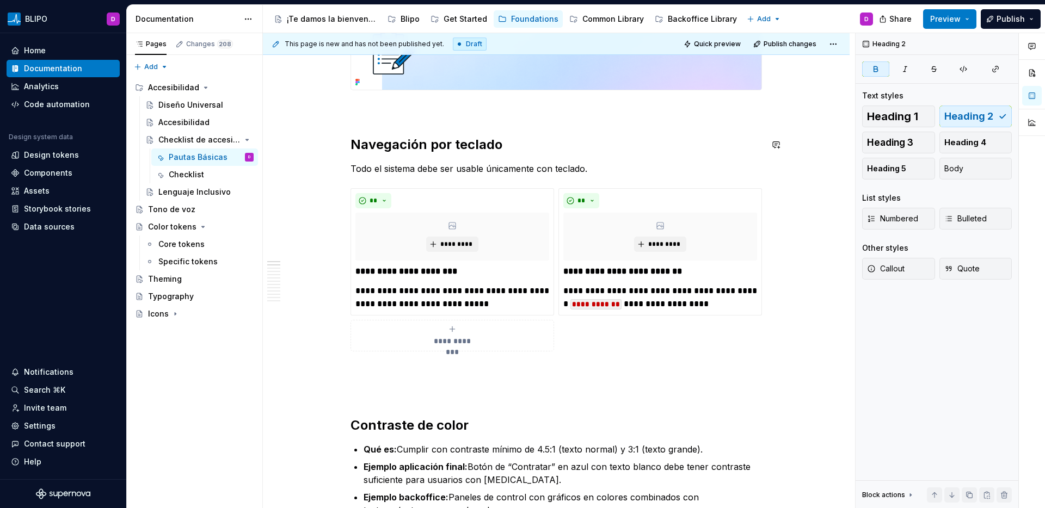
click at [368, 111] on p at bounding box center [557, 109] width 412 height 13
click at [377, 391] on p at bounding box center [557, 390] width 412 height 13
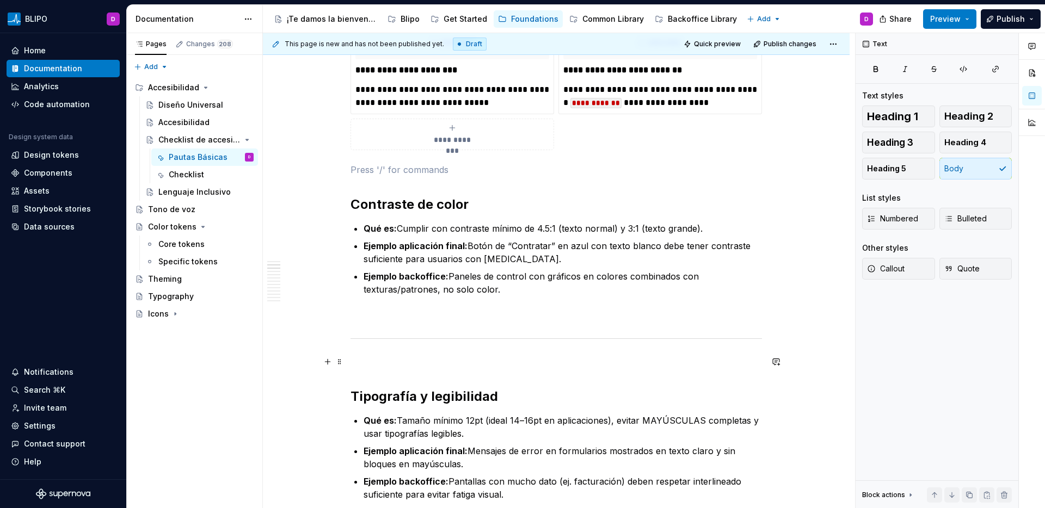
scroll to position [416, 0]
click at [510, 293] on p "Ejemplo backoffice: Paneles de control con gráficos en colores combinados con t…" at bounding box center [563, 282] width 398 height 26
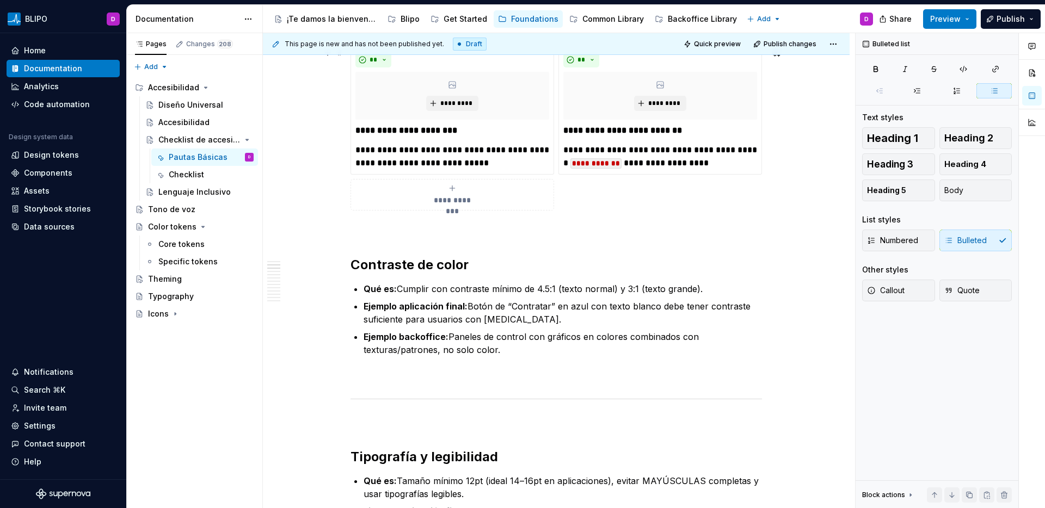
scroll to position [292, 0]
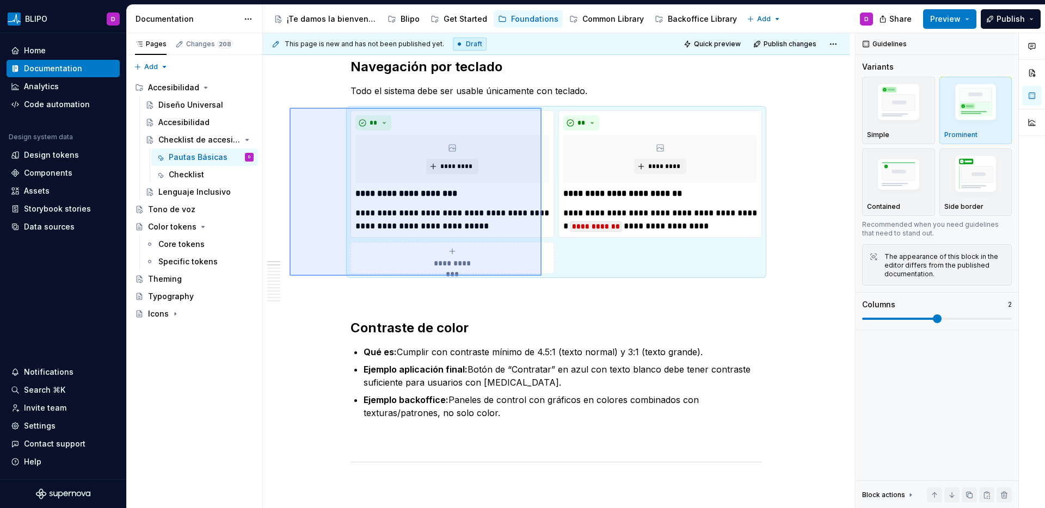
drag, startPoint x: 299, startPoint y: 113, endPoint x: 542, endPoint y: 276, distance: 292.1
click at [542, 276] on div "**********" at bounding box center [559, 271] width 592 height 476
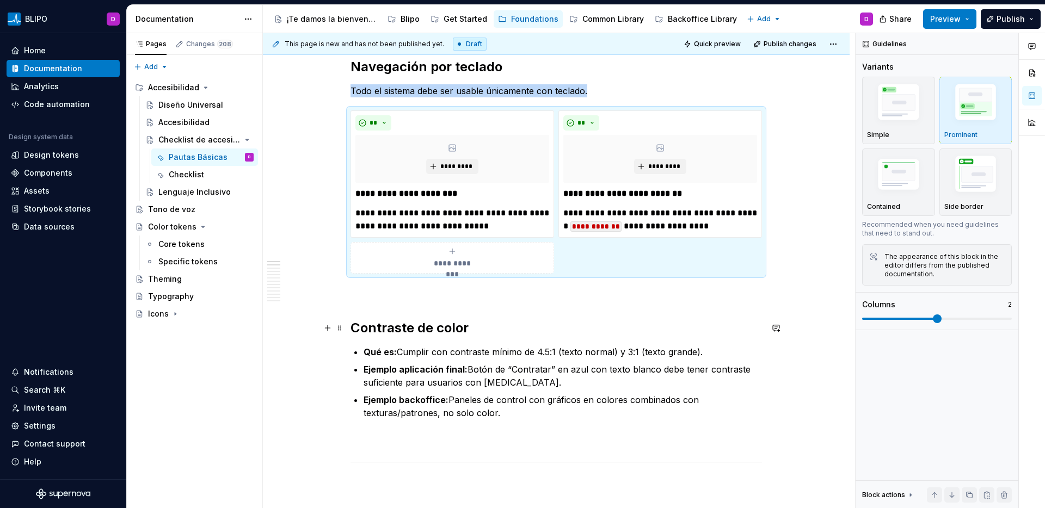
copy p "Todo el sistema debe ser usable únicamente con teclado."
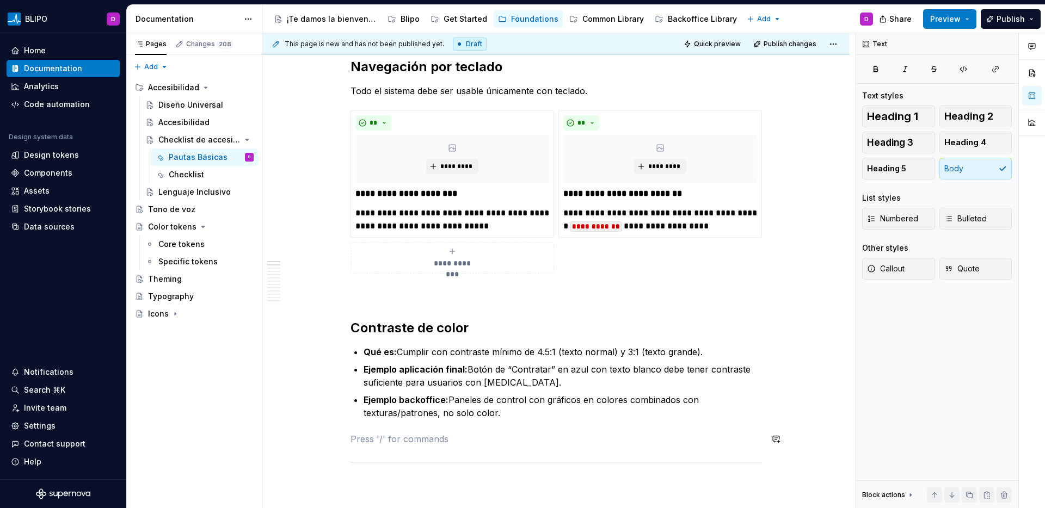
click at [378, 433] on p at bounding box center [557, 439] width 412 height 13
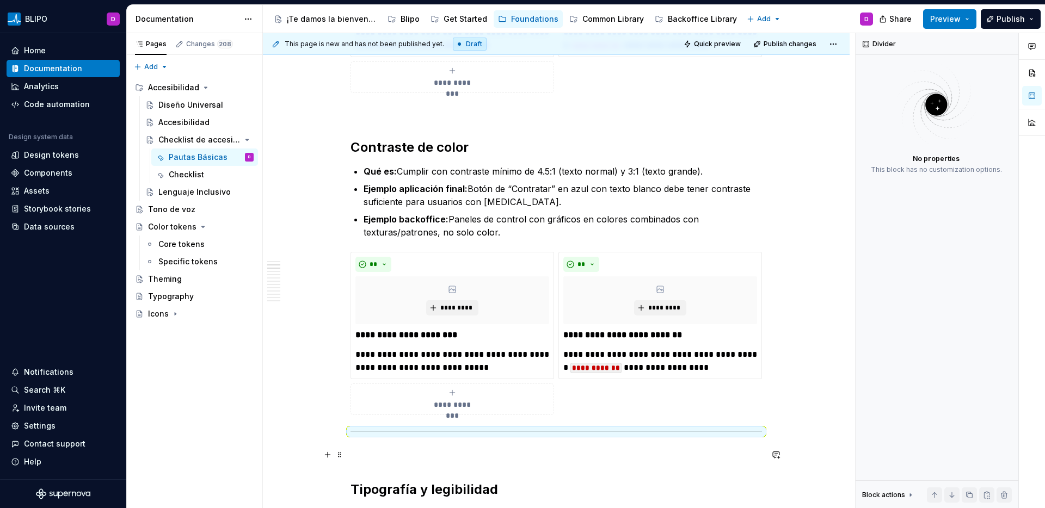
scroll to position [546, 0]
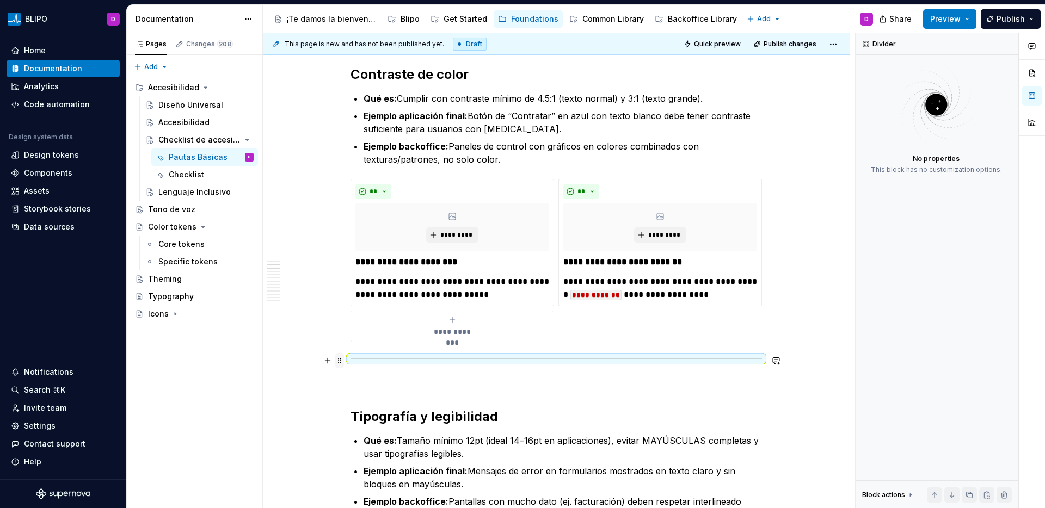
click at [340, 361] on span at bounding box center [339, 360] width 9 height 15
click at [364, 455] on div "Delete" at bounding box center [390, 457] width 71 height 11
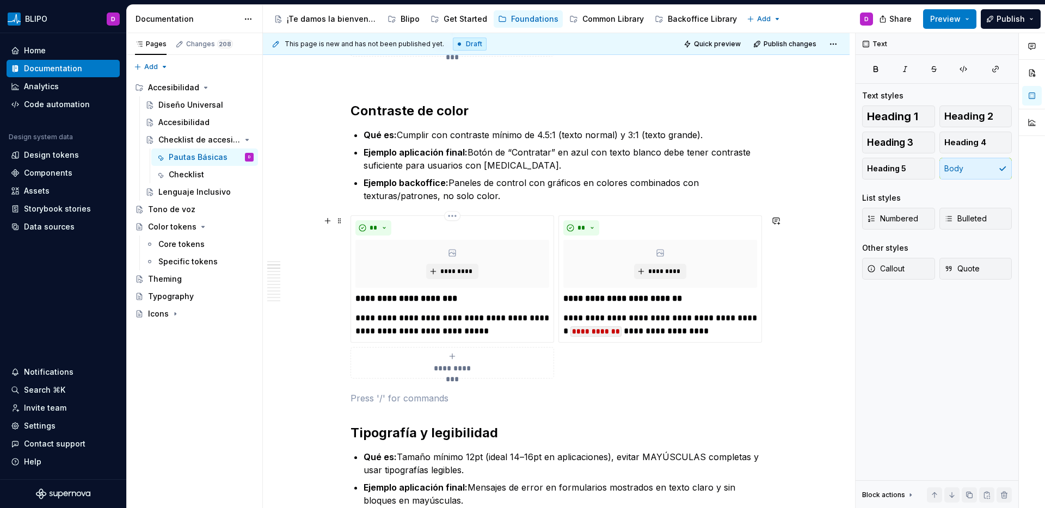
scroll to position [509, 0]
click at [399, 138] on p "Qué es: Cumplir con contraste mínimo de 4.5:1 (texto normal) y 3:1 (texto grand…" at bounding box center [563, 135] width 398 height 13
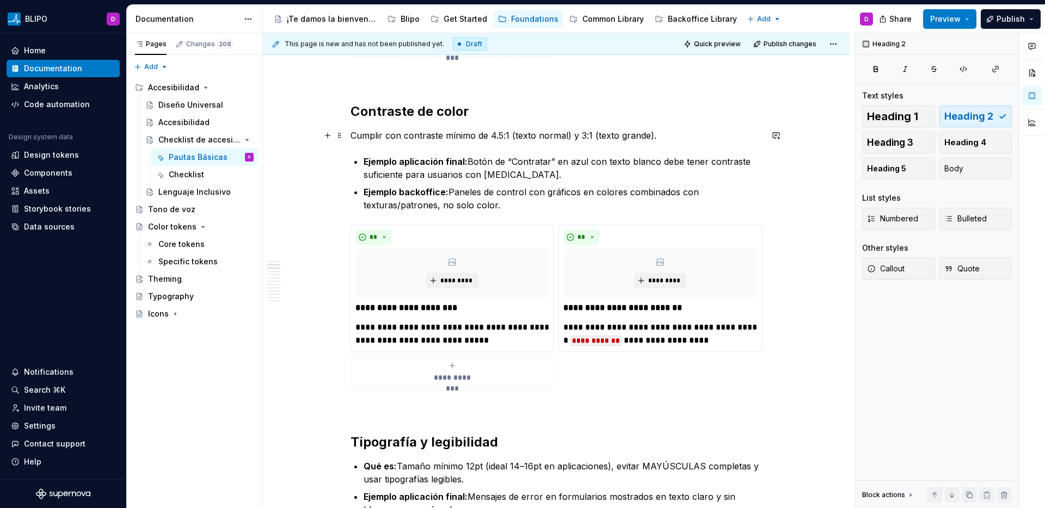
drag, startPoint x: 492, startPoint y: 137, endPoint x: 509, endPoint y: 136, distance: 18.0
click at [509, 136] on p "Cumplir con contraste mínimo de 4.5:1 (texto normal) y 3:1 (texto grande)." at bounding box center [557, 135] width 412 height 13
drag, startPoint x: 569, startPoint y: 137, endPoint x: 489, endPoint y: 137, distance: 79.5
click at [489, 137] on p "Cumplir con contraste mínimo de 4.5:1 (texto normal) y 3:1 (texto grande)." at bounding box center [557, 135] width 412 height 13
click at [685, 116] on button "button" at bounding box center [685, 115] width 15 height 15
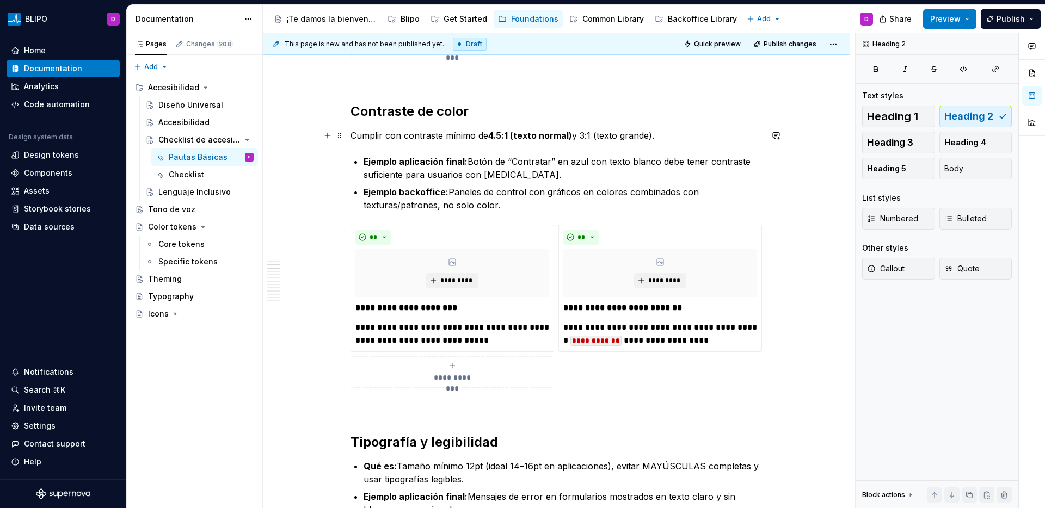
click at [649, 137] on p "Cumplir con contraste mínimo de 4.5:1 (texto normal) y 3:1 (texto grande)." at bounding box center [557, 135] width 412 height 13
click at [727, 130] on p "Cumplir con contraste mínimo de 4.5:1 (texto normal) y 3:1 (texto grande y bord…" at bounding box center [557, 135] width 412 height 13
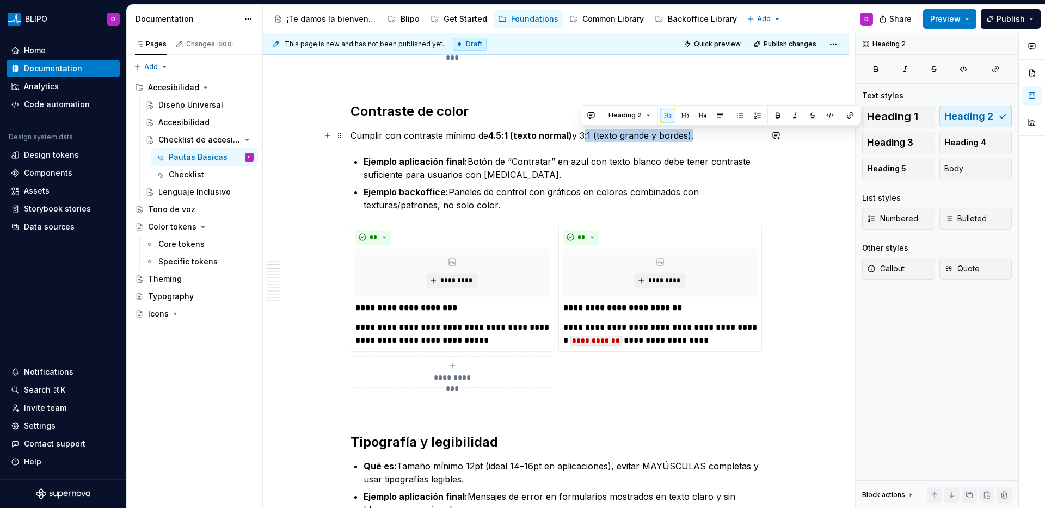
drag, startPoint x: 691, startPoint y: 136, endPoint x: 596, endPoint y: 137, distance: 95.3
click at [581, 136] on p "Cumplir con contraste mínimo de 4.5:1 (texto normal) y 3:1 (texto grande y bord…" at bounding box center [557, 135] width 412 height 13
click at [778, 116] on button "button" at bounding box center [777, 115] width 15 height 15
click at [496, 161] on p "Ejemplo aplicación final: Botón de “Contratar” en azul con texto blanco debe te…" at bounding box center [563, 168] width 398 height 26
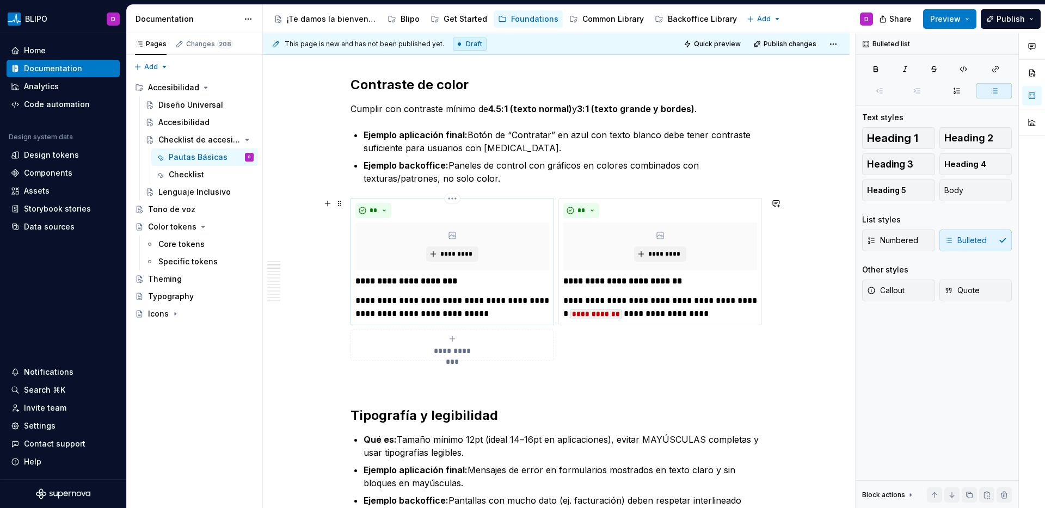
scroll to position [539, 0]
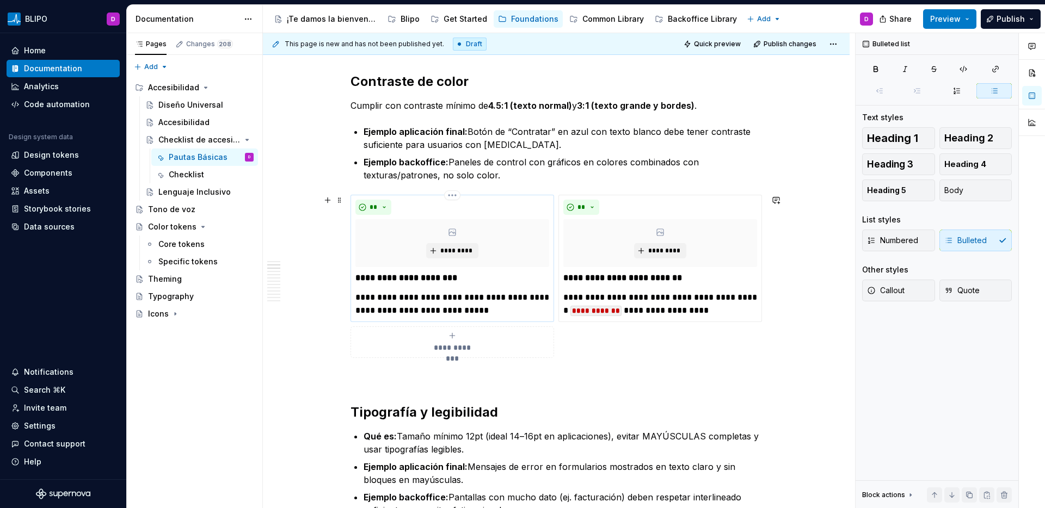
click at [477, 301] on p "**********" at bounding box center [452, 304] width 194 height 26
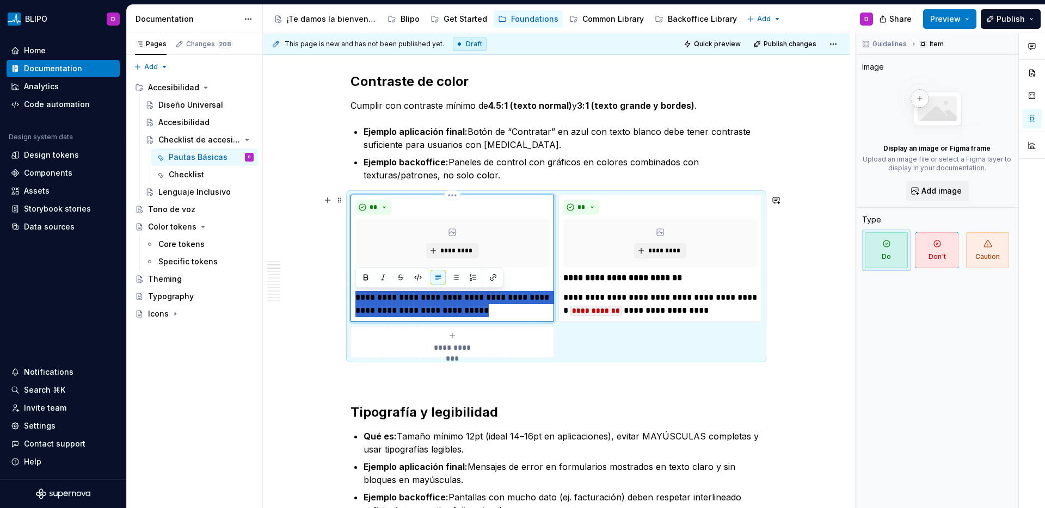
drag, startPoint x: 493, startPoint y: 308, endPoint x: 355, endPoint y: 301, distance: 138.4
click at [355, 301] on p "**********" at bounding box center [452, 304] width 194 height 26
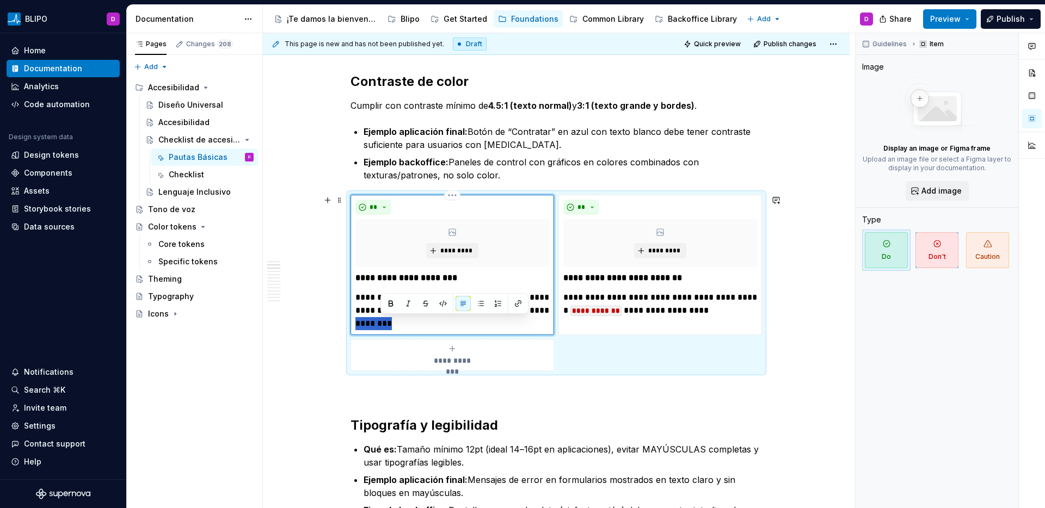
drag, startPoint x: 419, startPoint y: 326, endPoint x: 382, endPoint y: 325, distance: 37.0
click at [382, 325] on p "**********" at bounding box center [452, 310] width 194 height 39
click at [518, 303] on button "button" at bounding box center [518, 303] width 15 height 15
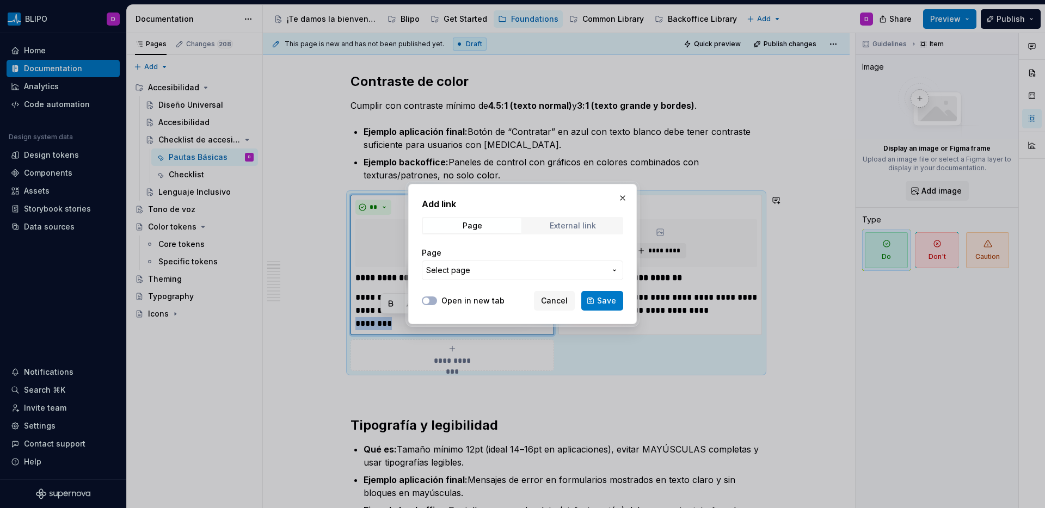
click at [563, 233] on span "External link" at bounding box center [573, 225] width 99 height 15
click at [474, 272] on input "URL" at bounding box center [522, 271] width 201 height 20
paste input "https://github.com/dequelabs/axe-core"
type input "https://github.com/dequelabs/axe-core"
click at [428, 300] on span "button" at bounding box center [426, 301] width 7 height 7
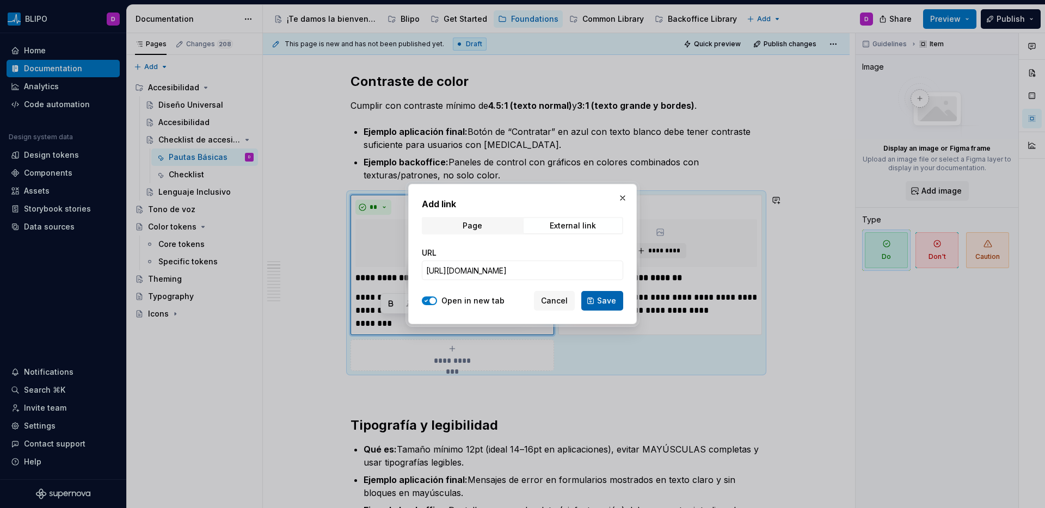
click at [594, 300] on button "Save" at bounding box center [602, 301] width 42 height 20
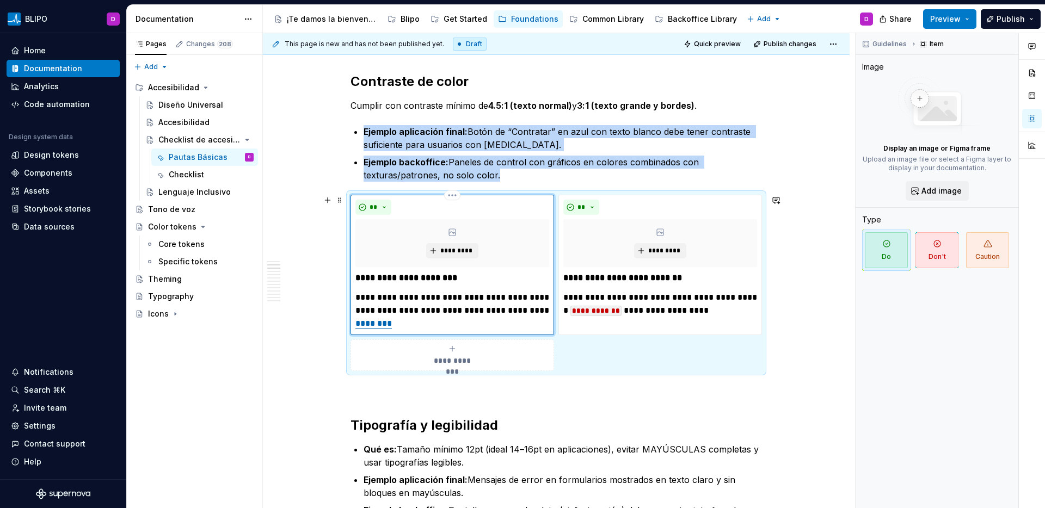
click at [444, 331] on div "**********" at bounding box center [453, 265] width 204 height 140
click at [446, 325] on p "**********" at bounding box center [452, 310] width 194 height 39
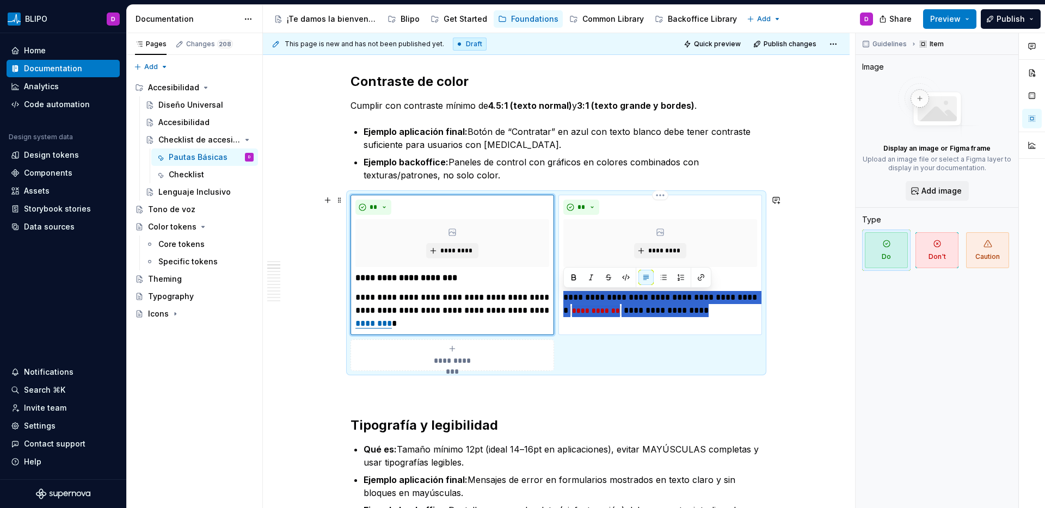
drag, startPoint x: 735, startPoint y: 312, endPoint x: 560, endPoint y: 302, distance: 175.6
click at [560, 302] on div "**********" at bounding box center [660, 265] width 204 height 140
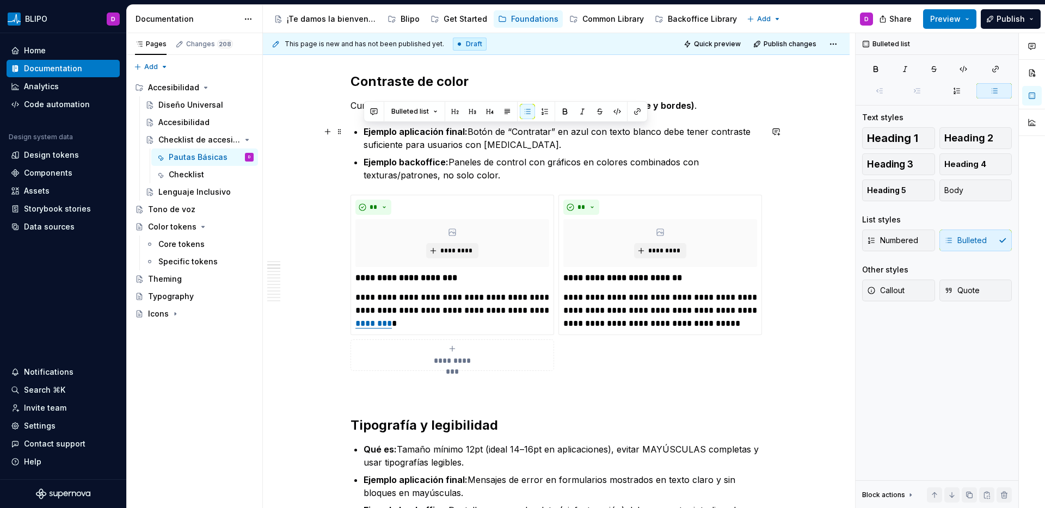
drag, startPoint x: 565, startPoint y: 172, endPoint x: 355, endPoint y: 128, distance: 214.6
click at [364, 128] on ul "Ejemplo aplicación final: Botón de “Contratar” en azul con texto blanco debe te…" at bounding box center [563, 153] width 398 height 57
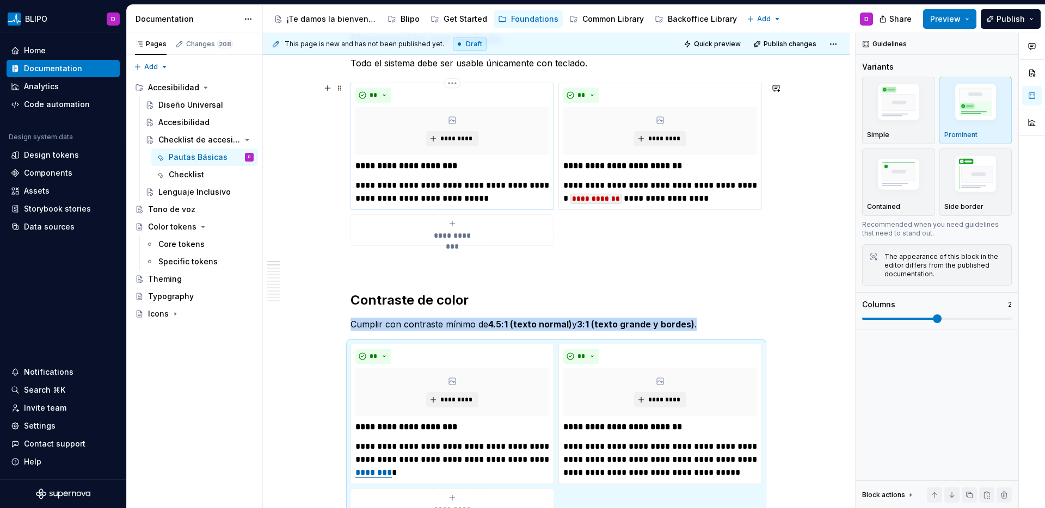
scroll to position [301, 0]
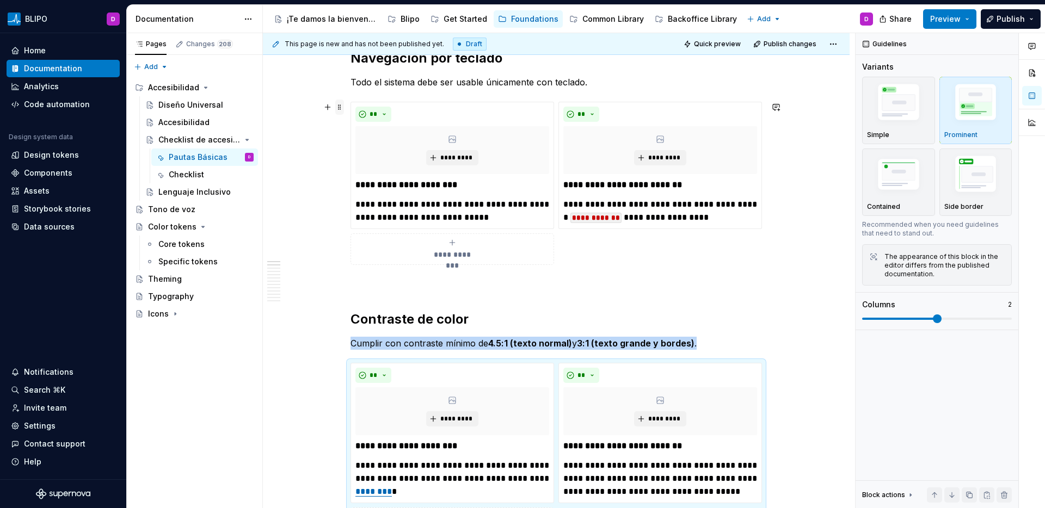
click at [340, 109] on span at bounding box center [339, 107] width 9 height 15
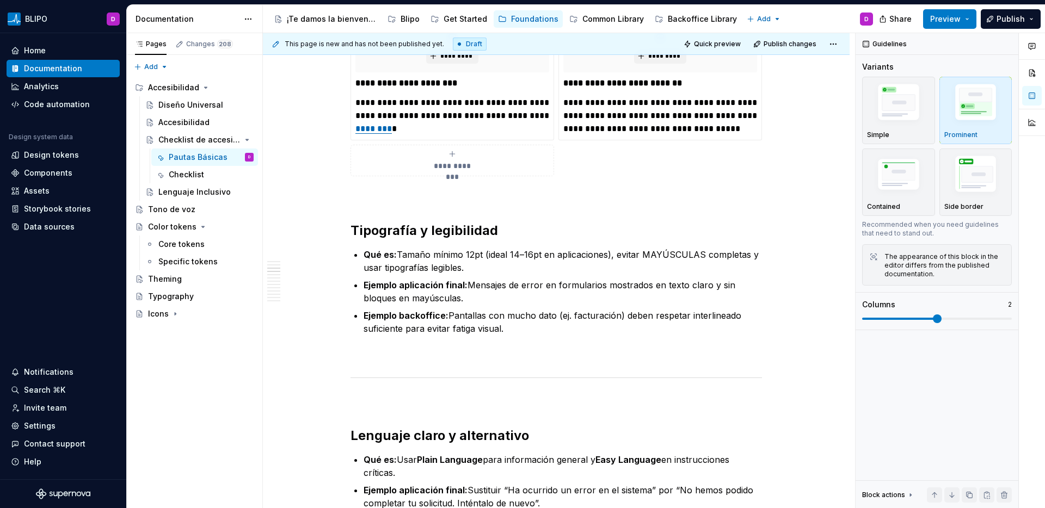
scroll to position [683, 0]
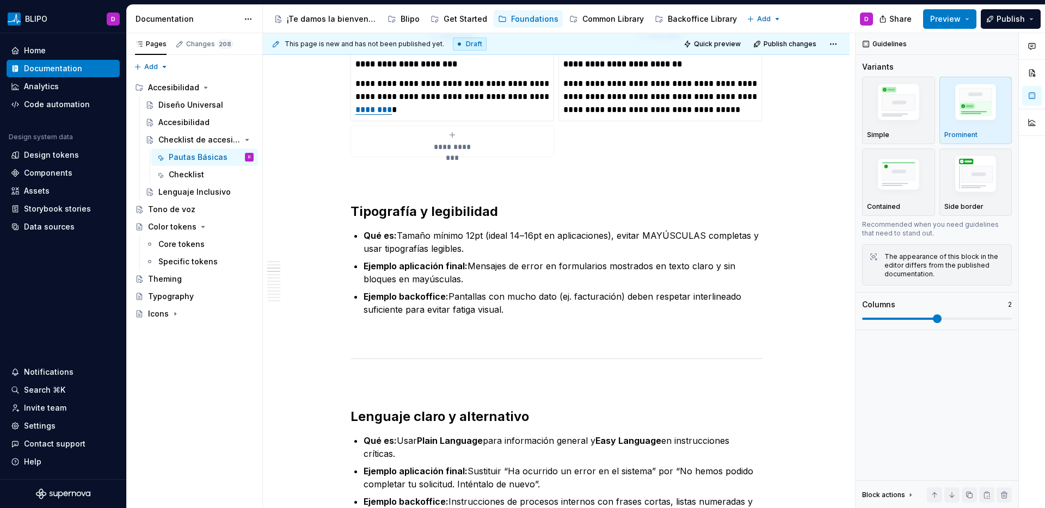
type textarea "*"
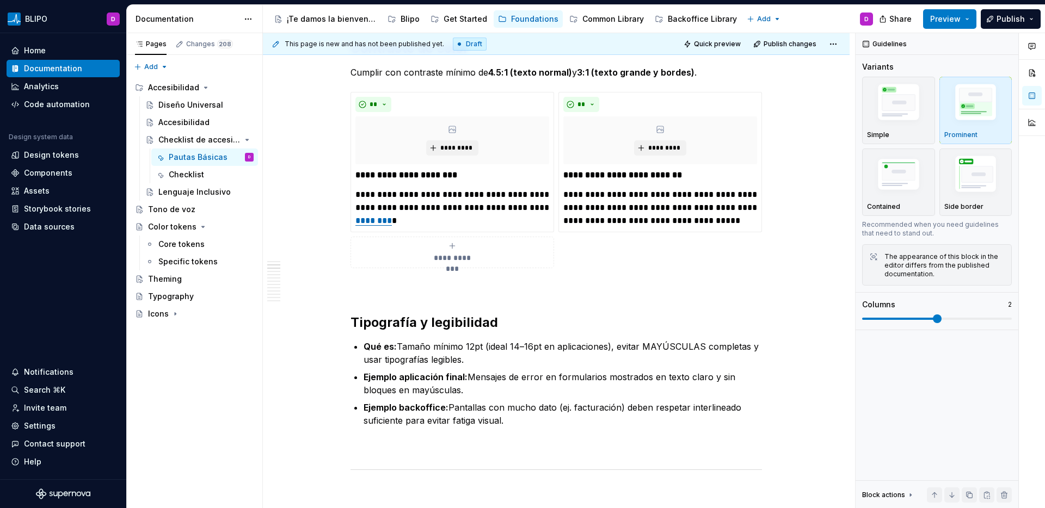
scroll to position [370, 0]
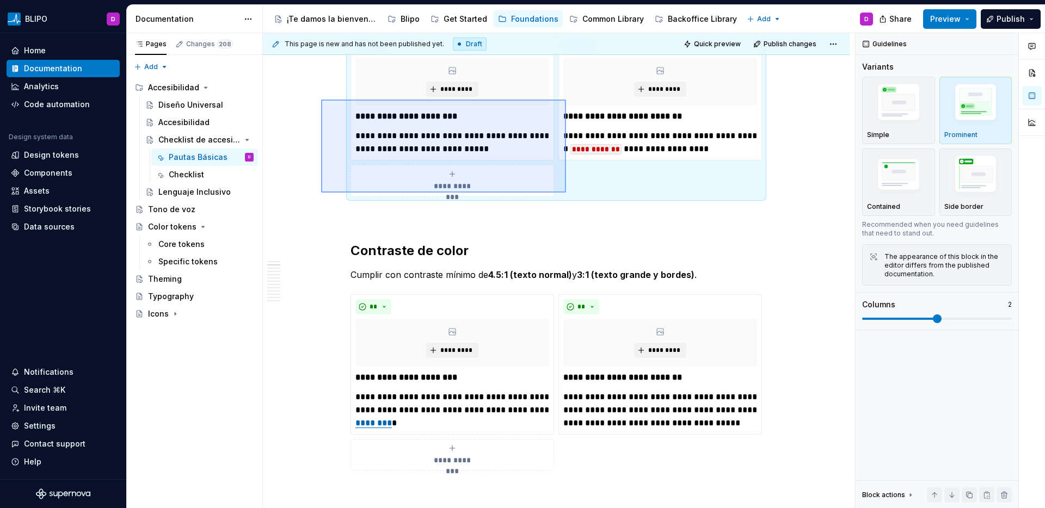
drag, startPoint x: 321, startPoint y: 100, endPoint x: 586, endPoint y: 199, distance: 283.2
click at [586, 199] on div "**********" at bounding box center [559, 271] width 592 height 476
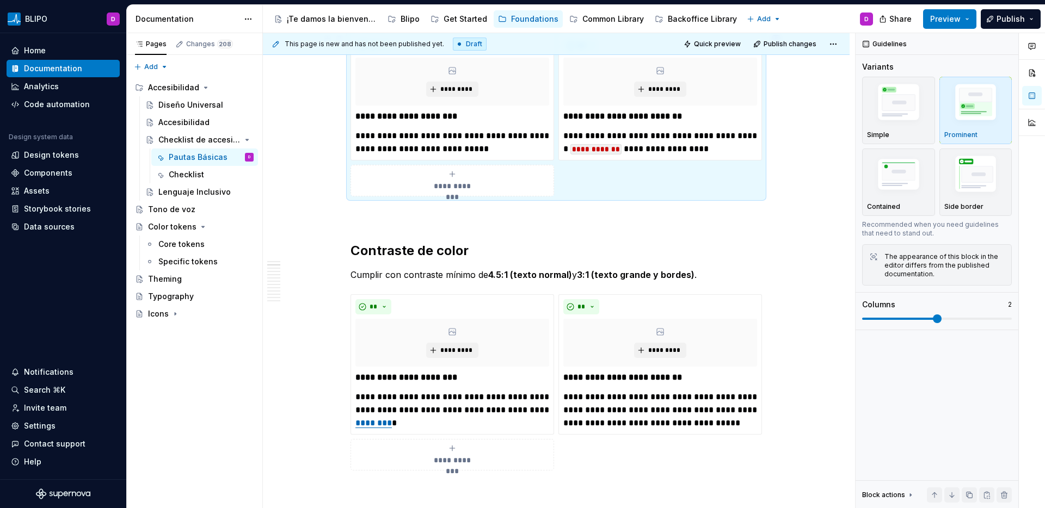
copy p "Todo el sistema debe ser usable únicamente con teclado."
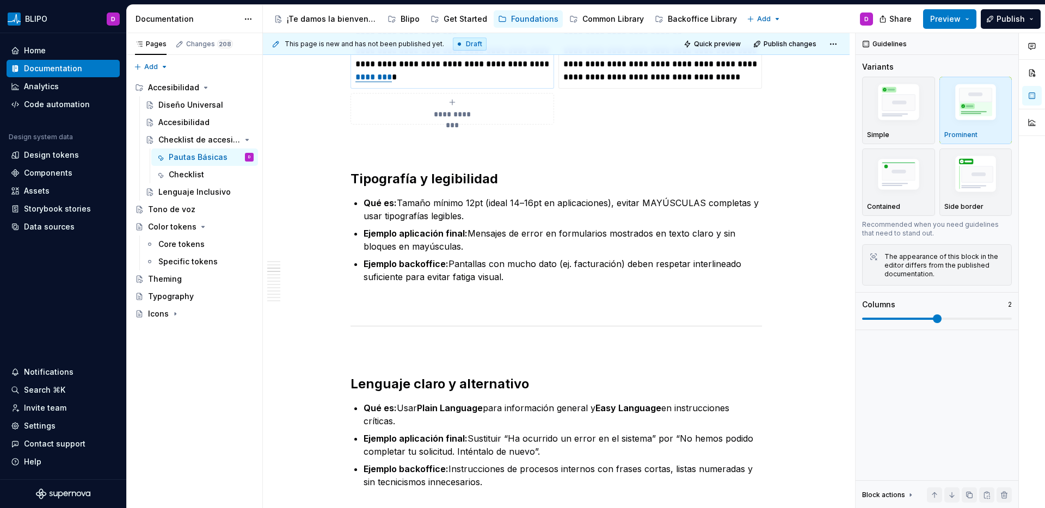
scroll to position [716, 0]
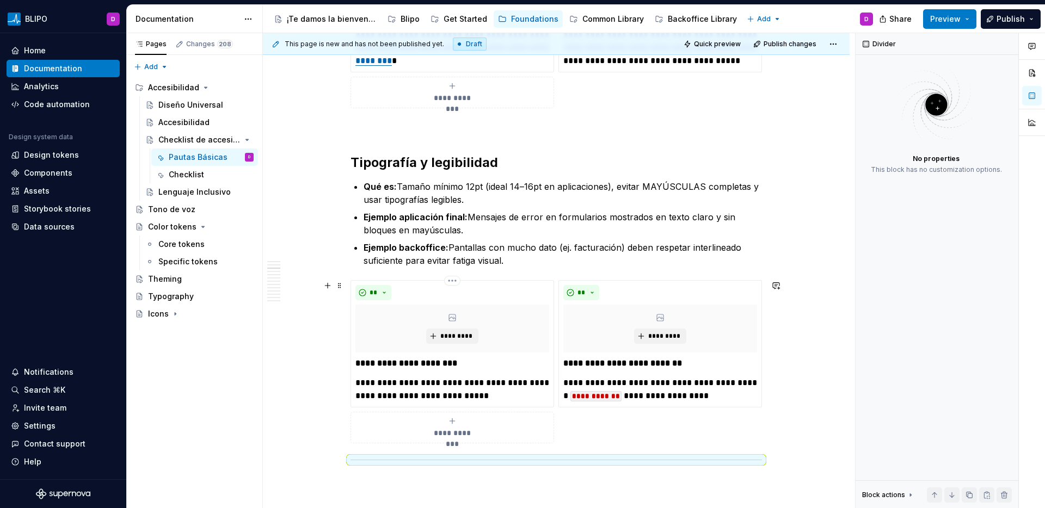
scroll to position [809, 0]
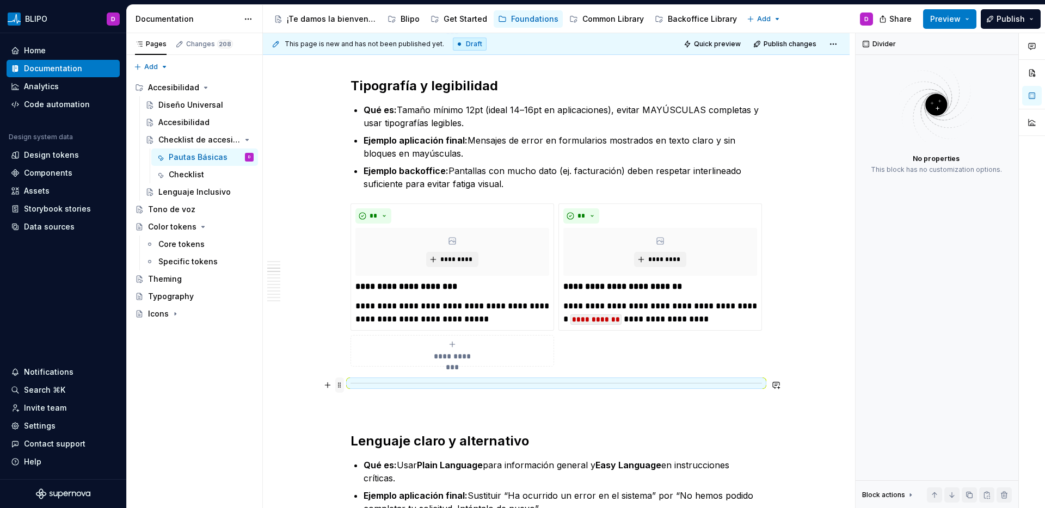
click at [341, 386] on span at bounding box center [339, 385] width 9 height 15
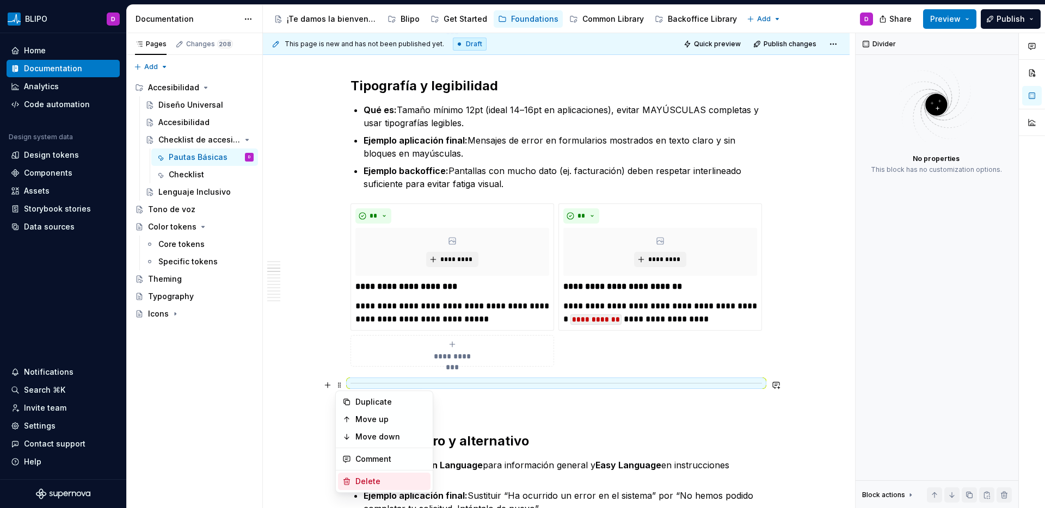
click at [364, 476] on div "Delete" at bounding box center [390, 481] width 71 height 11
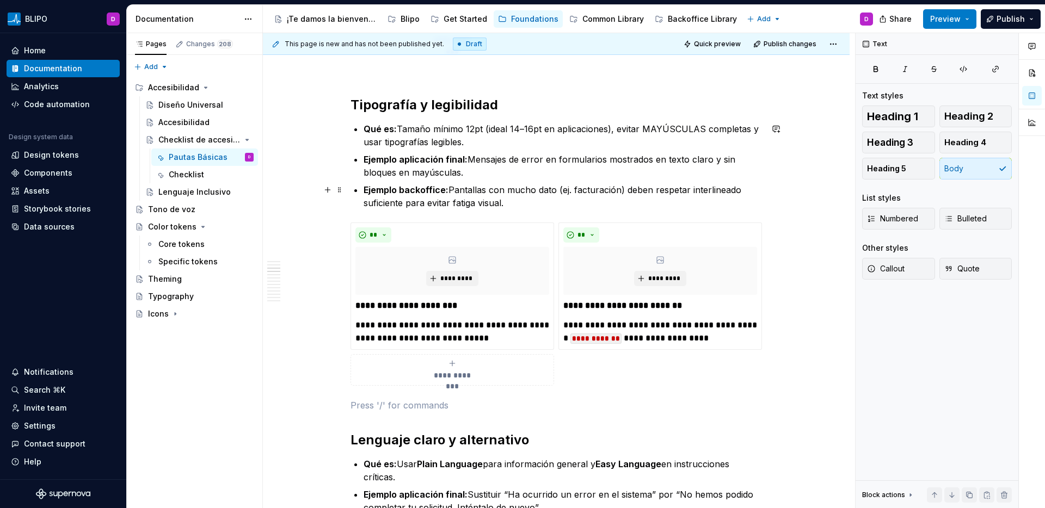
scroll to position [789, 0]
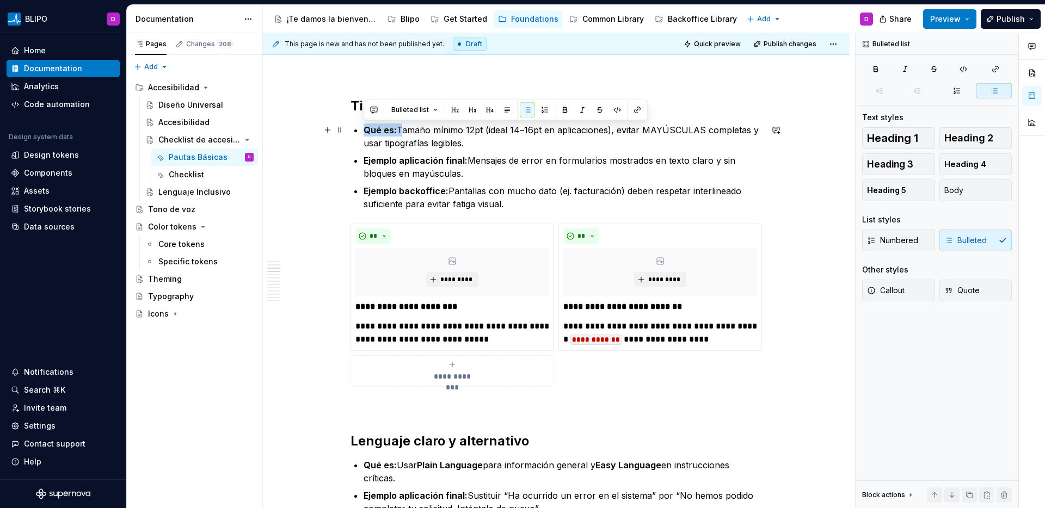
drag, startPoint x: 398, startPoint y: 130, endPoint x: 346, endPoint y: 133, distance: 52.4
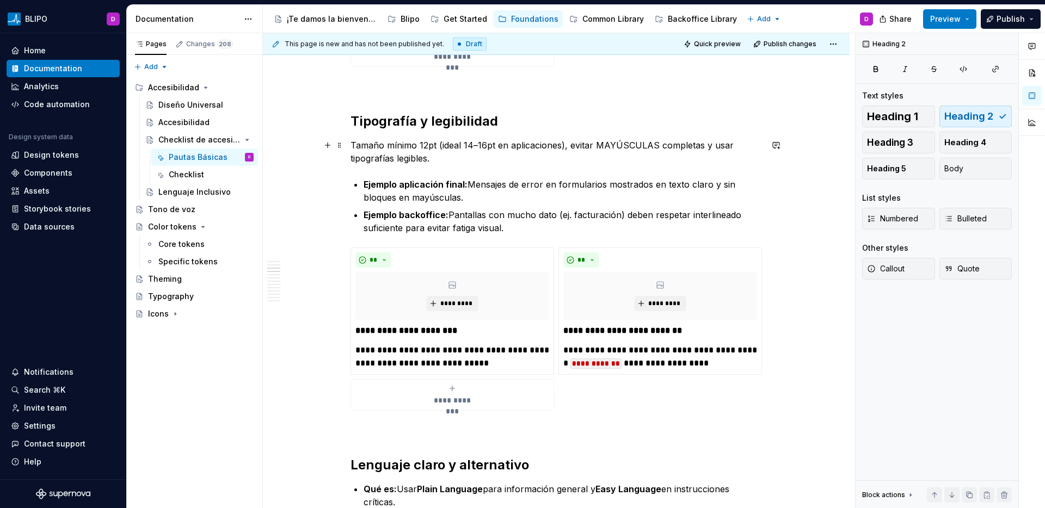
scroll to position [758, 0]
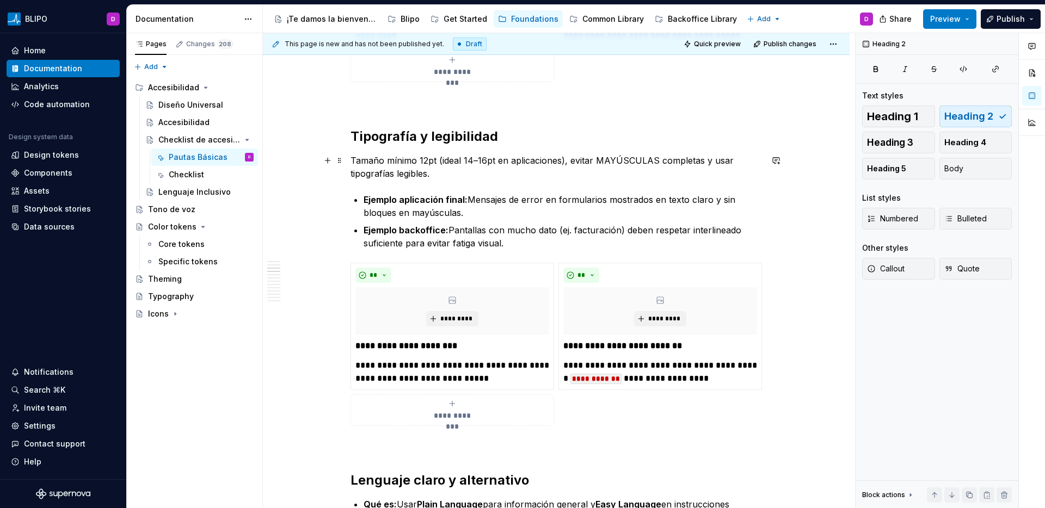
click at [429, 162] on p "Tamaño mínimo 12pt (ideal 14–16pt en aplicaciones), evitar MAYÚSCULAS completas…" at bounding box center [557, 167] width 412 height 26
click at [435, 163] on p "Tamaño mínimo 12pt (ideal 14–16pt en aplicaciones), evitar MAYÚSCULAS completas…" at bounding box center [557, 167] width 412 height 26
click at [494, 162] on p "Tamaño mínimo 12px (ideal 14–16pt en aplicaciones), evitar MAYÚSCULAS completas…" at bounding box center [557, 167] width 412 height 26
click at [427, 175] on p "Tamaño mínimo 12px (ideal 14–16px en aplicaciones), evitar MAYÚSCULAS completas…" at bounding box center [557, 167] width 412 height 26
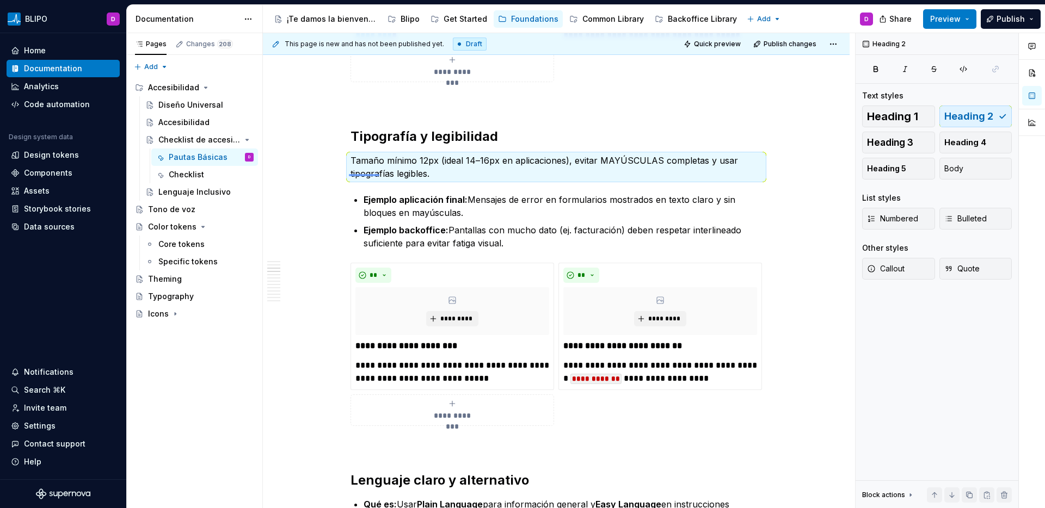
drag, startPoint x: 349, startPoint y: 174, endPoint x: 386, endPoint y: 175, distance: 37.0
click at [386, 175] on div "**********" at bounding box center [559, 271] width 592 height 476
click at [423, 176] on p "Tamaño mínimo 12px (ideal 14–16px en aplicaciones), evitar MAYÚSCULAS completas…" at bounding box center [557, 167] width 412 height 26
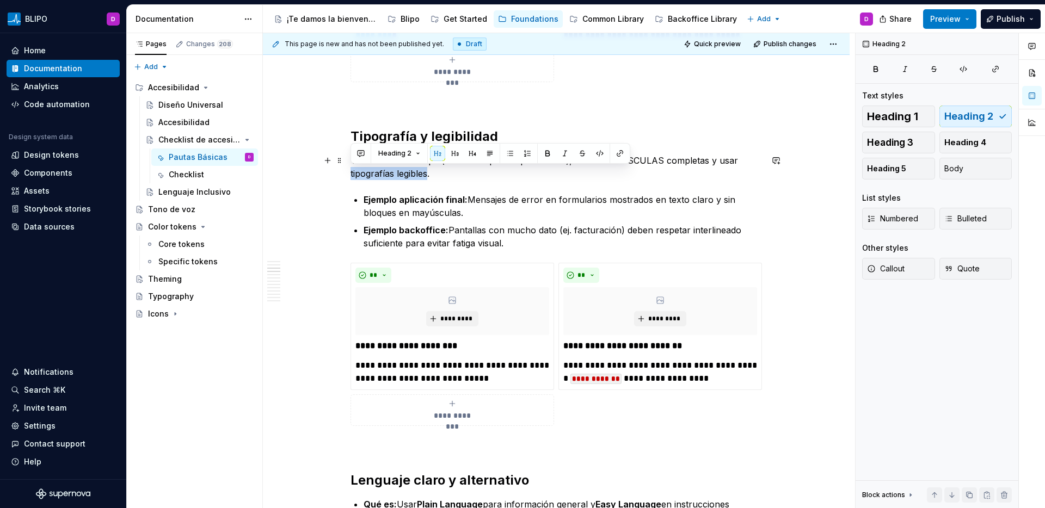
drag, startPoint x: 428, startPoint y: 173, endPoint x: 346, endPoint y: 176, distance: 82.2
click at [619, 154] on button "button" at bounding box center [619, 153] width 15 height 15
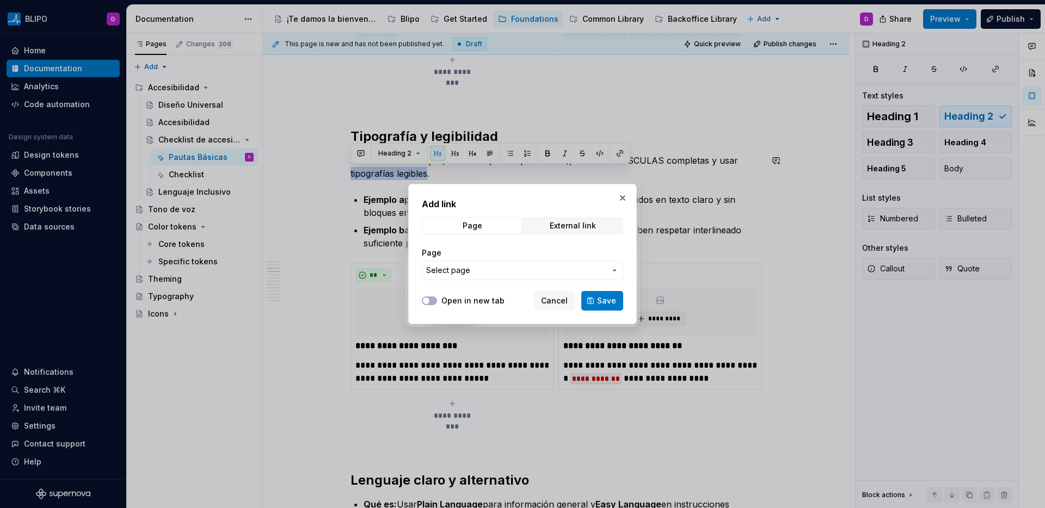
click at [512, 267] on span "Select page" at bounding box center [516, 270] width 180 height 11
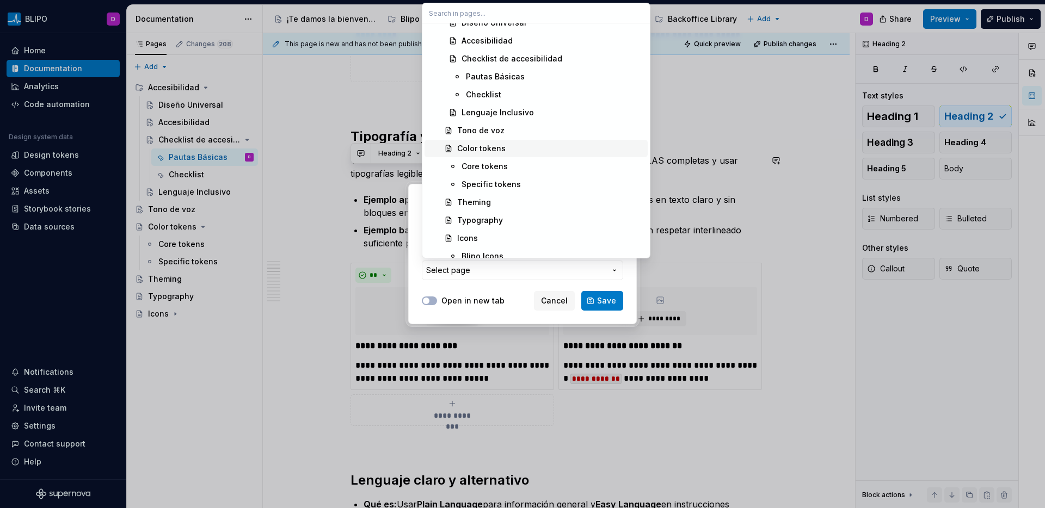
scroll to position [330, 0]
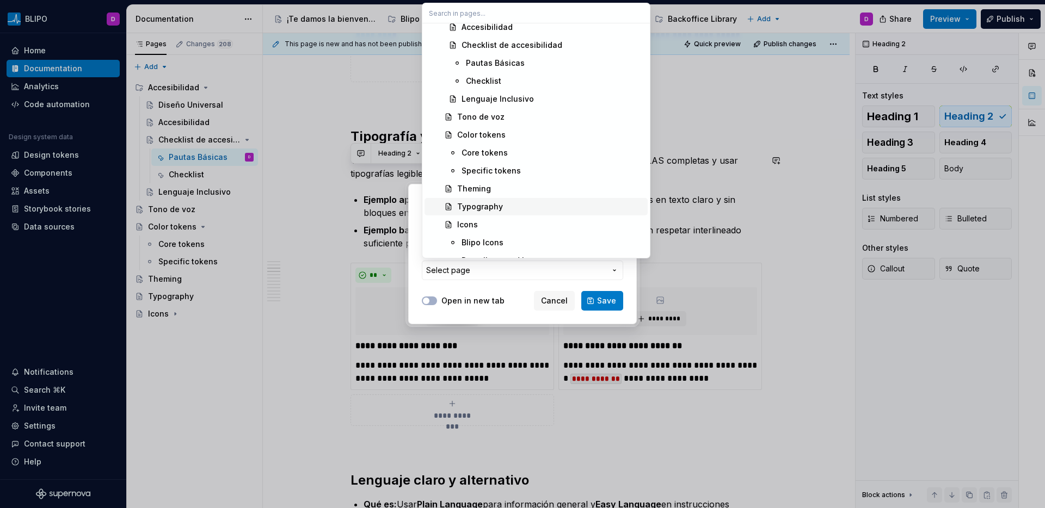
click at [489, 206] on div "Typography" at bounding box center [480, 206] width 46 height 11
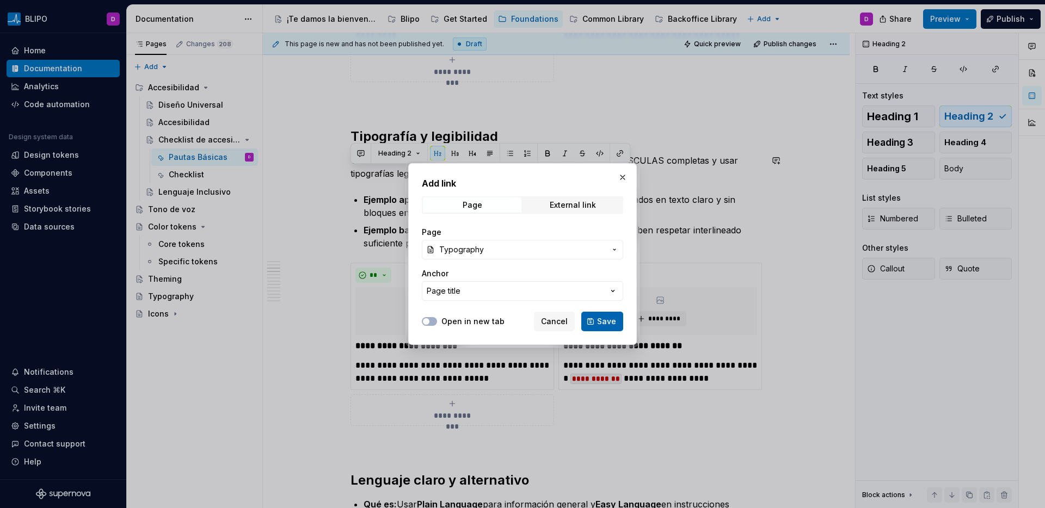
click at [612, 322] on span "Save" at bounding box center [606, 321] width 19 height 11
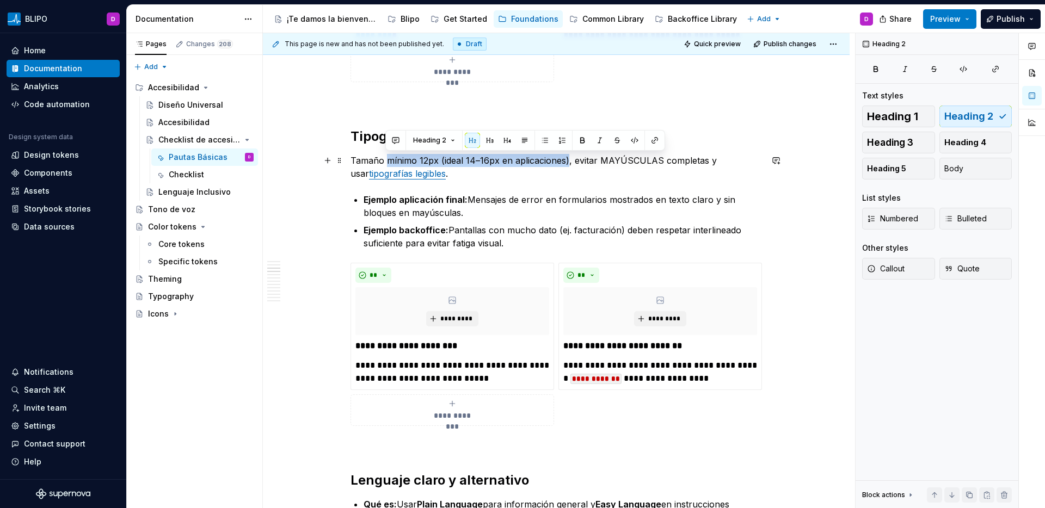
drag, startPoint x: 384, startPoint y: 162, endPoint x: 565, endPoint y: 158, distance: 180.7
click at [565, 158] on p "Tamaño mínimo 12px (ideal 14–16px en aplicaciones), evitar MAYÚSCULAS completas…" at bounding box center [557, 167] width 412 height 26
click at [578, 142] on button "button" at bounding box center [582, 140] width 15 height 15
click at [609, 171] on p "Tamaño mínimo 12px (ideal 14–16px en aplicaciones) , evitar MAYÚSCULAS completa…" at bounding box center [557, 167] width 412 height 26
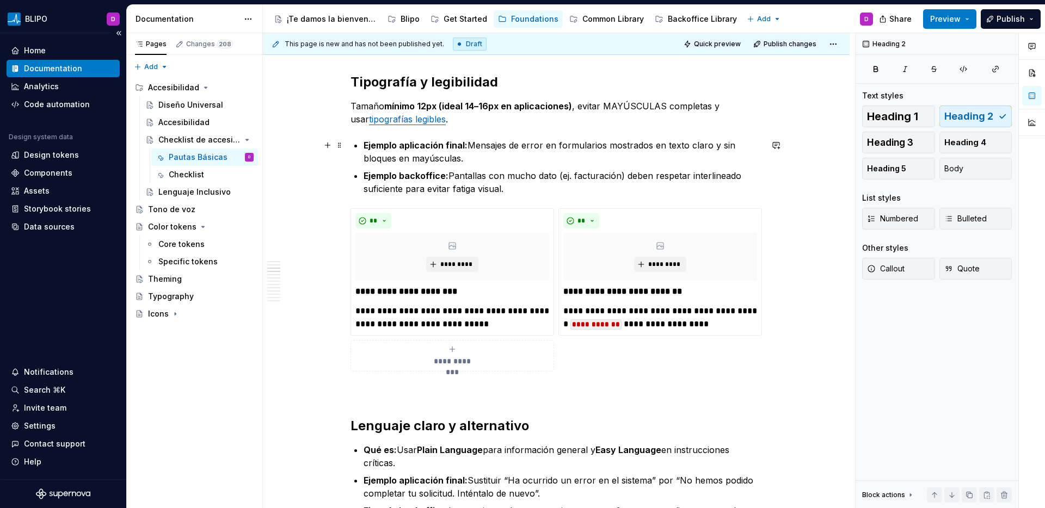
scroll to position [815, 0]
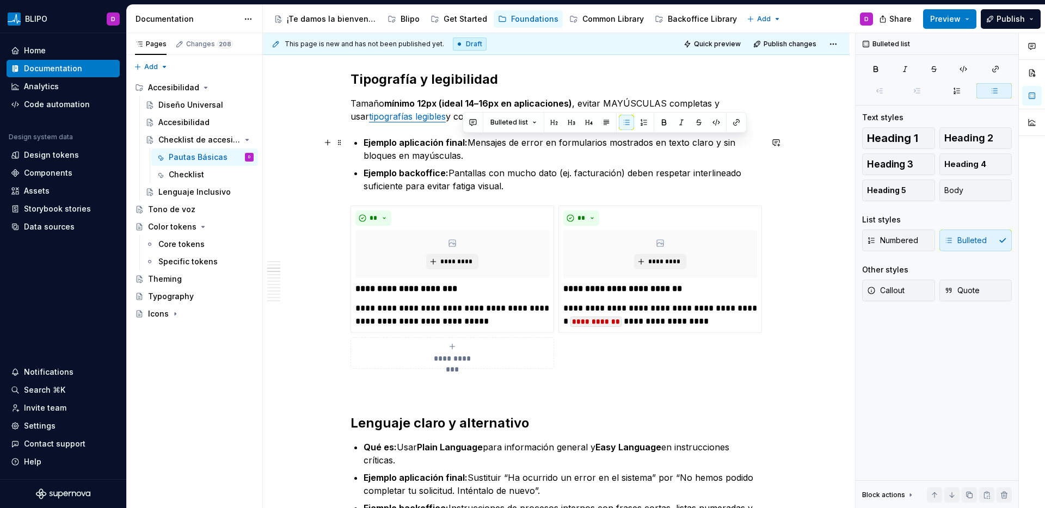
drag, startPoint x: 465, startPoint y: 156, endPoint x: 470, endPoint y: 144, distance: 12.7
click at [470, 144] on p "Ejemplo aplicación final: Mensajes de error en formularios mostrados en texto c…" at bounding box center [563, 149] width 398 height 26
copy p "Mensajes de error en formularios mostrados en texto claro y sin bloques en mayú…"
click at [465, 307] on p "**********" at bounding box center [452, 315] width 194 height 26
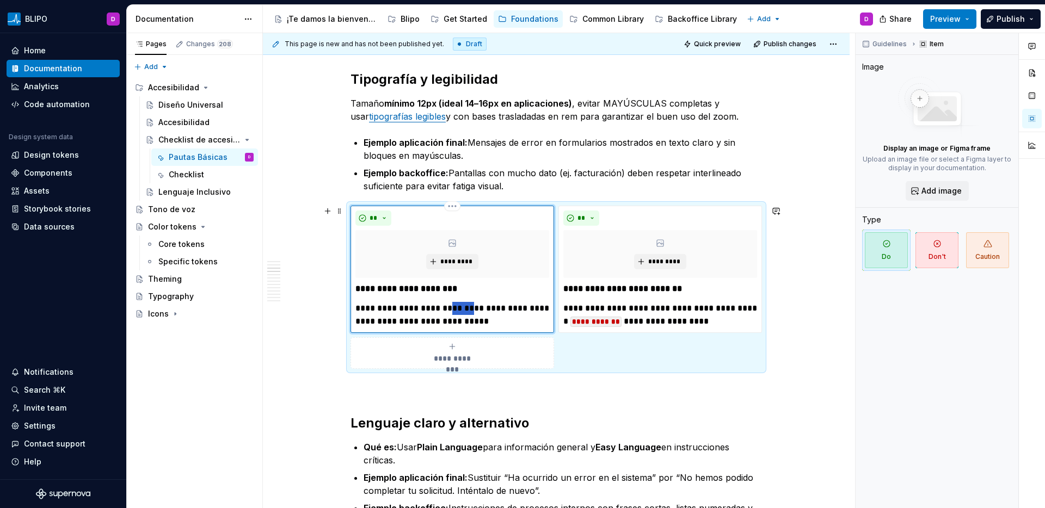
click at [465, 307] on p "**********" at bounding box center [452, 315] width 194 height 26
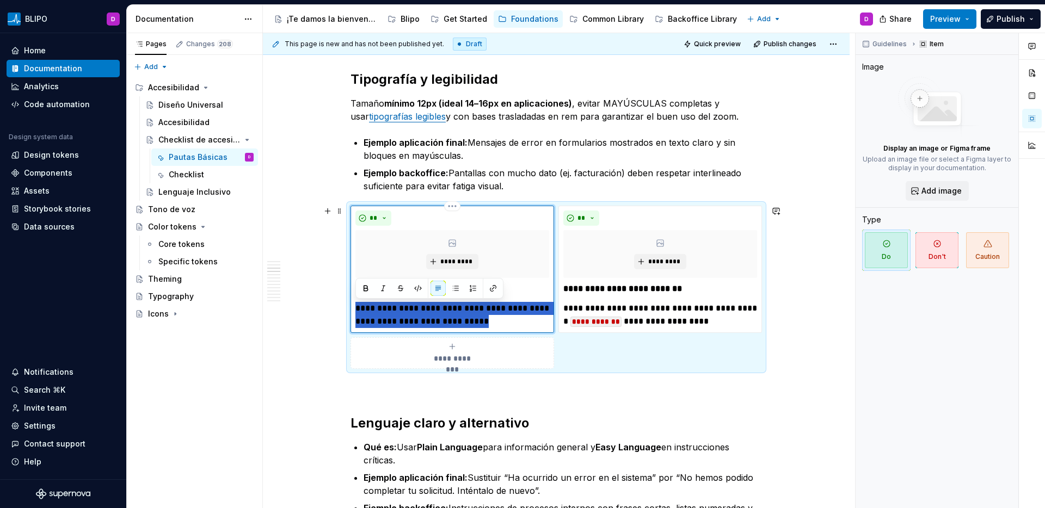
click at [465, 307] on p "**********" at bounding box center [452, 315] width 194 height 26
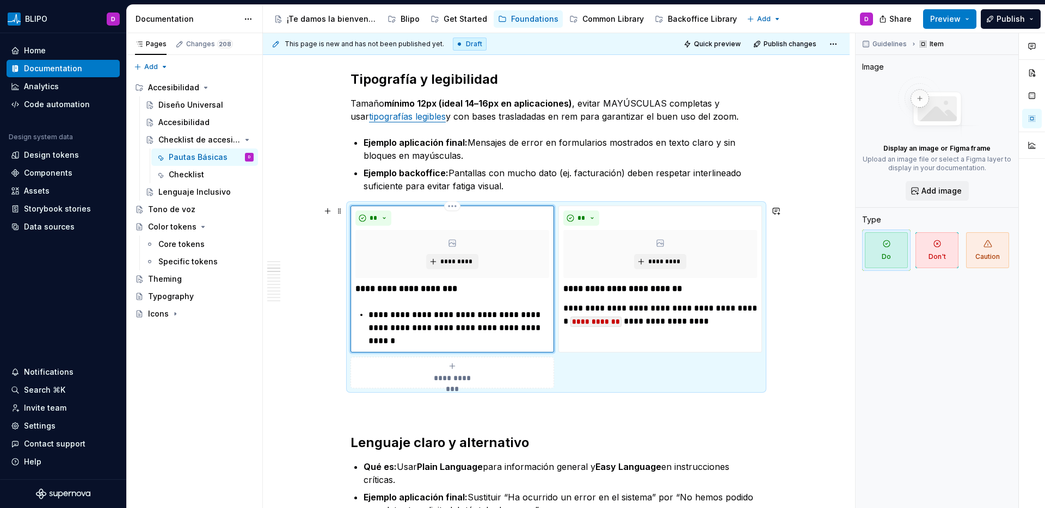
click at [371, 314] on p "**********" at bounding box center [459, 328] width 181 height 39
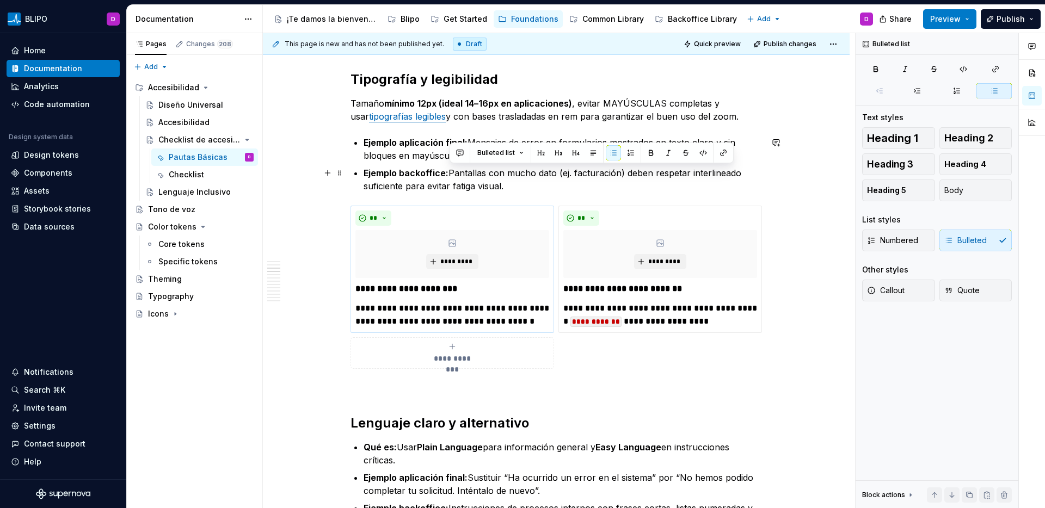
drag, startPoint x: 504, startPoint y: 187, endPoint x: 452, endPoint y: 174, distance: 53.9
click at [452, 174] on p "Ejemplo backoffice: Pantallas con mucho dato (ej. facturación) deben respetar i…" at bounding box center [563, 180] width 398 height 26
copy p "Pantallas con mucho dato (ej. facturación) deben respetar interlineado suficien…"
click at [644, 306] on p "**********" at bounding box center [660, 315] width 194 height 26
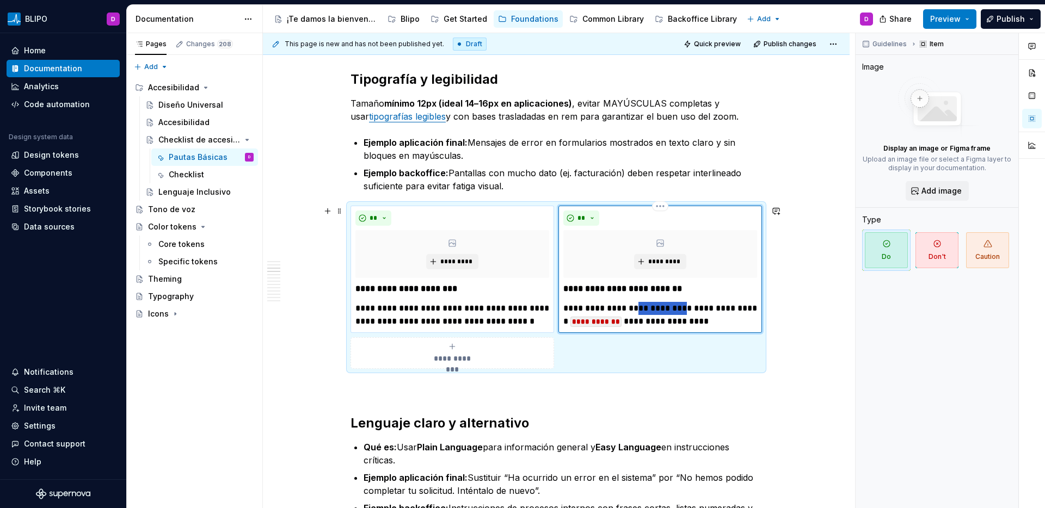
click at [644, 306] on p "**********" at bounding box center [660, 315] width 194 height 26
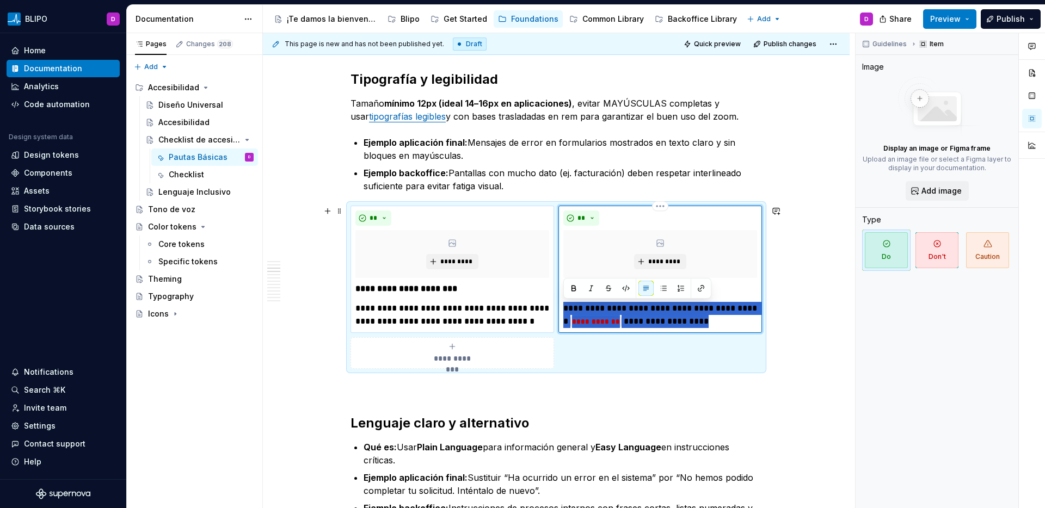
click at [644, 306] on p "**********" at bounding box center [660, 315] width 194 height 26
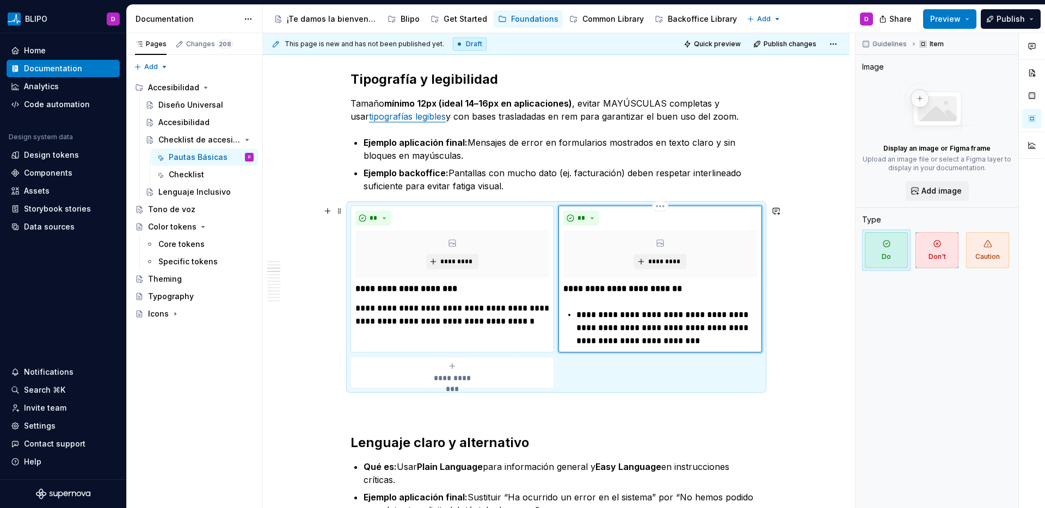
click at [576, 316] on p "**********" at bounding box center [666, 328] width 181 height 39
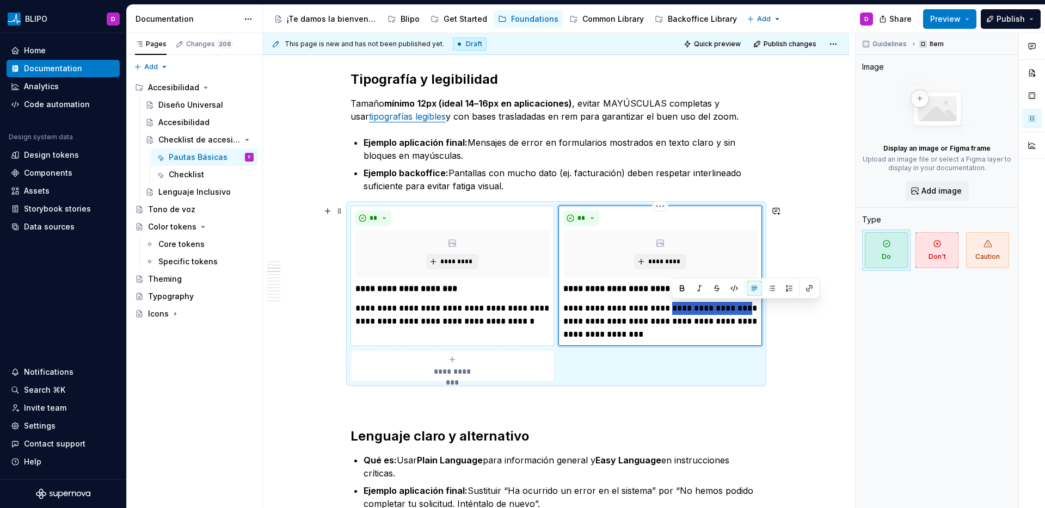
drag, startPoint x: 739, startPoint y: 309, endPoint x: 671, endPoint y: 308, distance: 67.5
click at [671, 308] on p "**********" at bounding box center [660, 321] width 194 height 39
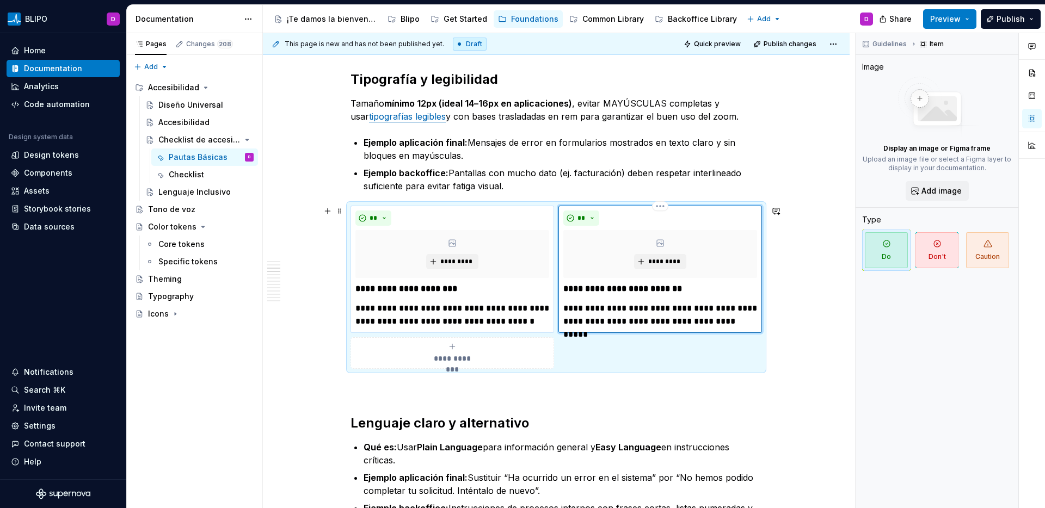
click at [611, 324] on p "**********" at bounding box center [660, 315] width 194 height 26
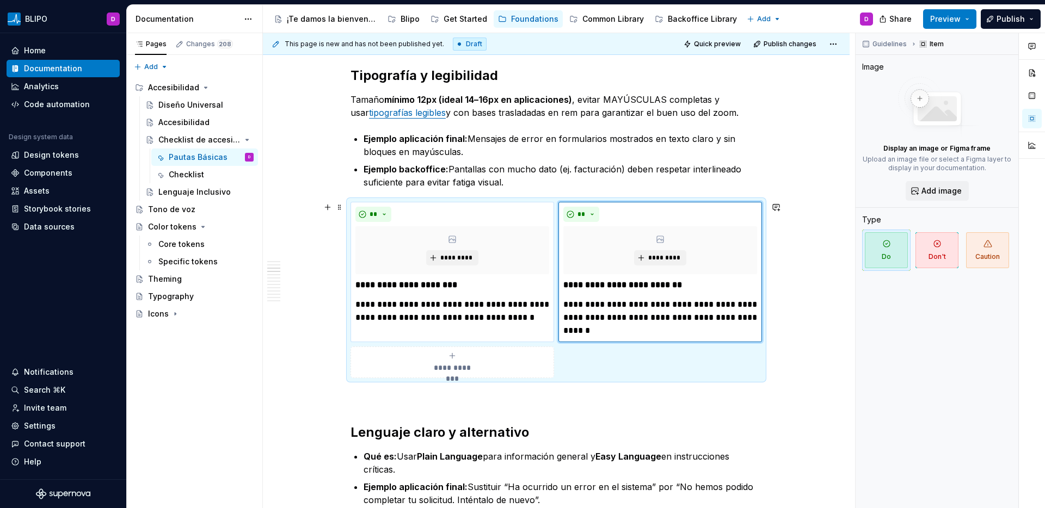
scroll to position [820, 0]
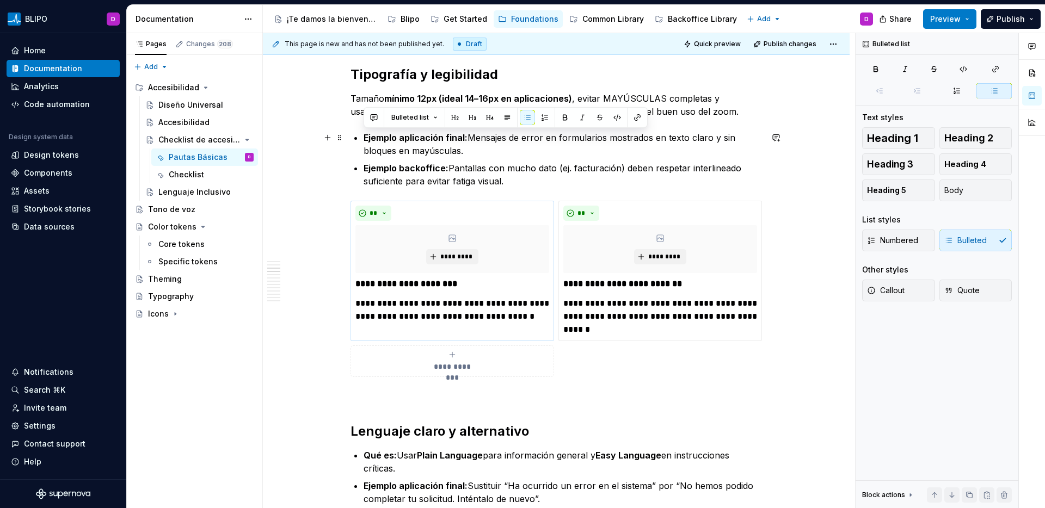
drag, startPoint x: 511, startPoint y: 182, endPoint x: 346, endPoint y: 137, distance: 170.9
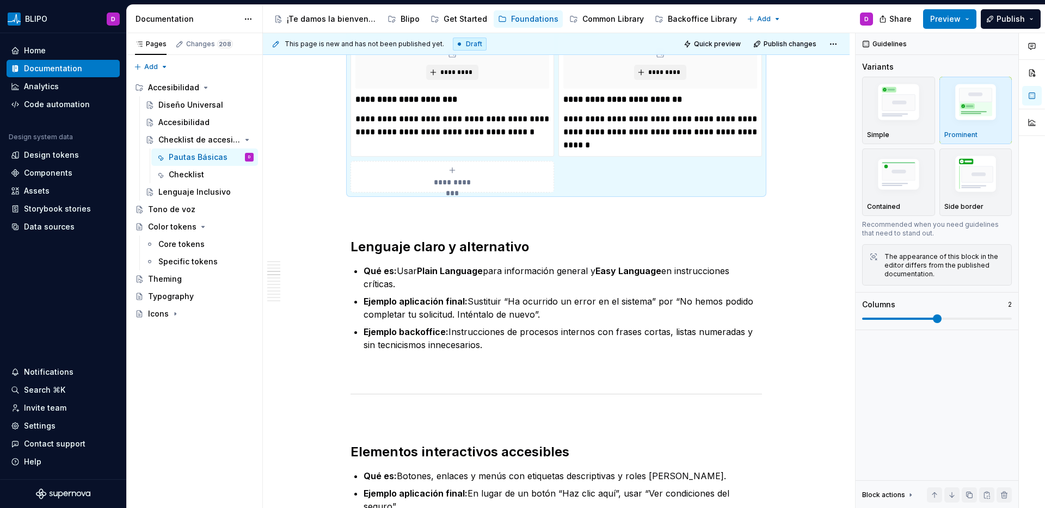
scroll to position [941, 0]
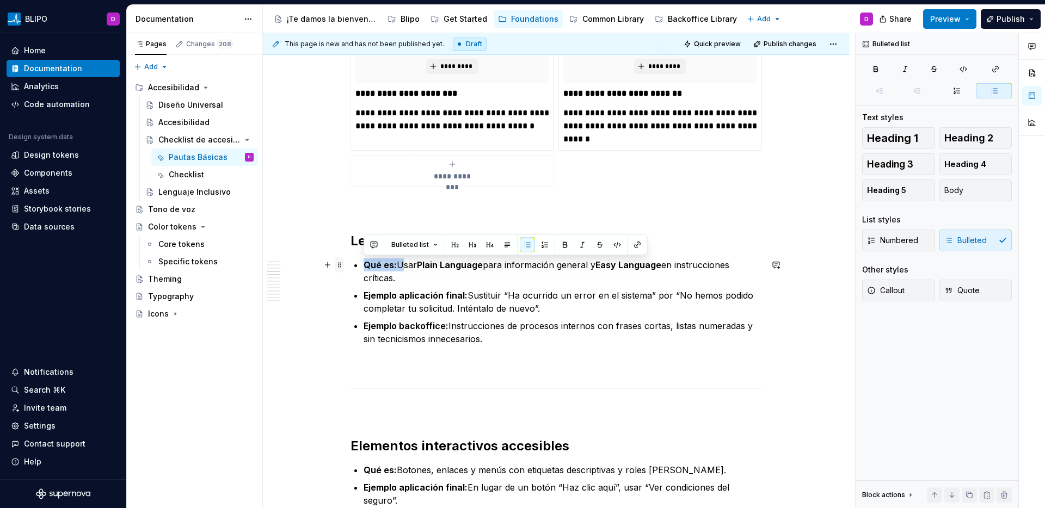
drag, startPoint x: 398, startPoint y: 267, endPoint x: 343, endPoint y: 266, distance: 55.5
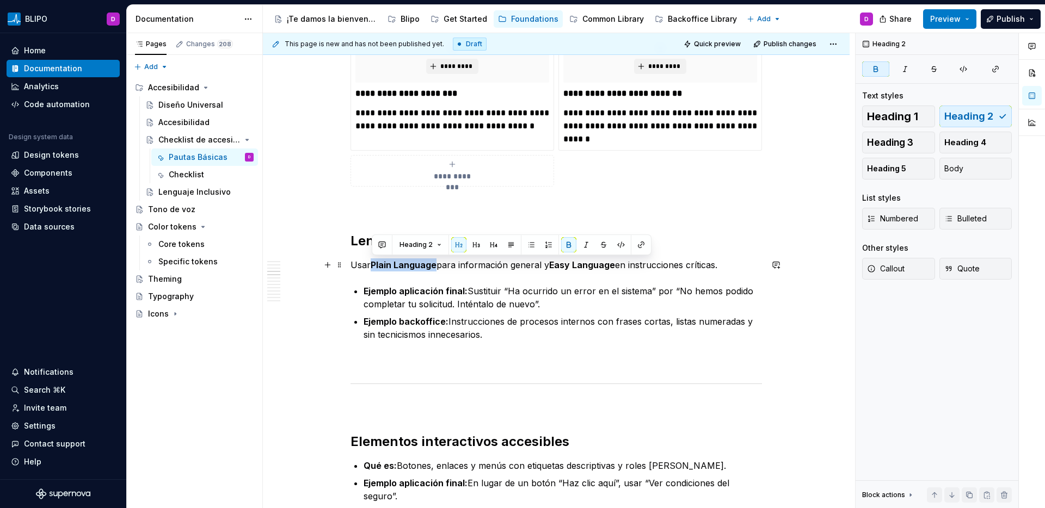
drag, startPoint x: 438, startPoint y: 265, endPoint x: 372, endPoint y: 266, distance: 65.3
click at [372, 266] on p "Usar Plain Language para información general y Easy Language en instrucciones c…" at bounding box center [557, 265] width 412 height 13
copy strong "Plain Language"
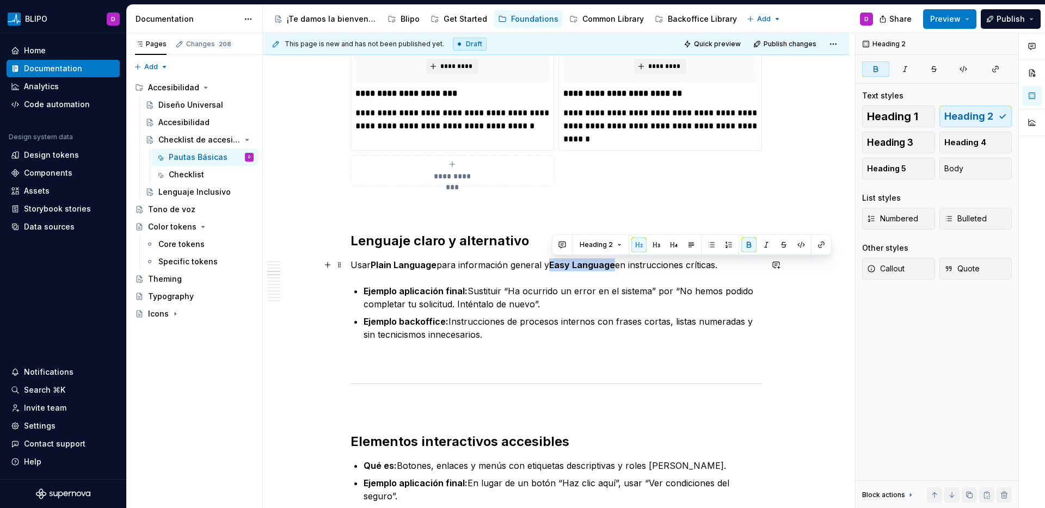
drag, startPoint x: 616, startPoint y: 268, endPoint x: 552, endPoint y: 267, distance: 64.2
click at [552, 267] on p "Usar Plain Language para información general y Easy Language en instrucciones c…" at bounding box center [557, 265] width 412 height 13
copy strong "Easy Language"
type textarea "*"
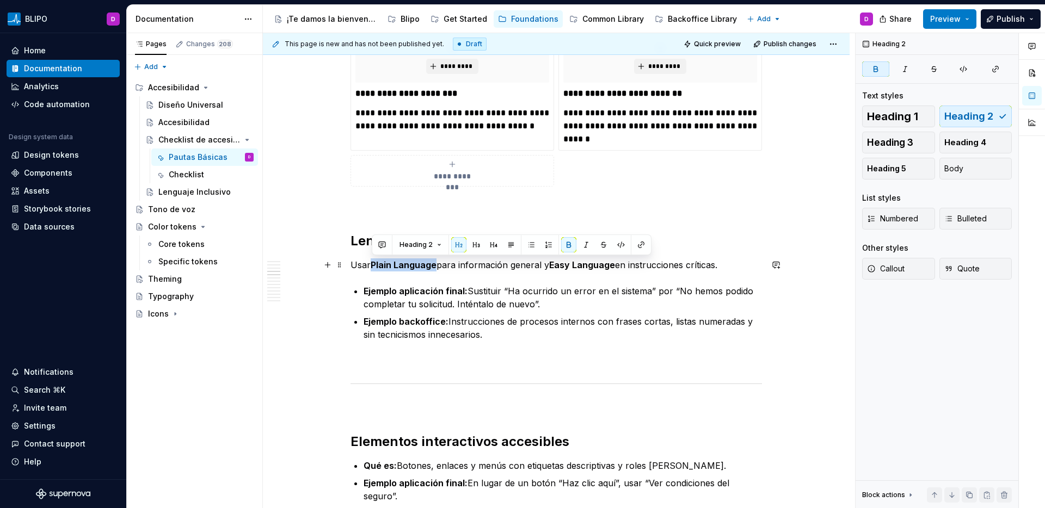
drag, startPoint x: 437, startPoint y: 268, endPoint x: 372, endPoint y: 266, distance: 64.3
click at [372, 266] on p "Usar Plain Language para información general y Easy Language en instrucciones c…" at bounding box center [557, 265] width 412 height 13
click at [639, 245] on button "button" at bounding box center [641, 244] width 15 height 15
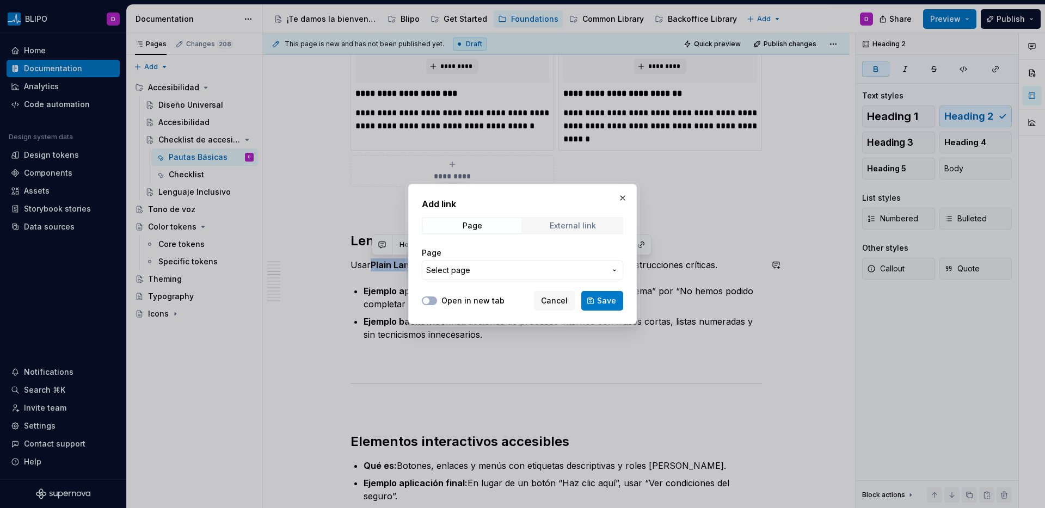
click at [586, 226] on div "External link" at bounding box center [573, 226] width 46 height 9
click at [526, 270] on input "URL" at bounding box center [522, 271] width 201 height 20
paste input "https://plainlanguagenetwork.org/plain-language/what-is-plain-language/"
type input "https://plainlanguagenetwork.org/plain-language/what-is-plain-language/"
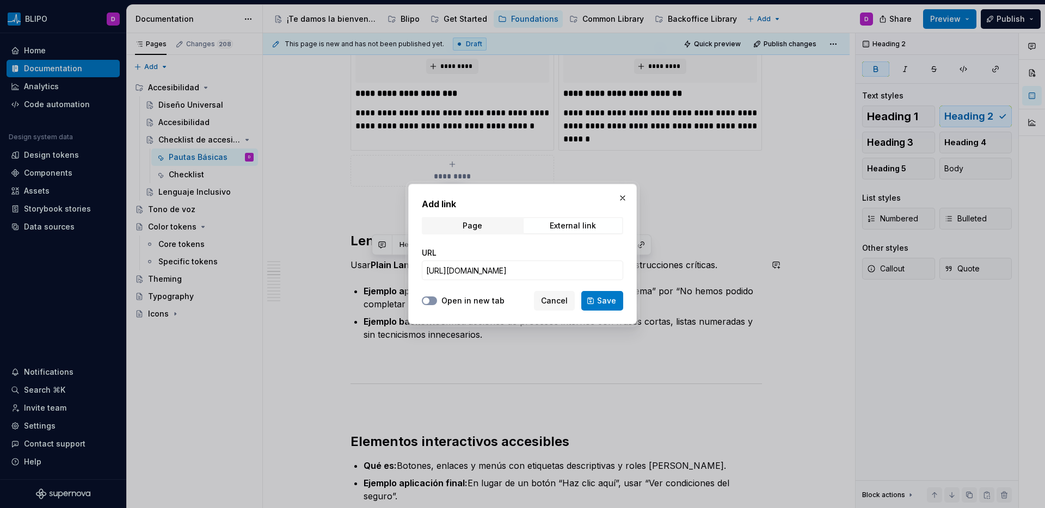
click at [429, 302] on span "button" at bounding box center [426, 301] width 7 height 7
click at [612, 299] on span "Save" at bounding box center [606, 301] width 19 height 11
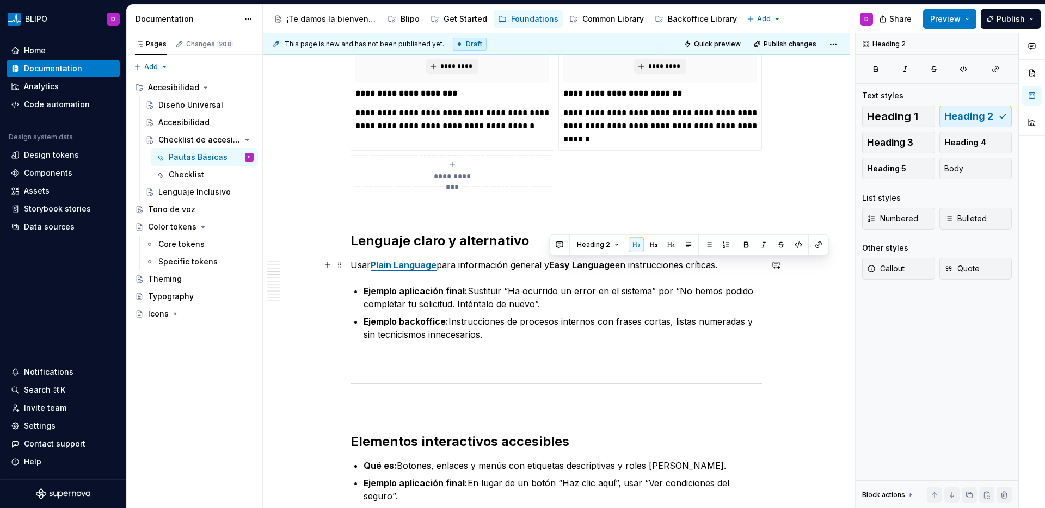
drag, startPoint x: 550, startPoint y: 267, endPoint x: 620, endPoint y: 269, distance: 70.3
click at [620, 269] on p "Usar Plain Language para información general y Easy Language en instrucciones c…" at bounding box center [557, 265] width 412 height 13
type textarea "*"
click at [675, 236] on h2 "Lenguaje claro y alternativo" at bounding box center [557, 240] width 412 height 17
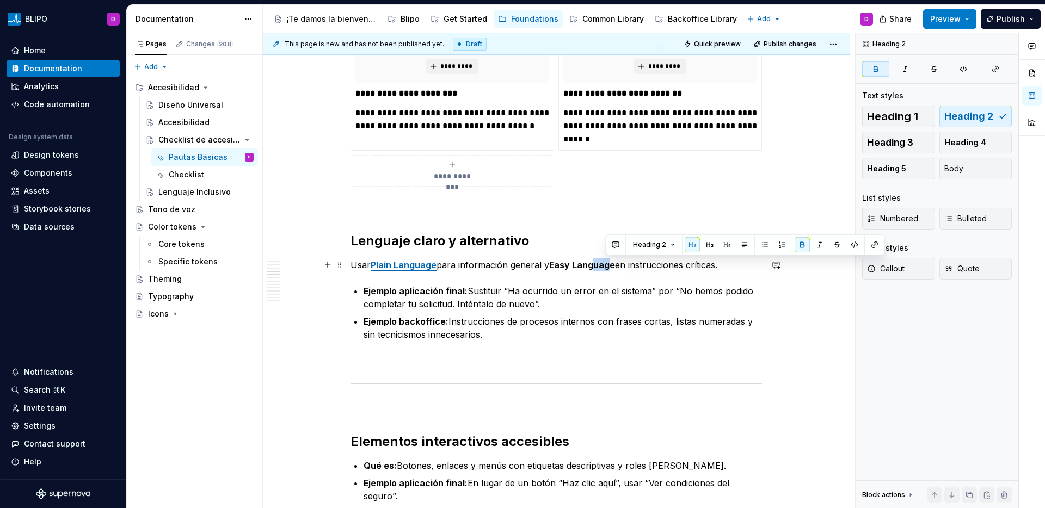
drag, startPoint x: 613, startPoint y: 265, endPoint x: 598, endPoint y: 266, distance: 15.3
click at [598, 266] on strong "Easy Language" at bounding box center [582, 265] width 66 height 11
drag, startPoint x: 616, startPoint y: 267, endPoint x: 552, endPoint y: 268, distance: 63.7
click at [552, 268] on p "Usar Plain Language para información general y Easy Language en instrucciones c…" at bounding box center [557, 265] width 412 height 13
click at [820, 244] on button "button" at bounding box center [821, 244] width 15 height 15
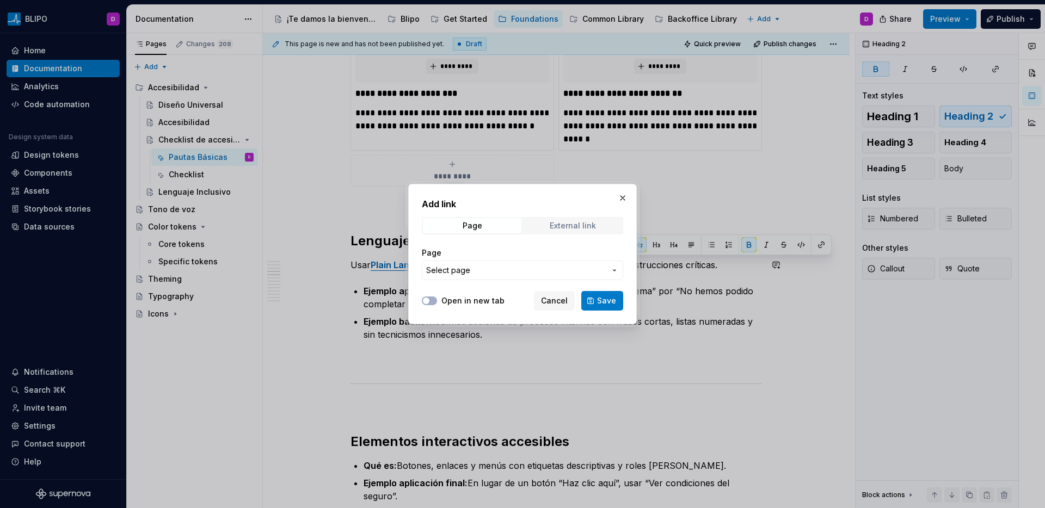
click at [586, 224] on div "External link" at bounding box center [573, 226] width 46 height 9
click at [528, 276] on input "URL" at bounding box center [522, 271] width 201 height 20
paste input "https://winandwinnow.com/site/plain-language-and-easy-language-are-they-the-sam…"
type input "https://winandwinnow.com/site/plain-language-and-easy-language-are-they-the-sam…"
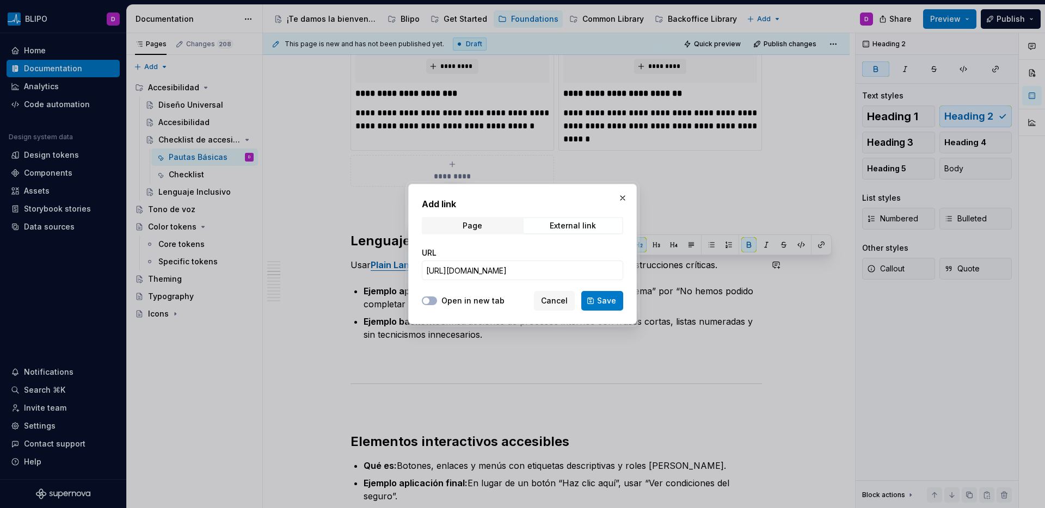
click at [427, 296] on div at bounding box center [429, 301] width 15 height 11
click at [429, 297] on button "Open in new tab" at bounding box center [429, 301] width 15 height 9
click at [611, 300] on span "Save" at bounding box center [606, 301] width 19 height 11
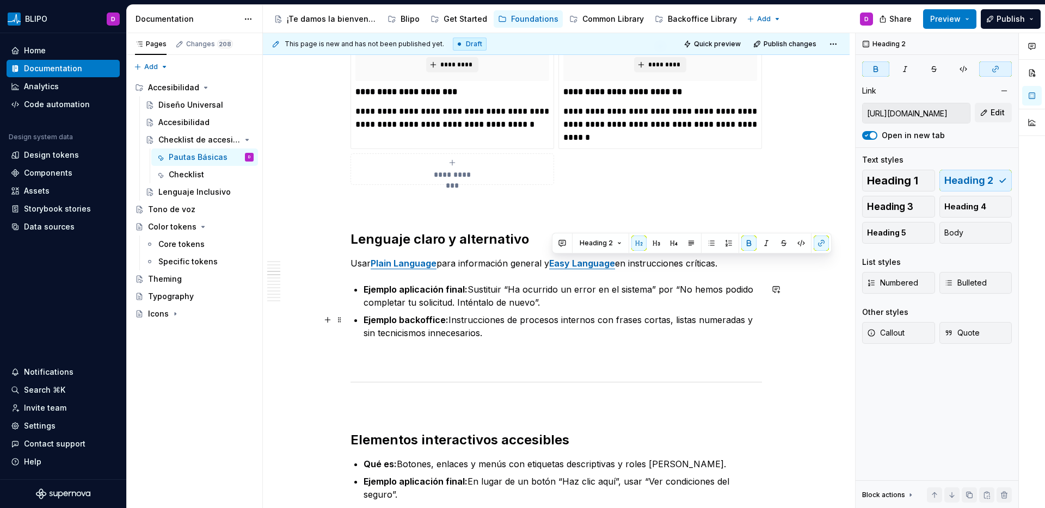
scroll to position [943, 0]
click at [734, 269] on p "Usar Plain Language para información general y Easy Language en instrucciones c…" at bounding box center [557, 262] width 412 height 13
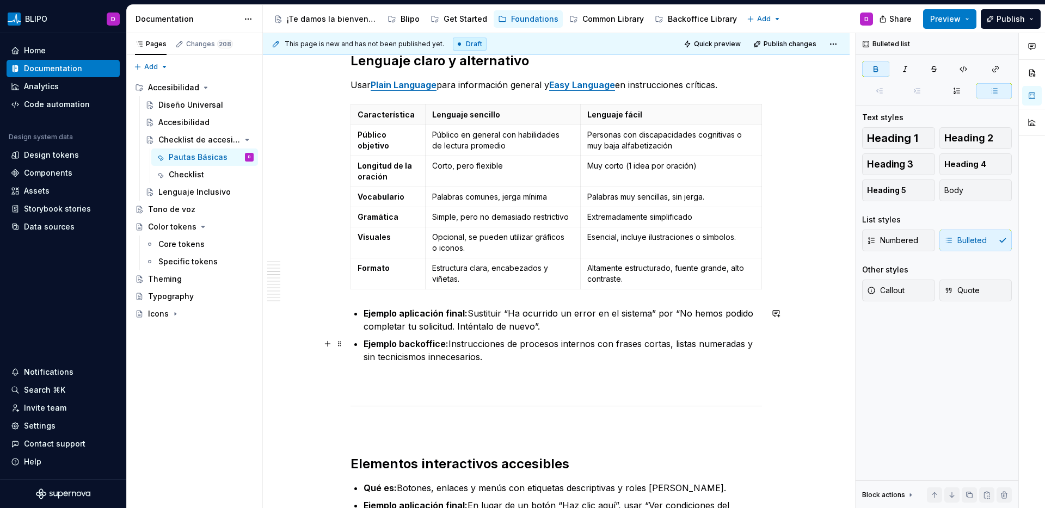
scroll to position [1097, 0]
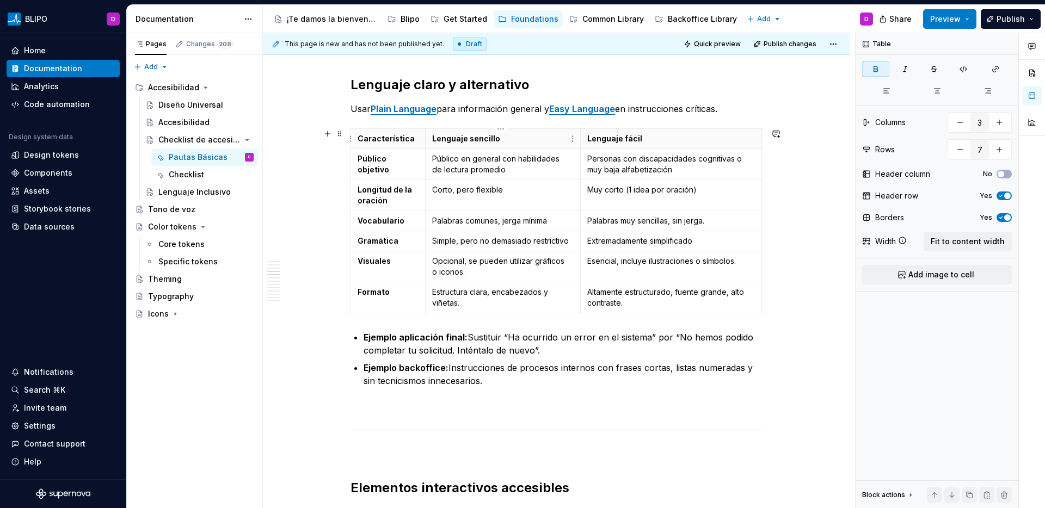
click at [477, 139] on strong "Lenguaje sencillo" at bounding box center [466, 138] width 68 height 9
click at [625, 141] on strong "Lenguaje fácil" at bounding box center [614, 138] width 55 height 9
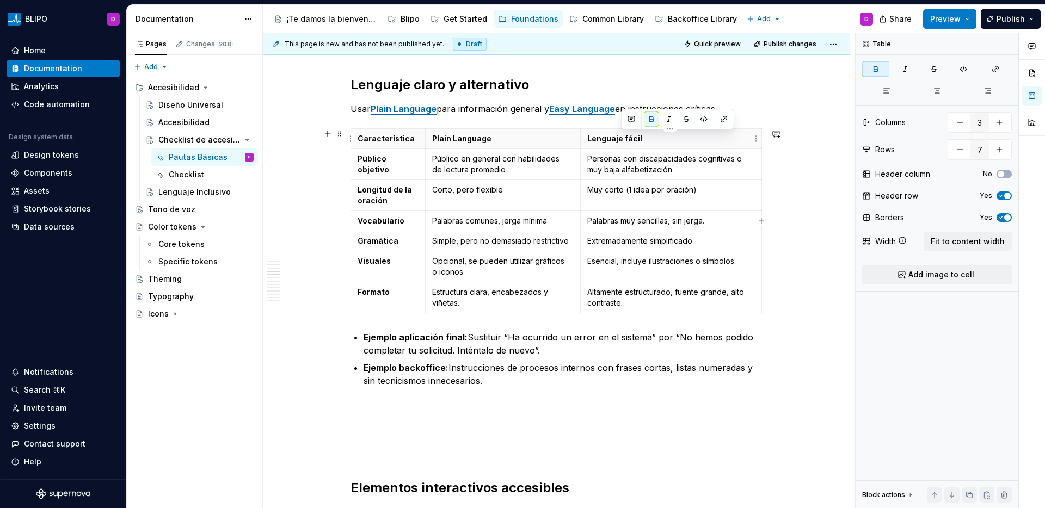
click at [617, 141] on strong "Lenguaje fácil" at bounding box center [614, 138] width 55 height 9
click at [398, 140] on strong "Característica" at bounding box center [386, 138] width 57 height 9
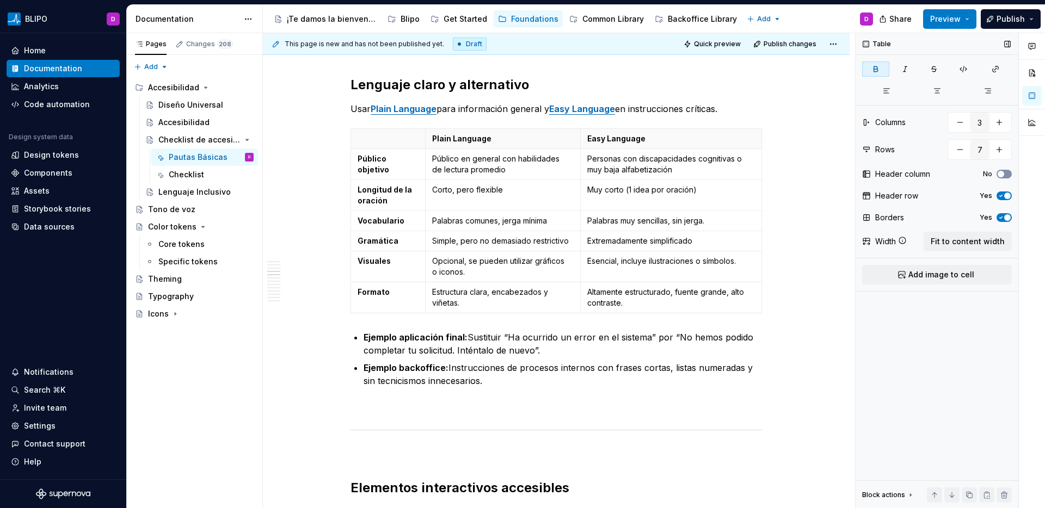
click at [1000, 173] on span "button" at bounding box center [1001, 174] width 7 height 7
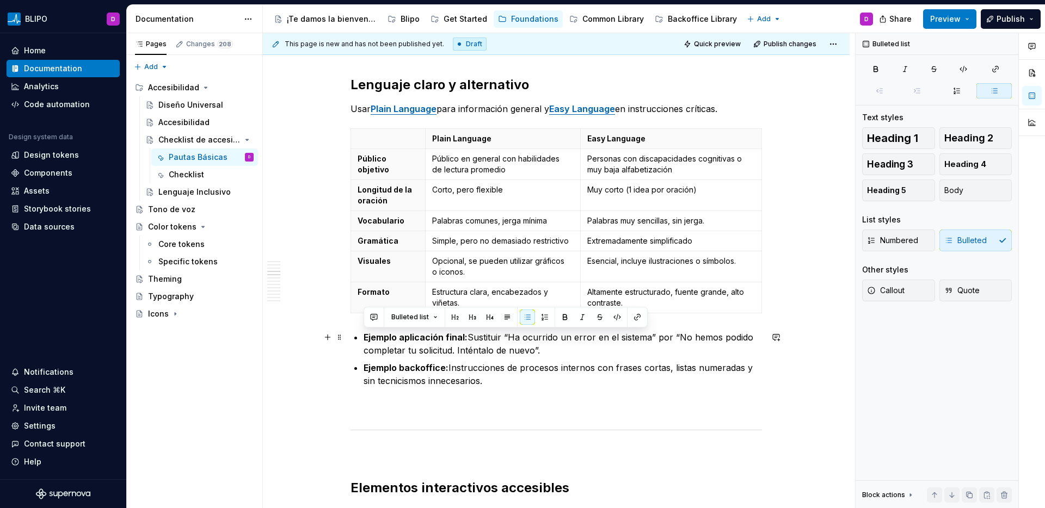
drag, startPoint x: 494, startPoint y: 379, endPoint x: 359, endPoint y: 337, distance: 141.3
click at [495, 387] on p "Ejemplo backoffice: Instrucciones de procesos internos con frases cortas, lista…" at bounding box center [563, 374] width 398 height 26
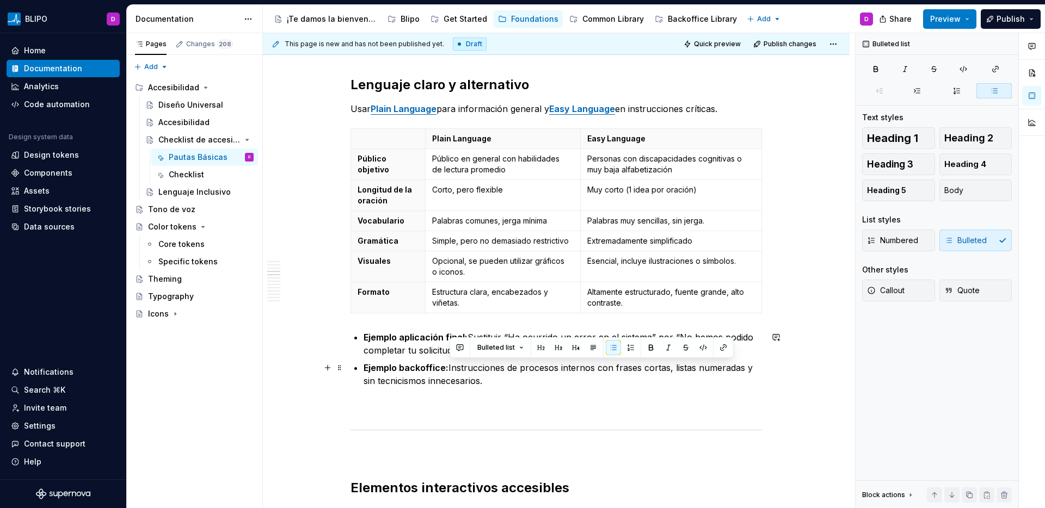
drag, startPoint x: 485, startPoint y: 381, endPoint x: 450, endPoint y: 374, distance: 36.0
click at [448, 374] on p "Ejemplo backoffice: Instrucciones de procesos internos con frases cortas, lista…" at bounding box center [563, 374] width 398 height 26
copy p "Instrucciones de procesos internos con frases cortas, listas numeradas y sin te…"
click at [728, 110] on p "Usar Plain Language para información general y Easy Language en instrucciones c…" at bounding box center [557, 108] width 412 height 13
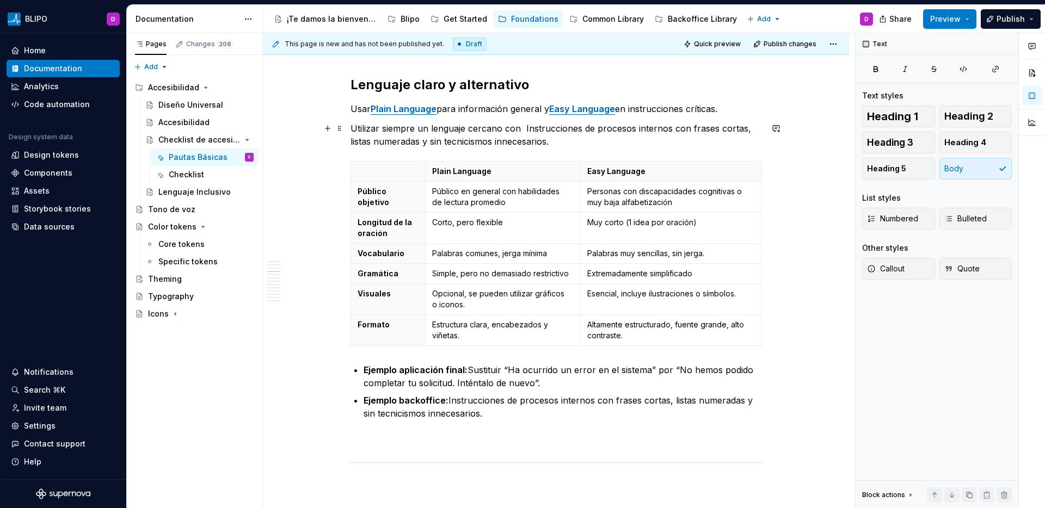
click at [521, 127] on p "Utilizar siempre un lenguaje cercano con Instrucciones de procesos internos con…" at bounding box center [557, 135] width 412 height 26
click at [524, 128] on p "Utilizar siempre un lenguaje cercano con Instrucciones de procesos internos con…" at bounding box center [557, 135] width 412 height 26
drag, startPoint x: 663, startPoint y: 129, endPoint x: 579, endPoint y: 134, distance: 84.0
click at [579, 134] on p "Utilizar siempre un lenguaje cercano con instrucciones de procesos internos con…" at bounding box center [557, 135] width 412 height 26
click at [676, 128] on p "Utilizar siempre un lenguaje cercano con instrucciones claras formadas por con …" at bounding box center [557, 135] width 412 height 26
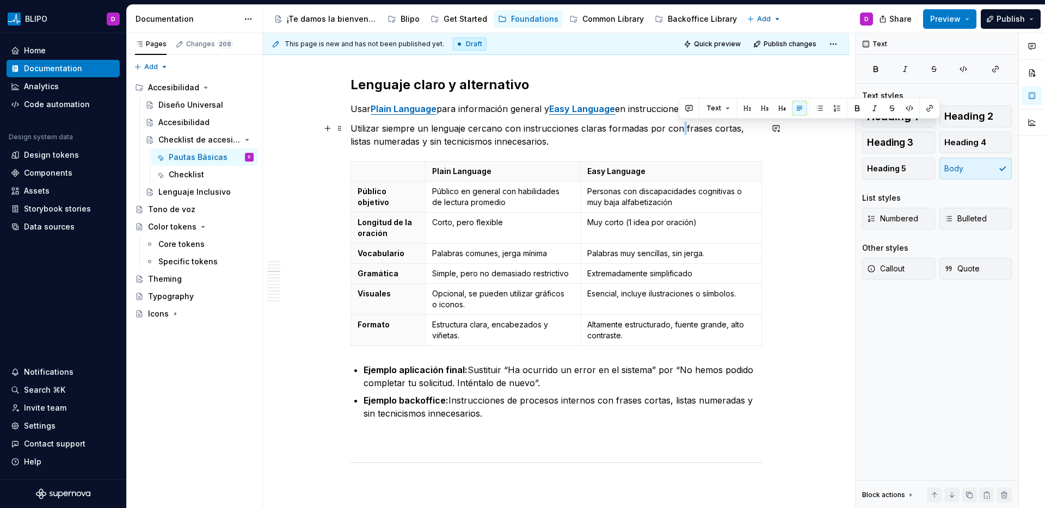
click at [676, 128] on p "Utilizar siempre un lenguaje cercano con instrucciones claras formadas por con …" at bounding box center [557, 135] width 412 height 26
click at [674, 129] on p "Utilizar siempre un lenguaje cercano con instrucciones claras formadas por con …" at bounding box center [557, 135] width 412 height 26
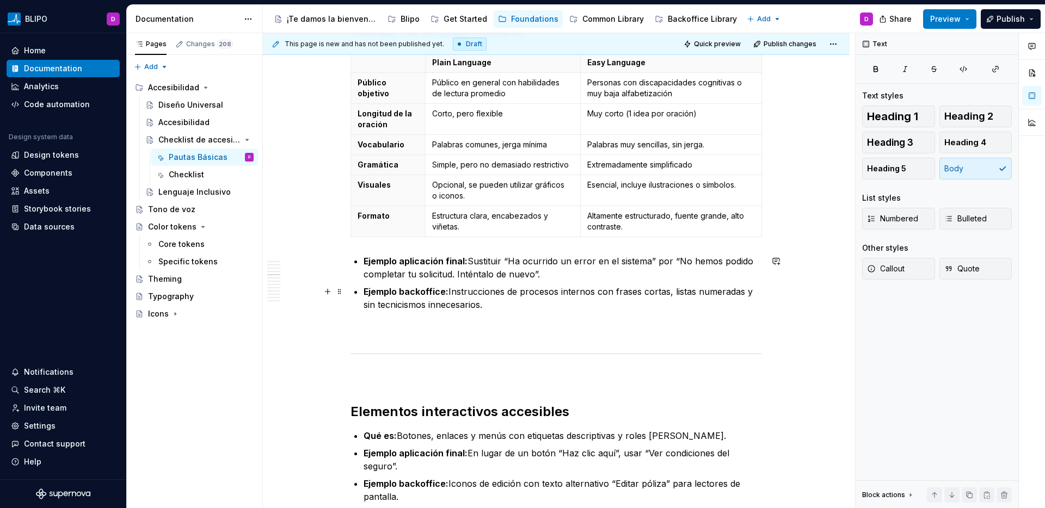
scroll to position [1185, 0]
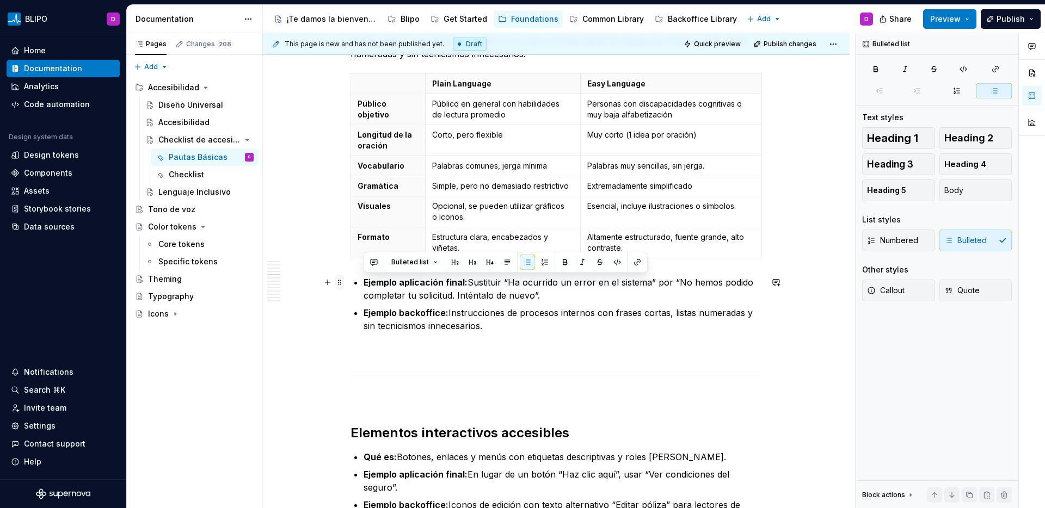
drag, startPoint x: 489, startPoint y: 327, endPoint x: 337, endPoint y: 281, distance: 158.1
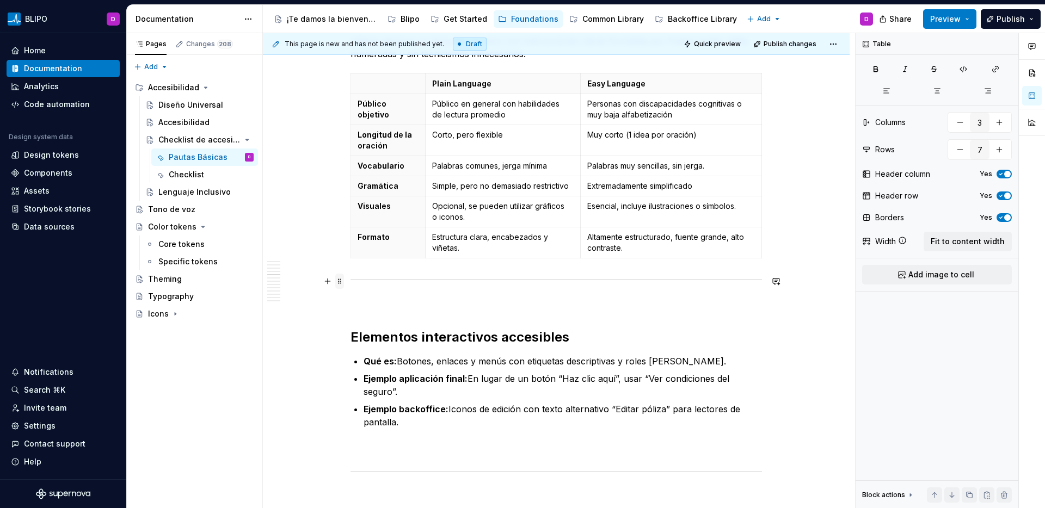
click at [341, 283] on span at bounding box center [339, 281] width 9 height 15
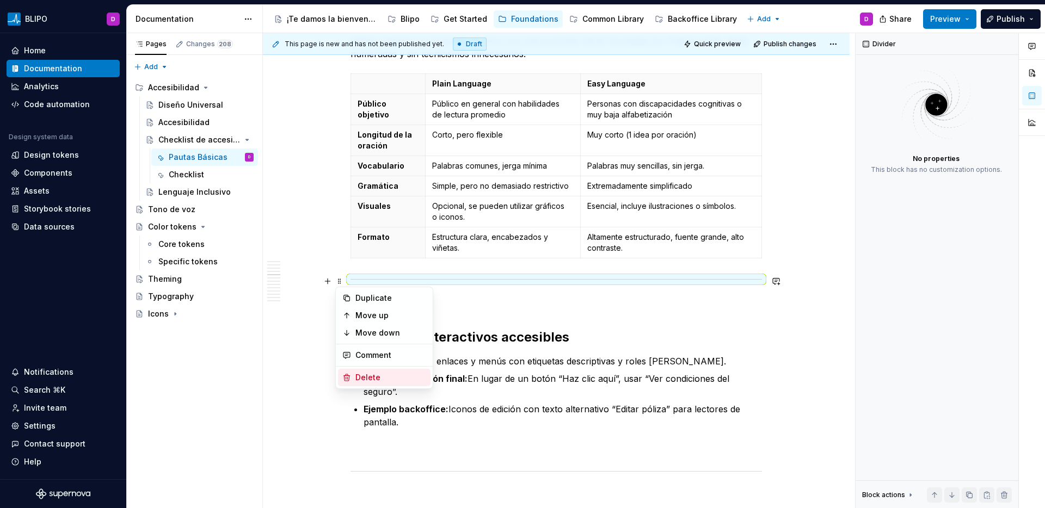
click at [365, 379] on div "Delete" at bounding box center [390, 377] width 71 height 11
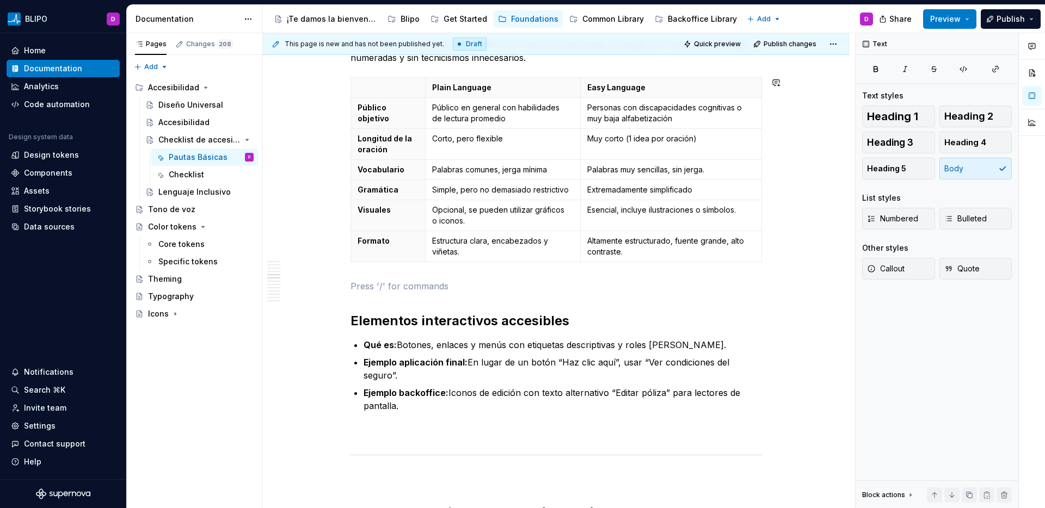
scroll to position [1202, 0]
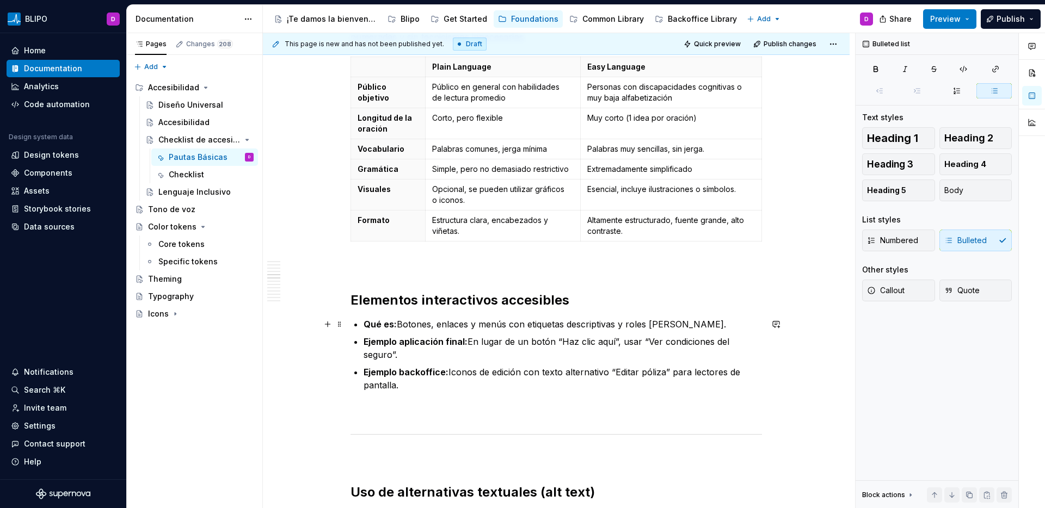
click at [398, 326] on p "Qué es: Botones, enlaces y menús con etiquetas descriptivas y roles ARIA." at bounding box center [563, 324] width 398 height 13
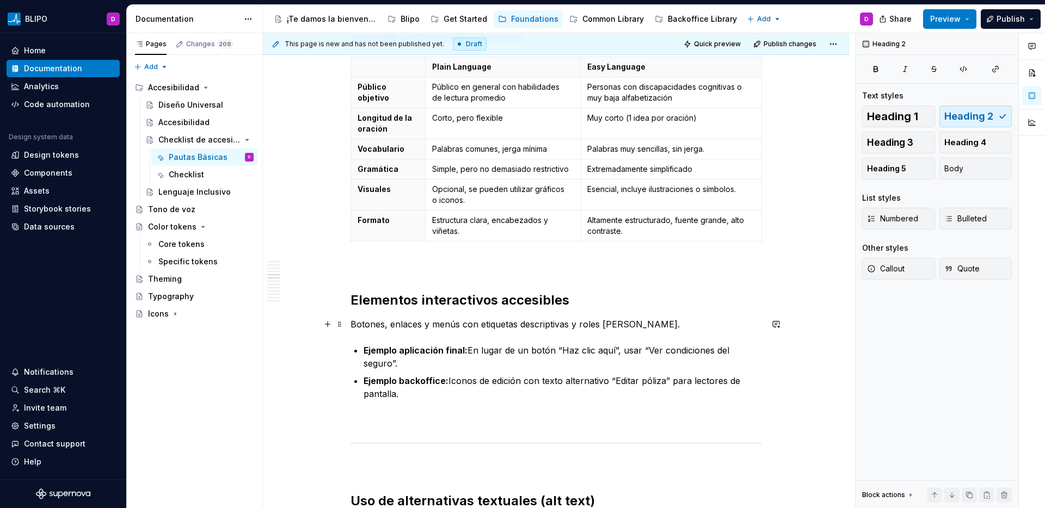
click at [517, 328] on p "Botones, enlaces y menús con etiquetas descriptivas y roles ARIA." at bounding box center [557, 324] width 412 height 13
click at [684, 326] on p "Botones, enlaces y menús con etiquetas HTML correctas, descriptivas y roles ARI…" at bounding box center [557, 324] width 412 height 13
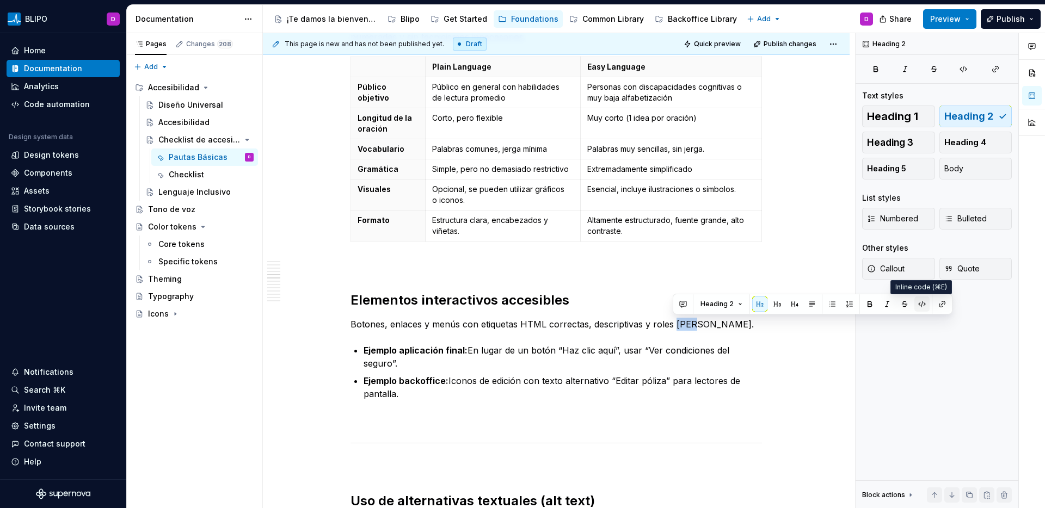
click at [920, 305] on button "button" at bounding box center [921, 304] width 15 height 15
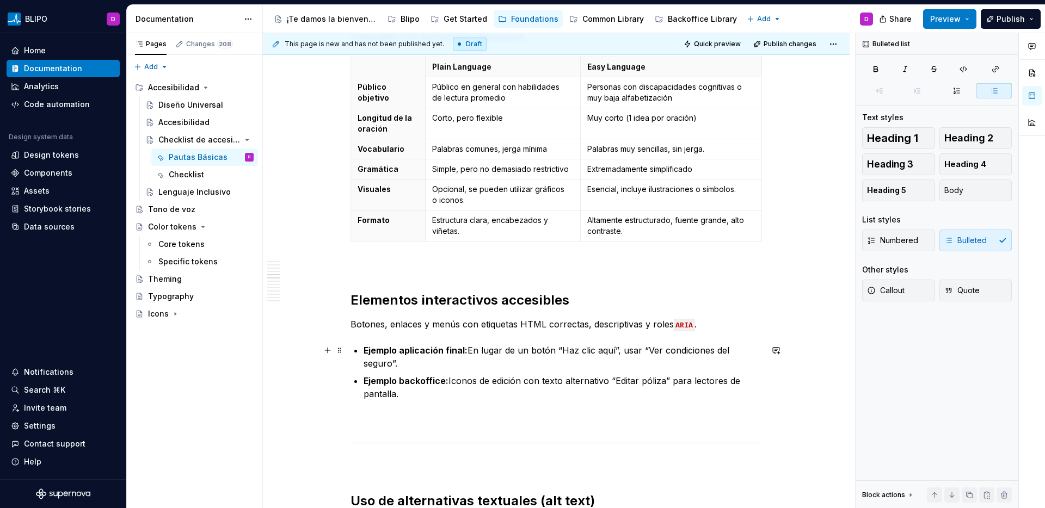
click at [711, 349] on p "Ejemplo aplicación final: En lugar de un botón “Haz clic aquí”, usar “Ver condi…" at bounding box center [563, 357] width 398 height 26
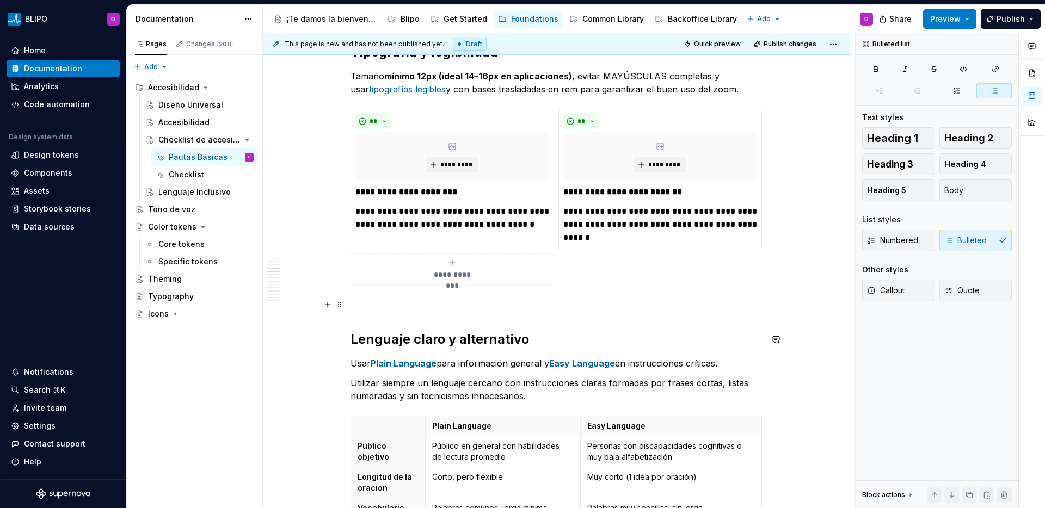
scroll to position [842, 0]
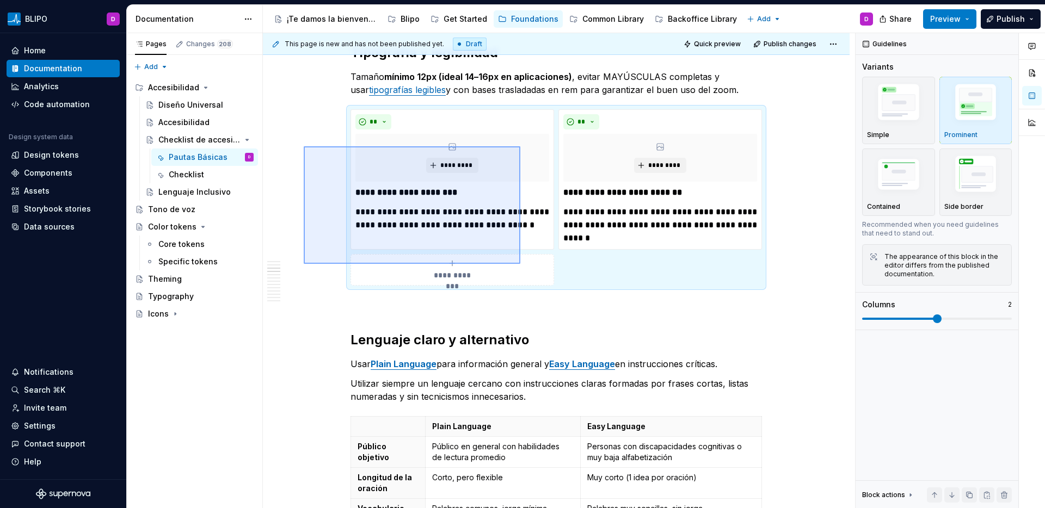
drag, startPoint x: 304, startPoint y: 146, endPoint x: 520, endPoint y: 264, distance: 246.5
click at [520, 264] on div "**********" at bounding box center [559, 271] width 592 height 476
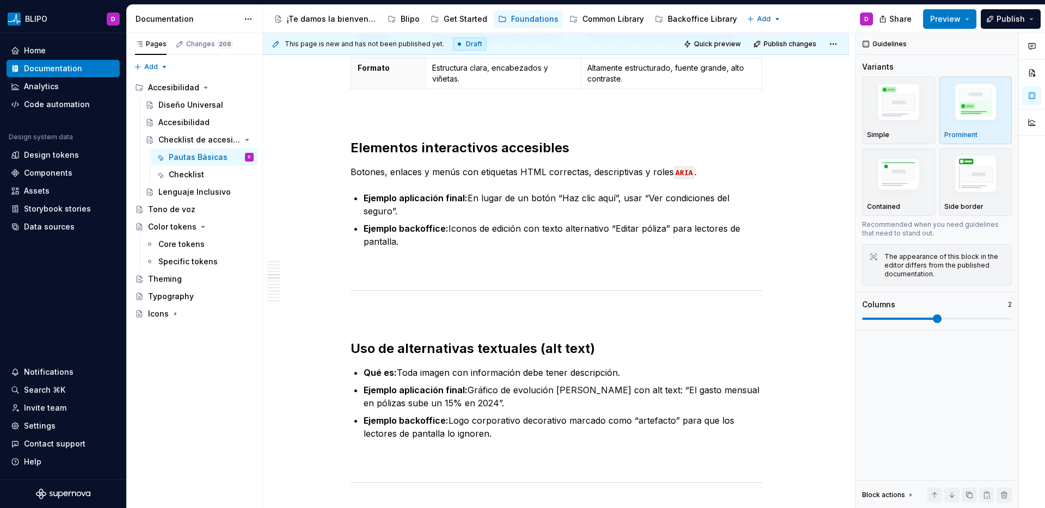
scroll to position [1358, 0]
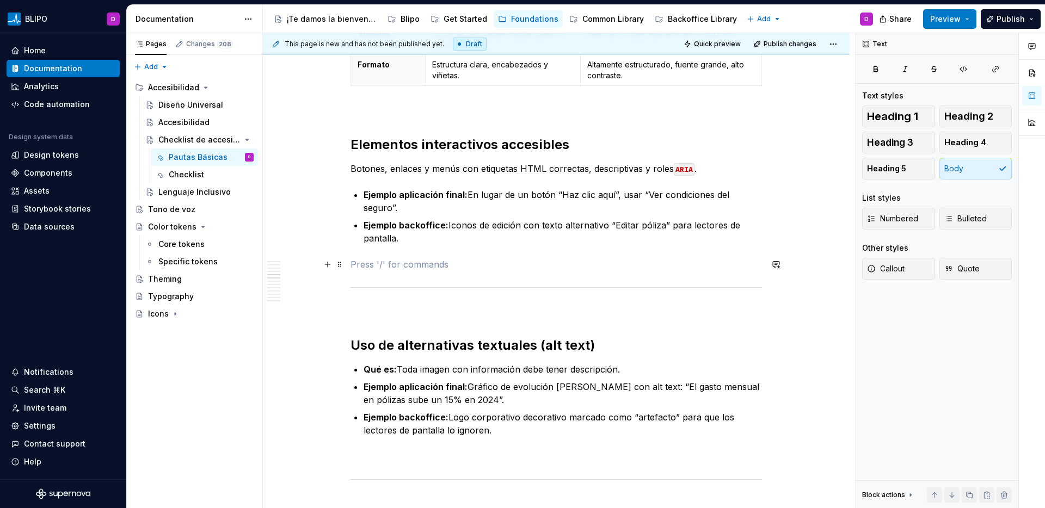
click at [412, 258] on p at bounding box center [557, 264] width 412 height 13
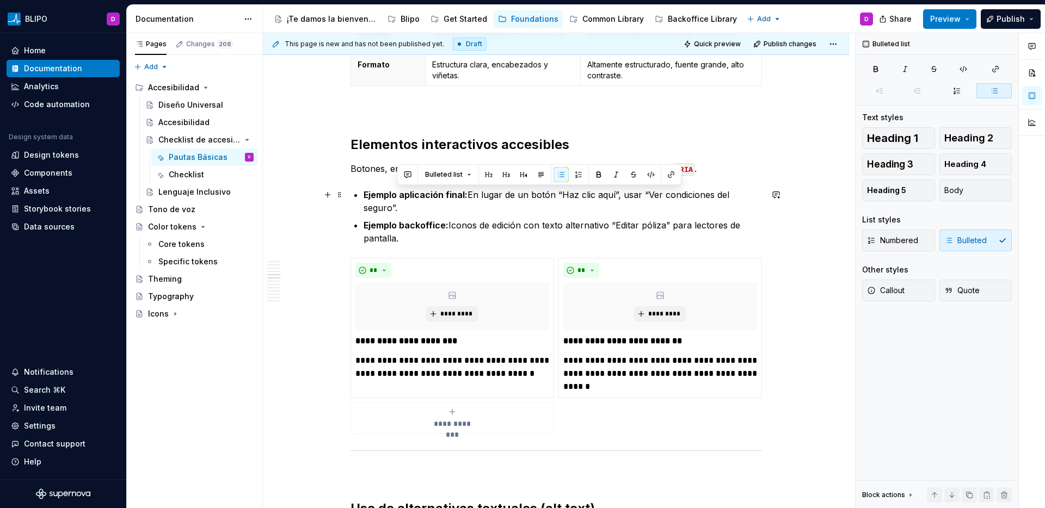
drag, startPoint x: 469, startPoint y: 195, endPoint x: 472, endPoint y: 209, distance: 13.9
click at [472, 209] on p "Ejemplo aplicación final: En lugar de un botón “Haz clic aquí”, usar “Ver condi…" at bounding box center [563, 201] width 398 height 26
click at [459, 360] on p "**********" at bounding box center [452, 367] width 194 height 26
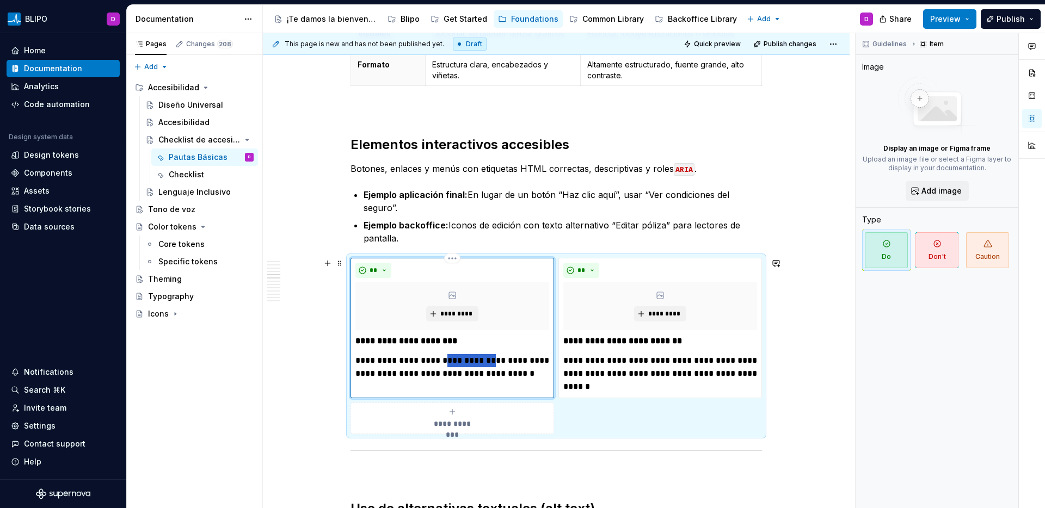
click at [459, 360] on p "**********" at bounding box center [452, 367] width 194 height 26
click at [369, 367] on p "**********" at bounding box center [459, 374] width 181 height 26
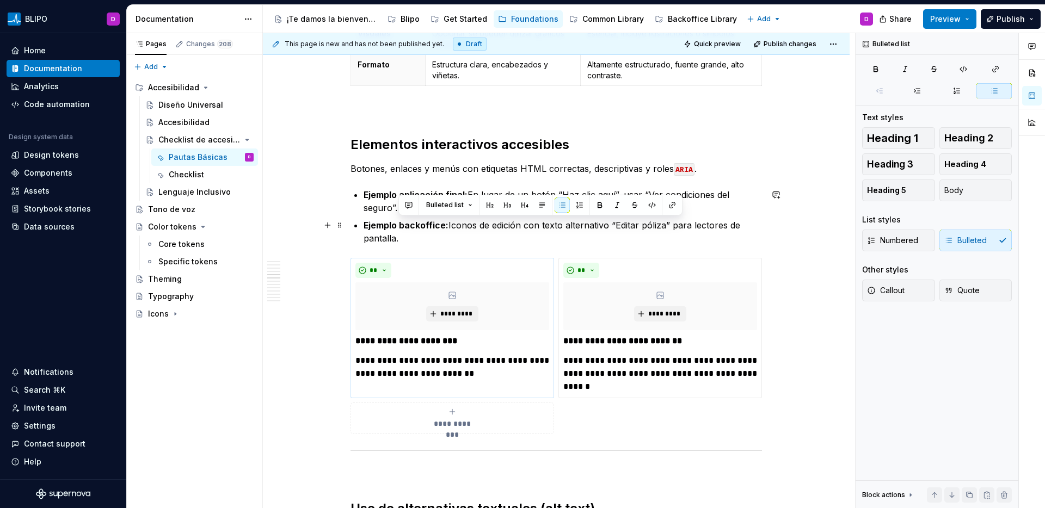
drag, startPoint x: 451, startPoint y: 227, endPoint x: 481, endPoint y: 233, distance: 31.1
click at [481, 233] on p "Ejemplo backoffice: Iconos de edición con texto alternativo “Editar póliza” par…" at bounding box center [563, 232] width 398 height 26
click at [606, 369] on p "**********" at bounding box center [660, 373] width 194 height 39
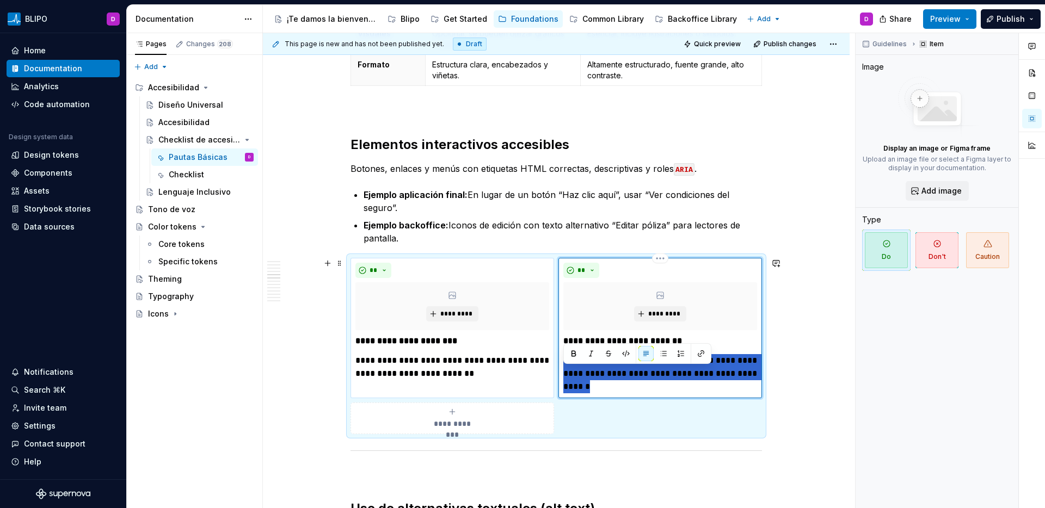
click at [606, 369] on p "**********" at bounding box center [660, 373] width 194 height 39
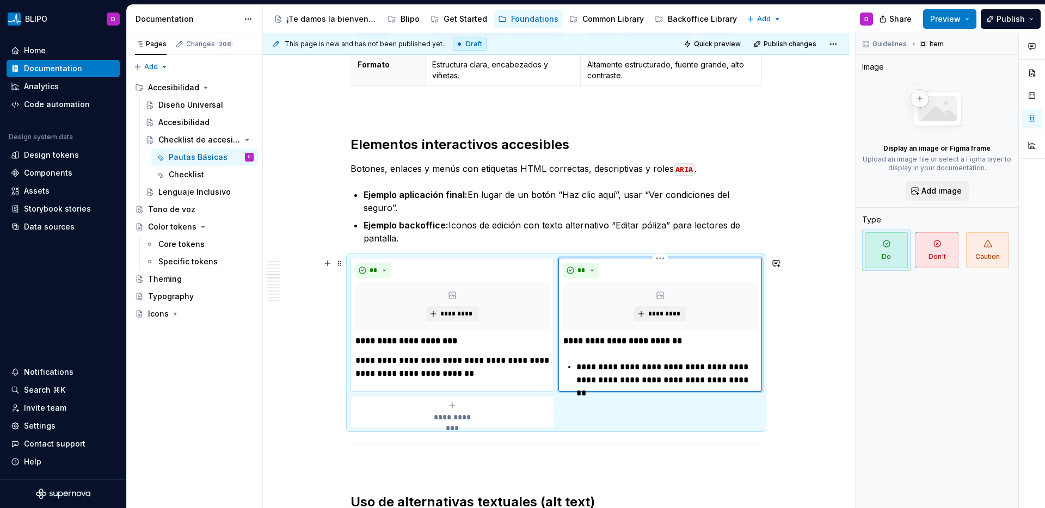
click at [576, 372] on p "**********" at bounding box center [666, 374] width 181 height 26
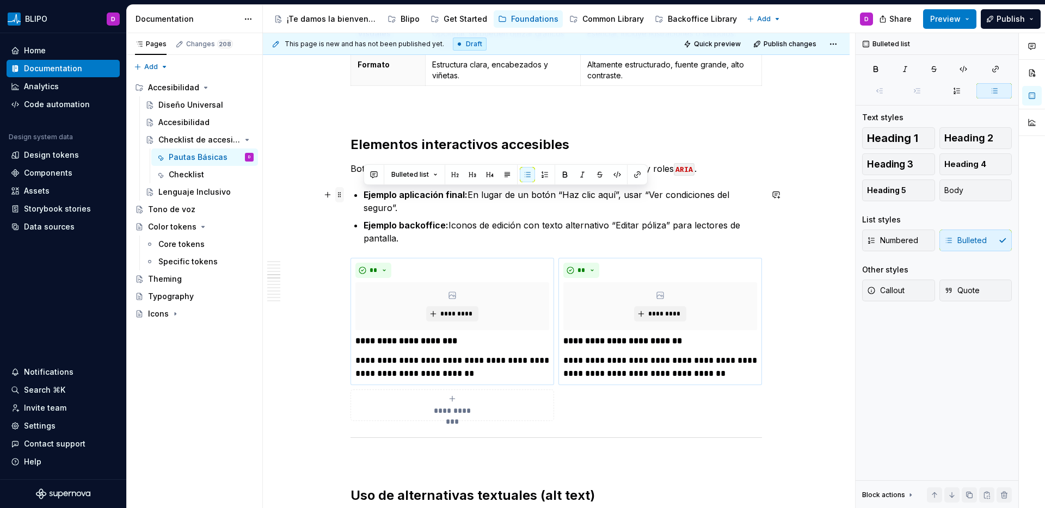
drag, startPoint x: 401, startPoint y: 241, endPoint x: 342, endPoint y: 196, distance: 74.1
click at [351, 196] on div "**********" at bounding box center [557, 386] width 412 height 3030
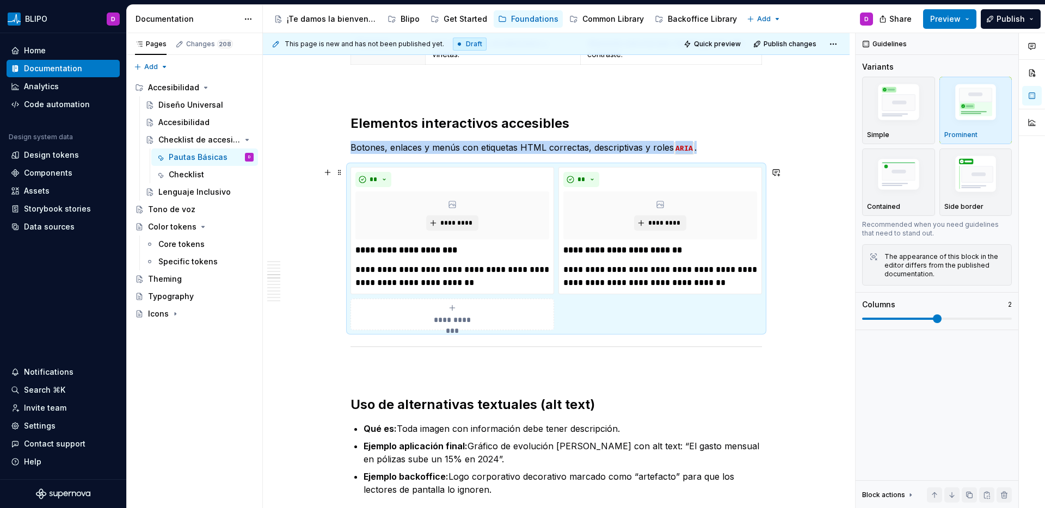
scroll to position [1379, 0]
click at [341, 349] on span at bounding box center [339, 348] width 9 height 15
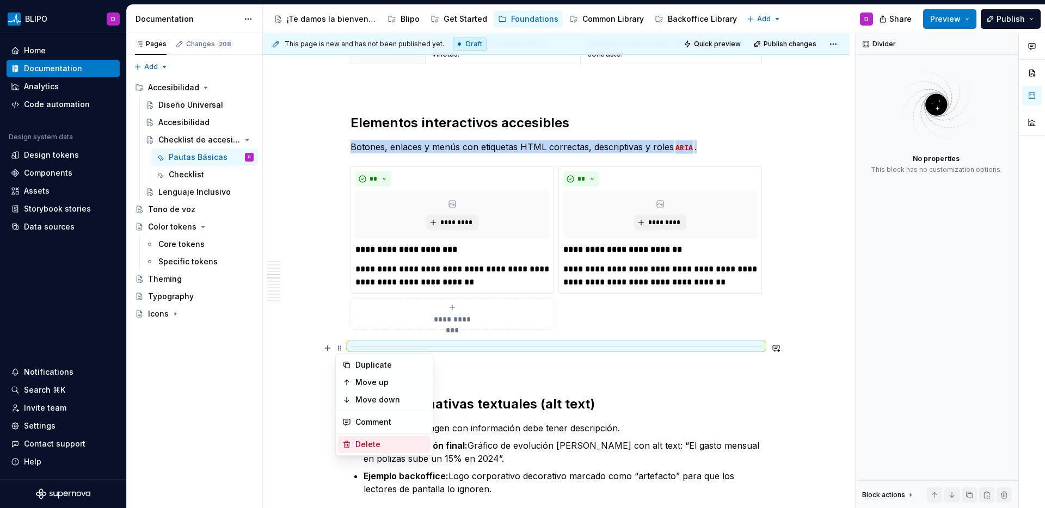
click at [364, 440] on div "Delete" at bounding box center [390, 444] width 71 height 11
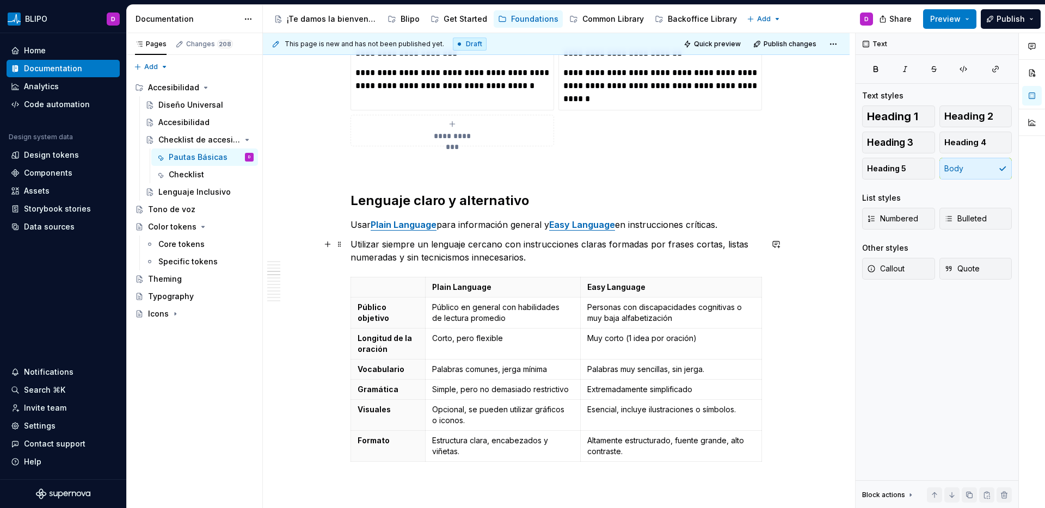
scroll to position [977, 0]
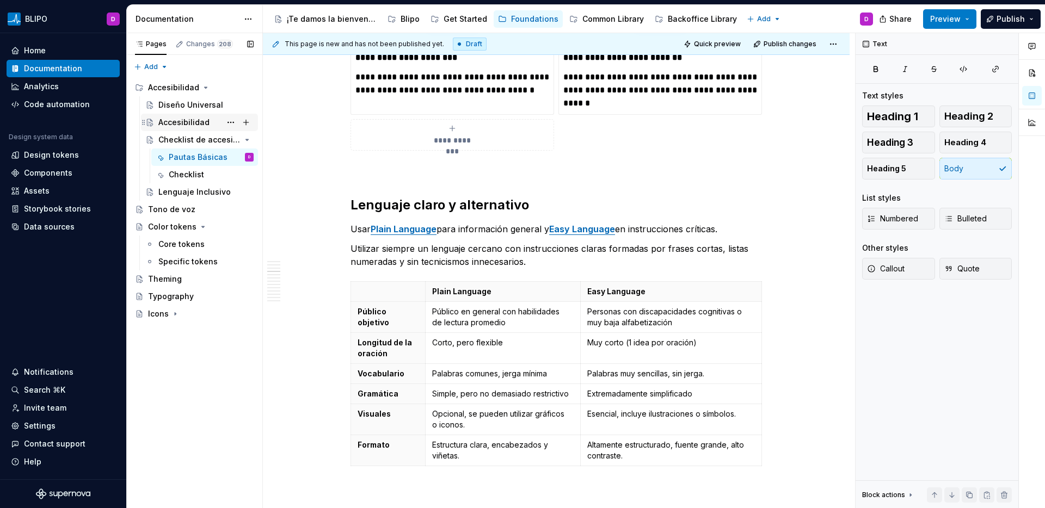
click at [183, 124] on div "Accesibilidad" at bounding box center [183, 122] width 51 height 11
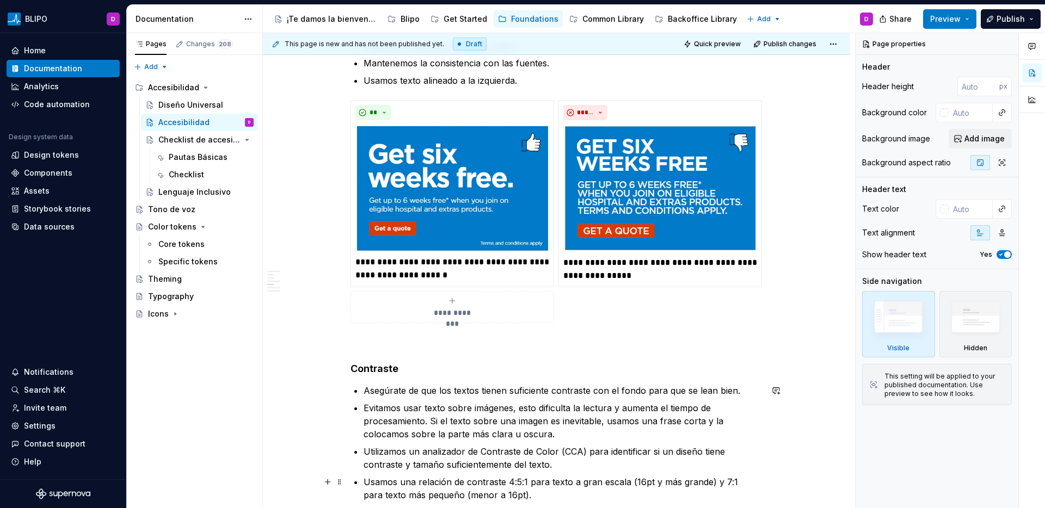
scroll to position [894, 0]
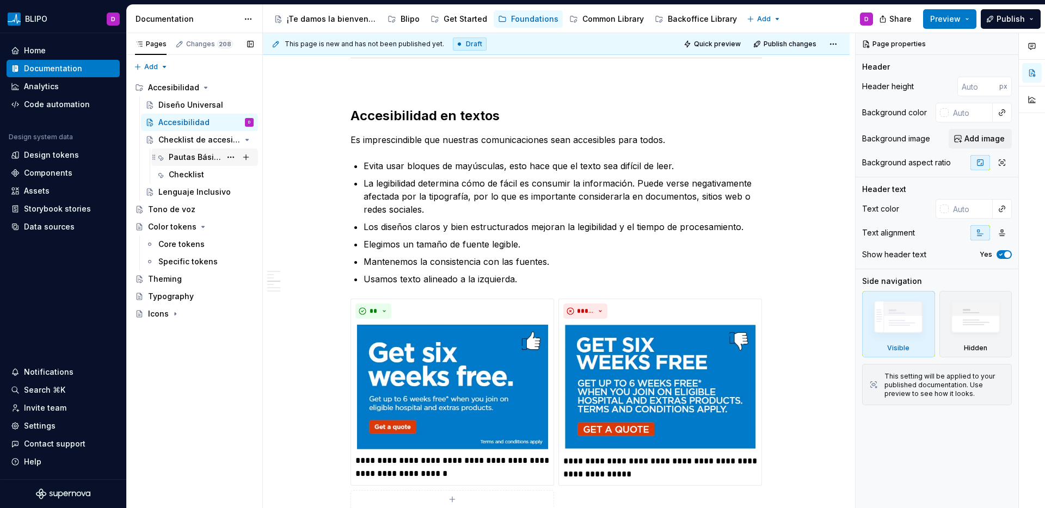
click at [202, 159] on div "Pautas Básicas" at bounding box center [195, 157] width 52 height 11
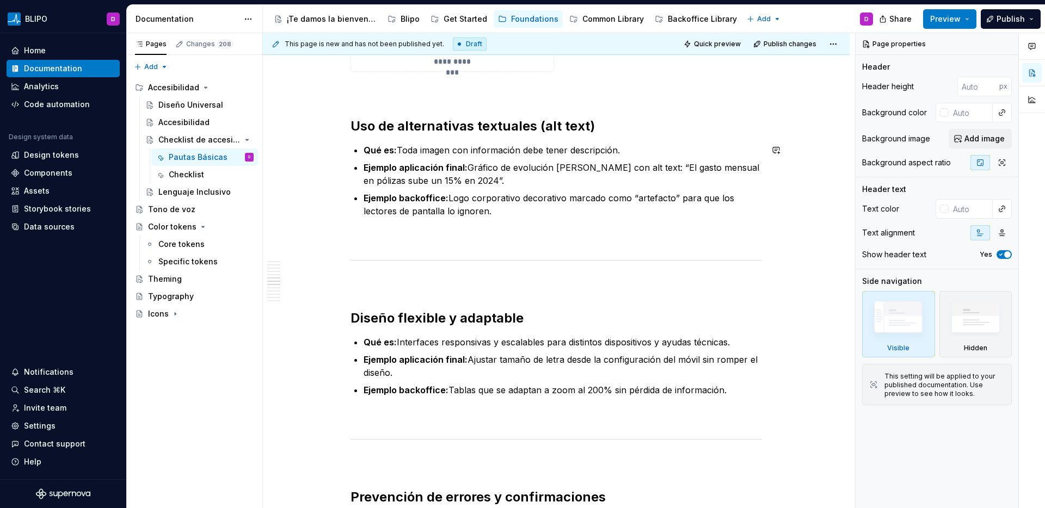
scroll to position [1652, 0]
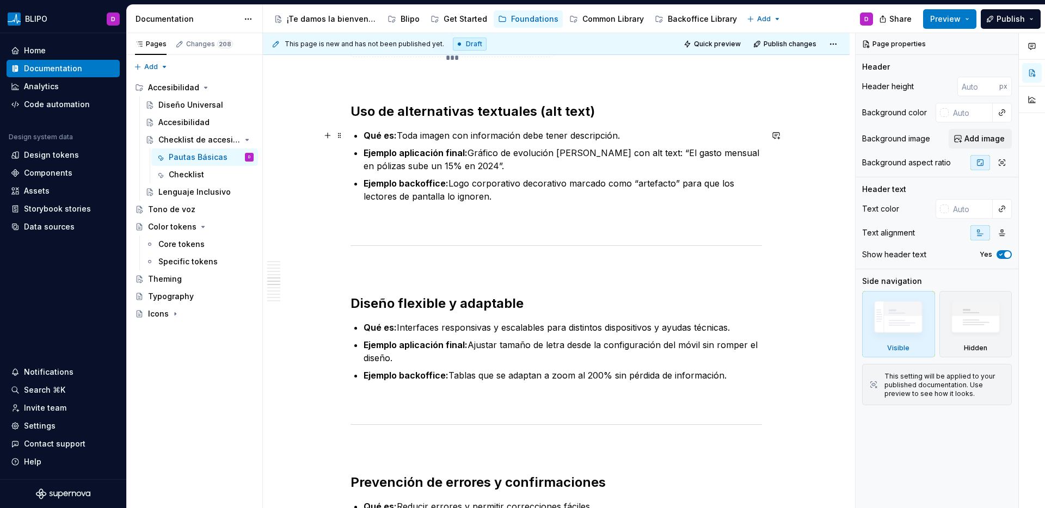
click at [398, 134] on p "Qué es: Toda imagen con información debe tener descripción." at bounding box center [563, 135] width 398 height 13
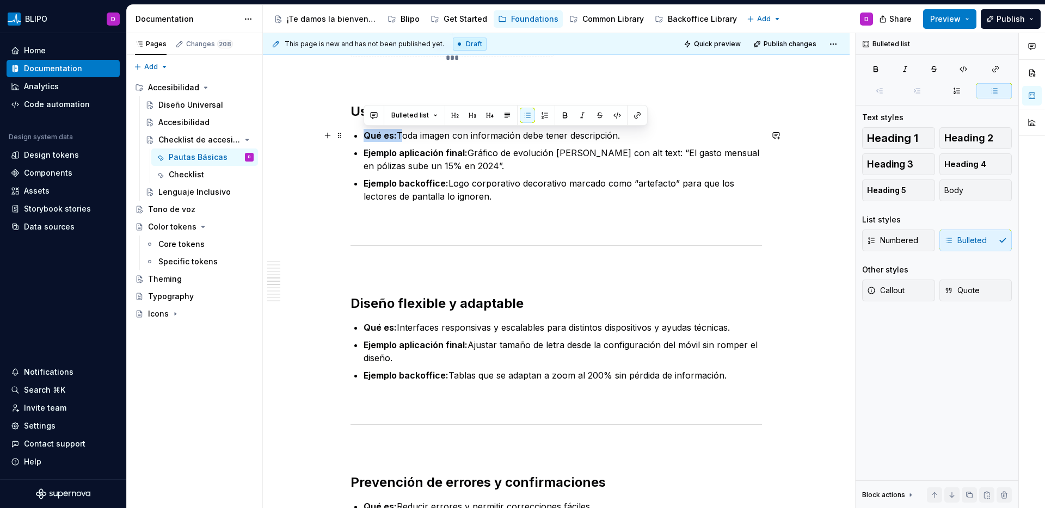
drag, startPoint x: 397, startPoint y: 136, endPoint x: 347, endPoint y: 139, distance: 50.7
click at [347, 139] on div "**********" at bounding box center [556, 109] width 587 height 3119
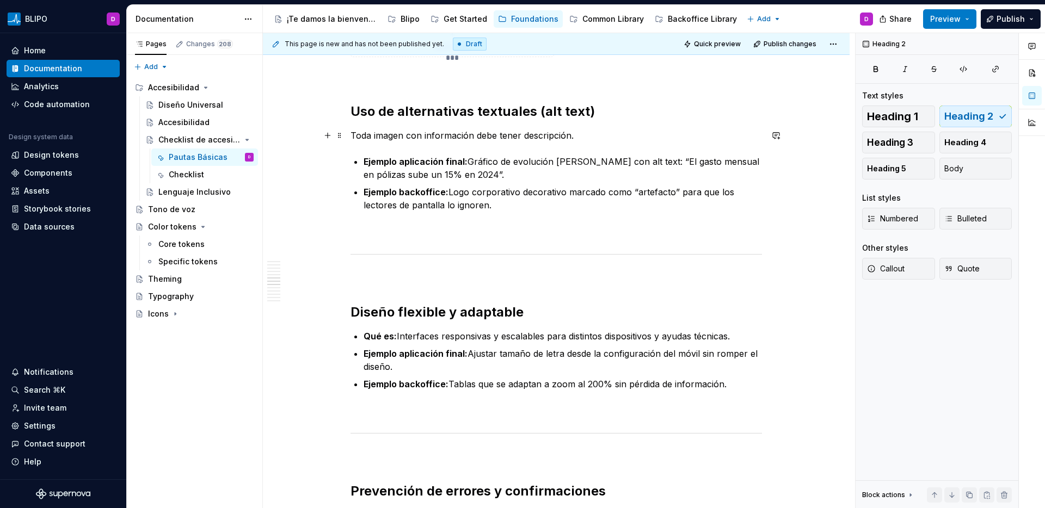
click at [570, 139] on p "Toda imagen con información debe tener descripción." at bounding box center [557, 135] width 412 height 13
click at [183, 122] on div "Accesibilidad" at bounding box center [183, 122] width 51 height 11
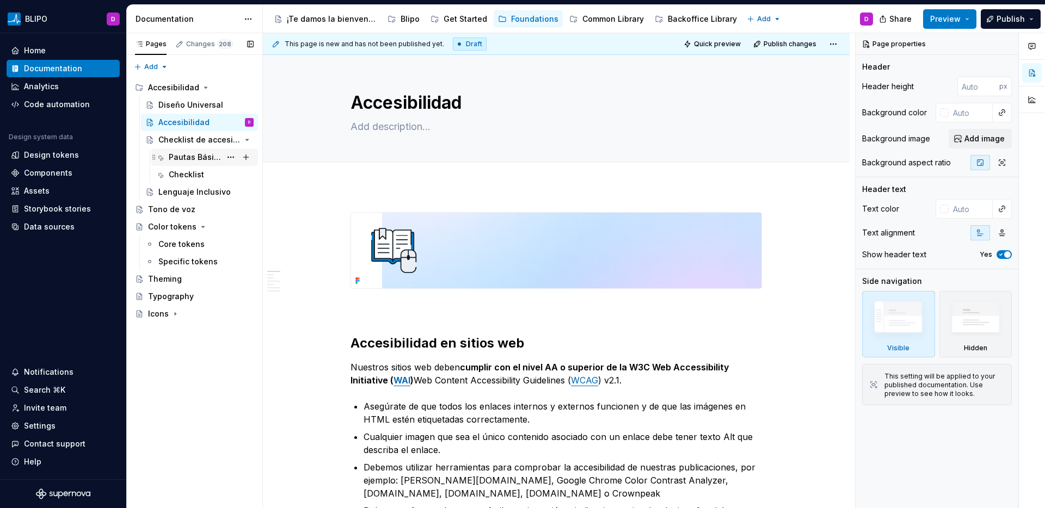
click at [191, 158] on div "Pautas Básicas" at bounding box center [195, 157] width 52 height 11
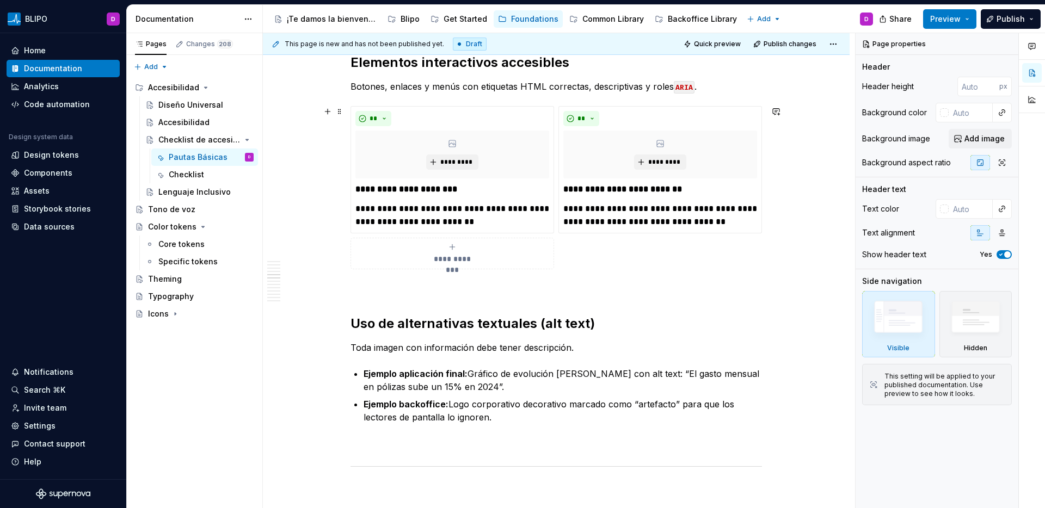
scroll to position [1422, 0]
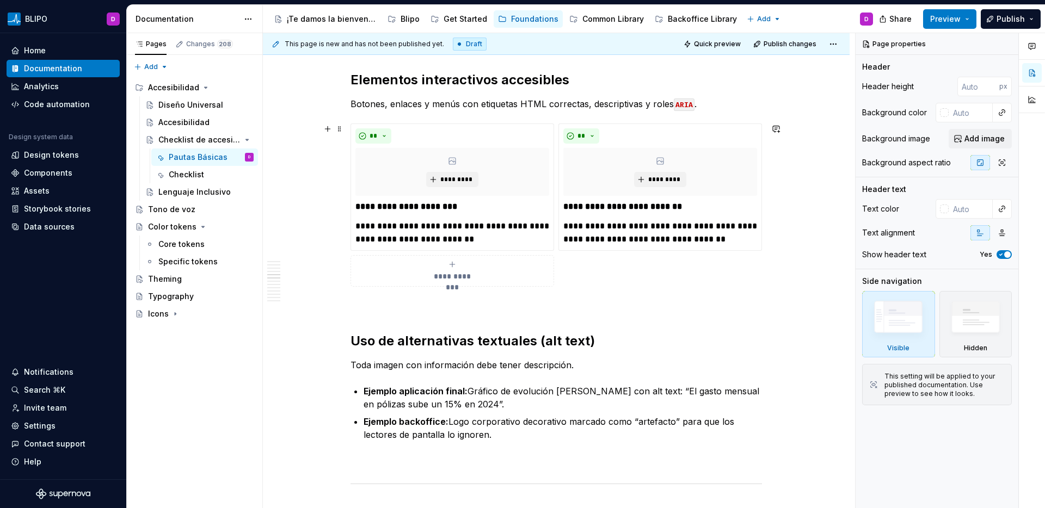
type textarea "*"
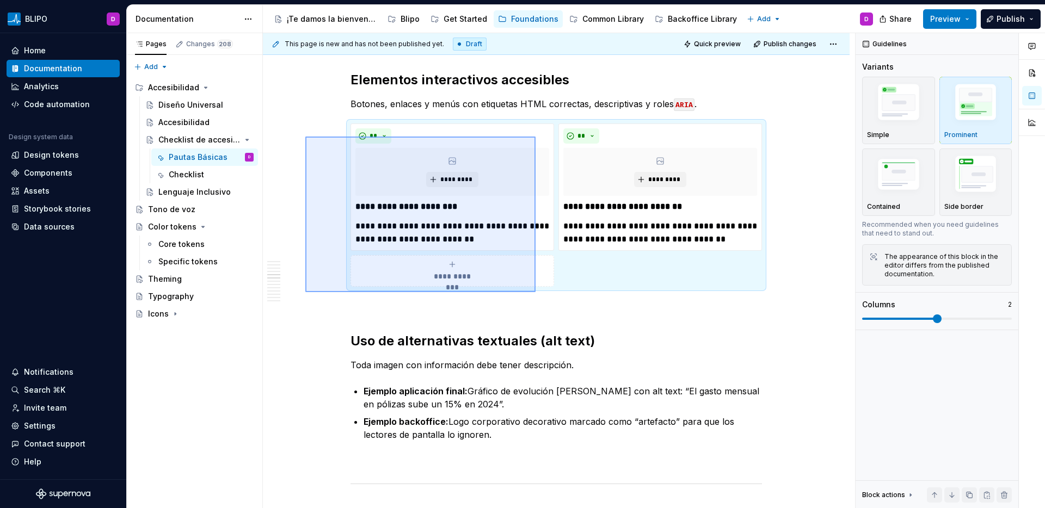
drag, startPoint x: 305, startPoint y: 137, endPoint x: 536, endPoint y: 292, distance: 277.9
click at [536, 292] on div "**********" at bounding box center [559, 271] width 592 height 476
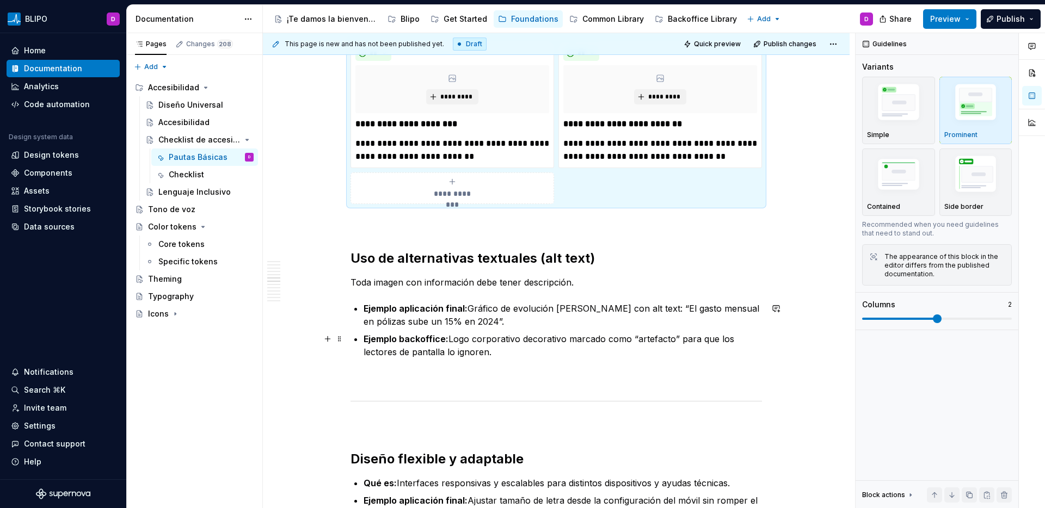
scroll to position [1568, 0]
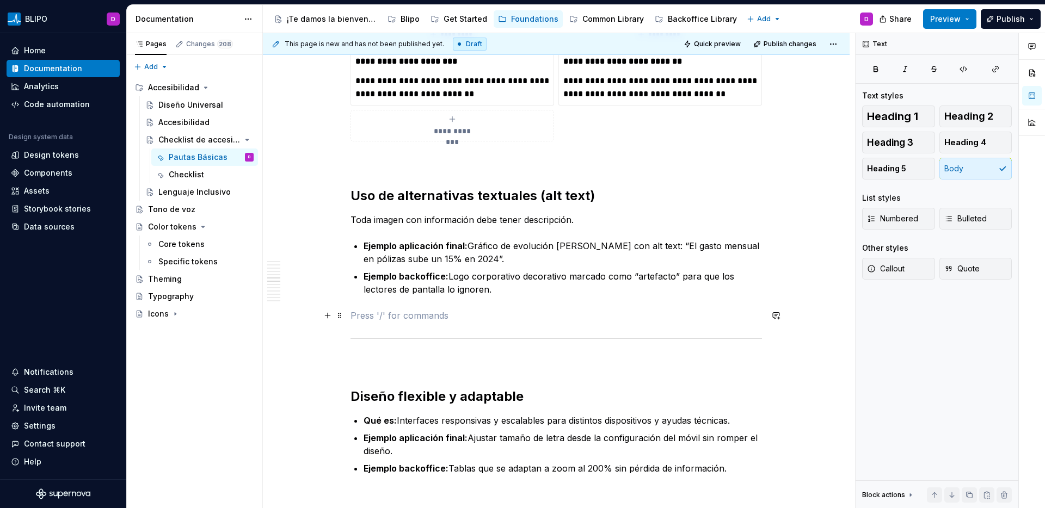
click at [376, 310] on p at bounding box center [557, 315] width 412 height 13
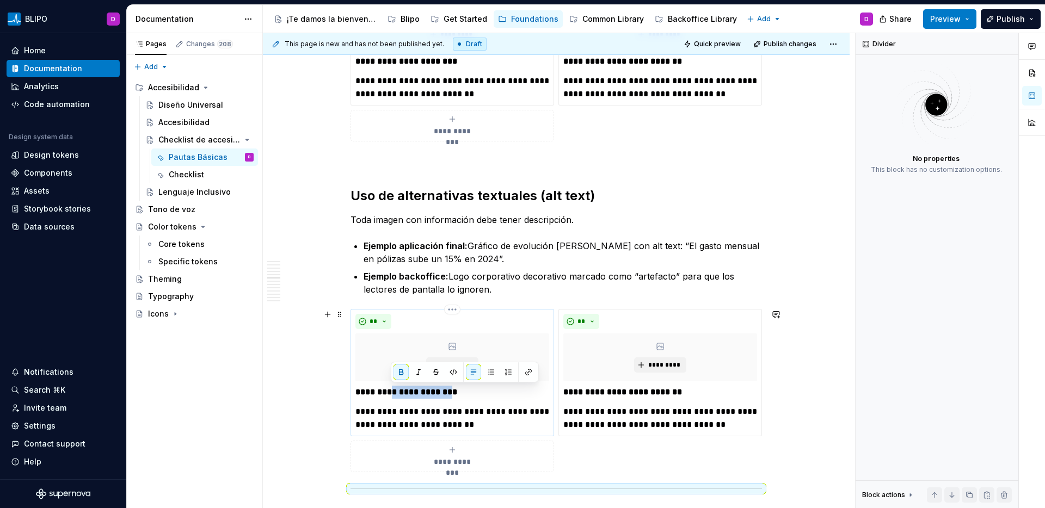
drag, startPoint x: 390, startPoint y: 394, endPoint x: 461, endPoint y: 395, distance: 70.2
click at [457, 395] on strong "**********" at bounding box center [406, 392] width 102 height 8
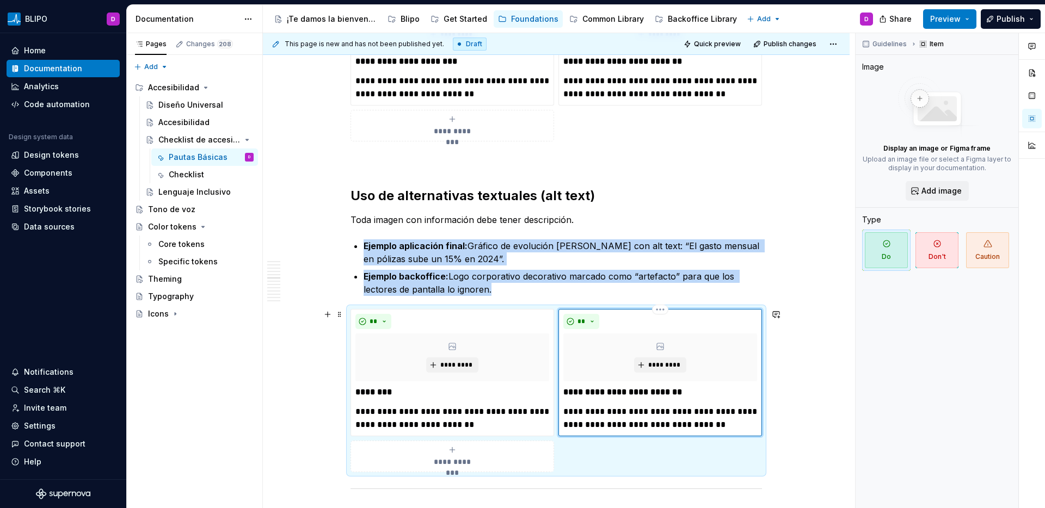
click at [688, 316] on div "**" at bounding box center [660, 321] width 194 height 15
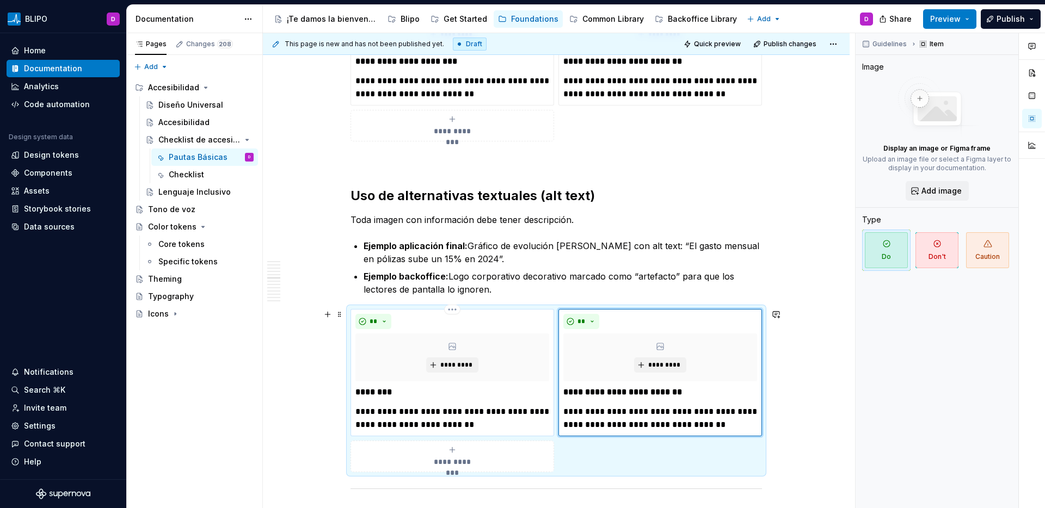
click at [407, 397] on p "********" at bounding box center [452, 392] width 194 height 13
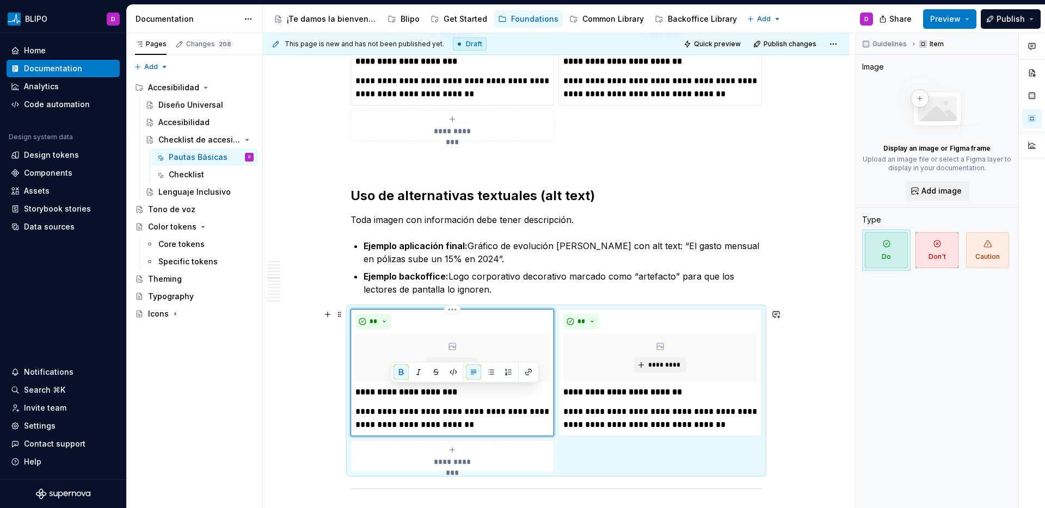
click at [435, 415] on p "**********" at bounding box center [452, 419] width 194 height 26
click at [580, 277] on p "Ejemplo backoffice: Logo corporativo decorativo marcado como “artefacto” para q…" at bounding box center [563, 283] width 398 height 26
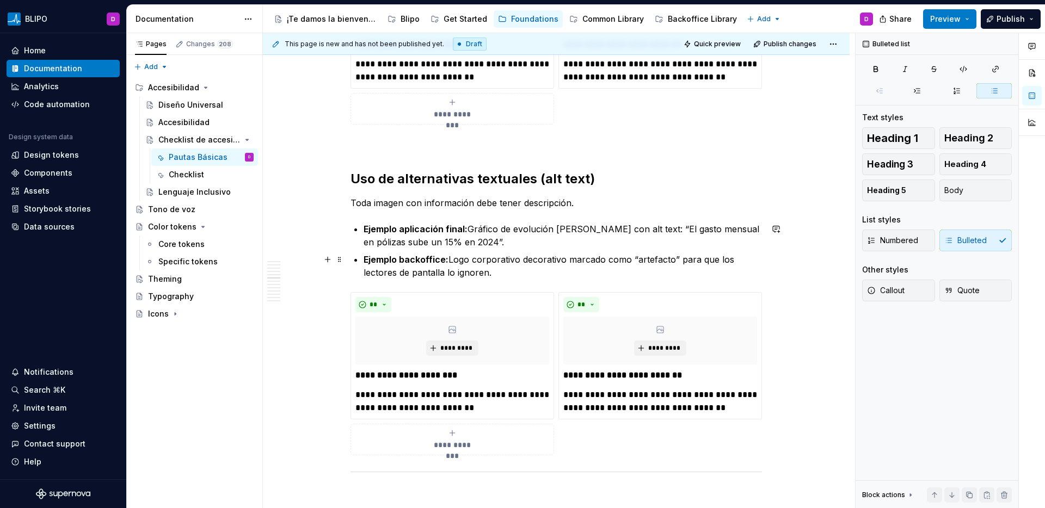
scroll to position [1591, 0]
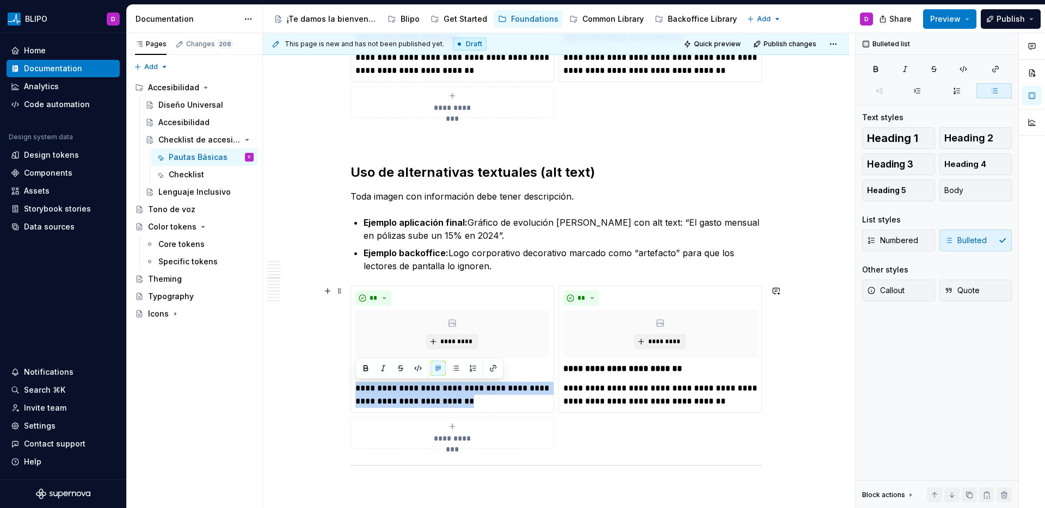
drag, startPoint x: 463, startPoint y: 401, endPoint x: 348, endPoint y: 384, distance: 116.2
click at [351, 384] on div "**********" at bounding box center [557, 367] width 412 height 163
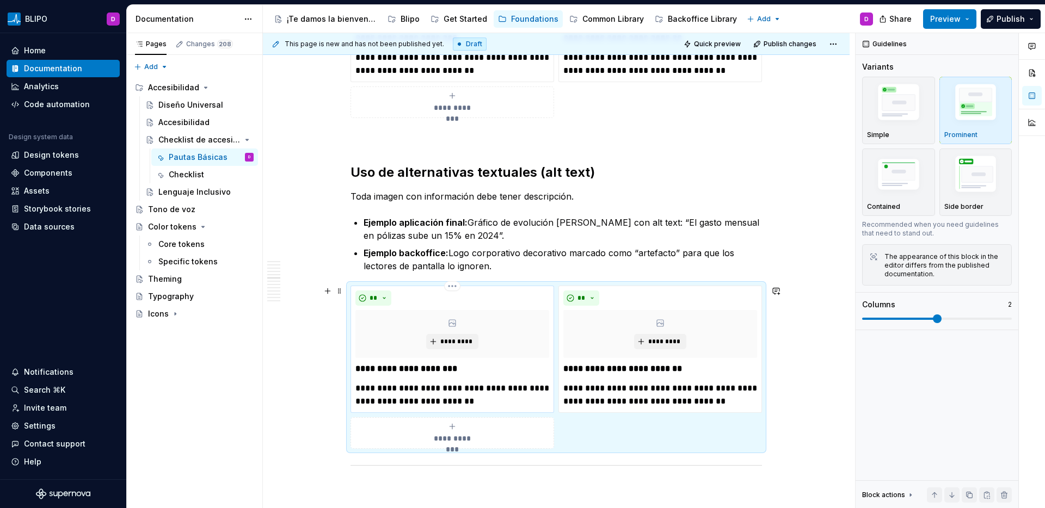
click at [404, 395] on p "**********" at bounding box center [452, 395] width 194 height 26
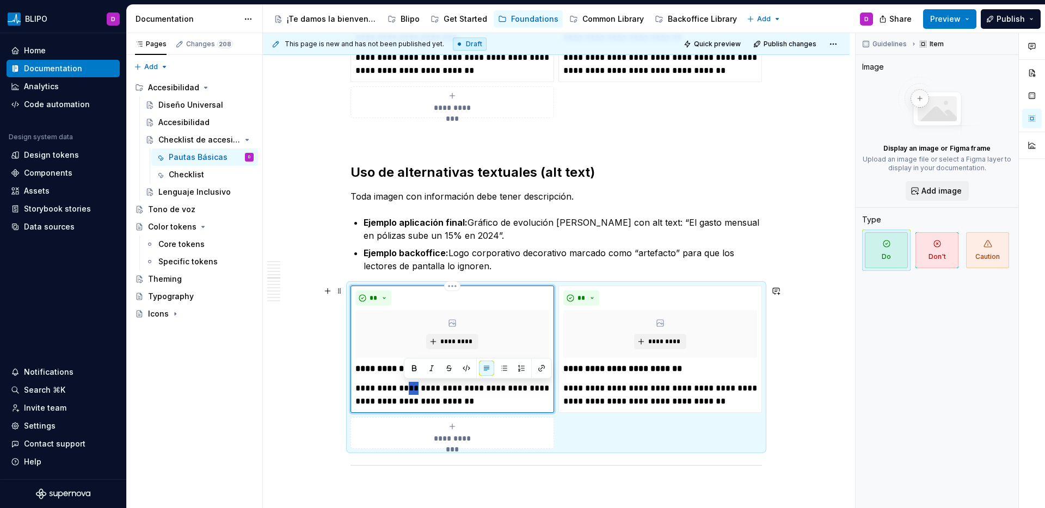
click at [404, 395] on p "**********" at bounding box center [452, 395] width 194 height 26
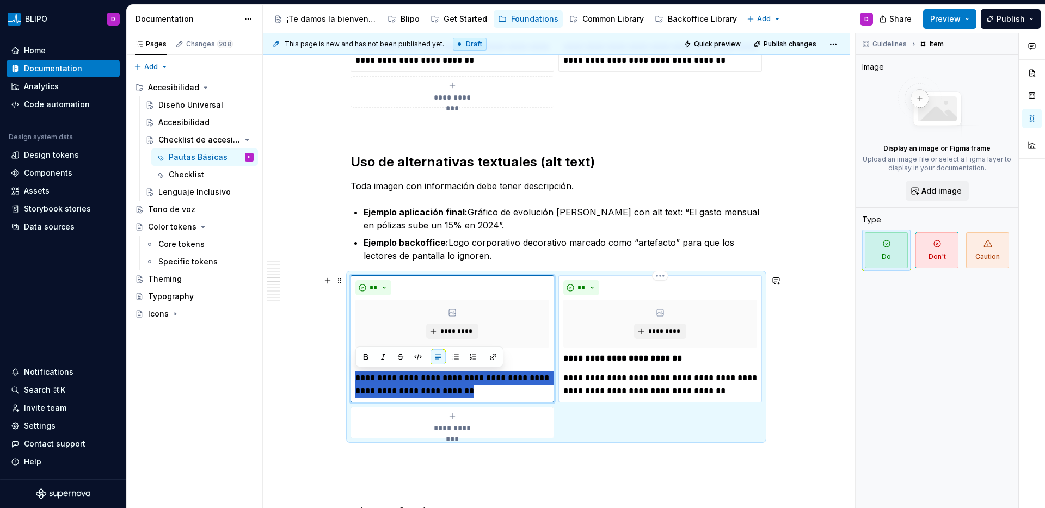
scroll to position [1602, 0]
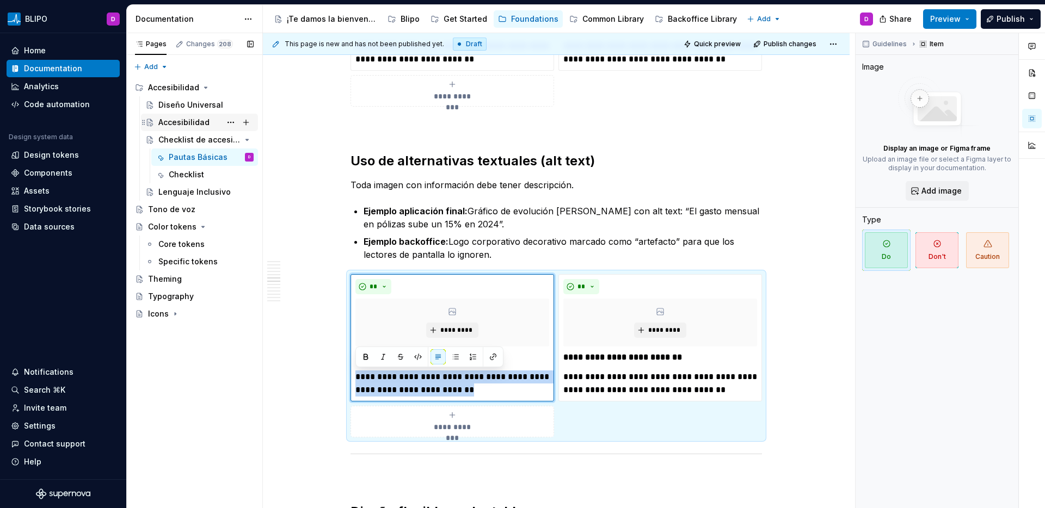
click at [187, 121] on div "Accesibilidad" at bounding box center [183, 122] width 51 height 11
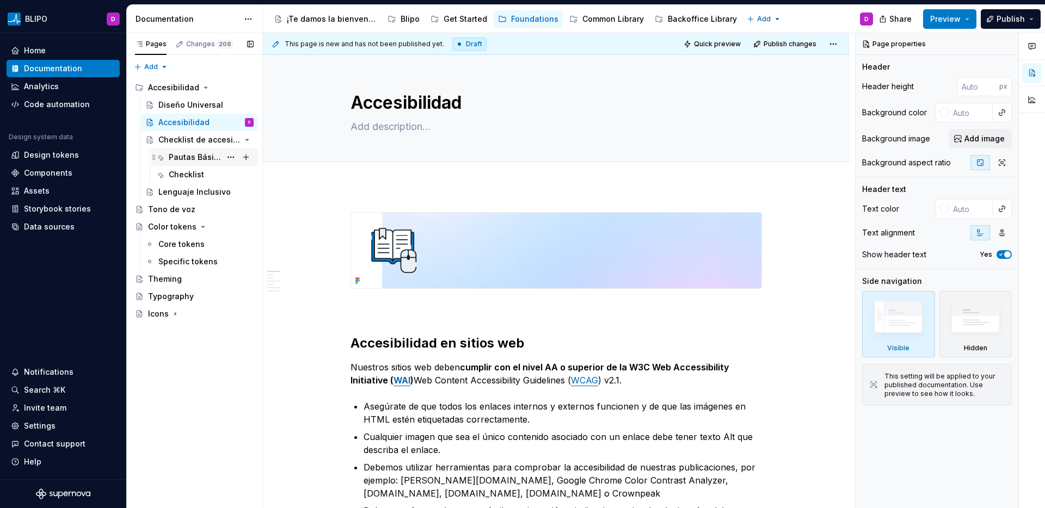
click at [193, 159] on div "Pautas Básicas" at bounding box center [195, 157] width 52 height 11
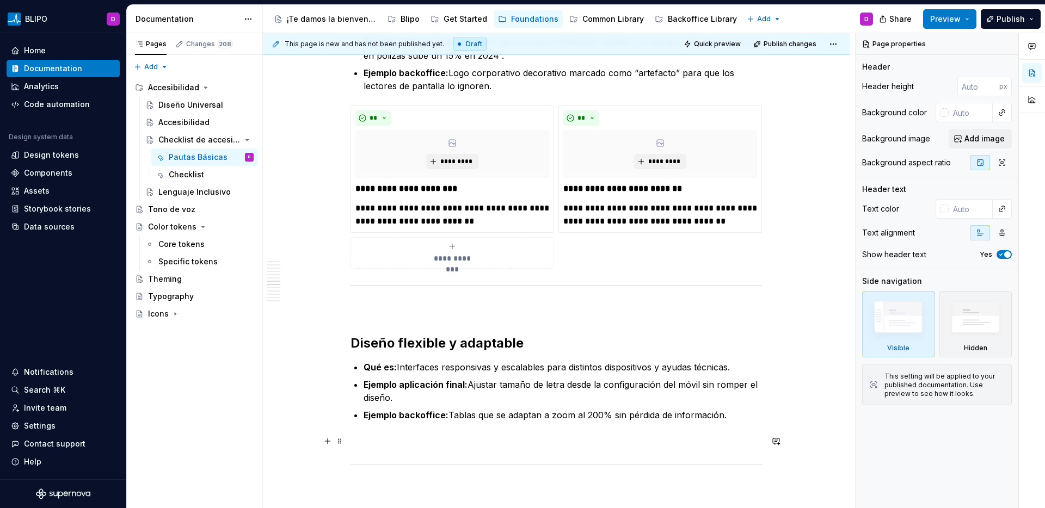
scroll to position [1763, 0]
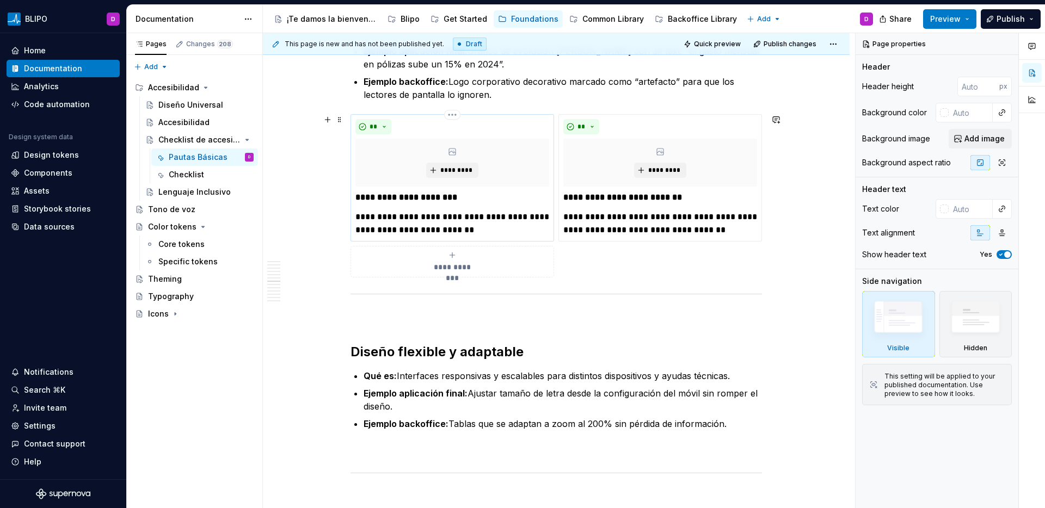
type textarea "*"
click at [438, 216] on p "**********" at bounding box center [452, 224] width 194 height 26
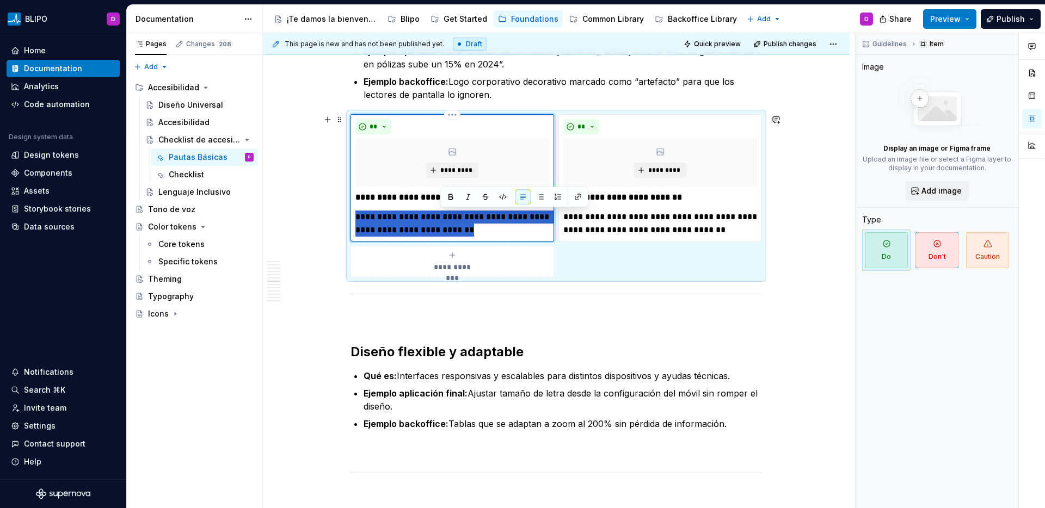
click at [438, 216] on p "**********" at bounding box center [452, 224] width 194 height 26
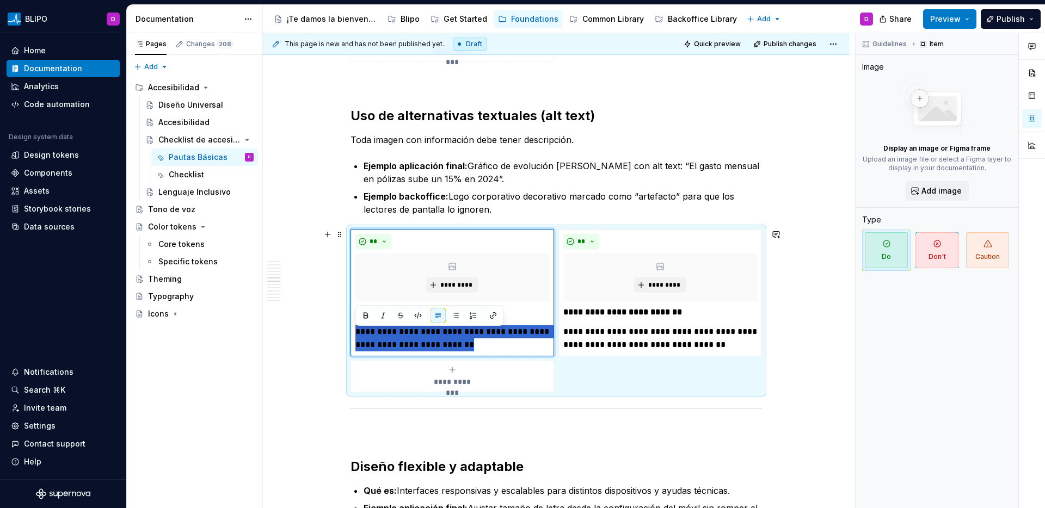
scroll to position [1651, 0]
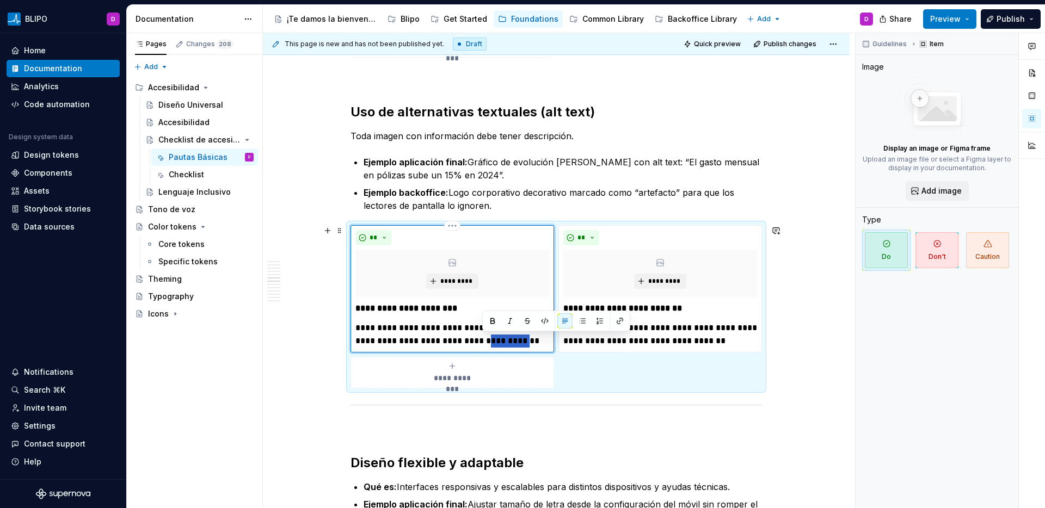
drag, startPoint x: 512, startPoint y: 343, endPoint x: 483, endPoint y: 342, distance: 28.9
click at [483, 342] on p "**********" at bounding box center [452, 335] width 194 height 26
click at [544, 322] on button "button" at bounding box center [544, 321] width 15 height 15
click at [535, 342] on p "**********" at bounding box center [452, 335] width 194 height 26
click at [520, 344] on code "********" at bounding box center [510, 341] width 38 height 10
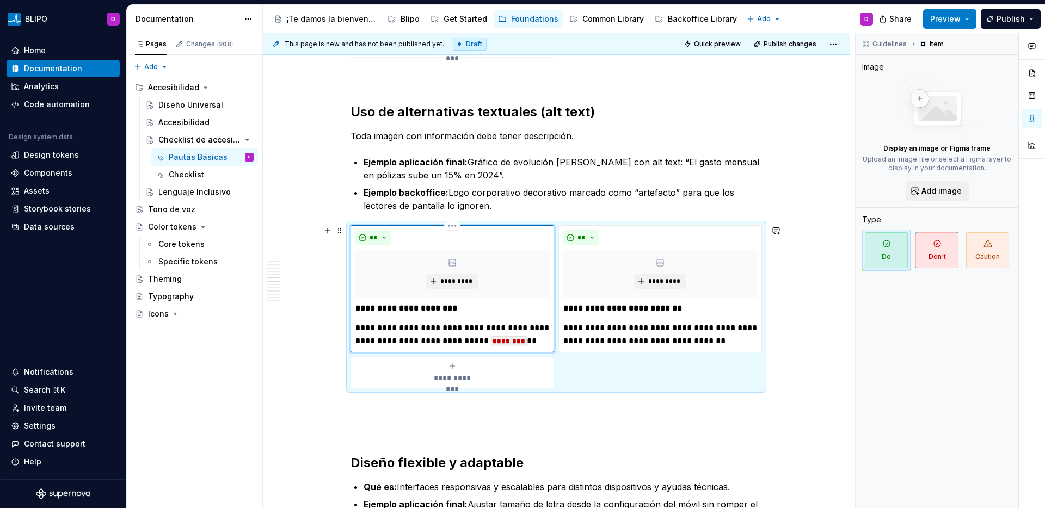
click at [520, 340] on p "**********" at bounding box center [452, 335] width 194 height 26
type textarea "*"
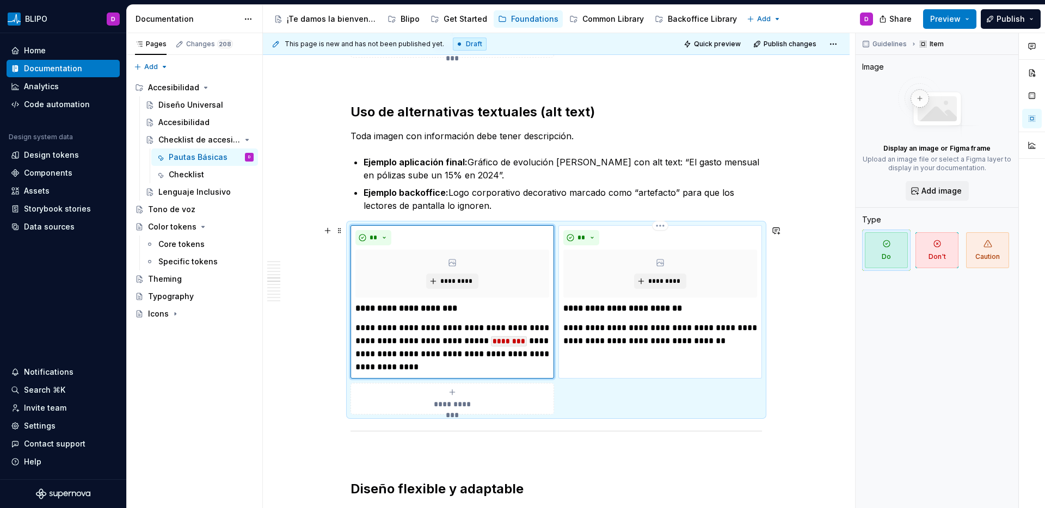
click at [652, 330] on p "**********" at bounding box center [660, 335] width 194 height 26
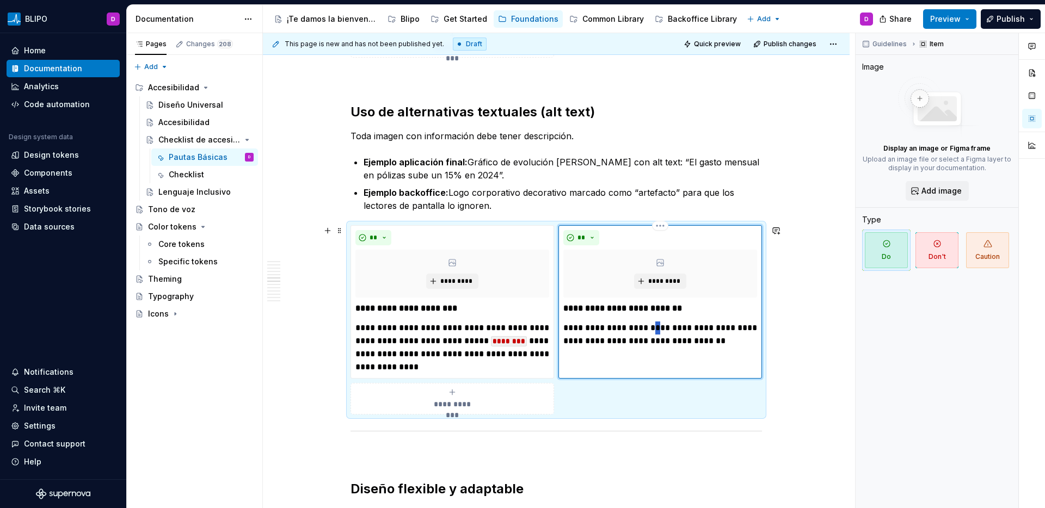
click at [652, 330] on p "**********" at bounding box center [660, 335] width 194 height 26
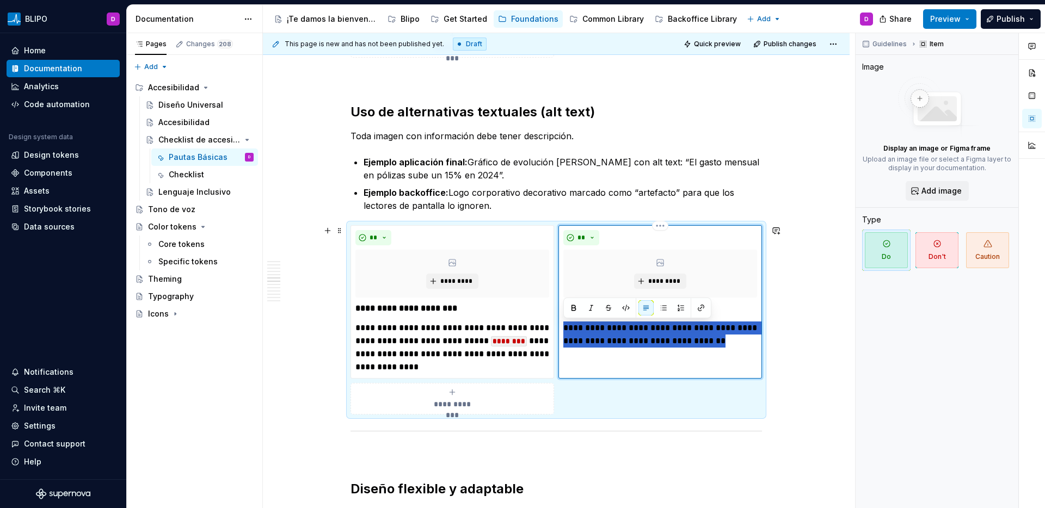
click at [652, 330] on p "**********" at bounding box center [660, 335] width 194 height 26
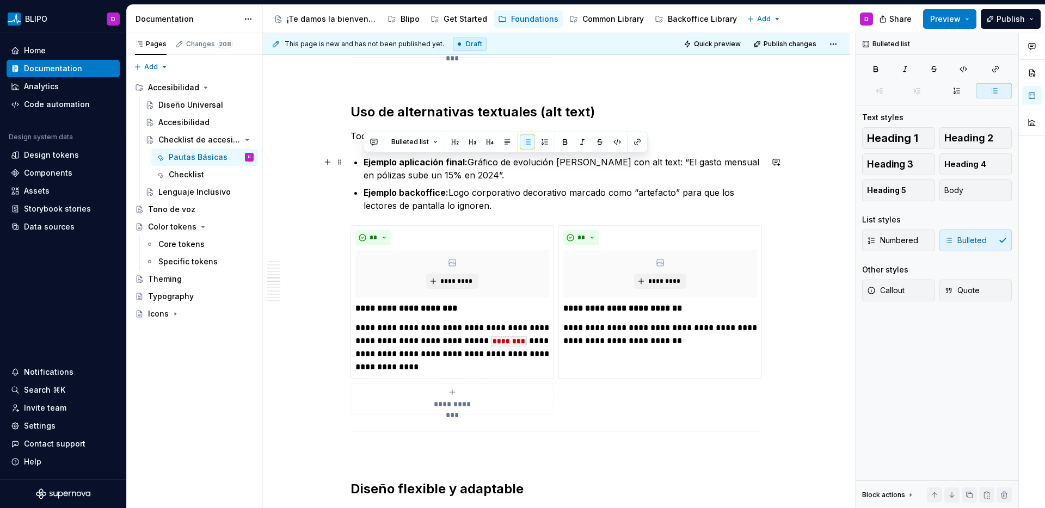
drag, startPoint x: 521, startPoint y: 207, endPoint x: 353, endPoint y: 159, distance: 174.4
click at [364, 159] on ul "Ejemplo aplicación final: Gráfico de evolución de primas con alt text: “El gast…" at bounding box center [563, 184] width 398 height 57
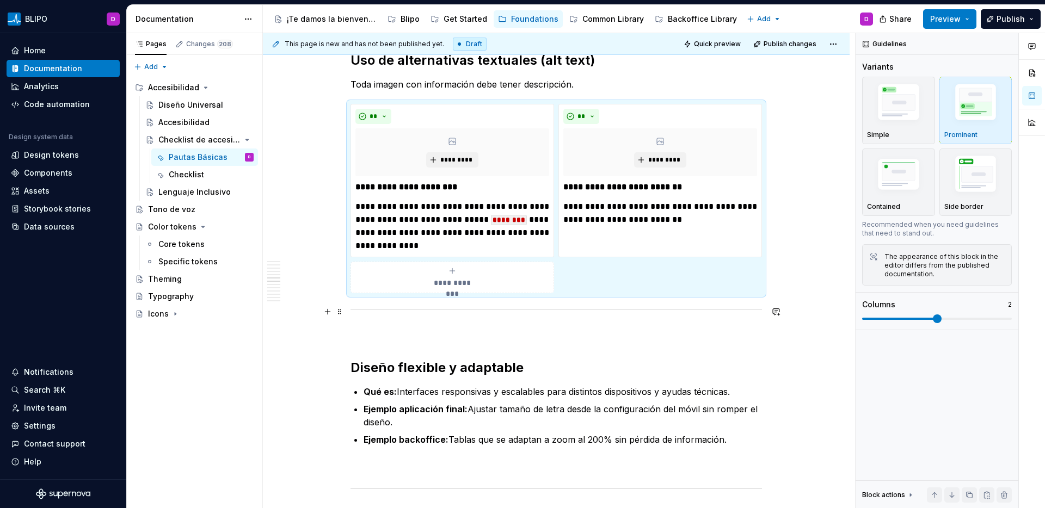
scroll to position [1717, 0]
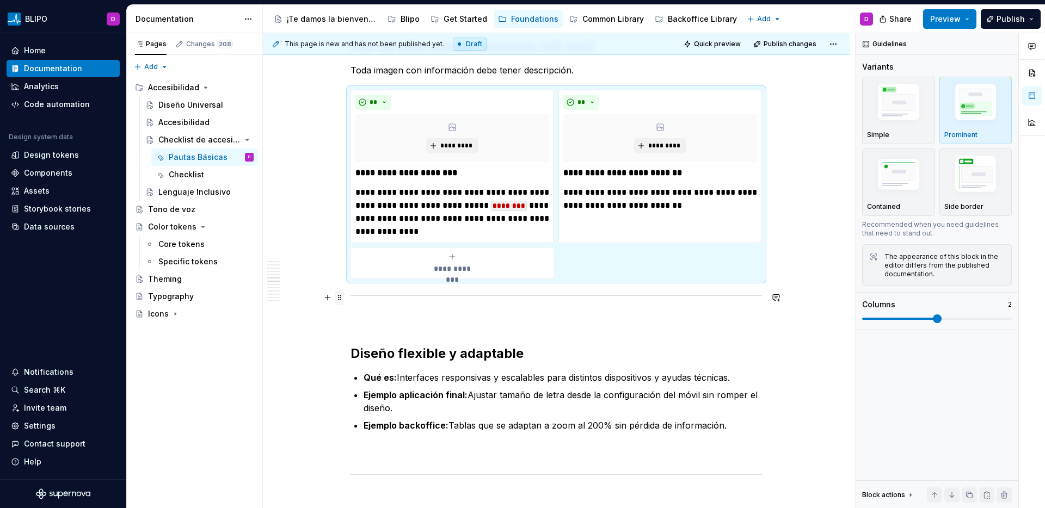
click at [339, 299] on span at bounding box center [339, 297] width 9 height 15
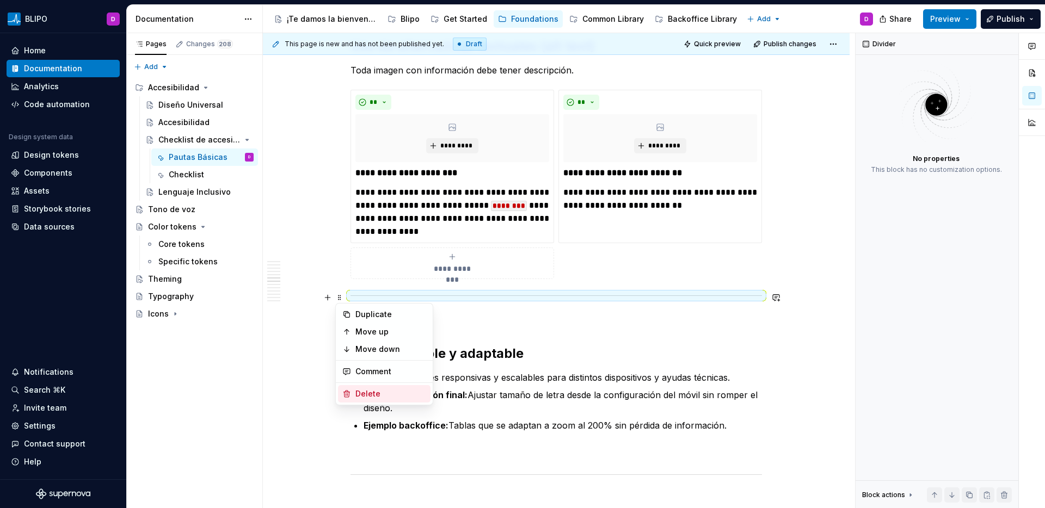
click at [369, 389] on div "Delete" at bounding box center [390, 394] width 71 height 11
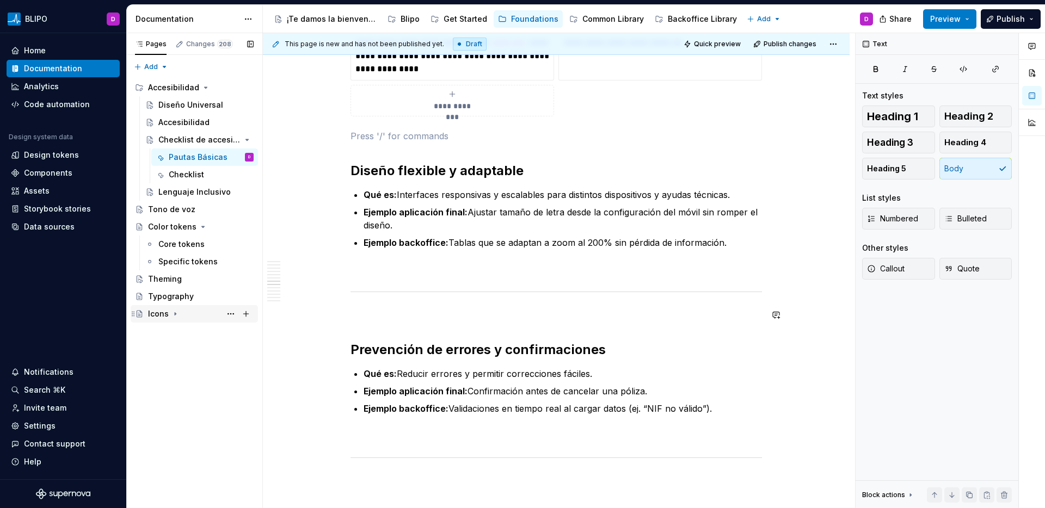
scroll to position [1881, 0]
click at [408, 240] on strong "Ejemplo backoffice:" at bounding box center [406, 242] width 85 height 11
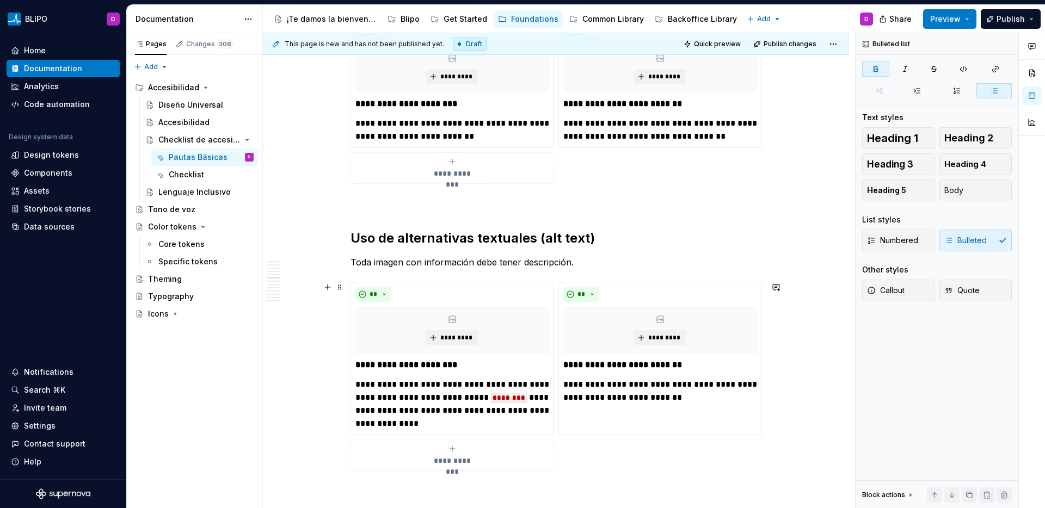
scroll to position [1614, 0]
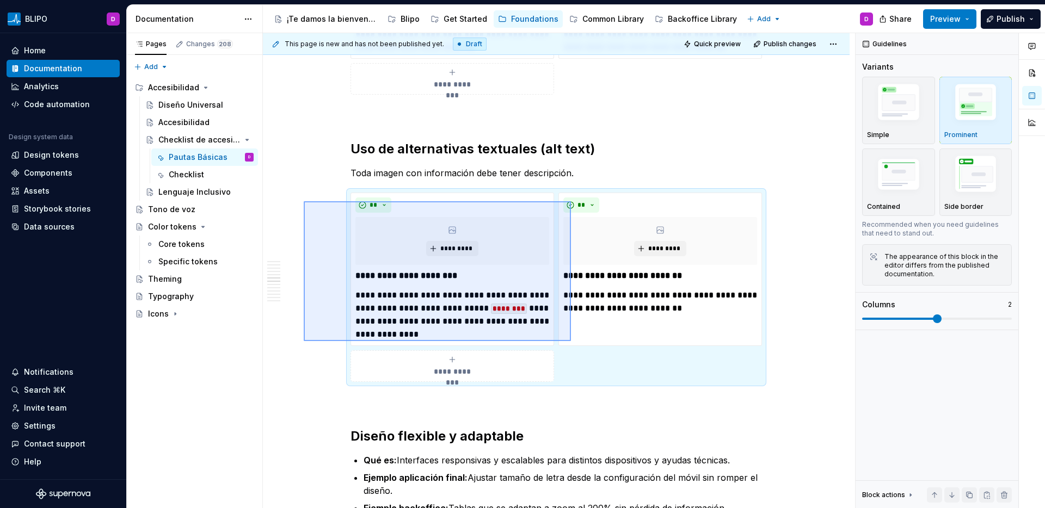
drag, startPoint x: 304, startPoint y: 201, endPoint x: 571, endPoint y: 341, distance: 301.7
click at [571, 341] on div "**********" at bounding box center [559, 271] width 592 height 476
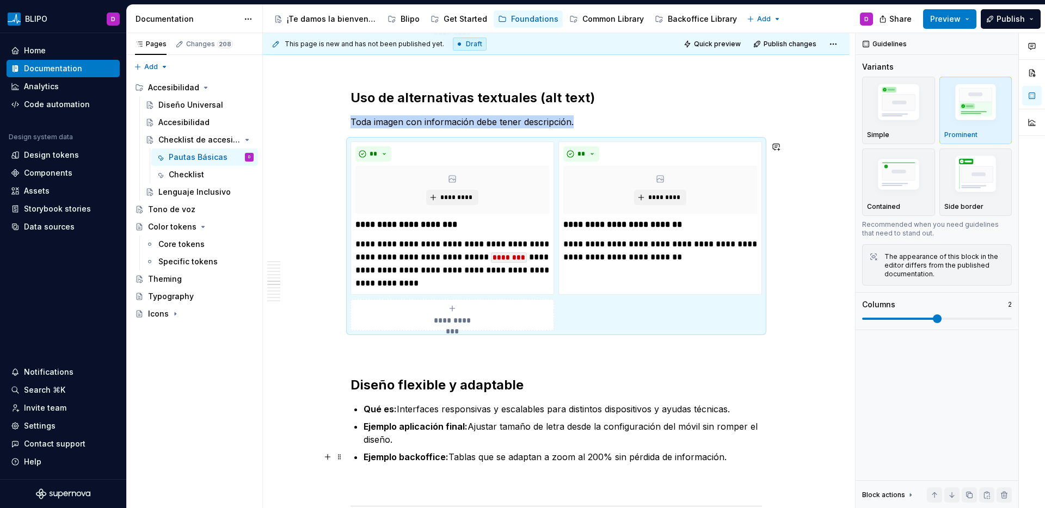
scroll to position [1818, 0]
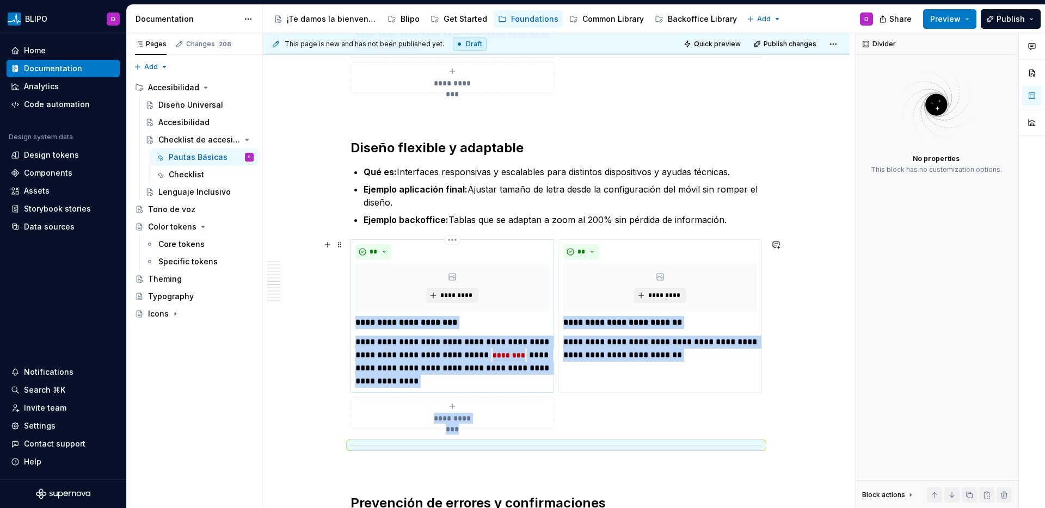
scroll to position [1907, 0]
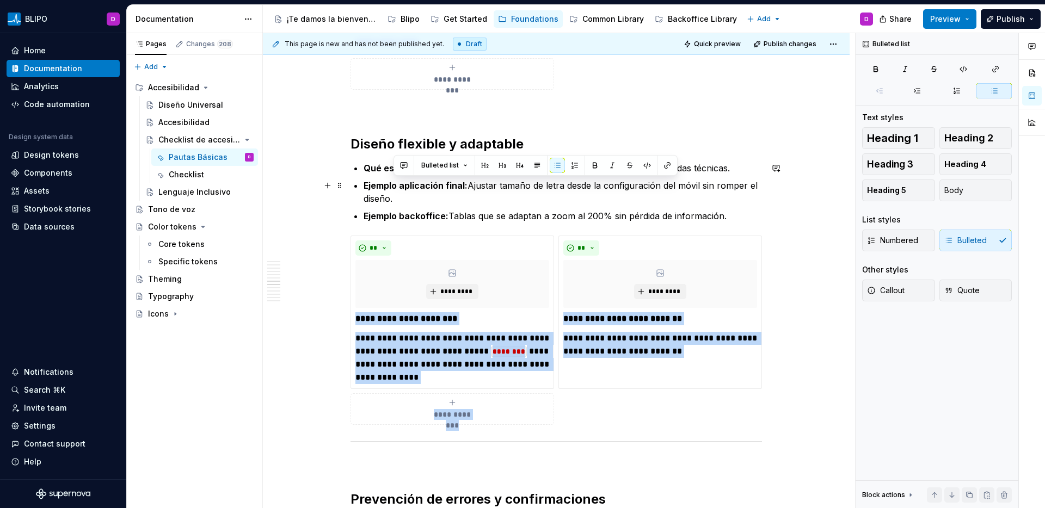
drag, startPoint x: 471, startPoint y: 187, endPoint x: 499, endPoint y: 194, distance: 28.8
click at [499, 194] on p "Ejemplo aplicación final: Ajustar tamaño de letra desde la configuración del mó…" at bounding box center [563, 192] width 398 height 26
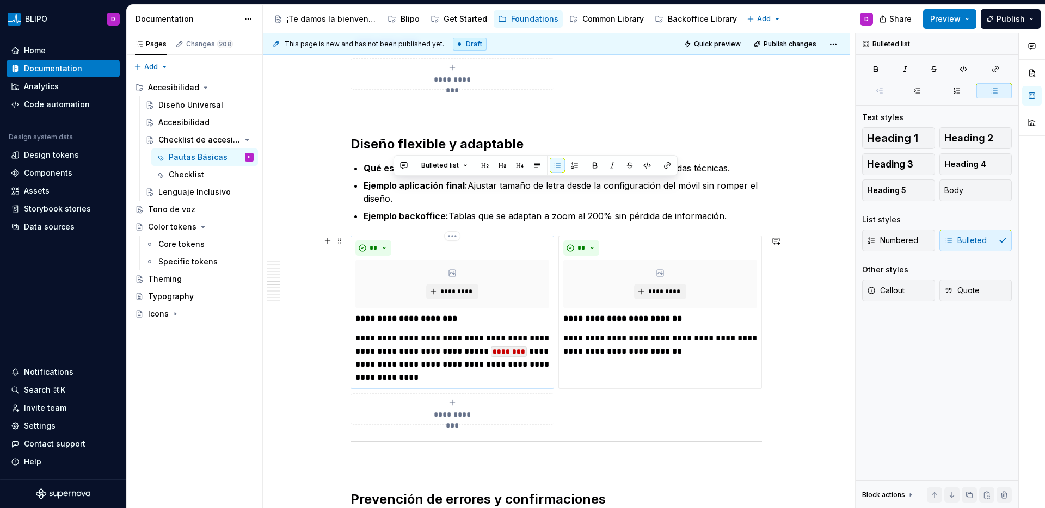
click at [396, 362] on p "**********" at bounding box center [452, 358] width 194 height 52
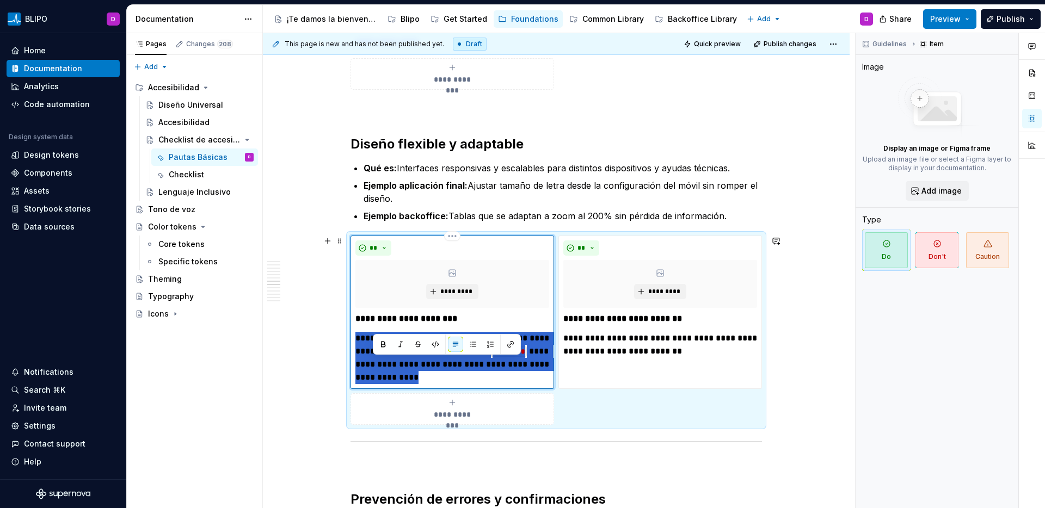
click at [396, 362] on p "**********" at bounding box center [452, 358] width 194 height 52
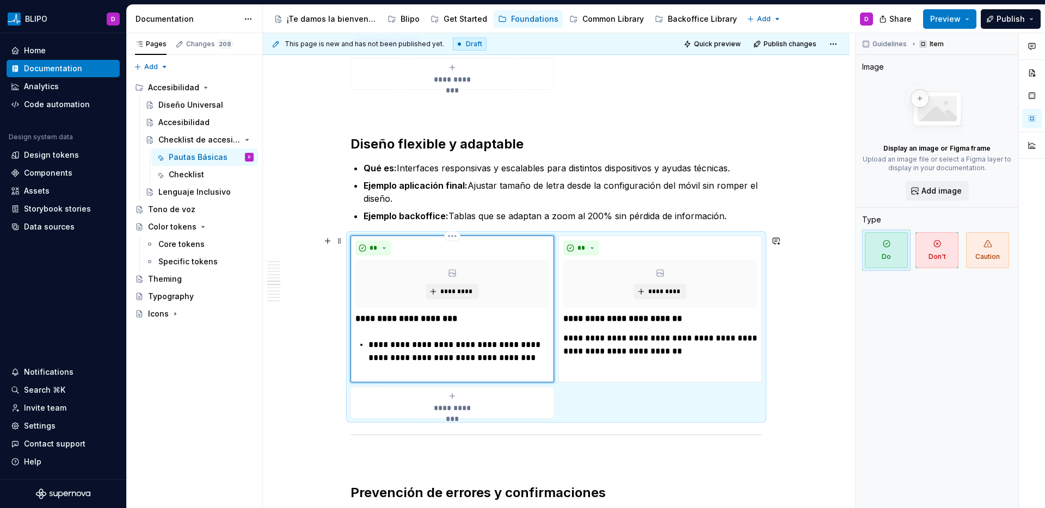
click at [366, 349] on div "**********" at bounding box center [452, 344] width 194 height 65
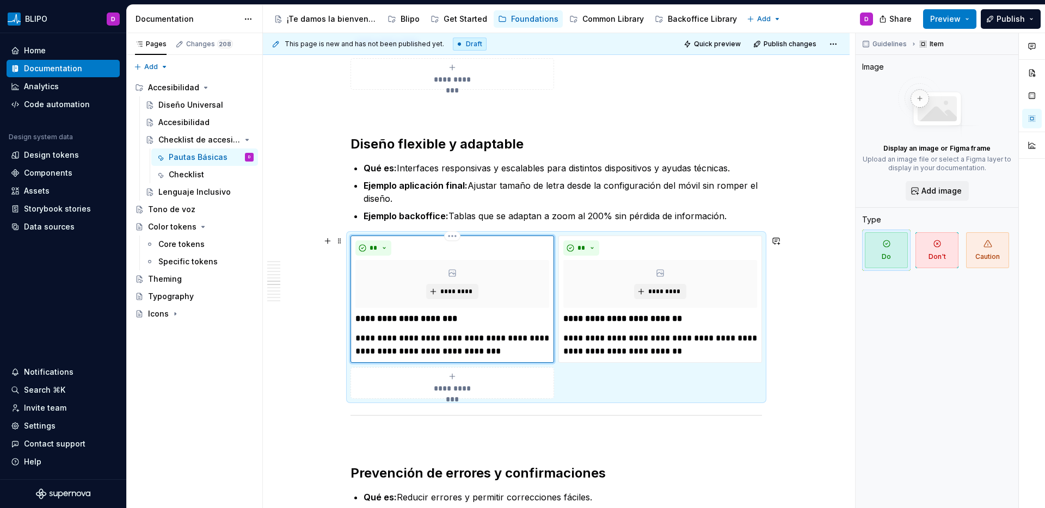
click at [486, 353] on p "**********" at bounding box center [452, 345] width 194 height 26
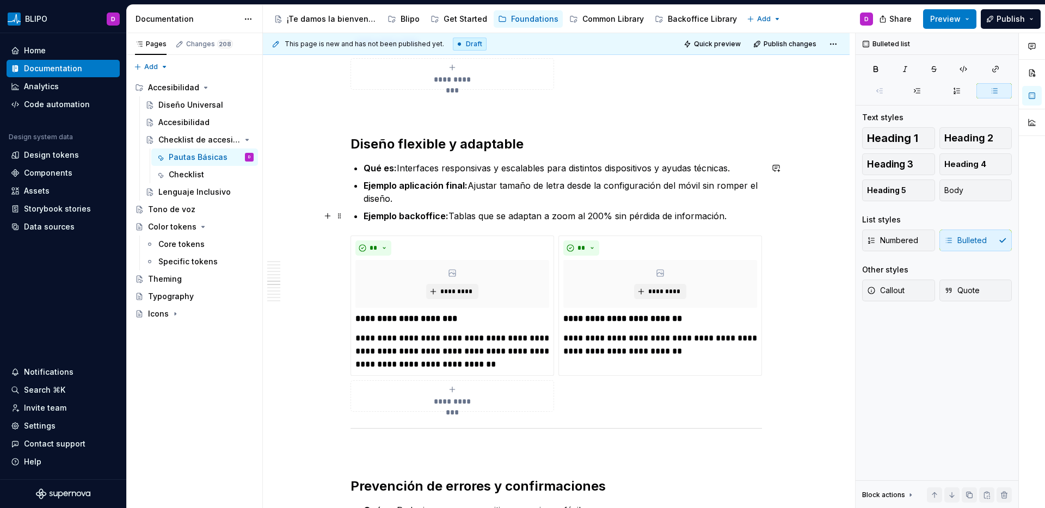
click at [500, 217] on p "Ejemplo backoffice: Tablas que se adaptan a zoom al 200% sin pérdida de informa…" at bounding box center [563, 216] width 398 height 13
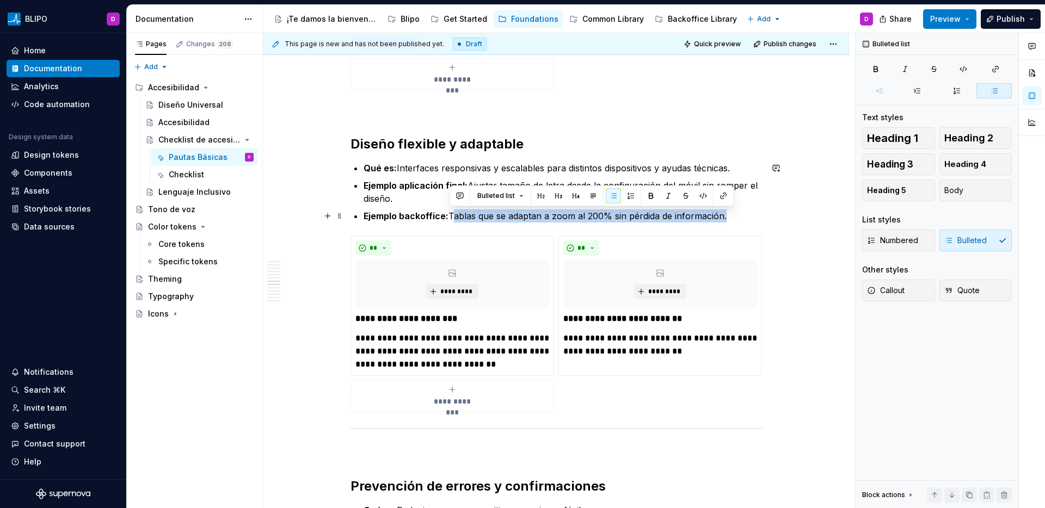
drag, startPoint x: 450, startPoint y: 217, endPoint x: 724, endPoint y: 218, distance: 274.3
click at [724, 218] on p "Ejemplo backoffice: Tablas que se adaptan a zoom al 200% sin pérdida de informa…" at bounding box center [563, 216] width 398 height 13
drag, startPoint x: 727, startPoint y: 217, endPoint x: 451, endPoint y: 219, distance: 276.5
click at [451, 219] on p "Ejemplo backoffice: Tablas que se adaptan a zoom al 200% sin pérdida de informa…" at bounding box center [563, 216] width 398 height 13
click at [592, 343] on p "**********" at bounding box center [660, 345] width 194 height 26
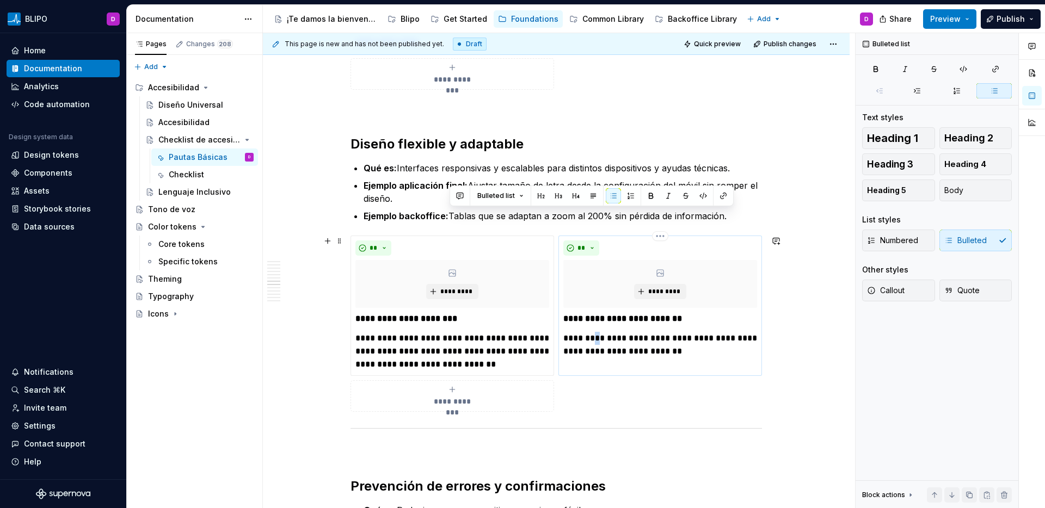
click at [592, 343] on p "**********" at bounding box center [660, 345] width 194 height 26
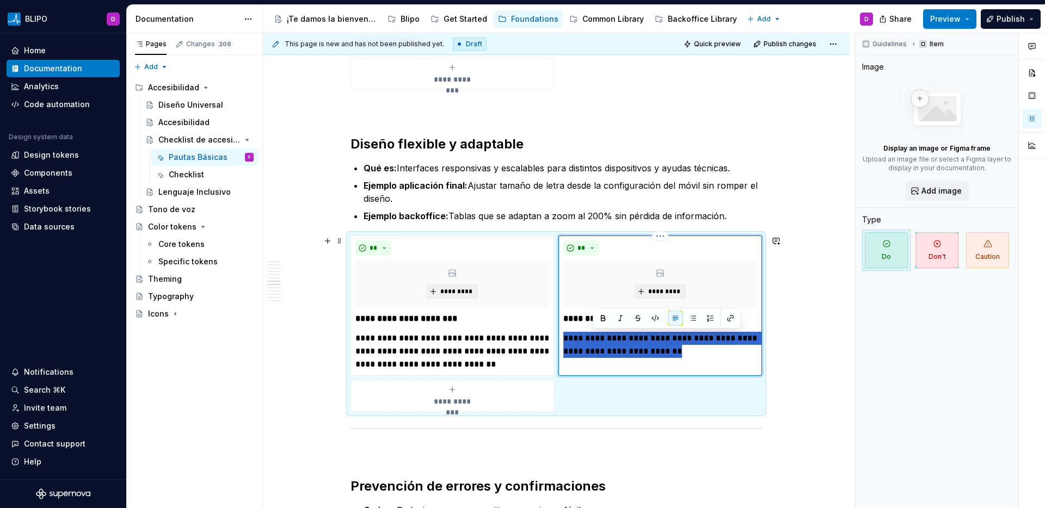
click at [592, 343] on p "**********" at bounding box center [660, 345] width 194 height 26
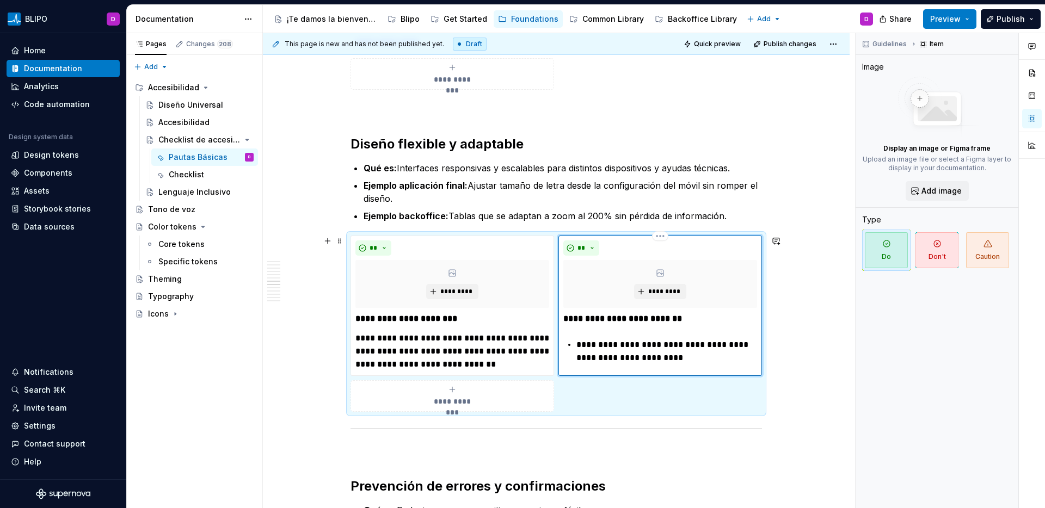
click at [575, 345] on div "**********" at bounding box center [660, 338] width 194 height 52
click at [668, 347] on p "**********" at bounding box center [660, 345] width 194 height 26
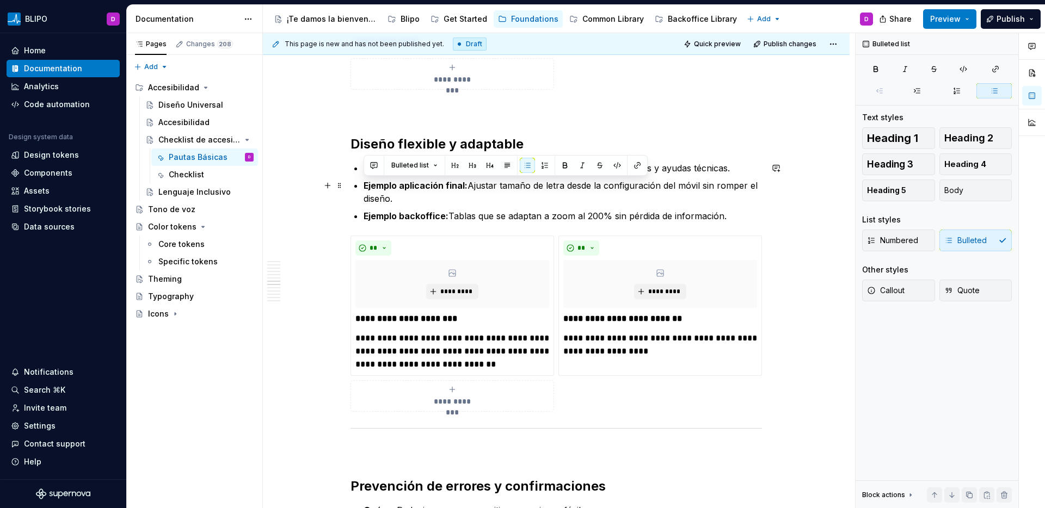
drag, startPoint x: 736, startPoint y: 225, endPoint x: 363, endPoint y: 181, distance: 375.4
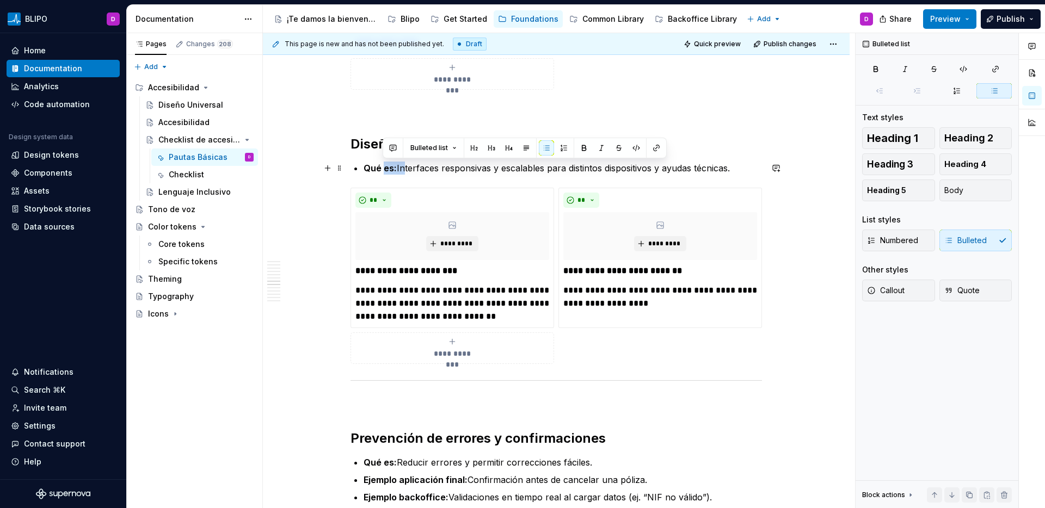
drag, startPoint x: 400, startPoint y: 169, endPoint x: 384, endPoint y: 169, distance: 15.8
click at [384, 169] on p "Qué es: Interfaces responsivas y escalables para distintos dispositivos y ayuda…" at bounding box center [563, 168] width 398 height 13
click at [400, 169] on p "Qué es: Interfaces responsivas y escalables para distintos dispositivos y ayuda…" at bounding box center [563, 168] width 398 height 13
drag, startPoint x: 397, startPoint y: 170, endPoint x: 340, endPoint y: 169, distance: 57.7
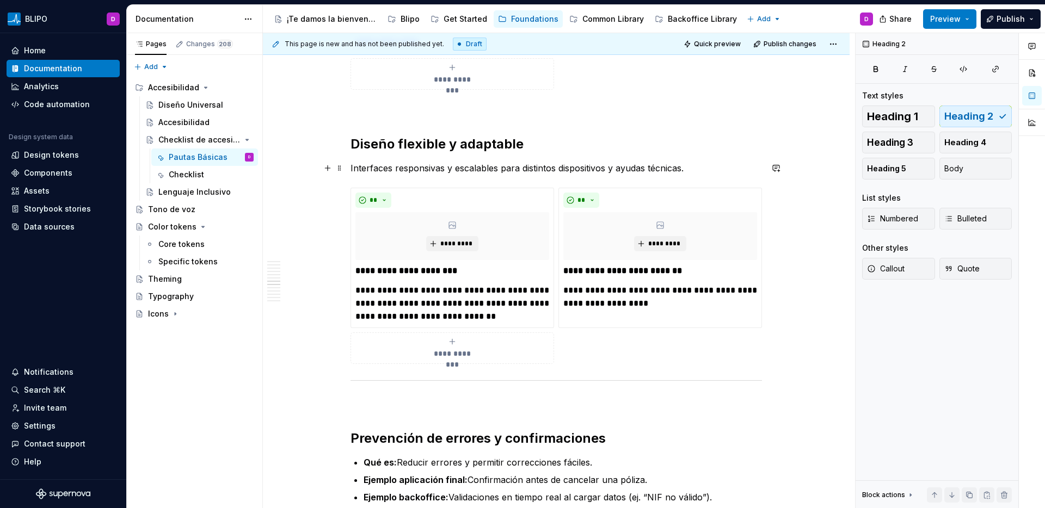
click at [420, 168] on p "Interfaces responsivas y escalables para distintos dispositivos y ayudas técnic…" at bounding box center [557, 168] width 412 height 13
click at [506, 172] on p "Interfaces responsivas y escalables para distintos dispositivos y ayudas técnic…" at bounding box center [557, 168] width 412 height 13
click at [427, 171] on p "Interfaces responsivas y escalables para distintos dispositivos y ayudas técnic…" at bounding box center [557, 168] width 412 height 13
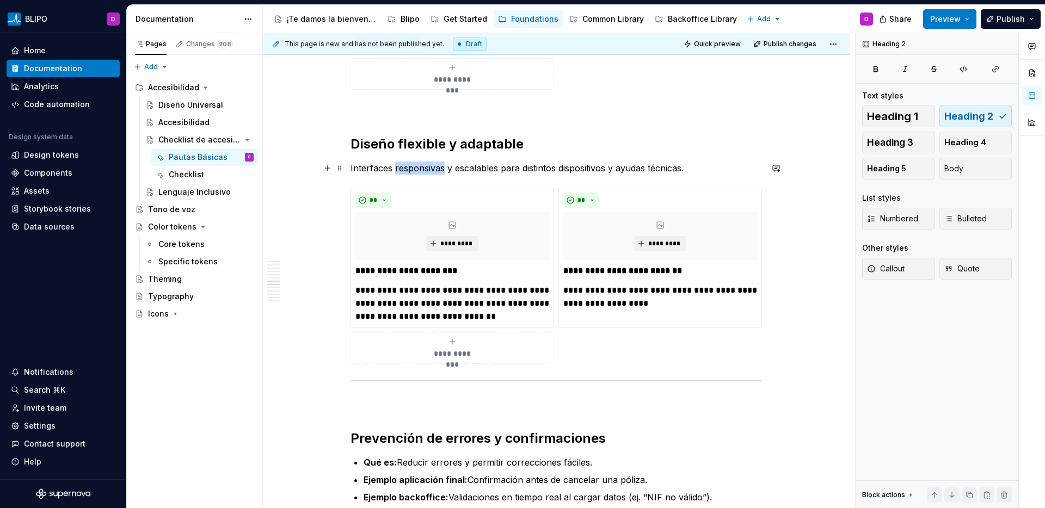
click at [427, 171] on p "Interfaces responsivas y escalables para distintos dispositivos y ayudas técnic…" at bounding box center [557, 168] width 412 height 13
click at [431, 168] on p "Interfaces responsive y escalables para distintos dispositivos y ayudas técnica…" at bounding box center [557, 168] width 412 height 13
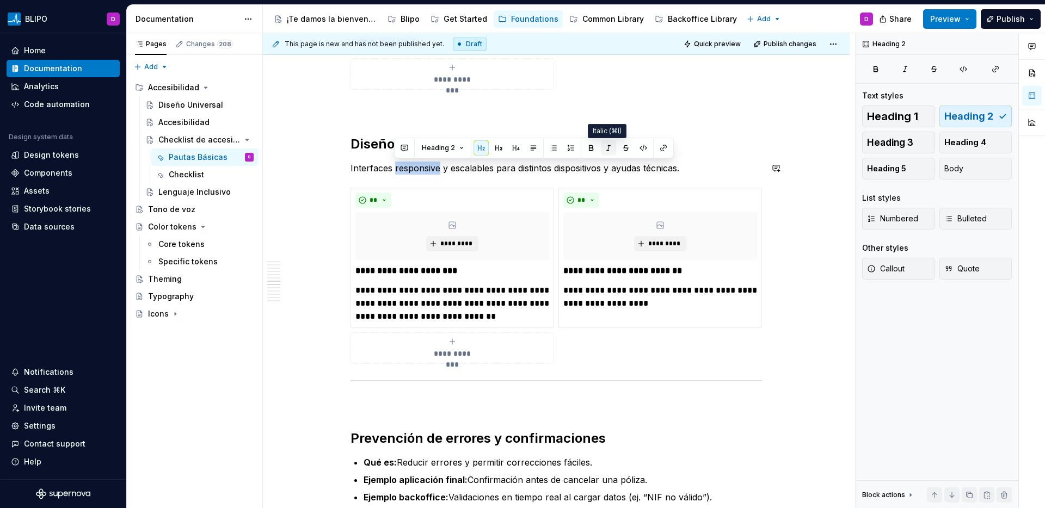
click at [607, 148] on button "button" at bounding box center [608, 147] width 15 height 15
type textarea "*"
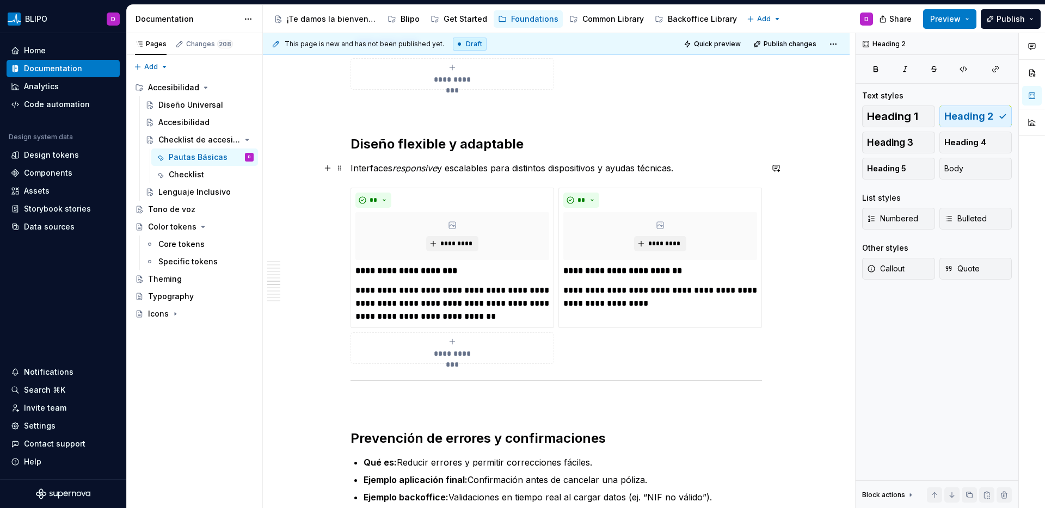
click at [507, 175] on p "Interfaces responsive y escalables para distintos dispositivos y ayudas técnica…" at bounding box center [557, 168] width 412 height 13
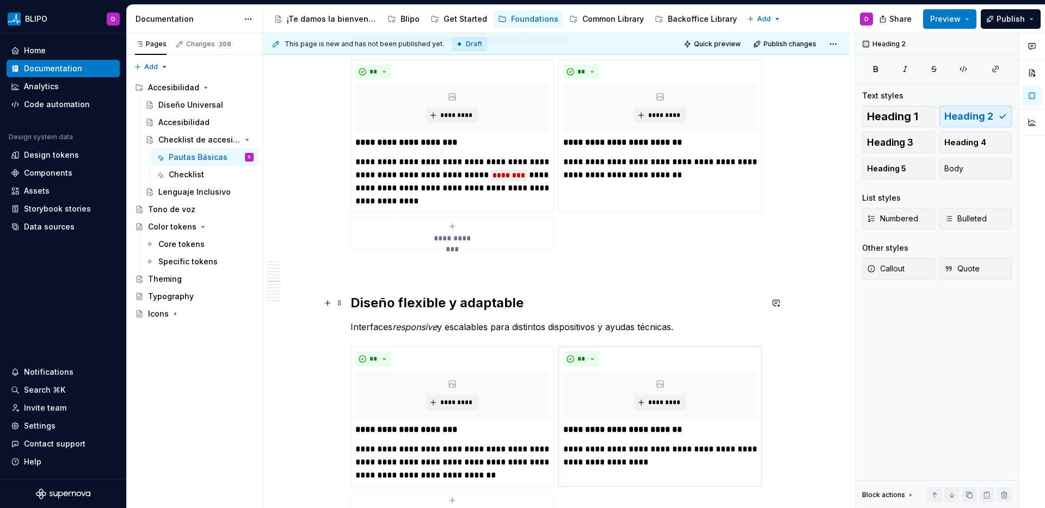
scroll to position [1751, 0]
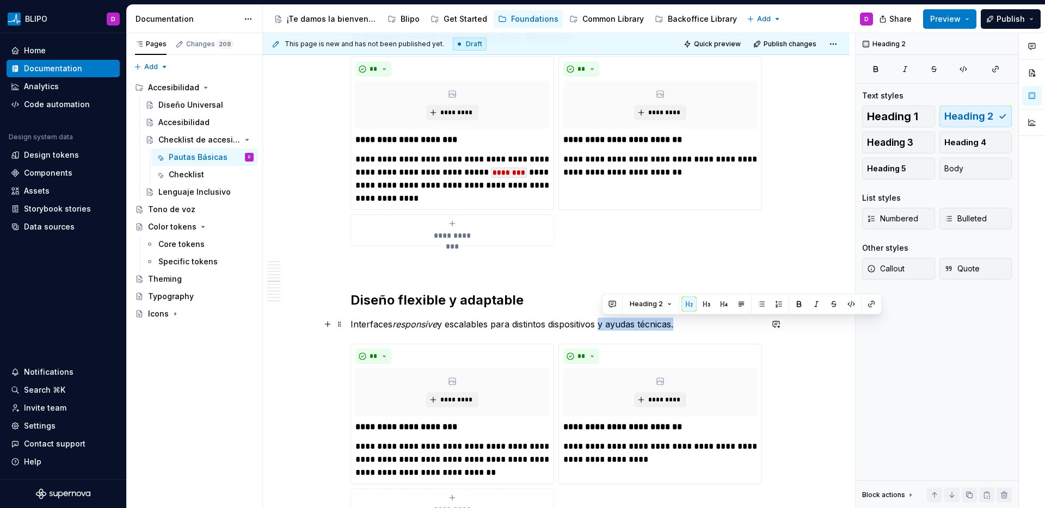
drag, startPoint x: 679, startPoint y: 326, endPoint x: 600, endPoint y: 331, distance: 78.5
click at [600, 331] on div "**********" at bounding box center [557, 46] width 412 height 3137
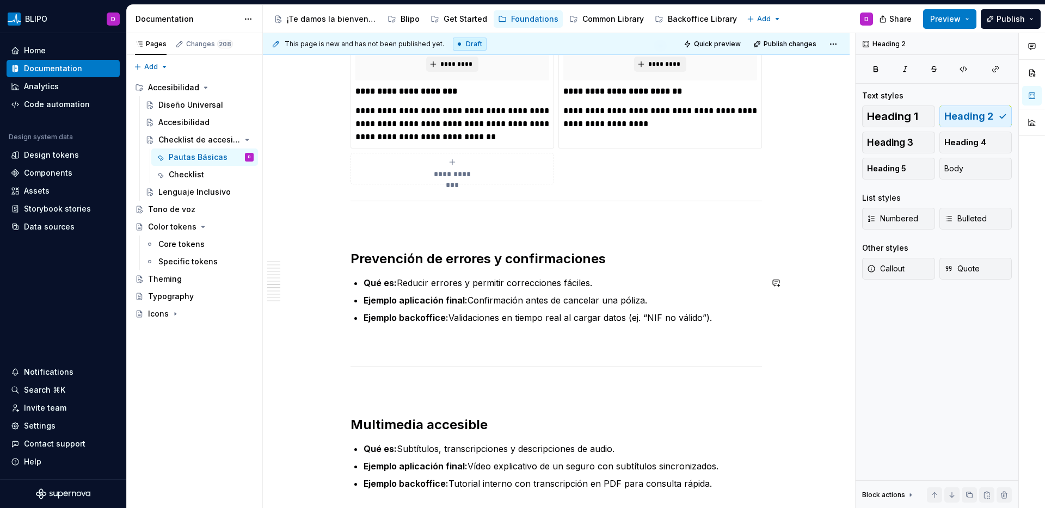
scroll to position [2086, 0]
click at [342, 202] on span at bounding box center [339, 203] width 9 height 15
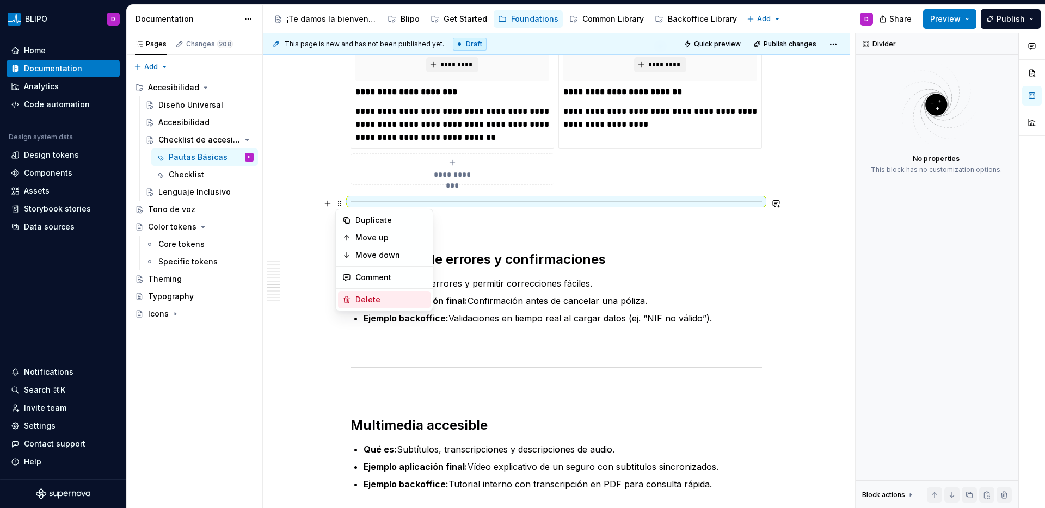
click at [360, 304] on div "Delete" at bounding box center [390, 299] width 71 height 11
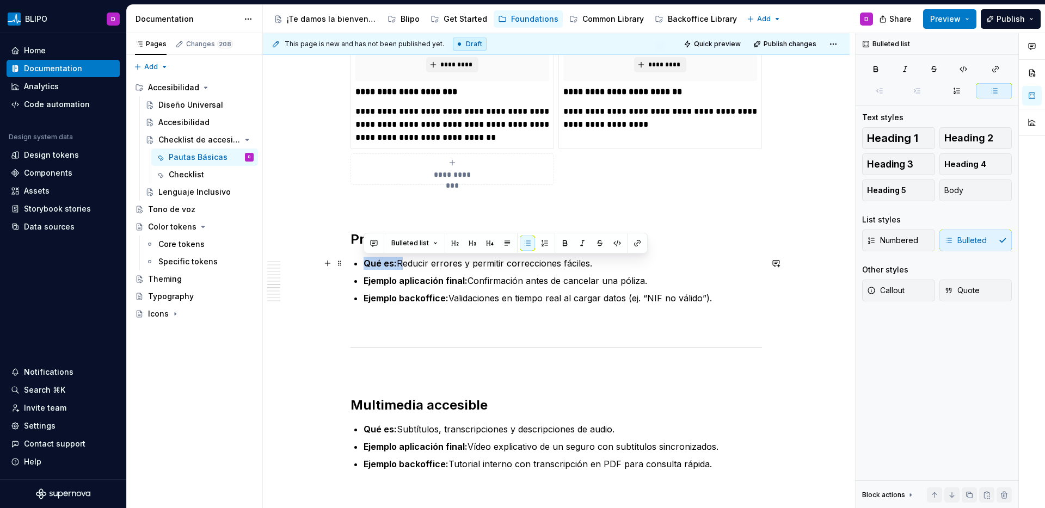
drag, startPoint x: 398, startPoint y: 262, endPoint x: 345, endPoint y: 261, distance: 52.8
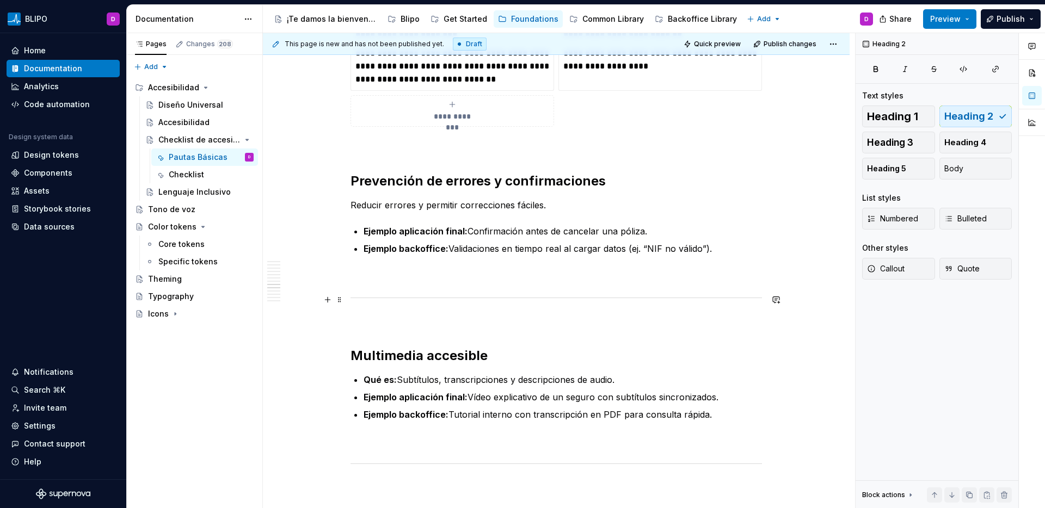
scroll to position [2145, 0]
click at [548, 205] on p "Reducir errores y permitir correcciones fáciles." at bounding box center [557, 204] width 412 height 13
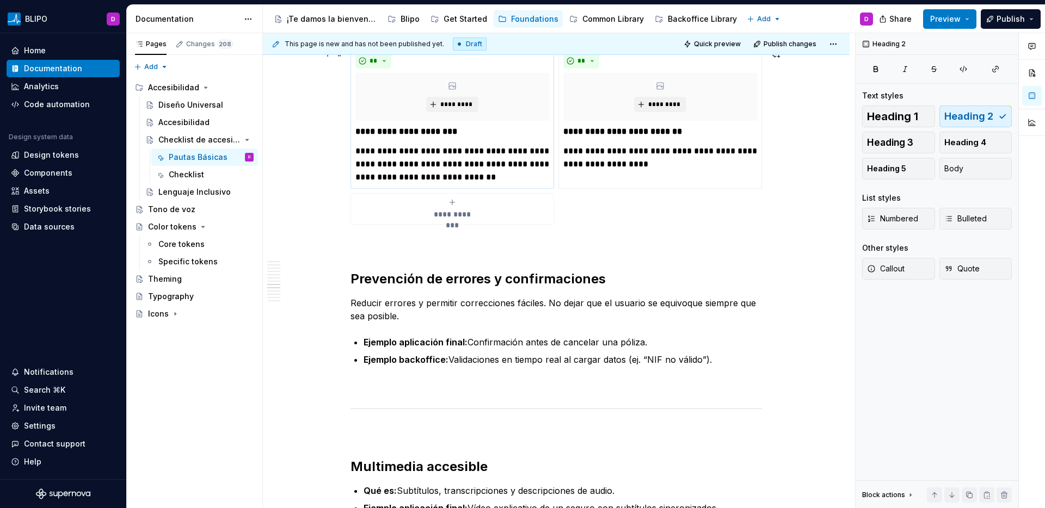
scroll to position [2004, 0]
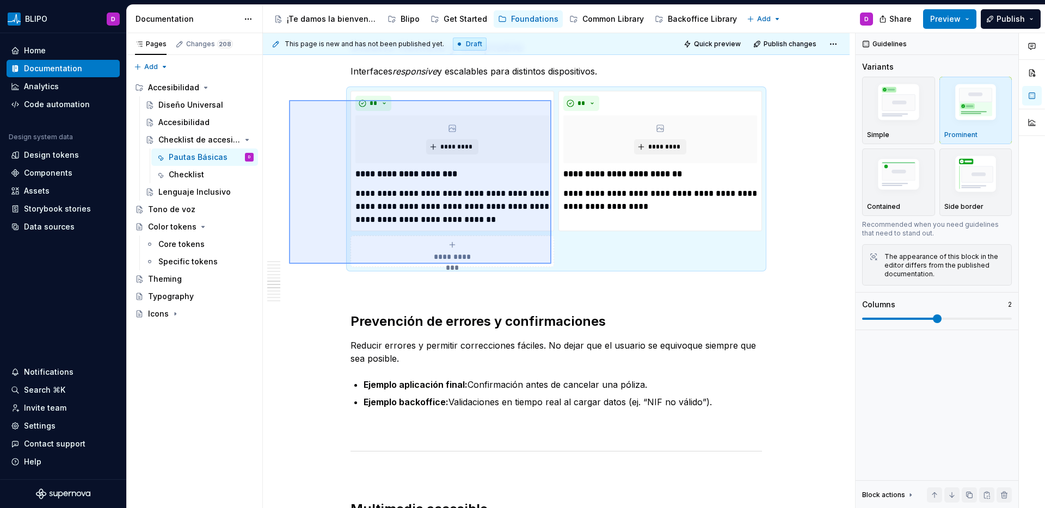
drag, startPoint x: 292, startPoint y: 101, endPoint x: 557, endPoint y: 273, distance: 316.0
click at [557, 273] on div "**********" at bounding box center [559, 271] width 592 height 476
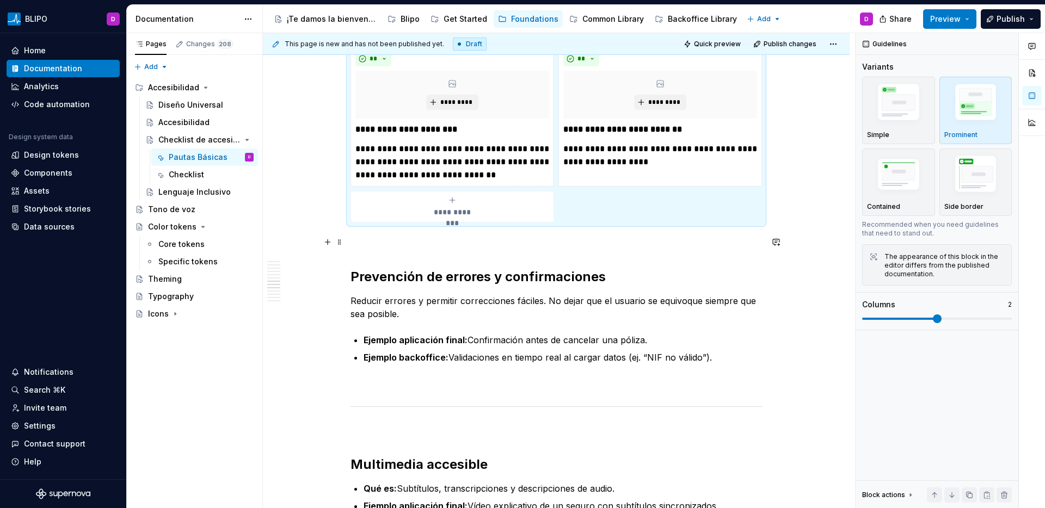
scroll to position [2184, 0]
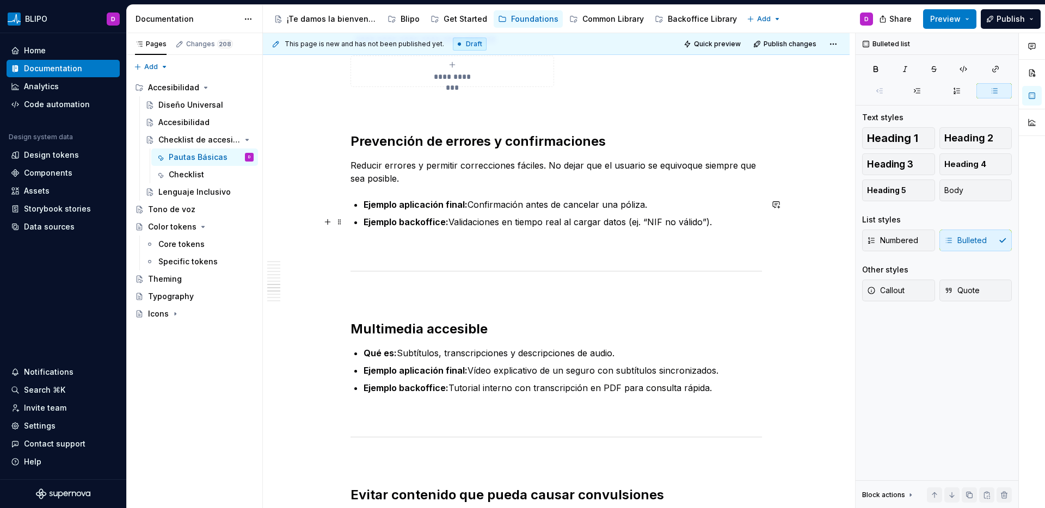
click at [721, 222] on p "Ejemplo backoffice: Validaciones en tiempo real al cargar datos (ej. “NIF no vá…" at bounding box center [563, 222] width 398 height 13
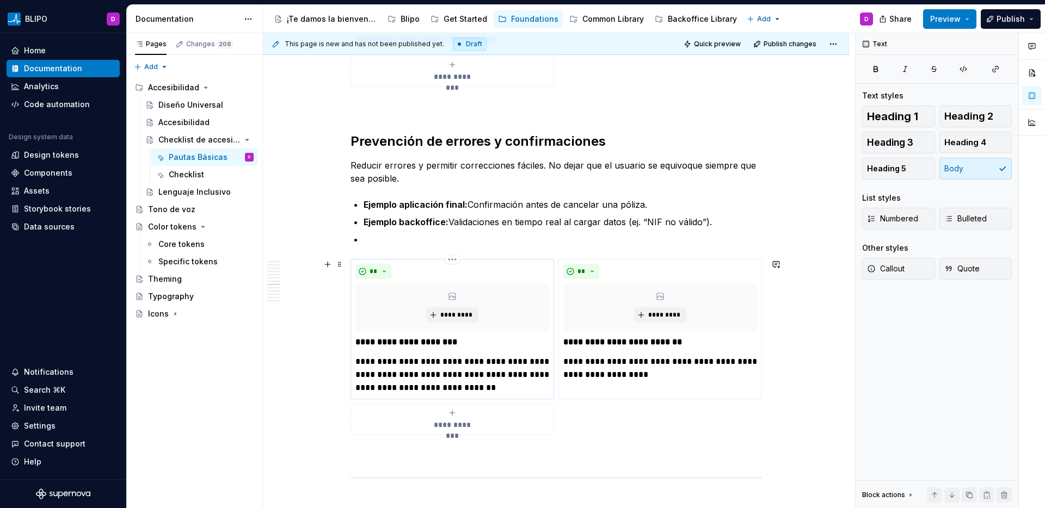
click at [464, 369] on p "**********" at bounding box center [452, 374] width 194 height 39
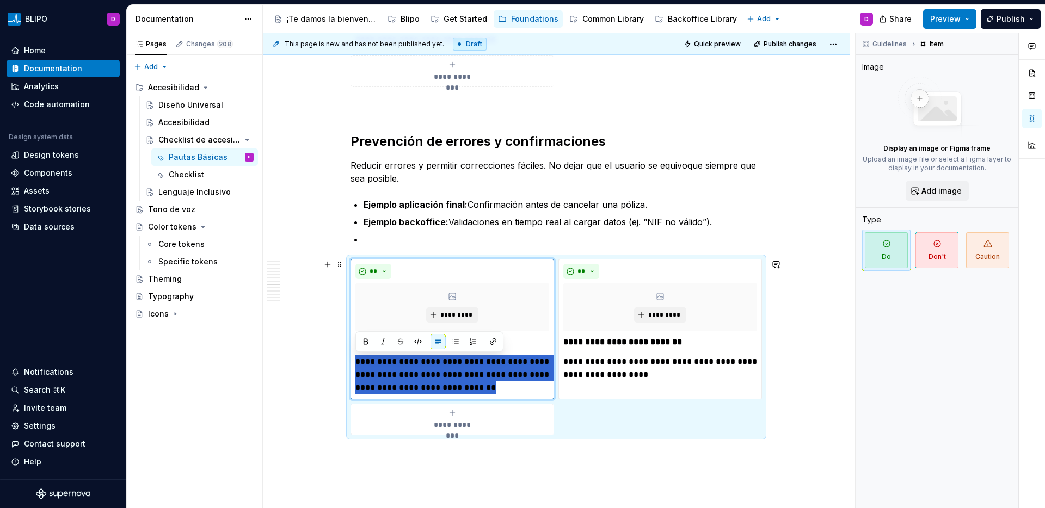
drag, startPoint x: 477, startPoint y: 392, endPoint x: 331, endPoint y: 364, distance: 149.1
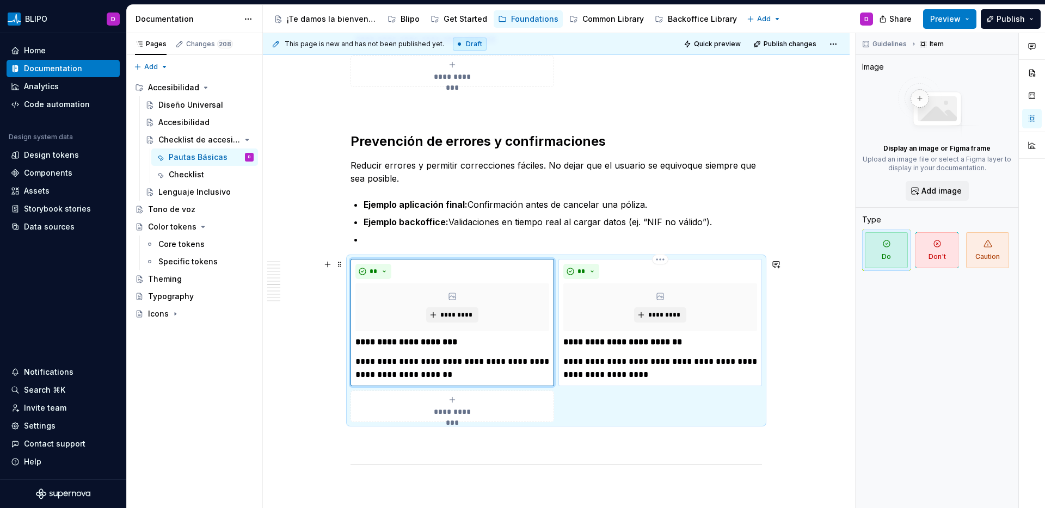
click at [615, 365] on p "**********" at bounding box center [660, 368] width 194 height 26
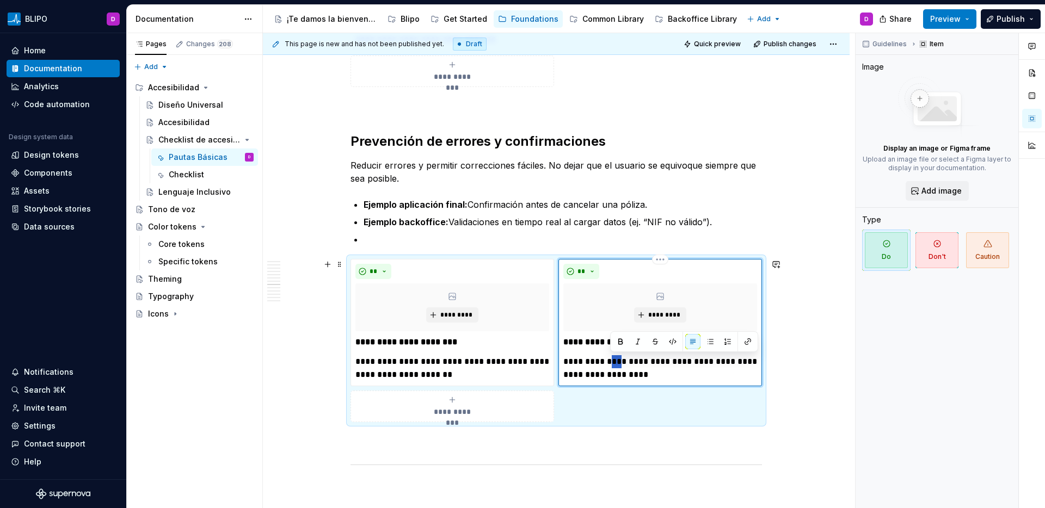
click at [615, 365] on p "**********" at bounding box center [660, 368] width 194 height 26
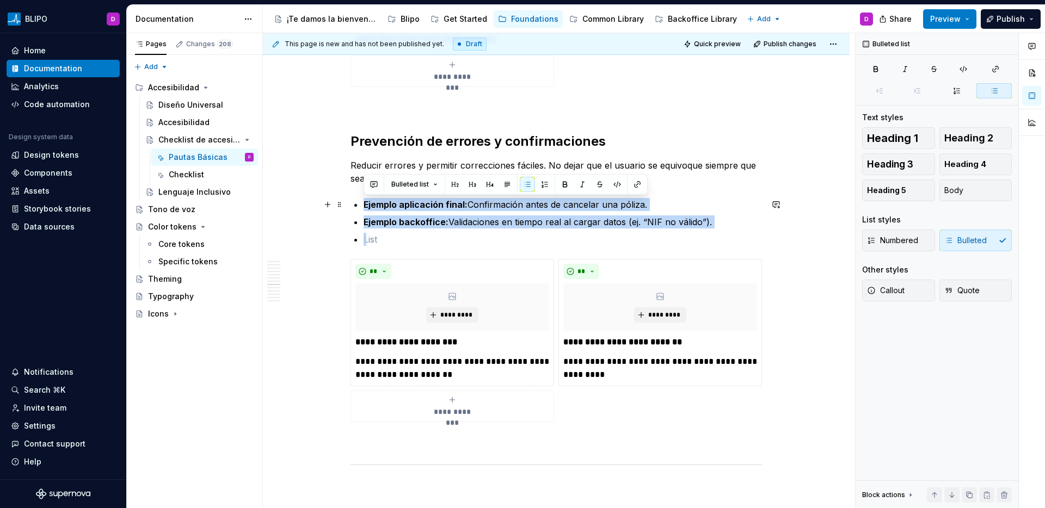
drag, startPoint x: 395, startPoint y: 242, endPoint x: 347, endPoint y: 205, distance: 60.9
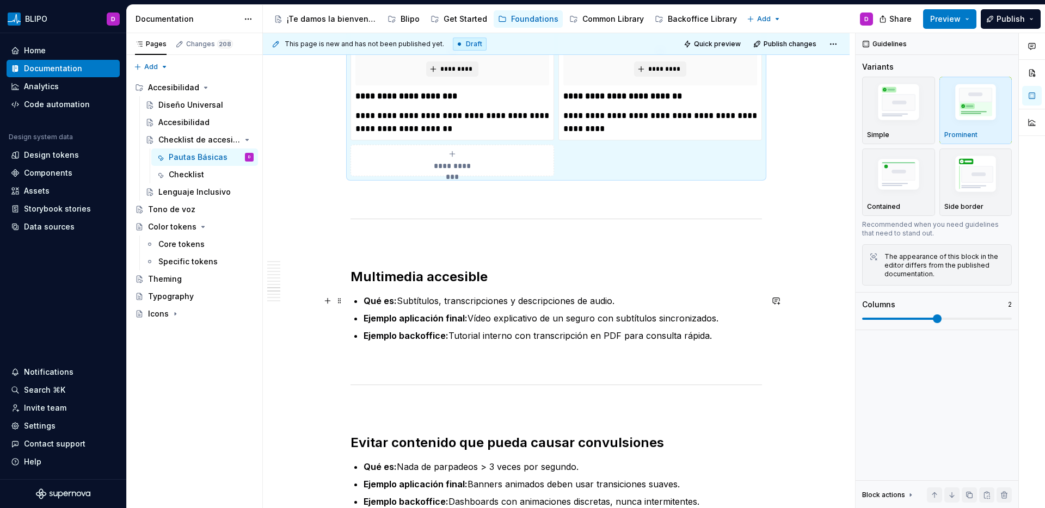
scroll to position [2370, 0]
click at [339, 220] on span at bounding box center [339, 219] width 9 height 15
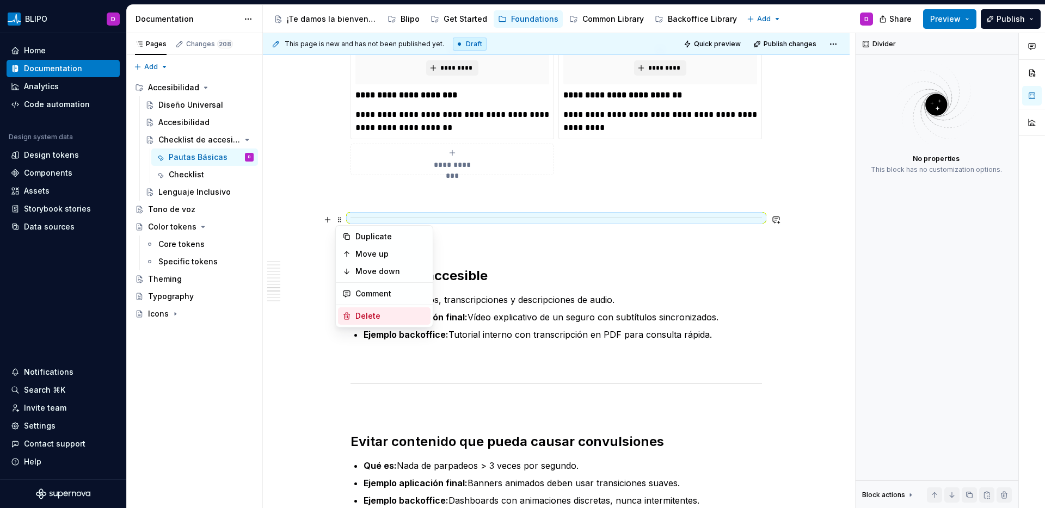
click at [363, 320] on div "Delete" at bounding box center [390, 316] width 71 height 11
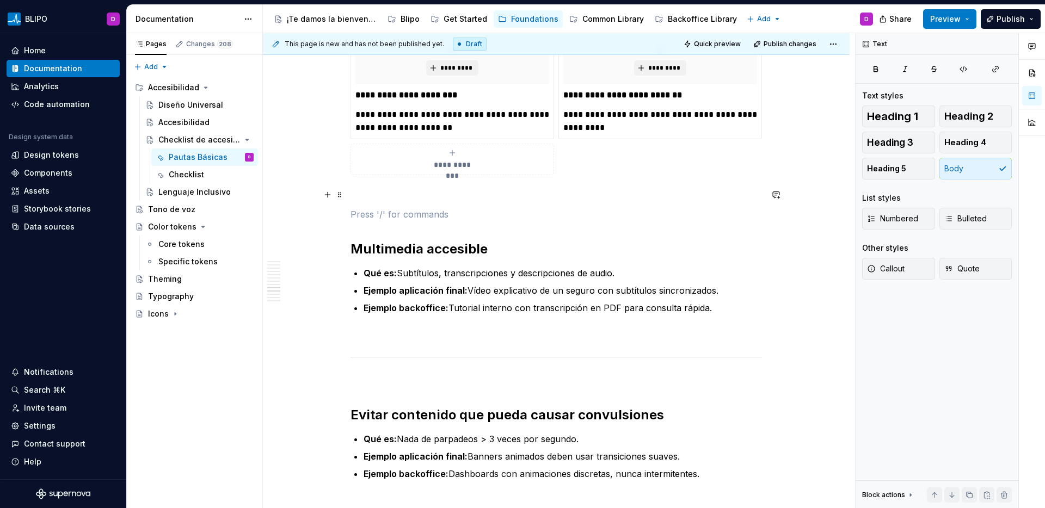
click at [361, 198] on p at bounding box center [557, 194] width 412 height 13
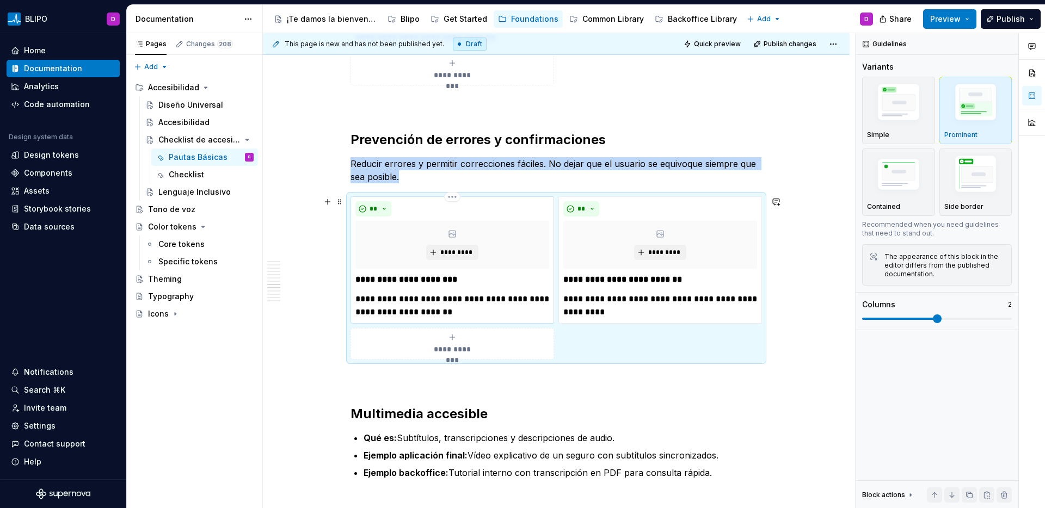
scroll to position [2037, 0]
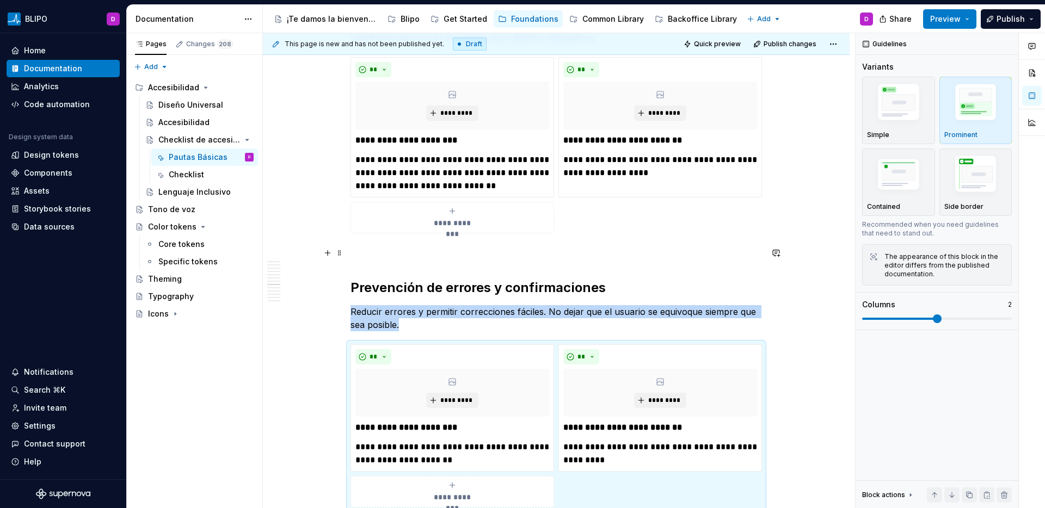
click at [373, 255] on p at bounding box center [557, 253] width 412 height 13
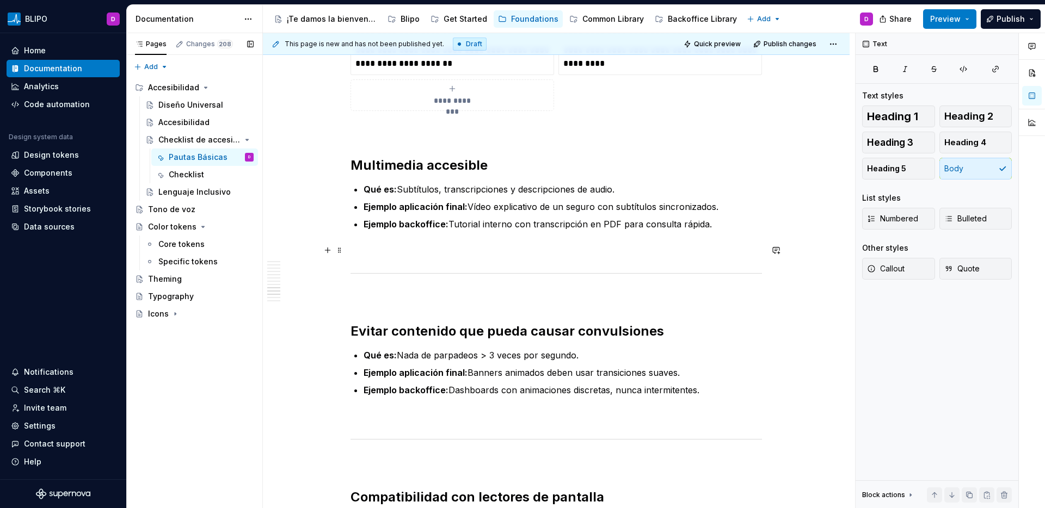
scroll to position [2435, 0]
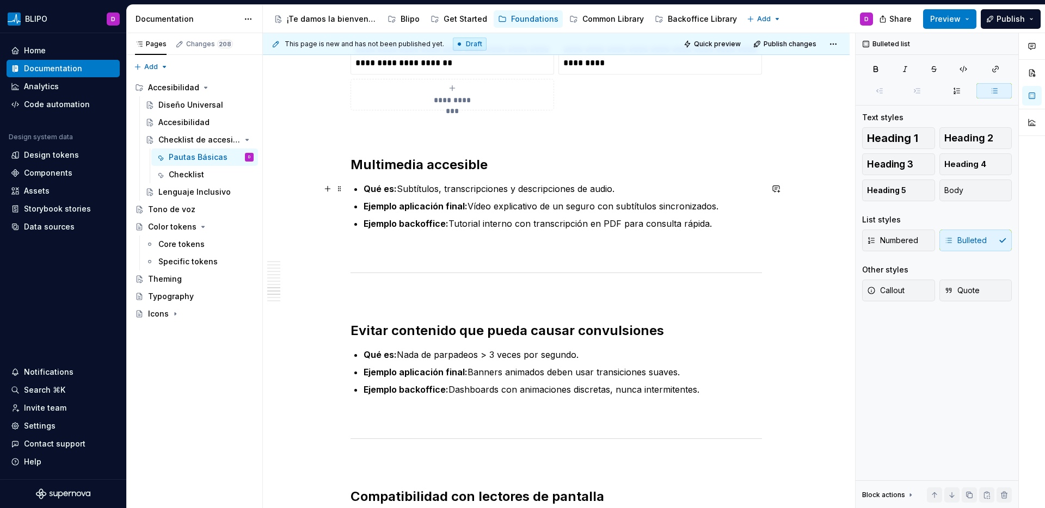
click at [397, 188] on p "Qué es: Subtítulos, transcripciones y descripciones de audio." at bounding box center [563, 188] width 398 height 13
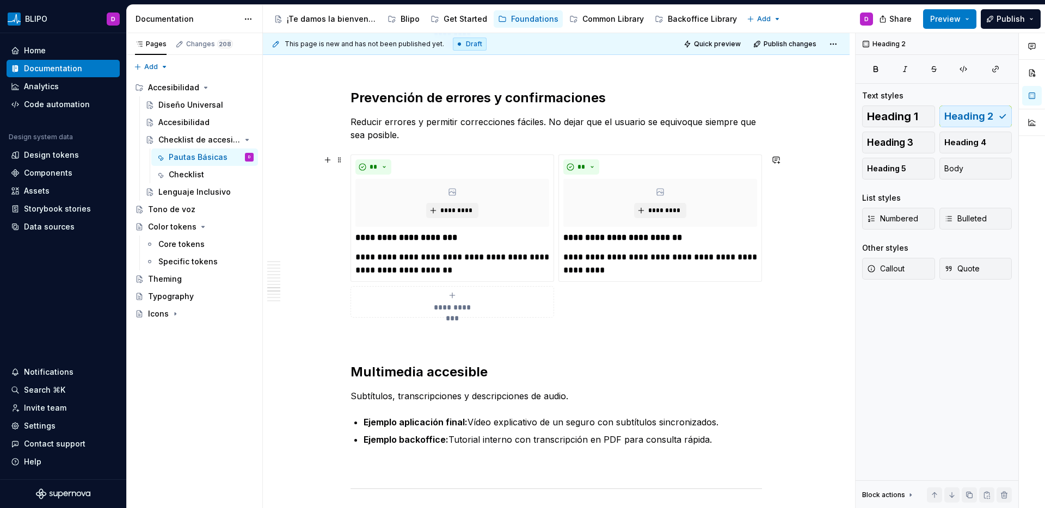
scroll to position [2165, 0]
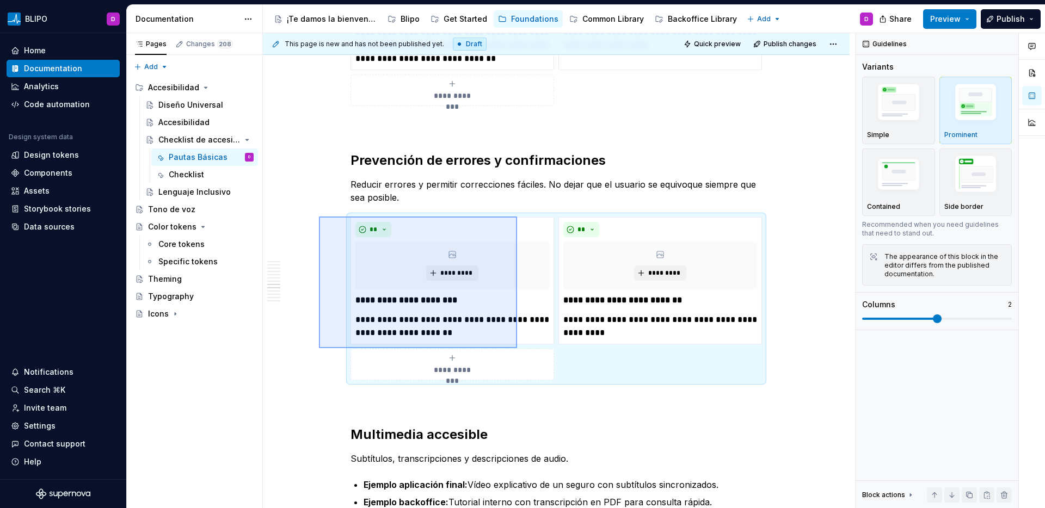
drag, startPoint x: 333, startPoint y: 224, endPoint x: 521, endPoint y: 355, distance: 229.2
click at [521, 355] on div "**********" at bounding box center [559, 271] width 592 height 476
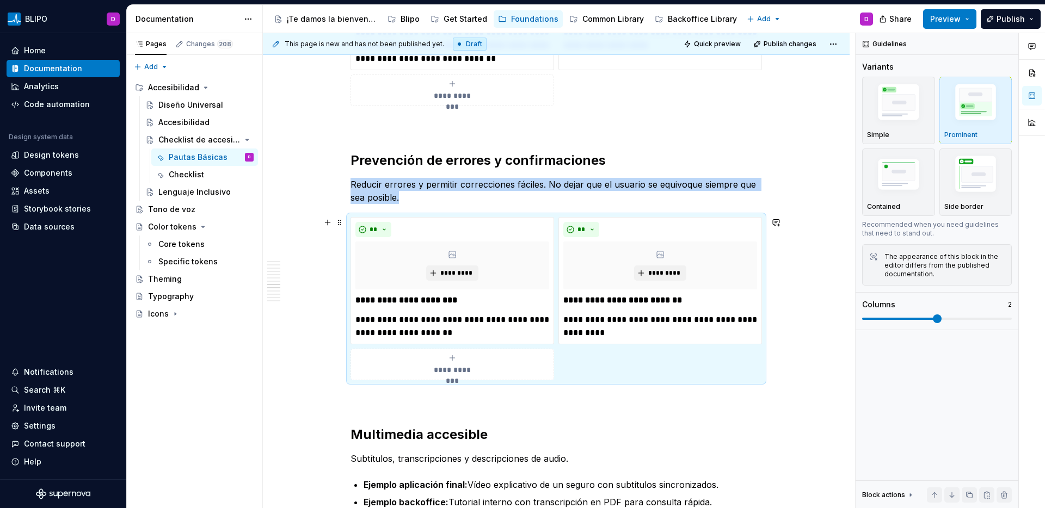
scroll to position [2376, 0]
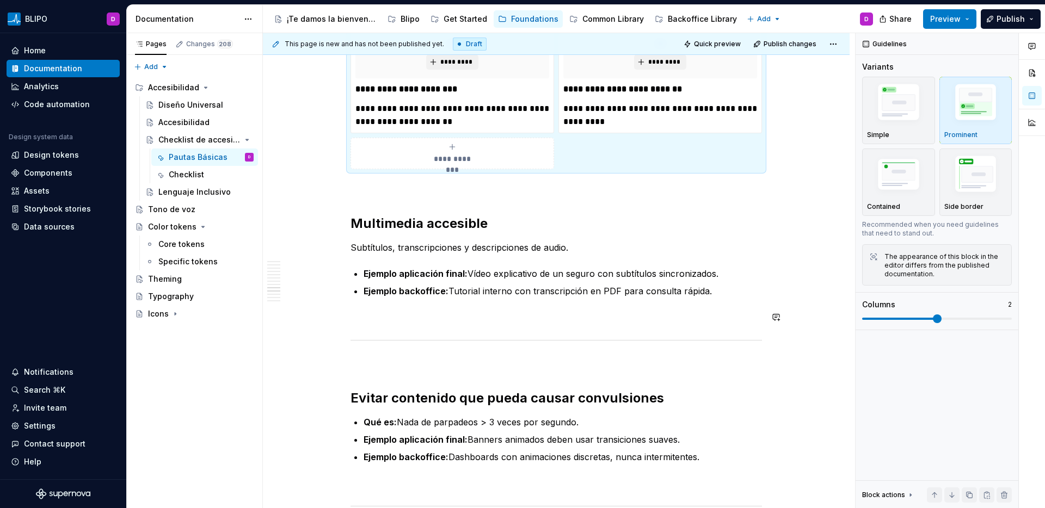
click at [386, 311] on p at bounding box center [557, 317] width 412 height 13
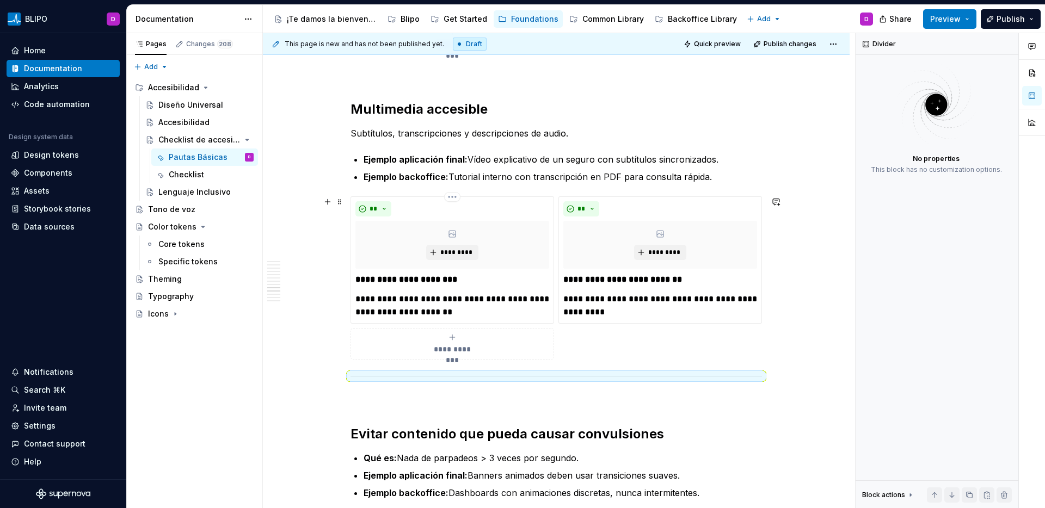
scroll to position [2556, 0]
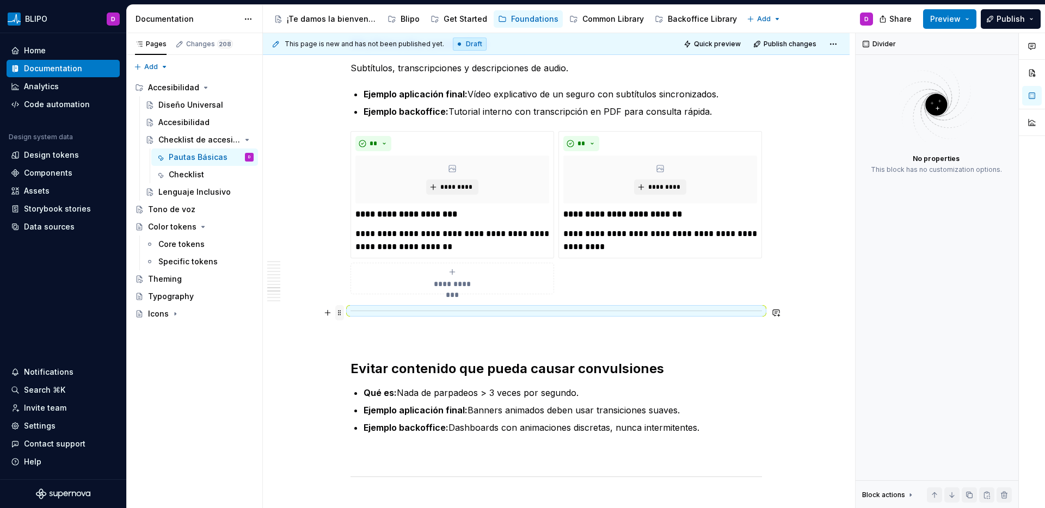
click at [342, 312] on span at bounding box center [339, 312] width 9 height 15
click at [362, 404] on div "Delete" at bounding box center [390, 409] width 71 height 11
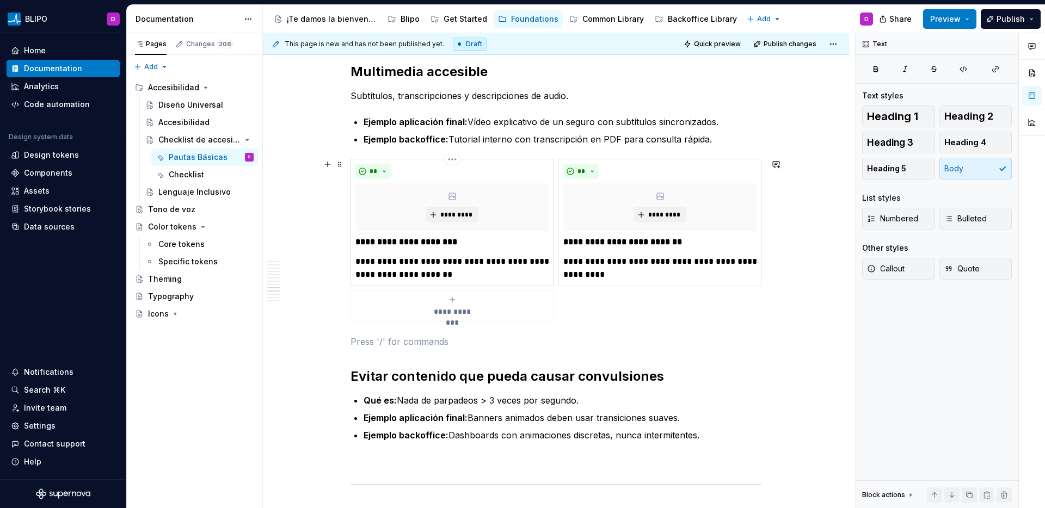
scroll to position [2527, 0]
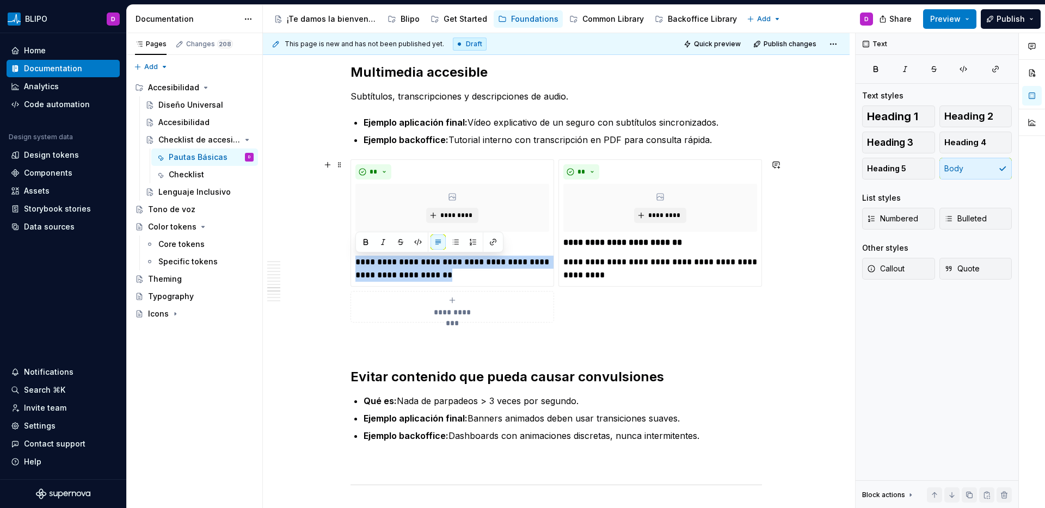
drag, startPoint x: 479, startPoint y: 278, endPoint x: 347, endPoint y: 262, distance: 133.1
click at [351, 262] on div "**********" at bounding box center [557, 240] width 412 height 163
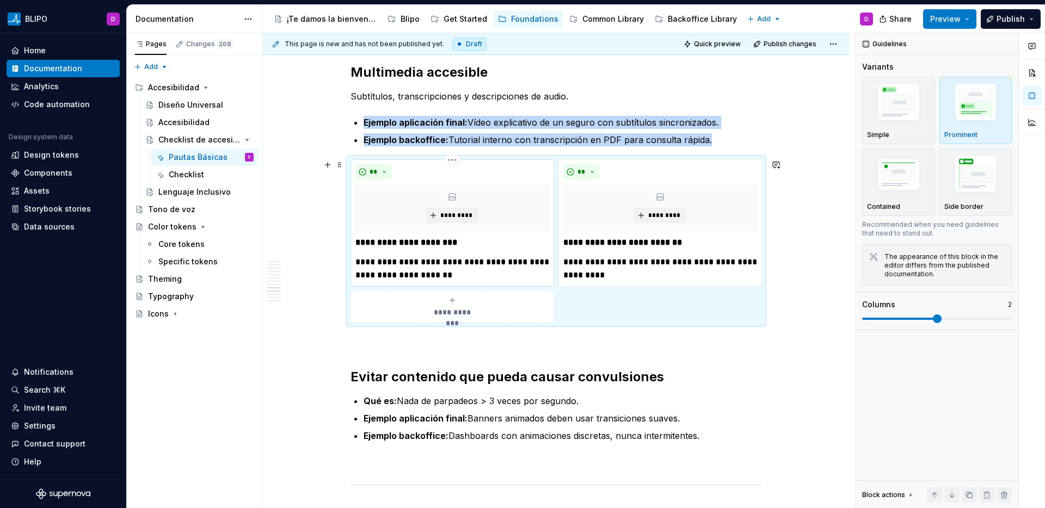
click at [471, 271] on p "**********" at bounding box center [452, 269] width 194 height 26
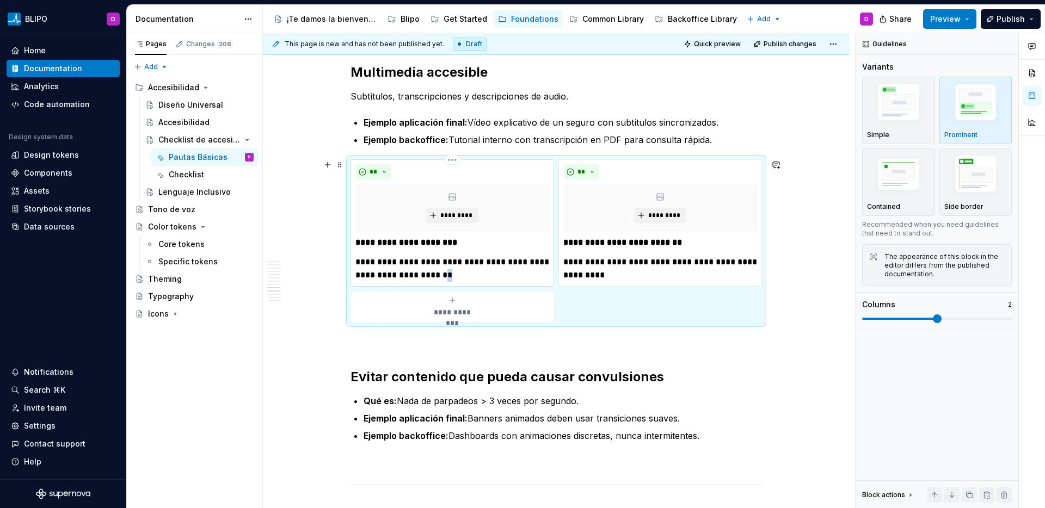
click at [471, 271] on p "**********" at bounding box center [452, 269] width 194 height 26
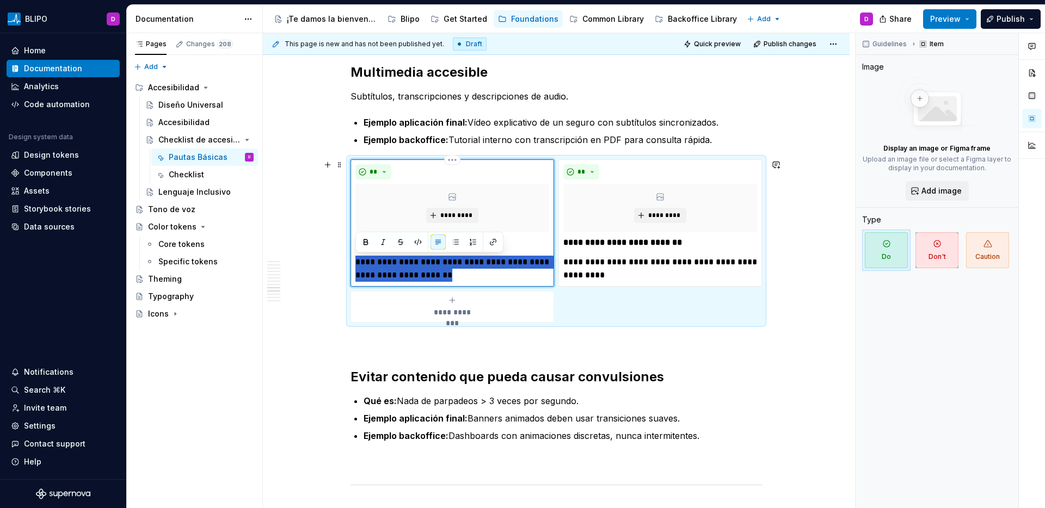
click at [471, 271] on p "**********" at bounding box center [452, 269] width 194 height 26
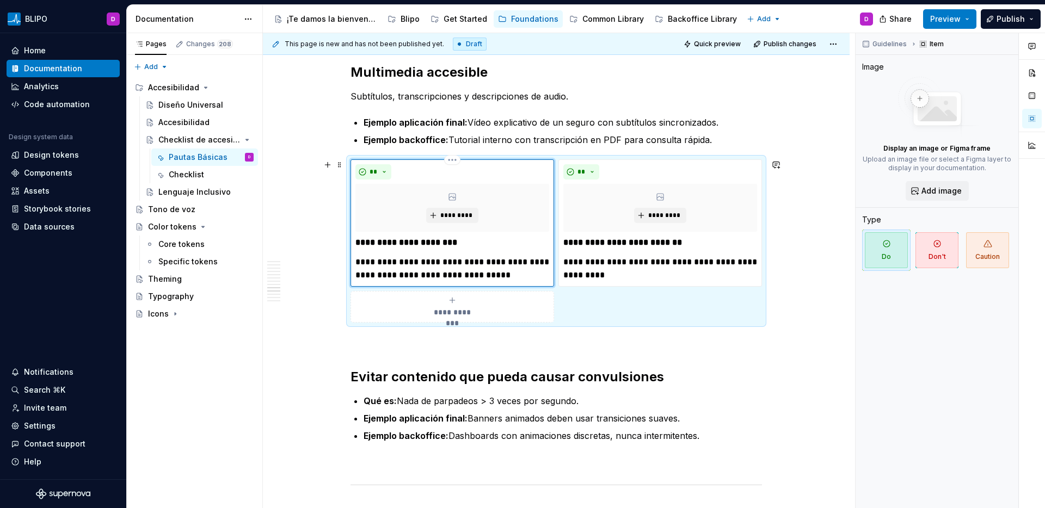
click at [395, 277] on p "**********" at bounding box center [452, 269] width 194 height 26
click at [614, 266] on p "**********" at bounding box center [660, 269] width 194 height 26
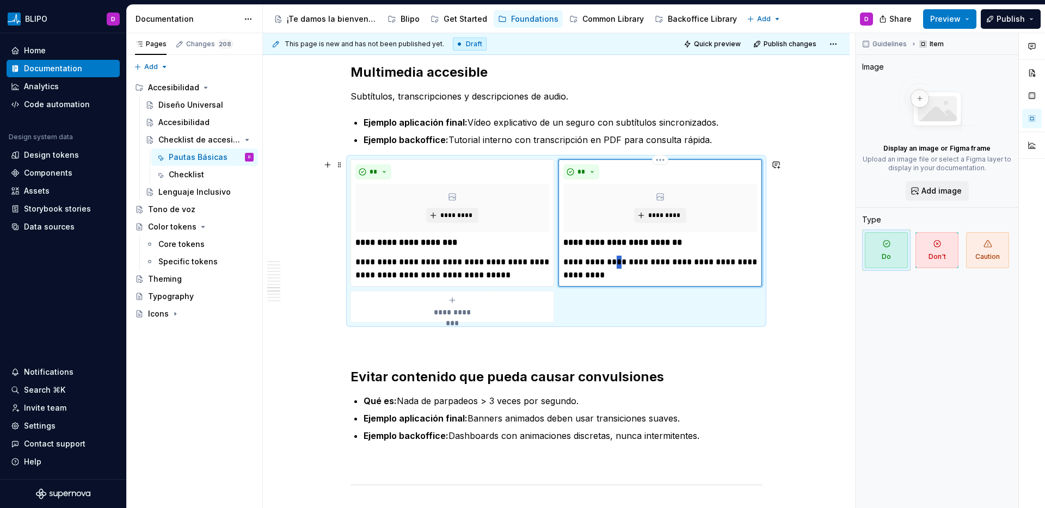
click at [614, 266] on p "**********" at bounding box center [660, 269] width 194 height 26
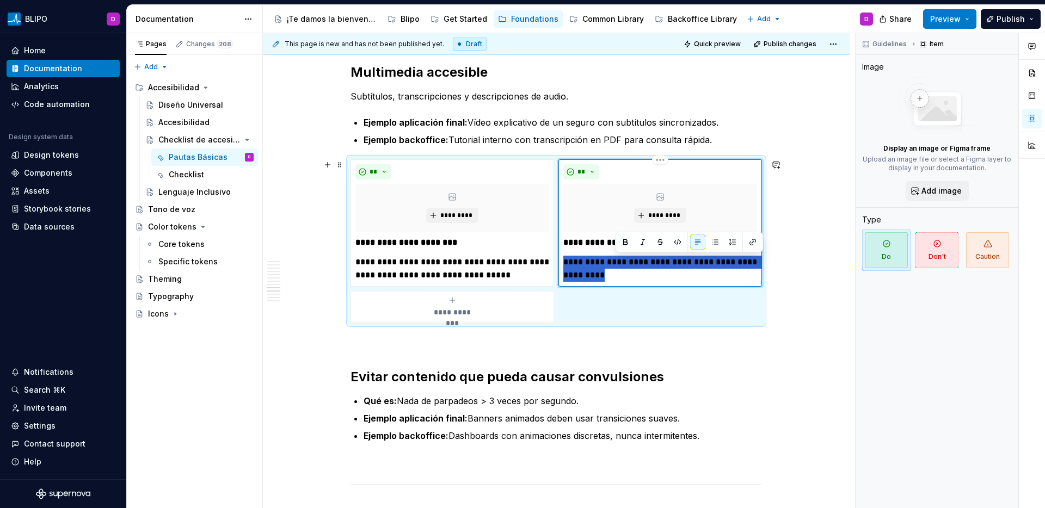
click at [614, 266] on p "**********" at bounding box center [660, 269] width 194 height 26
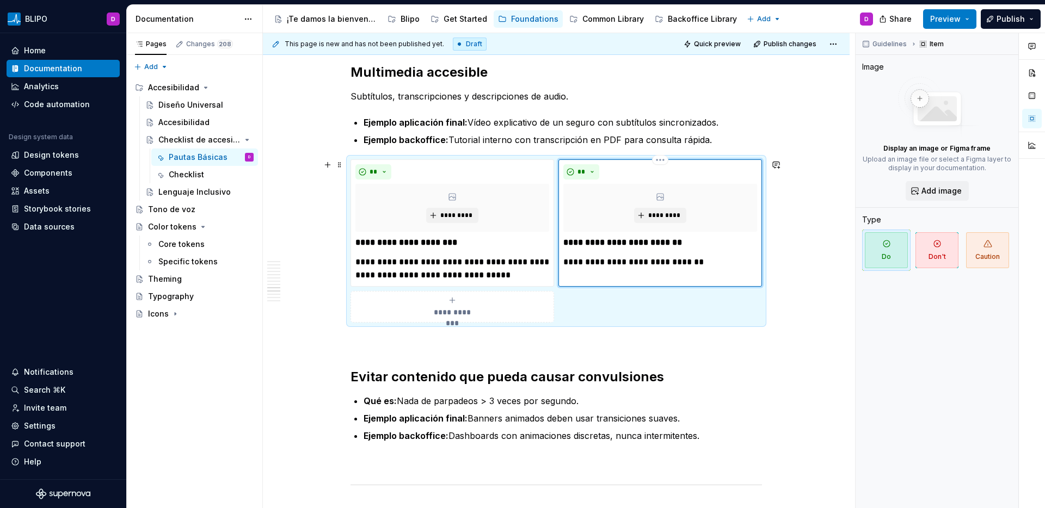
click at [605, 265] on p "**********" at bounding box center [660, 262] width 194 height 13
click at [668, 266] on p "**********" at bounding box center [660, 262] width 194 height 13
click at [731, 263] on p "**********" at bounding box center [660, 262] width 194 height 13
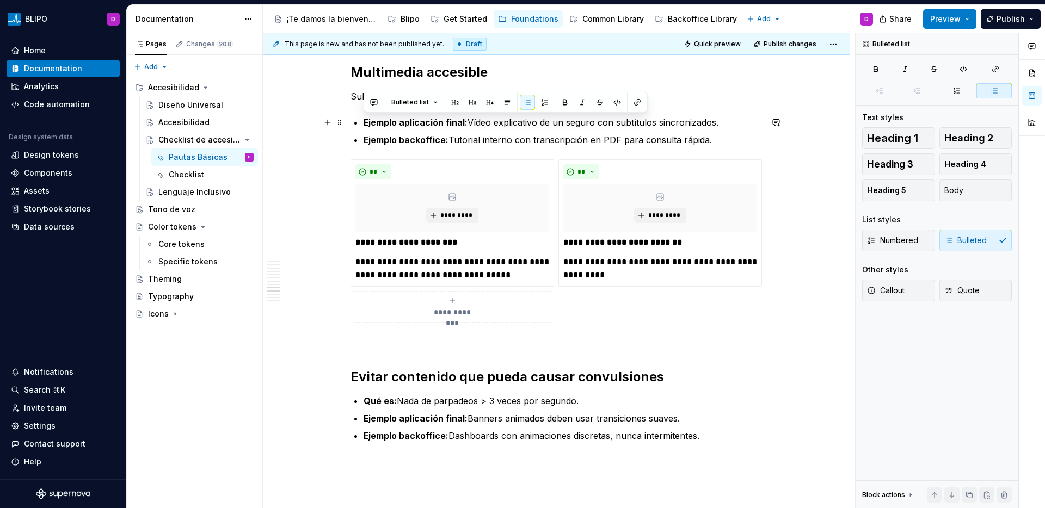
drag, startPoint x: 713, startPoint y: 140, endPoint x: 357, endPoint y: 119, distance: 356.1
click at [364, 119] on ul "Ejemplo aplicación final: Vídeo explicativo de un seguro con subtítulos sincron…" at bounding box center [563, 131] width 398 height 30
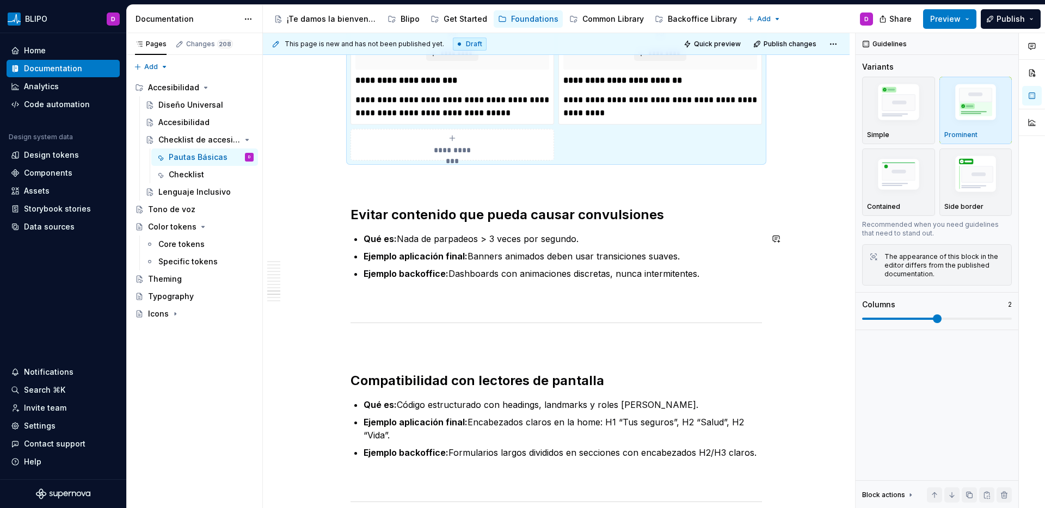
scroll to position [2648, 0]
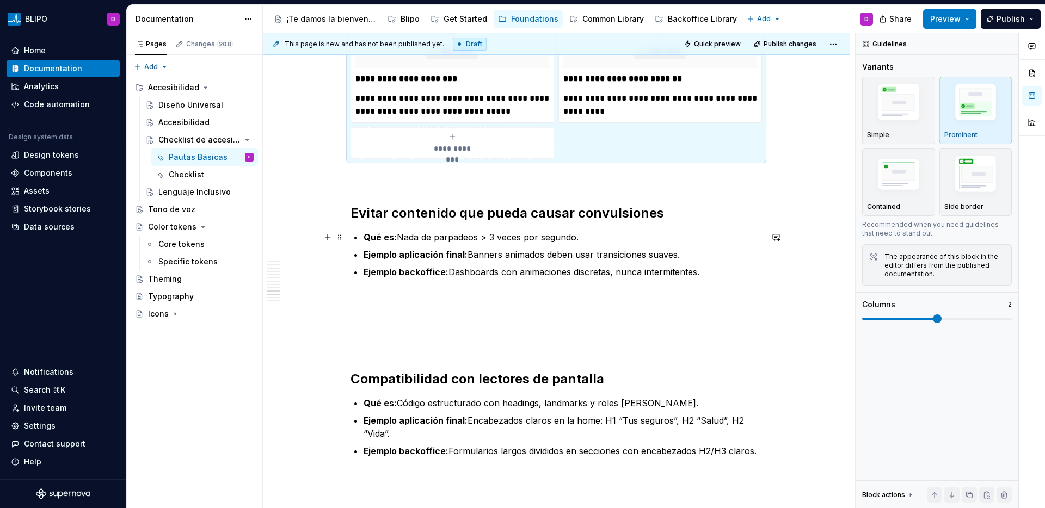
click at [400, 242] on p "Qué es: Nada de parpadeos > 3 veces por segundo." at bounding box center [563, 237] width 398 height 13
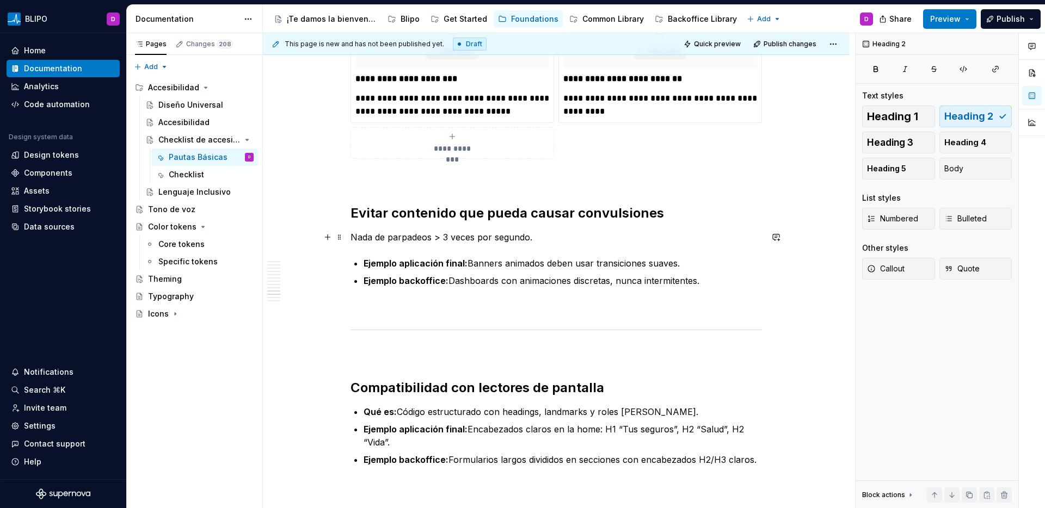
click at [438, 243] on p "Nada de parpadeos > 3 veces por segundo." at bounding box center [557, 237] width 412 height 13
click at [365, 237] on p "Nada de parpadeos > 3 veces por segundo." at bounding box center [557, 237] width 412 height 13
click at [392, 237] on p "No usar de parpadeos > 3 veces por segundo." at bounding box center [557, 237] width 412 height 13
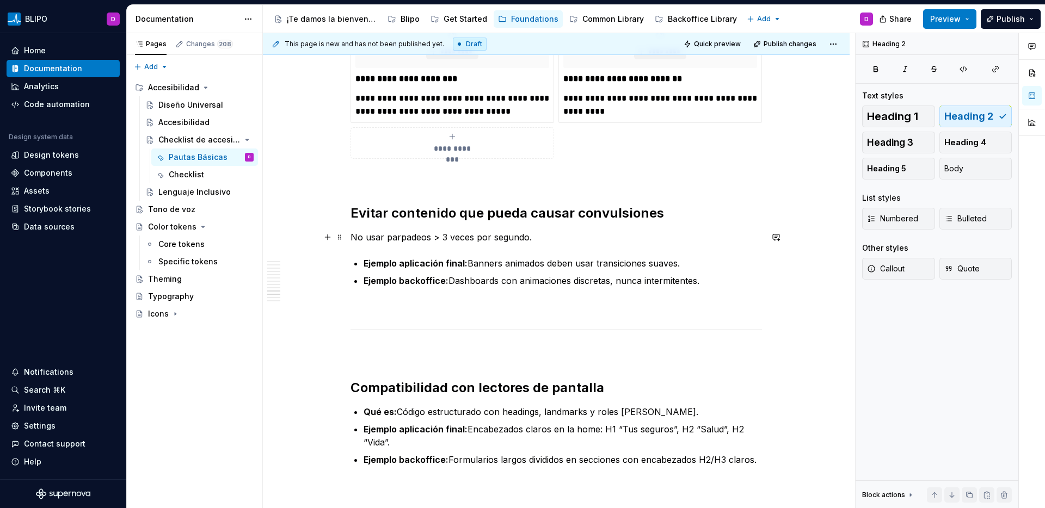
click at [439, 238] on p "No usar parpadeos > 3 veces por segundo." at bounding box center [557, 237] width 412 height 13
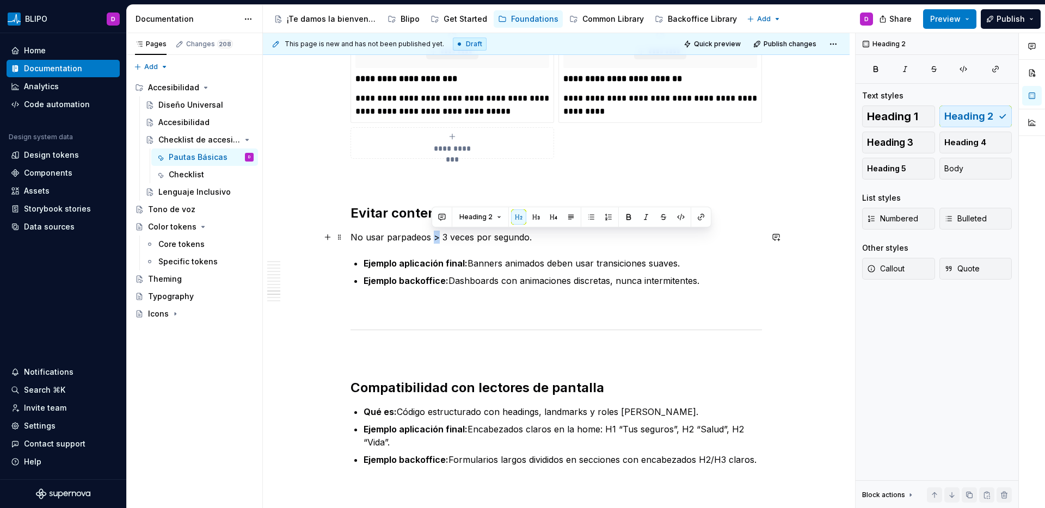
drag, startPoint x: 438, startPoint y: 239, endPoint x: 431, endPoint y: 238, distance: 7.1
click at [431, 238] on p "No usar parpadeos > 3 veces por segundo." at bounding box center [557, 237] width 412 height 13
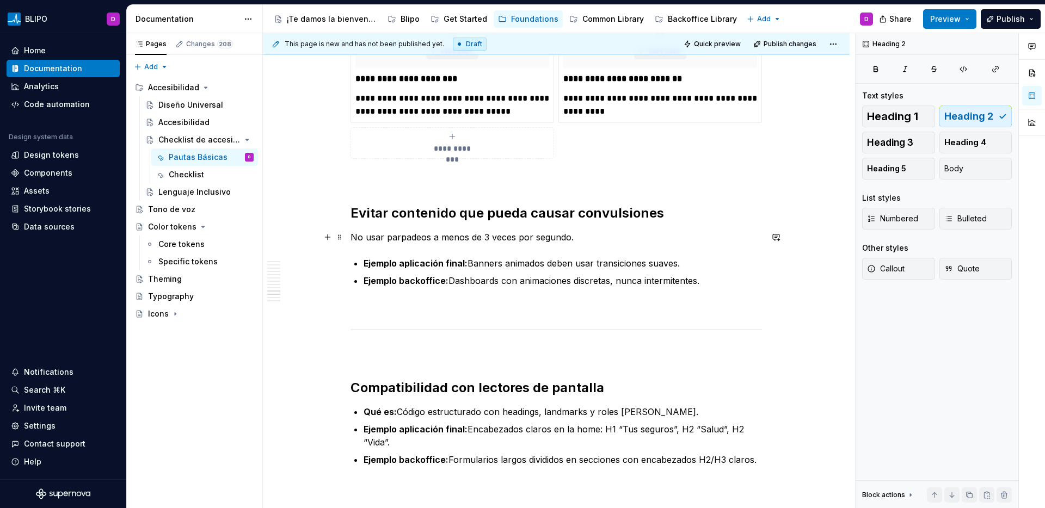
click at [590, 239] on p "No usar parpadeos a menos de 3 veces por segundo." at bounding box center [557, 237] width 412 height 13
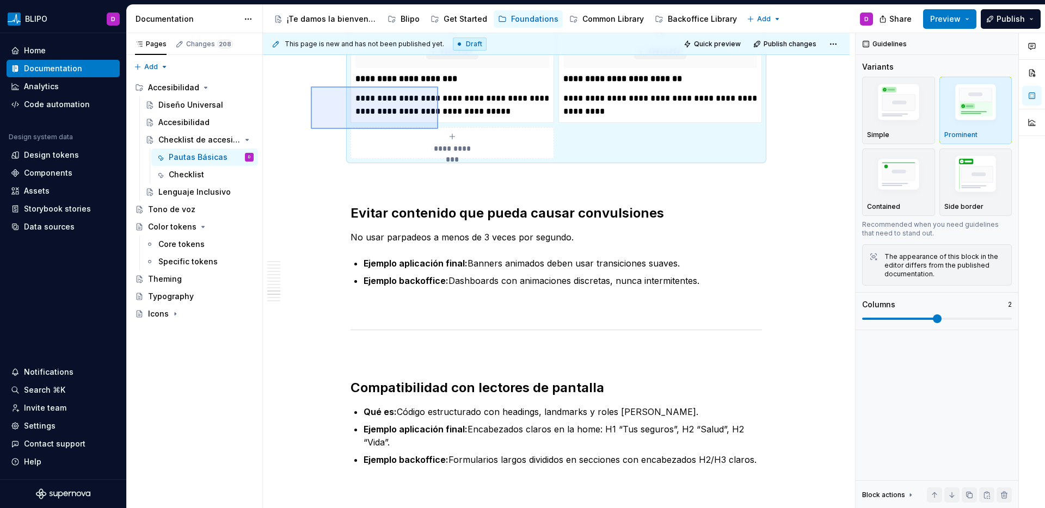
drag, startPoint x: 314, startPoint y: 88, endPoint x: 438, endPoint y: 129, distance: 130.6
click at [438, 129] on div "**********" at bounding box center [559, 271] width 592 height 476
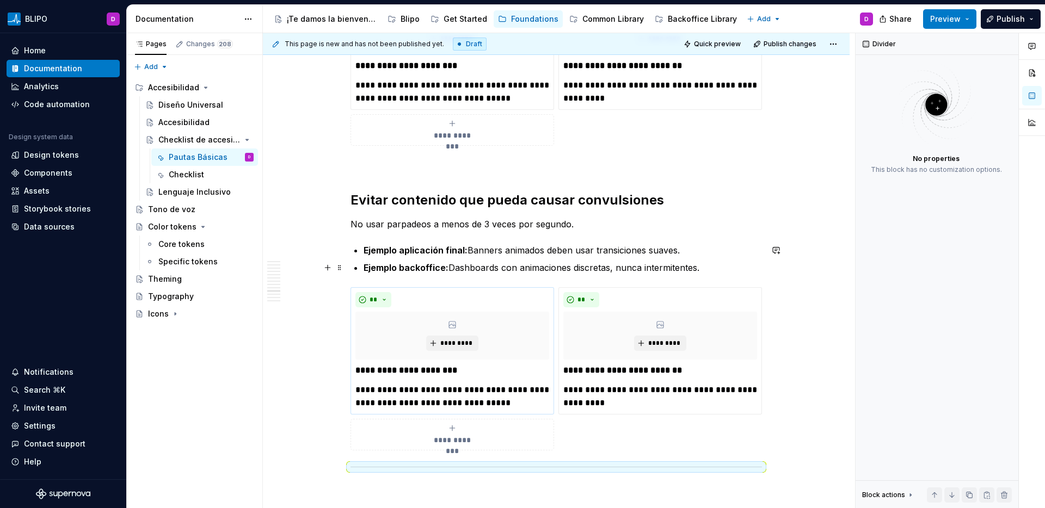
scroll to position [2688, 0]
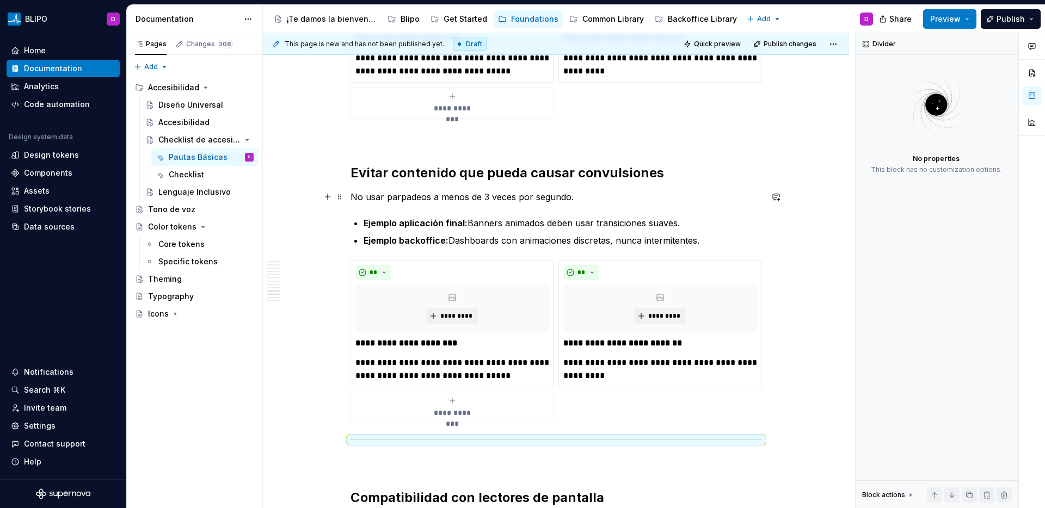
click at [430, 201] on p "No usar parpadeos a menos de 3 veces por segundo." at bounding box center [557, 197] width 412 height 13
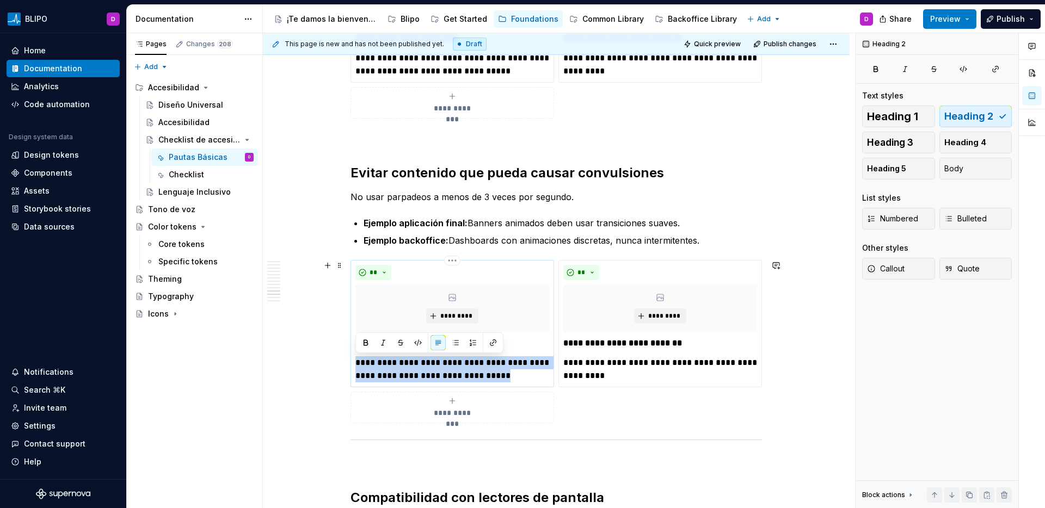
drag, startPoint x: 515, startPoint y: 377, endPoint x: 354, endPoint y: 361, distance: 161.8
click at [354, 361] on div "**********" at bounding box center [453, 323] width 204 height 127
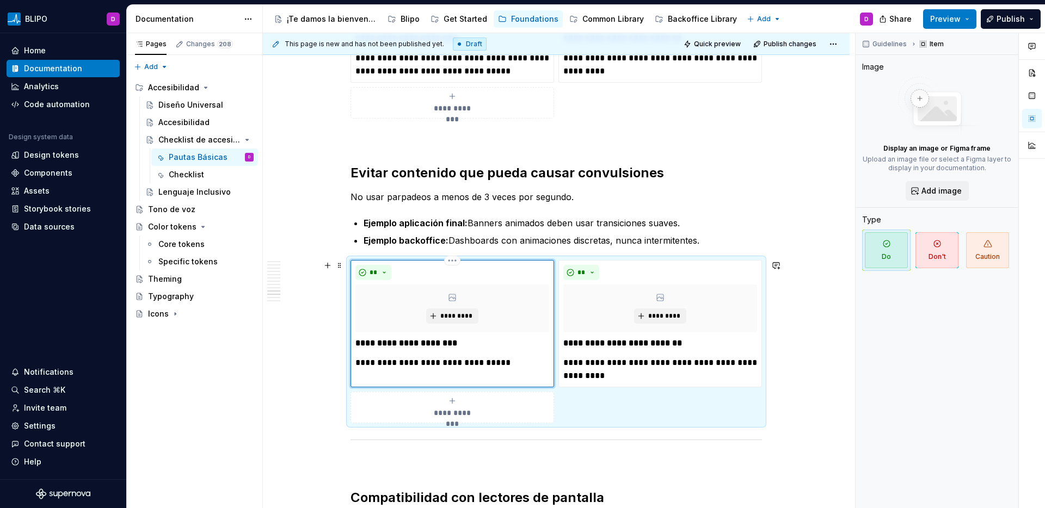
click at [470, 367] on p "**********" at bounding box center [452, 363] width 194 height 13
click at [587, 364] on p "**********" at bounding box center [660, 370] width 194 height 26
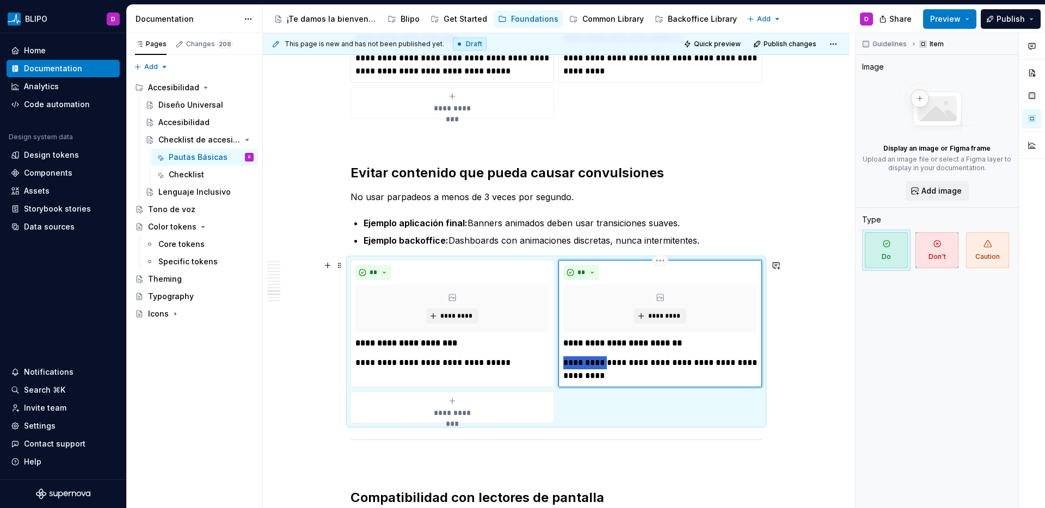
click at [587, 364] on p "**********" at bounding box center [660, 370] width 194 height 26
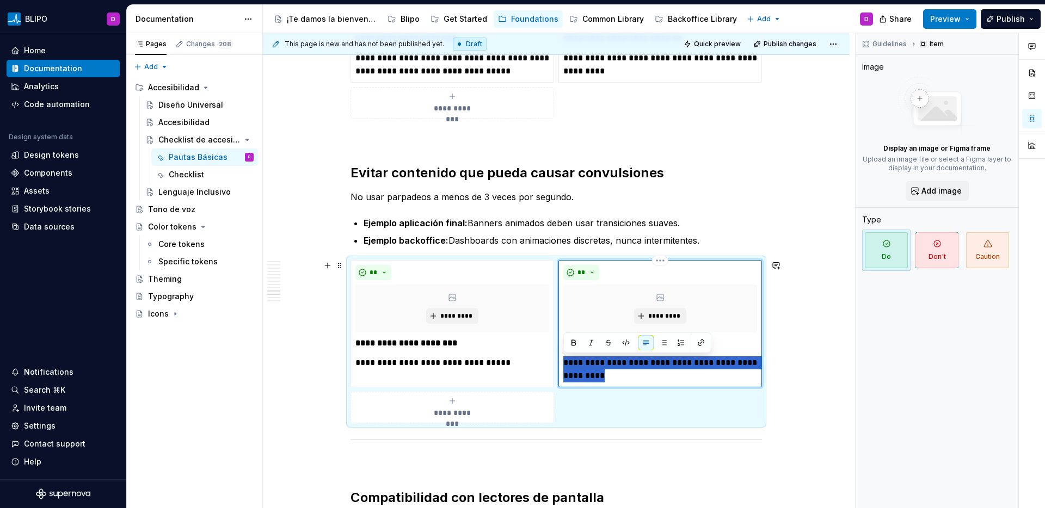
click at [587, 364] on p "**********" at bounding box center [660, 370] width 194 height 26
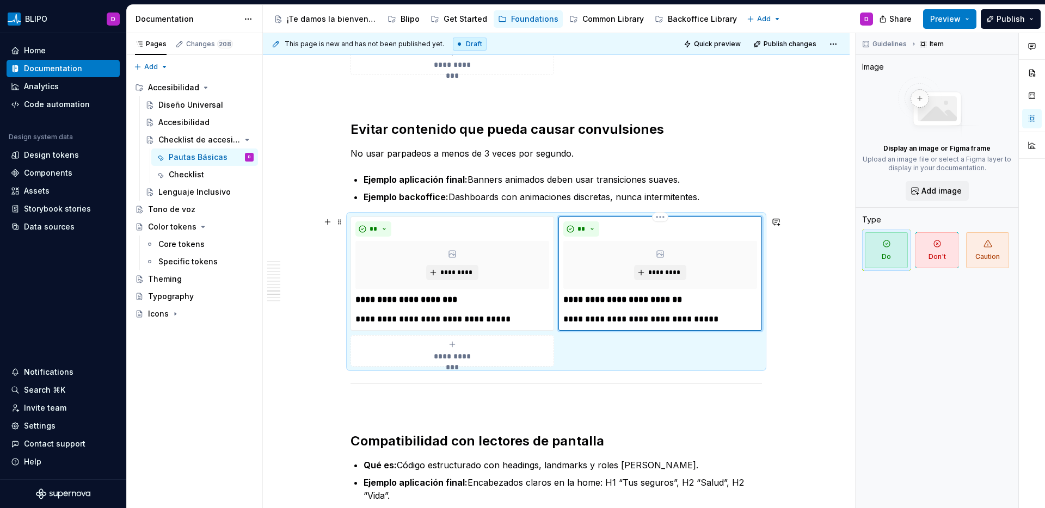
scroll to position [2758, 0]
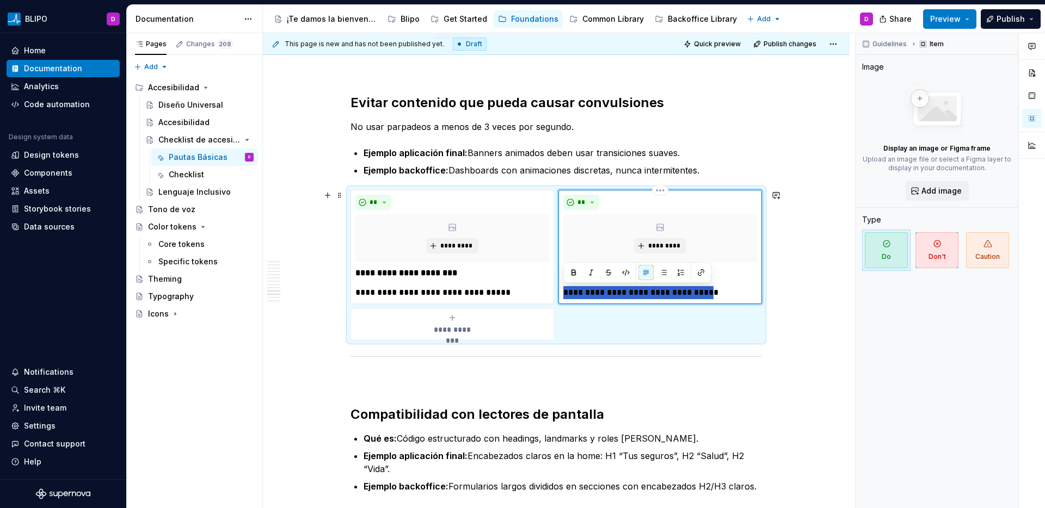
drag, startPoint x: 713, startPoint y: 293, endPoint x: 559, endPoint y: 295, distance: 153.5
click at [559, 295] on div "**********" at bounding box center [660, 247] width 204 height 114
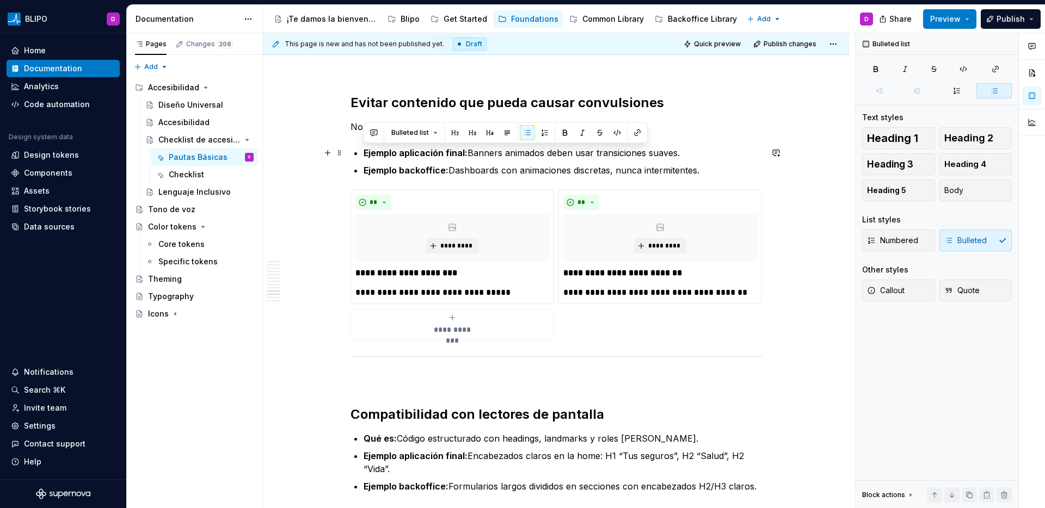
drag, startPoint x: 713, startPoint y: 169, endPoint x: 359, endPoint y: 156, distance: 354.6
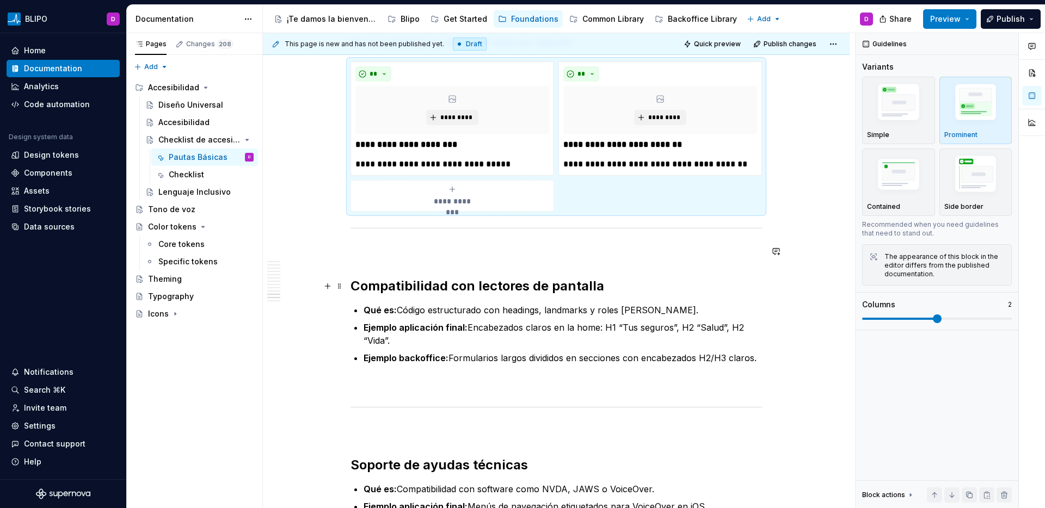
scroll to position [2853, 0]
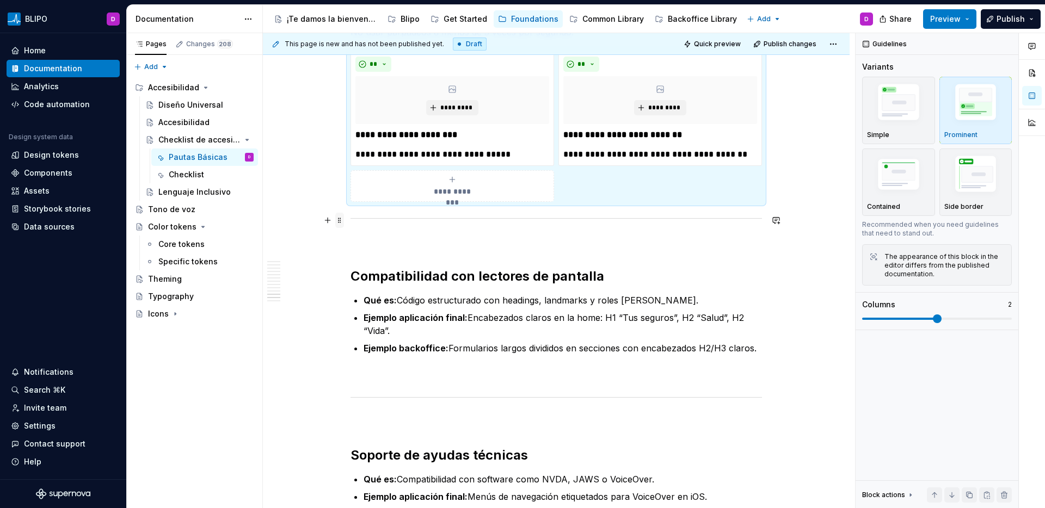
click at [341, 219] on span at bounding box center [339, 220] width 9 height 15
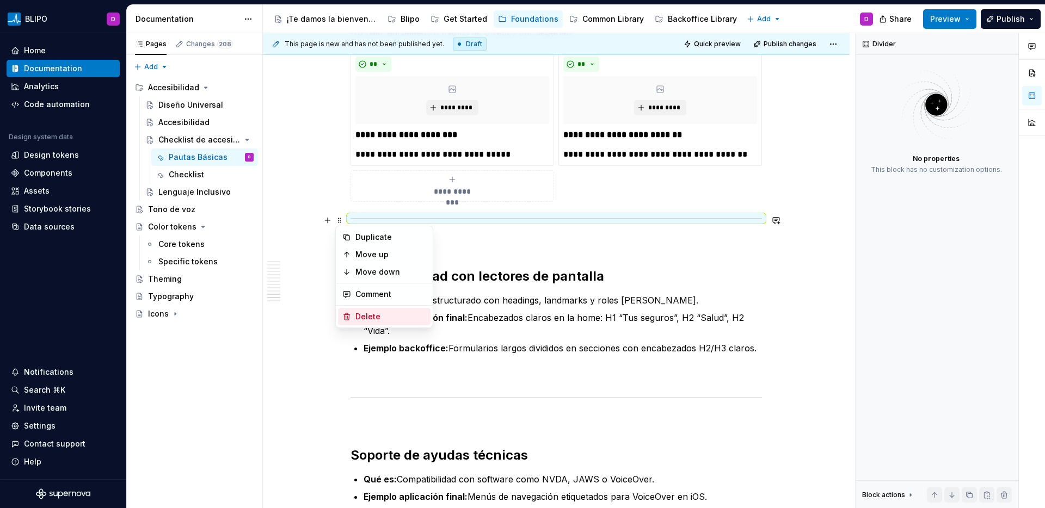
click at [369, 321] on div "Delete" at bounding box center [390, 316] width 71 height 11
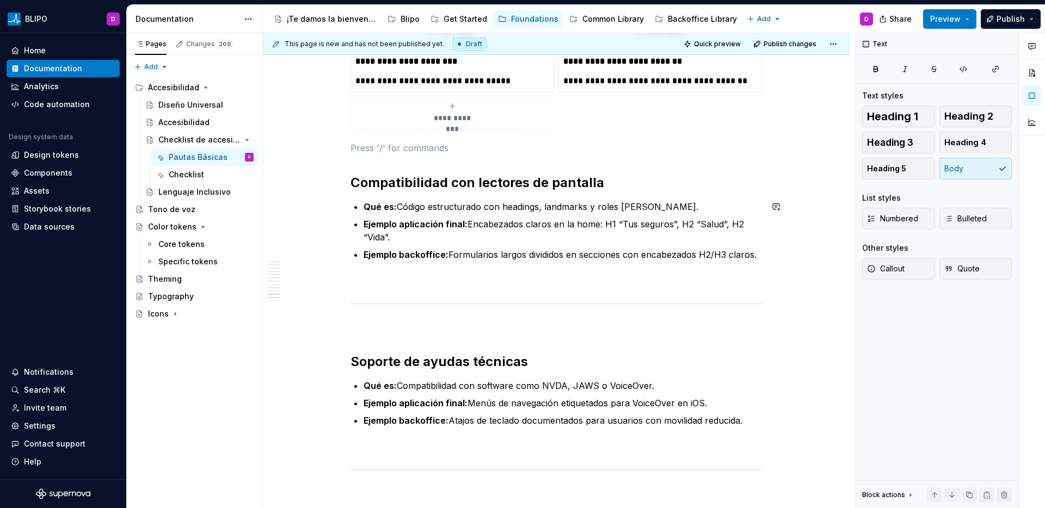
scroll to position [2927, 0]
click at [400, 208] on p "Qué es: Código estructurado con headings, landmarks y roles ARIA." at bounding box center [563, 206] width 398 height 13
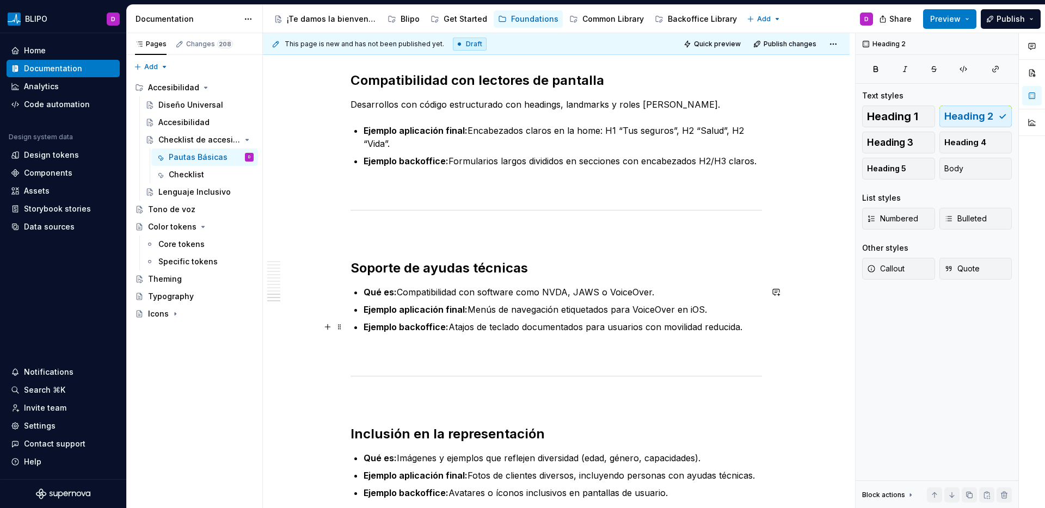
scroll to position [3010, 0]
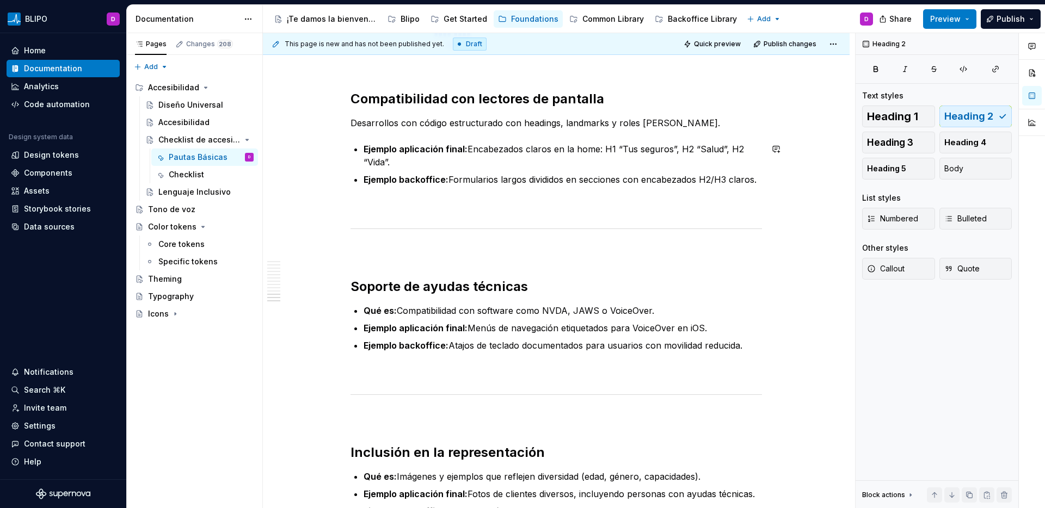
type textarea "*"
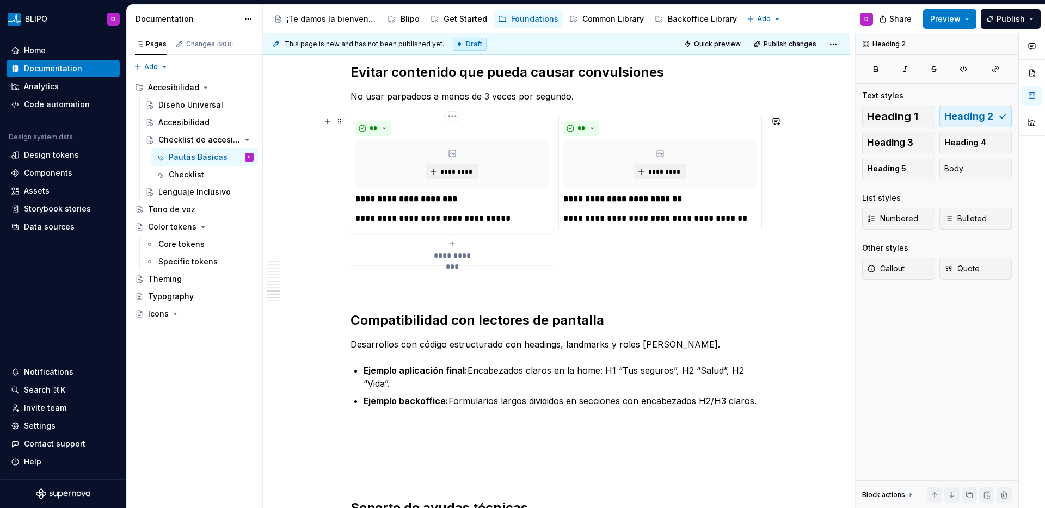
scroll to position [2775, 0]
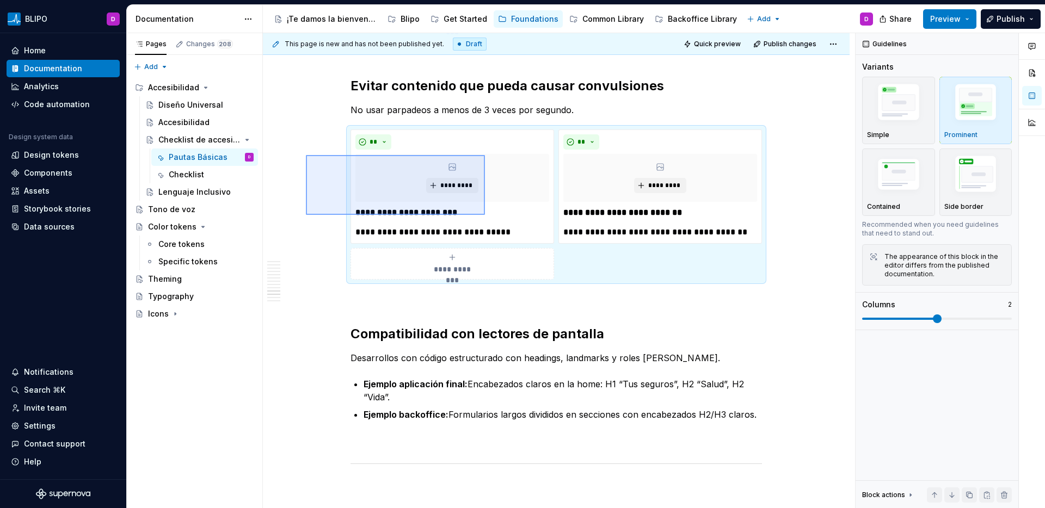
drag, startPoint x: 312, startPoint y: 159, endPoint x: 485, endPoint y: 215, distance: 181.4
click at [485, 215] on div "**********" at bounding box center [559, 271] width 592 height 476
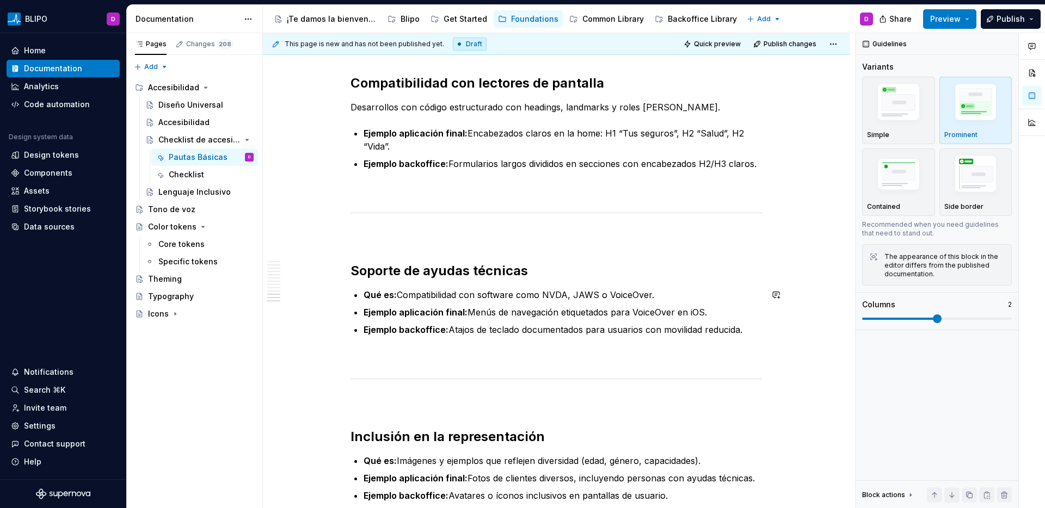
scroll to position [3024, 0]
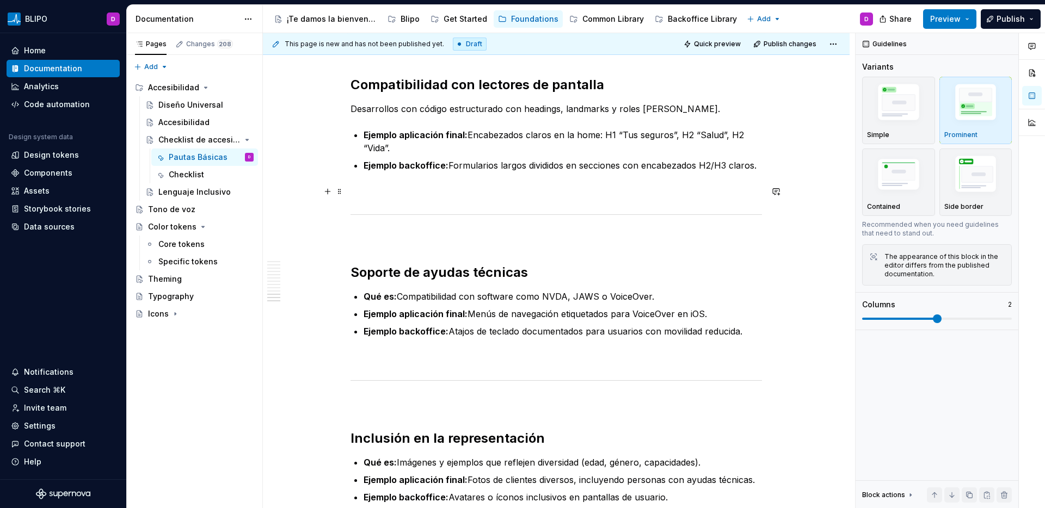
click at [397, 186] on p at bounding box center [557, 191] width 412 height 13
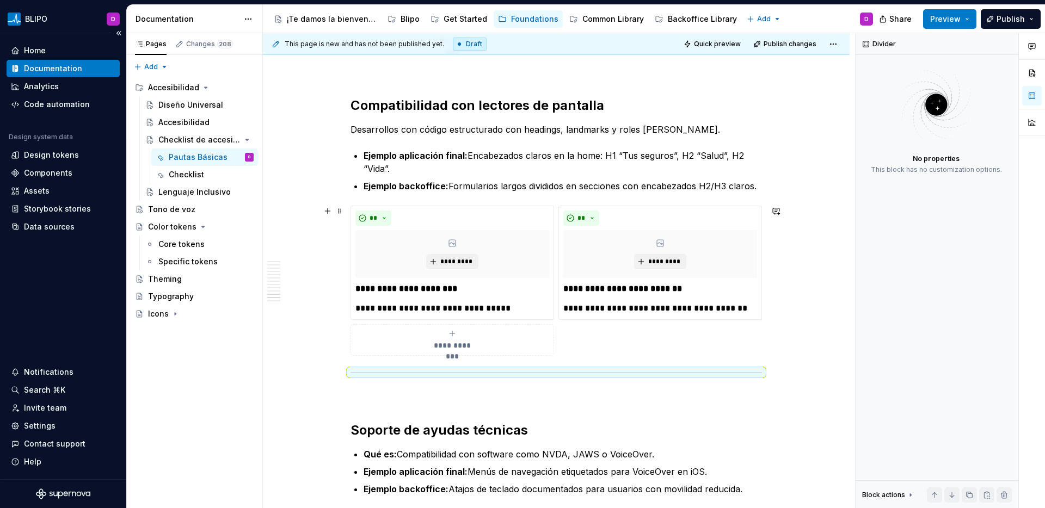
scroll to position [3002, 0]
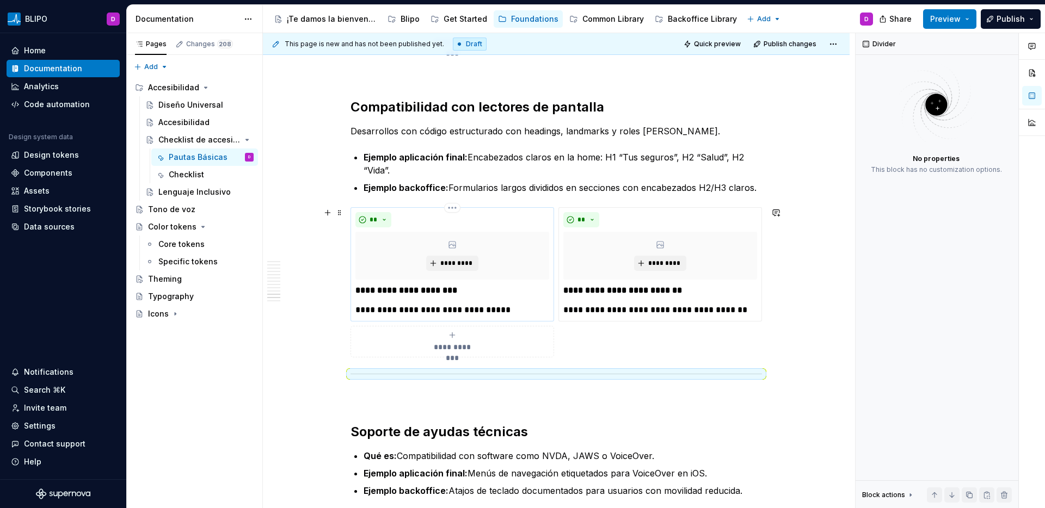
click at [474, 307] on p "**********" at bounding box center [452, 310] width 194 height 13
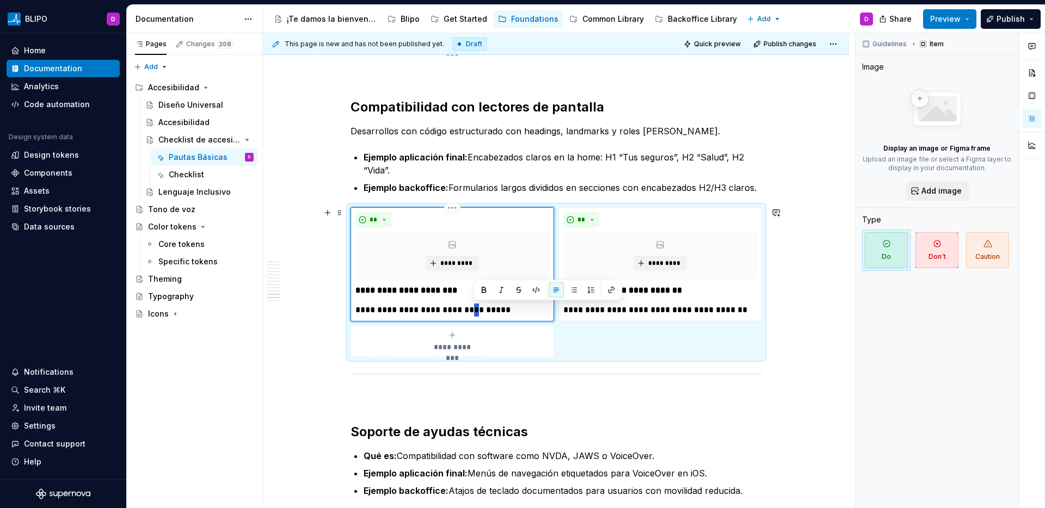
click at [474, 307] on p "**********" at bounding box center [452, 310] width 194 height 13
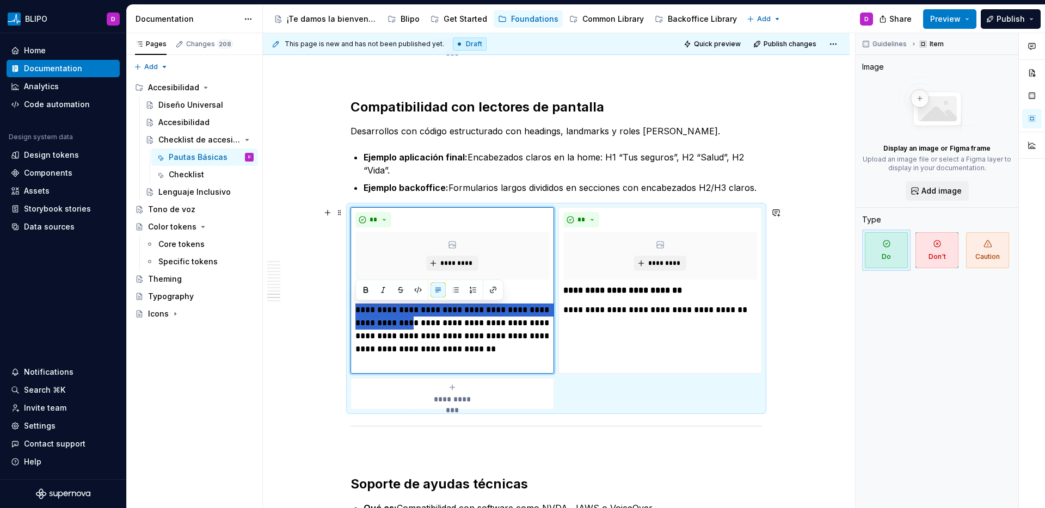
drag, startPoint x: 419, startPoint y: 326, endPoint x: 343, endPoint y: 314, distance: 76.5
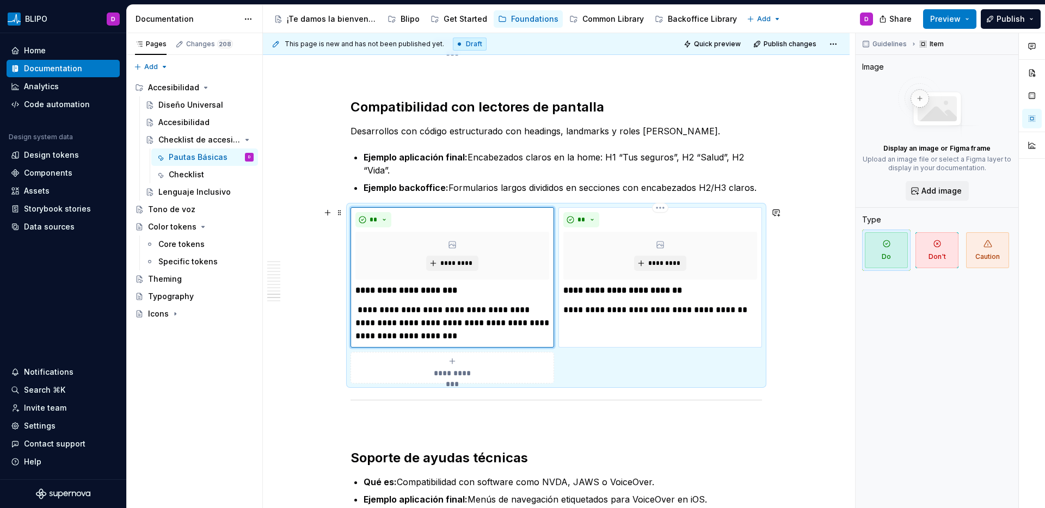
click at [612, 317] on p "**********" at bounding box center [660, 310] width 194 height 13
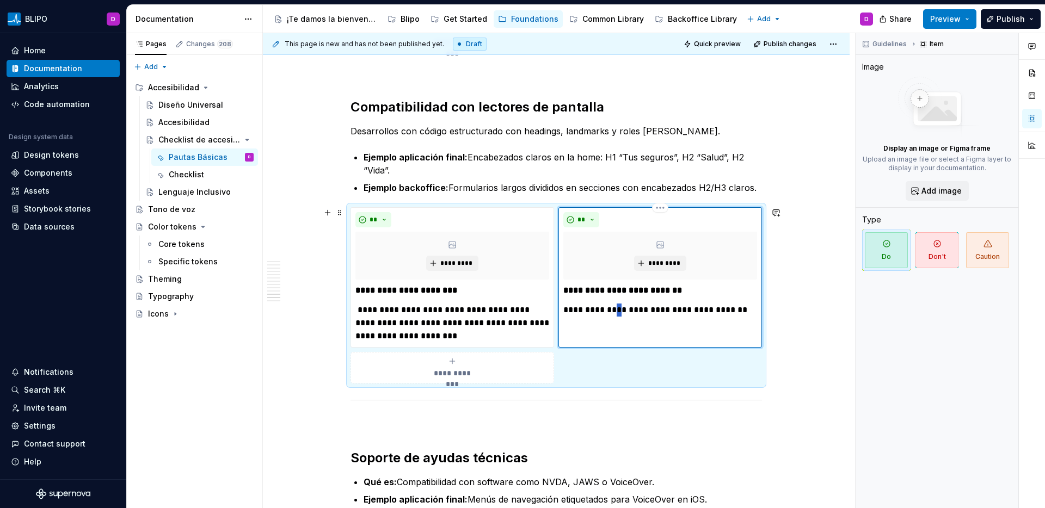
click at [612, 317] on p "**********" at bounding box center [660, 310] width 194 height 13
click at [659, 191] on p "Ejemplo backoffice: Formularios largos divididos en secciones con encabezados H…" at bounding box center [563, 187] width 398 height 13
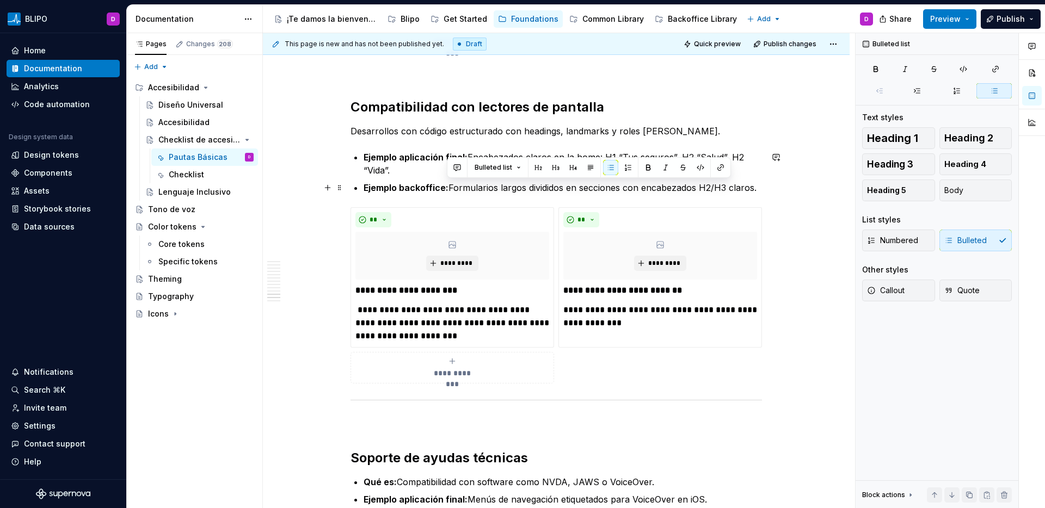
drag, startPoint x: 760, startPoint y: 189, endPoint x: 448, endPoint y: 190, distance: 311.9
click at [448, 190] on p "Ejemplo backoffice: Formularios largos divididos en secciones con encabezados H…" at bounding box center [563, 187] width 398 height 13
click at [457, 191] on p "Ejemplo backoffice: Formularios largos divididos en secciones con encabezados H…" at bounding box center [563, 187] width 398 height 13
drag, startPoint x: 450, startPoint y: 188, endPoint x: 753, endPoint y: 193, distance: 303.2
click at [753, 193] on p "Ejemplo backoffice: Formularios largos divididos en secciones con encabezados H…" at bounding box center [563, 187] width 398 height 13
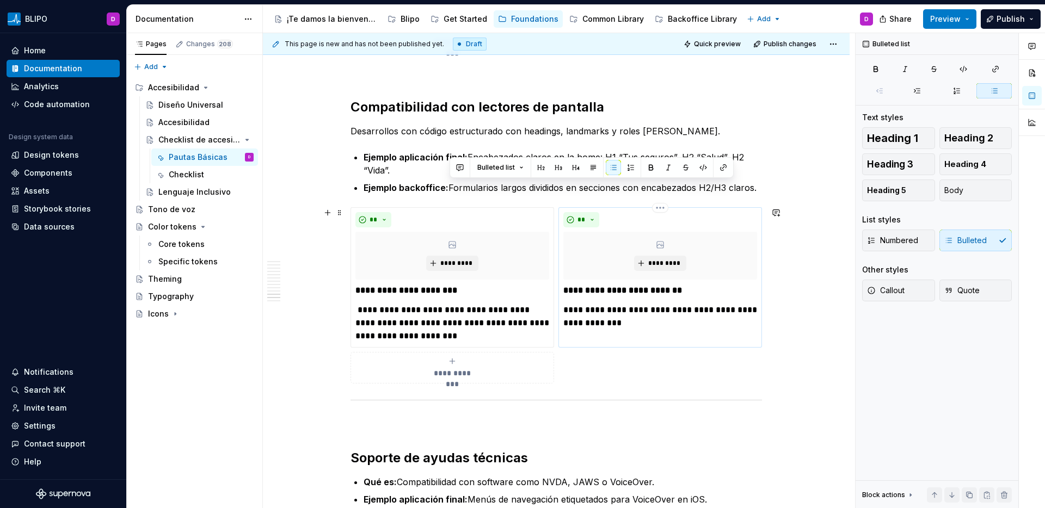
click at [673, 310] on p "**********" at bounding box center [660, 317] width 194 height 26
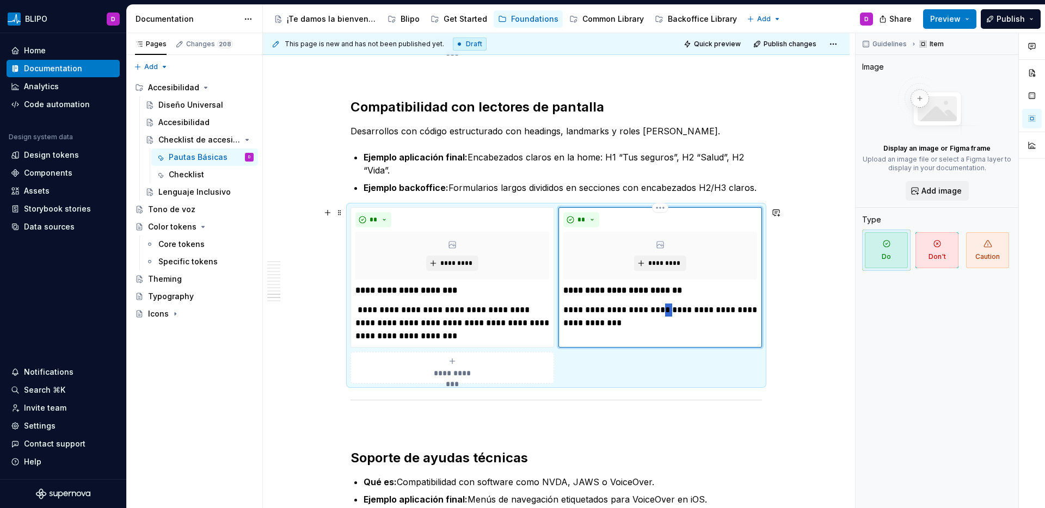
click at [673, 310] on p "**********" at bounding box center [660, 317] width 194 height 26
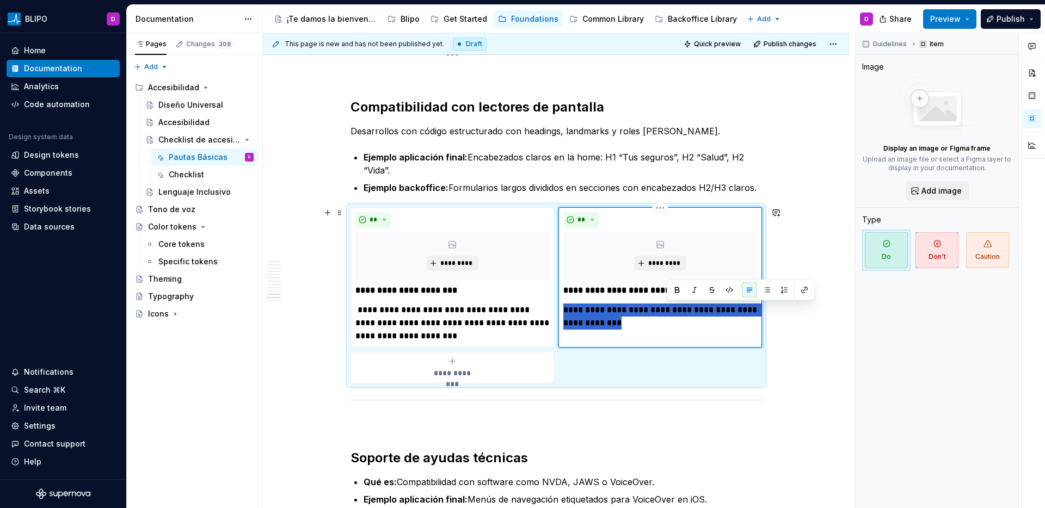
click at [673, 310] on p "**********" at bounding box center [660, 317] width 194 height 26
paste div
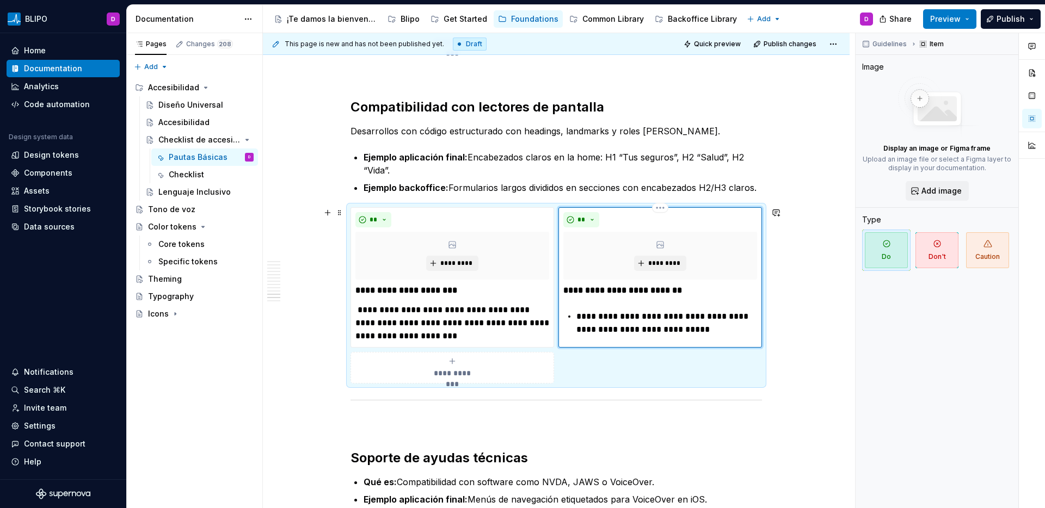
click at [710, 334] on p "**********" at bounding box center [666, 323] width 181 height 26
click at [576, 316] on p "**********" at bounding box center [666, 323] width 181 height 26
click at [683, 291] on p "**********" at bounding box center [660, 290] width 194 height 13
click at [361, 311] on p "**********" at bounding box center [452, 323] width 194 height 39
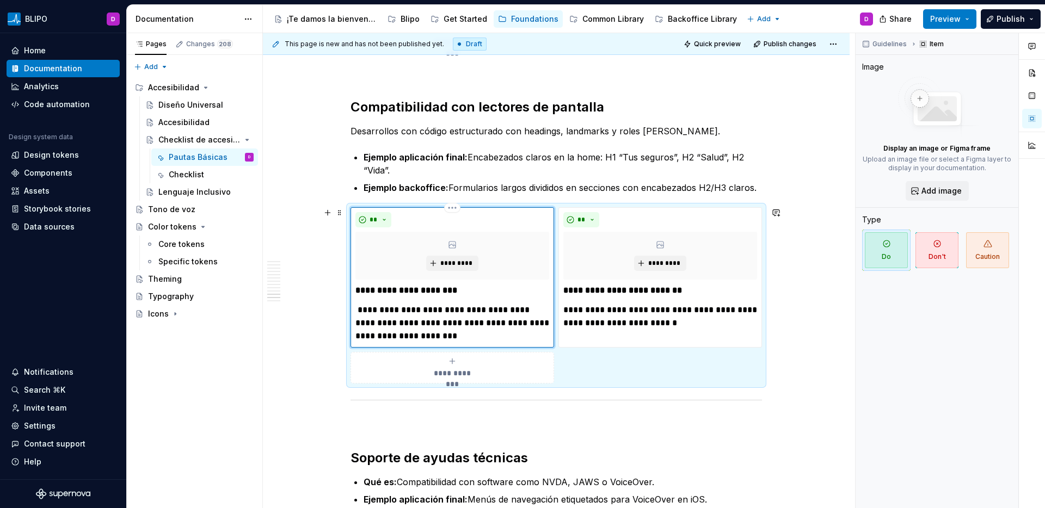
click at [356, 312] on p "**********" at bounding box center [452, 323] width 194 height 39
drag, startPoint x: 366, startPoint y: 314, endPoint x: 353, endPoint y: 312, distance: 13.7
click at [353, 312] on div "**********" at bounding box center [453, 277] width 204 height 140
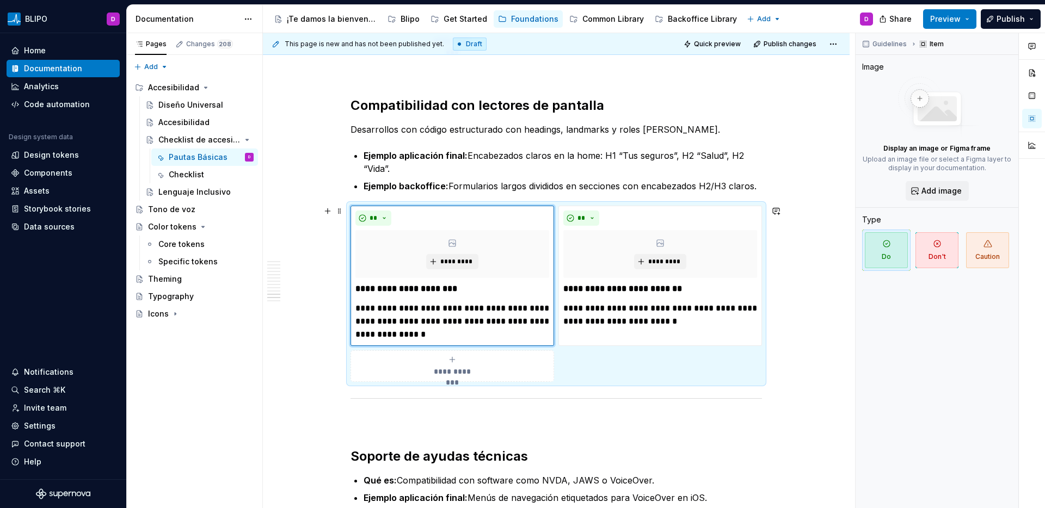
scroll to position [3004, 0]
click at [493, 334] on p "**********" at bounding box center [452, 321] width 194 height 39
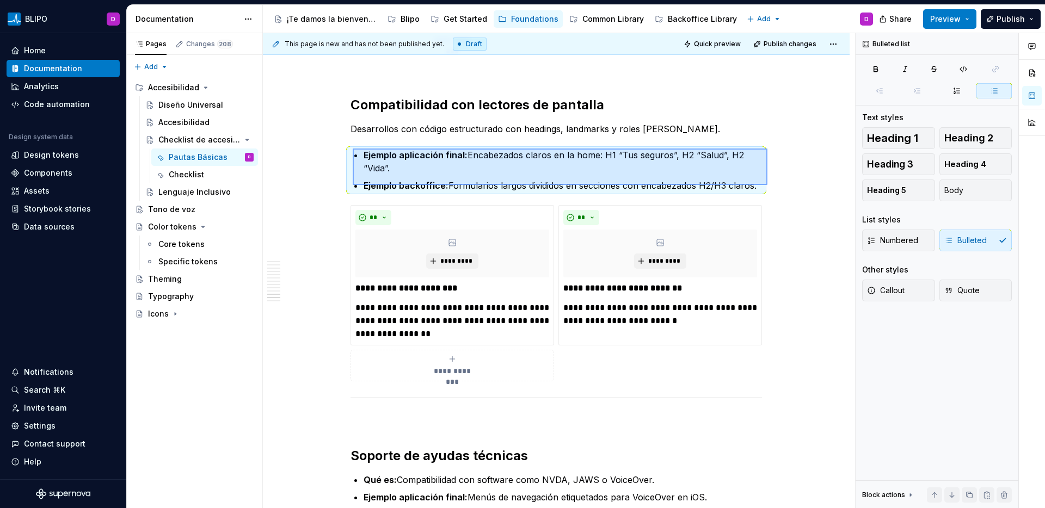
drag, startPoint x: 768, startPoint y: 185, endPoint x: 353, endPoint y: 149, distance: 416.4
click at [353, 149] on div "**********" at bounding box center [559, 271] width 592 height 476
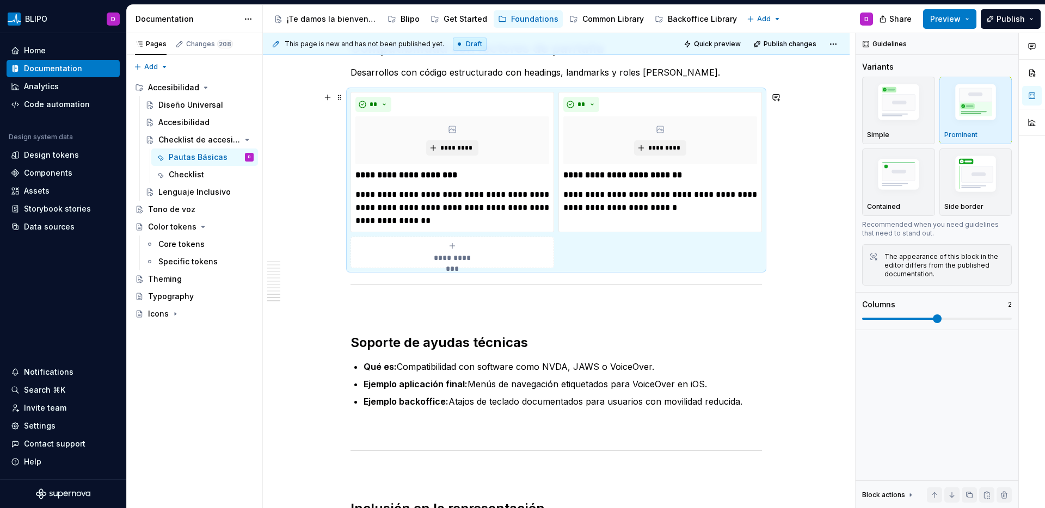
scroll to position [3075, 0]
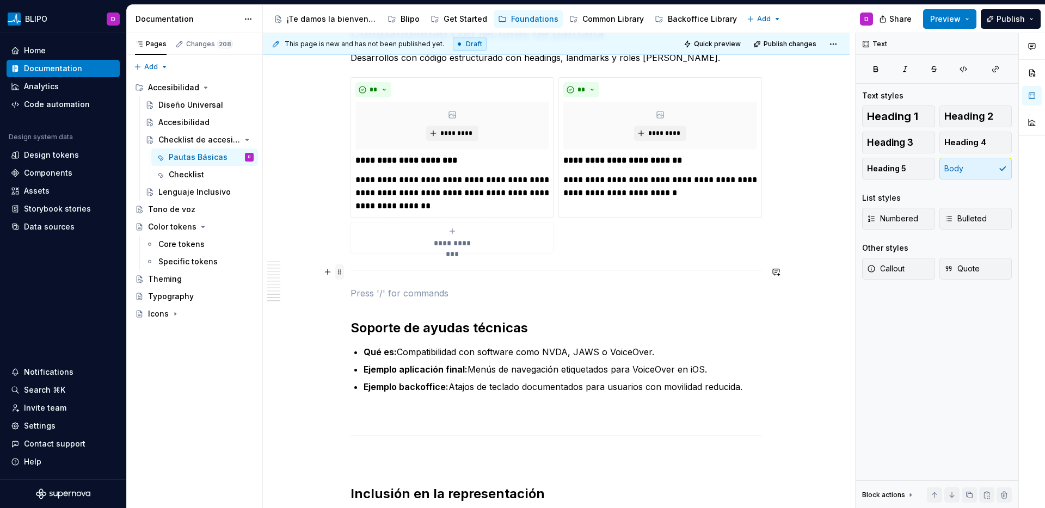
click at [337, 272] on span at bounding box center [339, 272] width 9 height 15
type textarea "*"
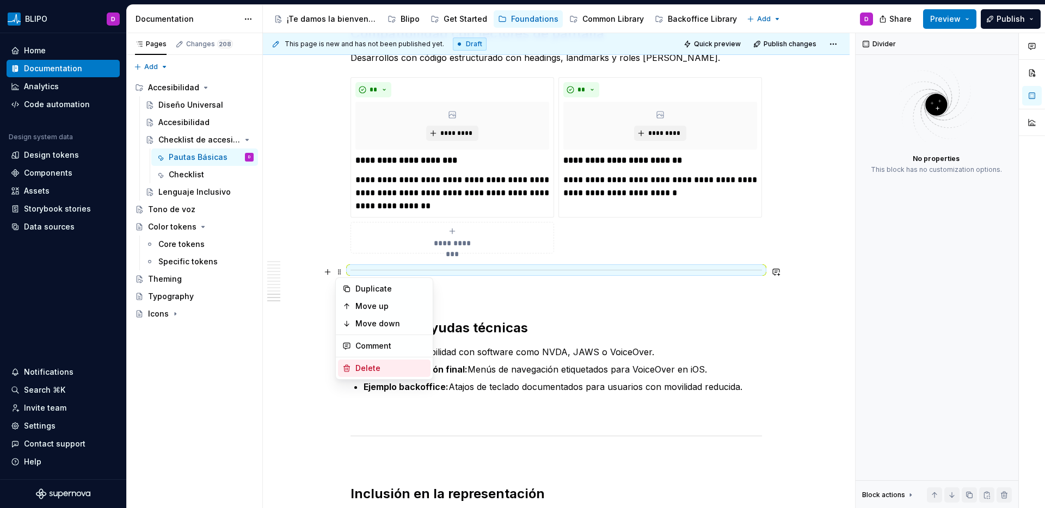
click at [361, 369] on div "Delete" at bounding box center [390, 368] width 71 height 11
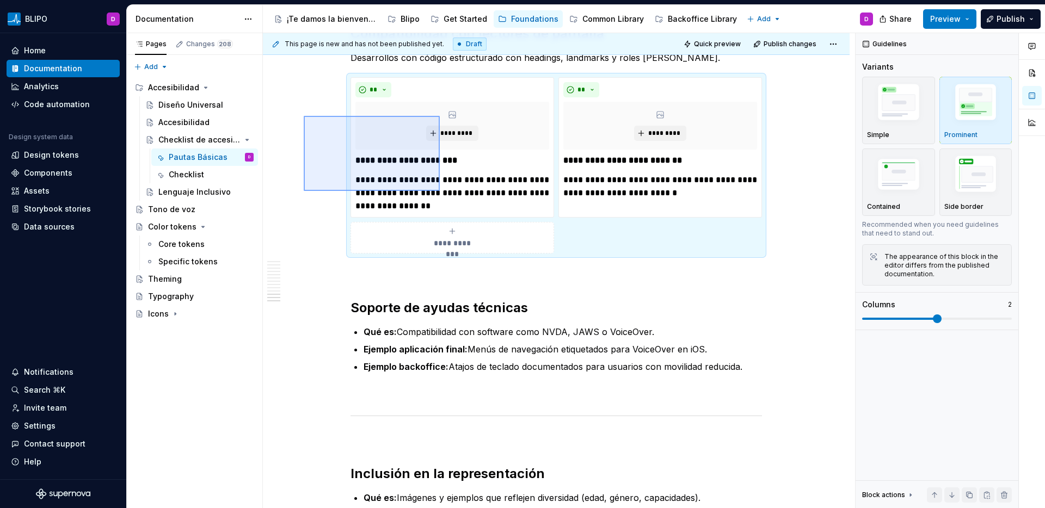
drag, startPoint x: 304, startPoint y: 116, endPoint x: 440, endPoint y: 191, distance: 155.4
click at [440, 191] on div "**********" at bounding box center [559, 271] width 592 height 476
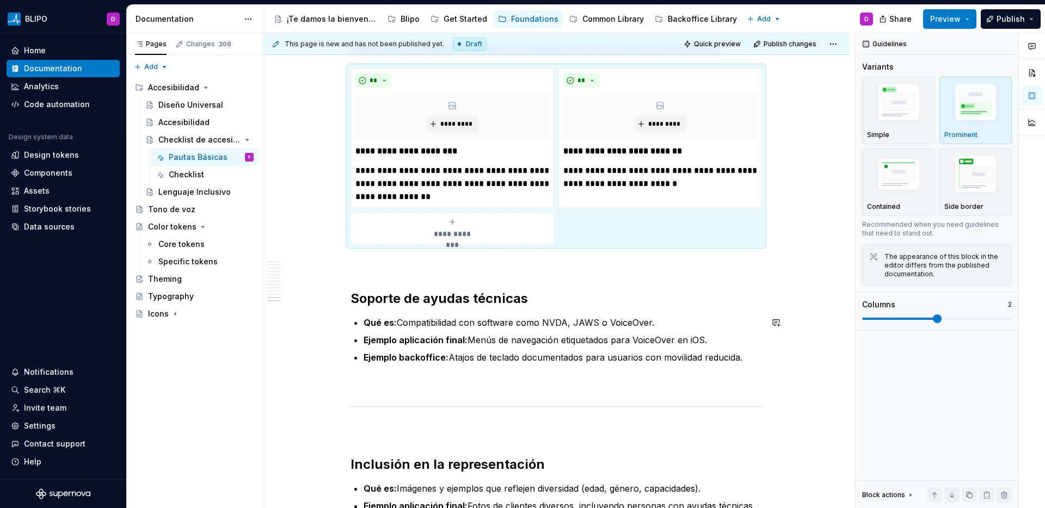
scroll to position [3156, 0]
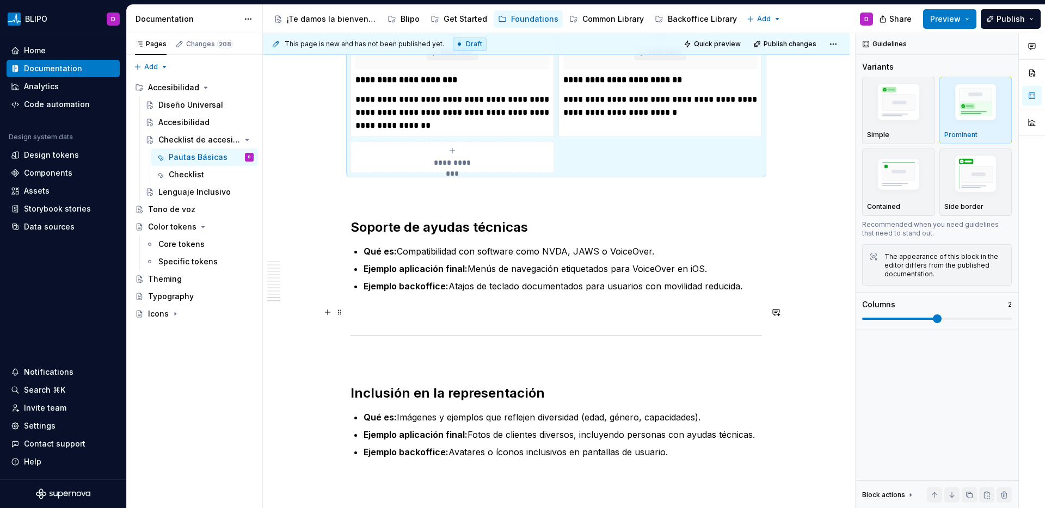
click at [429, 314] on p at bounding box center [557, 312] width 412 height 13
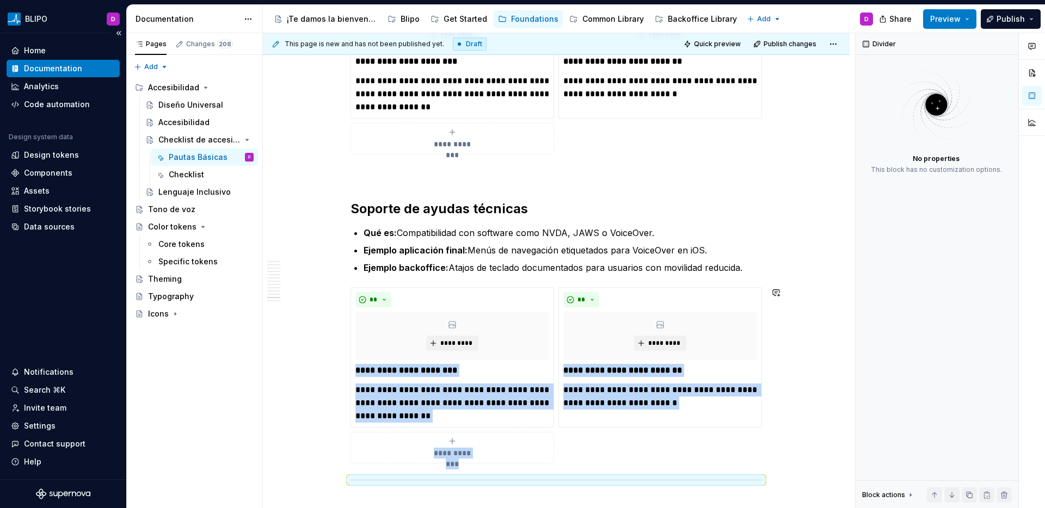
scroll to position [3176, 0]
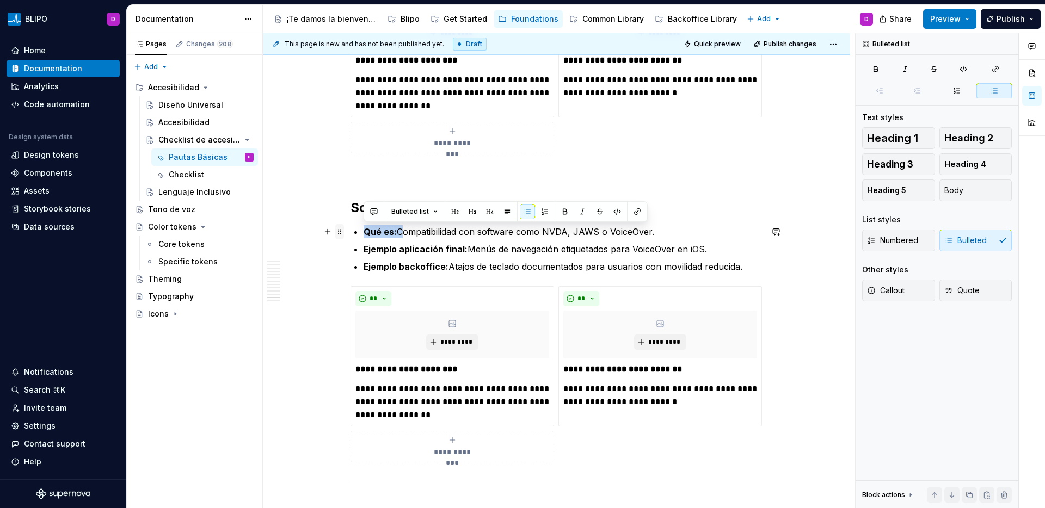
drag, startPoint x: 400, startPoint y: 232, endPoint x: 339, endPoint y: 234, distance: 61.0
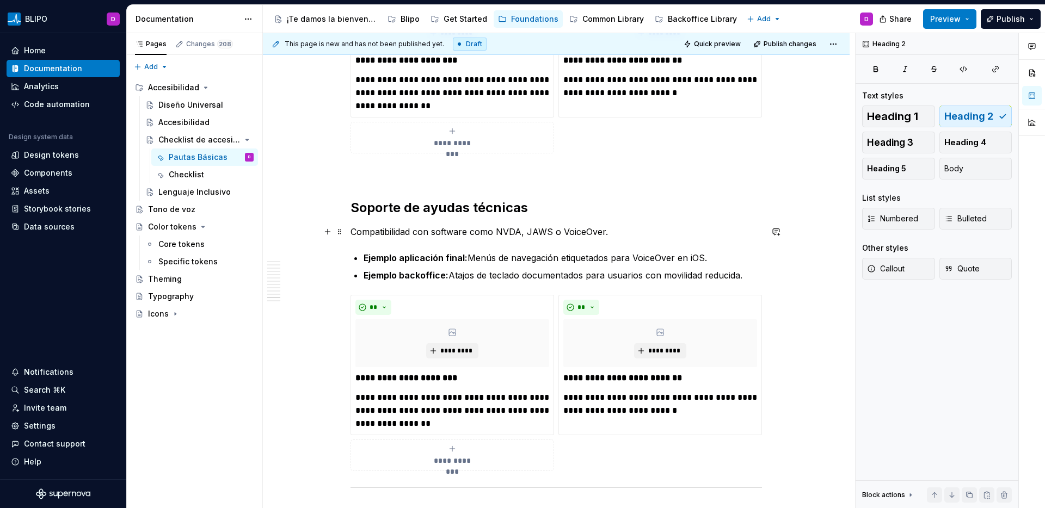
click at [609, 231] on p "Compatibilidad con software como NVDA, JAWS o VoiceOver." at bounding box center [557, 231] width 412 height 13
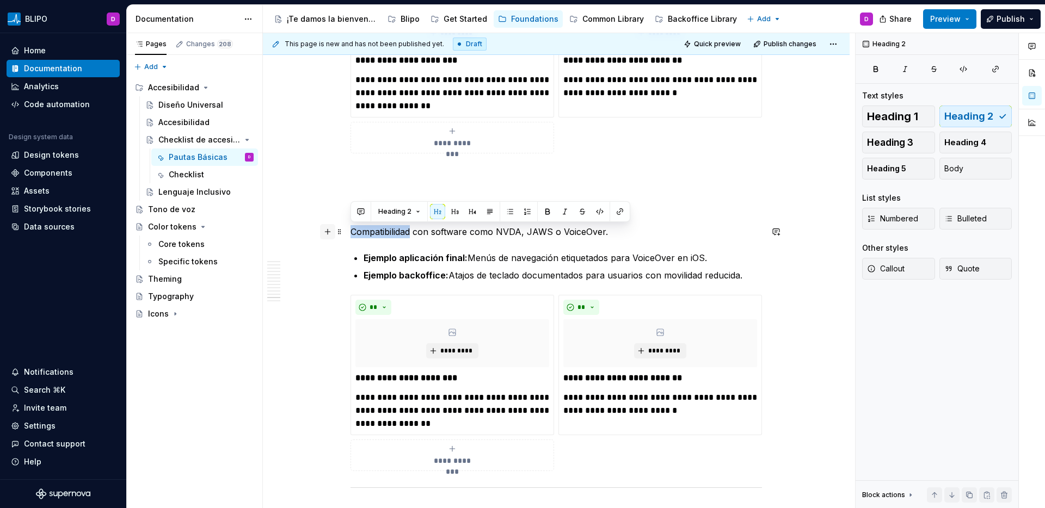
drag, startPoint x: 412, startPoint y: 234, endPoint x: 326, endPoint y: 234, distance: 86.5
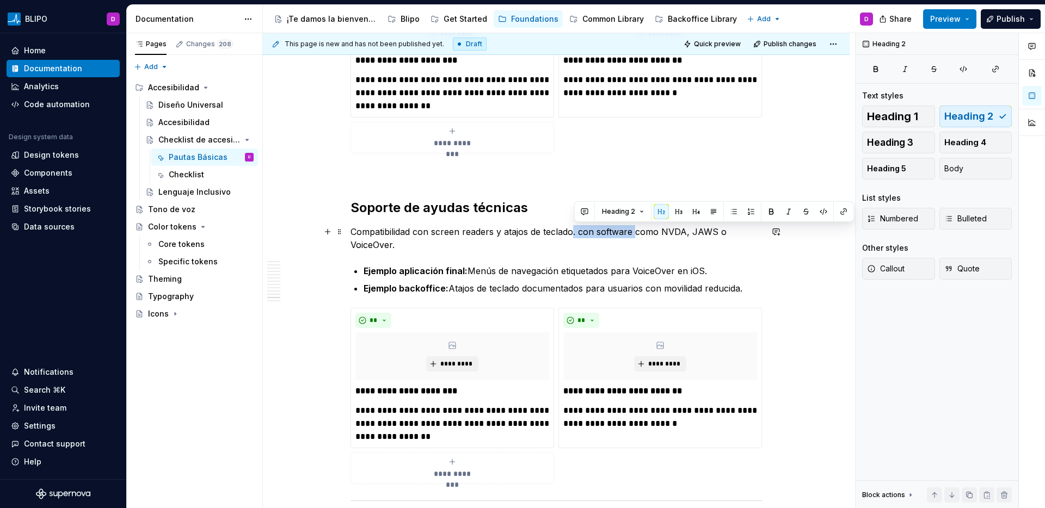
drag, startPoint x: 635, startPoint y: 233, endPoint x: 575, endPoint y: 235, distance: 60.4
click at [574, 235] on p "Compatibilidad con screen readers y atajos de teclado. con software como NVDA, …" at bounding box center [557, 238] width 412 height 26
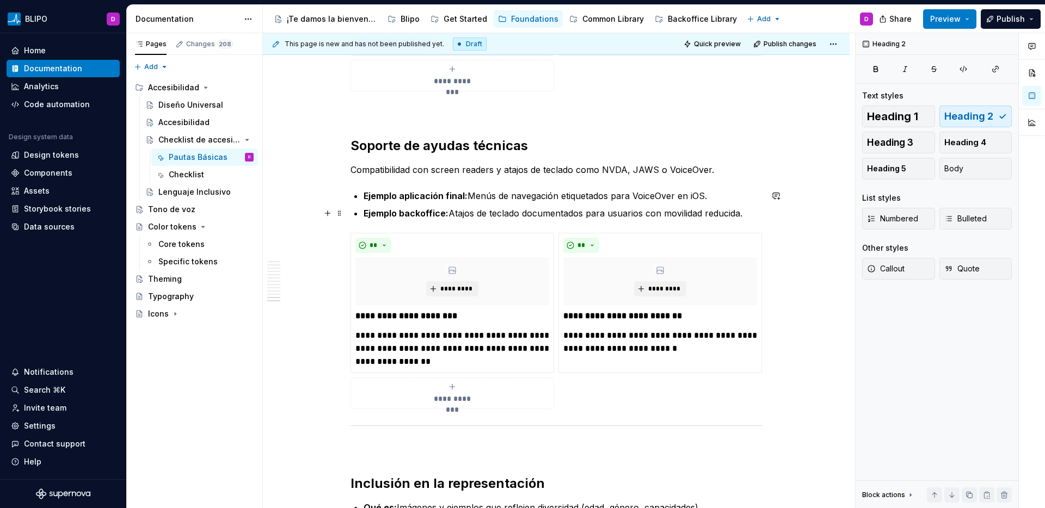
scroll to position [3257, 0]
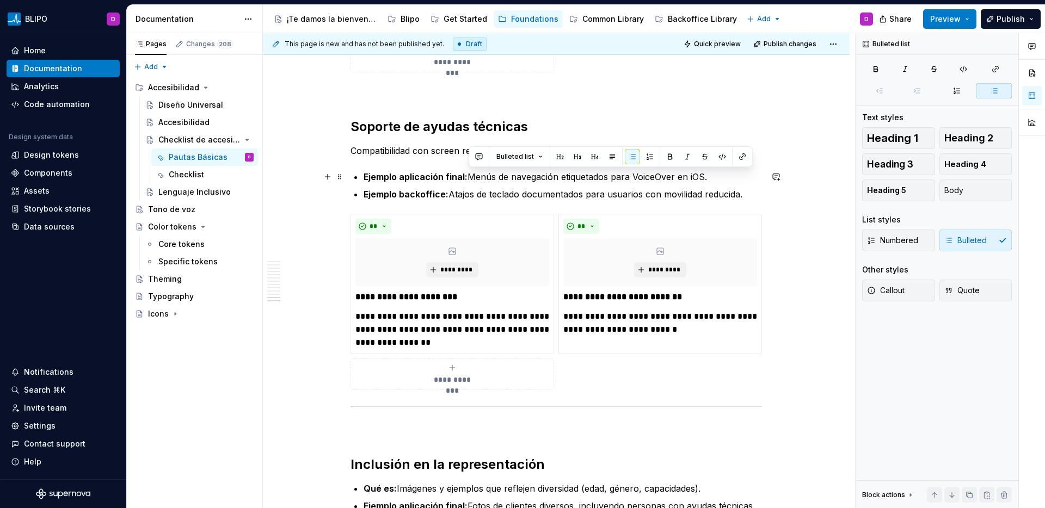
drag, startPoint x: 708, startPoint y: 176, endPoint x: 469, endPoint y: 181, distance: 239.0
click at [469, 181] on p "Ejemplo aplicación final: Menús de navegación etiquetados para VoiceOver en iOS." at bounding box center [563, 176] width 398 height 13
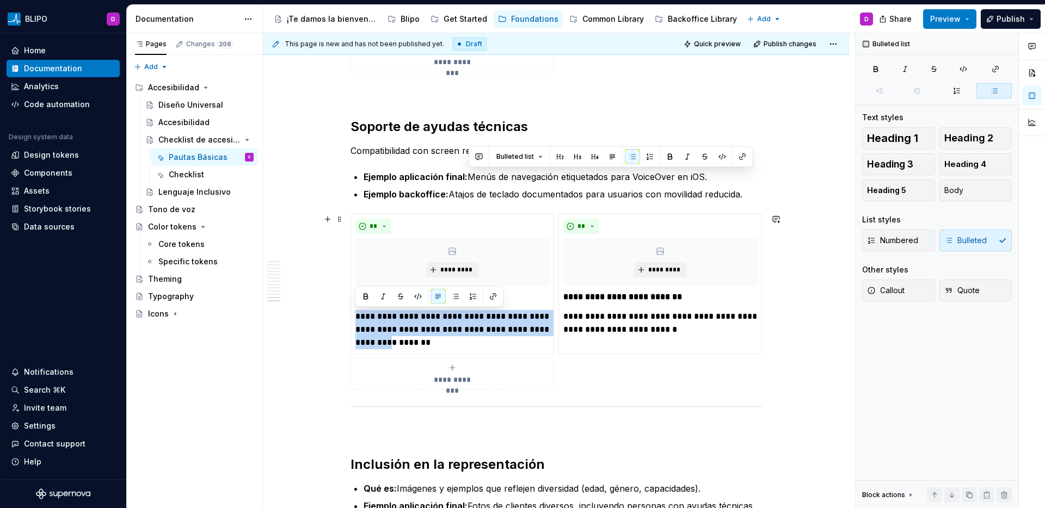
drag, startPoint x: 442, startPoint y: 343, endPoint x: 344, endPoint y: 313, distance: 102.6
paste div
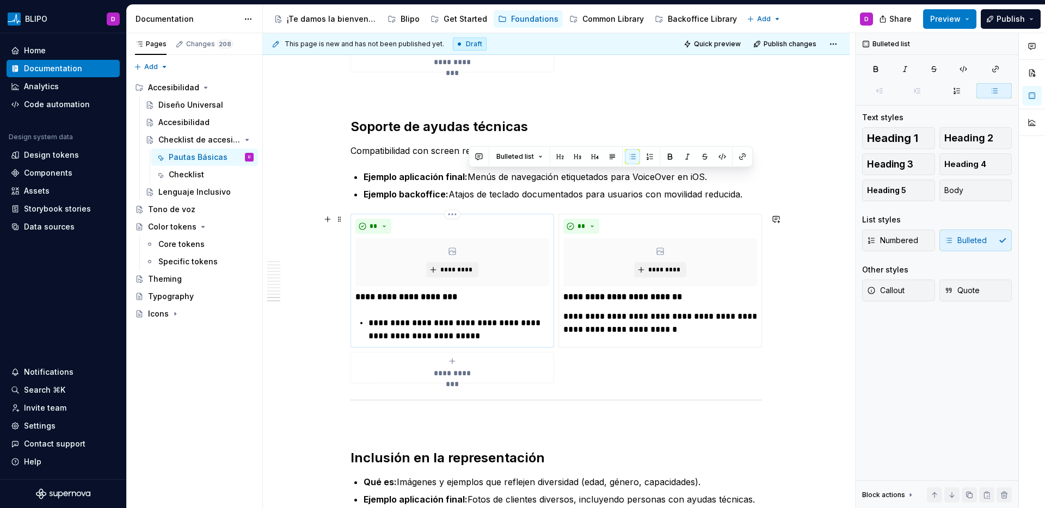
click at [513, 336] on p "**********" at bounding box center [459, 330] width 181 height 26
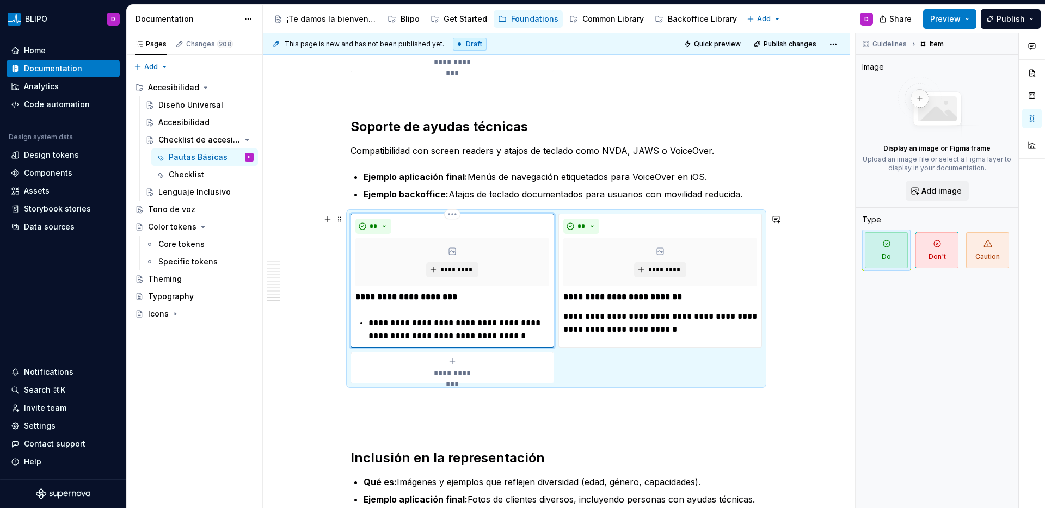
click at [369, 324] on p "**********" at bounding box center [459, 330] width 181 height 26
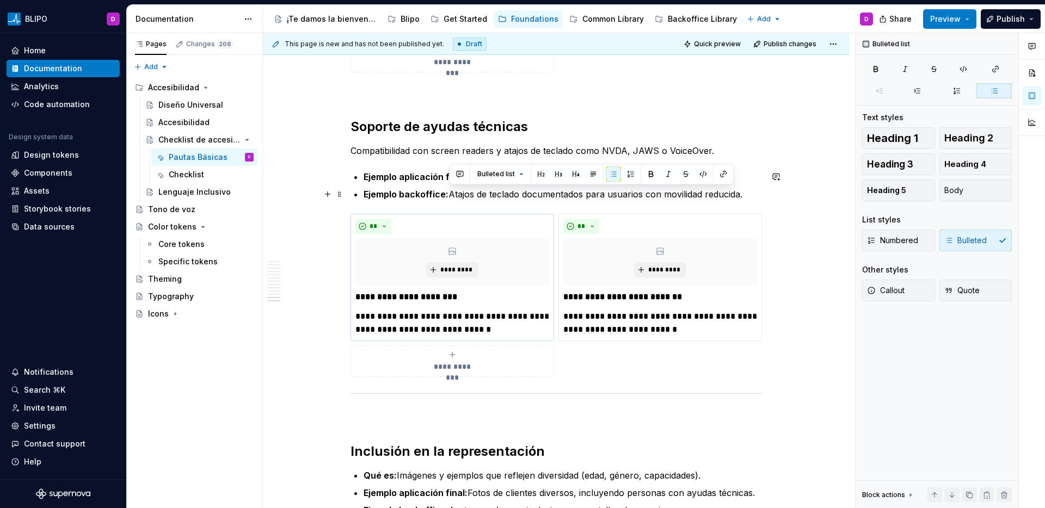
drag, startPoint x: 748, startPoint y: 198, endPoint x: 451, endPoint y: 195, distance: 297.2
click at [451, 195] on p "Ejemplo backoffice: Atajos de teclado documentados para usuarios con movilidad …" at bounding box center [563, 194] width 398 height 13
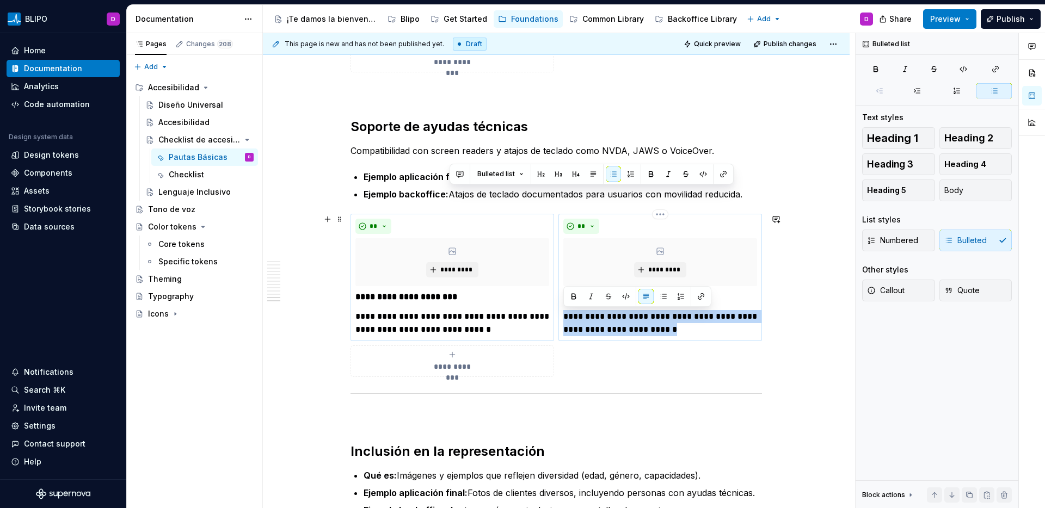
drag, startPoint x: 689, startPoint y: 330, endPoint x: 564, endPoint y: 321, distance: 125.0
click at [564, 321] on p "**********" at bounding box center [660, 323] width 194 height 26
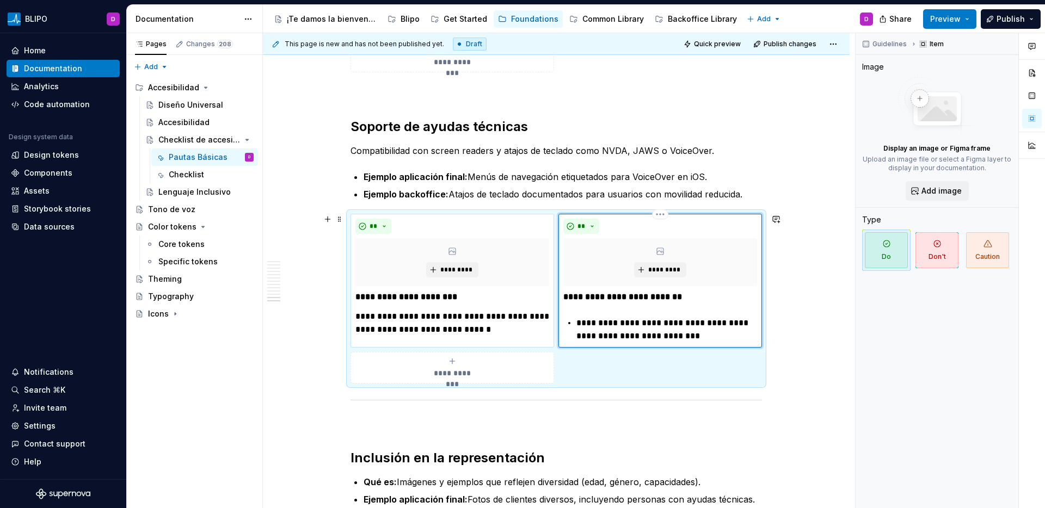
click at [574, 323] on div "**********" at bounding box center [660, 317] width 194 height 52
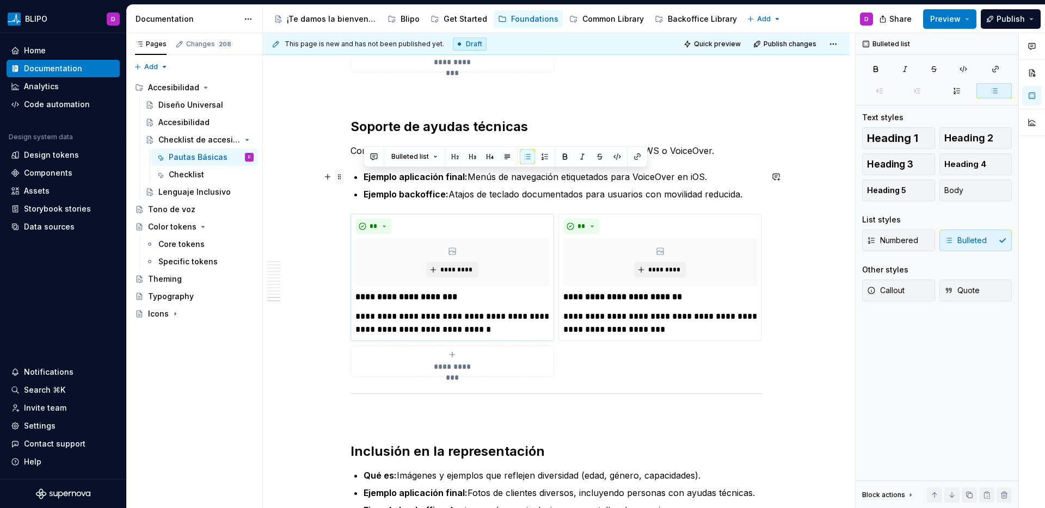
drag, startPoint x: 753, startPoint y: 197, endPoint x: 343, endPoint y: 176, distance: 410.4
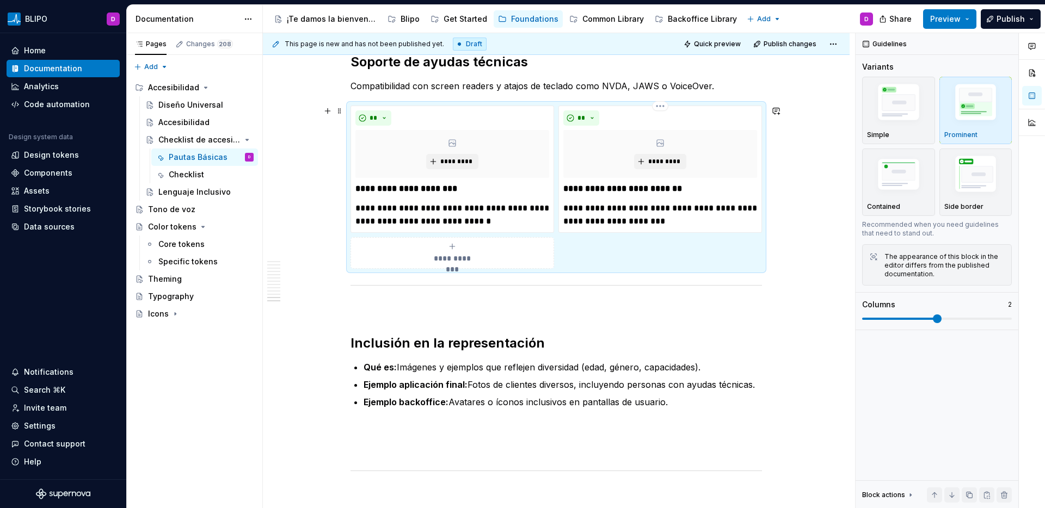
scroll to position [3337, 0]
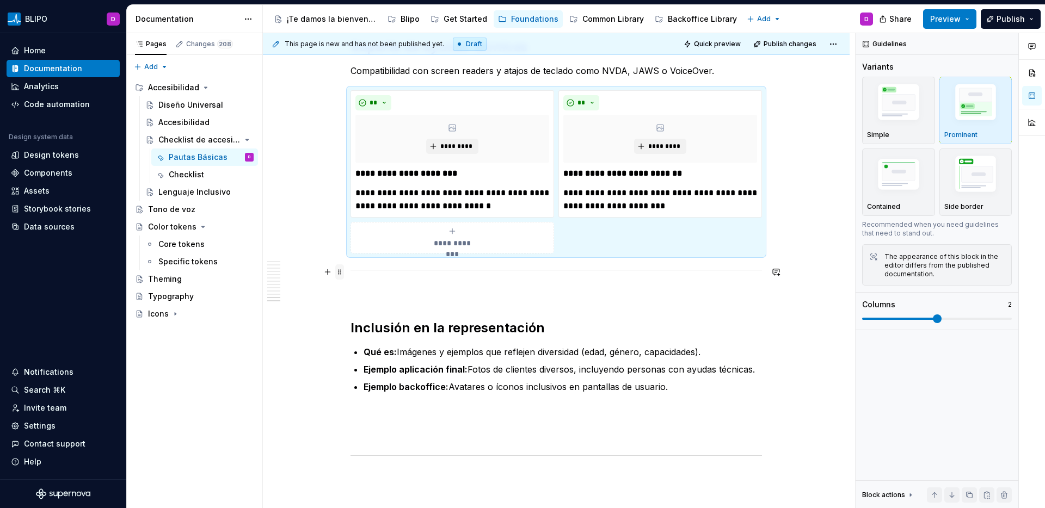
click at [340, 269] on span at bounding box center [339, 272] width 9 height 15
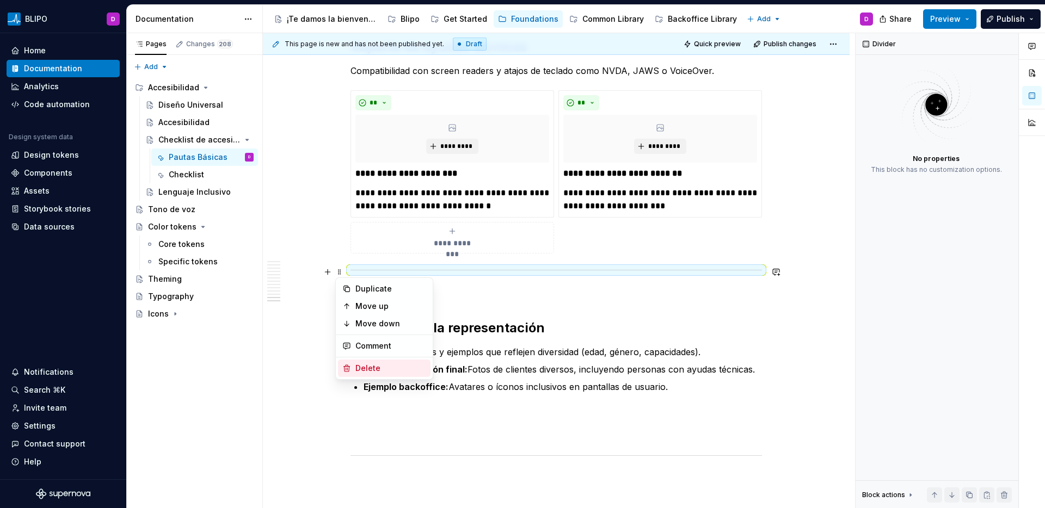
click at [363, 368] on div "Delete" at bounding box center [390, 368] width 71 height 11
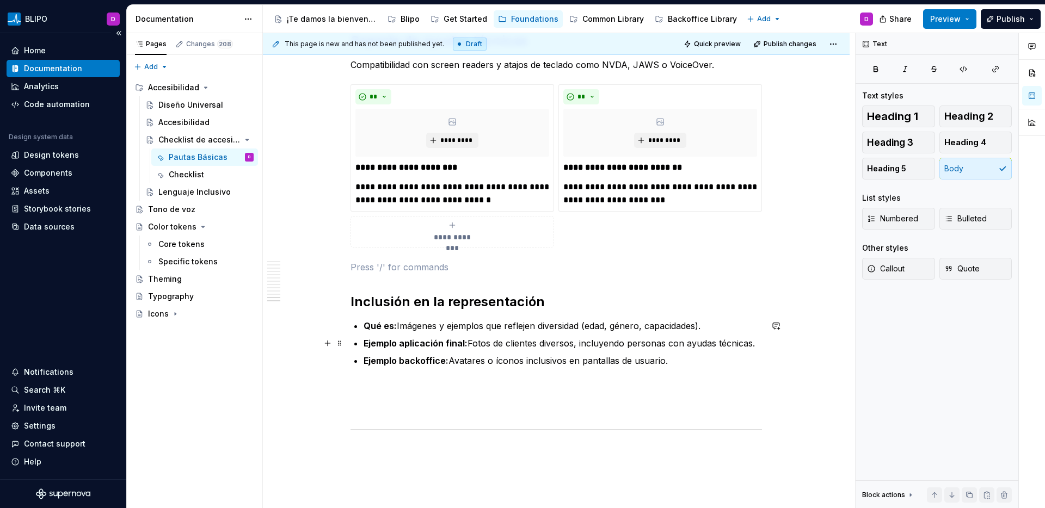
scroll to position [3345, 0]
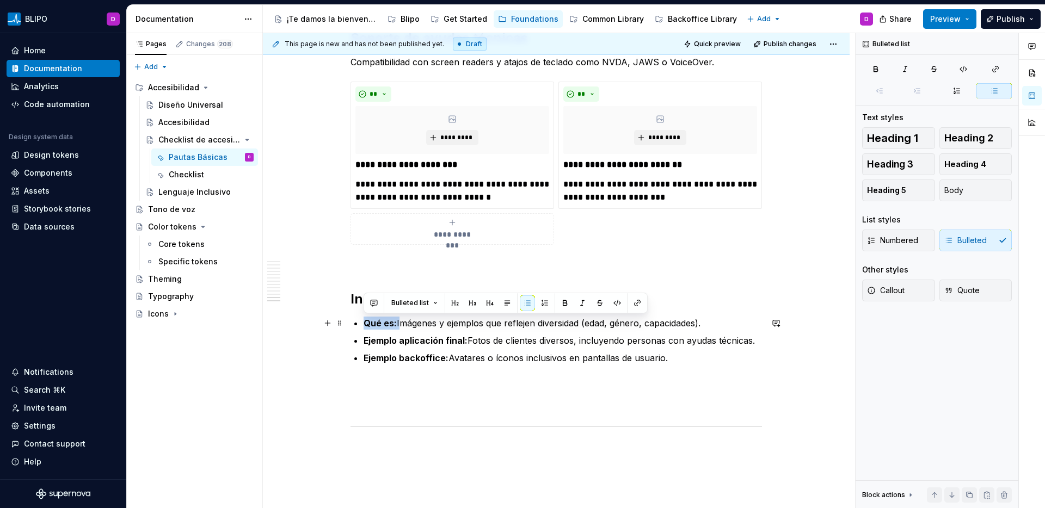
drag, startPoint x: 399, startPoint y: 326, endPoint x: 347, endPoint y: 326, distance: 51.7
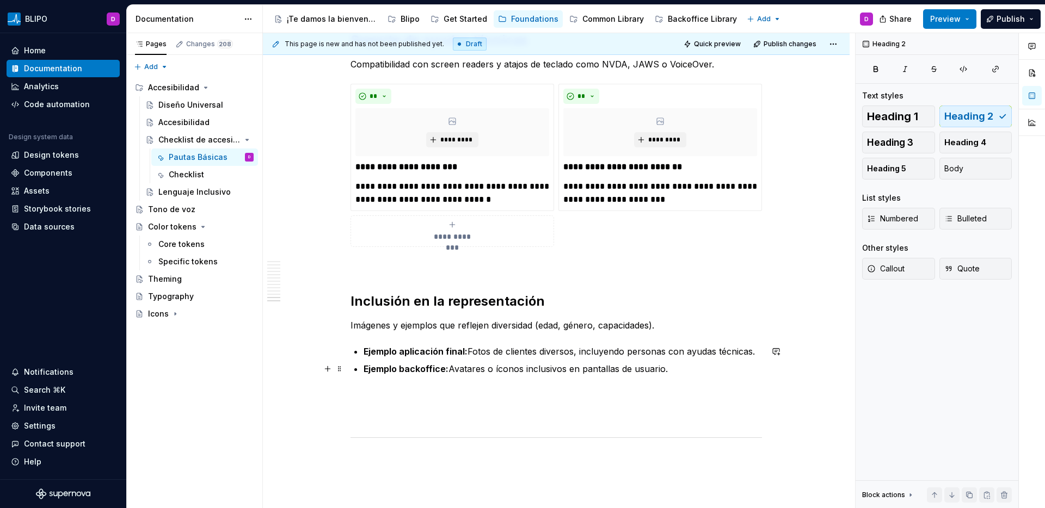
scroll to position [3341, 0]
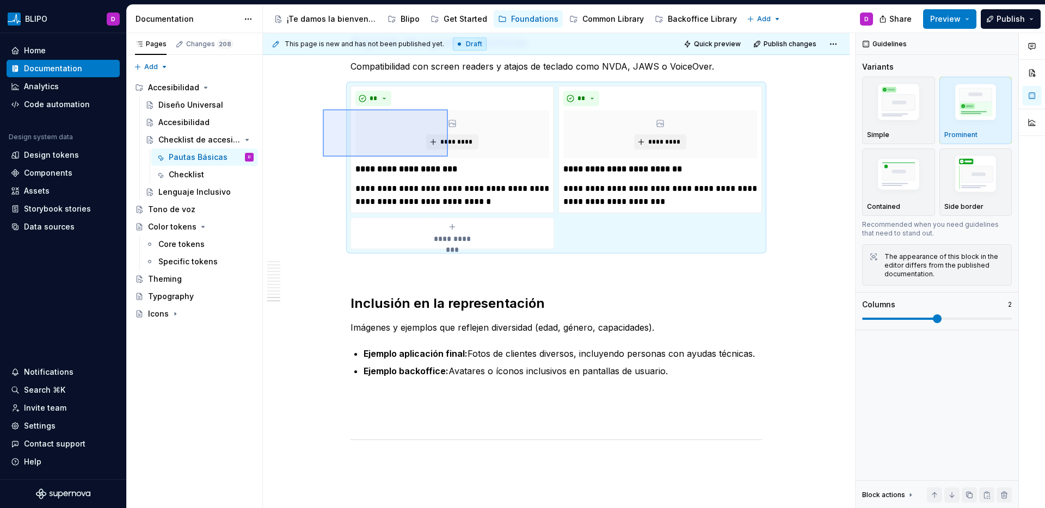
drag, startPoint x: 332, startPoint y: 113, endPoint x: 449, endPoint y: 159, distance: 125.6
click at [449, 159] on div "**********" at bounding box center [559, 271] width 592 height 476
click at [447, 395] on p at bounding box center [557, 397] width 412 height 13
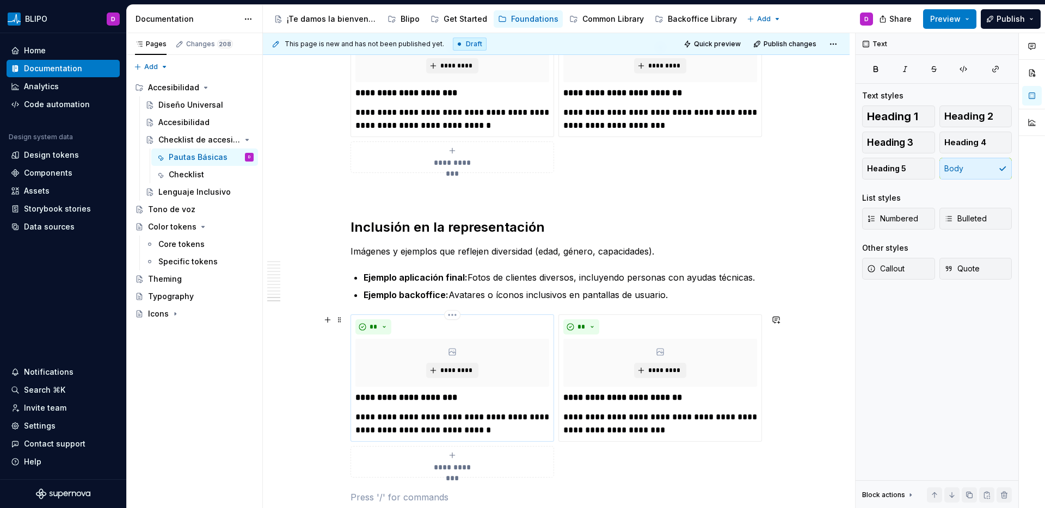
scroll to position [3504, 0]
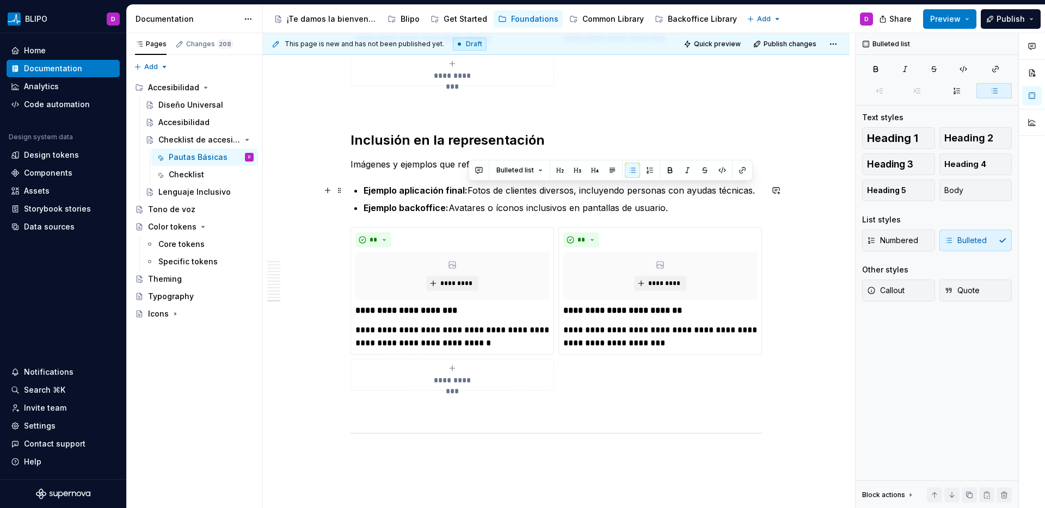
drag, startPoint x: 469, startPoint y: 192, endPoint x: 756, endPoint y: 192, distance: 286.9
click at [756, 192] on p "Ejemplo aplicación final: Fotos de clientes diversos, incluyendo personas con a…" at bounding box center [563, 190] width 398 height 13
click at [439, 333] on p "**********" at bounding box center [452, 337] width 194 height 26
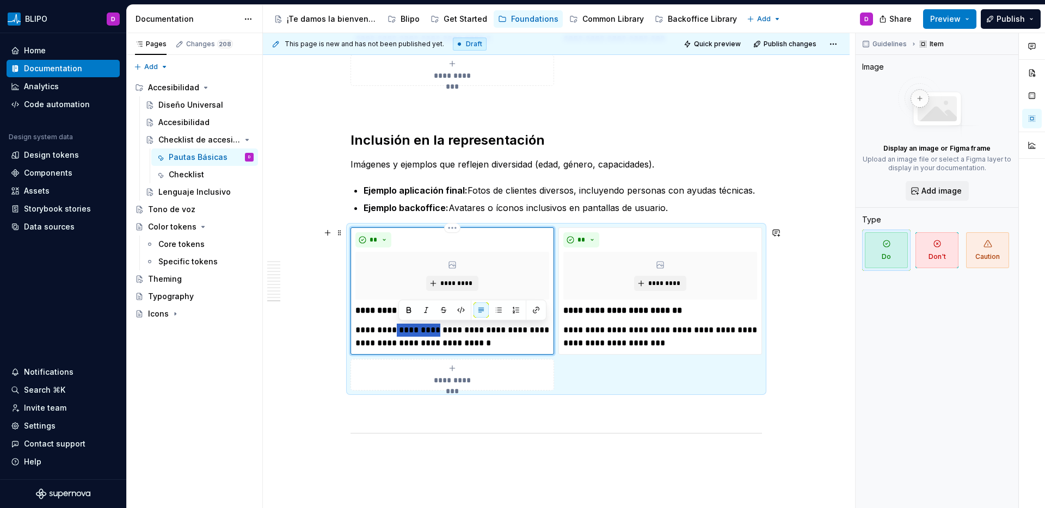
click at [439, 333] on p "**********" at bounding box center [452, 337] width 194 height 26
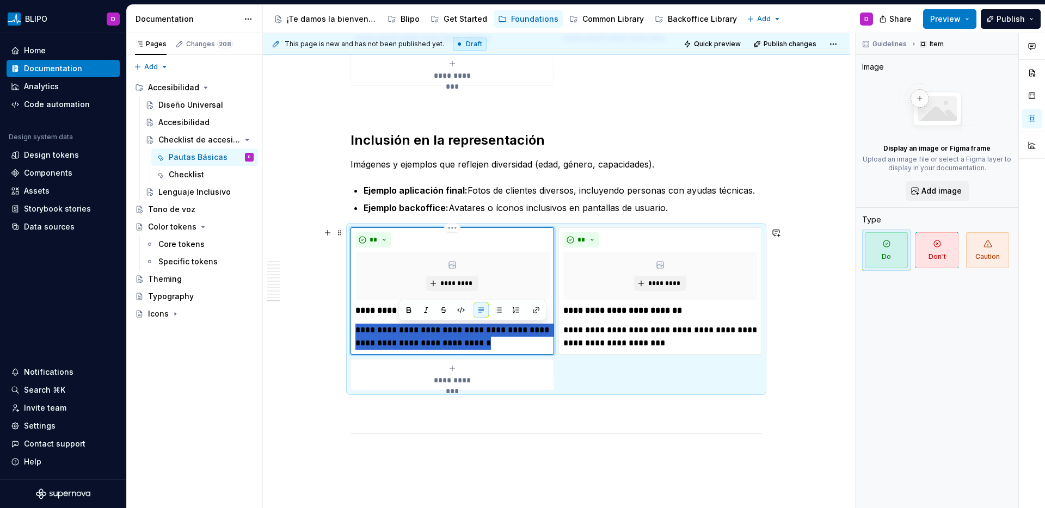
click at [439, 333] on p "**********" at bounding box center [452, 337] width 194 height 26
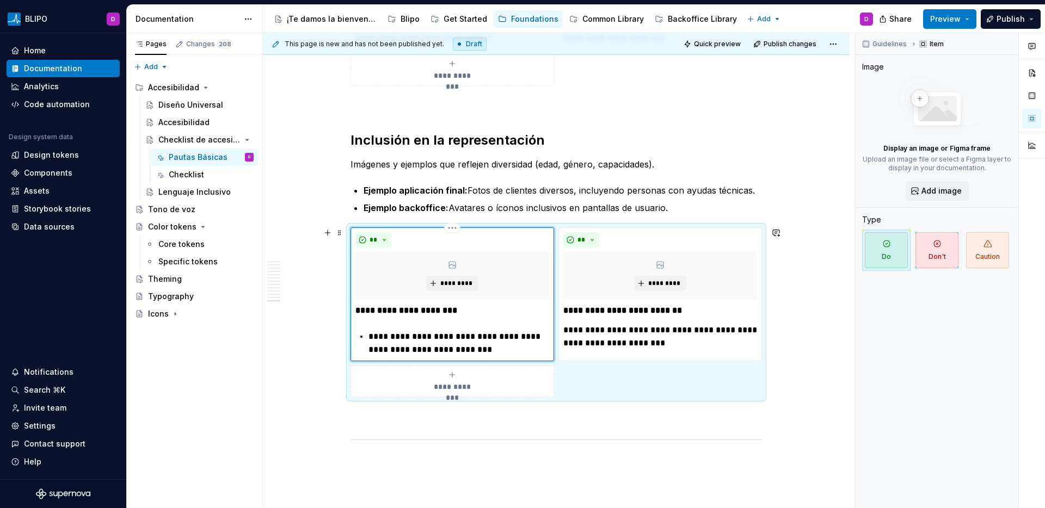
click at [369, 340] on p "**********" at bounding box center [459, 343] width 181 height 26
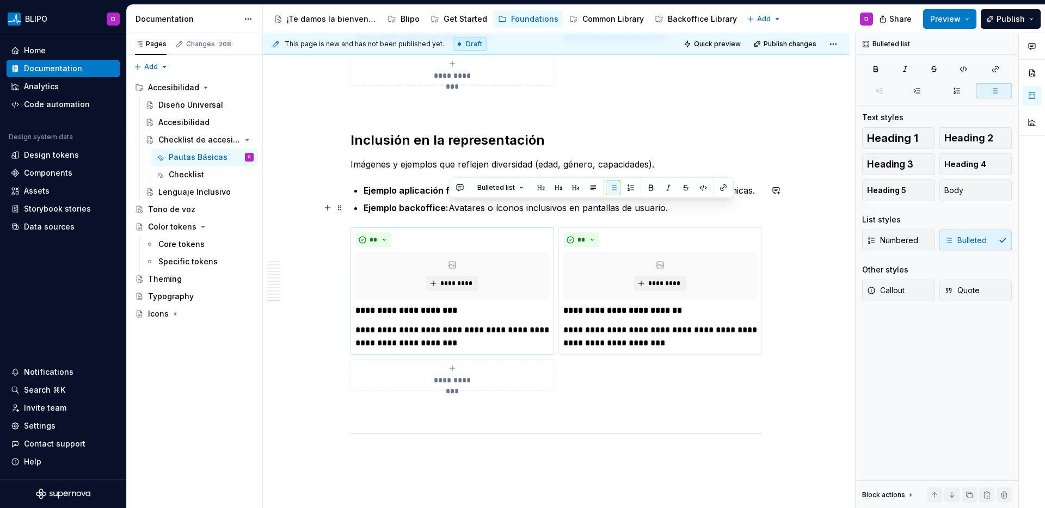
drag, startPoint x: 449, startPoint y: 210, endPoint x: 666, endPoint y: 211, distance: 217.2
click at [666, 211] on p "Ejemplo backoffice: Avatares o íconos inclusivos en pantallas de usuario." at bounding box center [563, 207] width 398 height 13
drag, startPoint x: 672, startPoint y: 210, endPoint x: 451, endPoint y: 212, distance: 221.0
click at [451, 212] on p "Ejemplo backoffice: Avatares o íconos inclusivos en pantallas de usuario." at bounding box center [563, 207] width 398 height 13
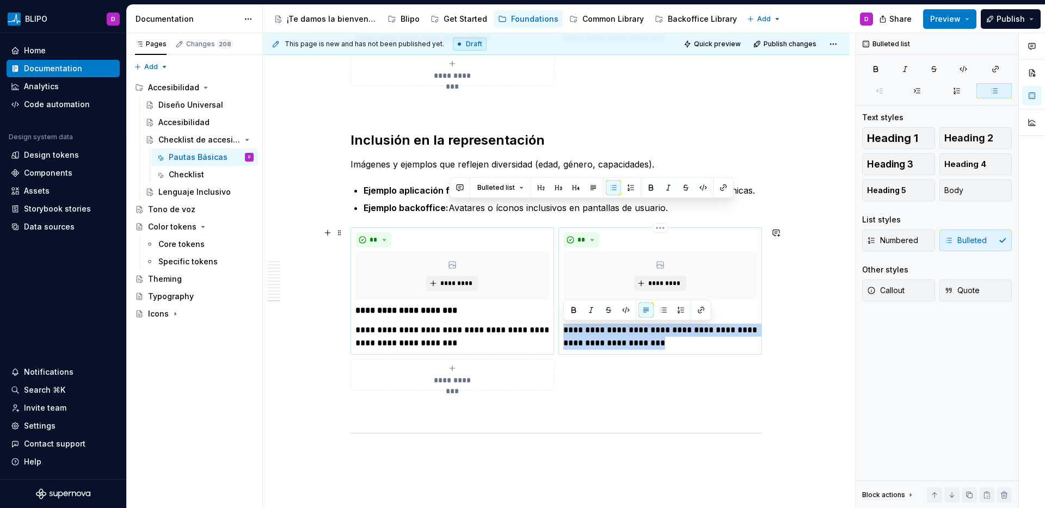
drag, startPoint x: 662, startPoint y: 343, endPoint x: 563, endPoint y: 329, distance: 99.5
click at [563, 329] on p "**********" at bounding box center [660, 337] width 194 height 26
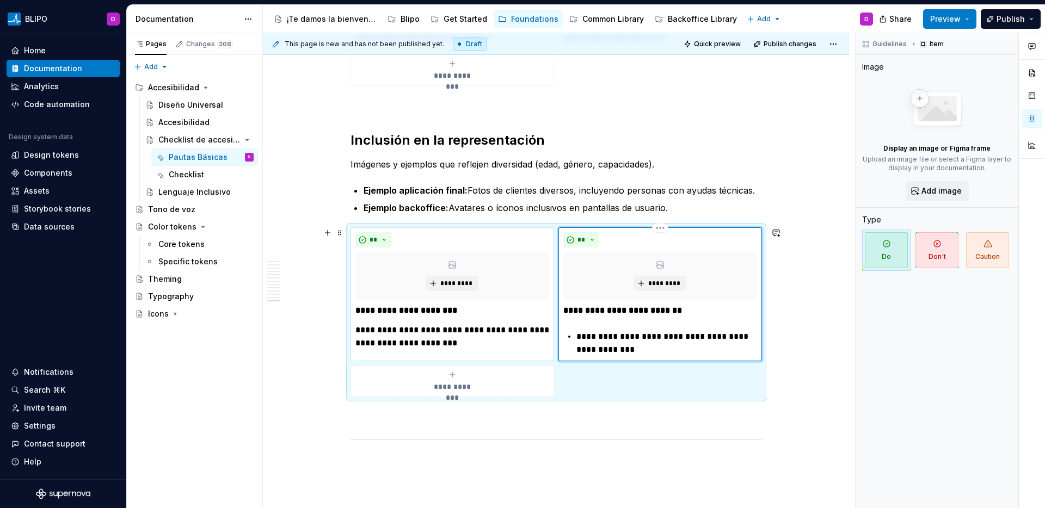
click at [574, 337] on div "**********" at bounding box center [660, 330] width 194 height 52
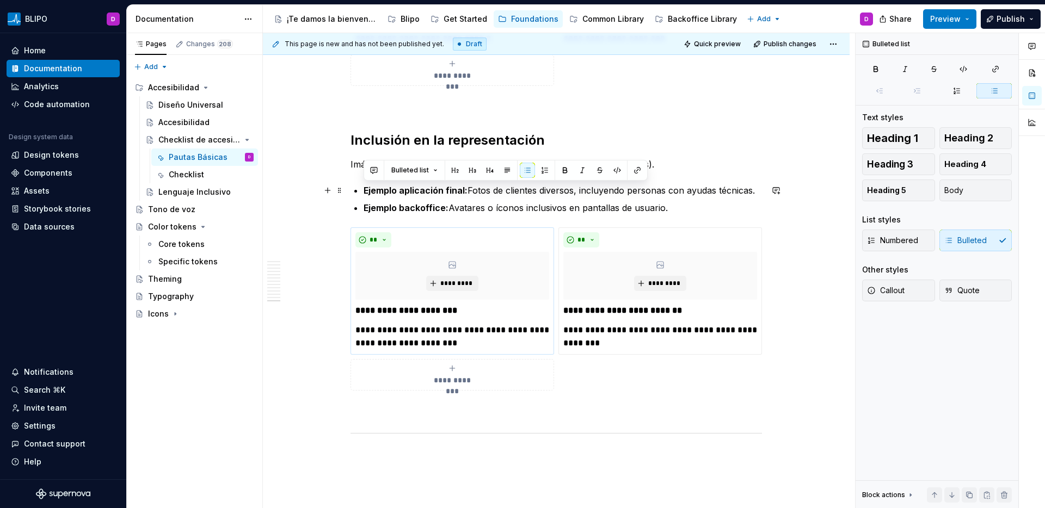
drag, startPoint x: 674, startPoint y: 210, endPoint x: 348, endPoint y: 192, distance: 326.5
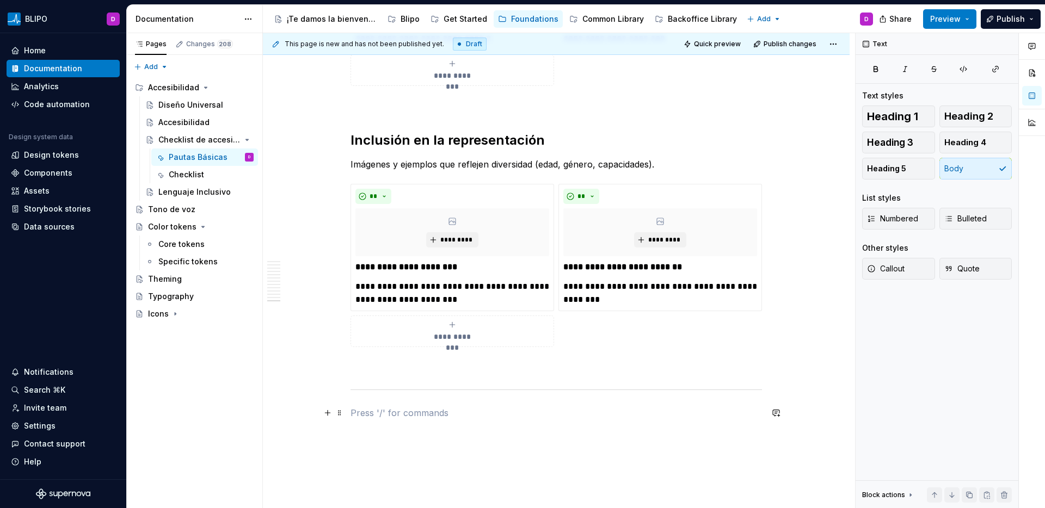
click at [356, 408] on p at bounding box center [557, 413] width 412 height 13
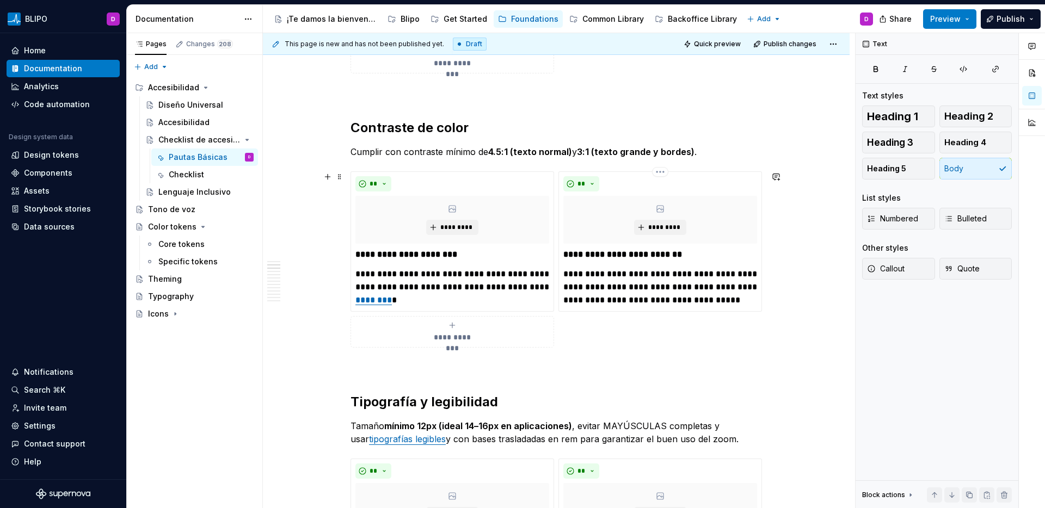
scroll to position [0, 0]
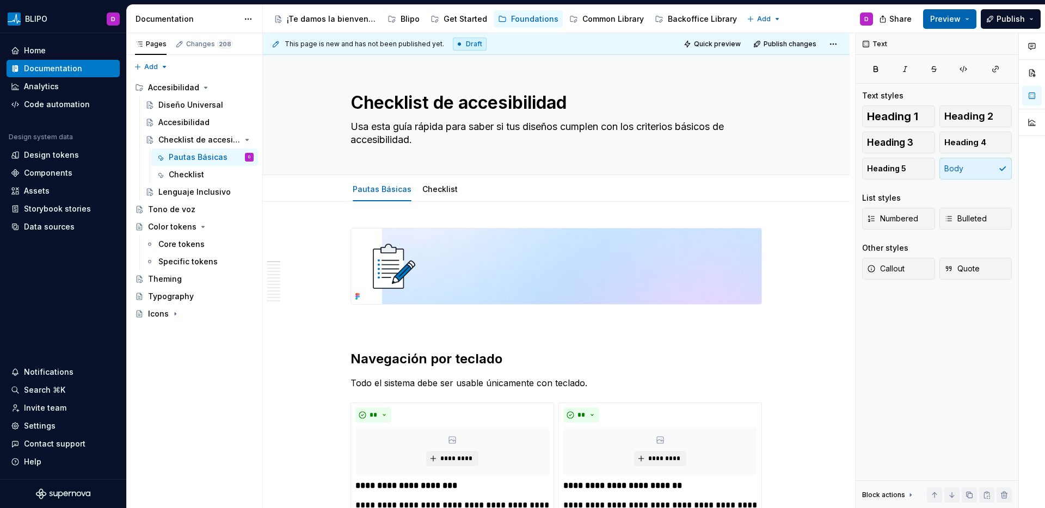
click at [966, 18] on button "Preview" at bounding box center [949, 19] width 53 height 20
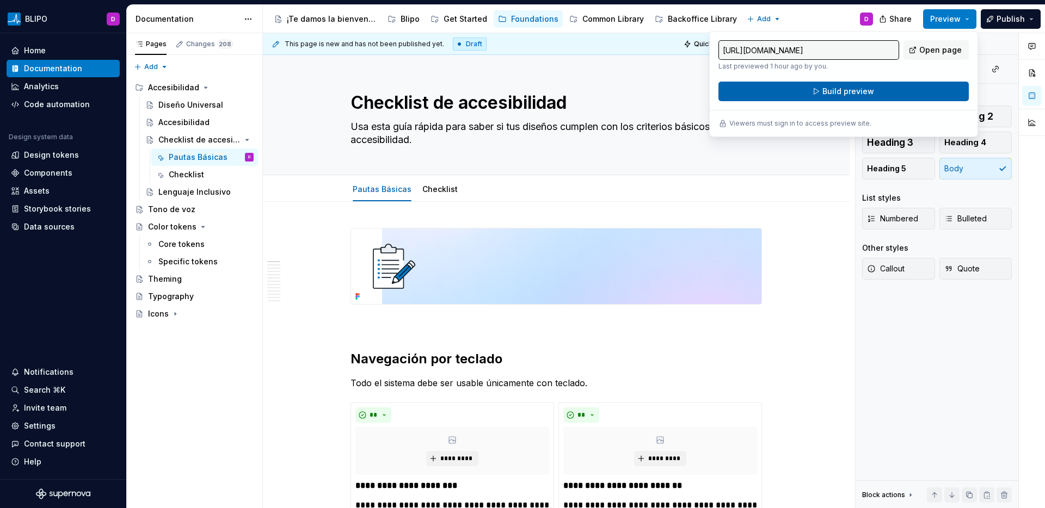
click at [859, 94] on span "Build preview" at bounding box center [848, 91] width 52 height 11
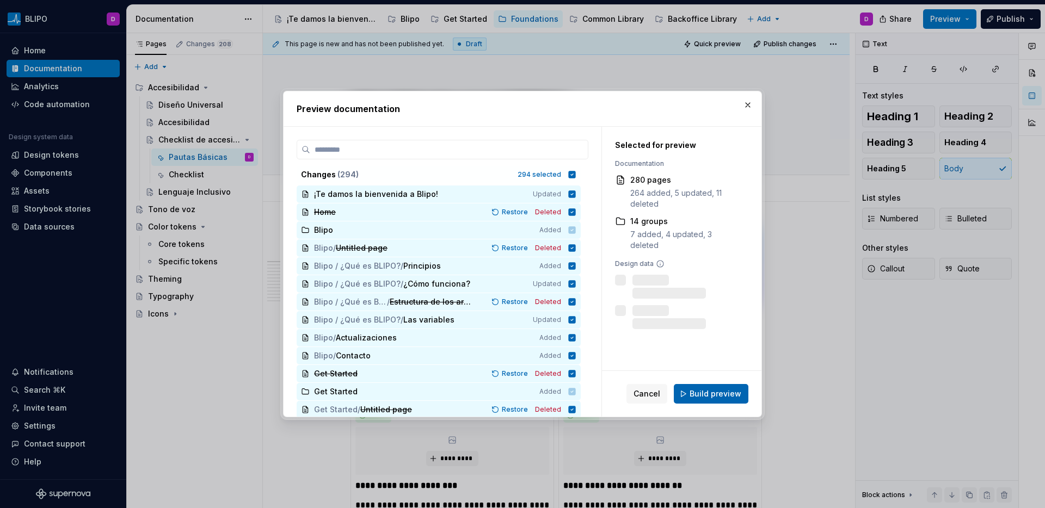
click at [710, 389] on span "Build preview" at bounding box center [716, 394] width 52 height 11
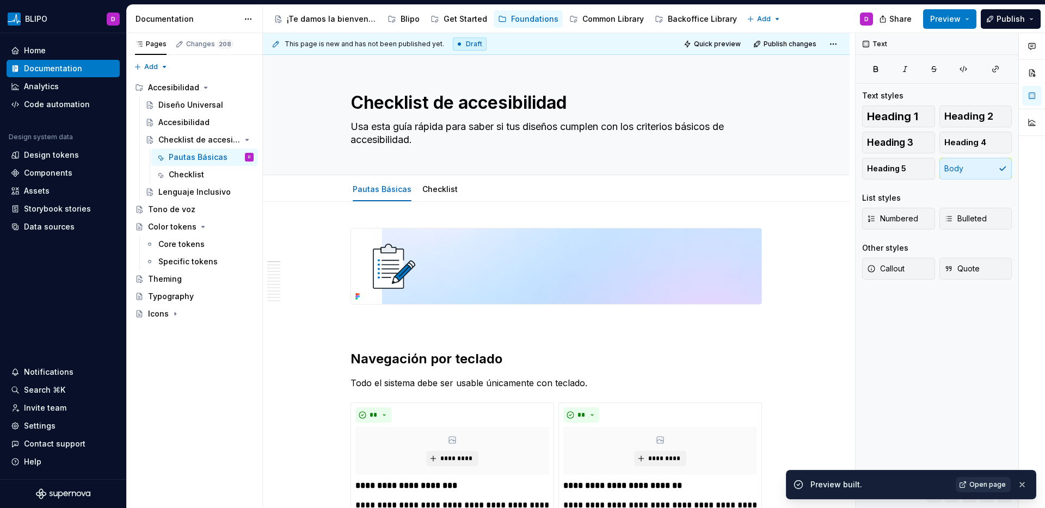
click at [991, 485] on span "Open page" at bounding box center [987, 485] width 36 height 9
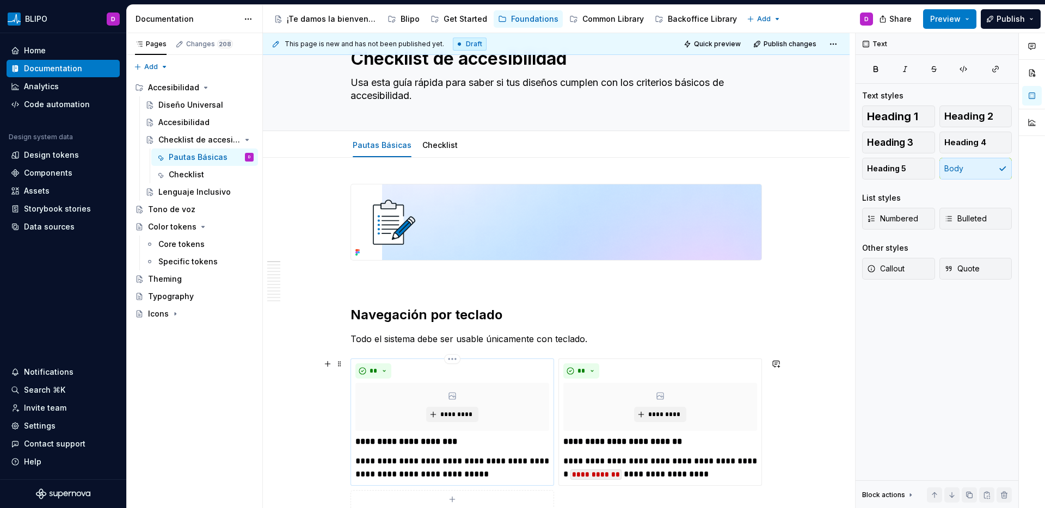
scroll to position [101, 0]
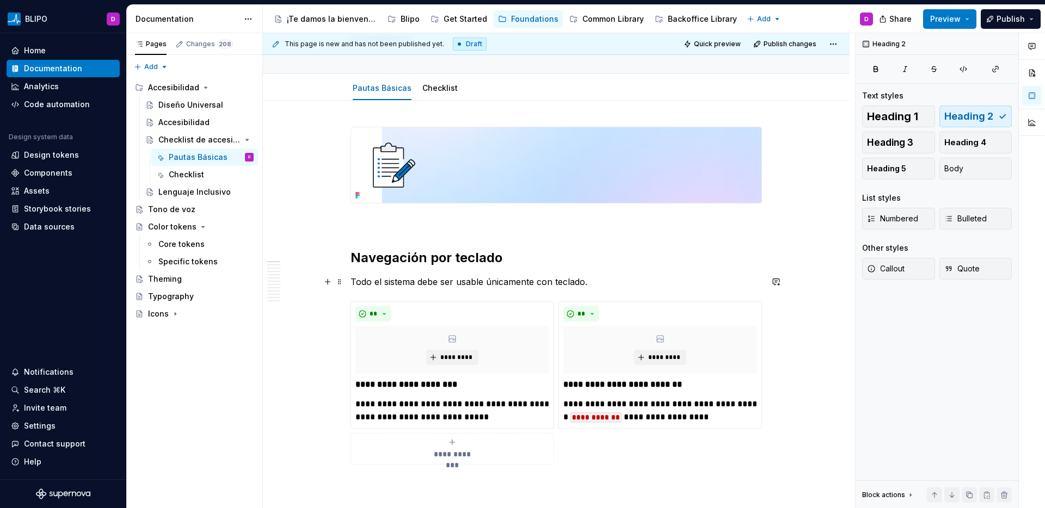
click at [481, 284] on p "Todo el sistema debe ser usable únicamente con teclado." at bounding box center [557, 281] width 412 height 13
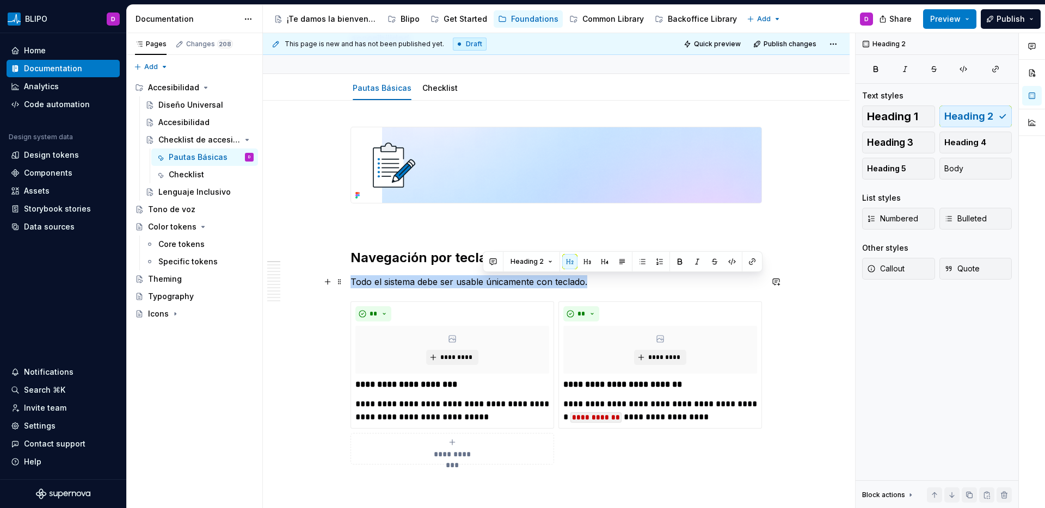
click at [481, 284] on p "Todo el sistema debe ser usable únicamente con teclado." at bounding box center [557, 281] width 412 height 13
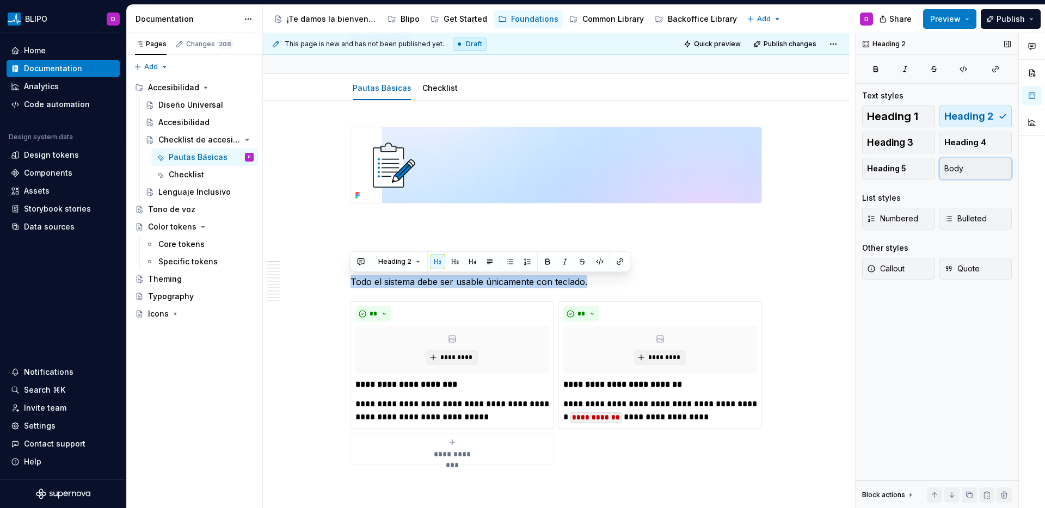
click at [959, 172] on span "Body" at bounding box center [953, 168] width 19 height 11
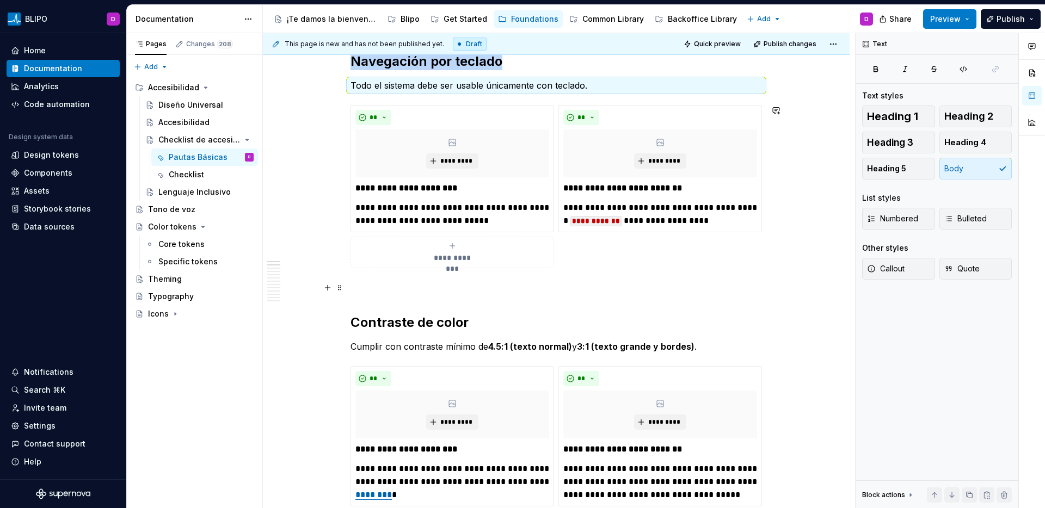
scroll to position [299, 0]
click at [457, 346] on p "Cumplir con contraste mínimo de 4.5:1 (texto normal) y 3:1 (texto grande y bord…" at bounding box center [557, 345] width 412 height 13
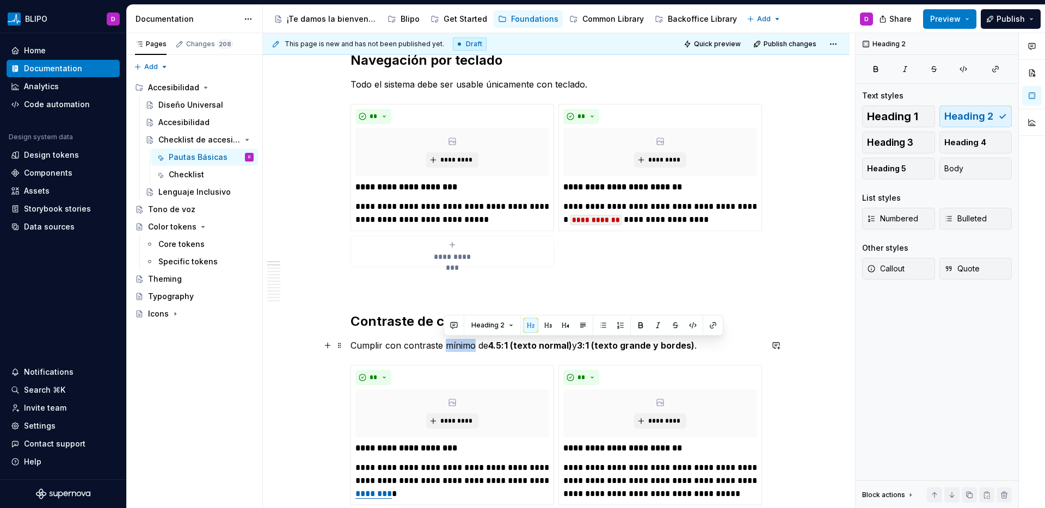
click at [457, 346] on p "Cumplir con contraste mínimo de 4.5:1 (texto normal) y 3:1 (texto grande y bord…" at bounding box center [557, 345] width 412 height 13
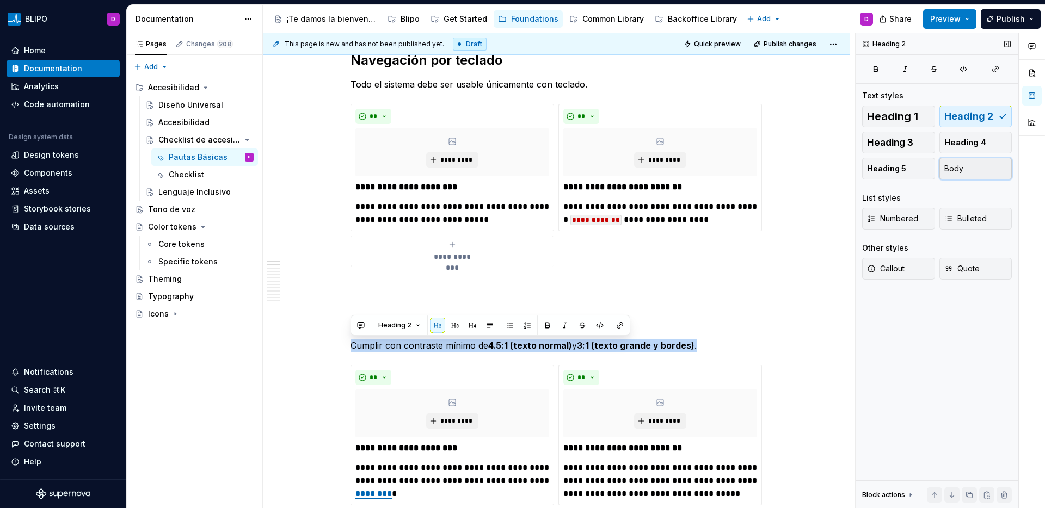
click at [989, 162] on button "Body" at bounding box center [976, 169] width 73 height 22
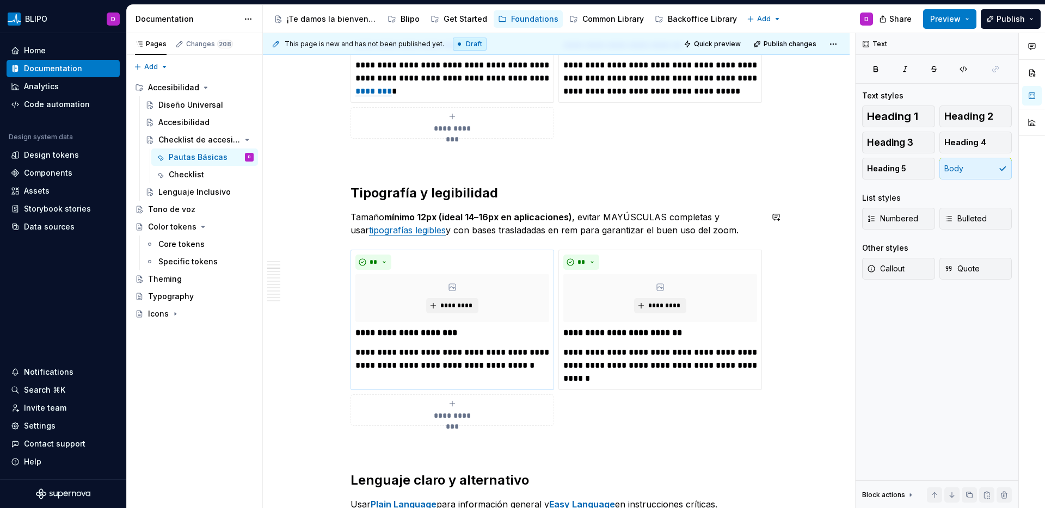
scroll to position [751, 0]
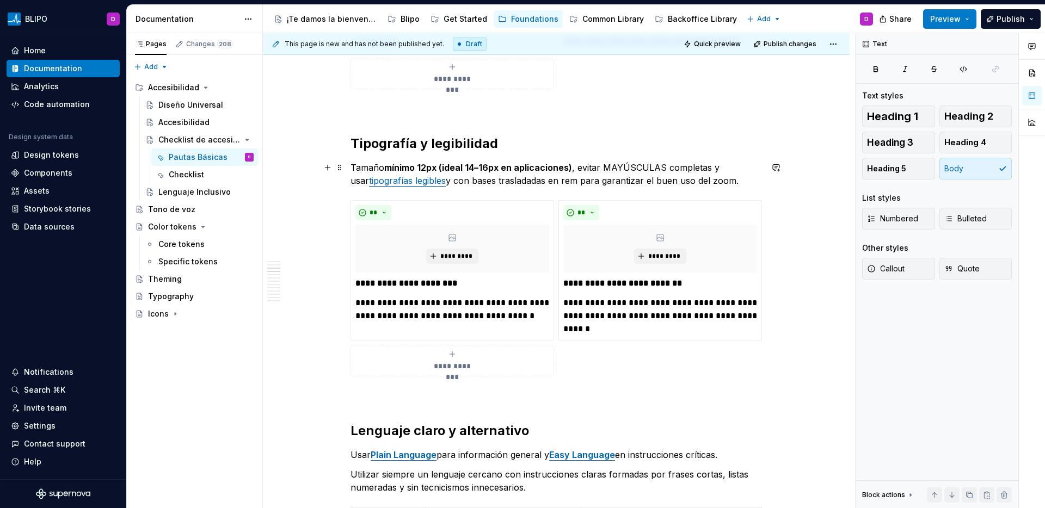
click at [521, 170] on strong "mínimo 12px (ideal 14–16px en aplicaciones)" at bounding box center [478, 167] width 188 height 11
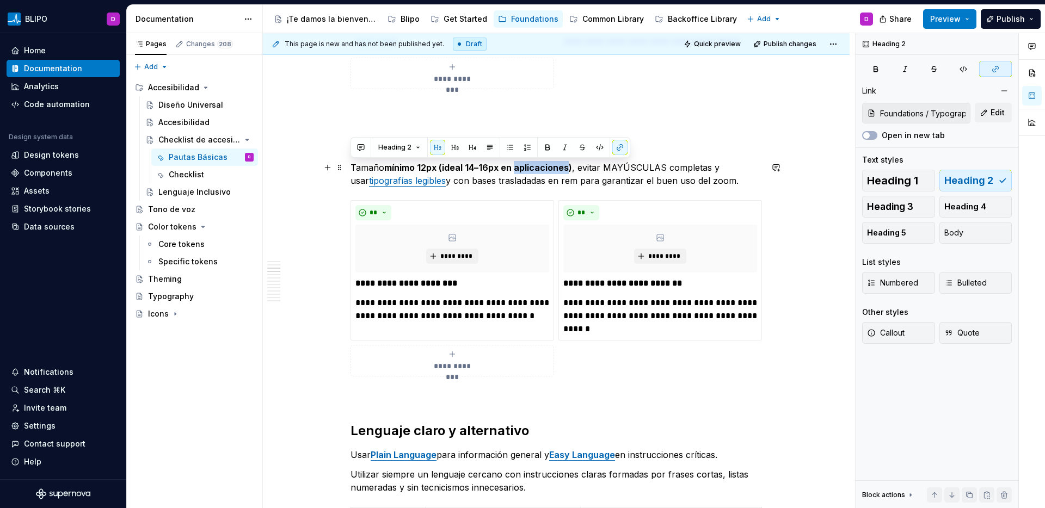
click at [521, 170] on strong "mínimo 12px (ideal 14–16px en aplicaciones)" at bounding box center [478, 167] width 188 height 11
click at [962, 230] on span "Body" at bounding box center [953, 233] width 19 height 11
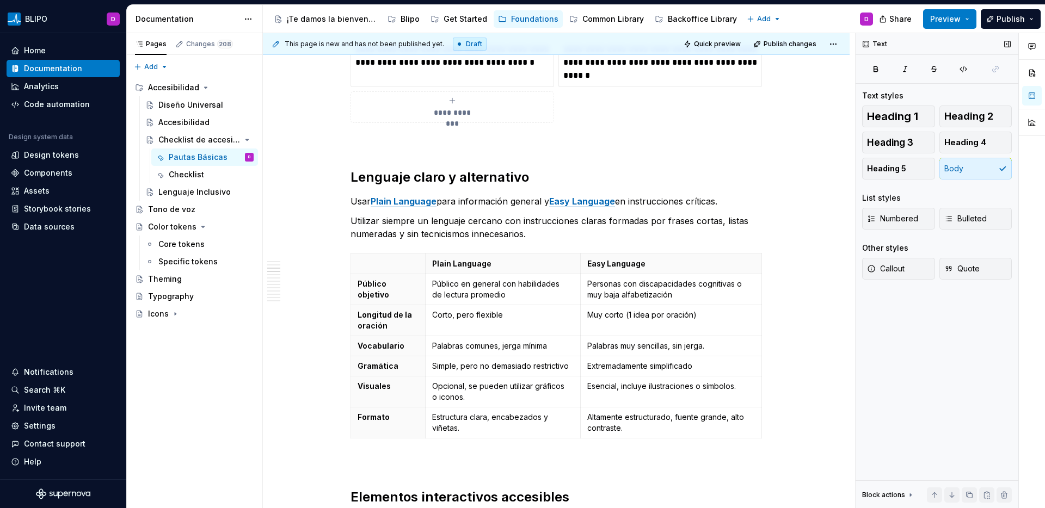
scroll to position [1109, 0]
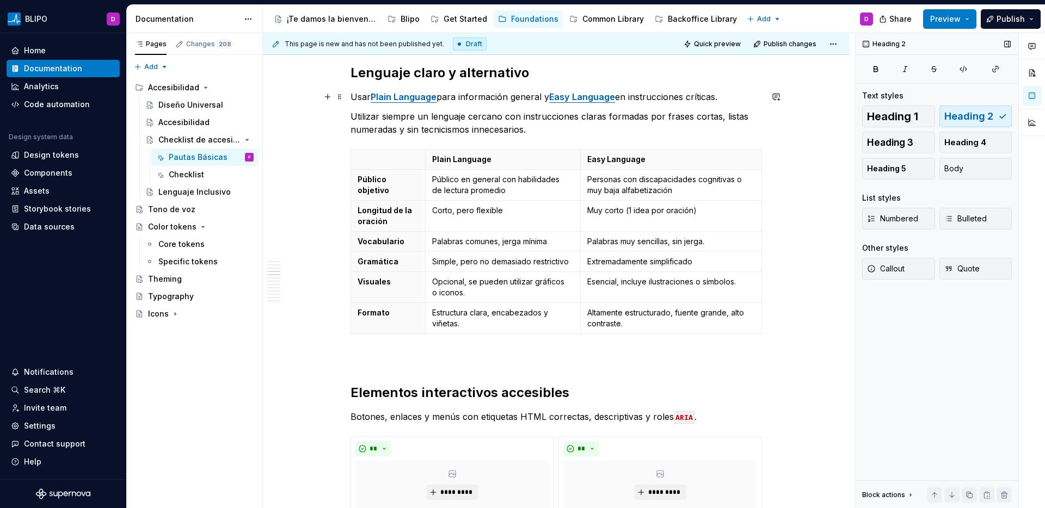
click at [536, 97] on p "Usar Plain Language para información general y Easy Language en instrucciones c…" at bounding box center [557, 96] width 412 height 13
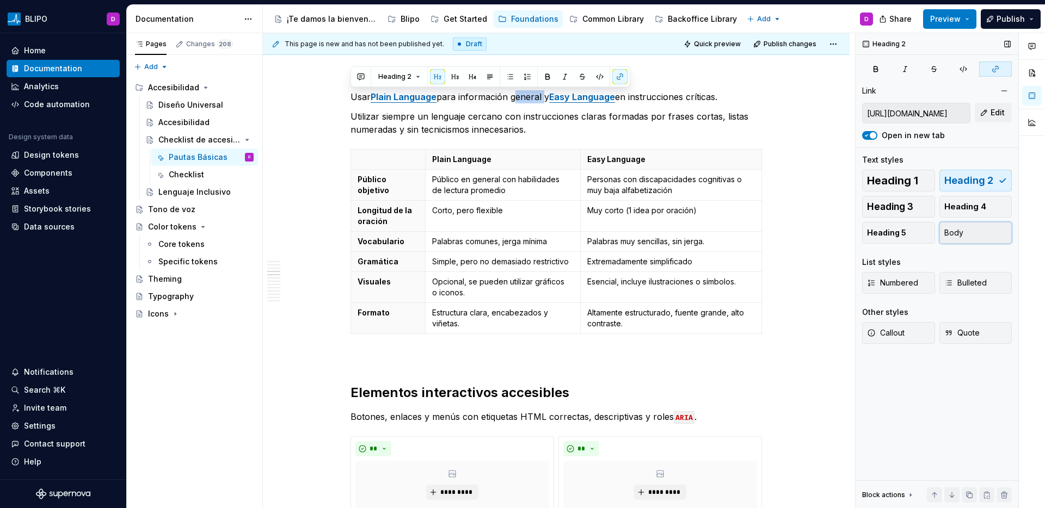
click at [956, 230] on span "Body" at bounding box center [953, 233] width 19 height 11
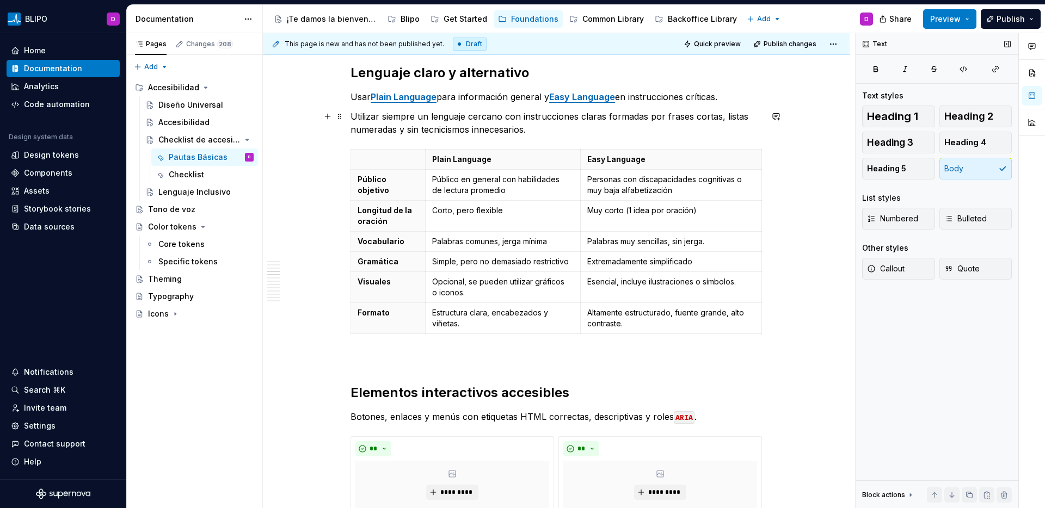
click at [631, 116] on p "Utilizar siempre un lenguaje cercano con instrucciones claras formadas por fras…" at bounding box center [557, 123] width 412 height 26
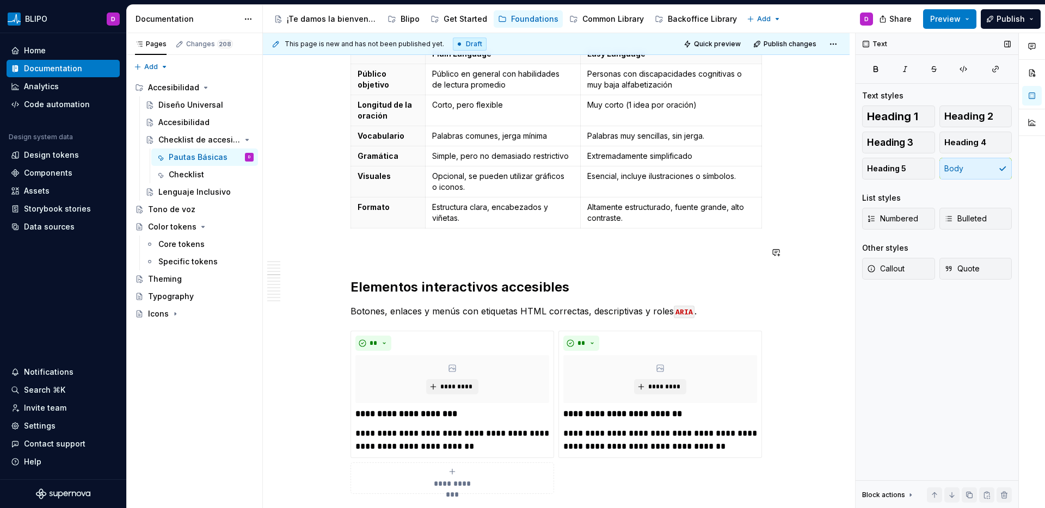
scroll to position [1217, 0]
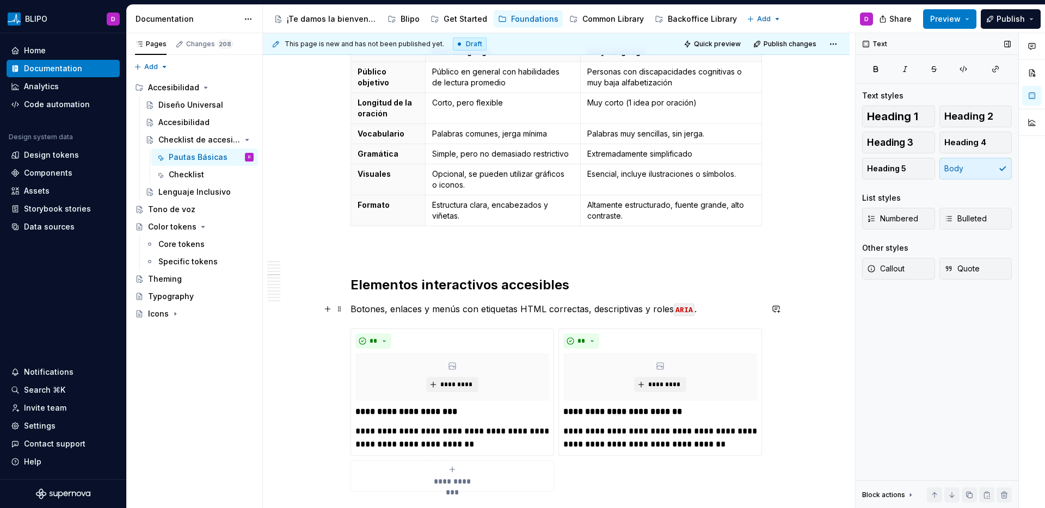
click at [573, 315] on p "Botones, enlaces y menús con etiquetas HTML correctas, descriptivas y roles ARI…" at bounding box center [557, 309] width 412 height 13
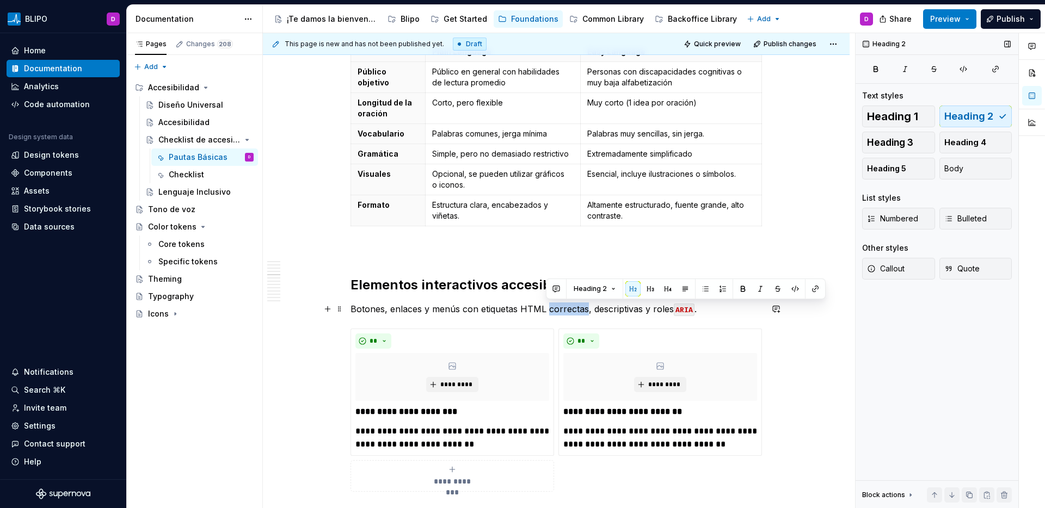
click at [573, 314] on p "Botones, enlaces y menús con etiquetas HTML correctas, descriptivas y roles ARI…" at bounding box center [557, 309] width 412 height 13
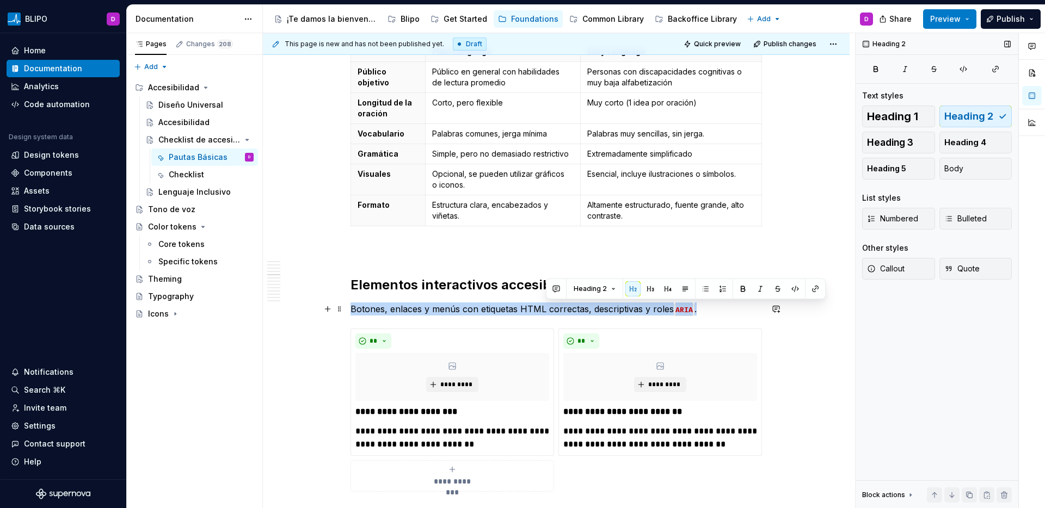
click at [573, 314] on p "Botones, enlaces y menús con etiquetas HTML correctas, descriptivas y roles ARI…" at bounding box center [557, 309] width 412 height 13
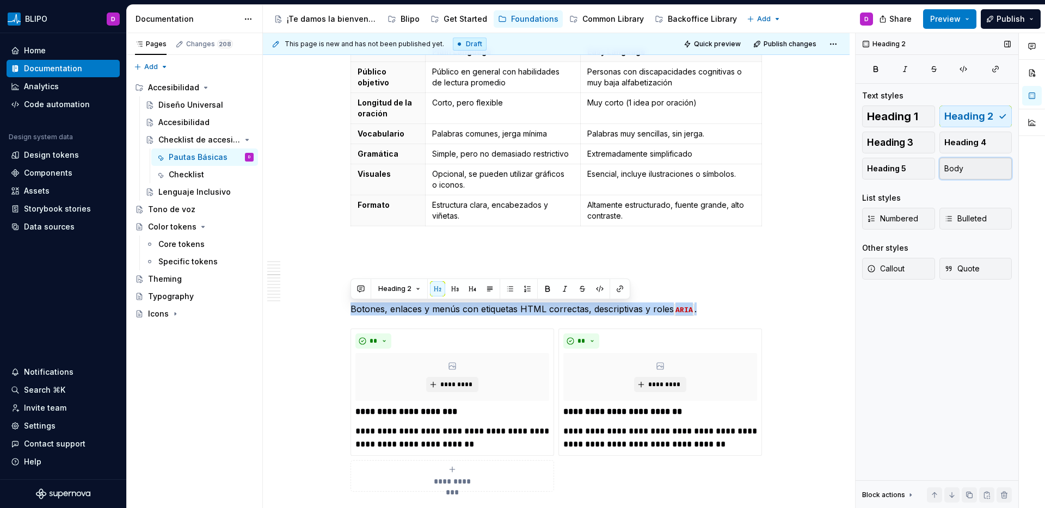
click at [972, 169] on button "Body" at bounding box center [976, 169] width 73 height 22
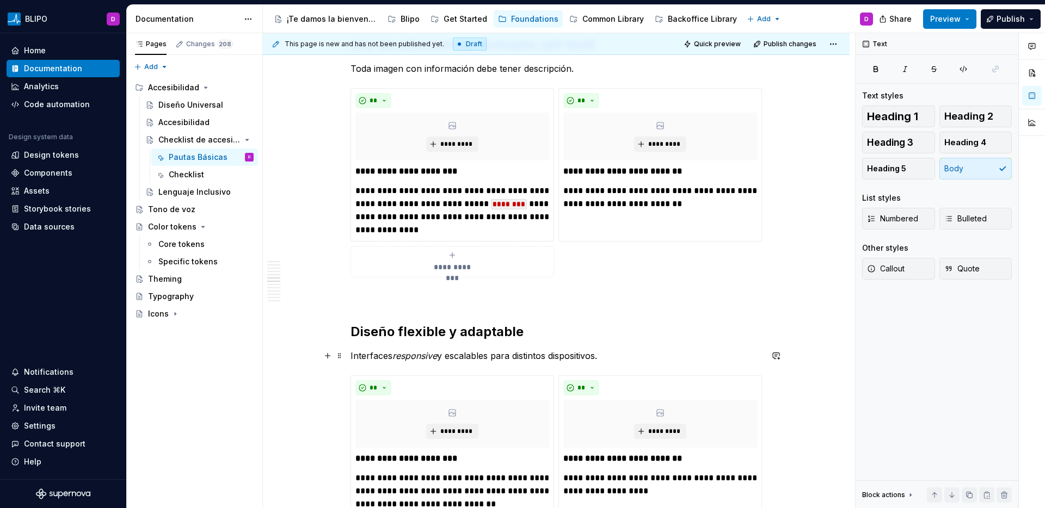
scroll to position [1721, 0]
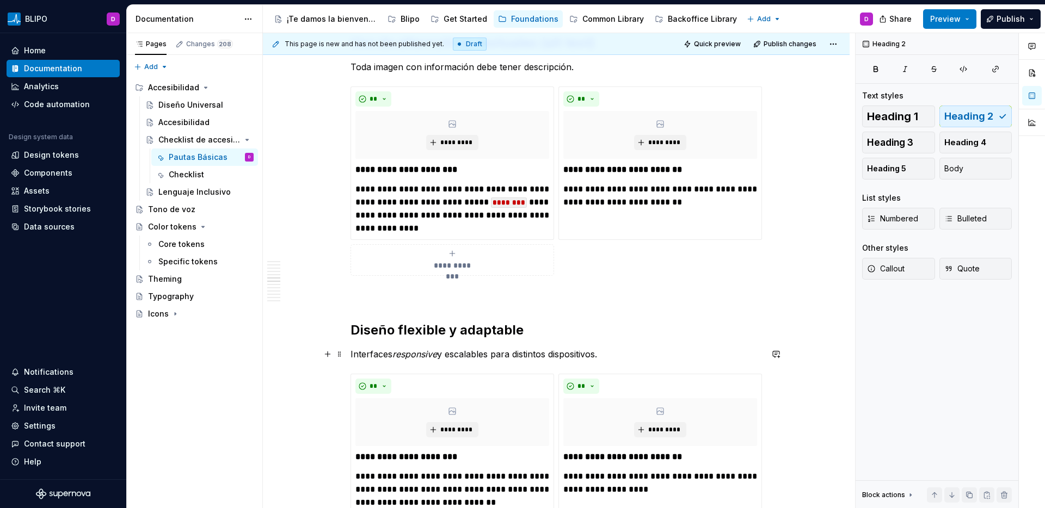
click at [509, 355] on p "Interfaces responsive y escalables para distintos dispositivos." at bounding box center [557, 354] width 412 height 13
click at [991, 165] on button "Body" at bounding box center [976, 169] width 73 height 22
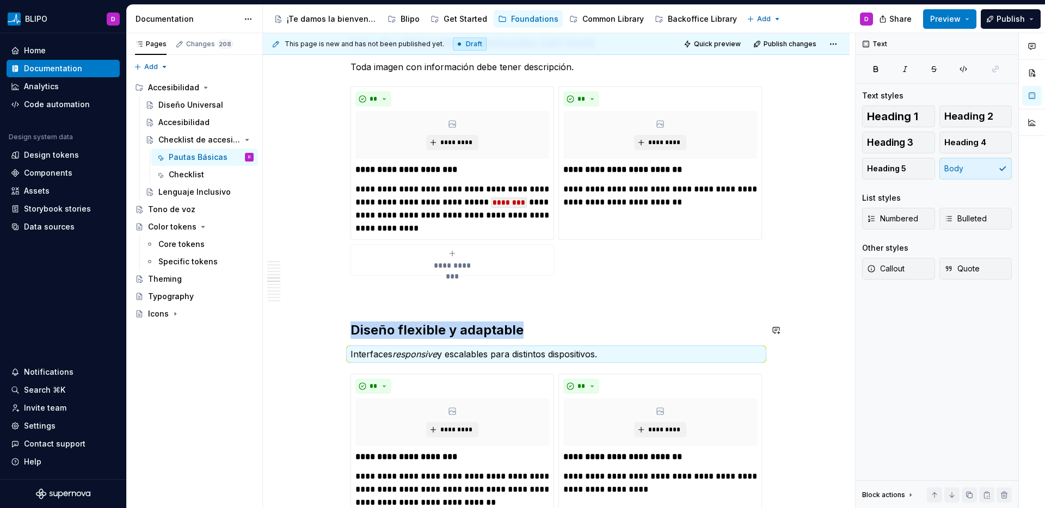
scroll to position [2092, 0]
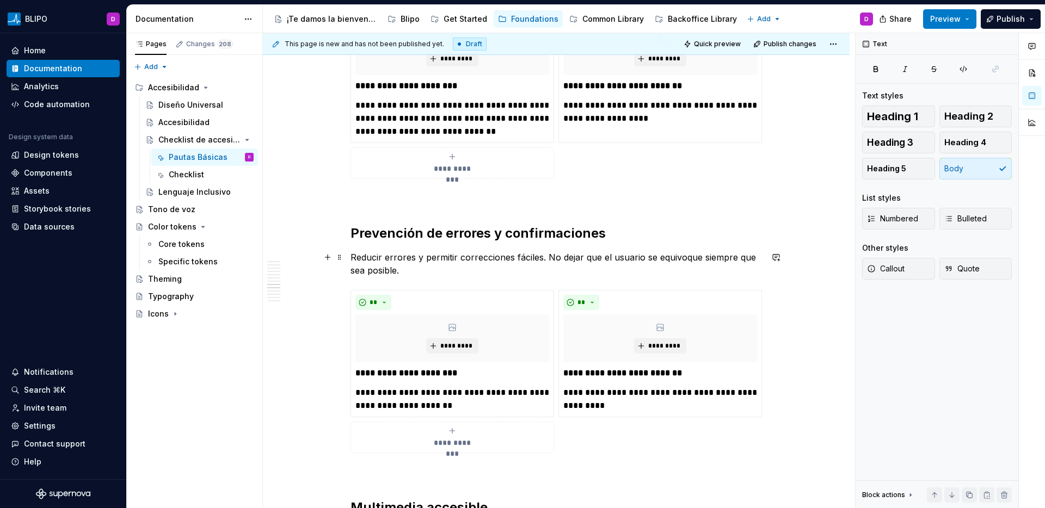
click at [485, 253] on p "Reducir errores y permitir correcciones fáciles. No dejar que el usuario se equ…" at bounding box center [557, 264] width 412 height 26
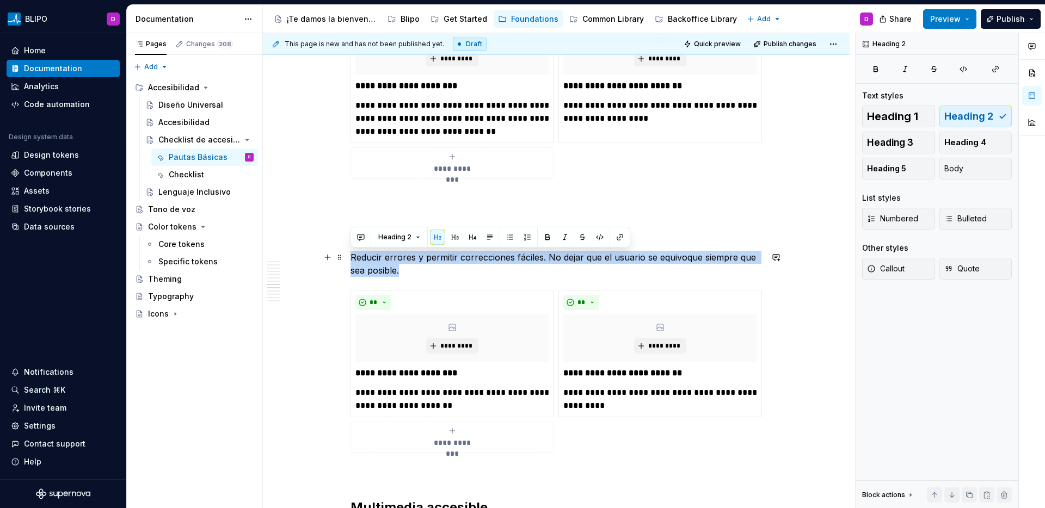
click at [485, 253] on p "Reducir errores y permitir correcciones fáciles. No dejar que el usuario se equ…" at bounding box center [557, 264] width 412 height 26
click at [972, 171] on button "Body" at bounding box center [976, 169] width 73 height 22
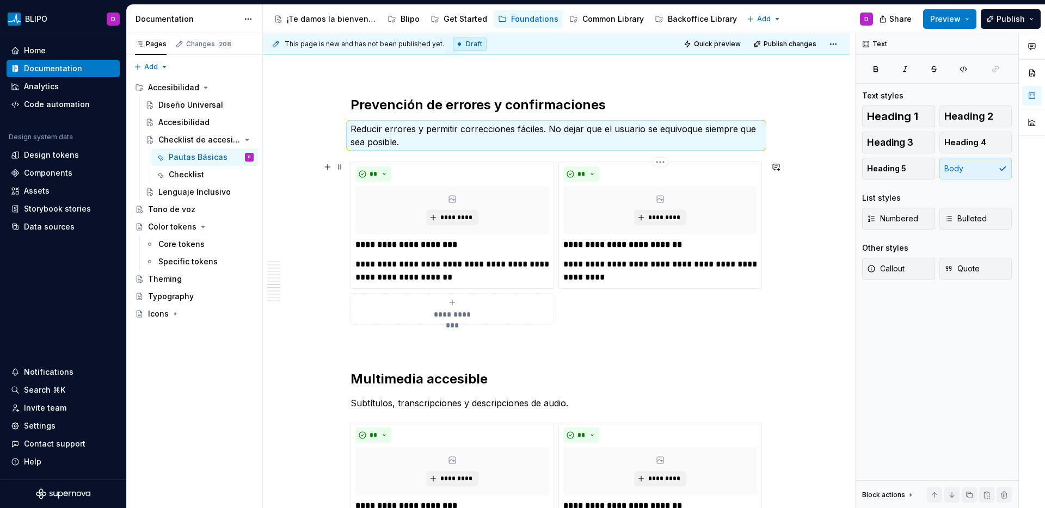
scroll to position [2318, 0]
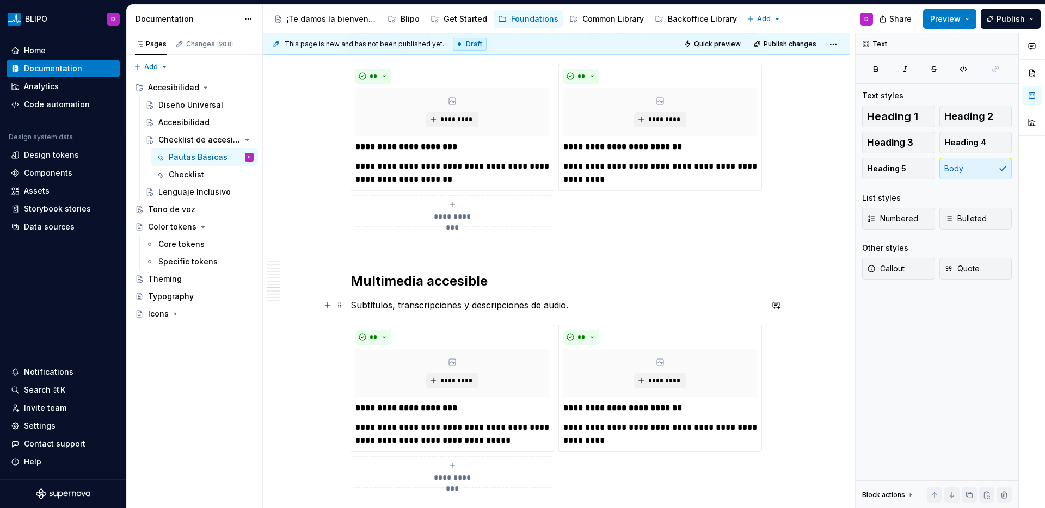
click at [511, 309] on p "Subtítulos, transcripciones y descripciones de audio." at bounding box center [557, 305] width 412 height 13
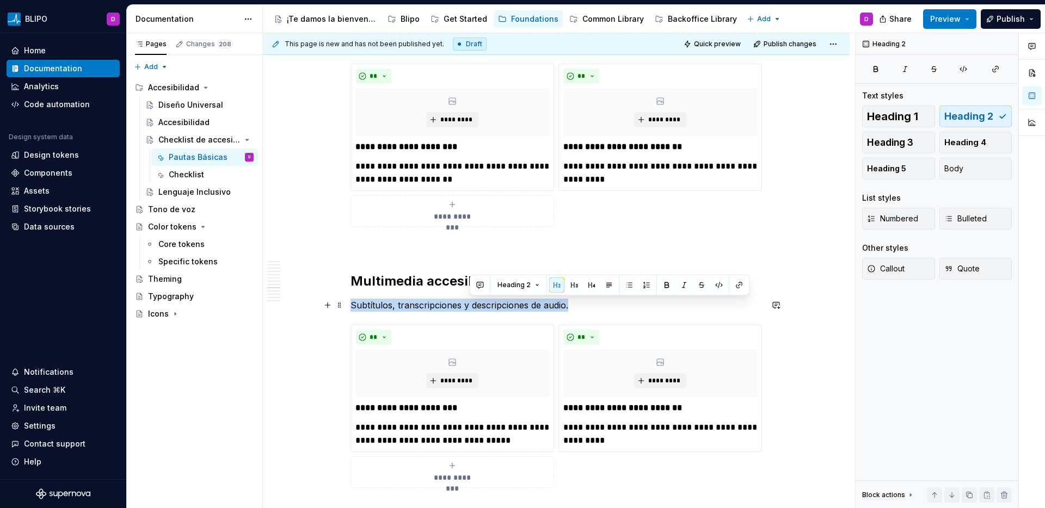
click at [511, 309] on p "Subtítulos, transcripciones y descripciones de audio." at bounding box center [557, 305] width 412 height 13
click at [963, 176] on button "Body" at bounding box center [976, 169] width 73 height 22
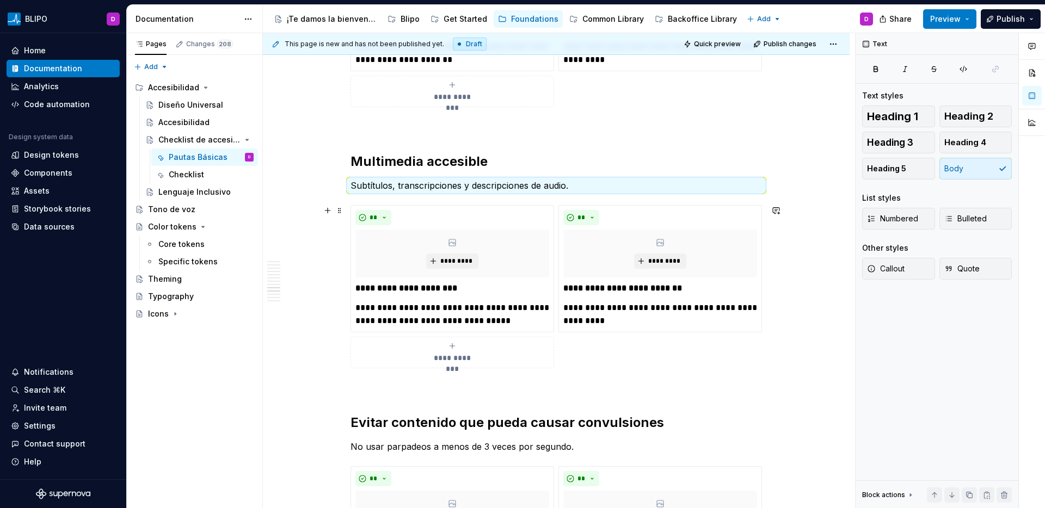
scroll to position [2482, 0]
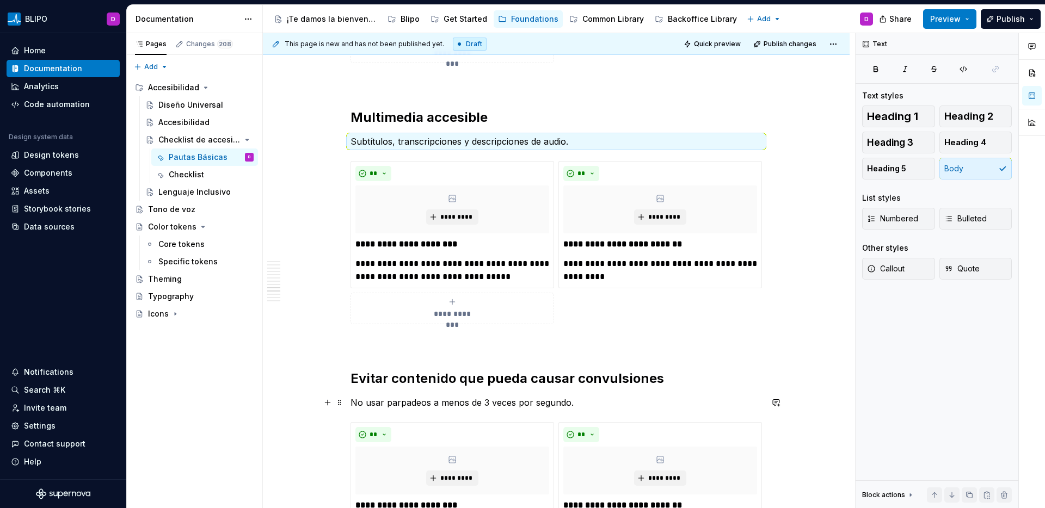
click at [530, 400] on p "No usar parpadeos a menos de 3 veces por segundo." at bounding box center [557, 402] width 412 height 13
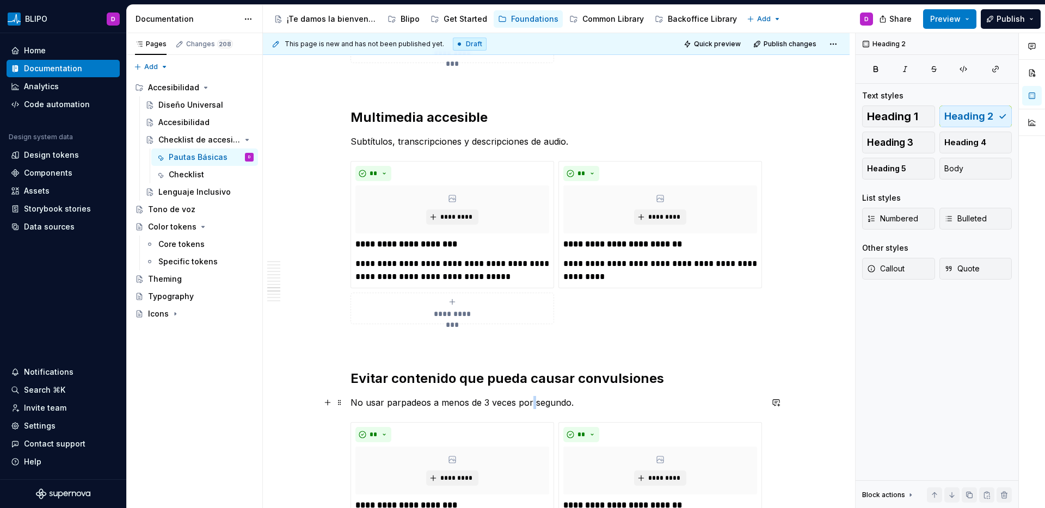
click at [530, 400] on p "No usar parpadeos a menos de 3 veces por segundo." at bounding box center [557, 402] width 412 height 13
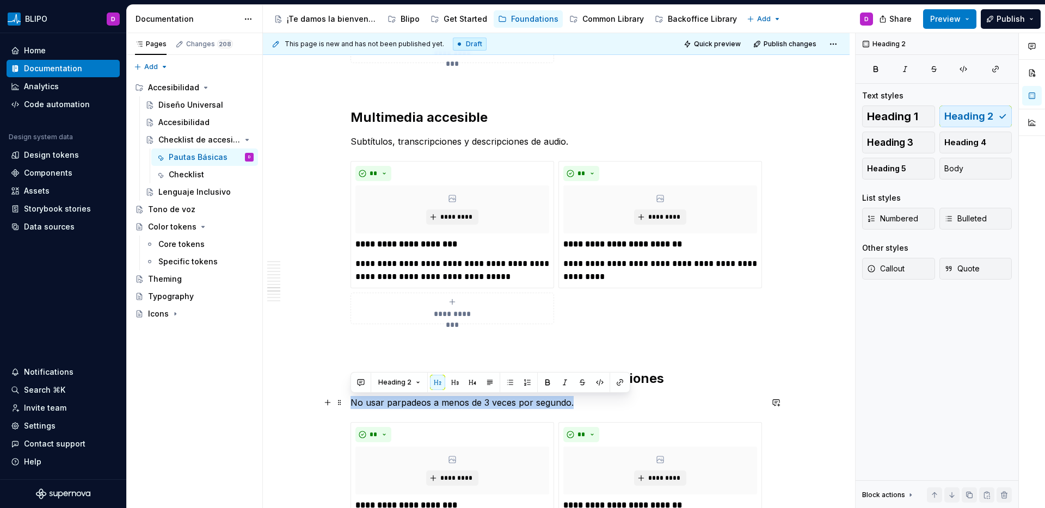
click at [530, 400] on p "No usar parpadeos a menos de 3 veces por segundo." at bounding box center [557, 402] width 412 height 13
click at [965, 176] on button "Body" at bounding box center [976, 169] width 73 height 22
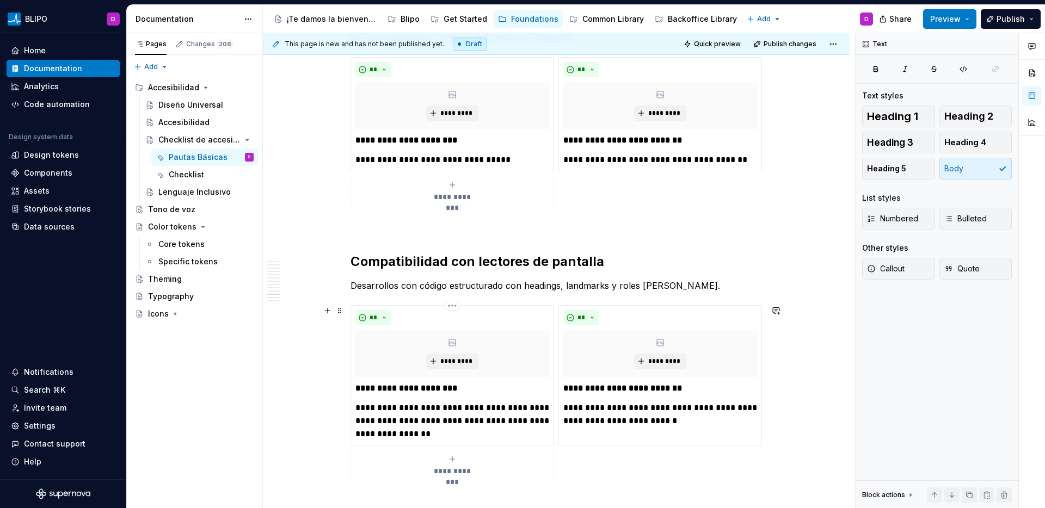
scroll to position [2856, 0]
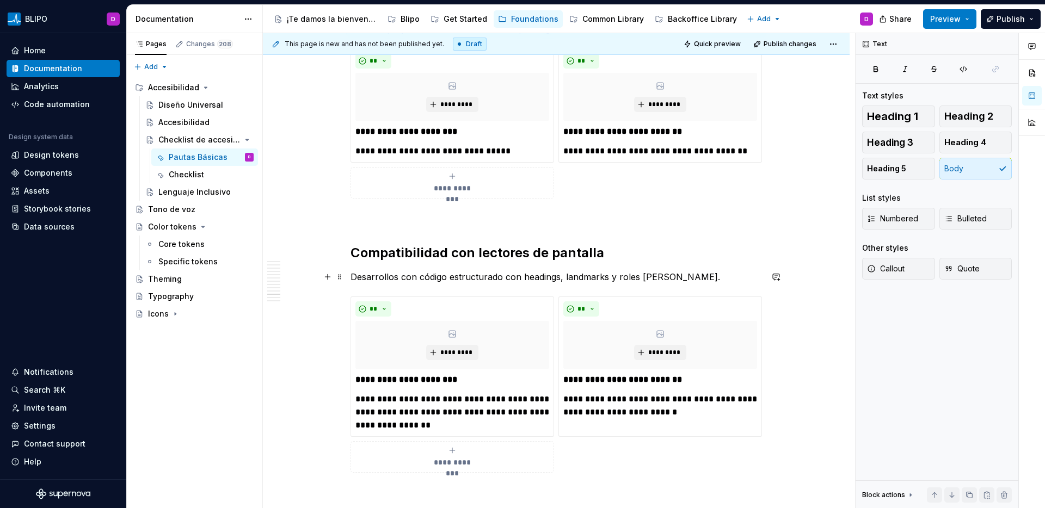
click at [530, 275] on p "Desarrollos con código estructurado con headings, landmarks y roles ARIA." at bounding box center [557, 277] width 412 height 13
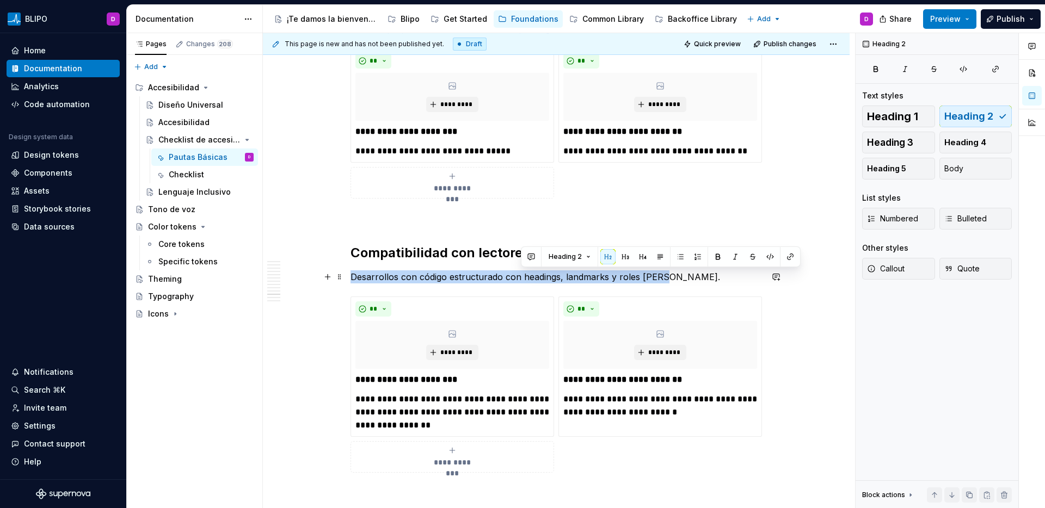
click at [530, 275] on p "Desarrollos con código estructurado con headings, landmarks y roles ARIA." at bounding box center [557, 277] width 412 height 13
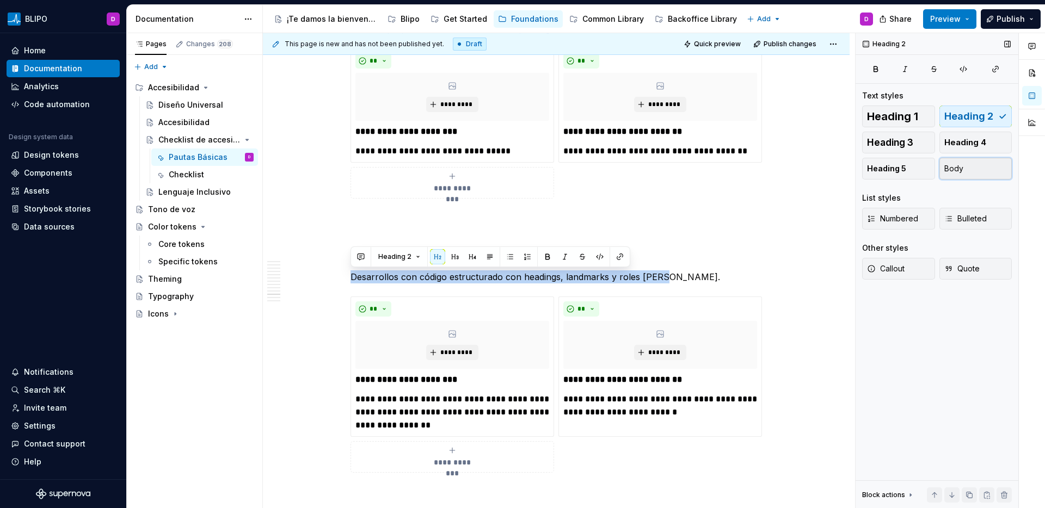
click at [959, 176] on button "Body" at bounding box center [976, 169] width 73 height 22
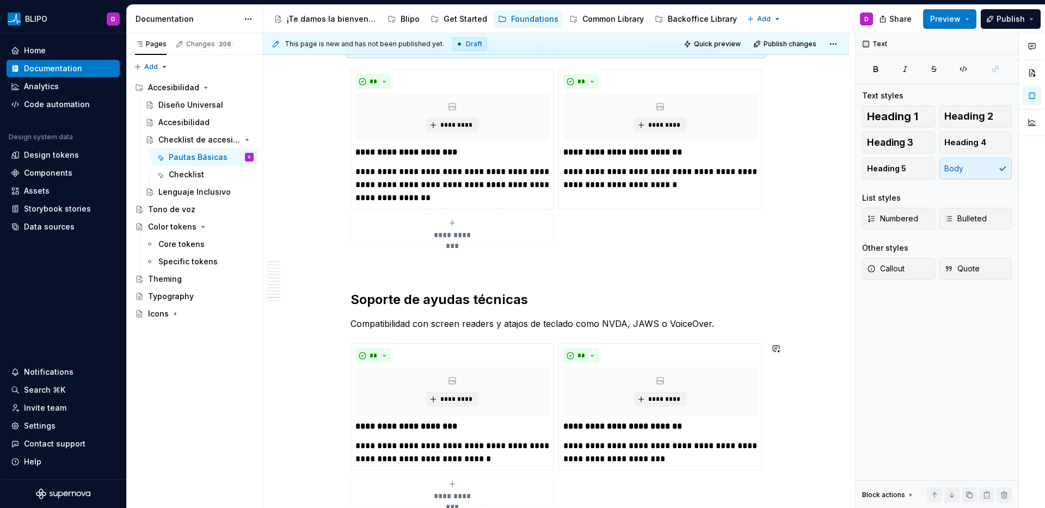
scroll to position [3084, 0]
click at [557, 324] on p "Compatibilidad con screen readers y atajos de teclado como NVDA, JAWS o VoiceOv…" at bounding box center [557, 323] width 412 height 13
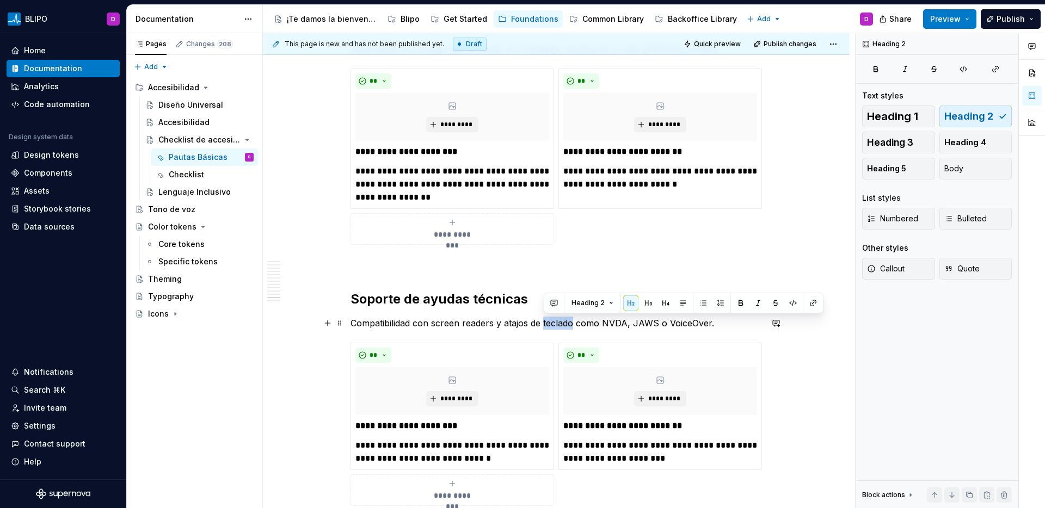
click at [557, 324] on p "Compatibilidad con screen readers y atajos de teclado como NVDA, JAWS o VoiceOv…" at bounding box center [557, 323] width 412 height 13
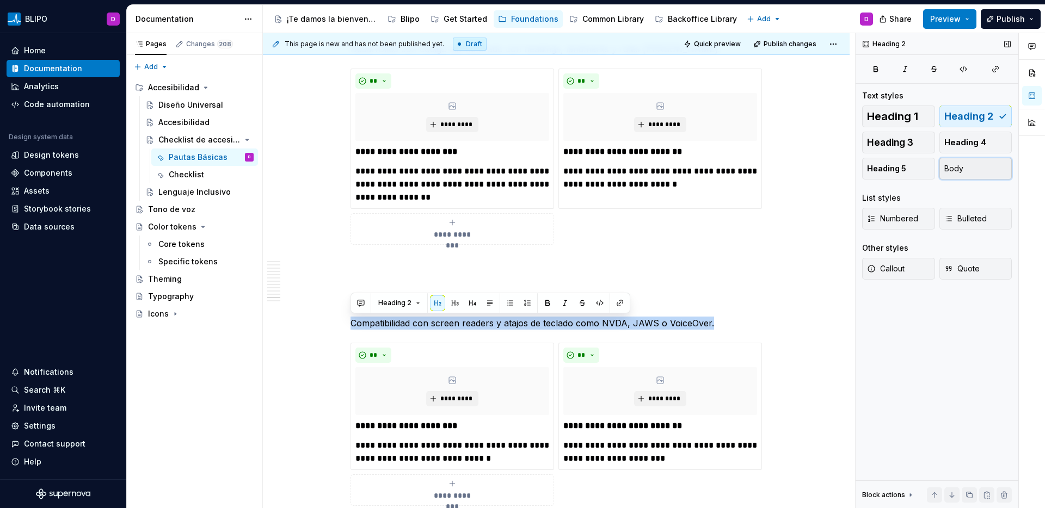
click at [964, 172] on button "Body" at bounding box center [976, 169] width 73 height 22
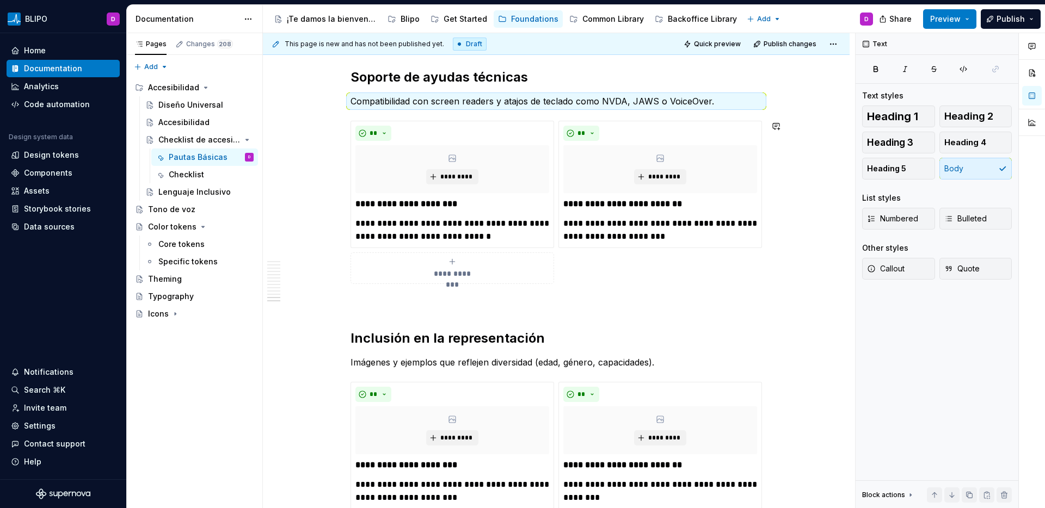
scroll to position [3308, 0]
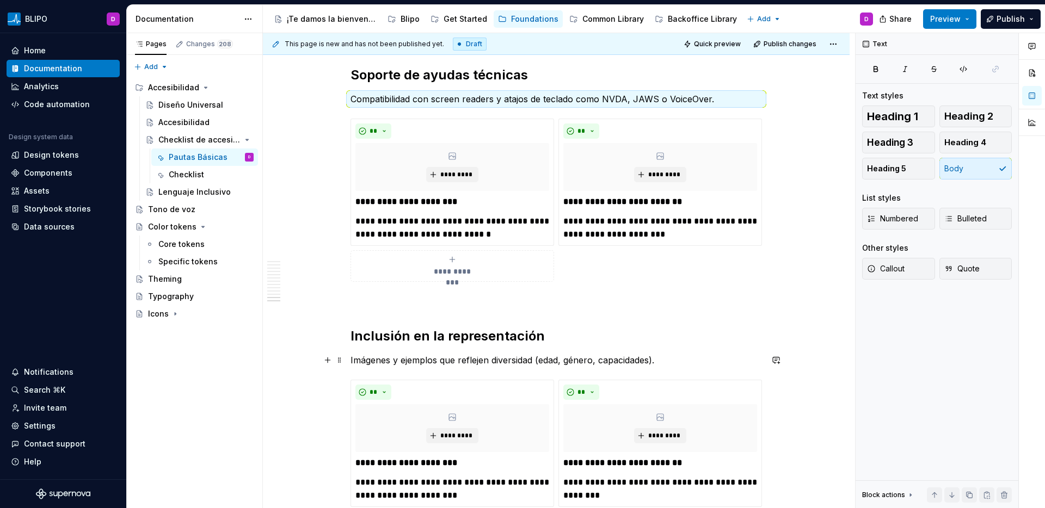
click at [573, 356] on p "Imágenes y ejemplos que reflejen diversidad (edad, género, capacidades)." at bounding box center [557, 360] width 412 height 13
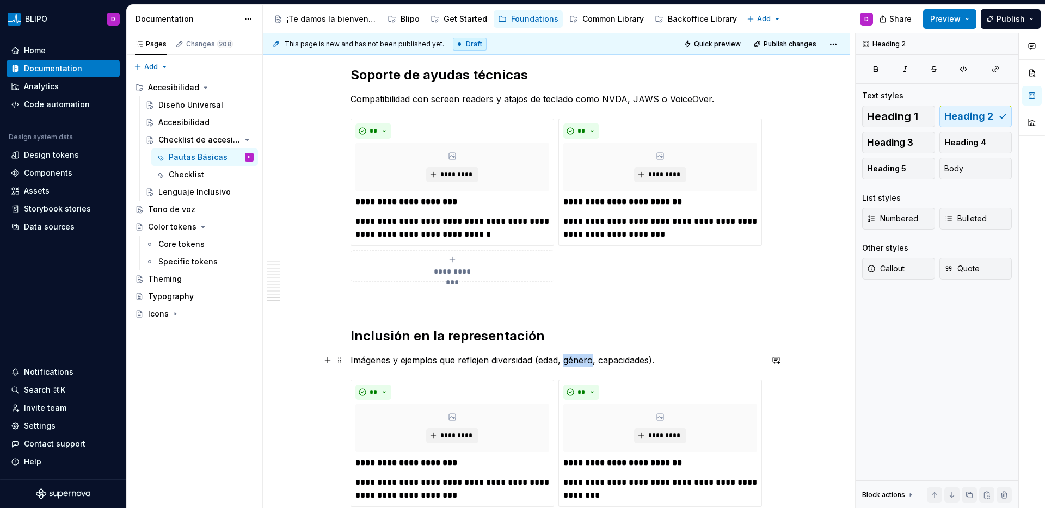
click at [573, 356] on p "Imágenes y ejemplos que reflejen diversidad (edad, género, capacidades)." at bounding box center [557, 360] width 412 height 13
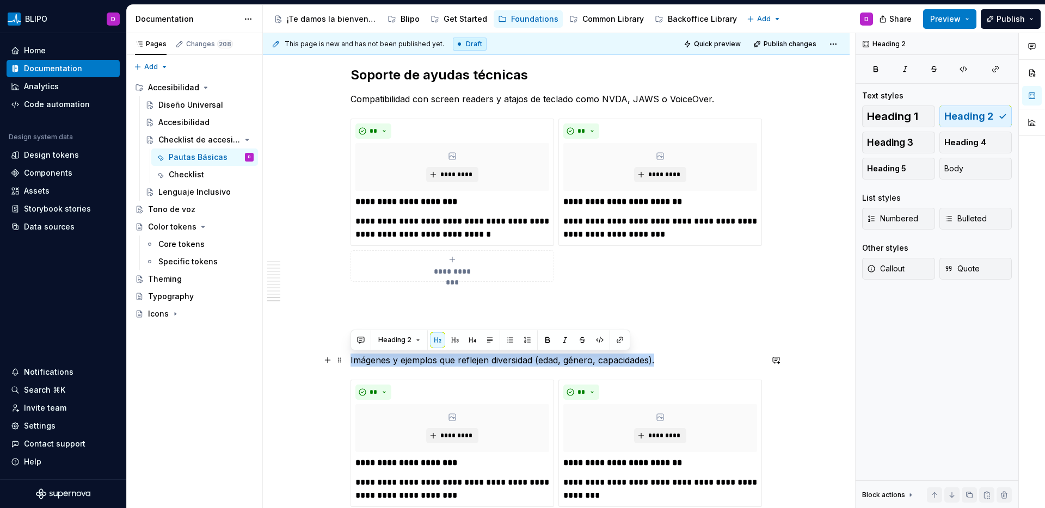
click at [573, 356] on p "Imágenes y ejemplos que reflejen diversidad (edad, género, capacidades)." at bounding box center [557, 360] width 412 height 13
click at [984, 166] on button "Body" at bounding box center [976, 169] width 73 height 22
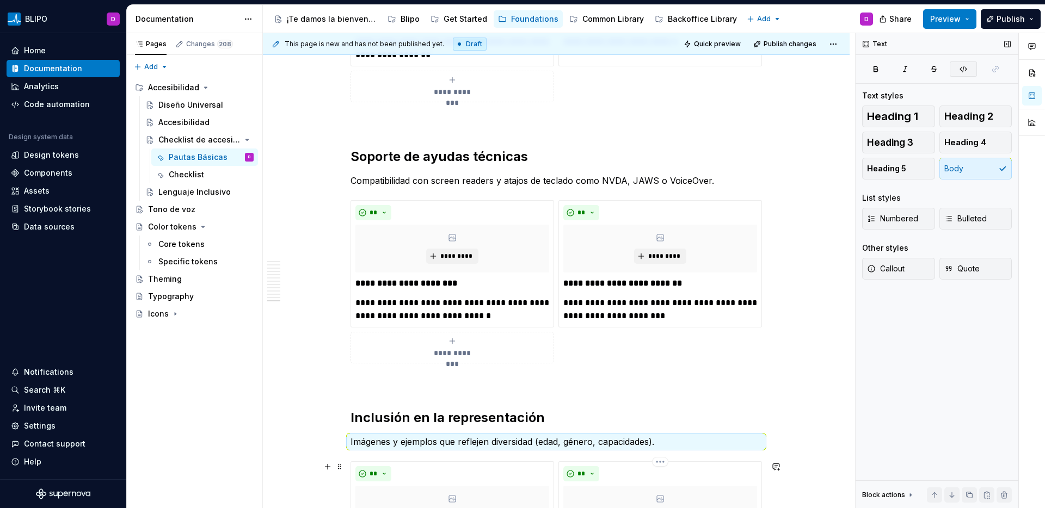
scroll to position [2986, 0]
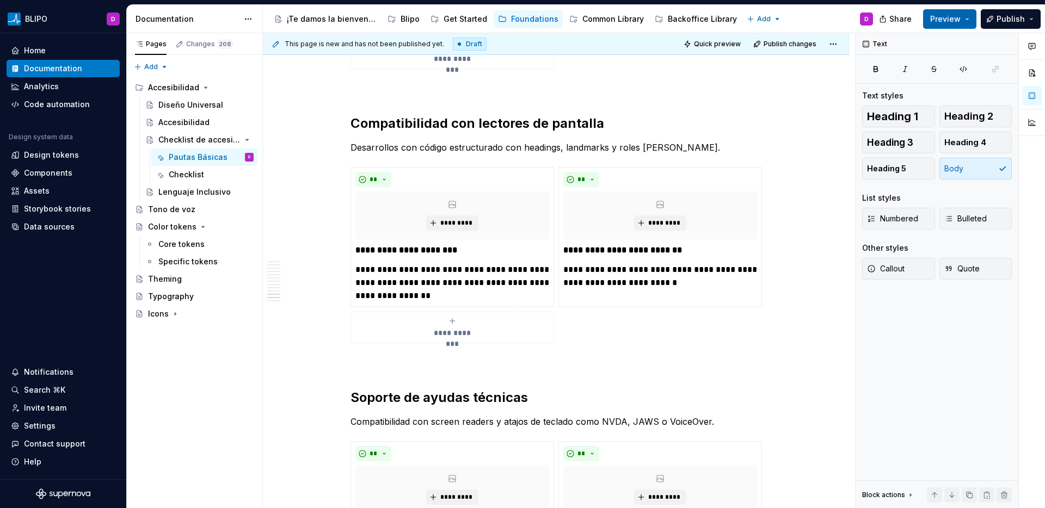
click at [957, 22] on span "Preview" at bounding box center [945, 19] width 30 height 11
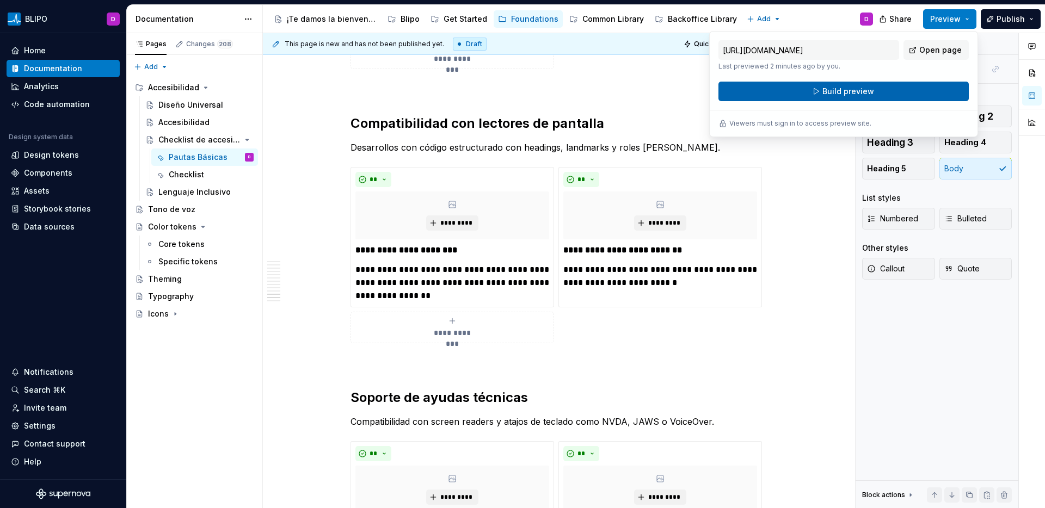
click at [898, 88] on button "Build preview" at bounding box center [844, 92] width 250 height 20
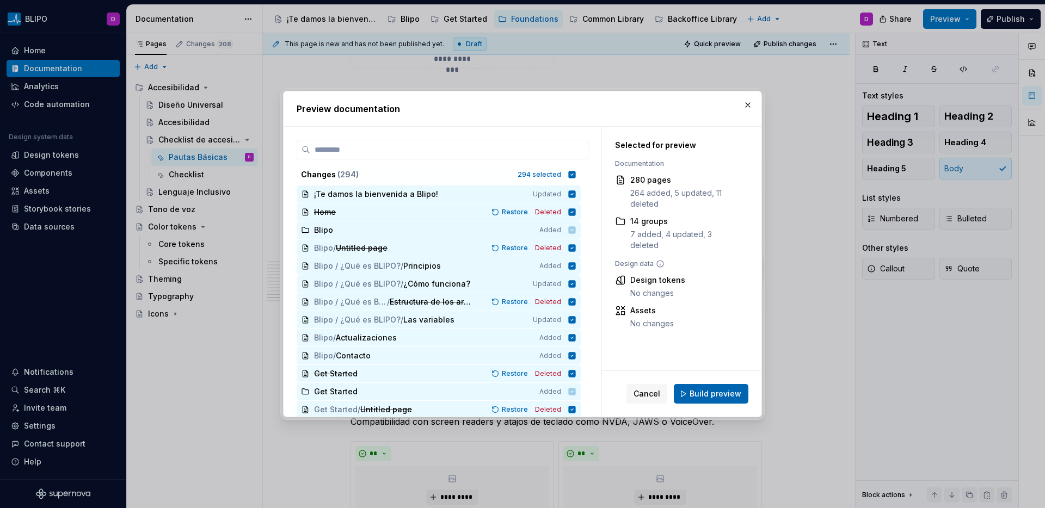
click at [718, 396] on span "Build preview" at bounding box center [716, 394] width 52 height 11
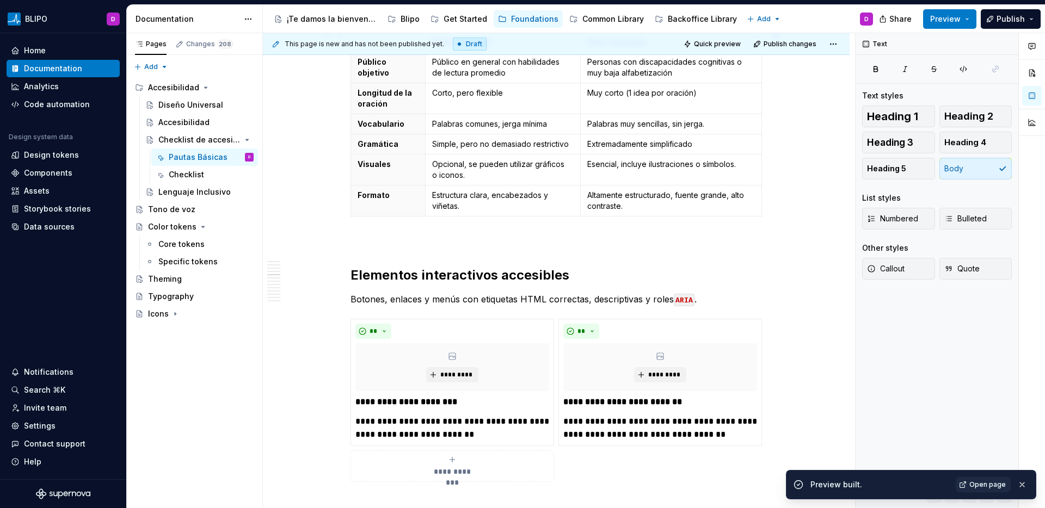
scroll to position [994, 0]
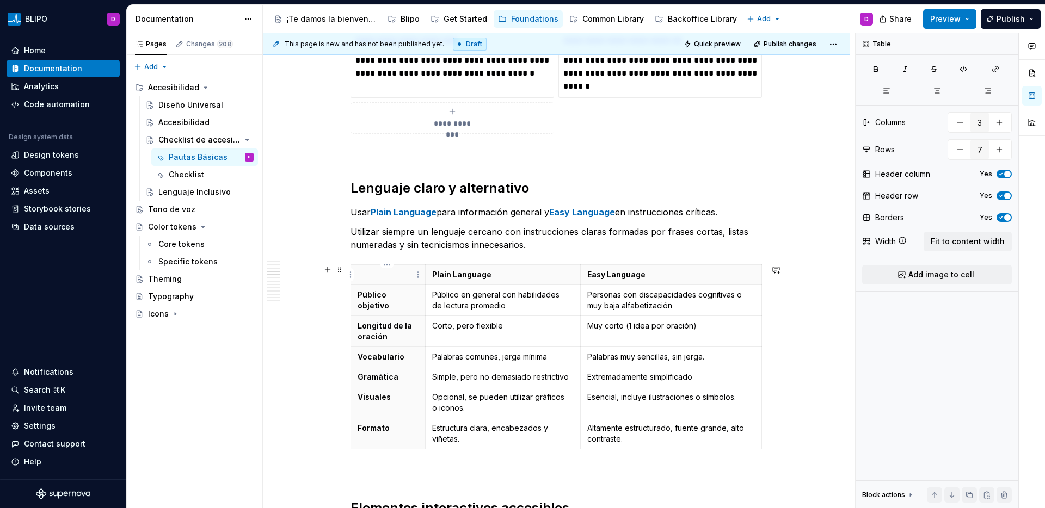
click at [395, 274] on p at bounding box center [388, 274] width 61 height 11
click at [340, 270] on span at bounding box center [339, 269] width 9 height 15
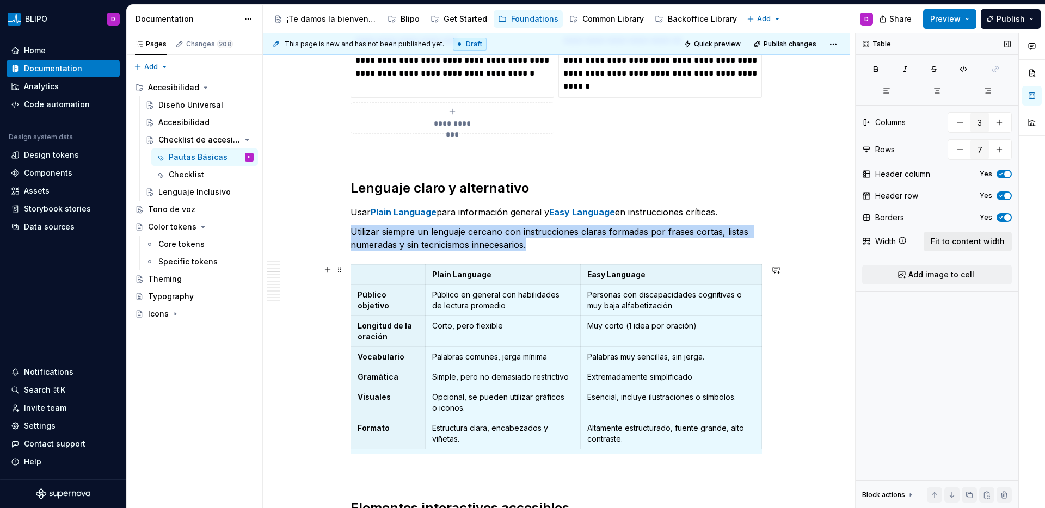
click at [959, 244] on span "Fit to content width" at bounding box center [968, 241] width 74 height 11
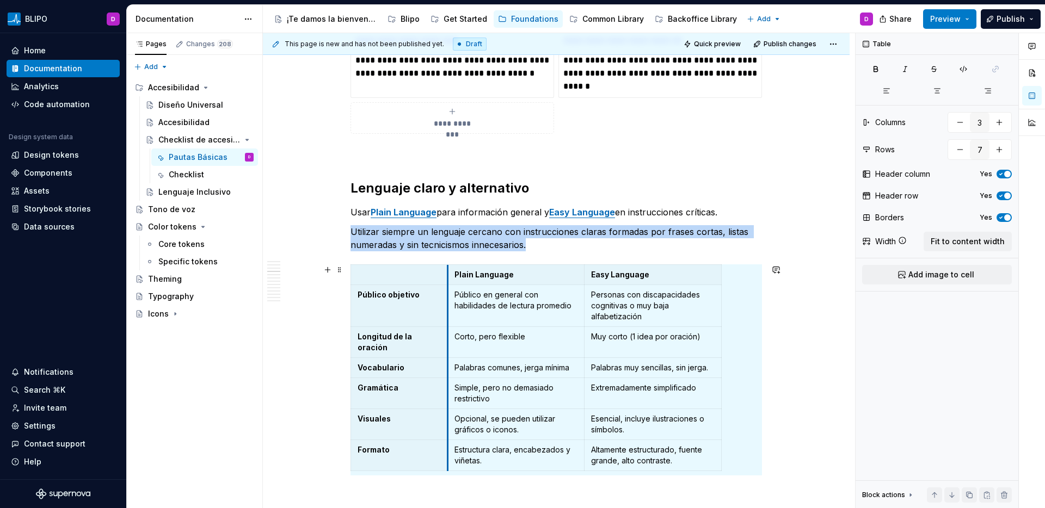
drag, startPoint x: 487, startPoint y: 303, endPoint x: 446, endPoint y: 305, distance: 40.3
click at [970, 247] on button "Fit to content width" at bounding box center [968, 242] width 88 height 20
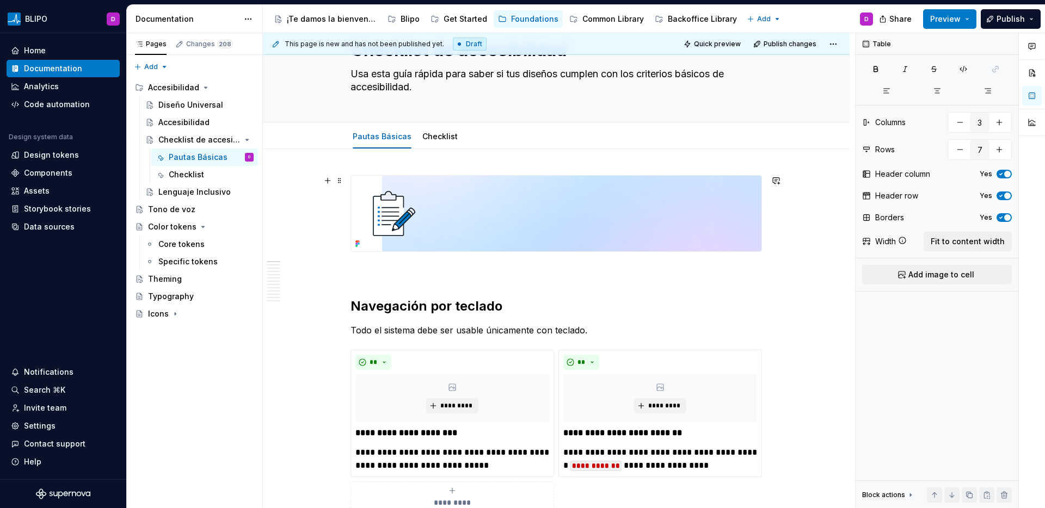
scroll to position [55, 0]
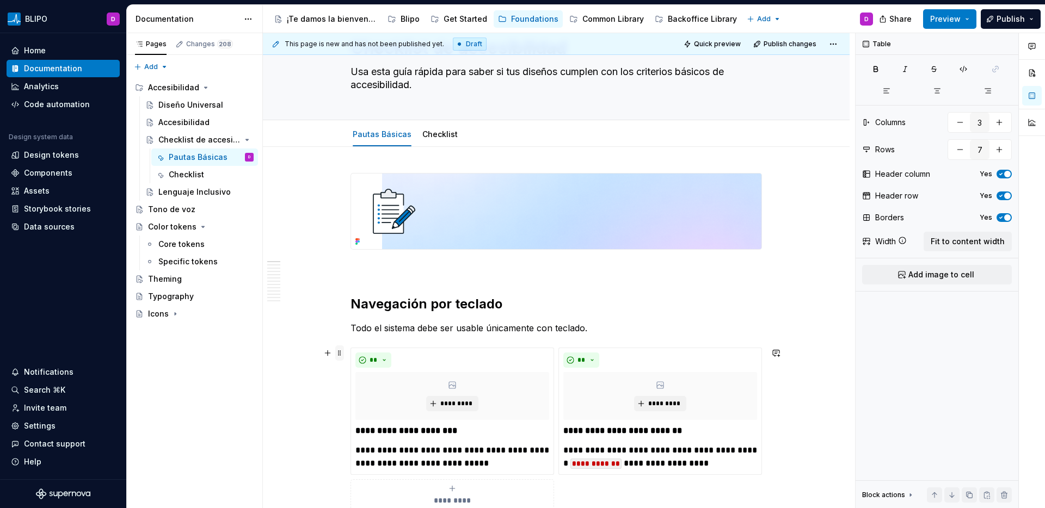
click at [342, 352] on span at bounding box center [339, 353] width 9 height 15
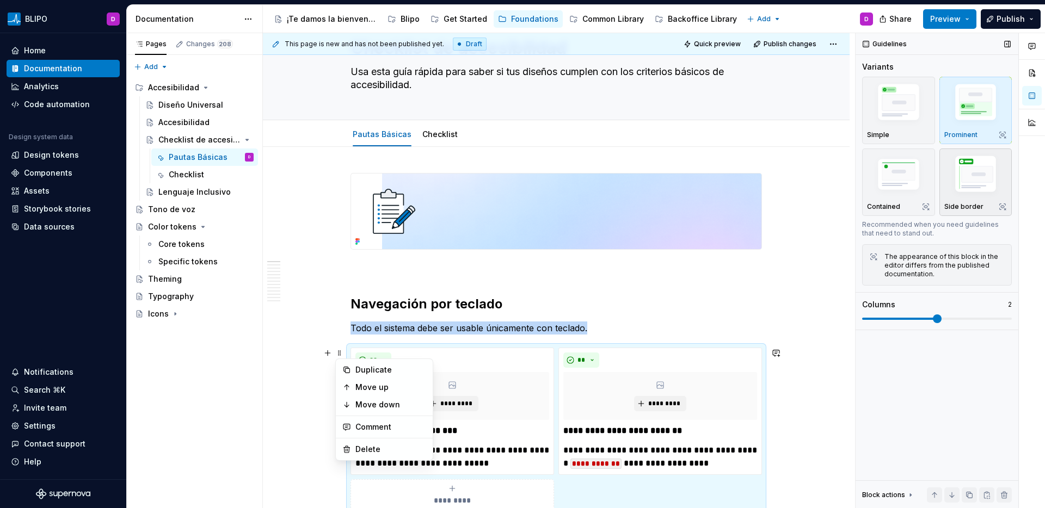
click at [977, 175] on img "button" at bounding box center [975, 175] width 63 height 47
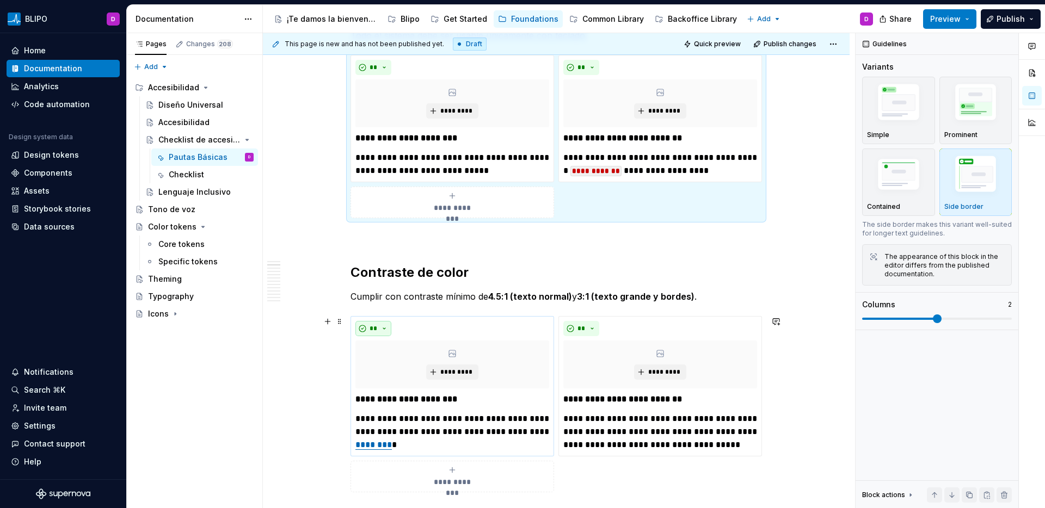
scroll to position [348, 0]
click at [340, 321] on span at bounding box center [339, 321] width 9 height 15
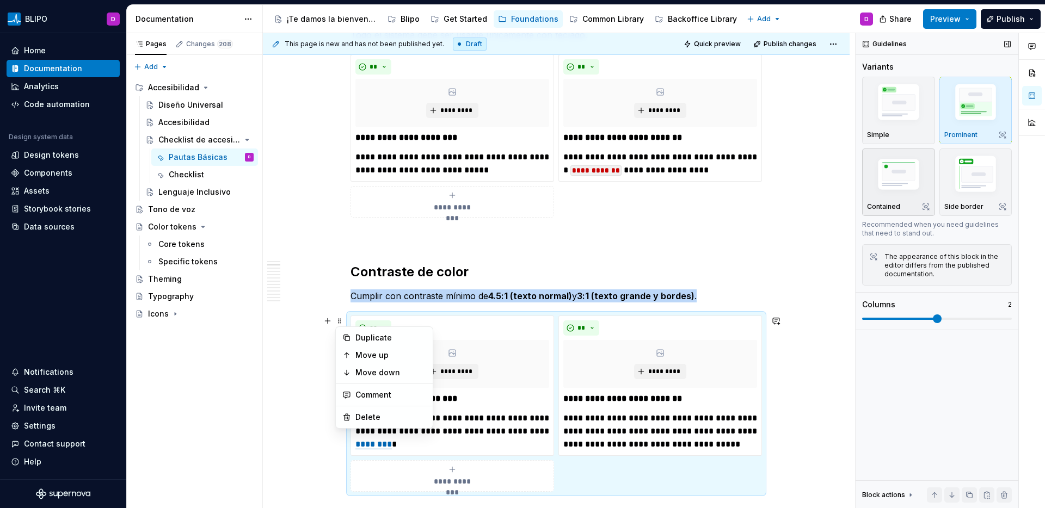
click at [900, 171] on img "button" at bounding box center [898, 176] width 63 height 42
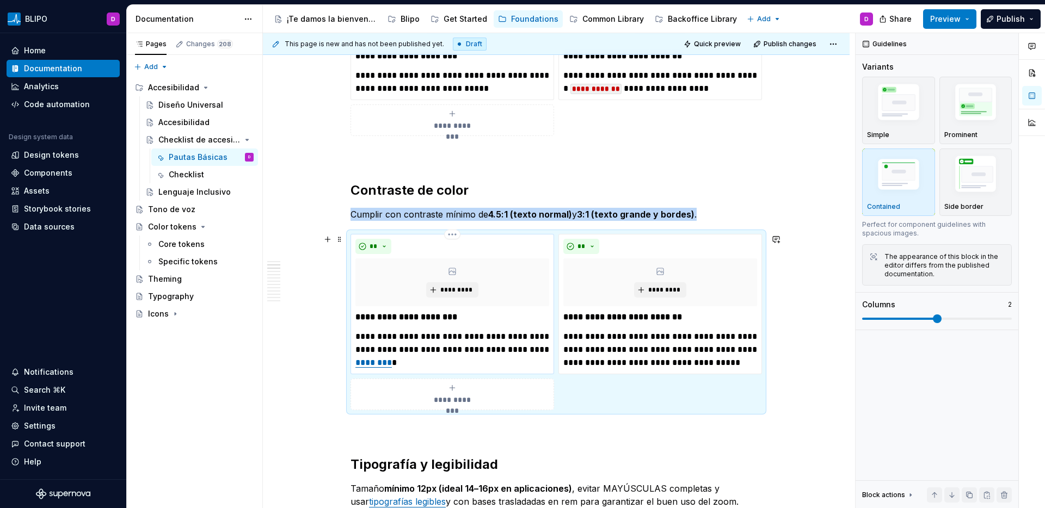
scroll to position [599, 0]
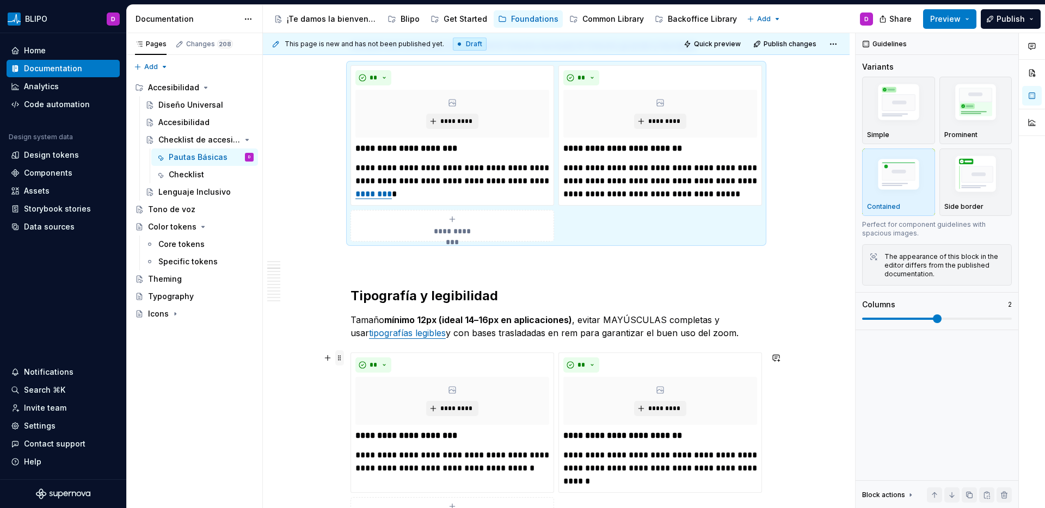
click at [339, 359] on span at bounding box center [339, 358] width 9 height 15
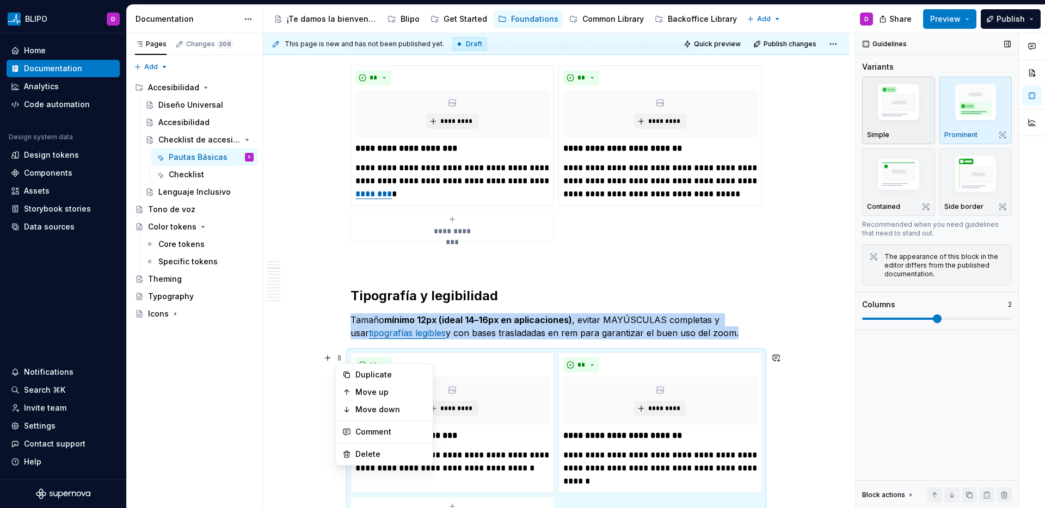
click at [899, 109] on img "button" at bounding box center [898, 104] width 63 height 47
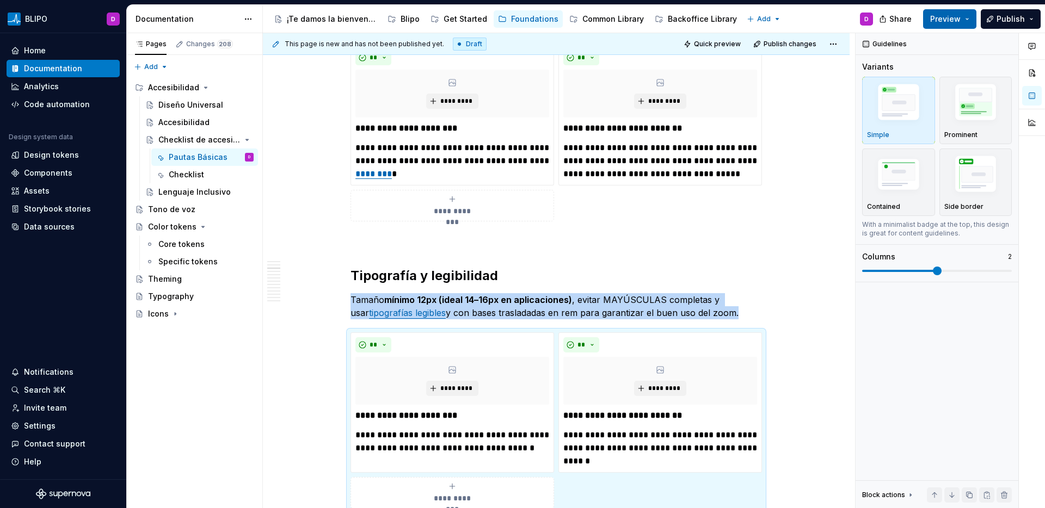
click at [957, 19] on span "Preview" at bounding box center [945, 19] width 30 height 11
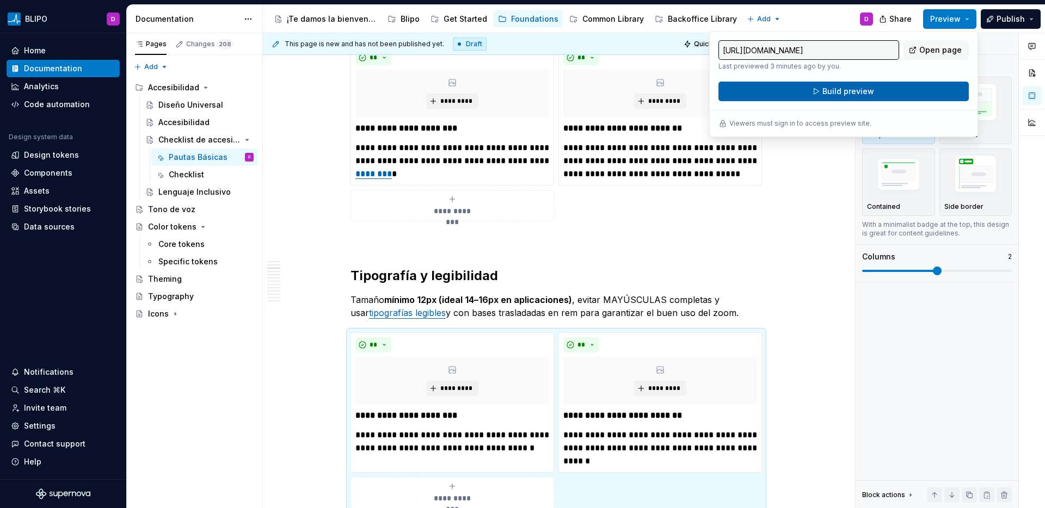
click at [927, 95] on button "Build preview" at bounding box center [844, 92] width 250 height 20
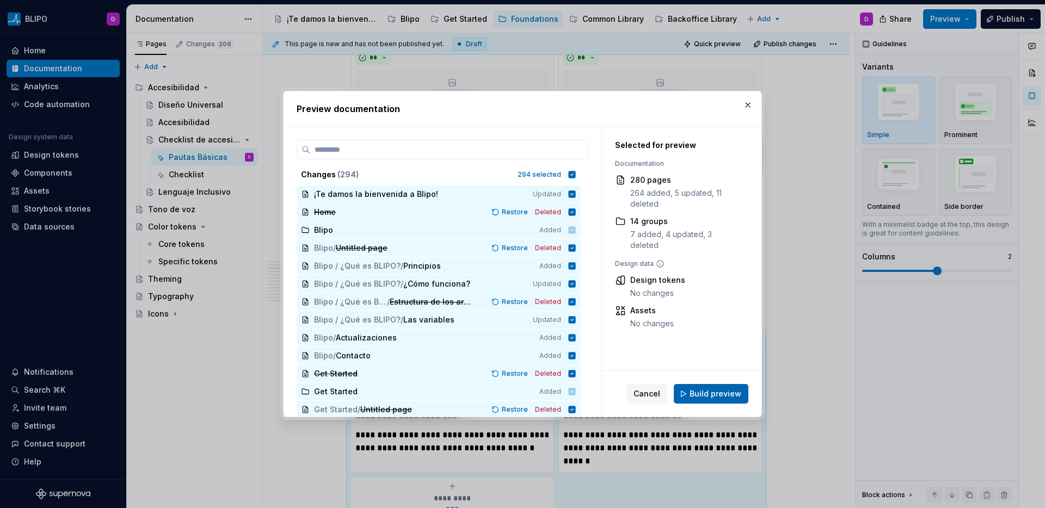
click at [726, 395] on span "Build preview" at bounding box center [716, 394] width 52 height 11
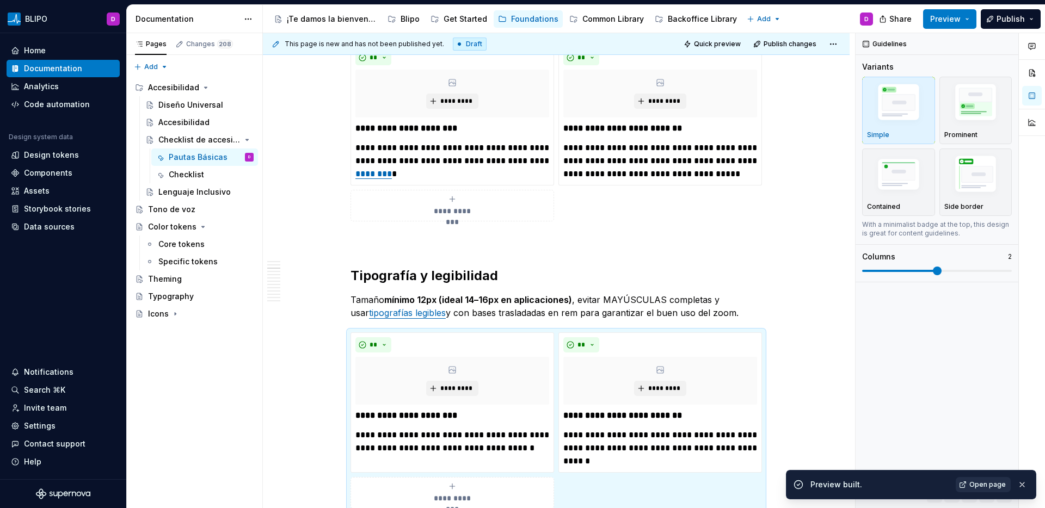
click at [975, 484] on span "Open page" at bounding box center [987, 485] width 36 height 9
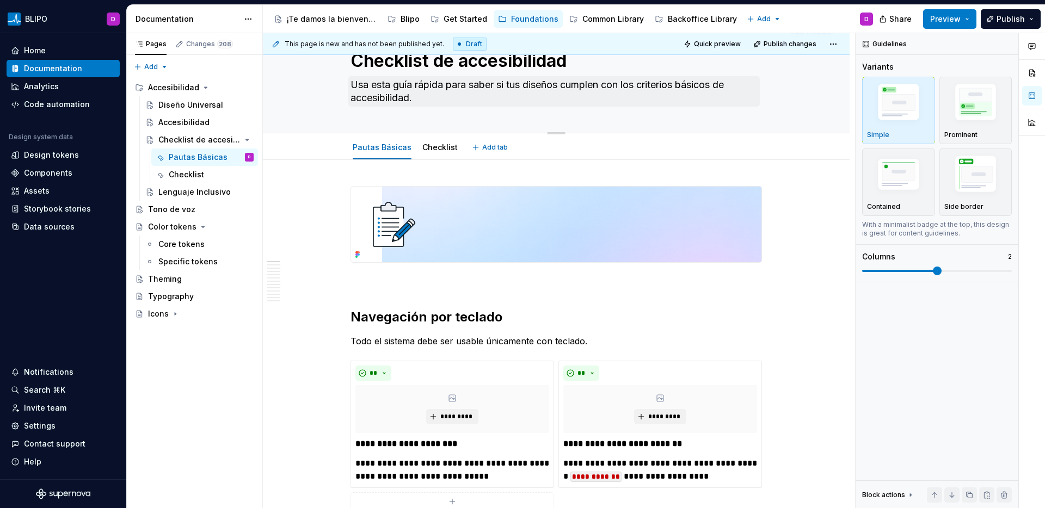
scroll to position [139, 0]
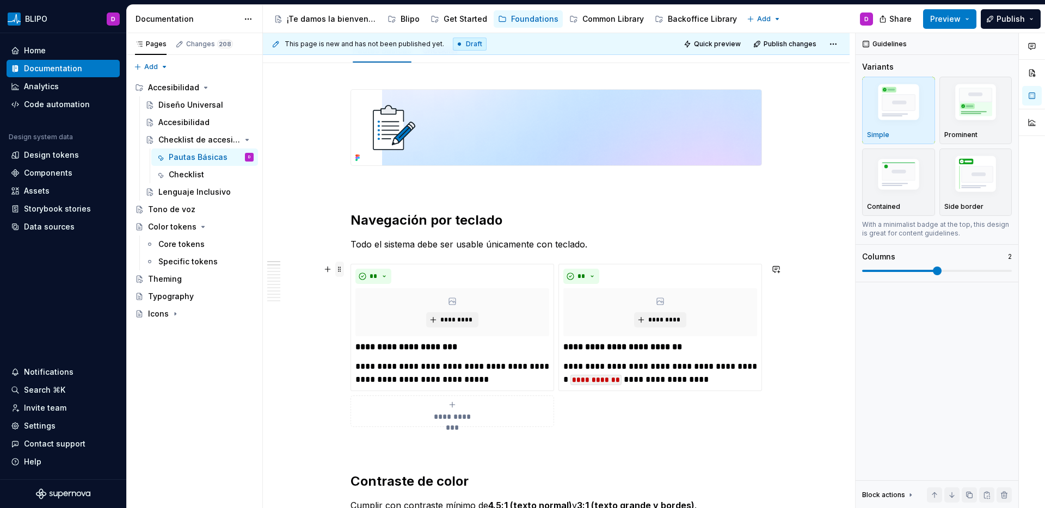
click at [339, 267] on span at bounding box center [339, 269] width 9 height 15
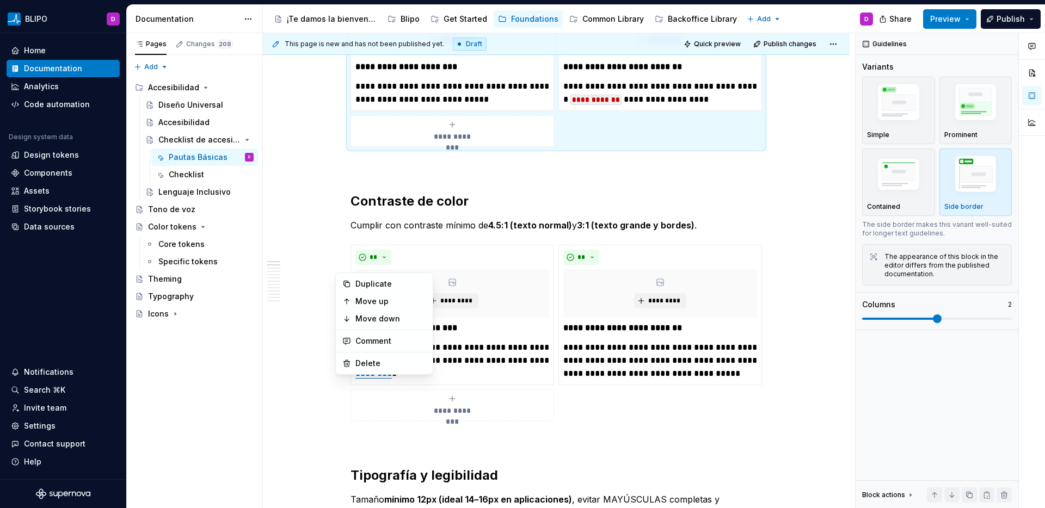
scroll to position [442, 0]
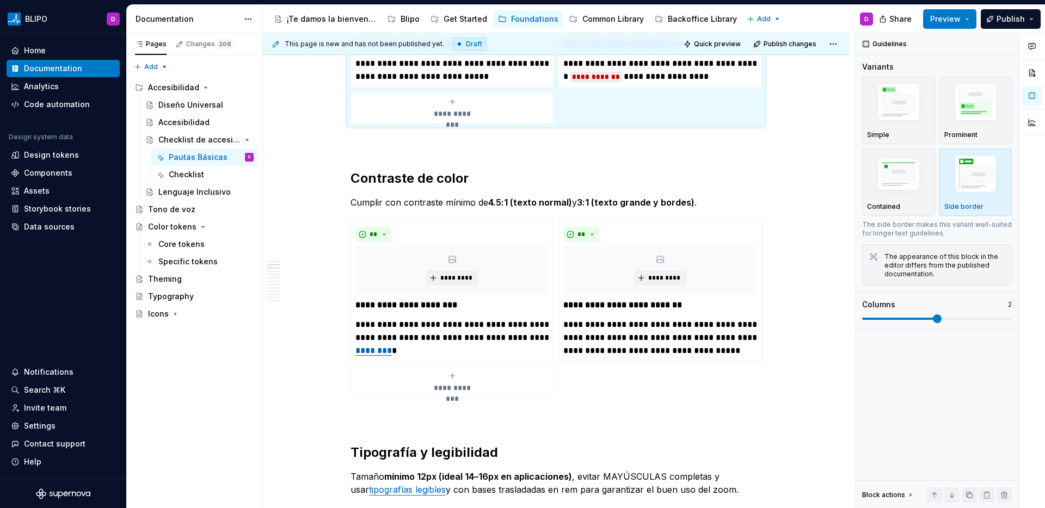
click at [351, 229] on div "**********" at bounding box center [557, 310] width 412 height 176
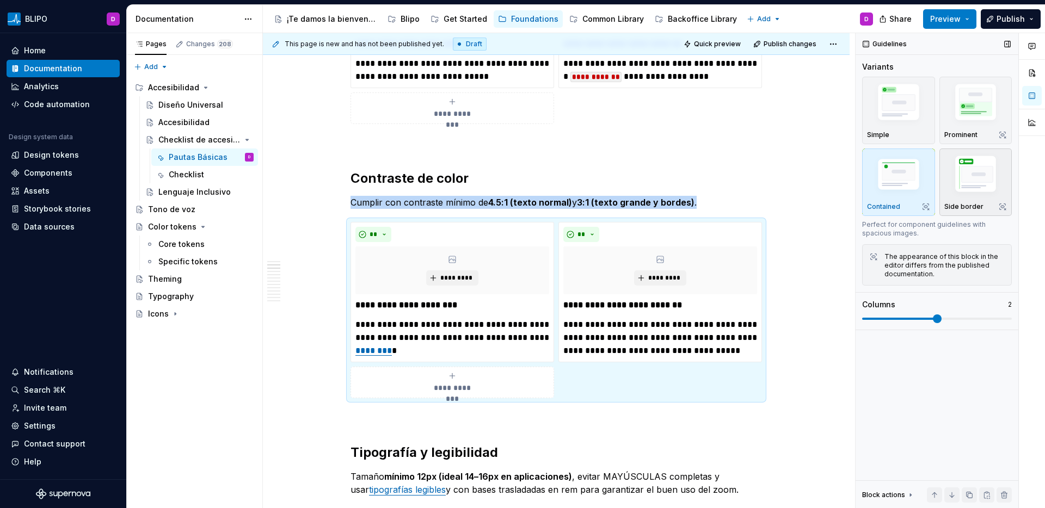
click at [972, 182] on img "button" at bounding box center [975, 175] width 63 height 47
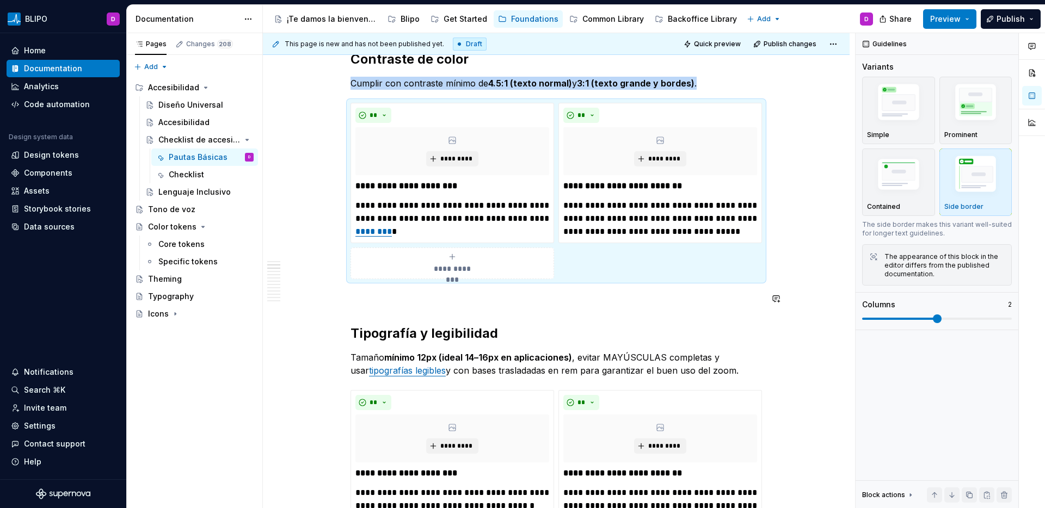
scroll to position [631, 0]
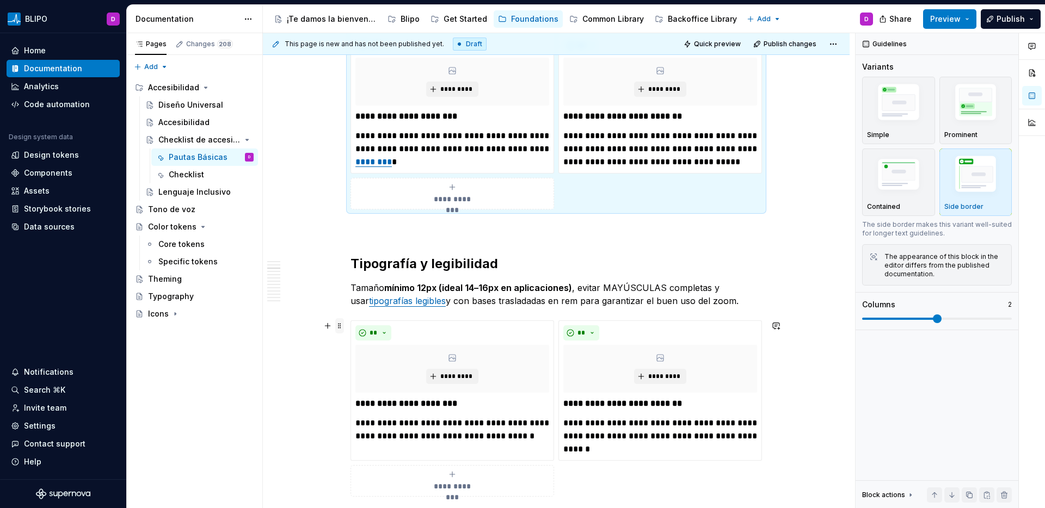
click at [343, 325] on span at bounding box center [339, 325] width 9 height 15
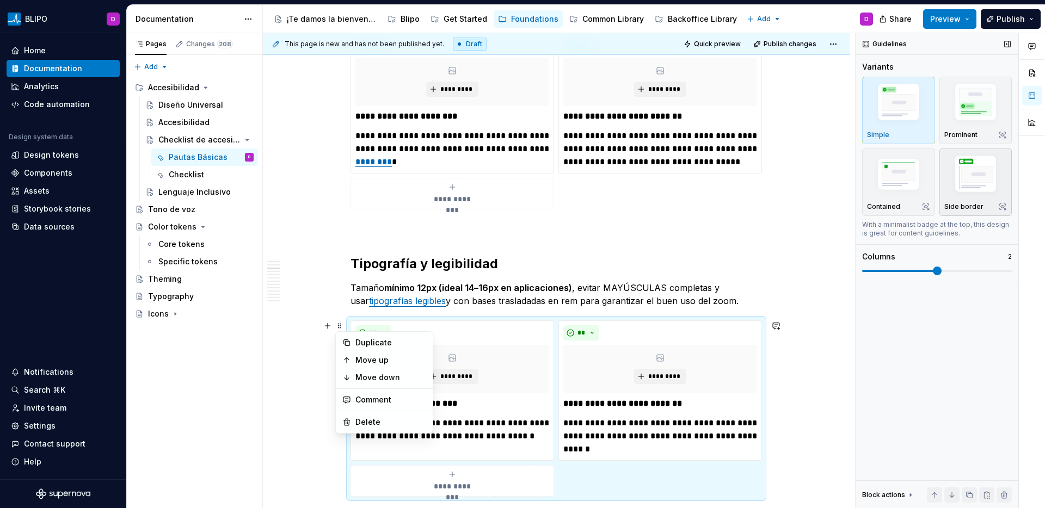
click at [966, 181] on img "button" at bounding box center [975, 175] width 63 height 47
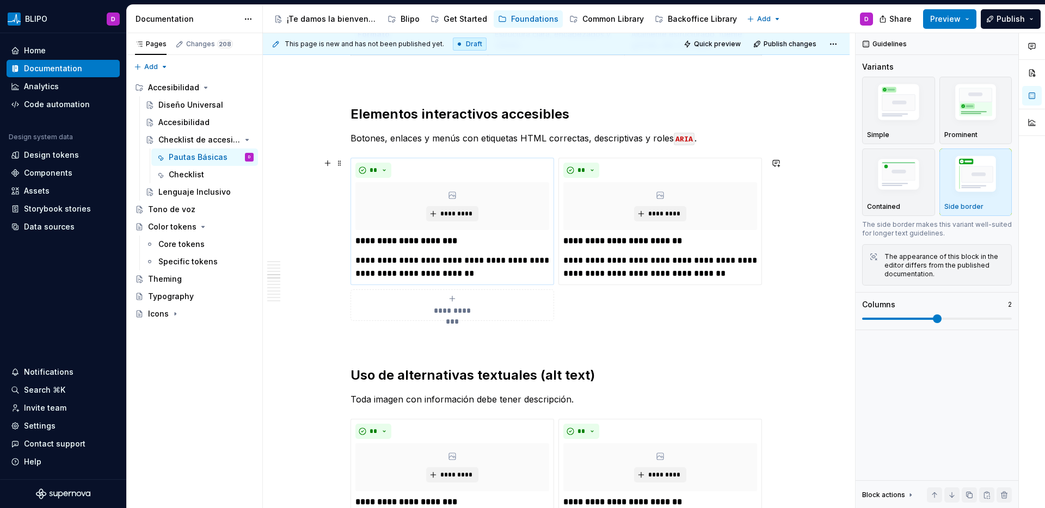
scroll to position [1401, 0]
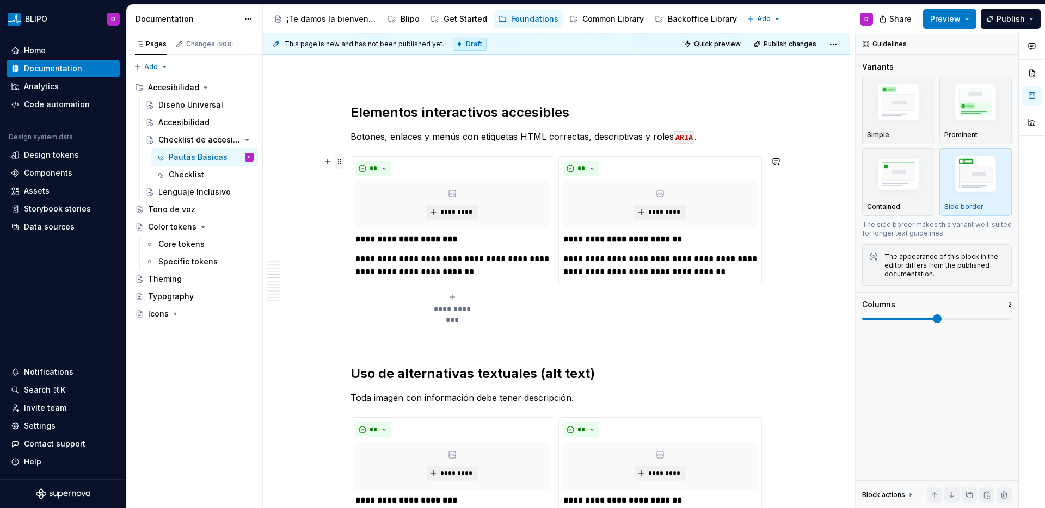
click at [341, 166] on span at bounding box center [339, 161] width 9 height 15
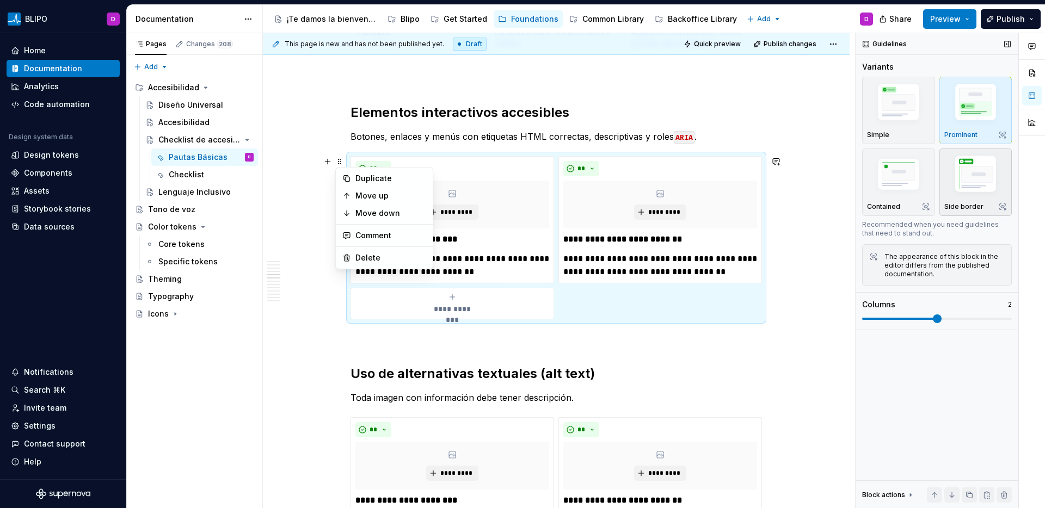
click at [970, 188] on img "button" at bounding box center [975, 175] width 63 height 47
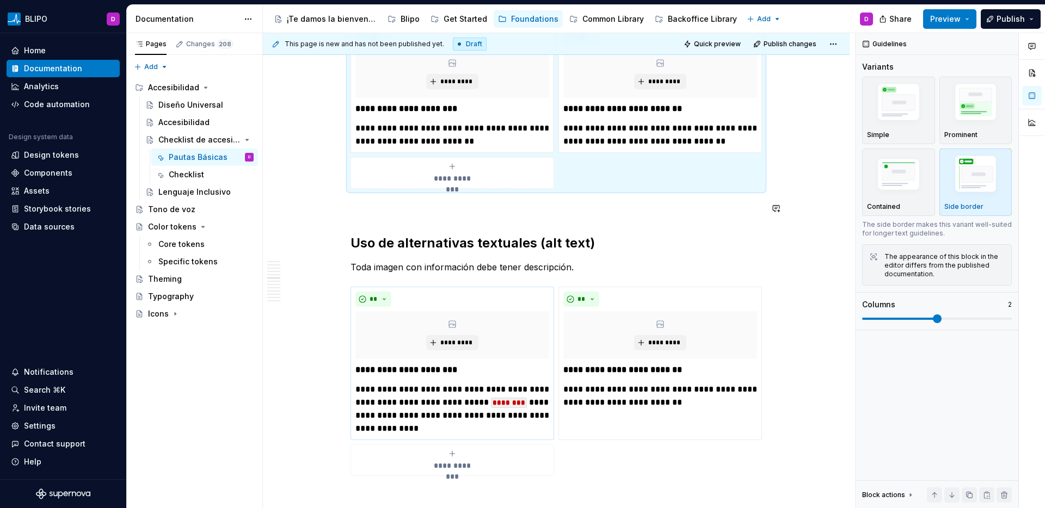
scroll to position [1532, 0]
click at [340, 289] on span at bounding box center [339, 291] width 9 height 15
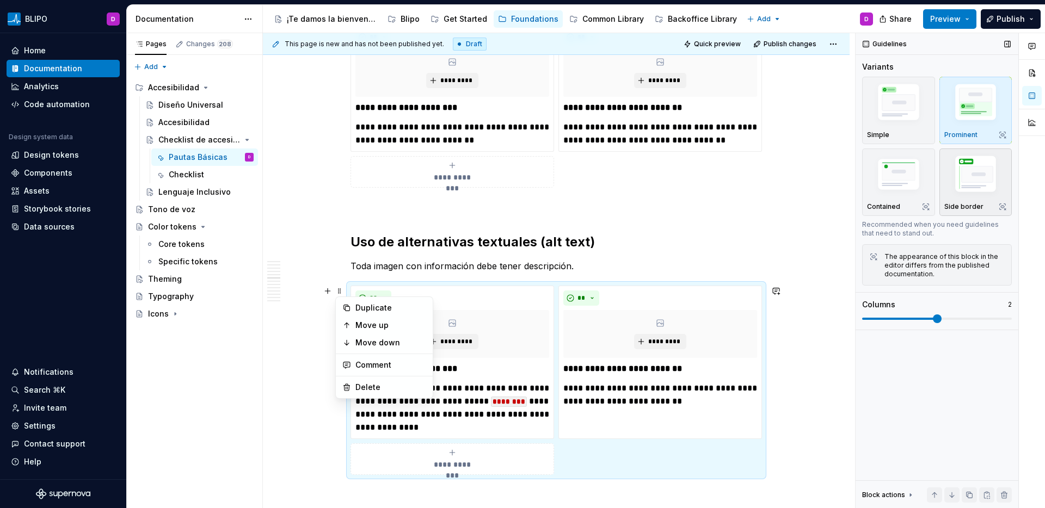
click at [977, 184] on img "button" at bounding box center [975, 175] width 63 height 47
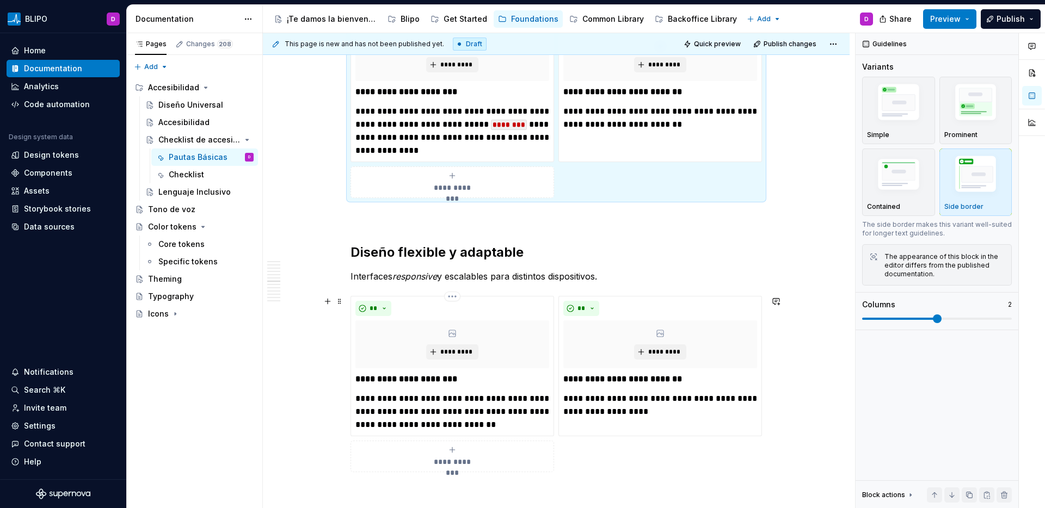
scroll to position [1818, 0]
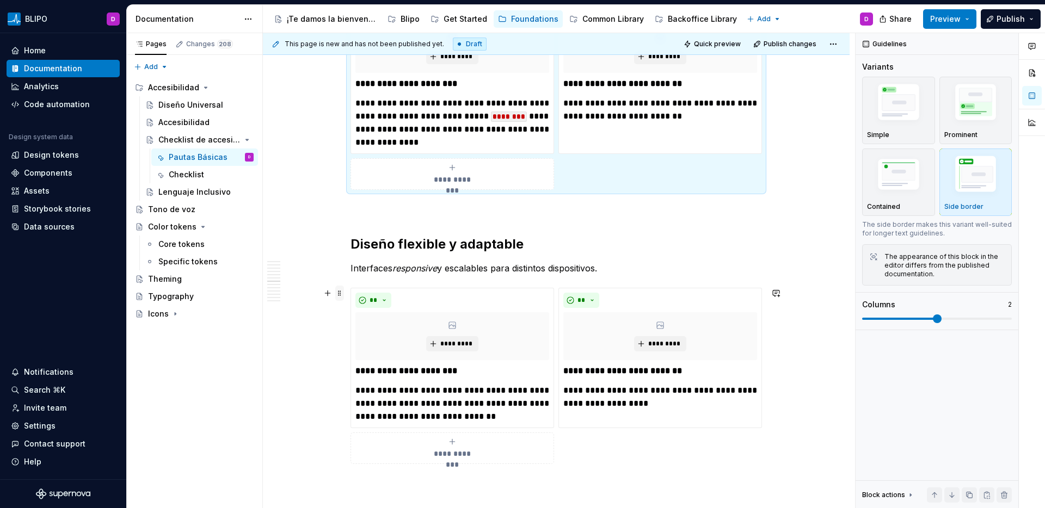
click at [341, 297] on span at bounding box center [339, 293] width 9 height 15
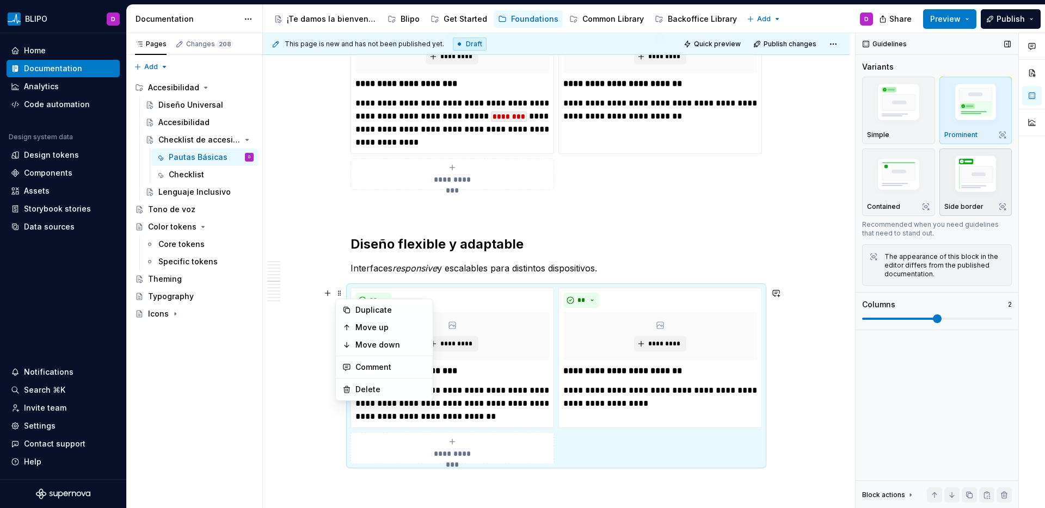
click at [982, 178] on img "button" at bounding box center [975, 175] width 63 height 47
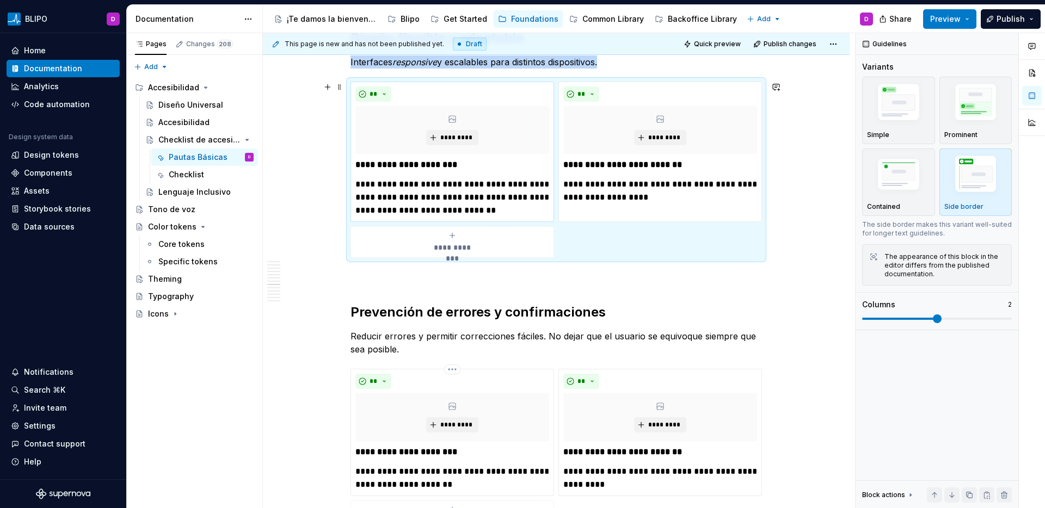
scroll to position [2123, 0]
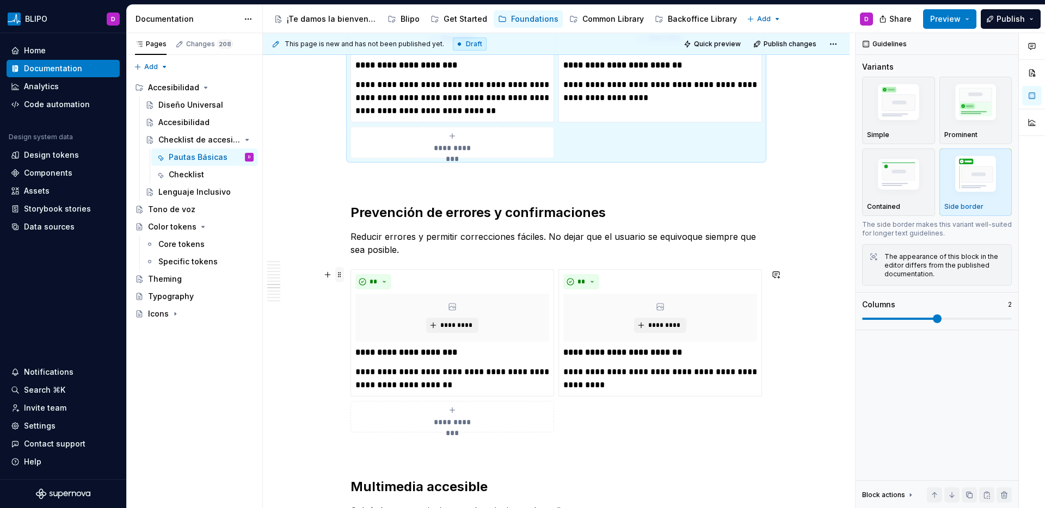
click at [343, 275] on span at bounding box center [339, 274] width 9 height 15
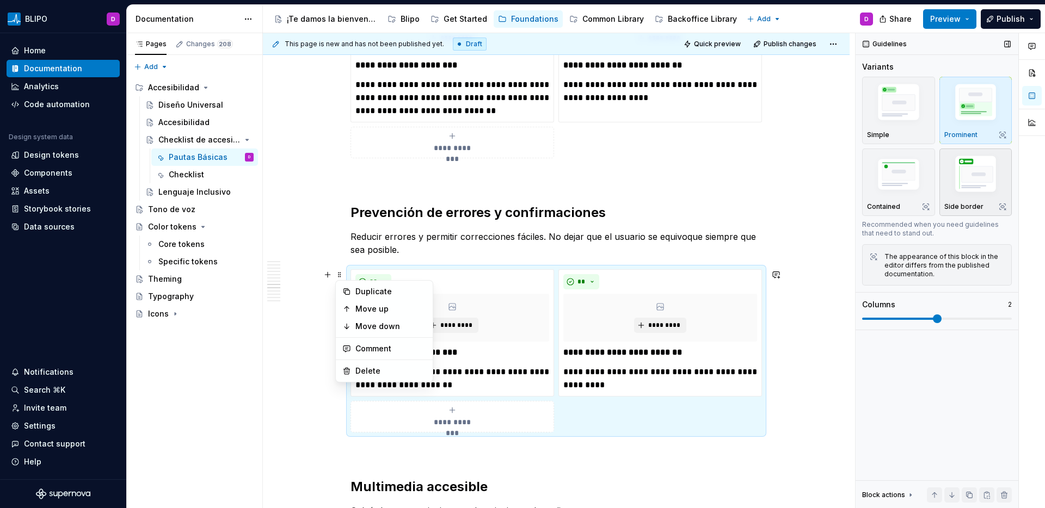
click at [985, 182] on img "button" at bounding box center [975, 175] width 63 height 47
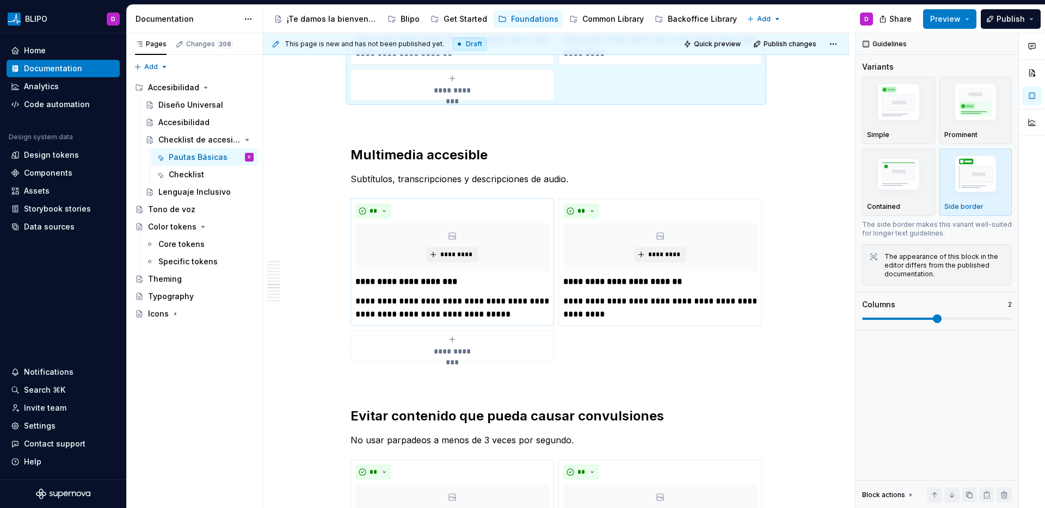
scroll to position [2458, 0]
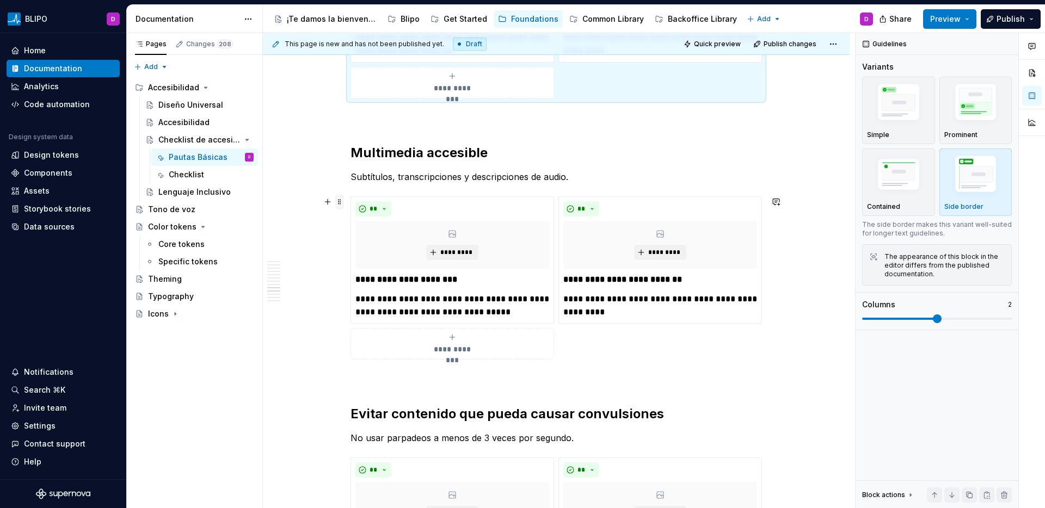
click at [341, 206] on span at bounding box center [339, 201] width 9 height 15
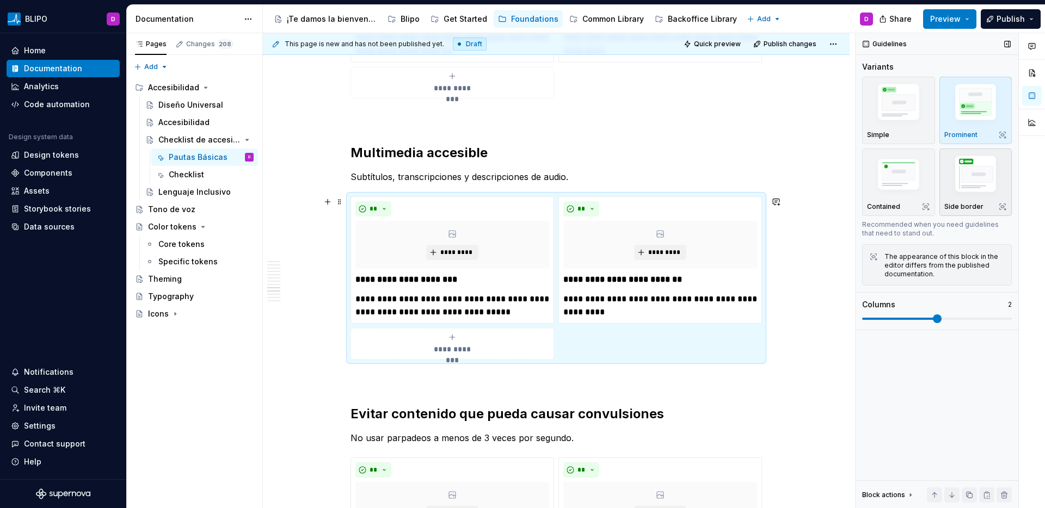
click at [973, 181] on img "button" at bounding box center [975, 175] width 63 height 47
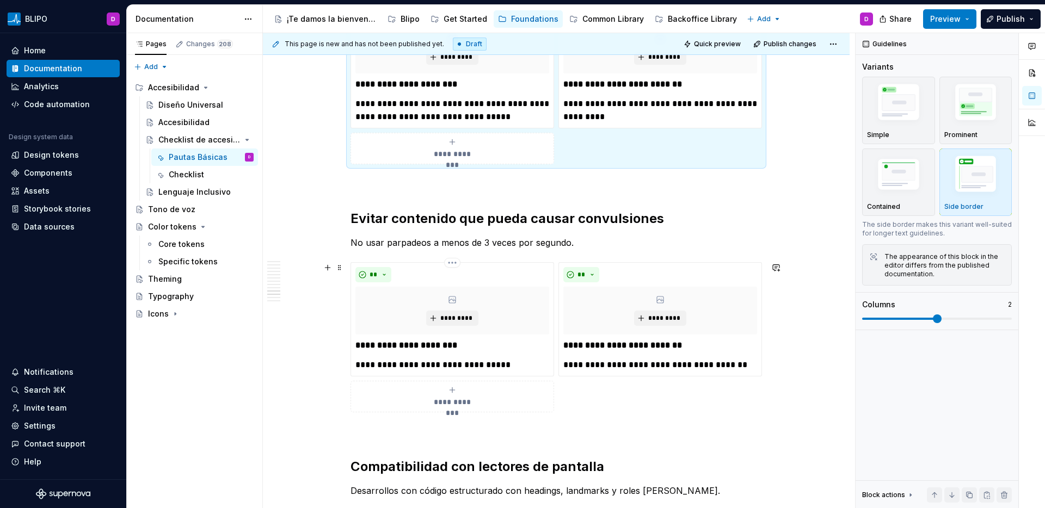
scroll to position [2657, 0]
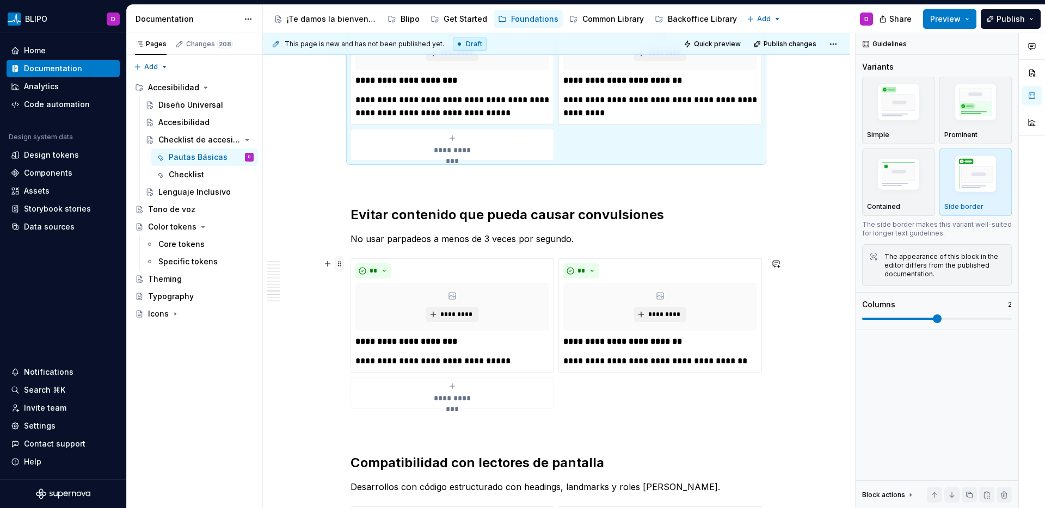
click at [341, 266] on span at bounding box center [339, 263] width 9 height 15
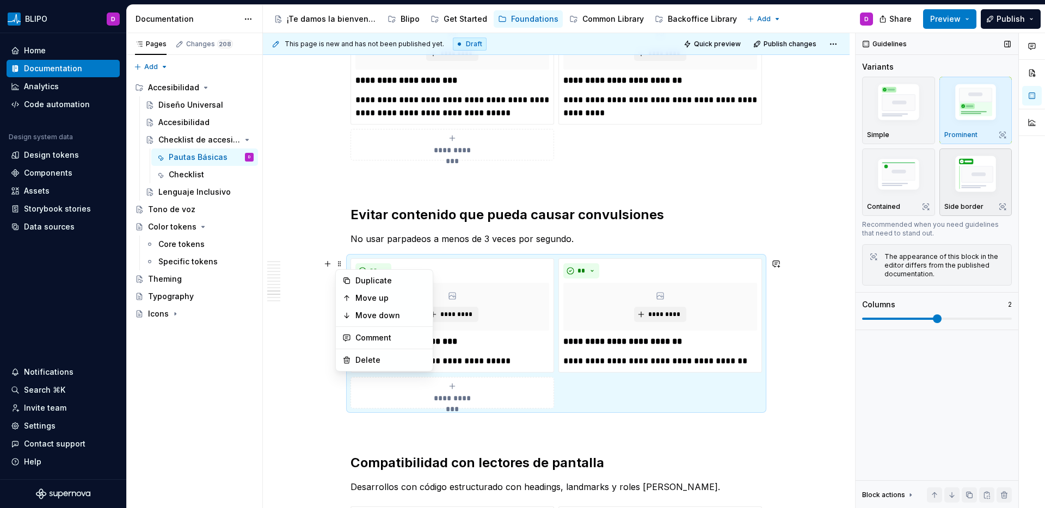
click at [976, 191] on img "button" at bounding box center [975, 175] width 63 height 47
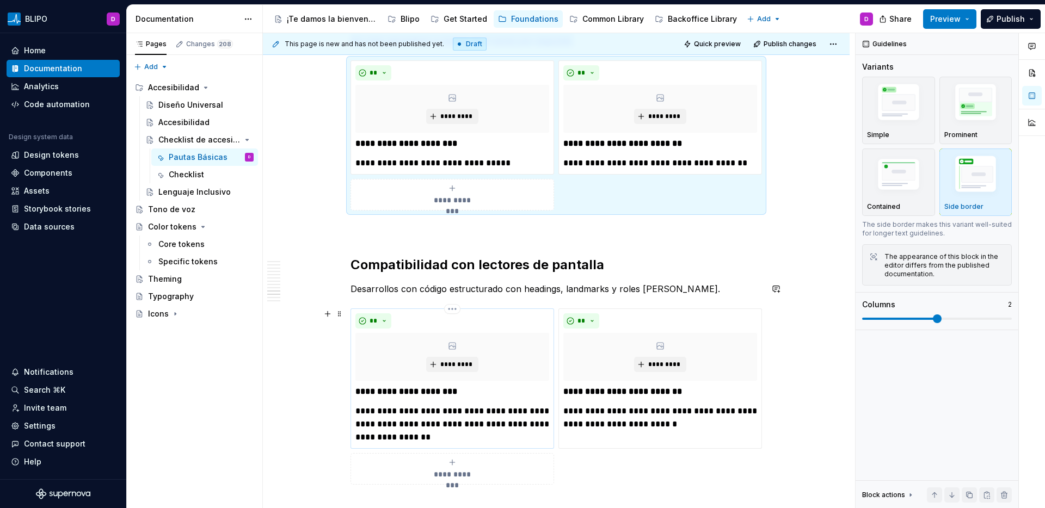
scroll to position [2859, 0]
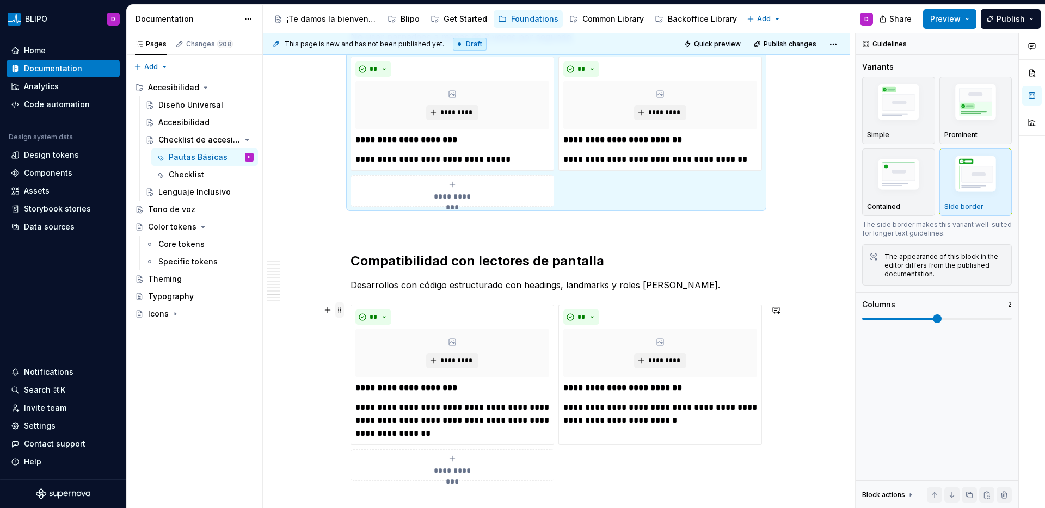
click at [338, 315] on span at bounding box center [339, 310] width 9 height 15
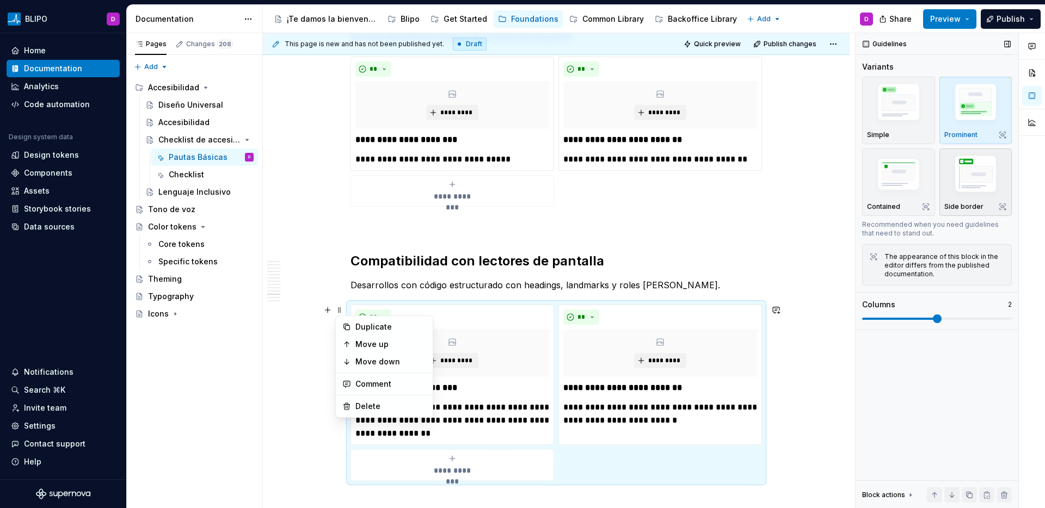
click at [974, 182] on img "button" at bounding box center [975, 175] width 63 height 47
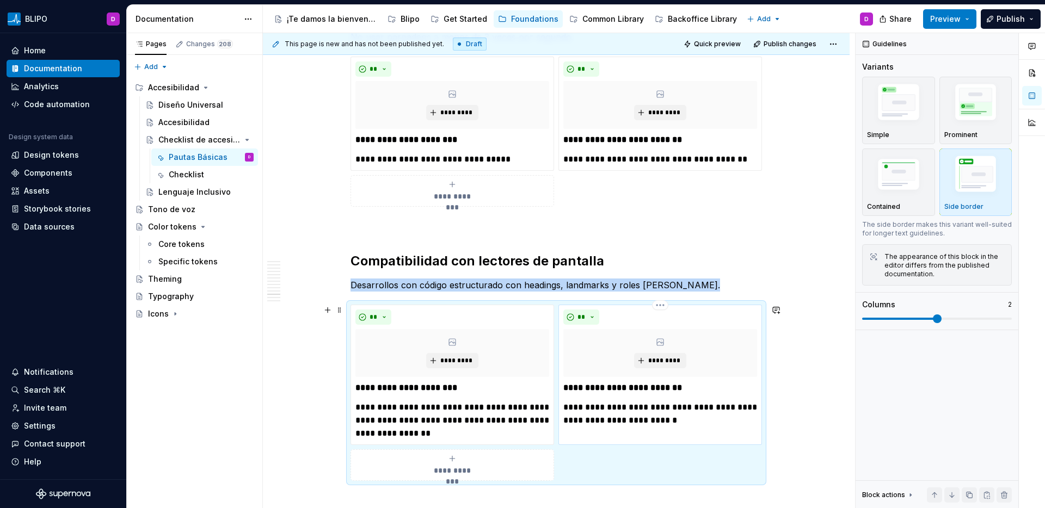
scroll to position [3075, 0]
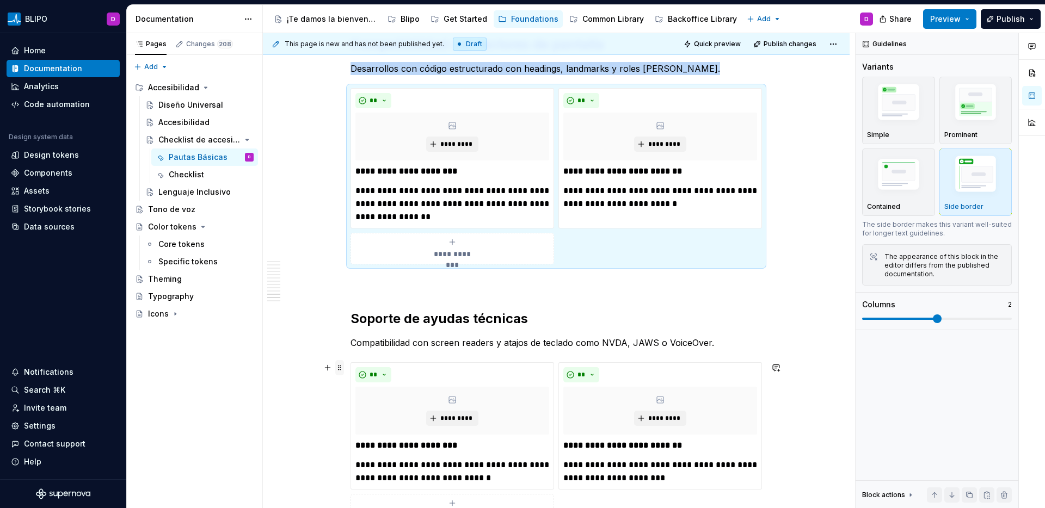
click at [338, 369] on span at bounding box center [339, 367] width 9 height 15
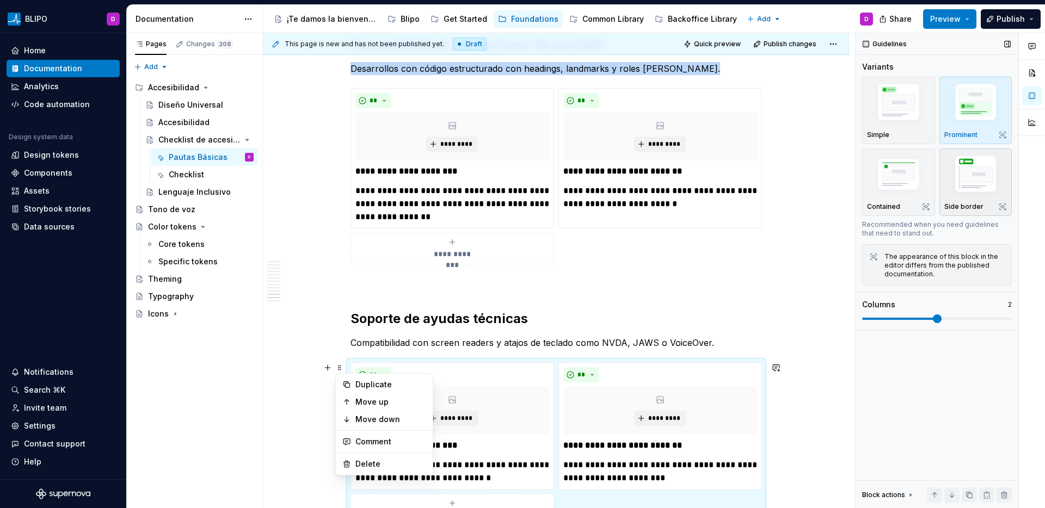
click at [973, 178] on img "button" at bounding box center [975, 175] width 63 height 47
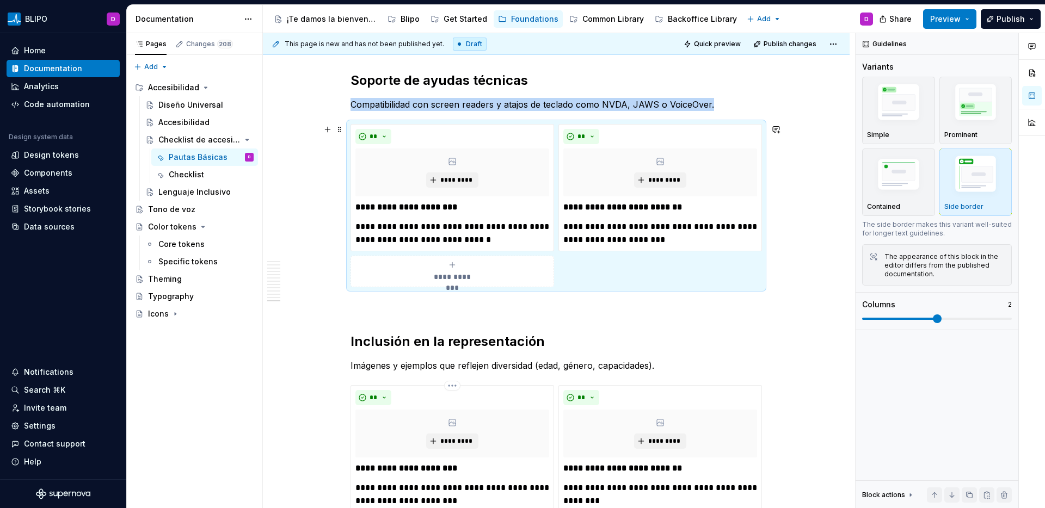
scroll to position [3391, 0]
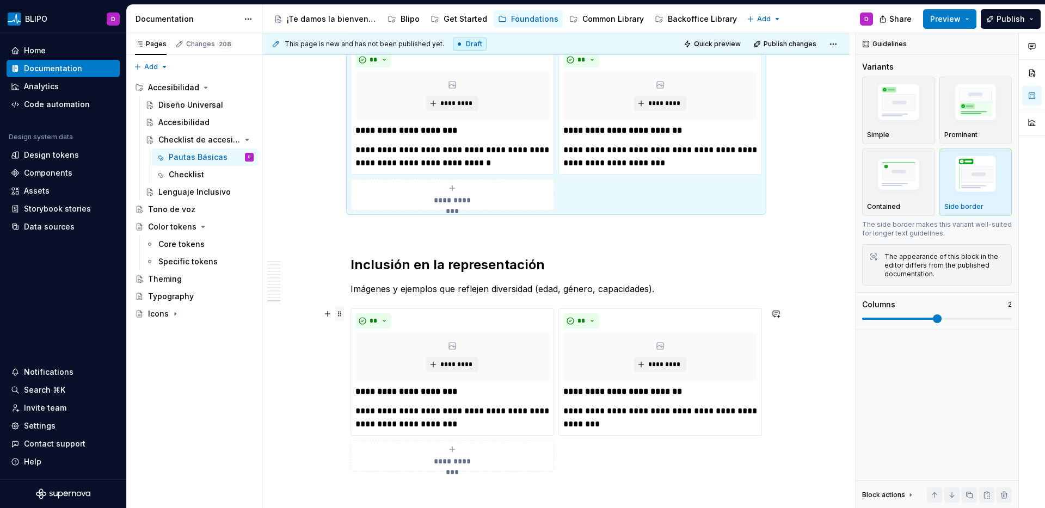
click at [340, 314] on span at bounding box center [339, 313] width 9 height 15
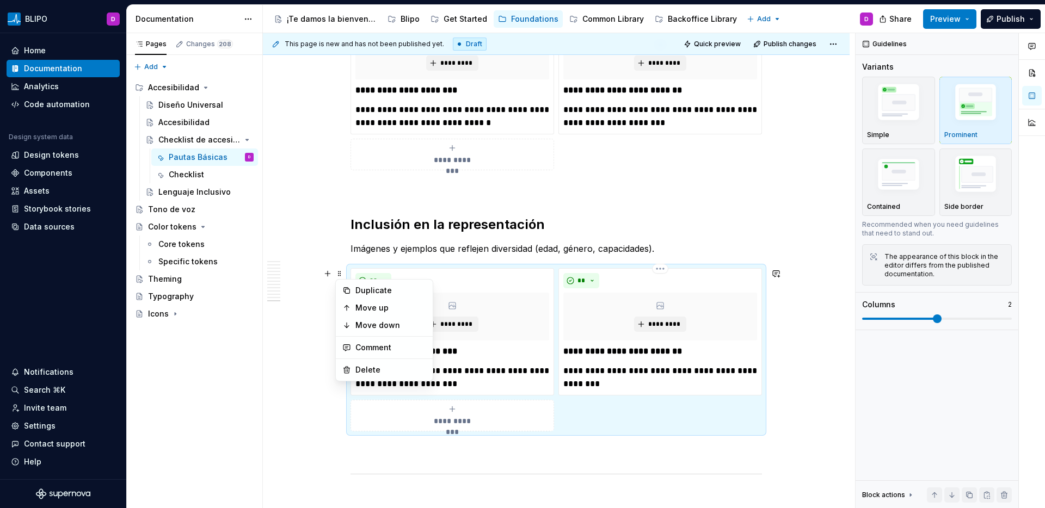
scroll to position [3450, 0]
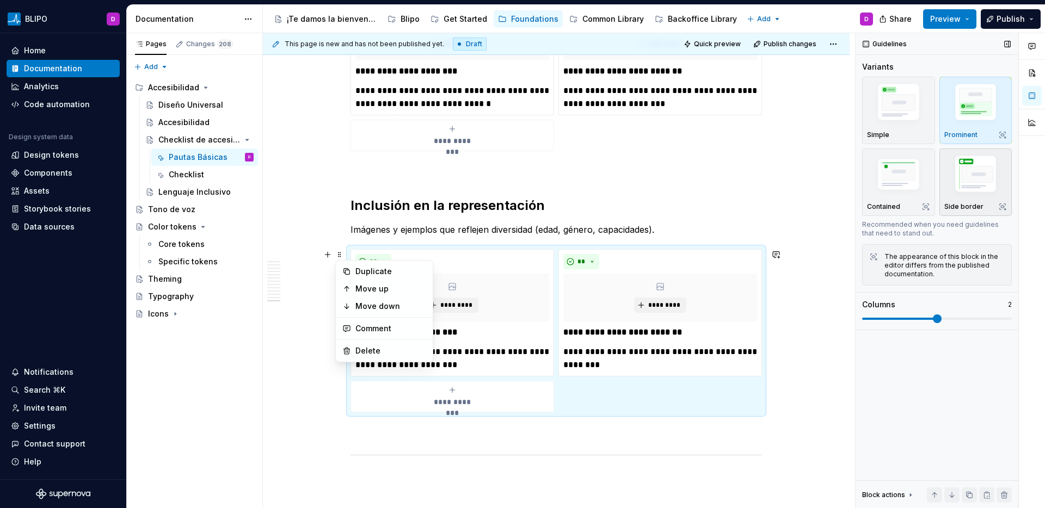
click at [967, 174] on img "button" at bounding box center [975, 175] width 63 height 47
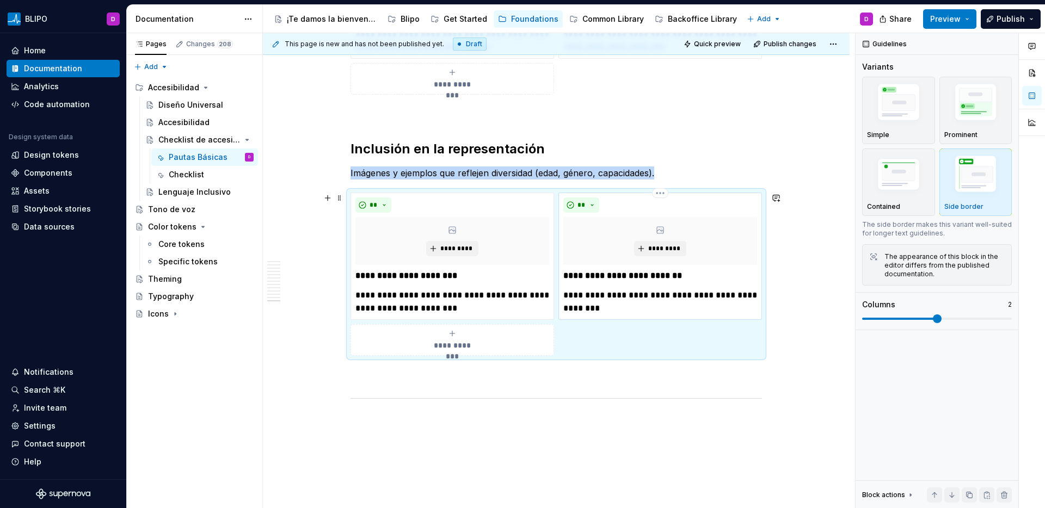
scroll to position [3521, 0]
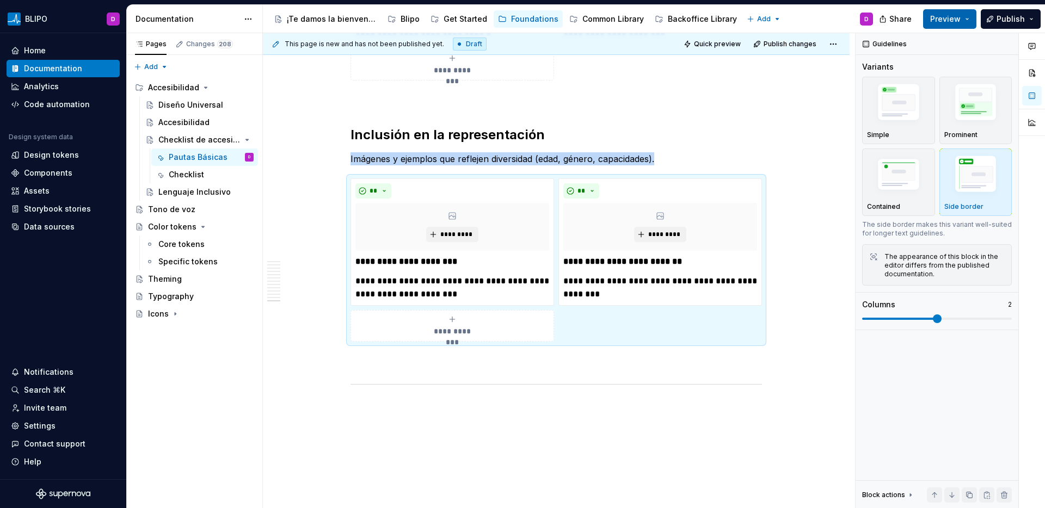
click at [961, 18] on span "Preview" at bounding box center [945, 19] width 30 height 11
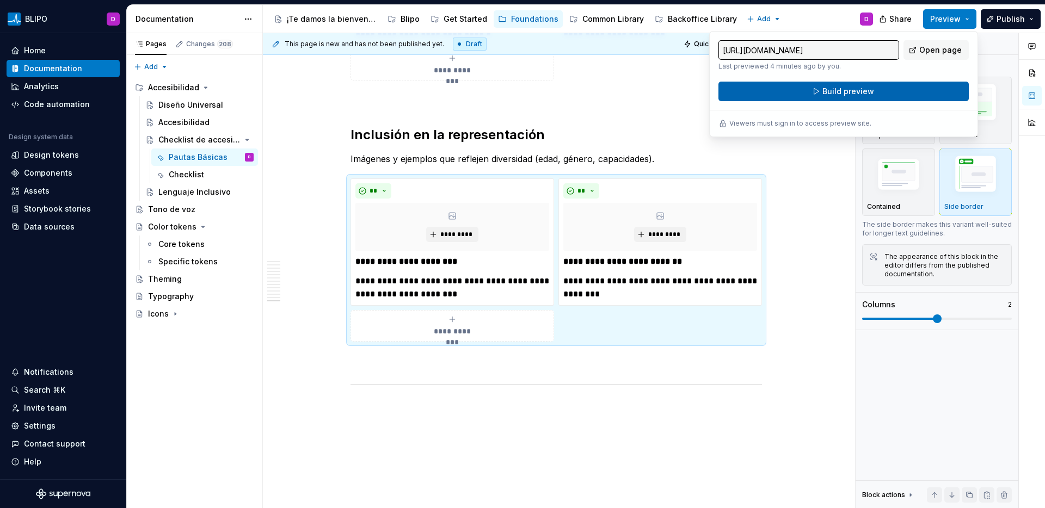
click at [934, 89] on button "Build preview" at bounding box center [844, 92] width 250 height 20
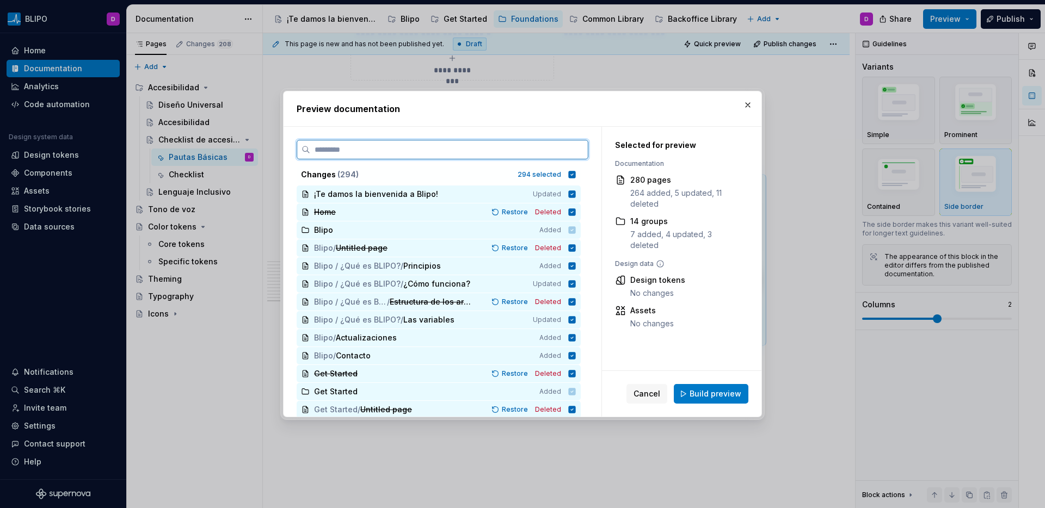
type textarea "*"
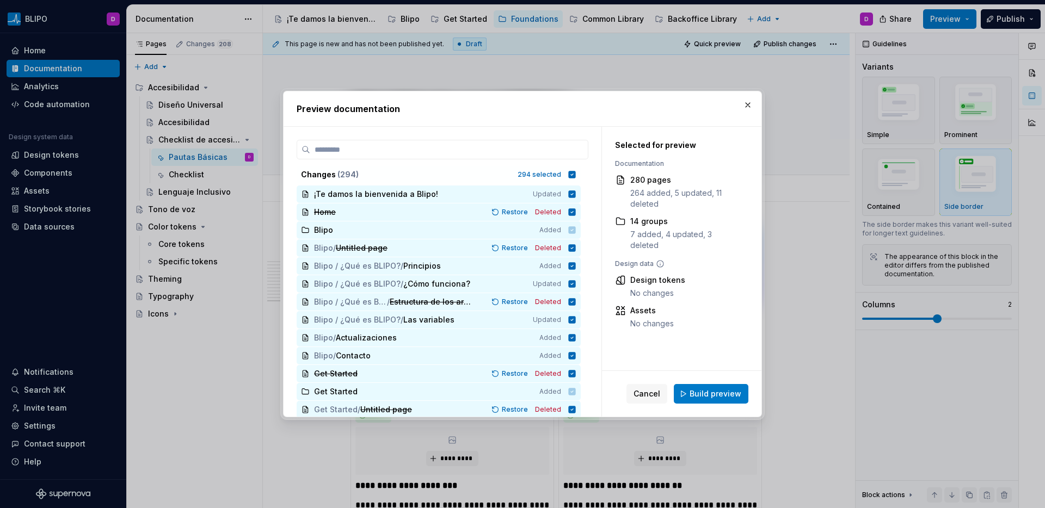
scroll to position [3521, 0]
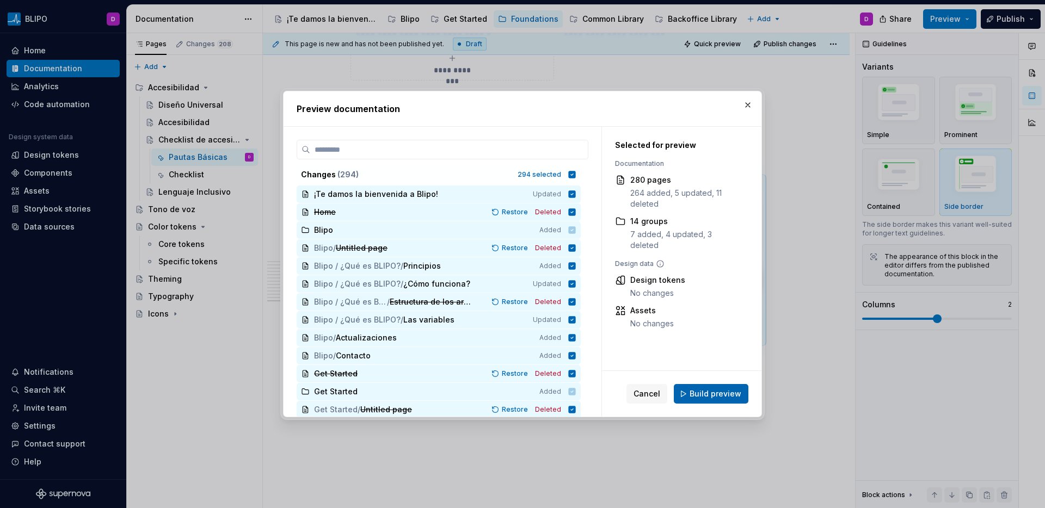
click at [710, 395] on span "Build preview" at bounding box center [716, 394] width 52 height 11
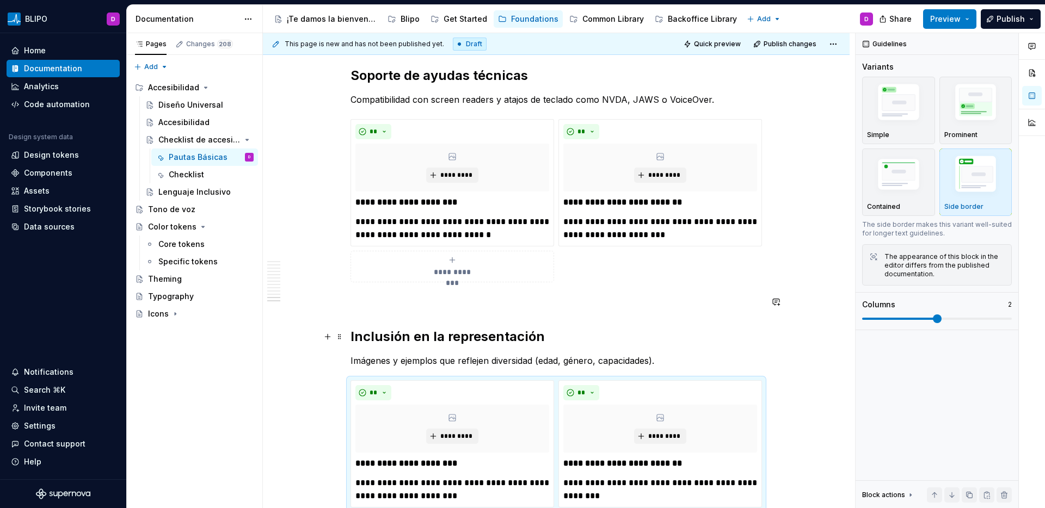
scroll to position [3442, 0]
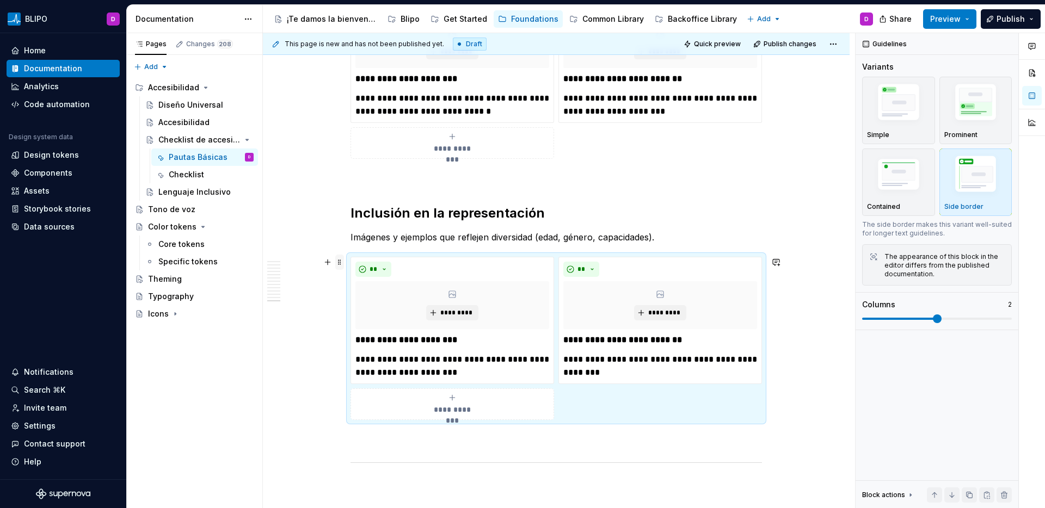
click at [340, 263] on span at bounding box center [339, 262] width 9 height 15
click at [977, 113] on img "button" at bounding box center [975, 104] width 63 height 47
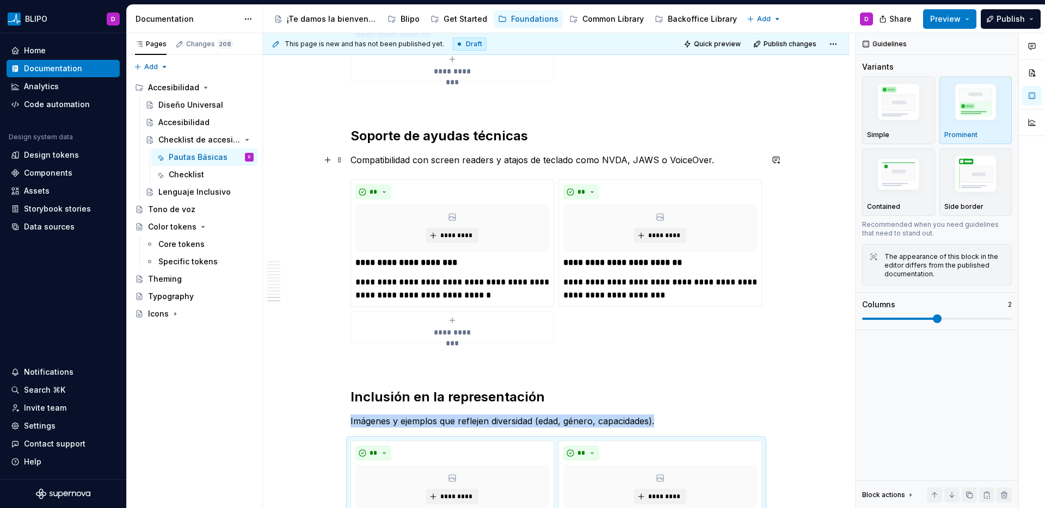
scroll to position [3250, 0]
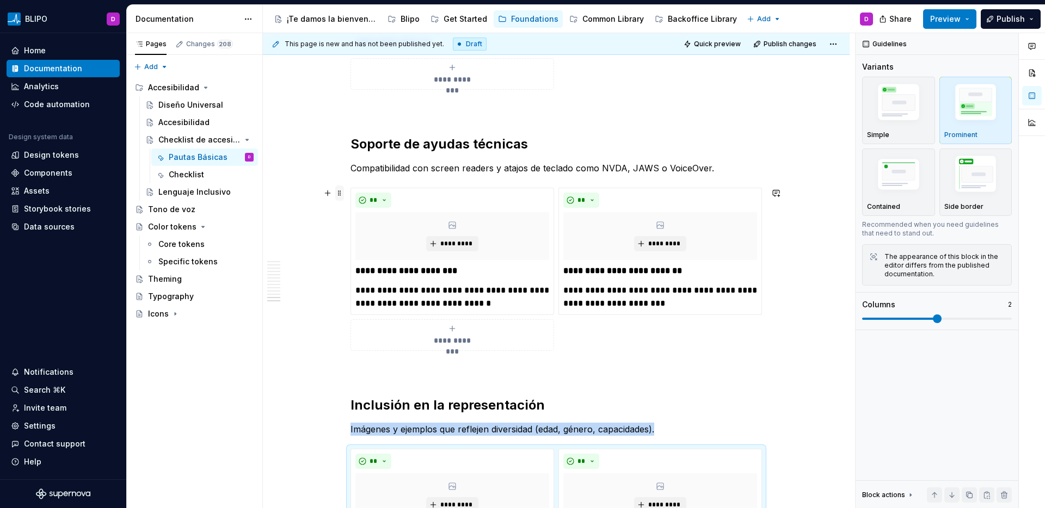
click at [341, 197] on span at bounding box center [339, 193] width 9 height 15
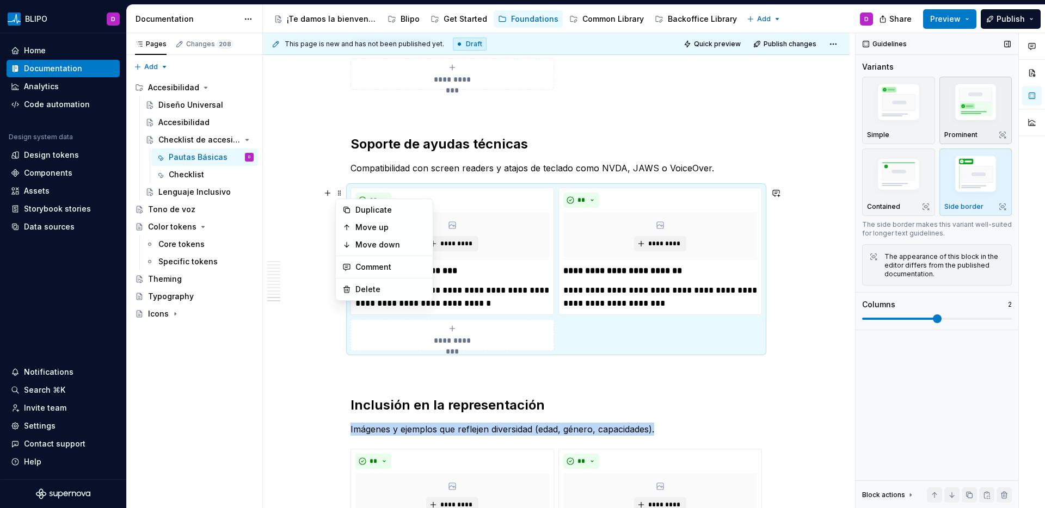
click at [967, 111] on img "button" at bounding box center [975, 104] width 63 height 47
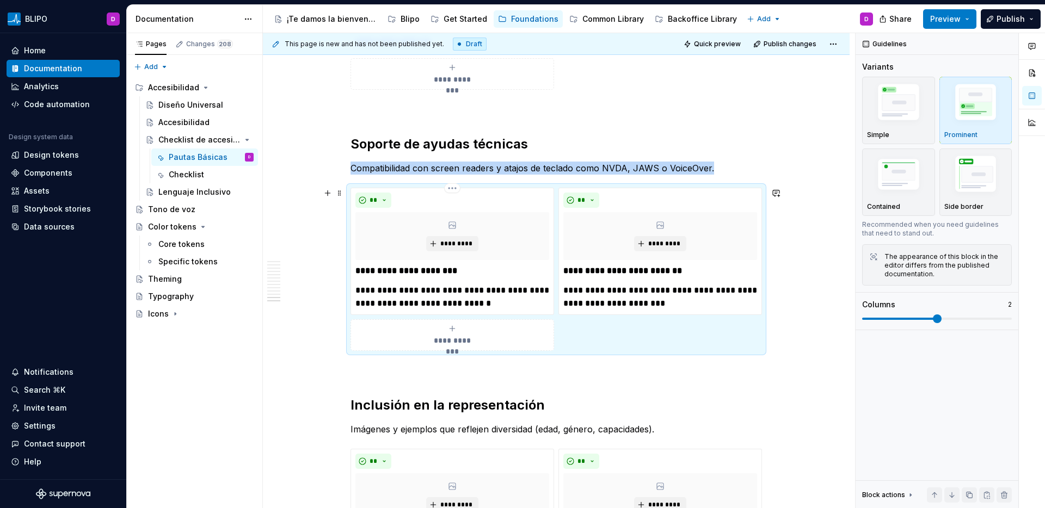
scroll to position [2896, 0]
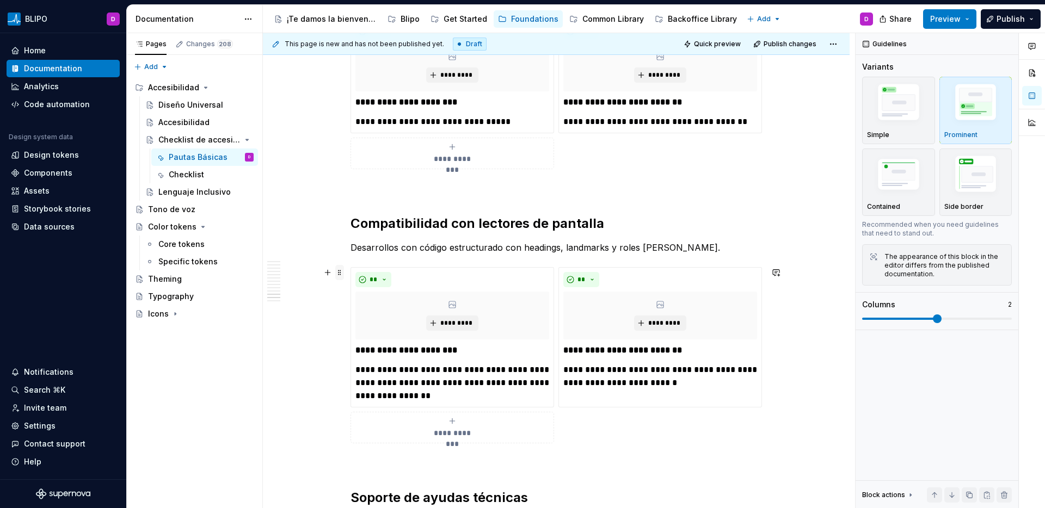
click at [339, 275] on span at bounding box center [339, 272] width 9 height 15
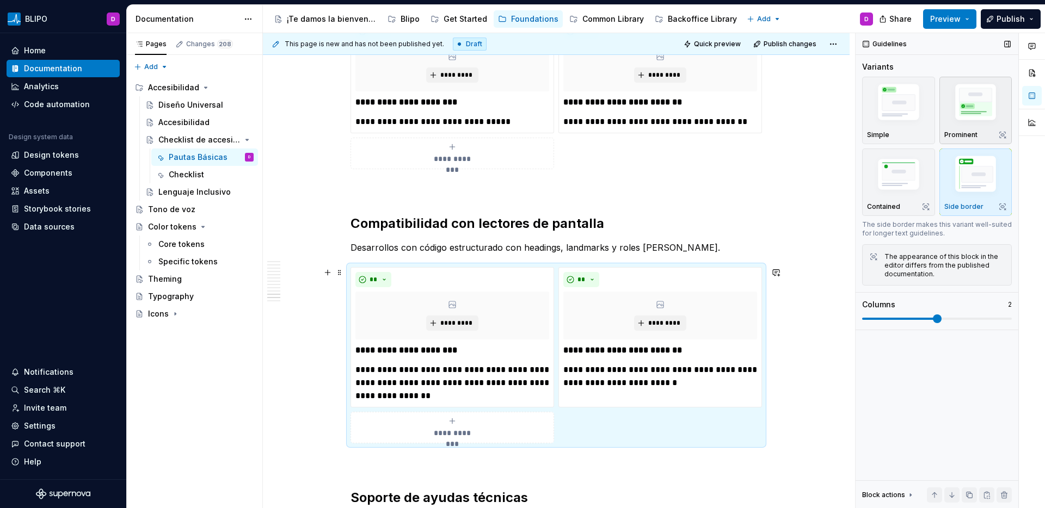
click at [983, 109] on img "button" at bounding box center [975, 104] width 63 height 47
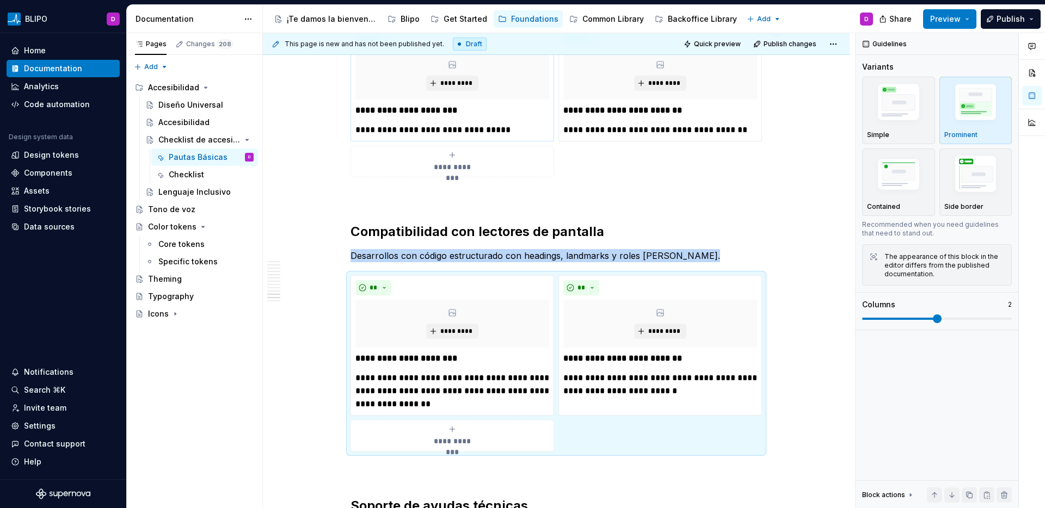
scroll to position [2809, 0]
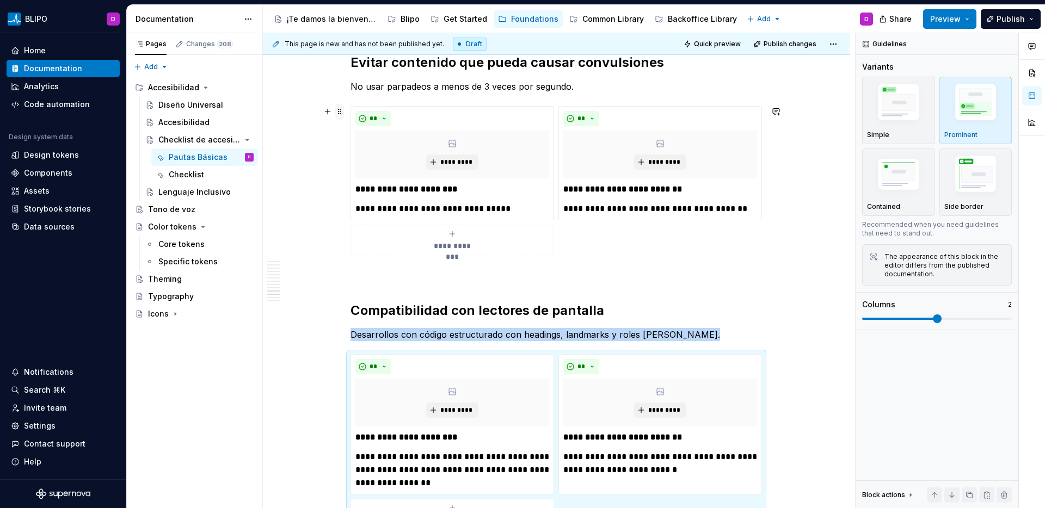
click at [340, 115] on span at bounding box center [339, 111] width 9 height 15
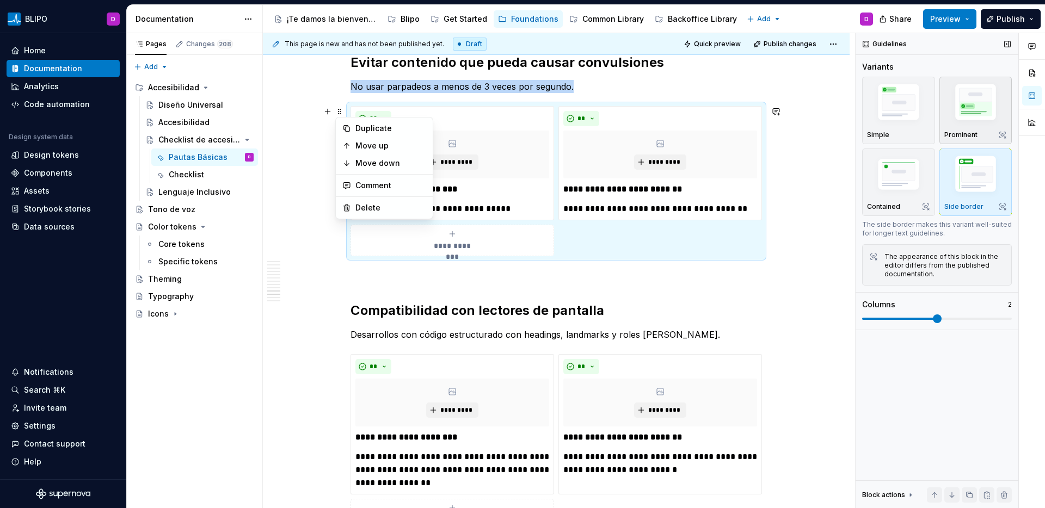
click at [981, 108] on img "button" at bounding box center [975, 104] width 63 height 47
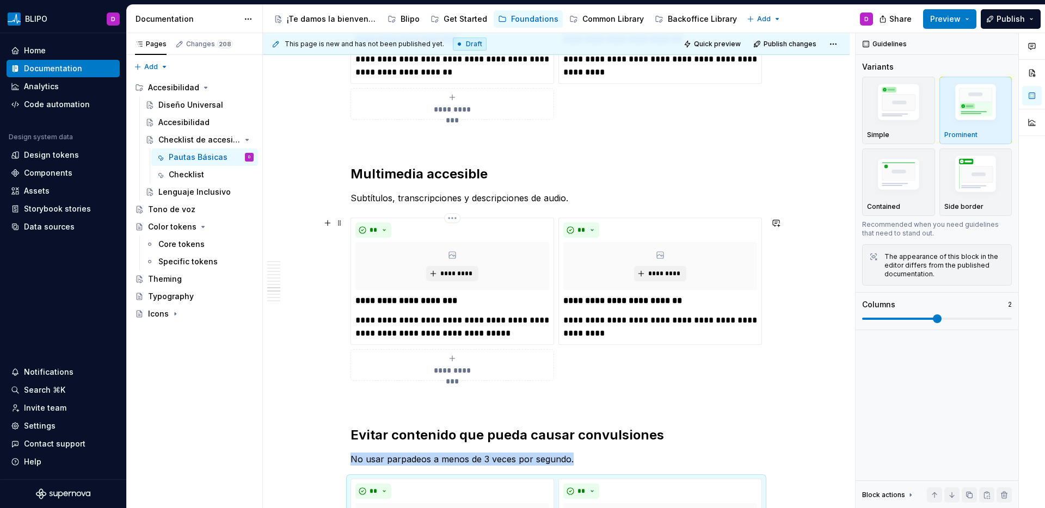
scroll to position [2430, 0]
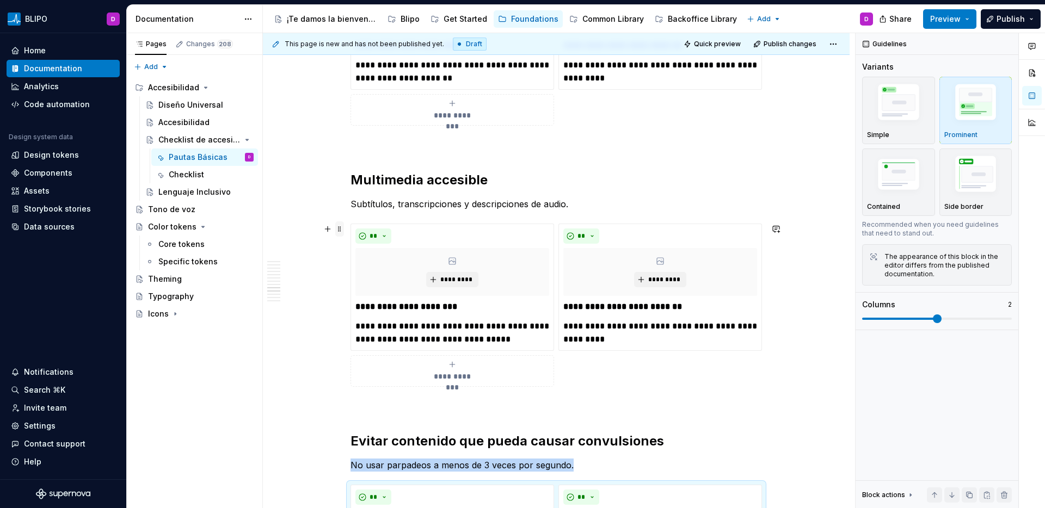
click at [342, 233] on span at bounding box center [339, 229] width 9 height 15
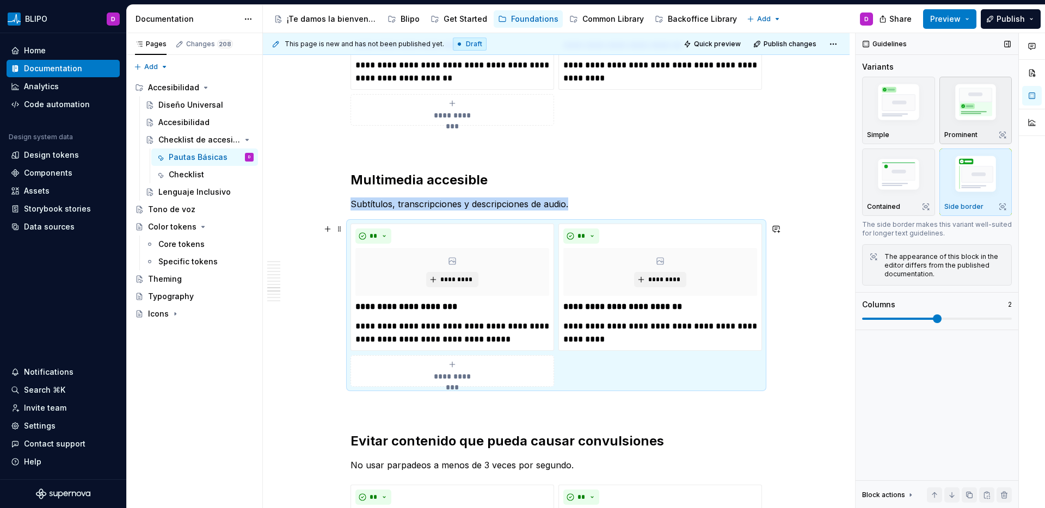
click at [979, 108] on img "button" at bounding box center [975, 104] width 63 height 47
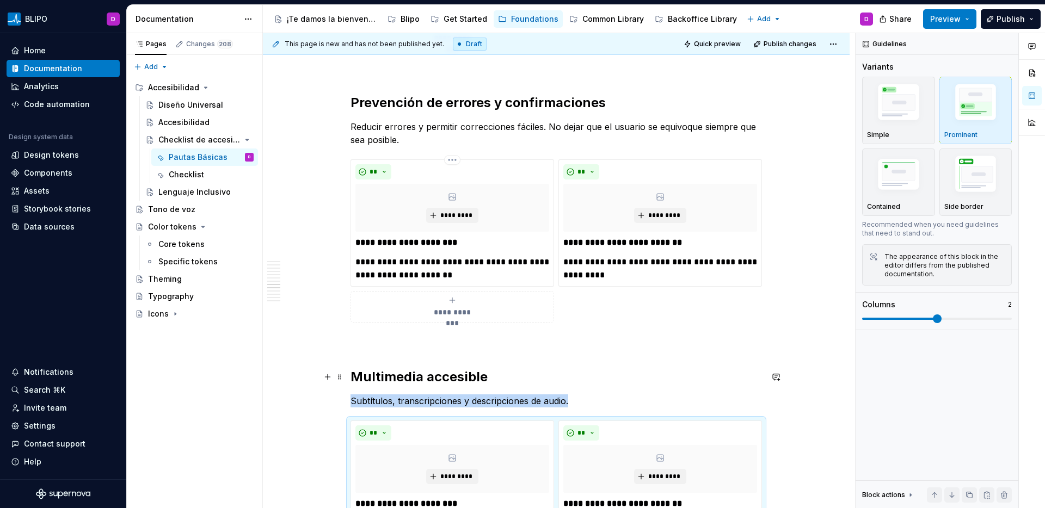
scroll to position [2233, 0]
click at [341, 168] on span at bounding box center [339, 165] width 9 height 15
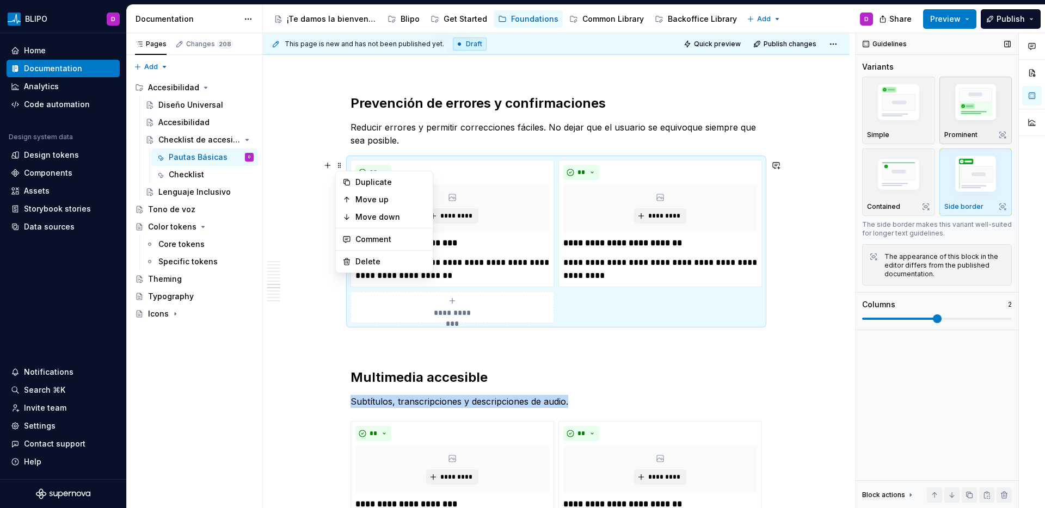
click at [996, 108] on img "button" at bounding box center [975, 104] width 63 height 47
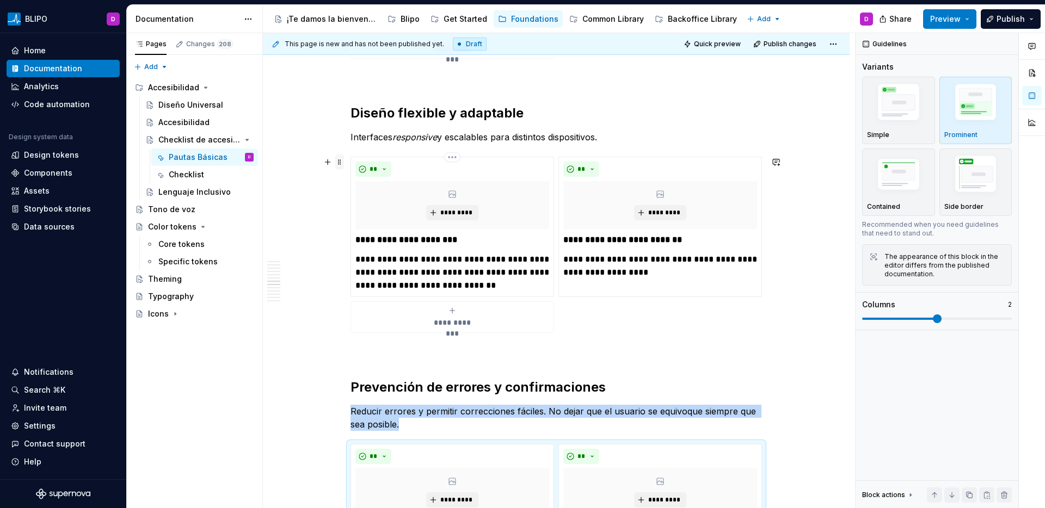
scroll to position [1943, 0]
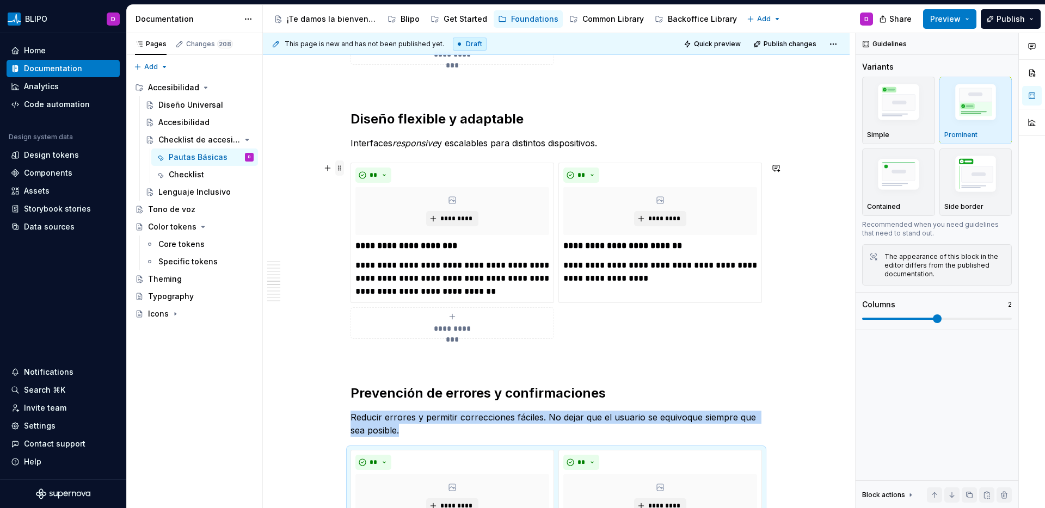
click at [343, 173] on span at bounding box center [339, 168] width 9 height 15
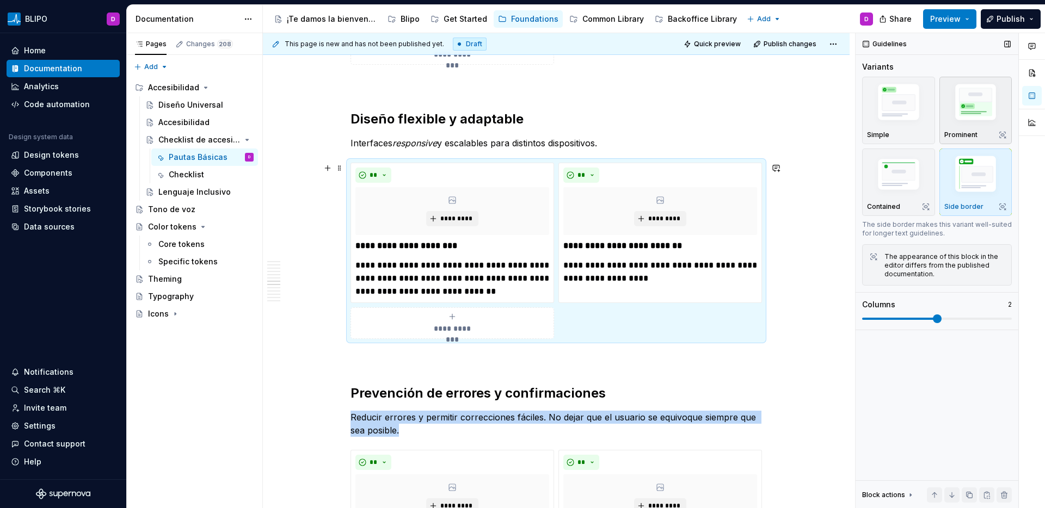
click at [975, 106] on img "button" at bounding box center [975, 104] width 63 height 47
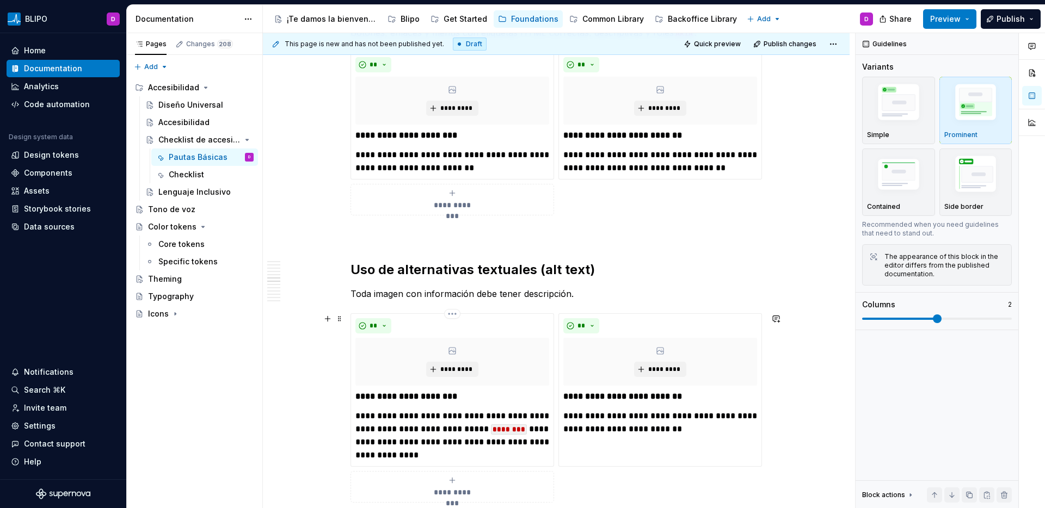
scroll to position [1504, 0]
click at [342, 322] on span at bounding box center [339, 319] width 9 height 15
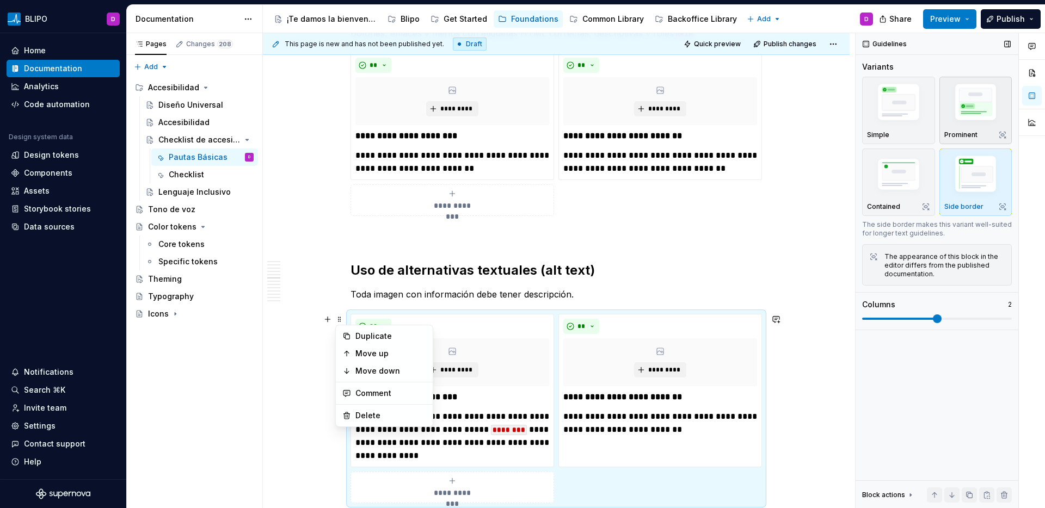
click at [993, 94] on img "button" at bounding box center [975, 104] width 63 height 47
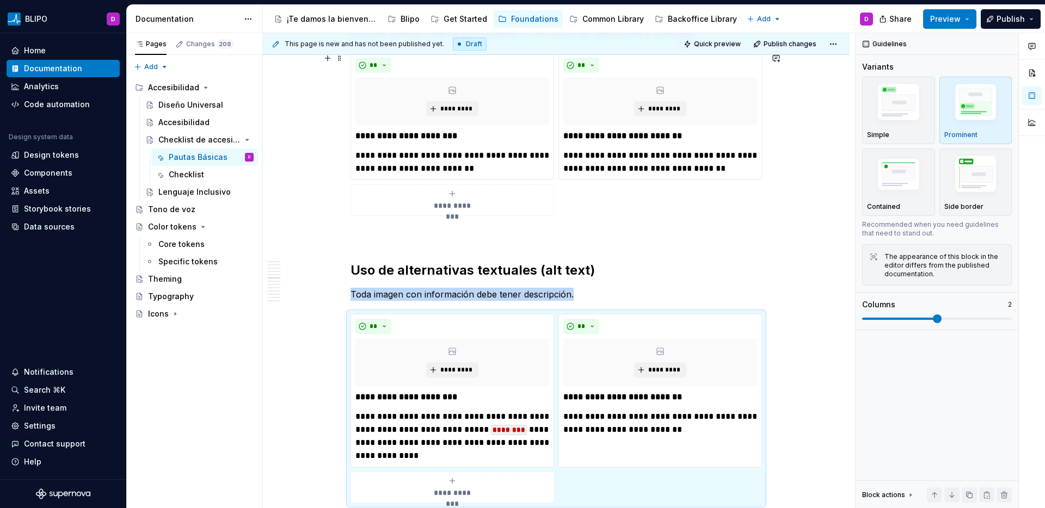
scroll to position [1300, 0]
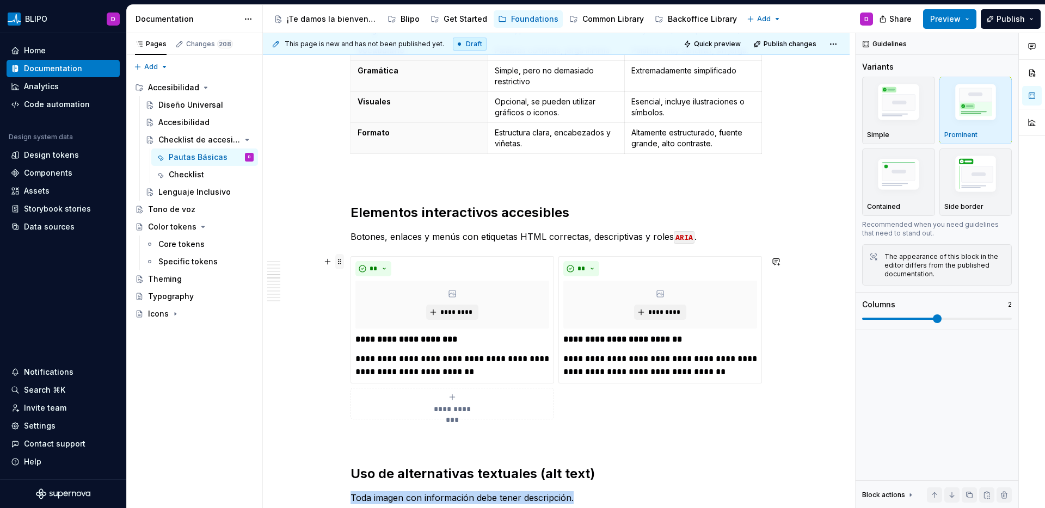
click at [340, 265] on span at bounding box center [339, 261] width 9 height 15
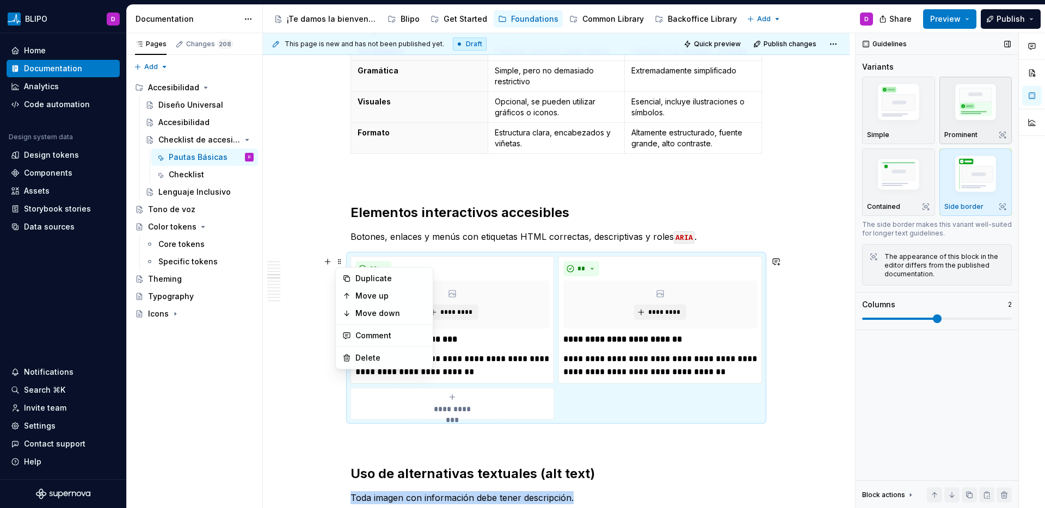
click at [998, 99] on img "button" at bounding box center [975, 104] width 63 height 47
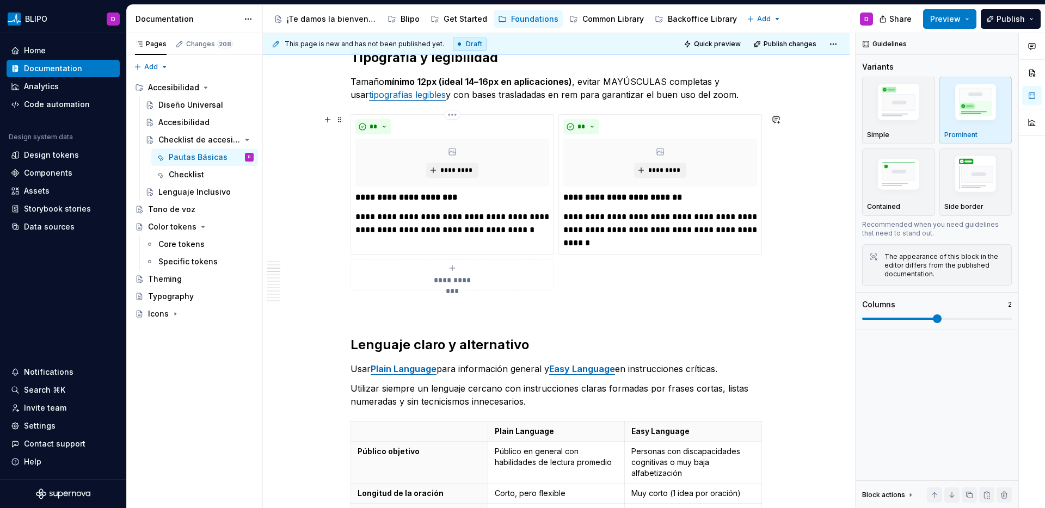
scroll to position [666, 0]
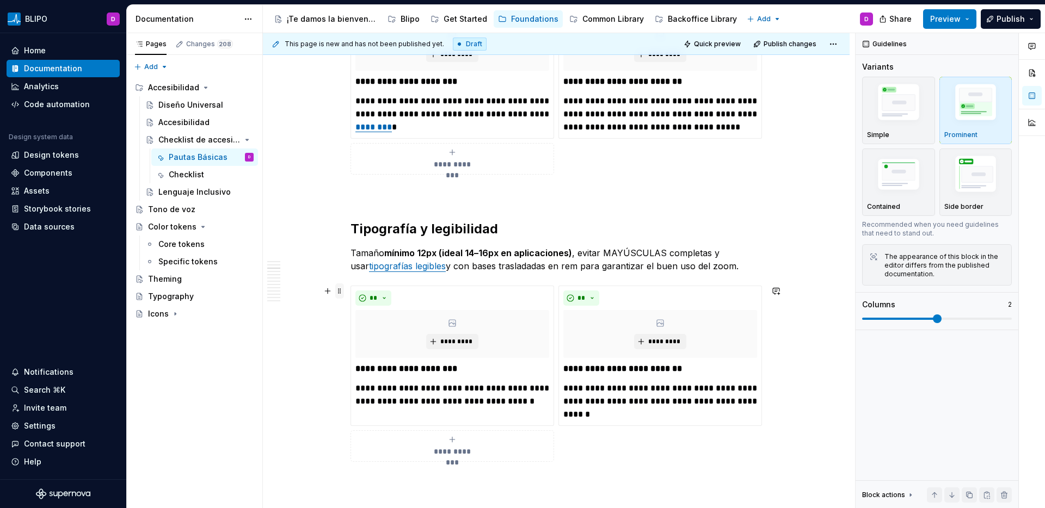
click at [341, 289] on span at bounding box center [339, 291] width 9 height 15
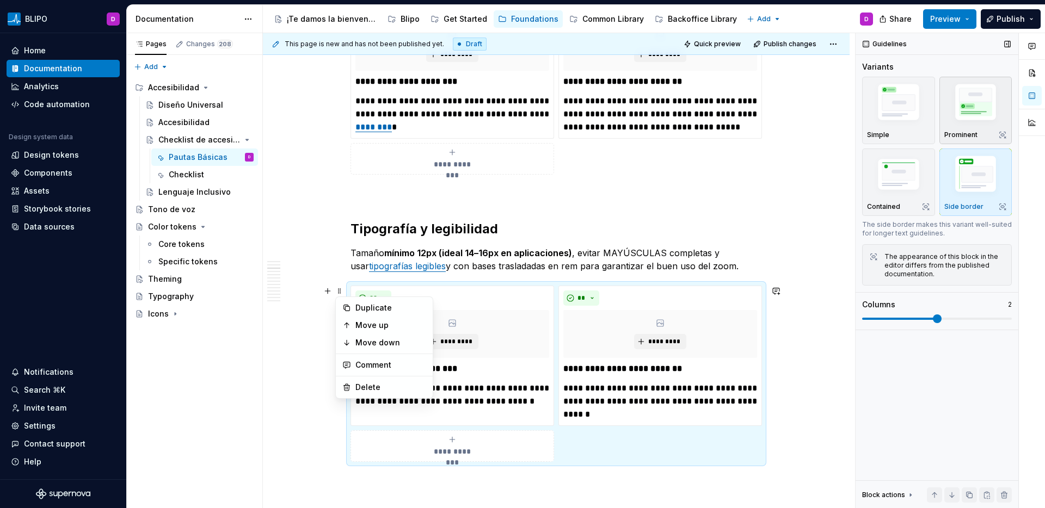
click at [991, 108] on img "button" at bounding box center [975, 104] width 63 height 47
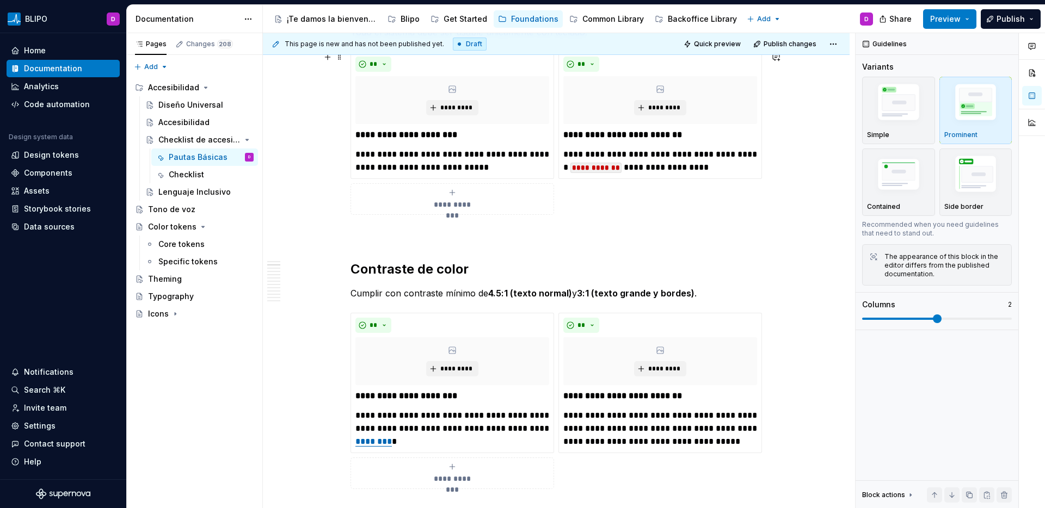
scroll to position [351, 0]
click at [339, 321] on span at bounding box center [339, 318] width 9 height 15
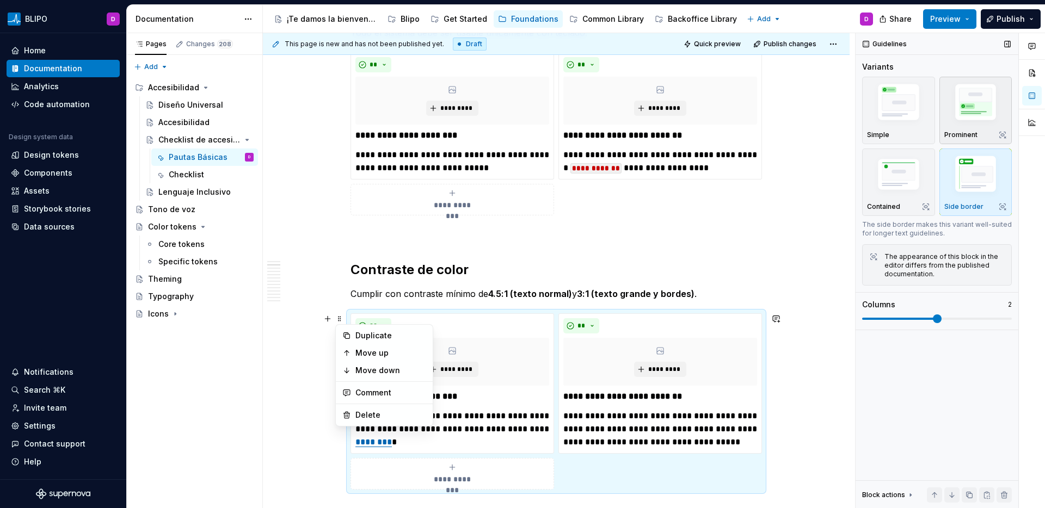
click at [979, 105] on img "button" at bounding box center [975, 104] width 63 height 47
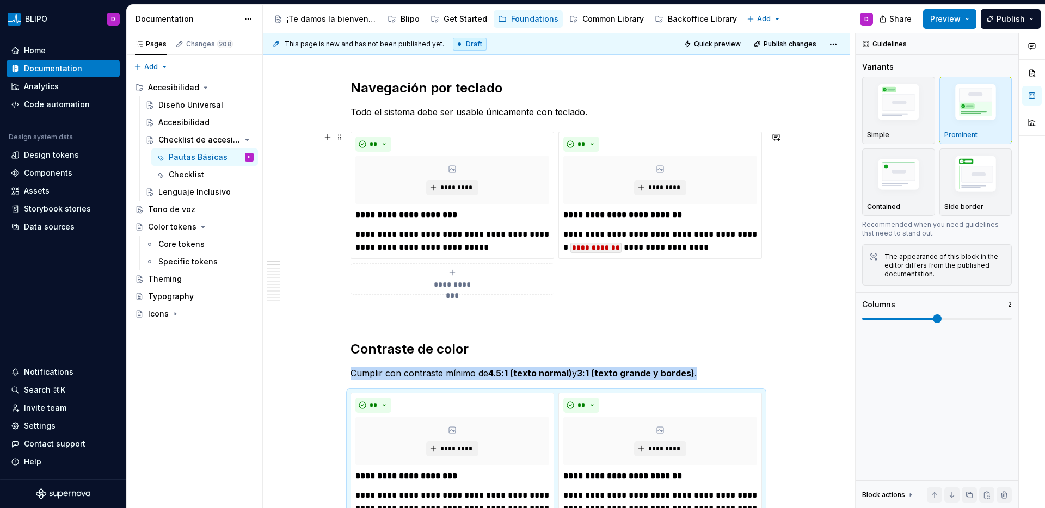
scroll to position [265, 0]
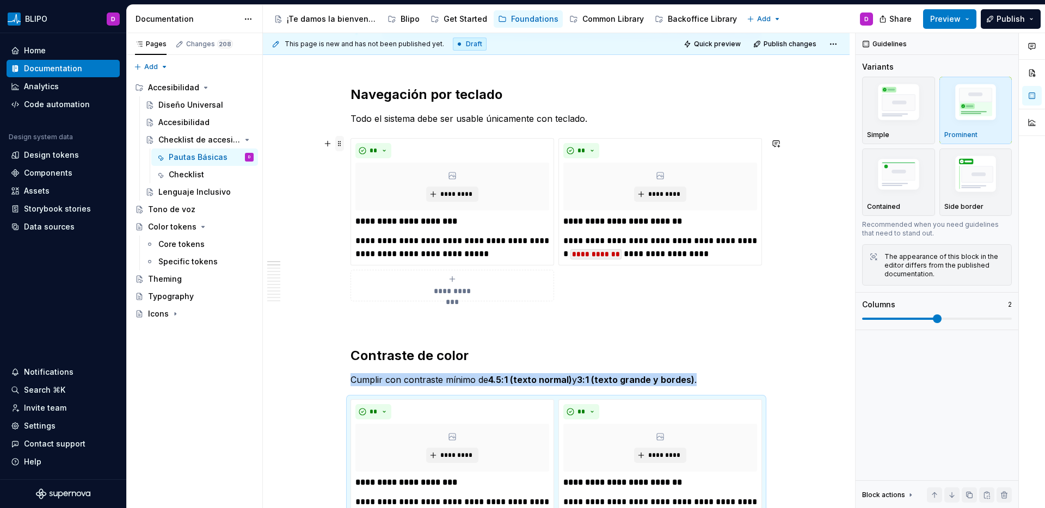
click at [340, 146] on span at bounding box center [339, 143] width 9 height 15
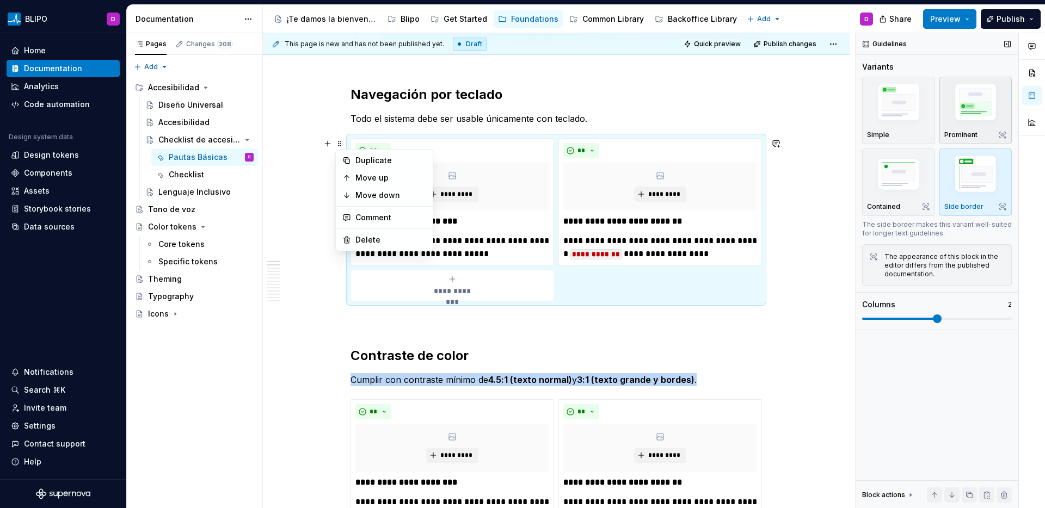
click at [975, 107] on img "button" at bounding box center [975, 104] width 63 height 47
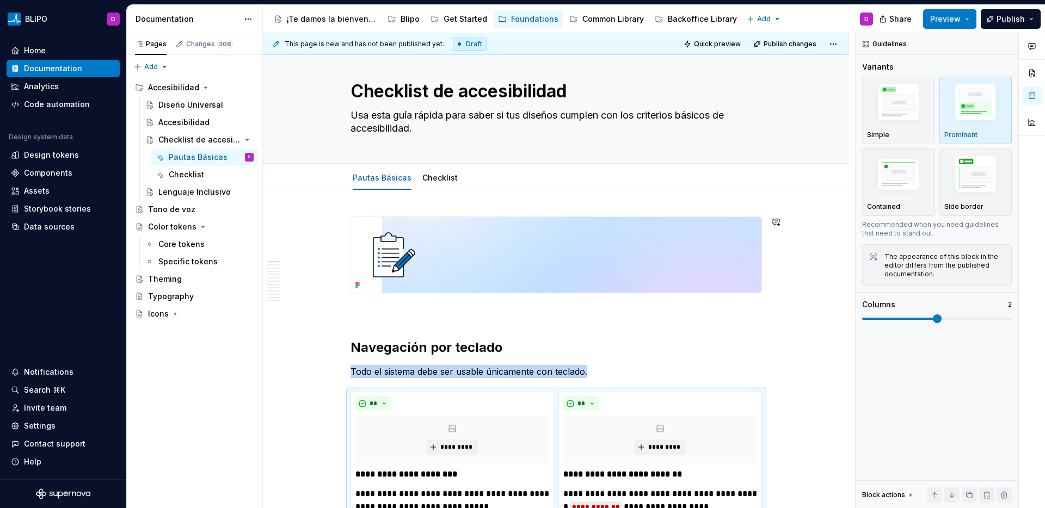
scroll to position [0, 0]
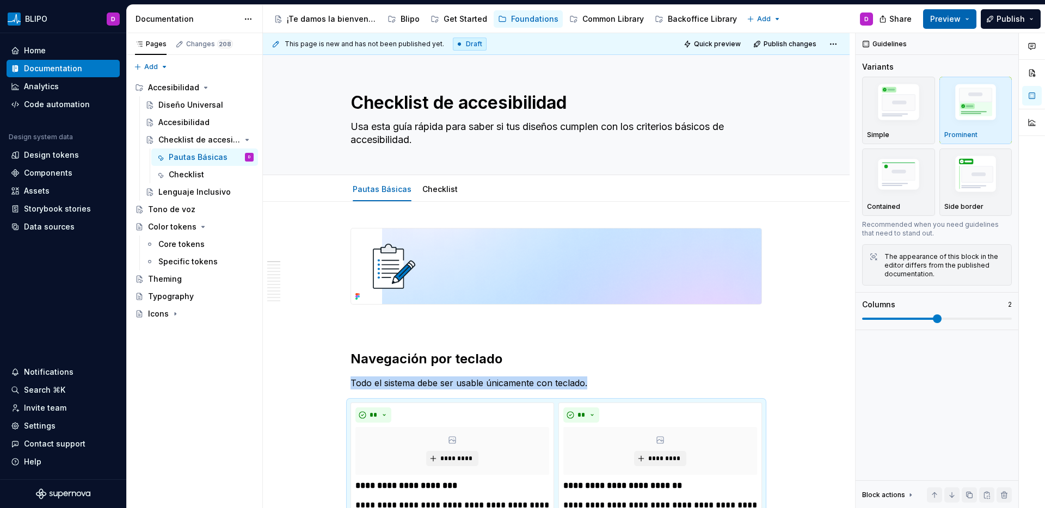
click at [955, 19] on span "Preview" at bounding box center [945, 19] width 30 height 11
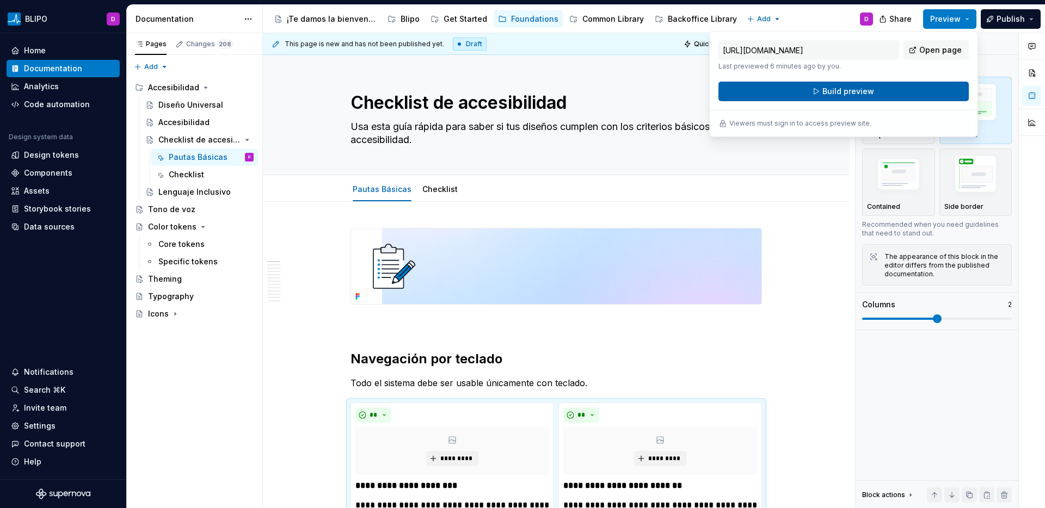
click at [901, 94] on button "Build preview" at bounding box center [844, 92] width 250 height 20
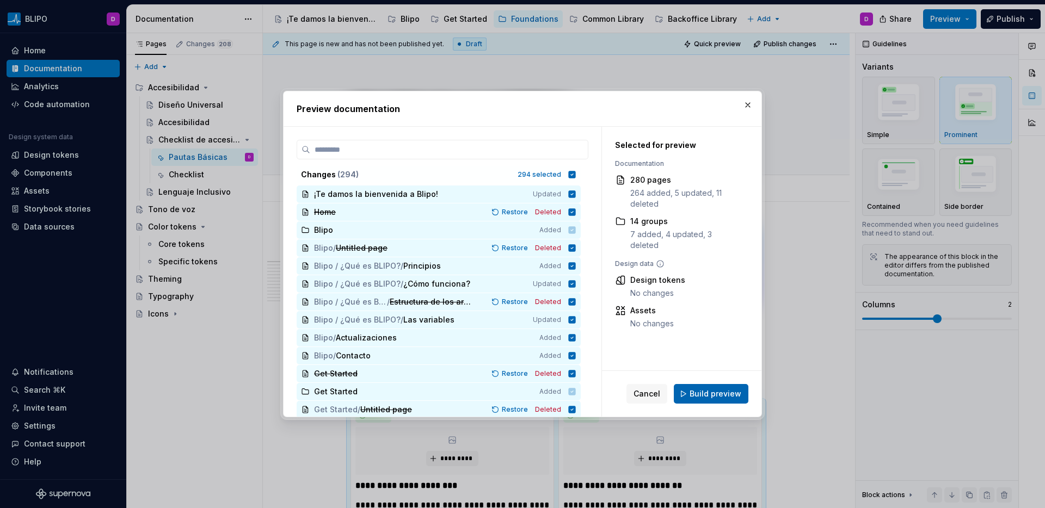
click at [711, 397] on span "Build preview" at bounding box center [716, 394] width 52 height 11
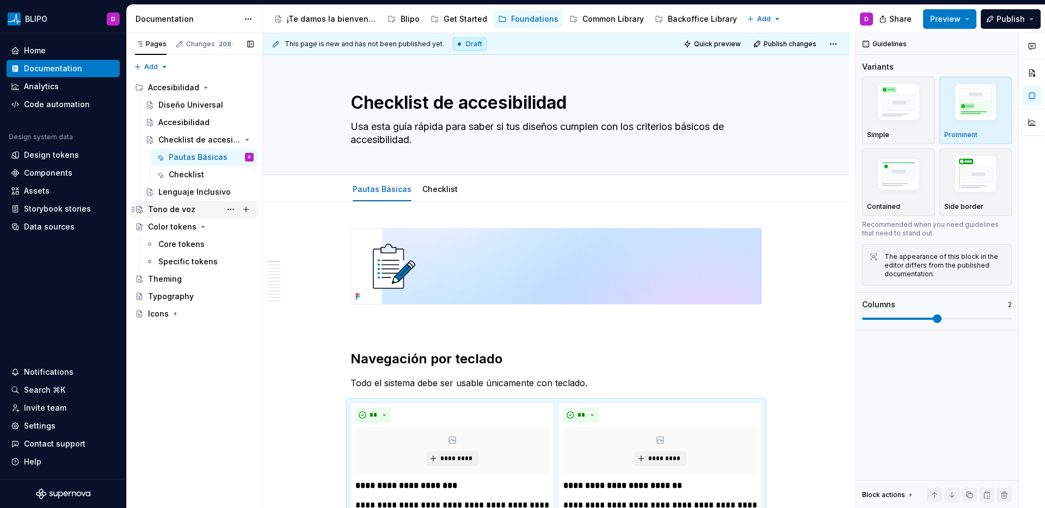
click at [183, 212] on div "Tono de voz" at bounding box center [171, 209] width 47 height 11
type textarea "*"
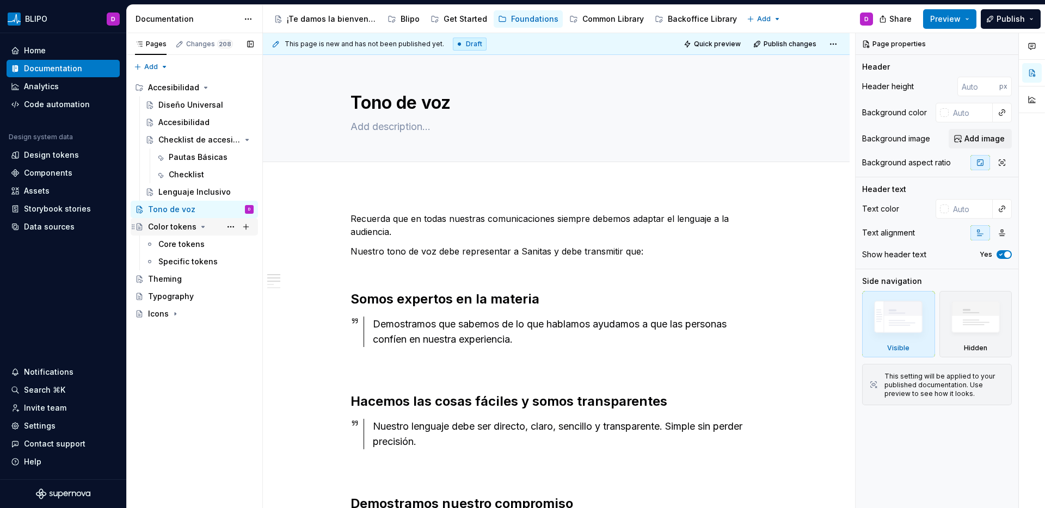
click at [165, 226] on div "Color tokens" at bounding box center [172, 227] width 48 height 11
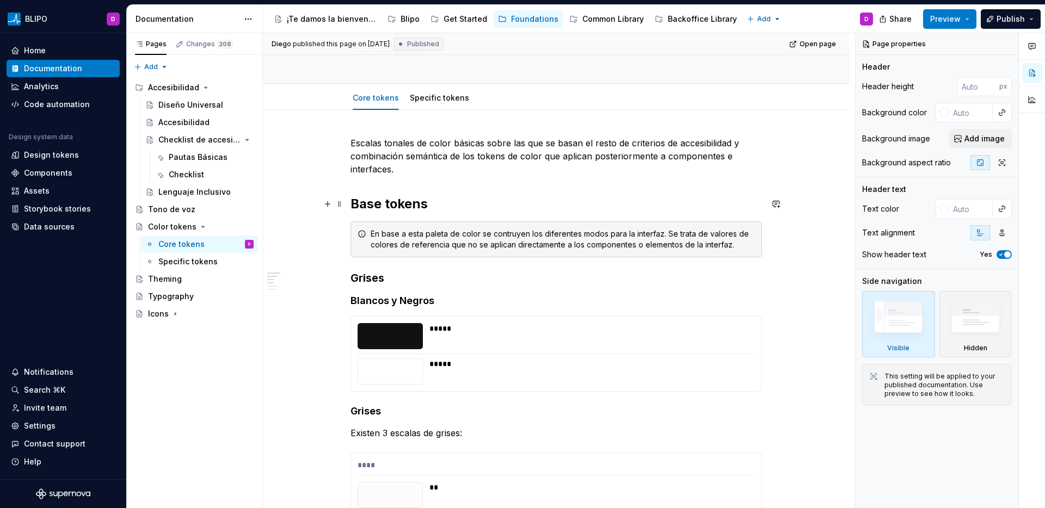
scroll to position [81, 0]
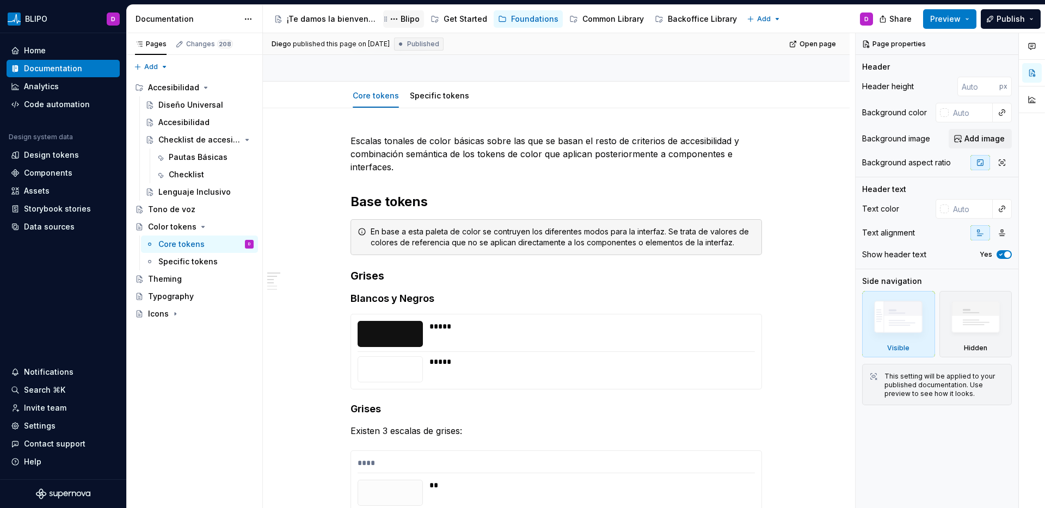
click at [411, 19] on div "Blipo" at bounding box center [410, 19] width 19 height 11
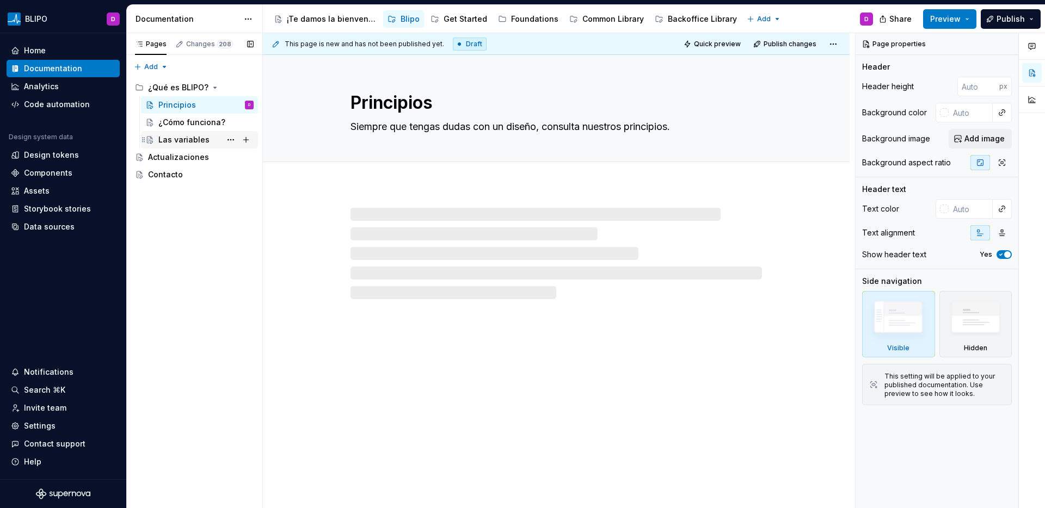
click at [187, 141] on div "Las variables" at bounding box center [183, 139] width 51 height 11
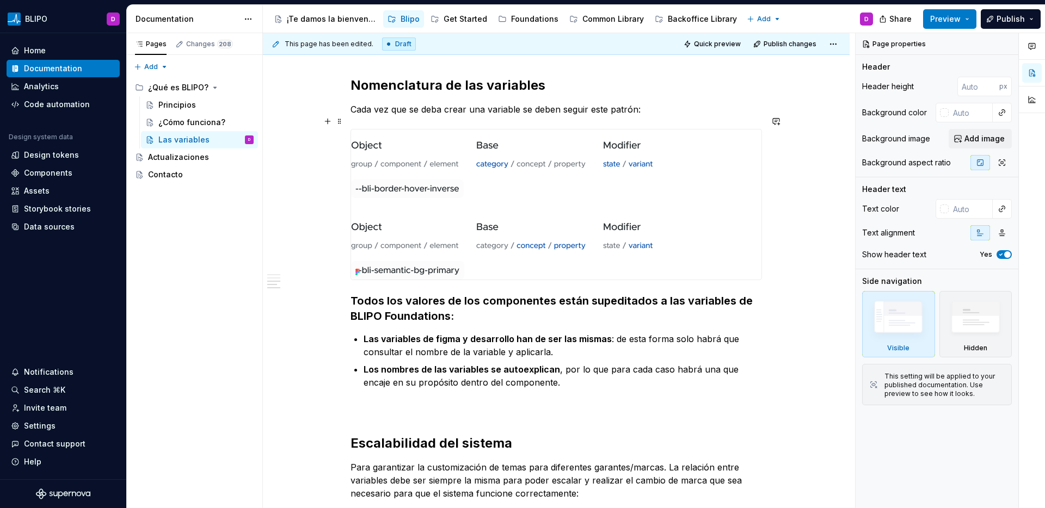
scroll to position [746, 0]
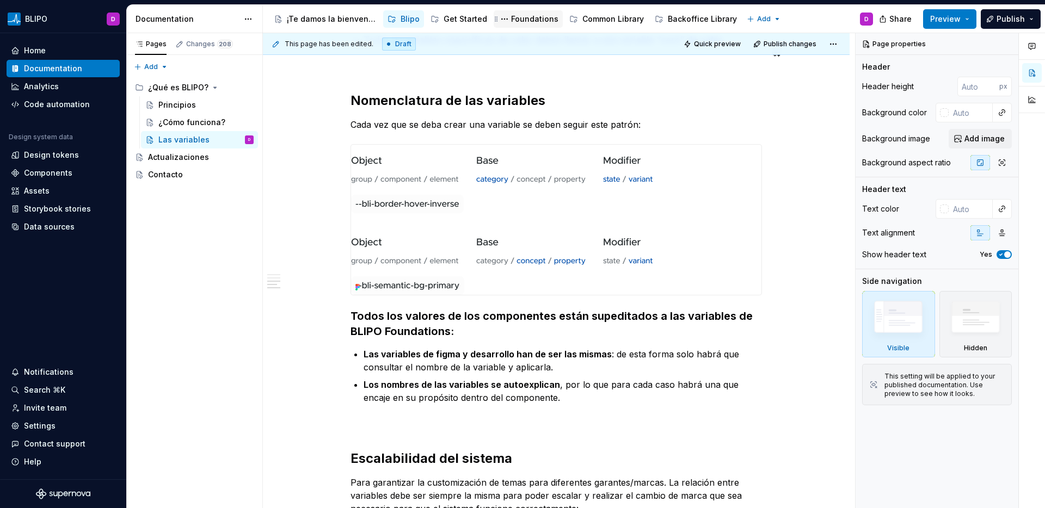
click at [530, 21] on div "Foundations" at bounding box center [534, 19] width 47 height 11
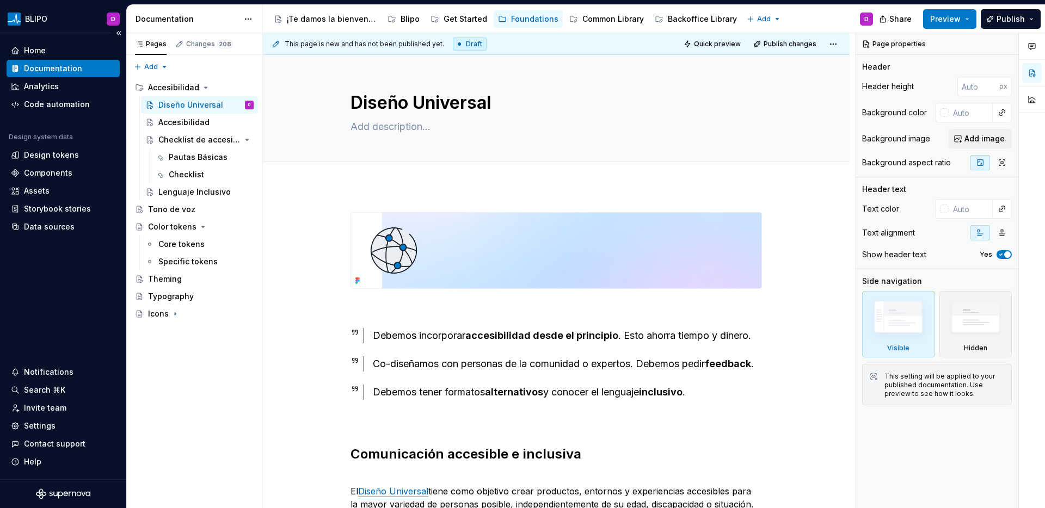
type textarea "*"
